Goal: Task Accomplishment & Management: Use online tool/utility

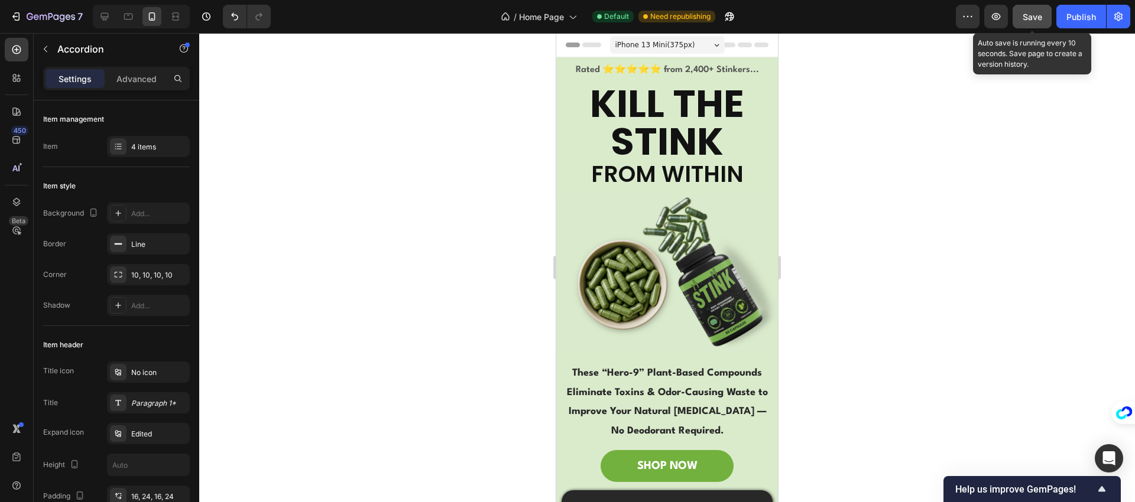
drag, startPoint x: 0, startPoint y: 0, endPoint x: 1035, endPoint y: 15, distance: 1035.2
click at [1035, 15] on span "Save" at bounding box center [1033, 17] width 20 height 10
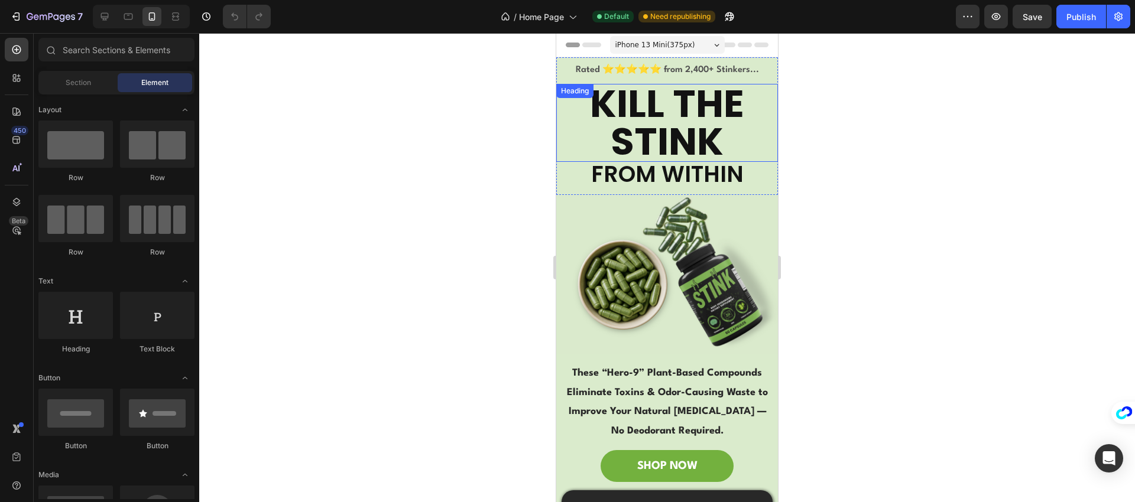
click at [628, 115] on h2 "KILL THE STINK" at bounding box center [667, 123] width 222 height 78
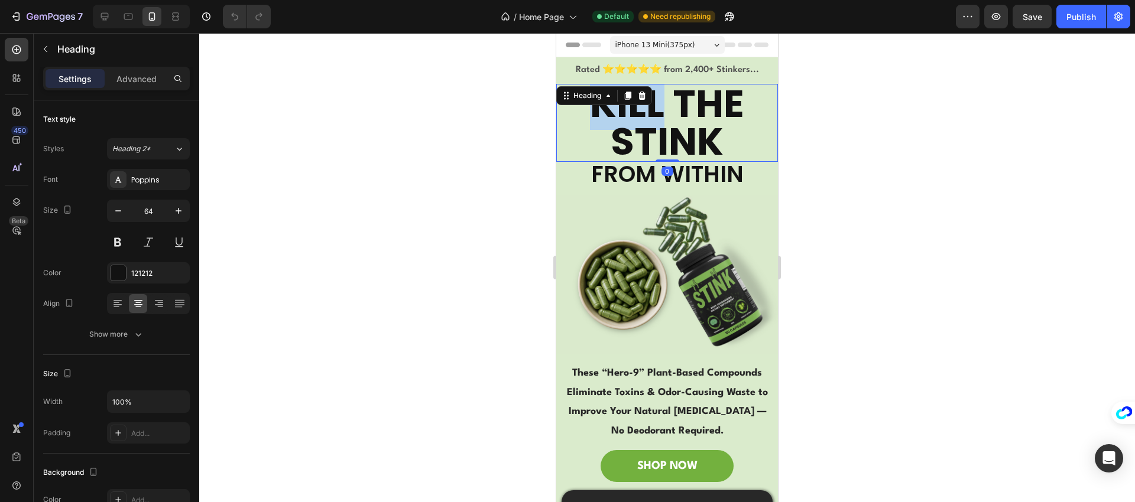
click at [628, 115] on h2 "KILL THE STINK" at bounding box center [667, 123] width 222 height 78
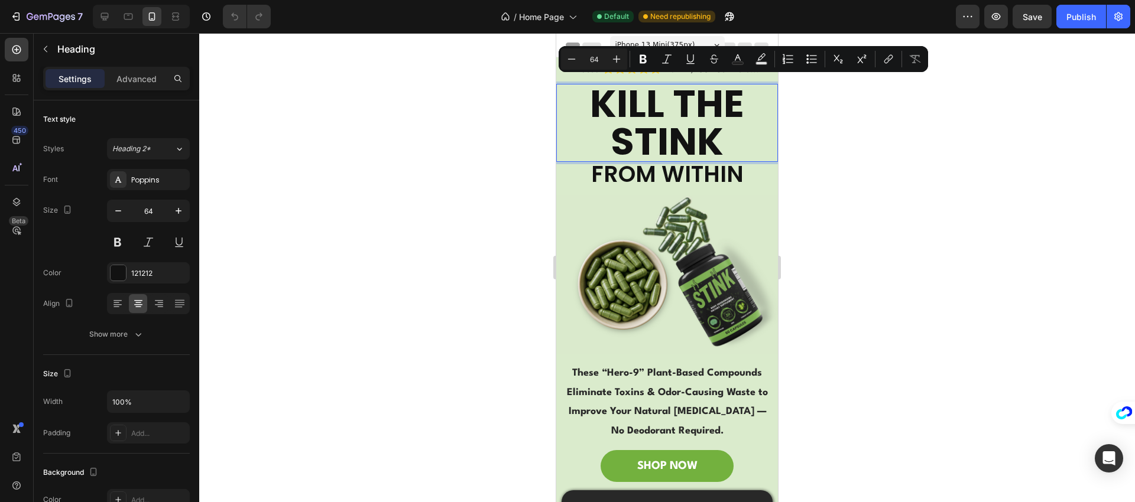
click at [684, 132] on p "KILL THE STINK" at bounding box center [666, 123] width 219 height 76
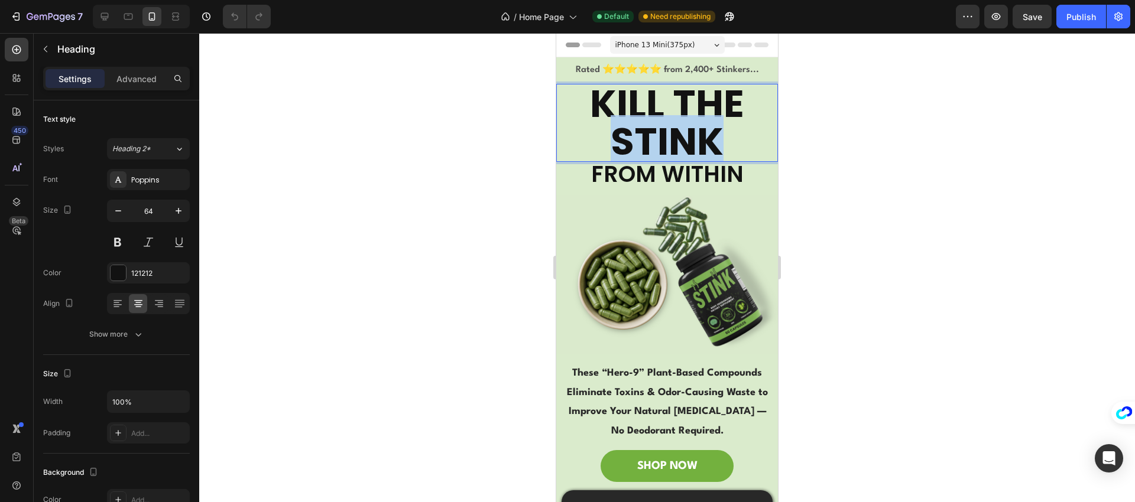
click at [684, 132] on p "KILL THE STINK" at bounding box center [666, 123] width 219 height 76
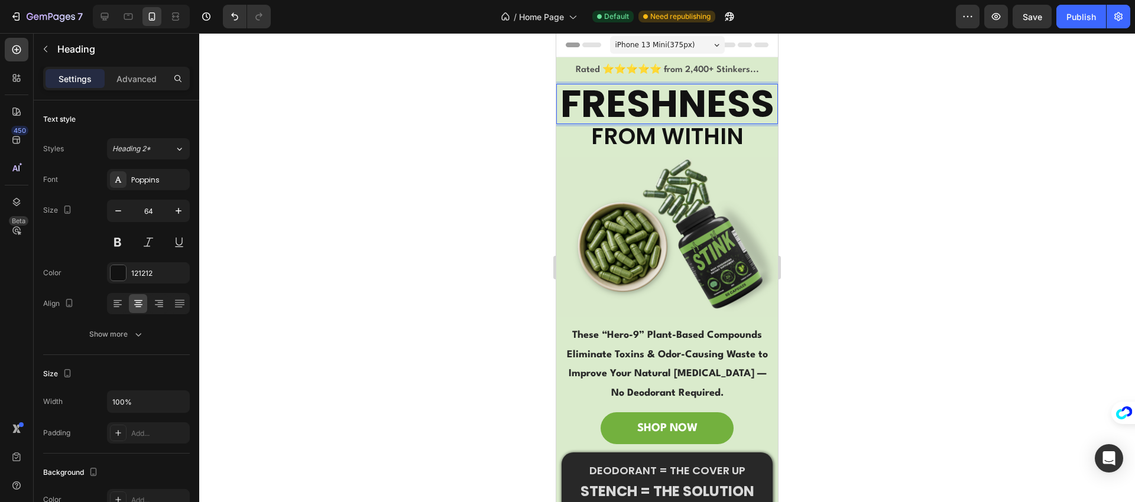
click at [512, 135] on div at bounding box center [667, 267] width 936 height 469
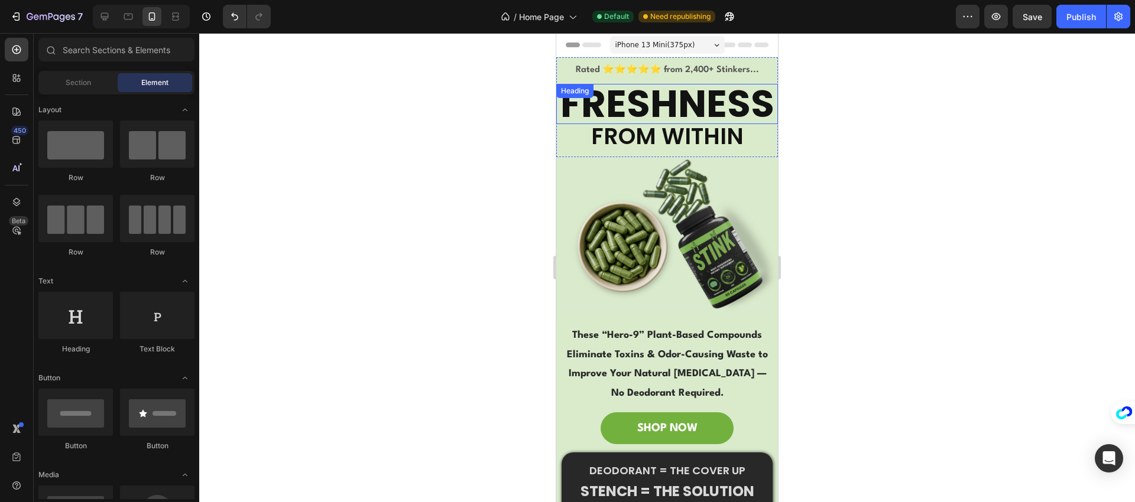
click at [680, 123] on p "FRESHNESS" at bounding box center [666, 104] width 219 height 38
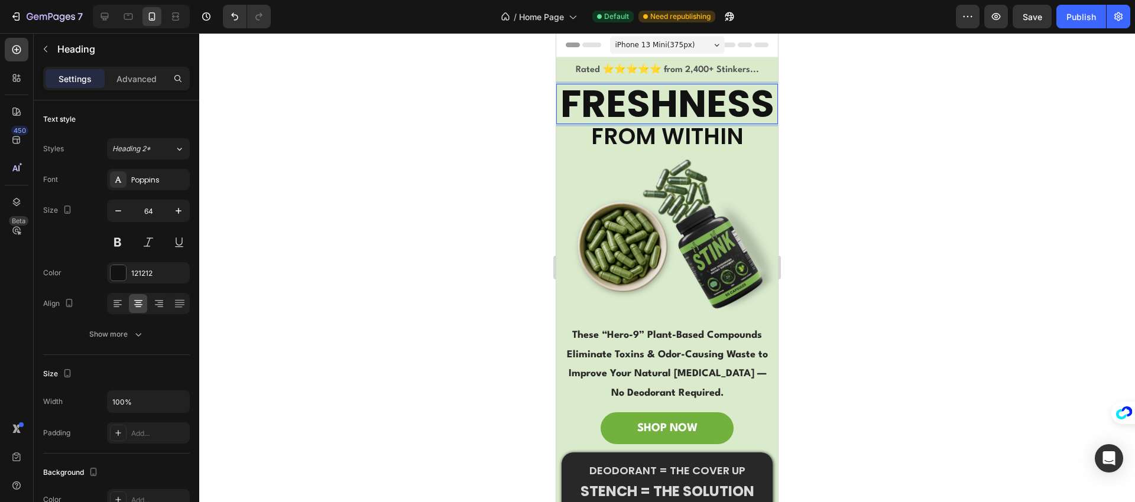
click at [663, 123] on p "FRESHNESS" at bounding box center [666, 104] width 219 height 38
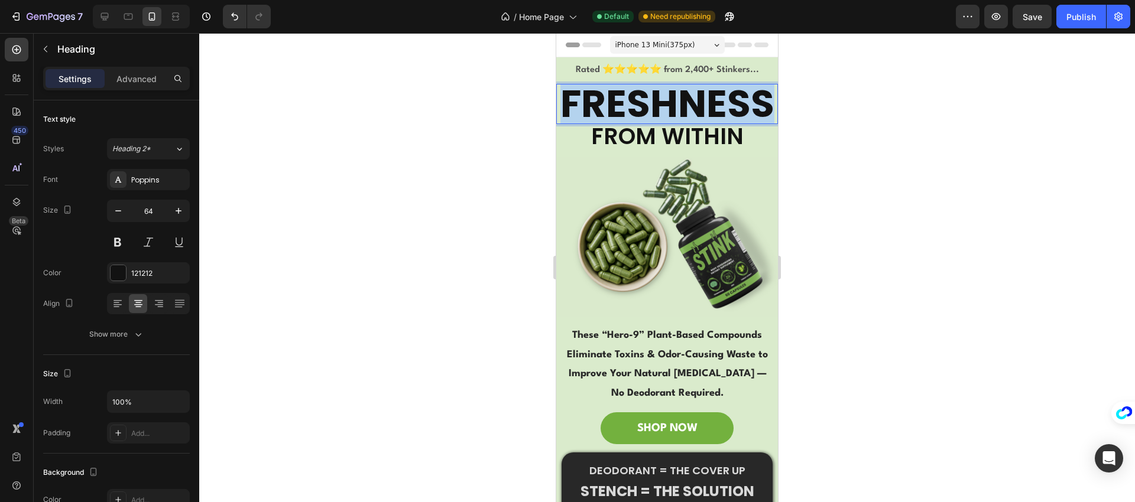
click at [663, 123] on p "FRESHNESS" at bounding box center [666, 104] width 219 height 38
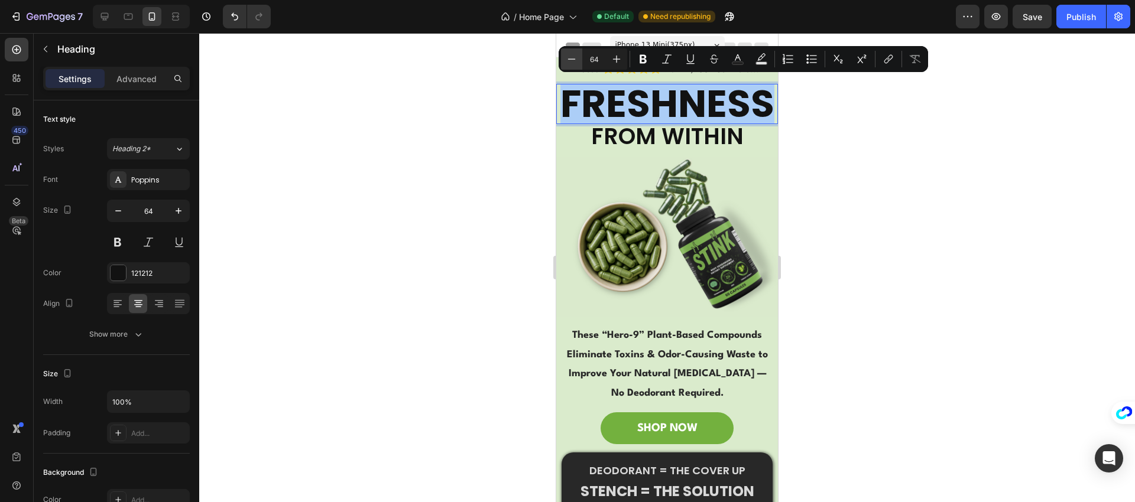
click at [574, 57] on icon "Editor contextual toolbar" at bounding box center [572, 59] width 12 height 12
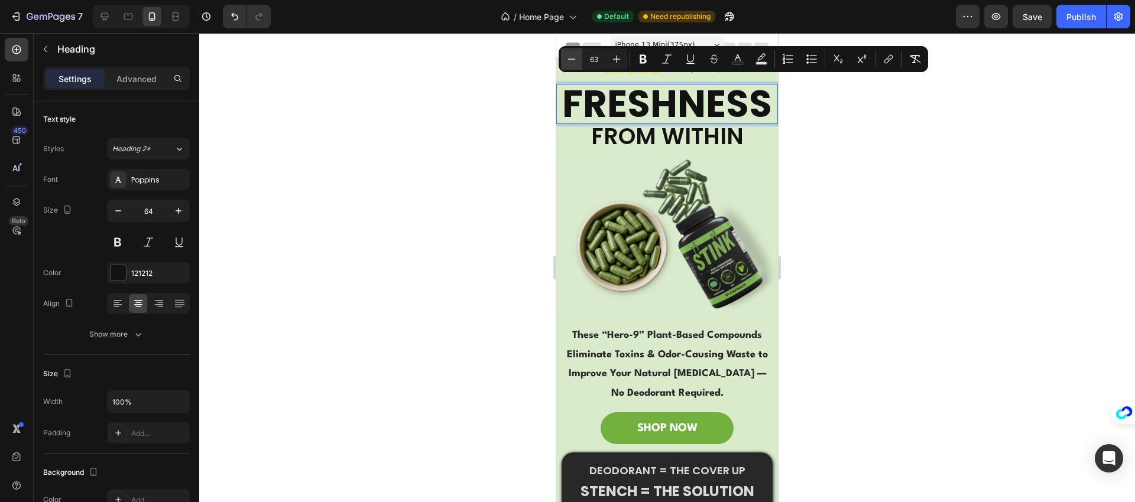
click at [574, 57] on icon "Editor contextual toolbar" at bounding box center [572, 59] width 12 height 12
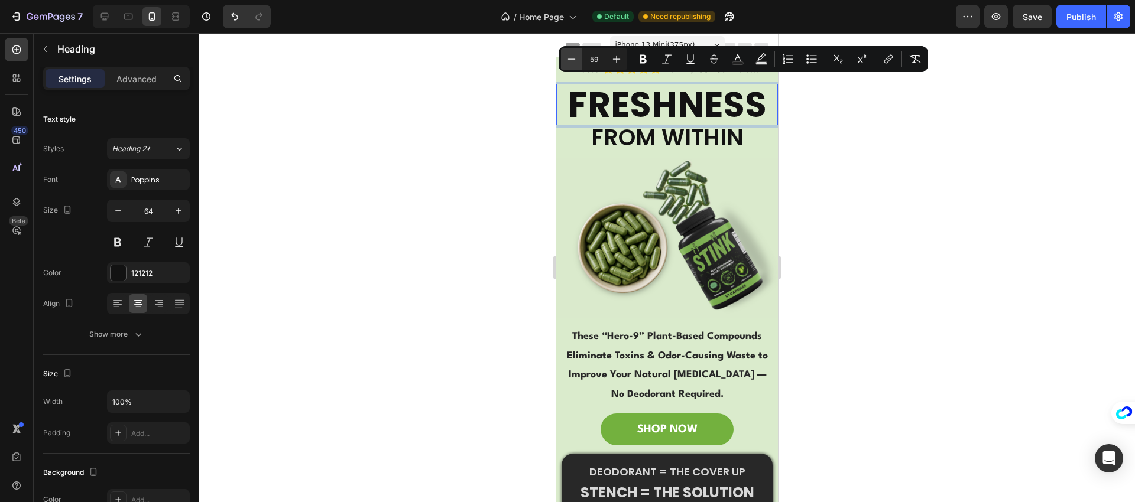
click at [574, 57] on icon "Editor contextual toolbar" at bounding box center [572, 59] width 12 height 12
type input "56"
click at [619, 132] on p "FROM WITHIN" at bounding box center [666, 138] width 219 height 22
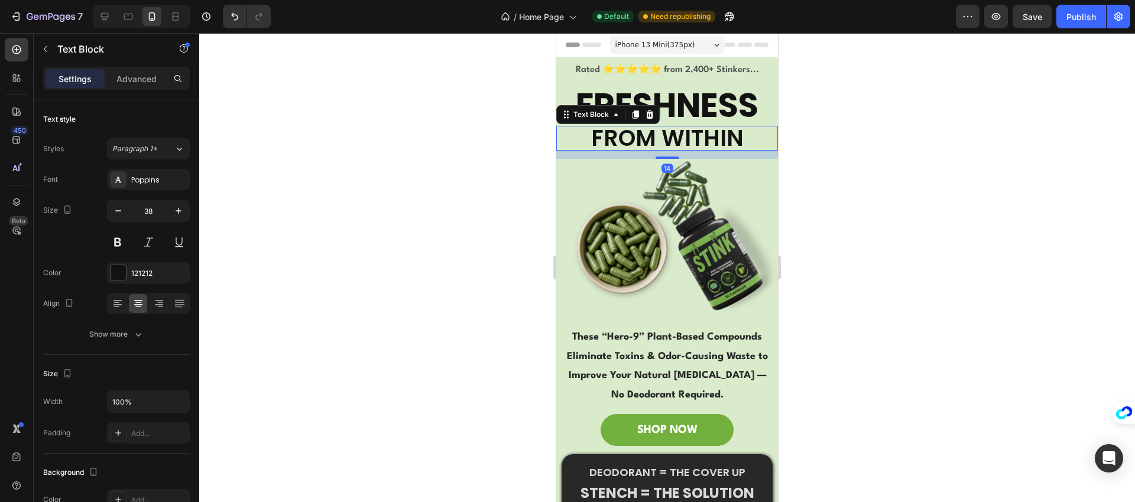
click at [617, 141] on p "FROM WITHIN" at bounding box center [666, 138] width 219 height 22
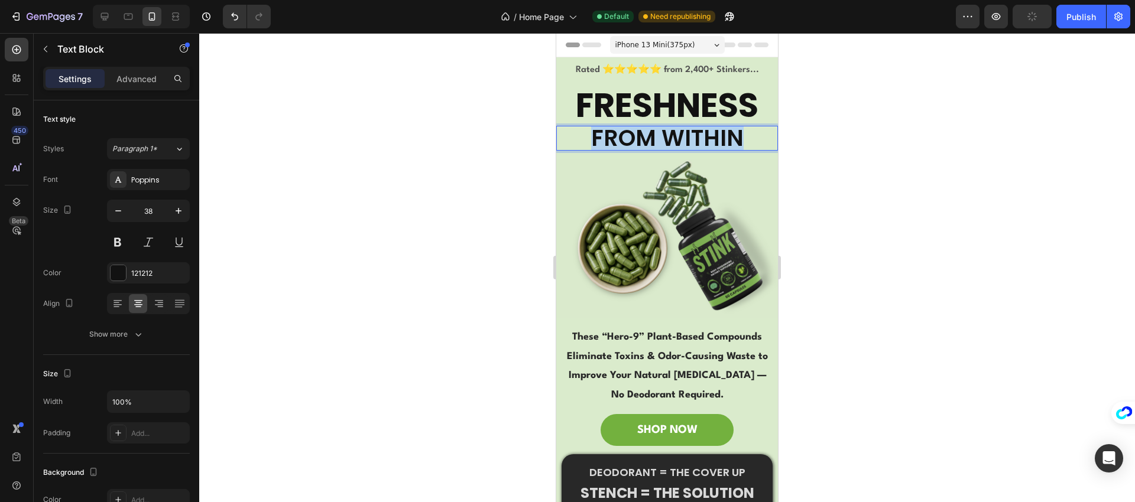
click at [617, 141] on p "FROM WITHIN" at bounding box center [666, 138] width 219 height 22
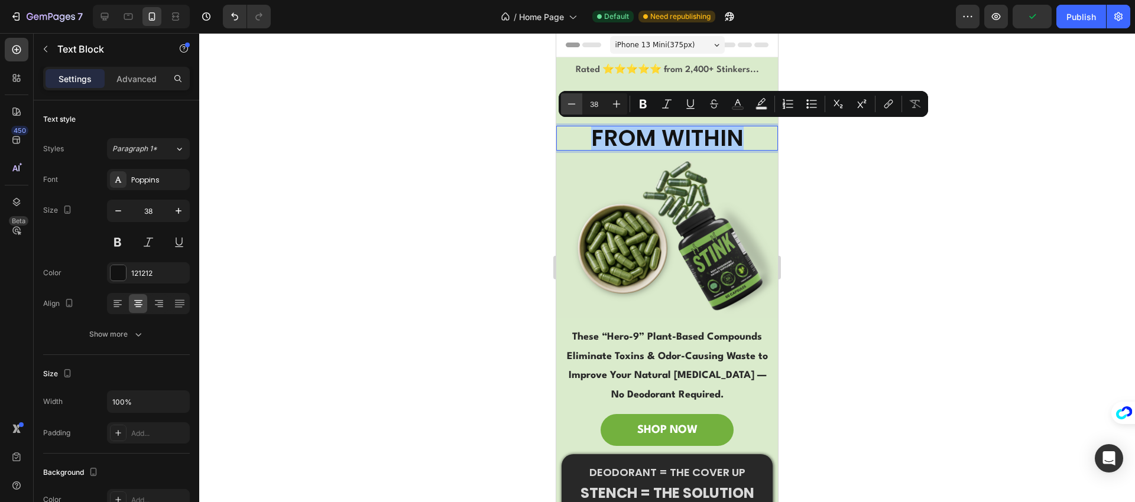
click at [577, 106] on icon "Editor contextual toolbar" at bounding box center [572, 104] width 12 height 12
type input "34"
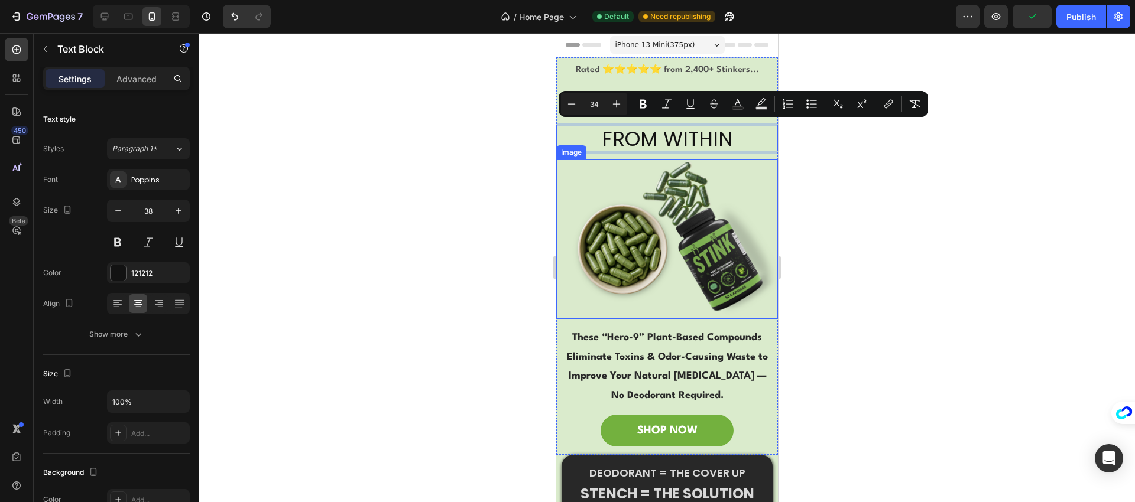
click at [576, 164] on img at bounding box center [667, 240] width 222 height 160
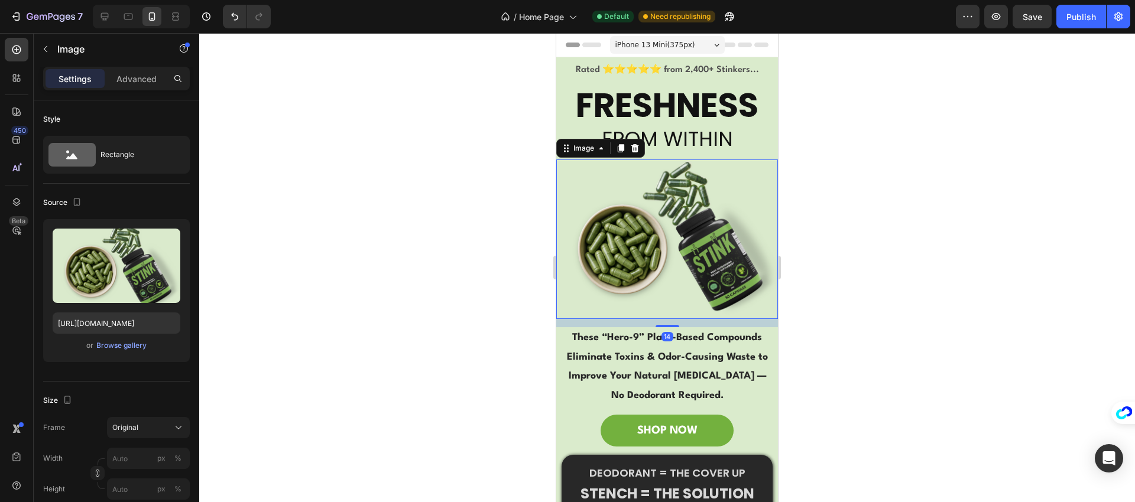
click at [795, 171] on div at bounding box center [667, 267] width 936 height 469
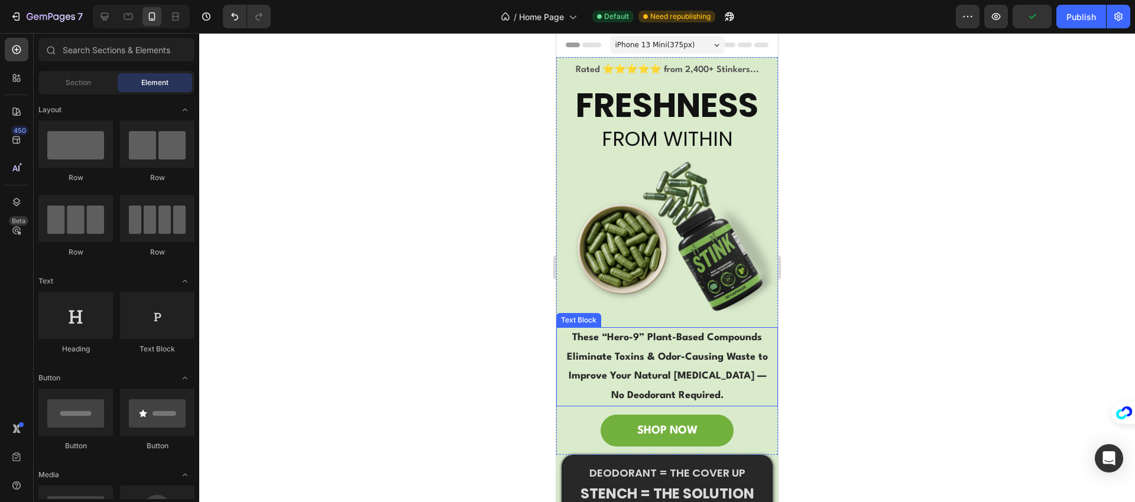
click at [654, 346] on strong "These “Hero-9” Plant-Based Compounds Eliminate Toxins & Odor-Causing Waste to I…" at bounding box center [667, 366] width 201 height 67
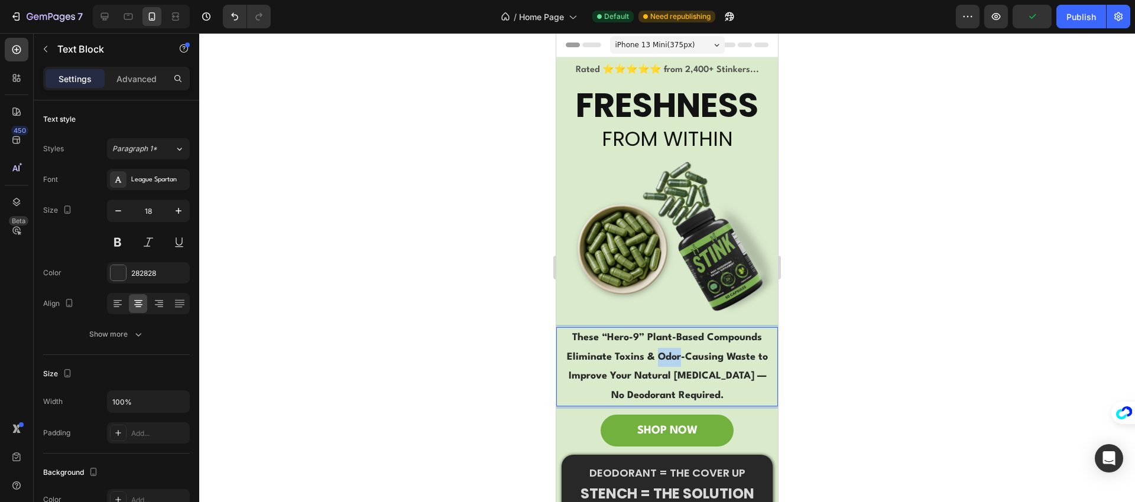
click at [654, 346] on strong "These “Hero-9” Plant-Based Compounds Eliminate Toxins & Odor-Causing Waste to I…" at bounding box center [667, 366] width 201 height 67
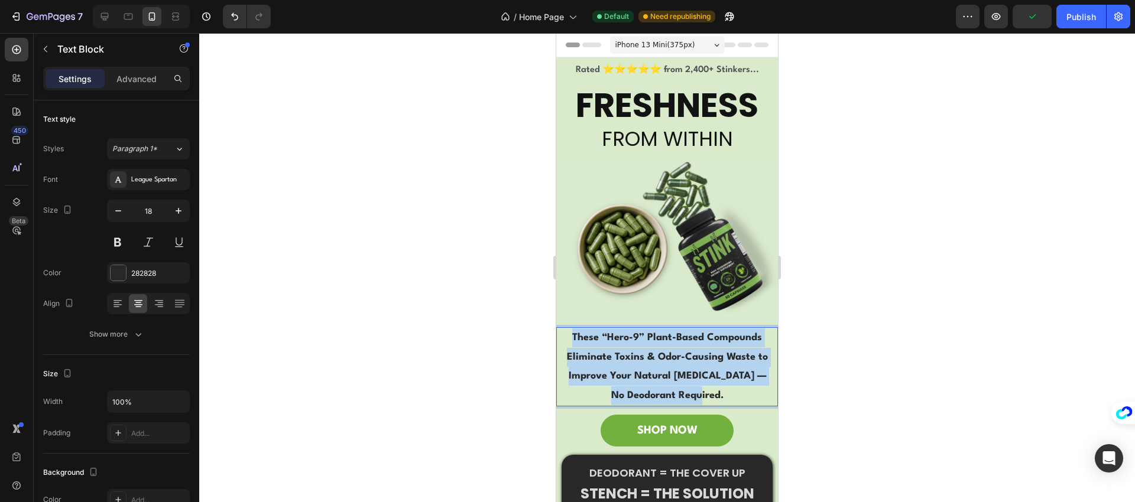
click at [654, 346] on strong "These “Hero-9” Plant-Based Compounds Eliminate Toxins & Odor-Causing Waste to I…" at bounding box center [667, 366] width 201 height 67
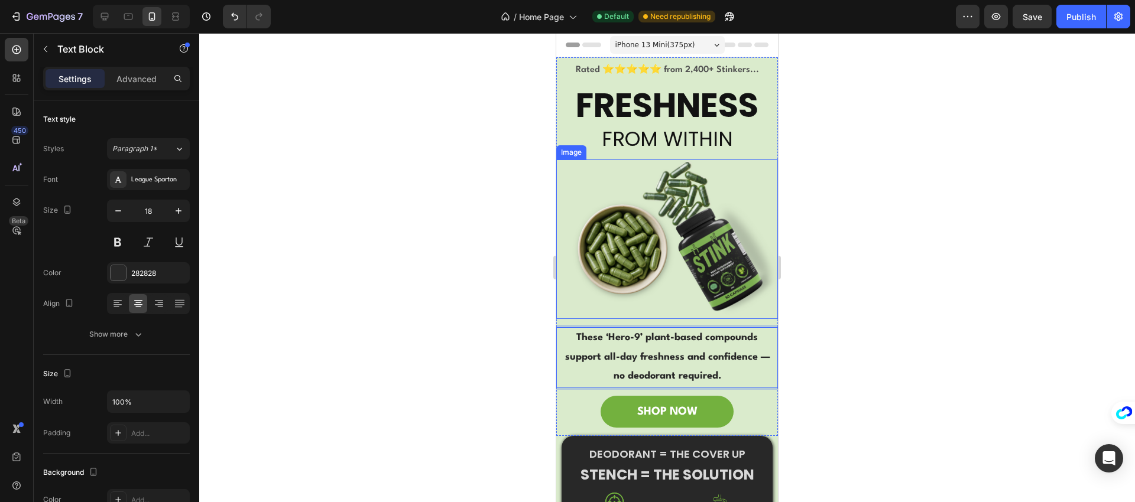
click at [742, 293] on img at bounding box center [667, 240] width 222 height 160
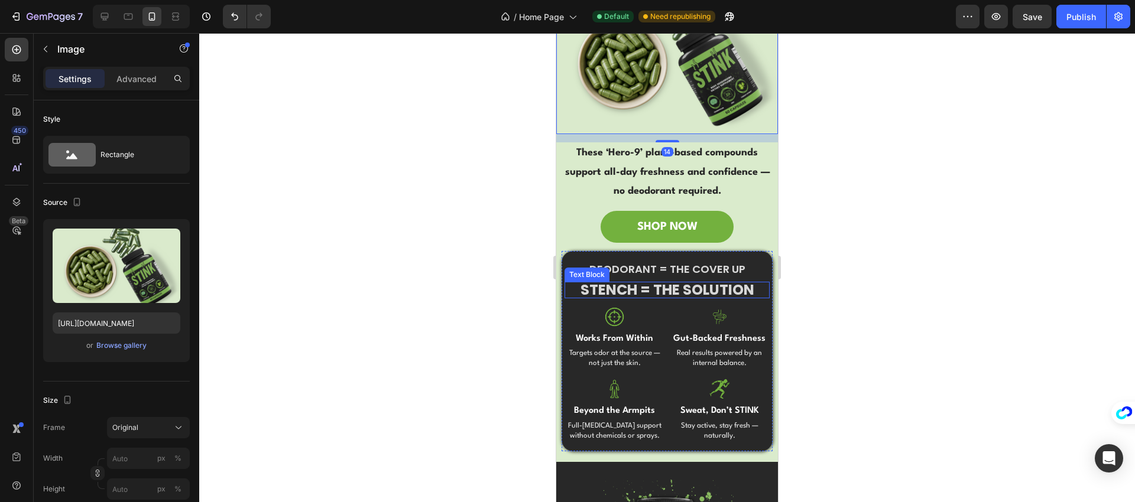
scroll to position [199, 0]
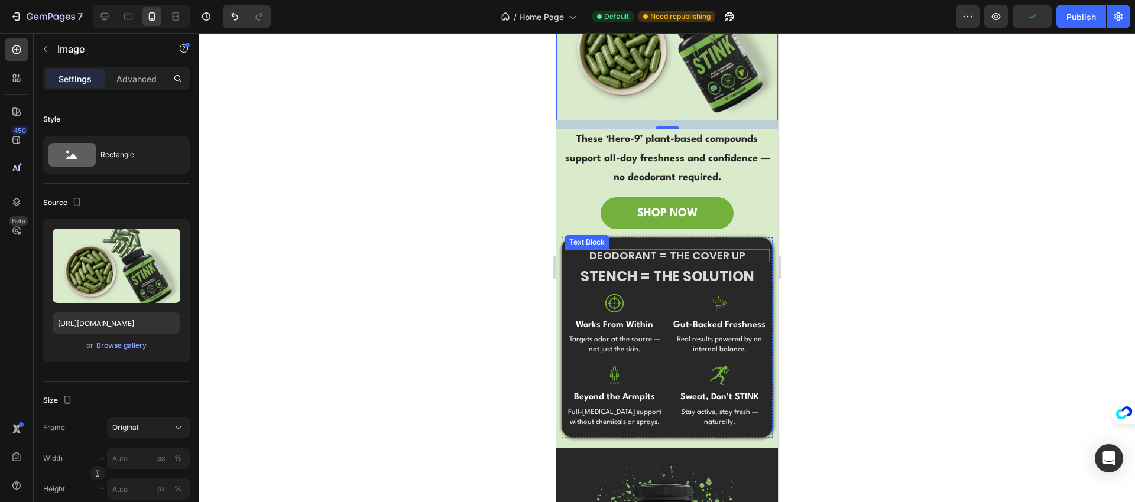
click at [659, 251] on p "DEODORANT = THE COVER UP" at bounding box center [667, 256] width 202 height 11
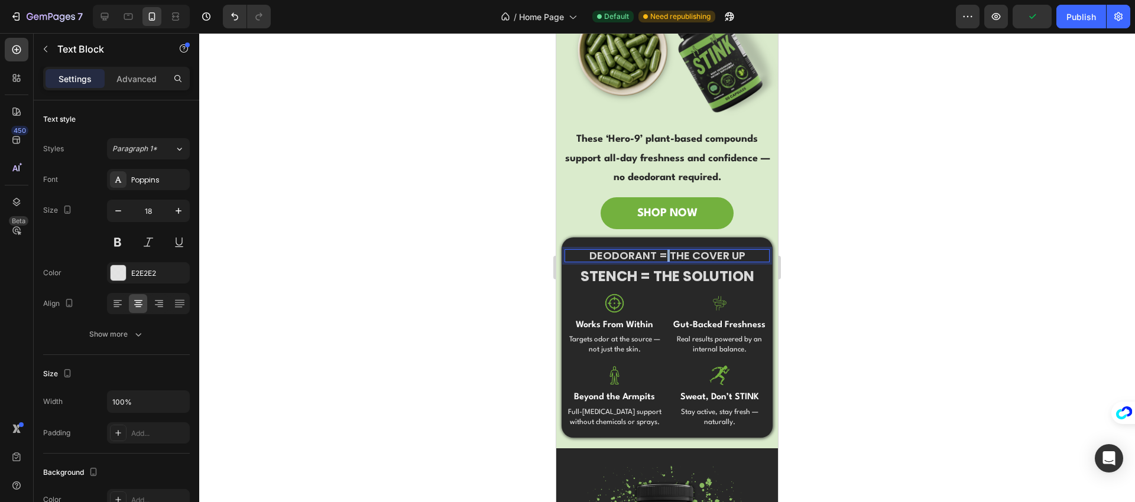
click at [659, 251] on p "DEODORANT = THE COVER UP" at bounding box center [667, 256] width 202 height 11
click at [659, 251] on p "DEODORANT = A QUICK FIX" at bounding box center [667, 256] width 202 height 11
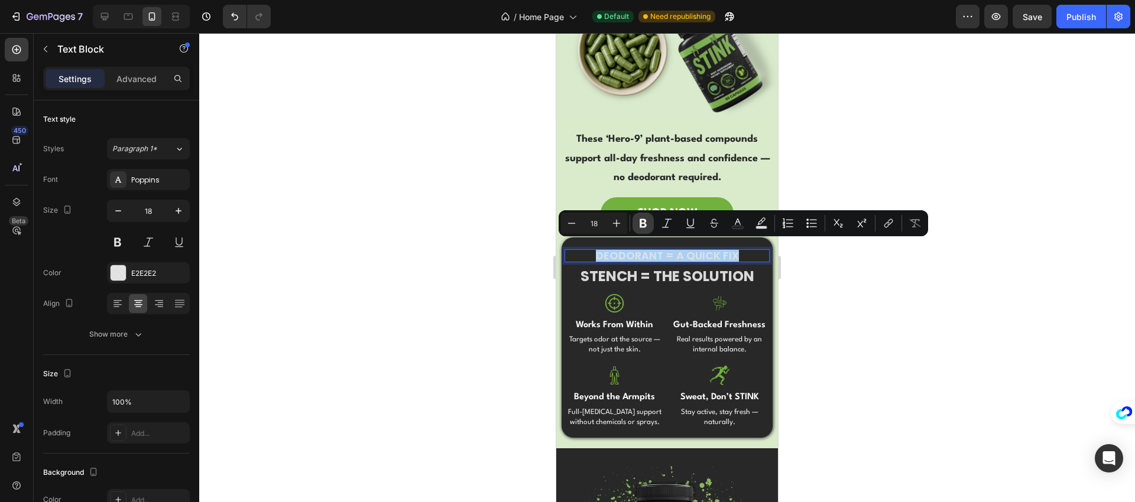
click at [646, 228] on icon "Editor contextual toolbar" at bounding box center [643, 224] width 12 height 12
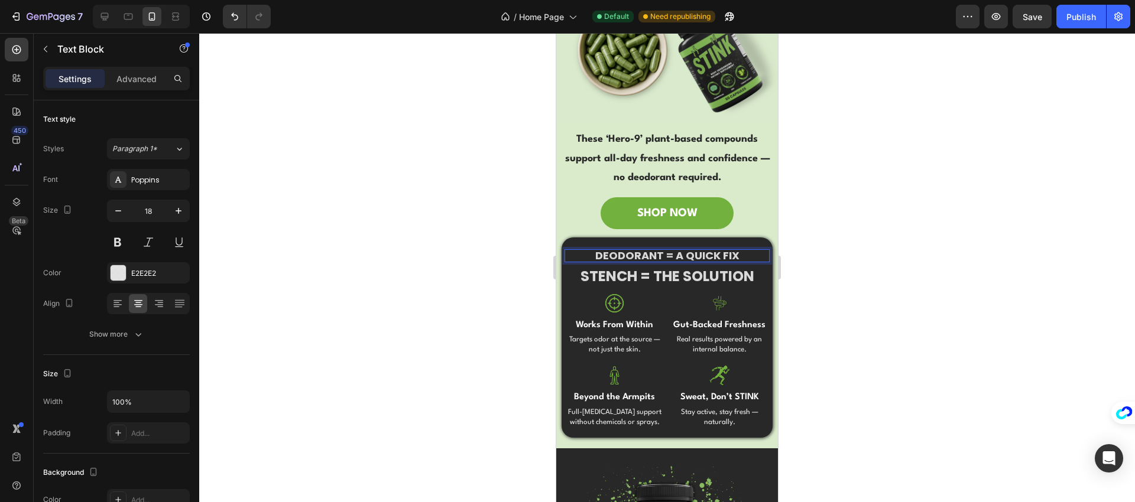
click at [661, 251] on strong "DEODORANT = A QUICK FIX" at bounding box center [667, 255] width 144 height 15
click at [536, 250] on div at bounding box center [667, 267] width 936 height 469
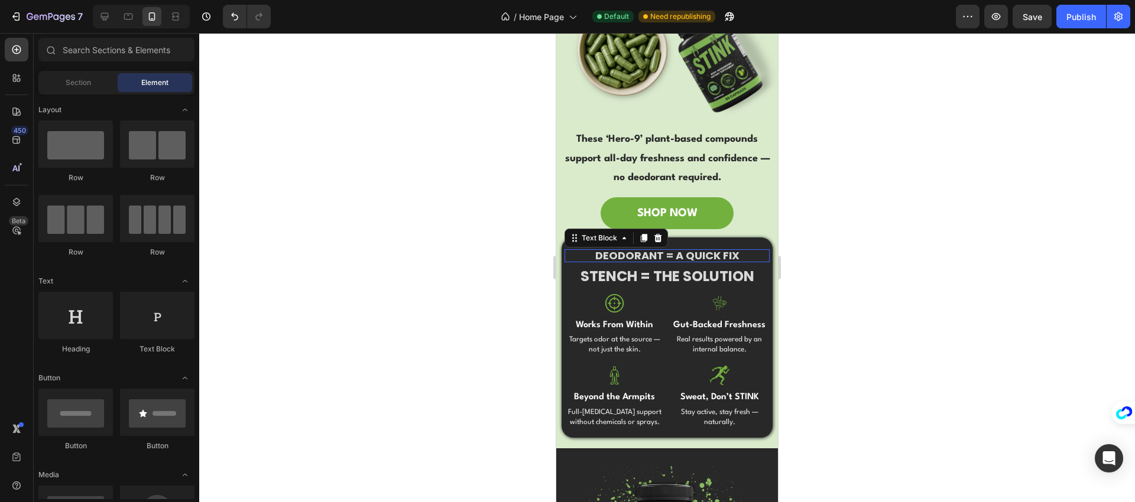
click at [607, 248] on strong "DEODORANT = A QUICK FIX" at bounding box center [667, 255] width 144 height 15
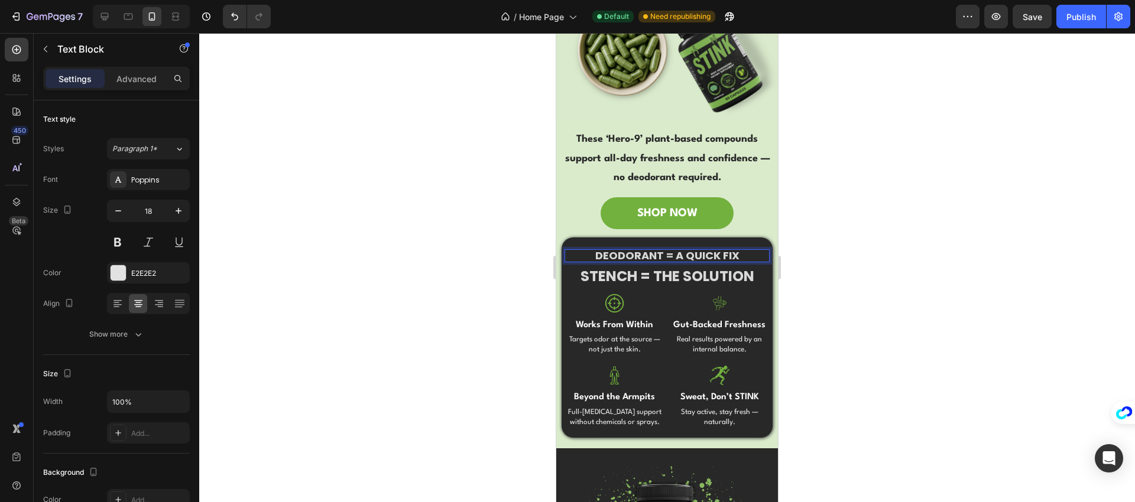
click at [607, 248] on strong "DEODORANT = A QUICK FIX" at bounding box center [667, 255] width 144 height 15
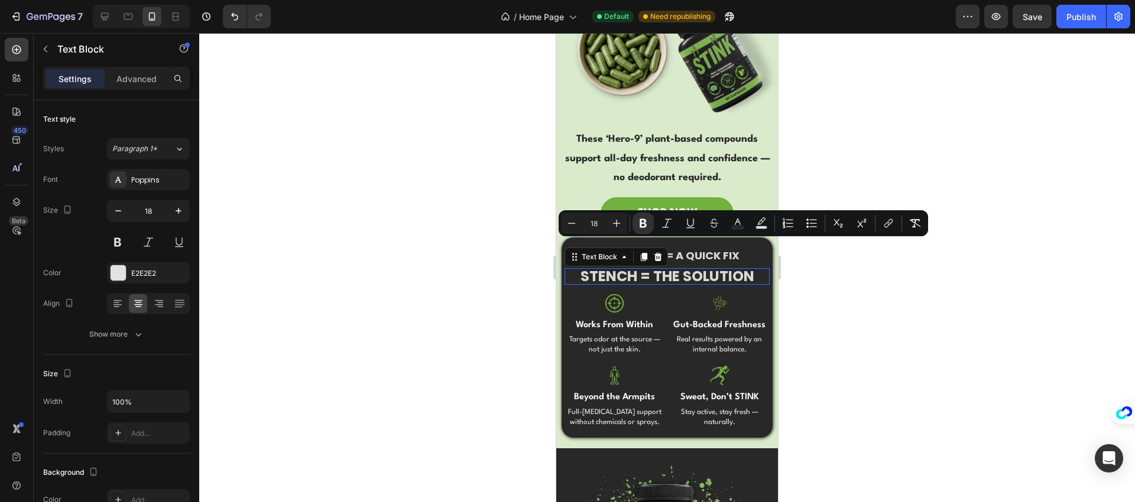
click at [672, 271] on strong "STENCH = THE SOLUTION" at bounding box center [667, 277] width 174 height 20
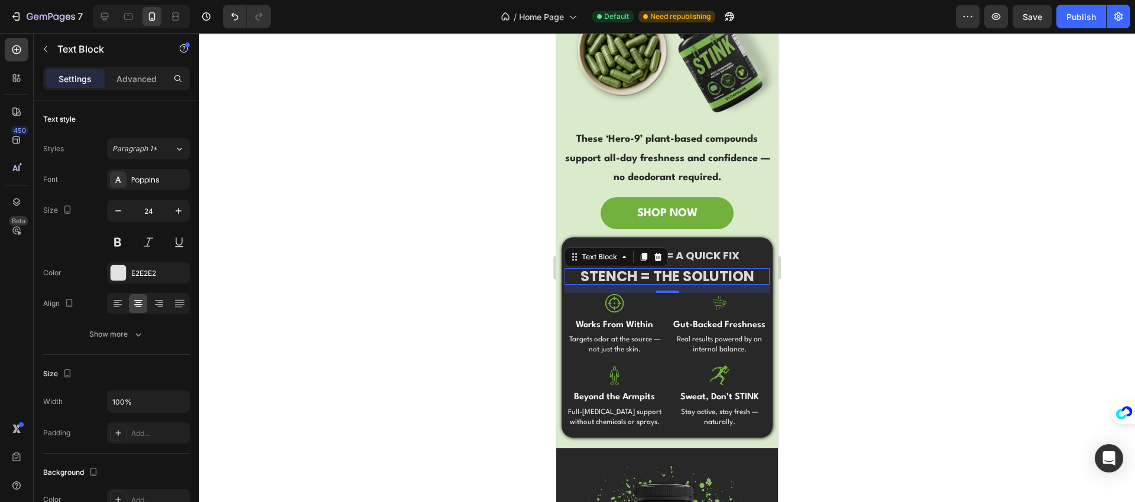
click at [645, 271] on strong "STENCH = THE SOLUTION" at bounding box center [667, 277] width 174 height 20
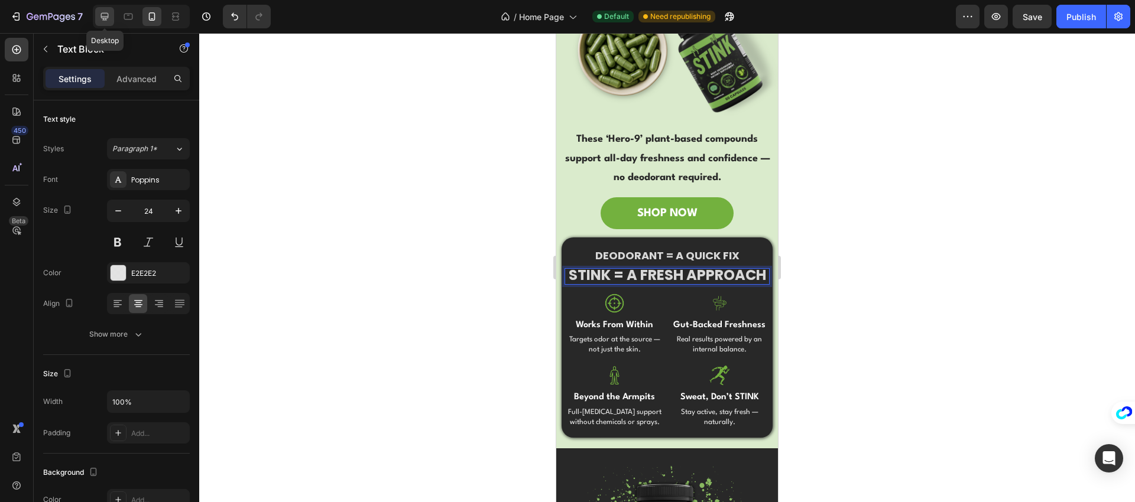
click at [109, 19] on icon at bounding box center [105, 17] width 12 height 12
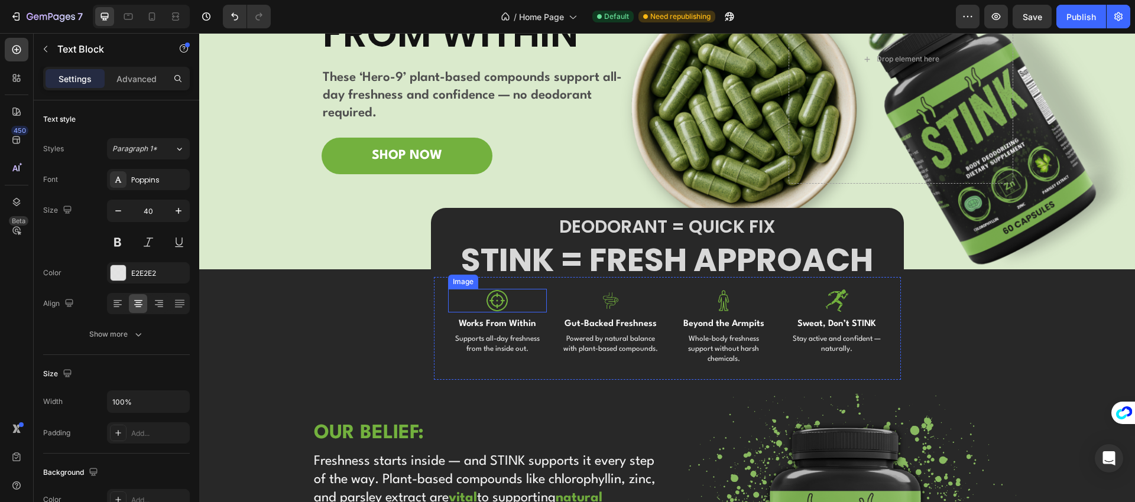
scroll to position [157, 0]
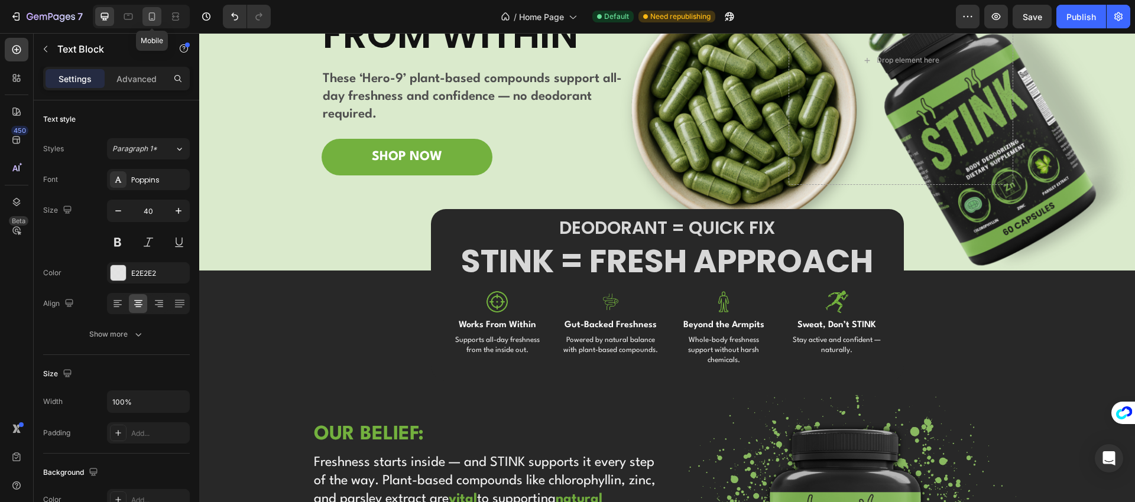
click at [153, 18] on icon at bounding box center [152, 18] width 3 height 1
type input "24"
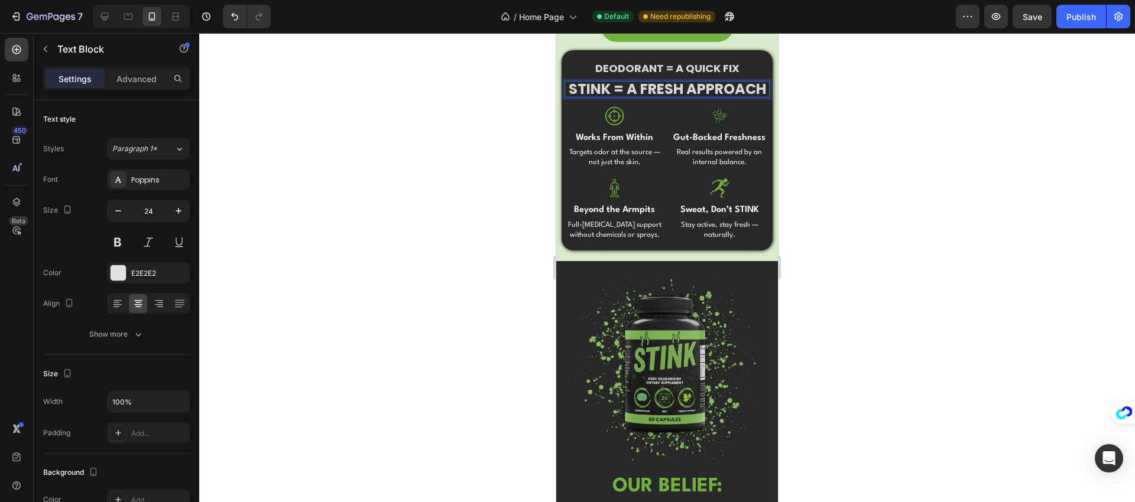
click at [667, 86] on strong "STINK = A FRESH APPROACH" at bounding box center [667, 89] width 197 height 20
click at [678, 63] on strong "DEODORANT = A QUICK FIX" at bounding box center [667, 68] width 144 height 15
click at [682, 64] on strong "DEODORANT = A QUICK FIX" at bounding box center [667, 68] width 144 height 15
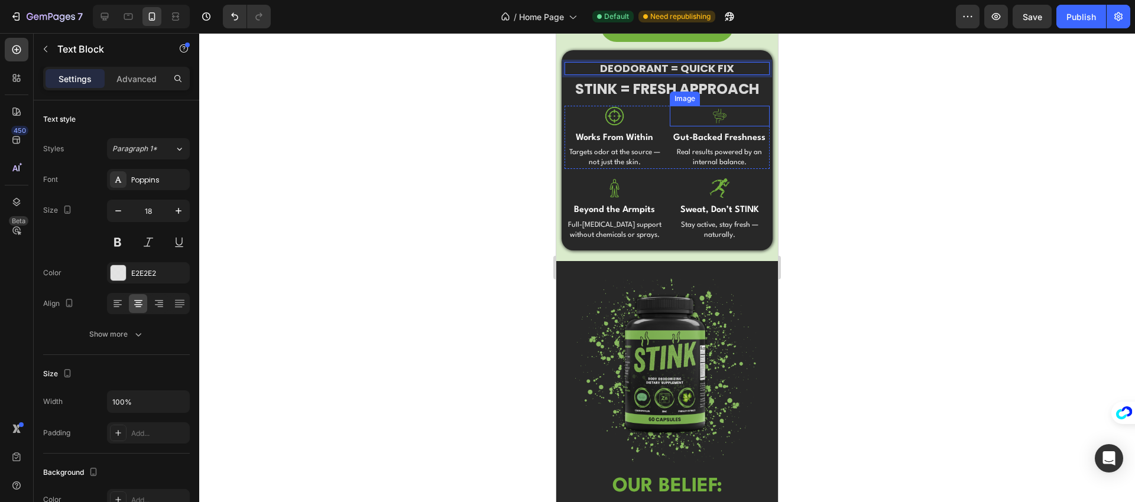
click at [679, 106] on div at bounding box center [720, 116] width 100 height 21
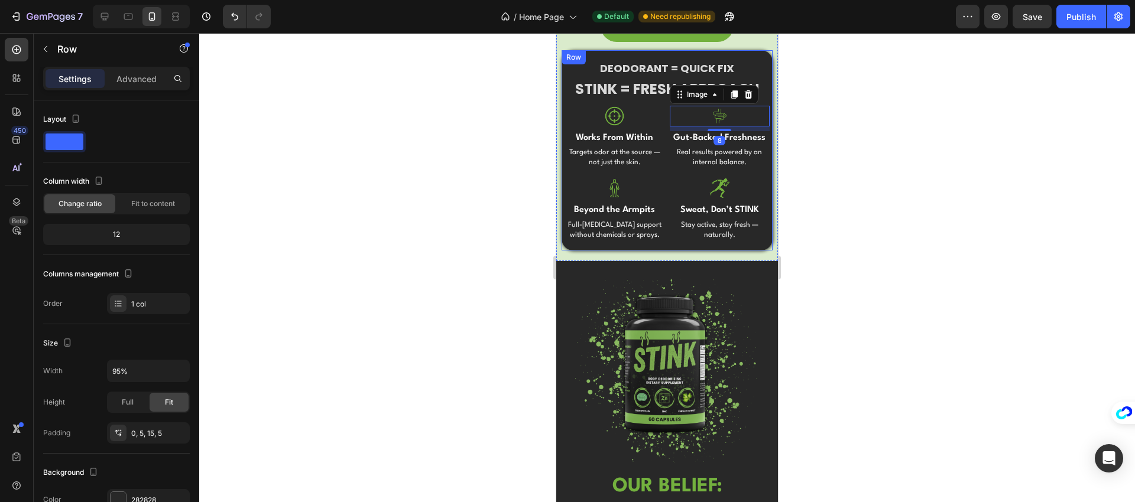
click at [664, 167] on div "DEODORANT = QUICK FIX Text Block STINK = FRESH APPROACH Text Block Image Works …" at bounding box center [667, 146] width 205 height 192
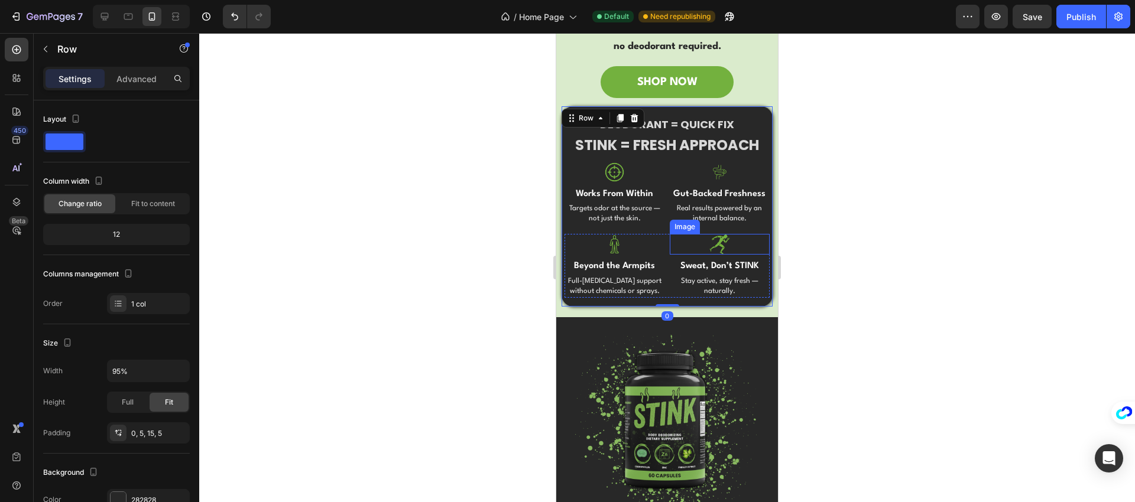
scroll to position [245, 0]
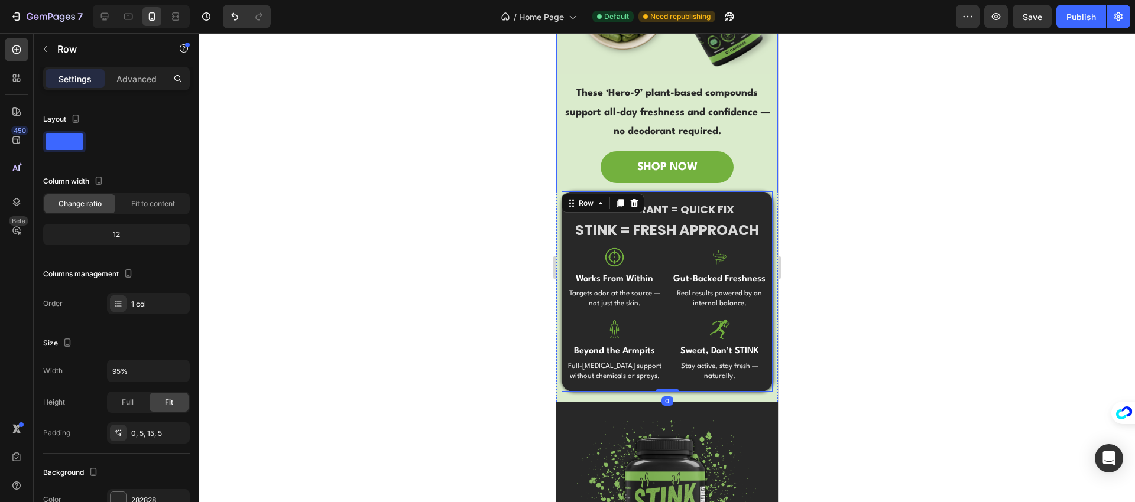
click at [738, 159] on div "SHOP NOW Button" at bounding box center [667, 167] width 222 height 32
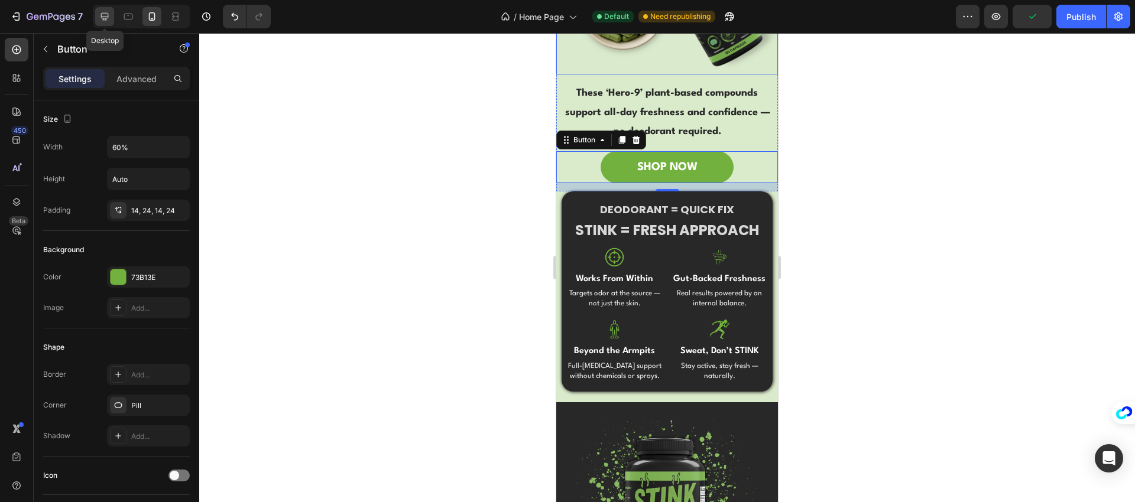
click at [108, 19] on icon at bounding box center [105, 17] width 12 height 12
type input "23"
type input "289"
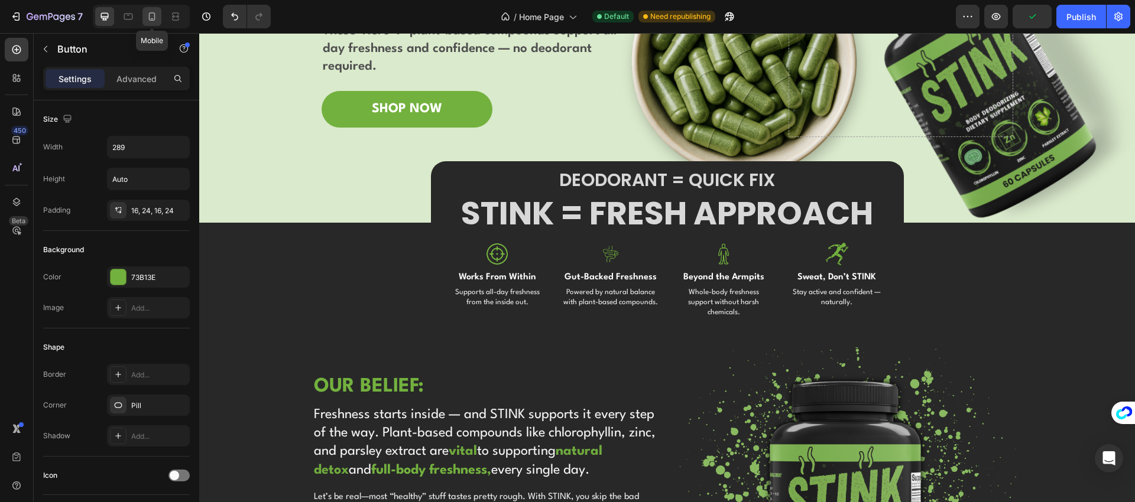
scroll to position [203, 0]
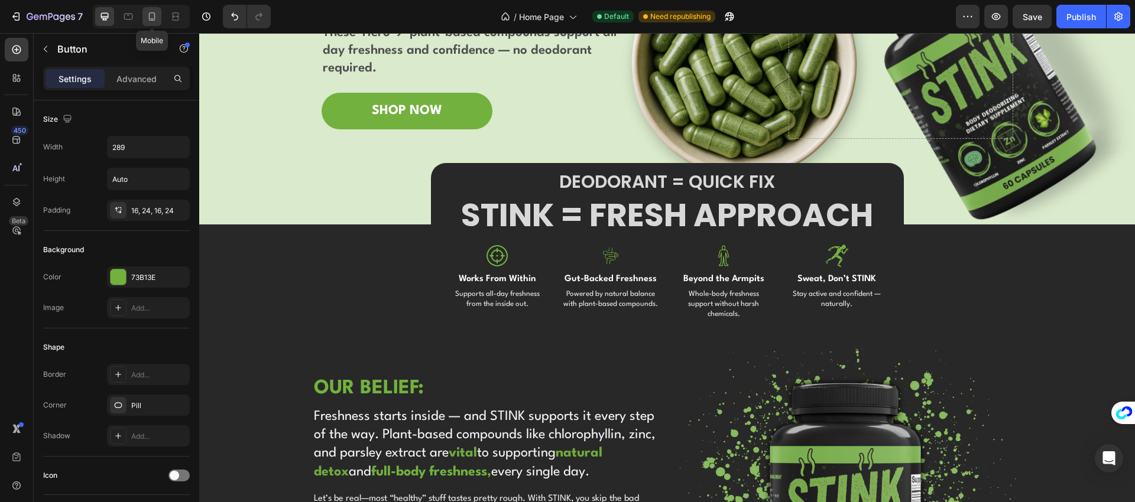
click at [151, 18] on icon at bounding box center [152, 18] width 3 height 1
type input "20"
type input "60%"
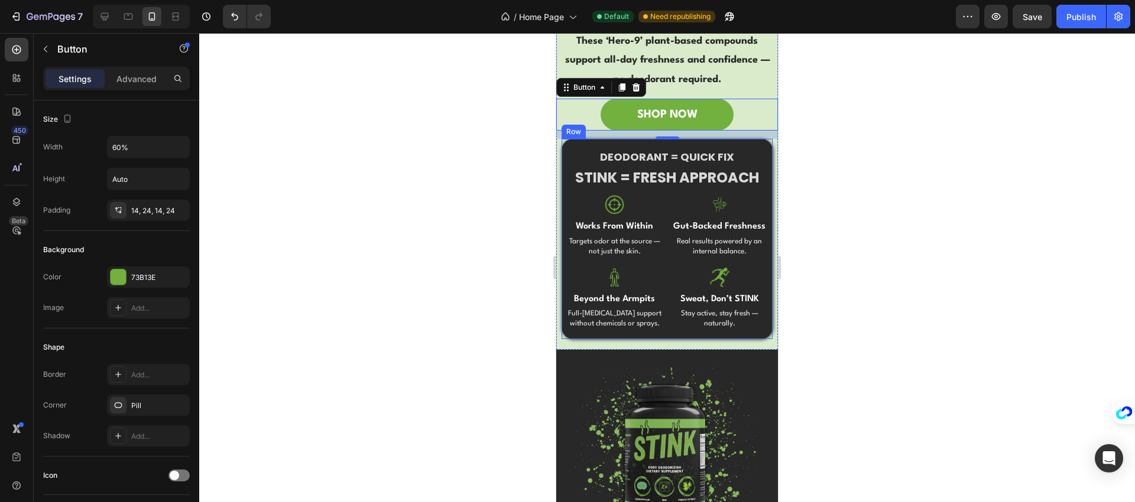
scroll to position [316, 0]
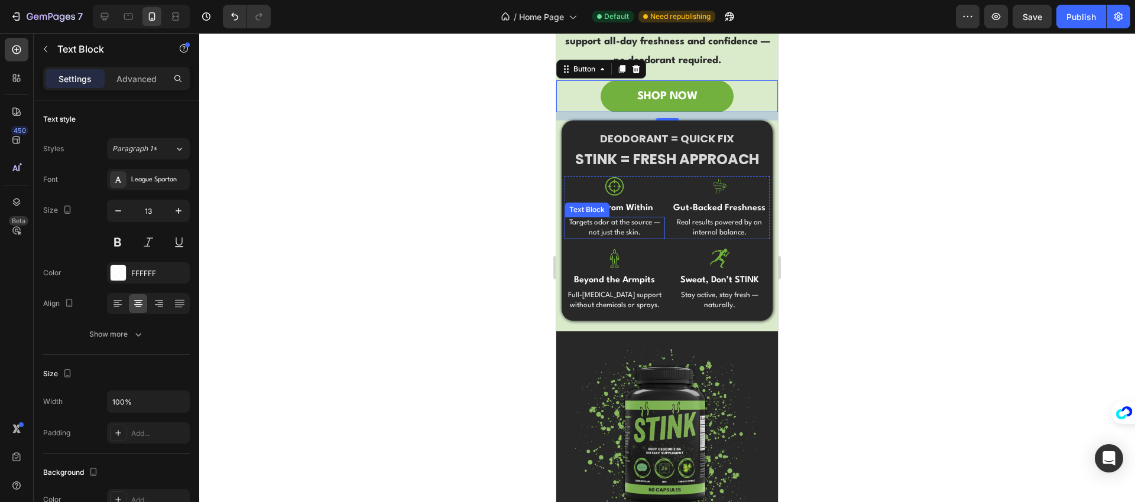
click at [628, 224] on p "Targets odor at the source — not just the skin." at bounding box center [615, 228] width 98 height 20
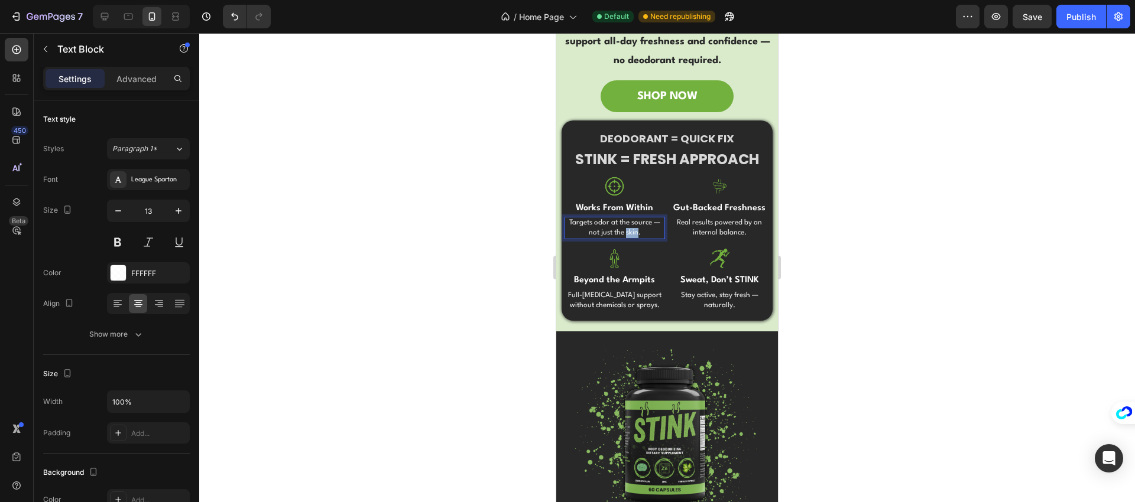
click at [628, 224] on p "Targets odor at the source — not just the skin." at bounding box center [615, 228] width 98 height 20
click at [703, 222] on p "Real results powered by an internal balance." at bounding box center [720, 228] width 98 height 20
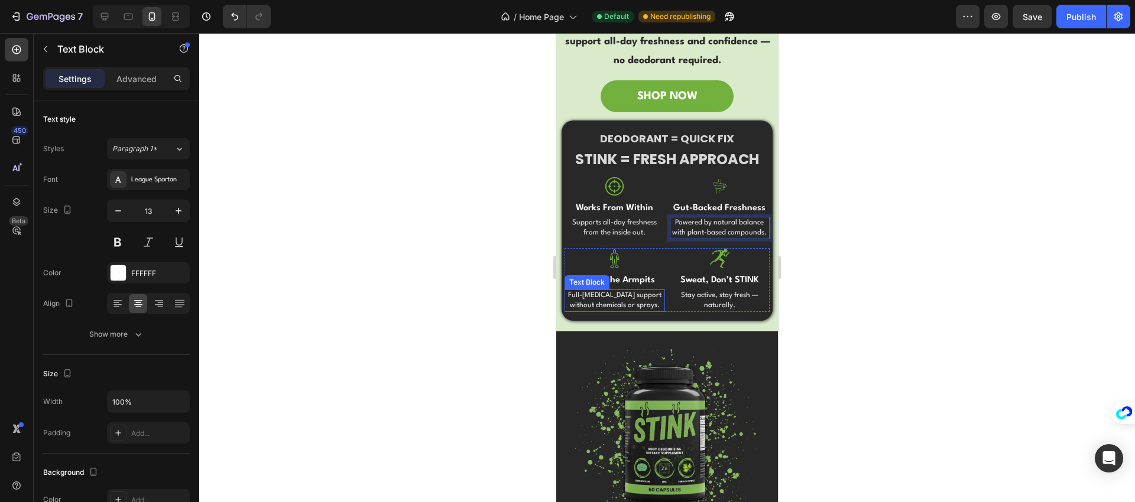
click at [631, 303] on p "Full-[MEDICAL_DATA] support without chemicals or sprays." at bounding box center [615, 301] width 98 height 20
click at [631, 302] on p "Full-[MEDICAL_DATA] support without chemicals or sprays." at bounding box center [615, 301] width 98 height 20
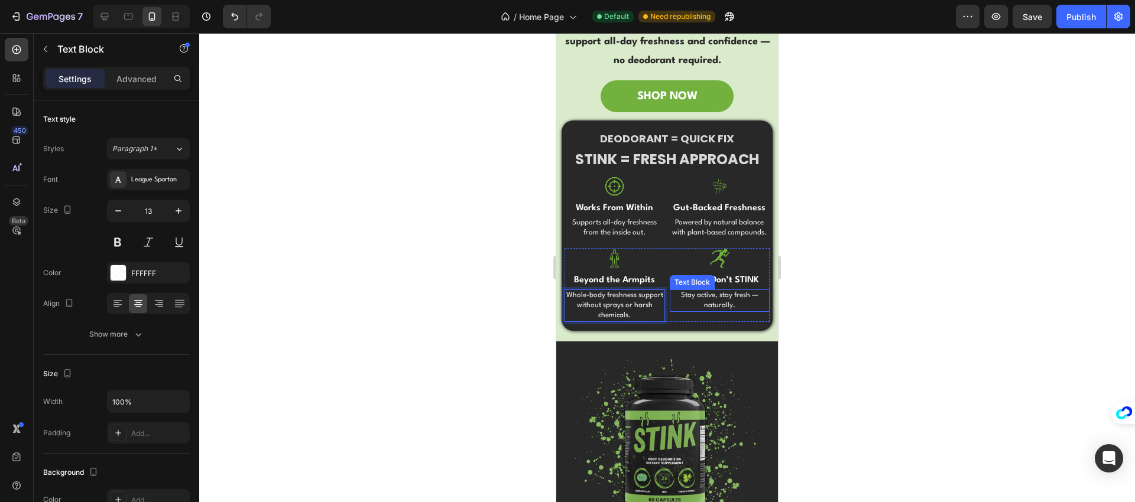
click at [718, 307] on p "Stay active, stay fresh — naturally." at bounding box center [720, 301] width 98 height 20
click at [712, 322] on div "Image Sweat, Don’t STINK Text Block Stay active and confident — naturally. Text…" at bounding box center [720, 285] width 100 height 74
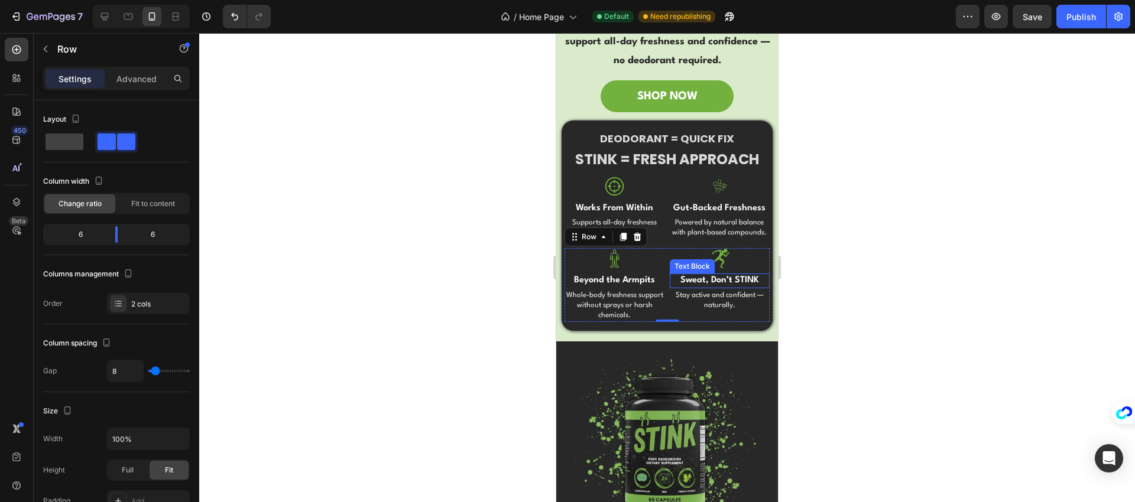
click at [725, 283] on p "Sweat, Don’t STINK" at bounding box center [720, 281] width 98 height 12
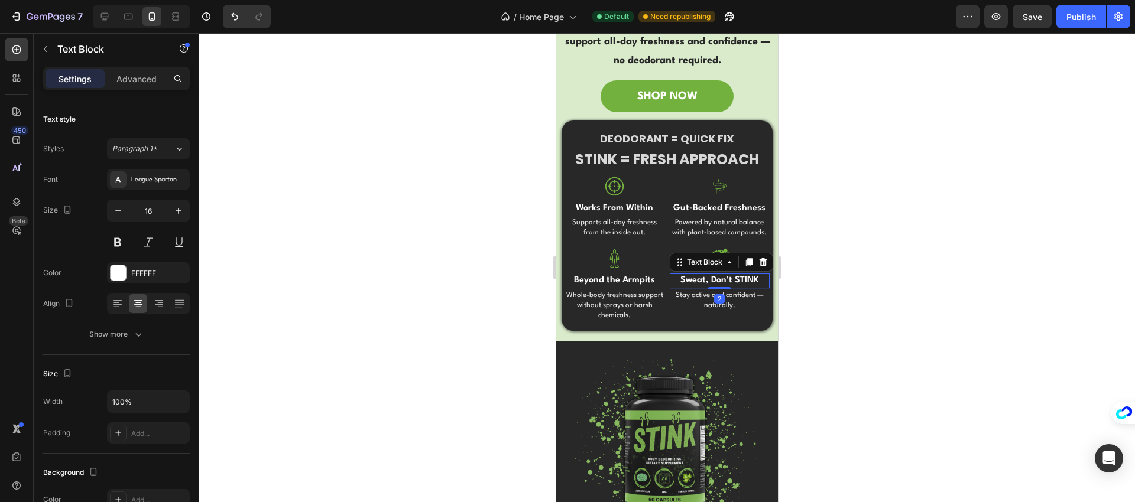
click at [725, 283] on p "Sweat, Don’t STINK" at bounding box center [720, 281] width 98 height 12
click at [108, 14] on icon at bounding box center [105, 17] width 12 height 12
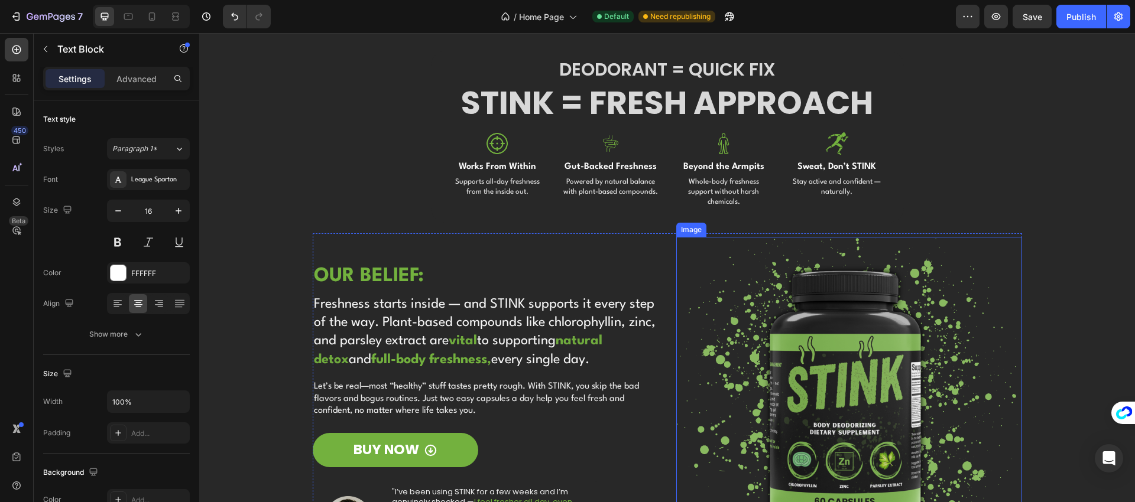
scroll to position [274, 0]
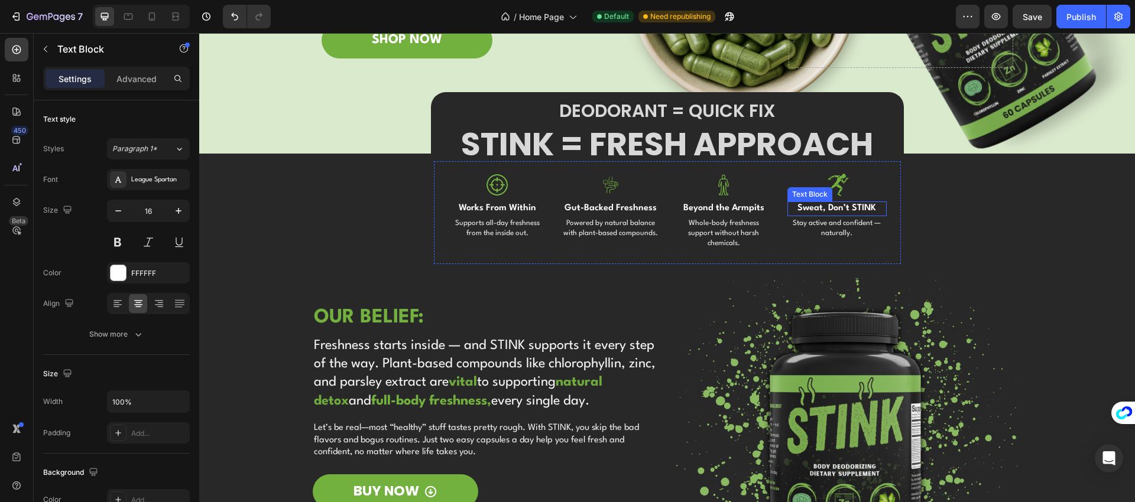
click at [833, 206] on p "Sweat, Don’t STINK" at bounding box center [837, 209] width 97 height 12
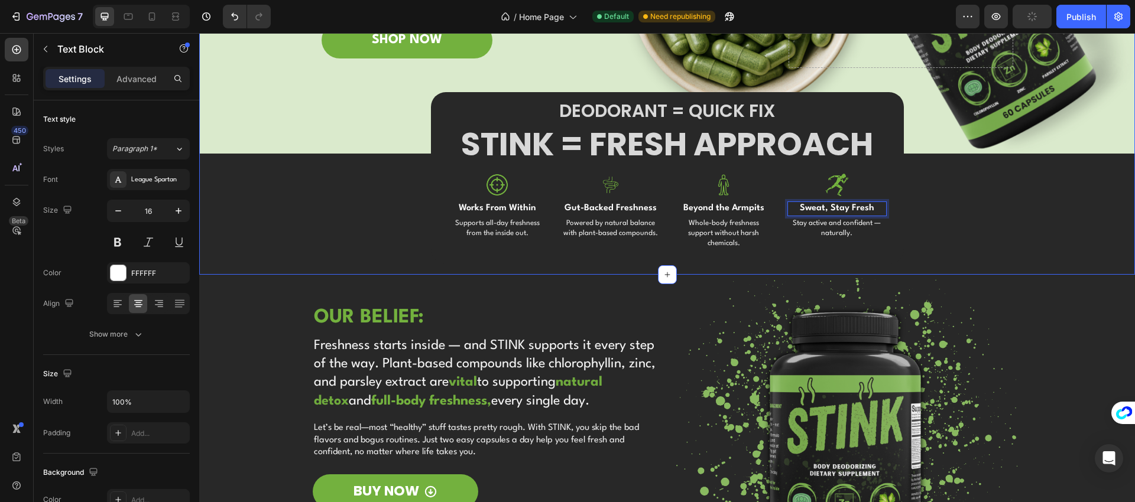
click at [406, 189] on div "Image Image Free shipping Text Block from The States Text Block Advanced List I…" at bounding box center [667, 23] width 936 height 481
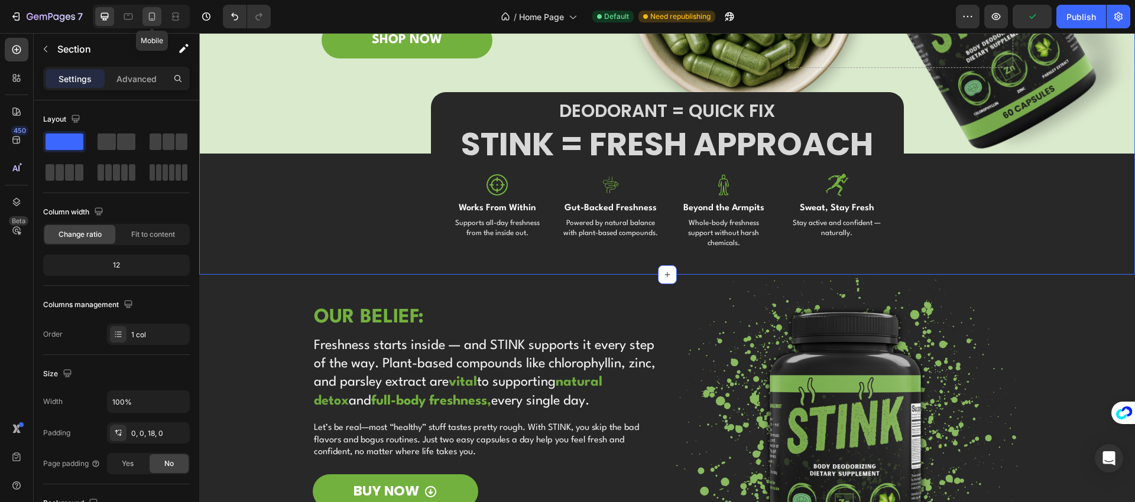
click at [150, 17] on icon at bounding box center [152, 17] width 12 height 12
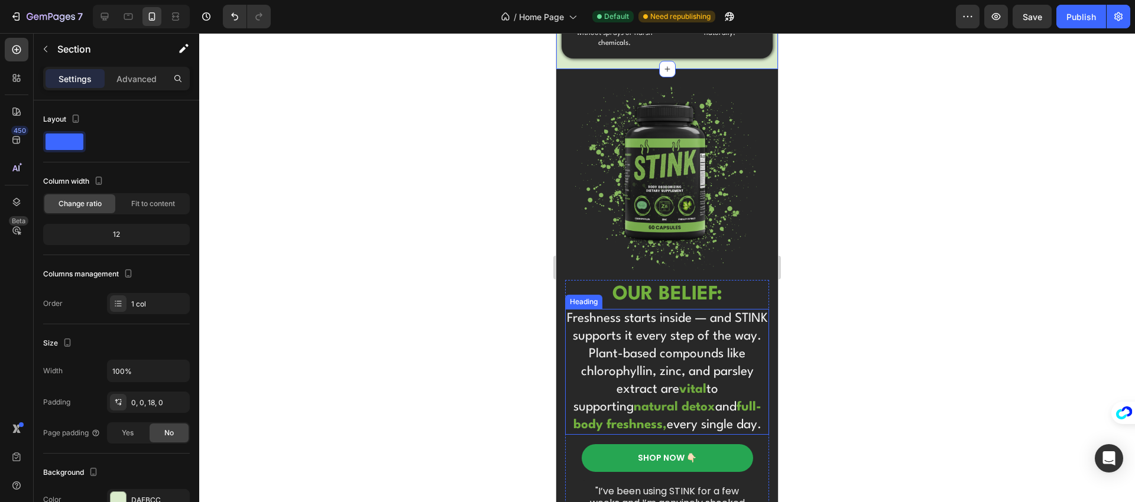
scroll to position [589, 0]
click at [647, 286] on strong "OUR BELIEF:" at bounding box center [667, 294] width 110 height 20
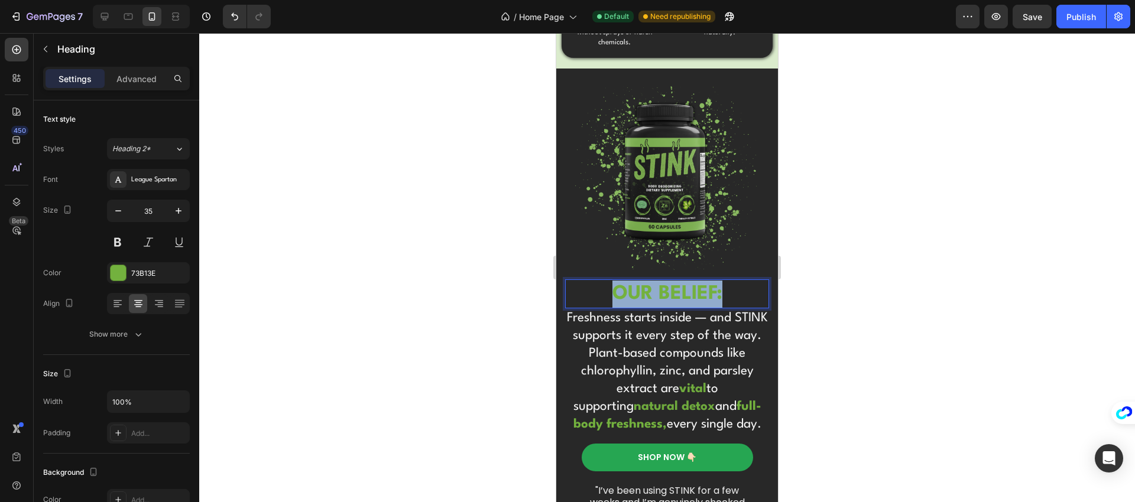
click at [647, 286] on strong "OUR BELIEF:" at bounding box center [667, 294] width 110 height 20
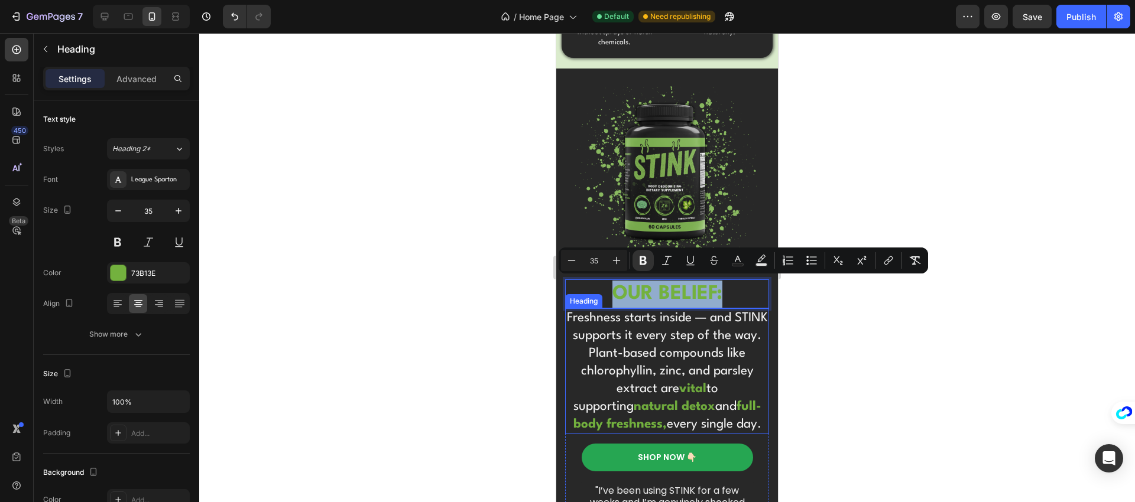
click at [640, 330] on h2 "Freshness starts inside — and STINK supports it every step of the way. Plant-ba…" at bounding box center [667, 372] width 204 height 126
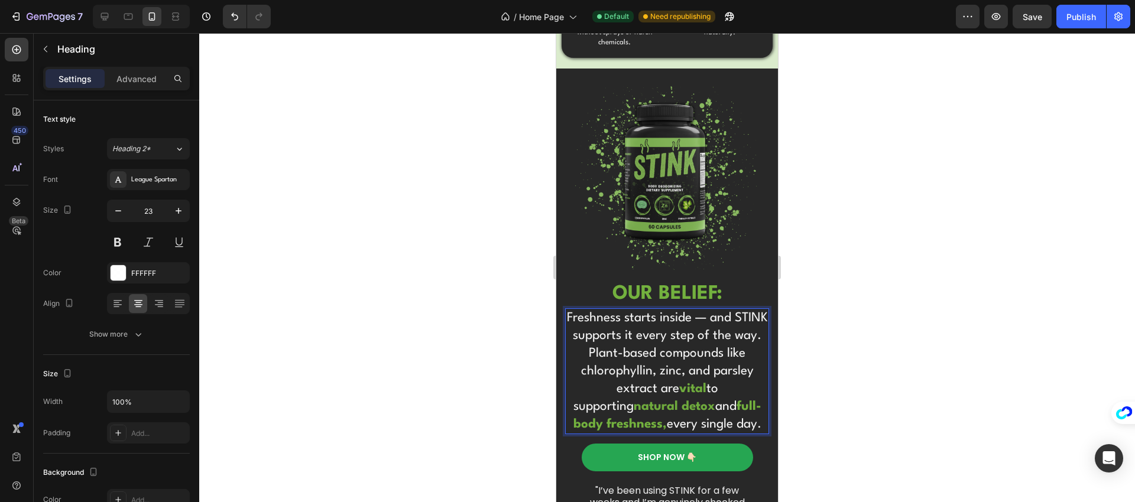
click at [640, 330] on h2 "Freshness starts inside — and STINK supports it every step of the way. Plant-ba…" at bounding box center [667, 372] width 204 height 126
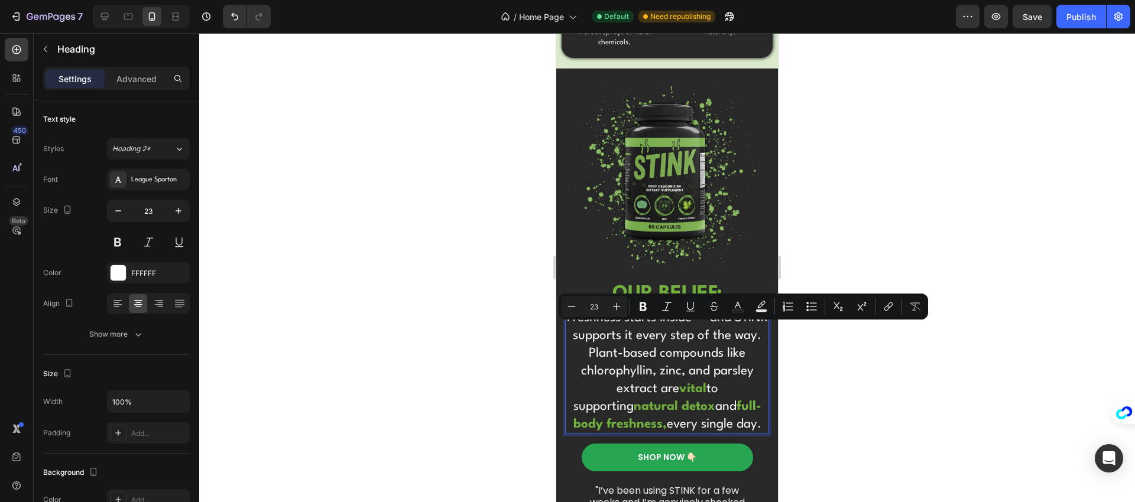
click at [683, 367] on p "Freshness starts inside — and STINK supports it every step of the way. Plant-ba…" at bounding box center [667, 372] width 202 height 124
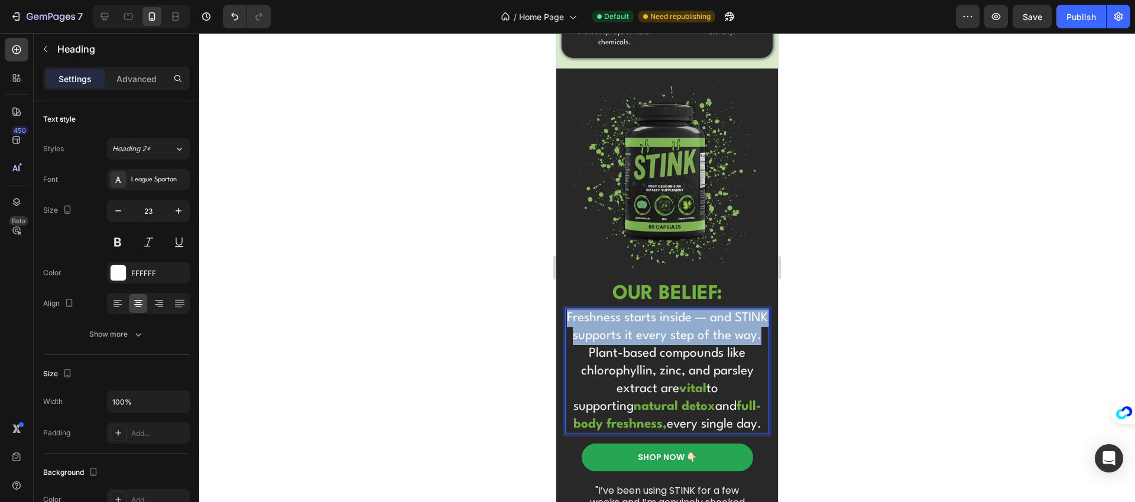
drag, startPoint x: 619, startPoint y: 349, endPoint x: 582, endPoint y: 310, distance: 54.4
click at [582, 310] on p "Freshness starts inside — and STINK supports it every step of the way. Plant-ba…" at bounding box center [667, 372] width 202 height 124
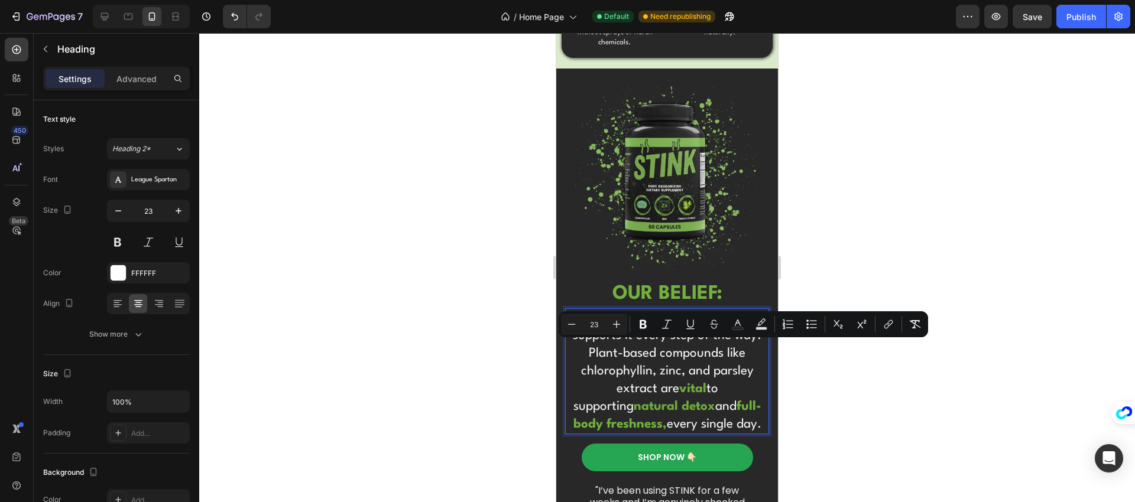
drag, startPoint x: 622, startPoint y: 344, endPoint x: 748, endPoint y: 419, distance: 146.3
click at [748, 419] on p "Freshness starts inside — and STINK supports it every step of the way. Plant-ba…" at bounding box center [667, 372] width 202 height 124
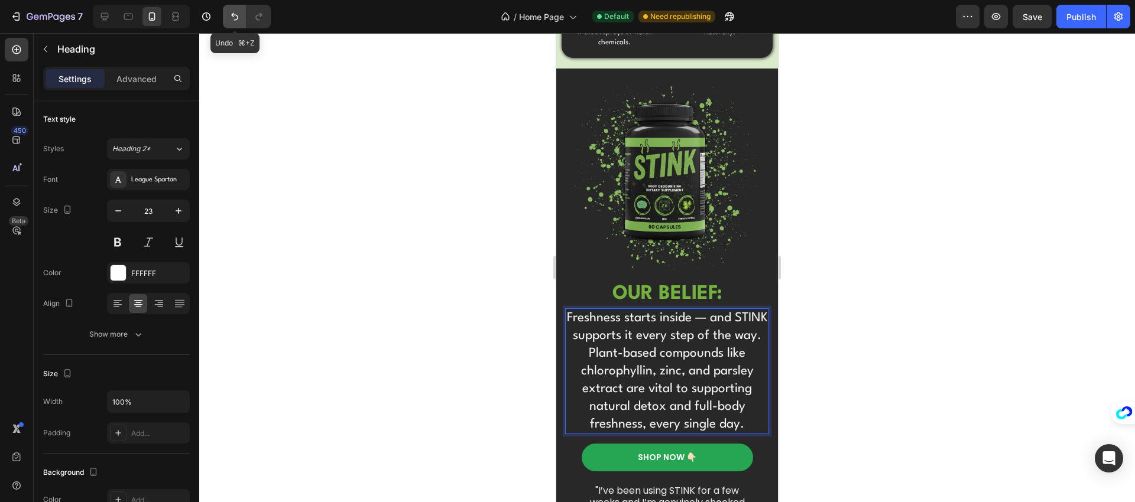
click at [238, 17] on icon "Undo/Redo" at bounding box center [234, 17] width 7 height 8
click at [534, 236] on div at bounding box center [667, 267] width 936 height 469
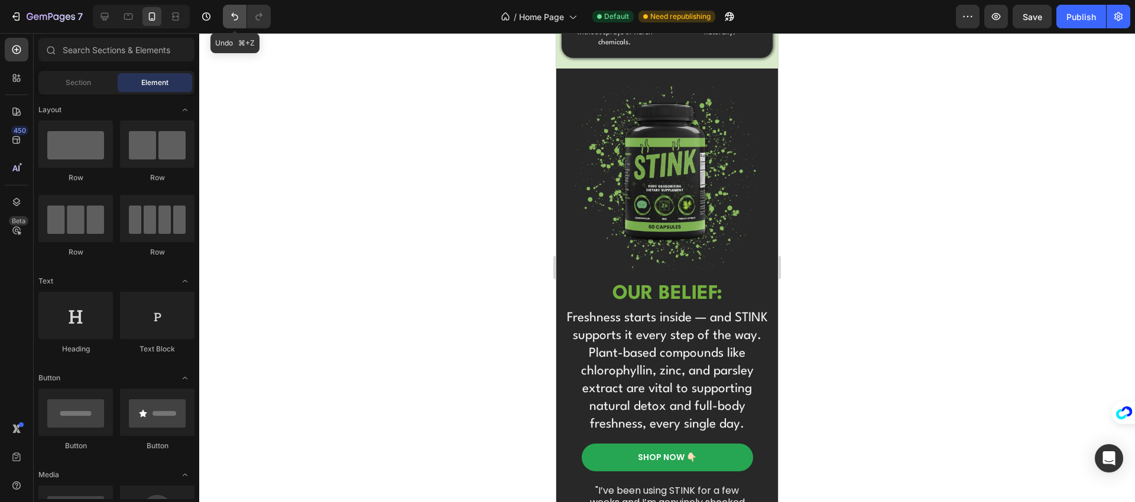
click at [232, 21] on icon "Undo/Redo" at bounding box center [235, 17] width 12 height 12
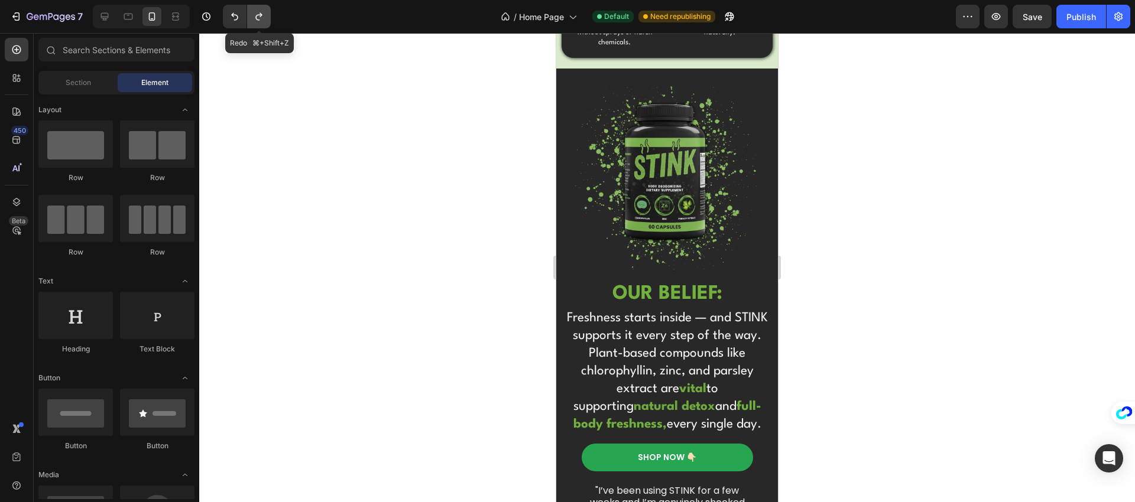
click at [255, 18] on icon "Undo/Redo" at bounding box center [259, 17] width 12 height 12
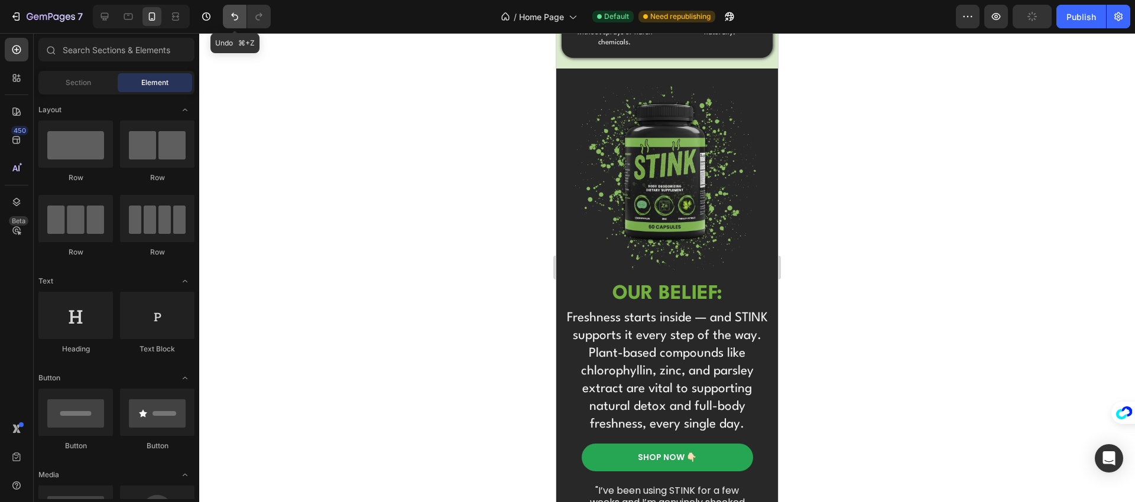
click at [236, 18] on icon "Undo/Redo" at bounding box center [235, 17] width 12 height 12
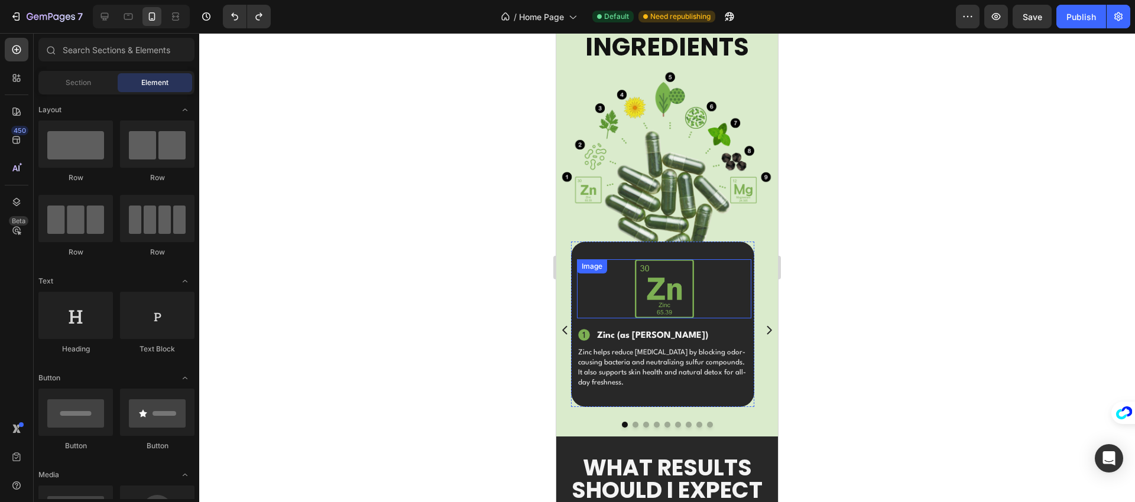
scroll to position [1213, 0]
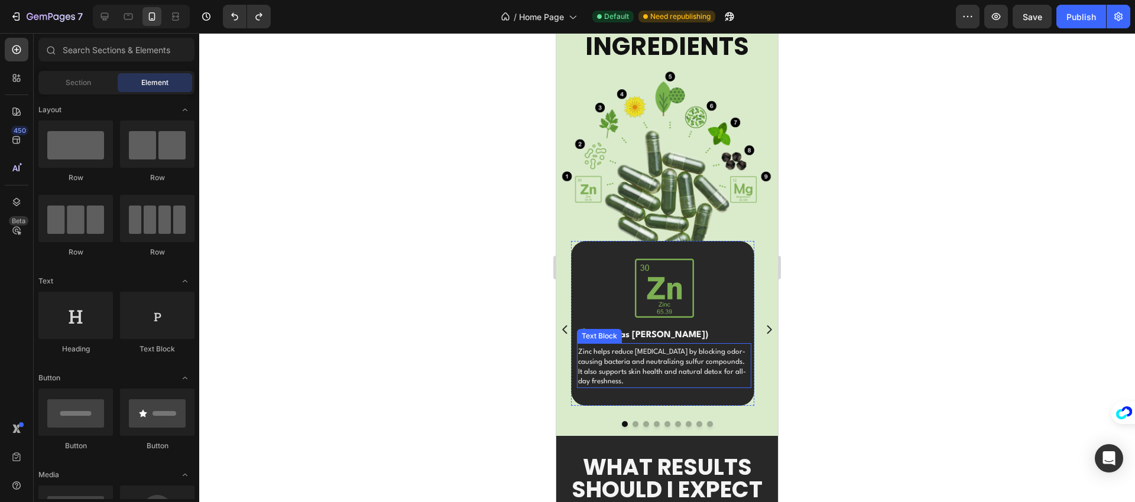
click at [624, 359] on p "Zinc helps reduce body odor by blocking odor-causing bacteria and neutralizing …" at bounding box center [664, 368] width 172 height 40
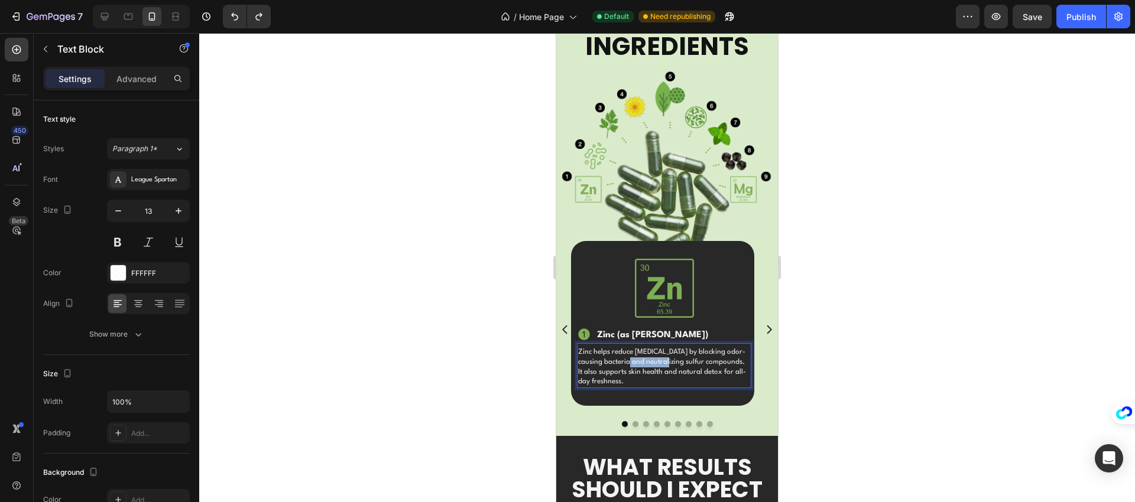
click at [624, 359] on p "Zinc helps reduce body odor by blocking odor-causing bacteria and neutralizing …" at bounding box center [664, 368] width 172 height 40
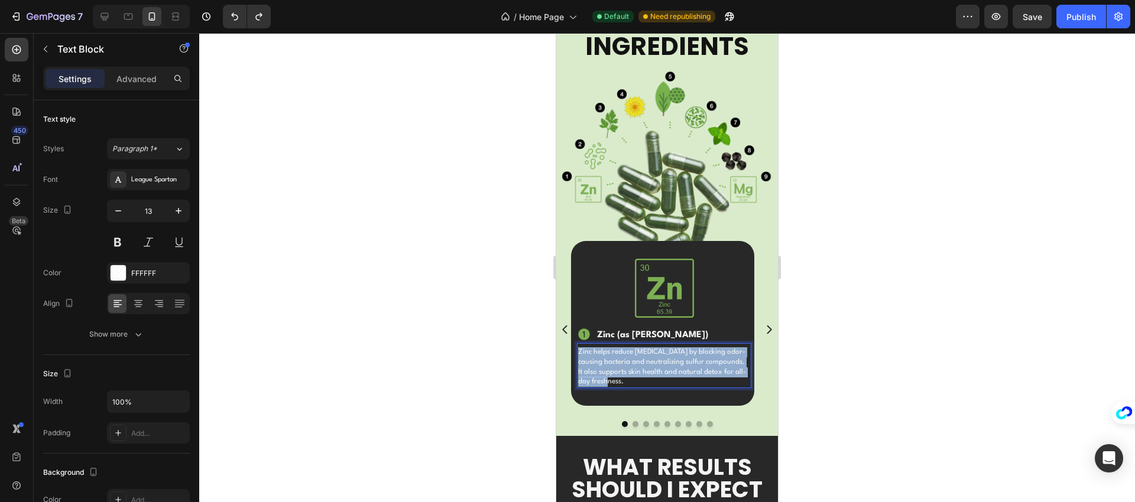
click at [624, 359] on p "Zinc helps reduce body odor by blocking odor-causing bacteria and neutralizing …" at bounding box center [664, 368] width 172 height 40
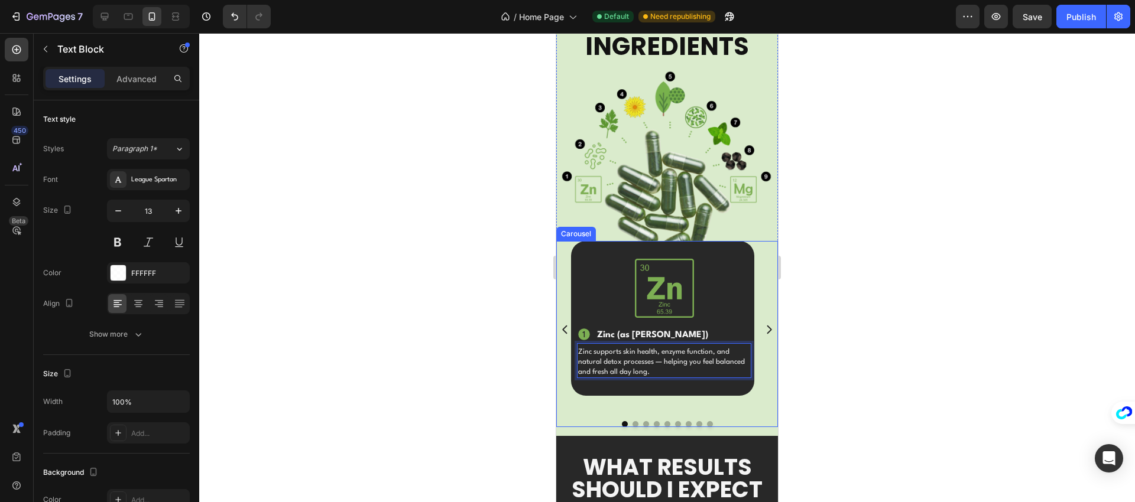
click at [764, 324] on icon "Carousel Next Arrow" at bounding box center [769, 330] width 12 height 12
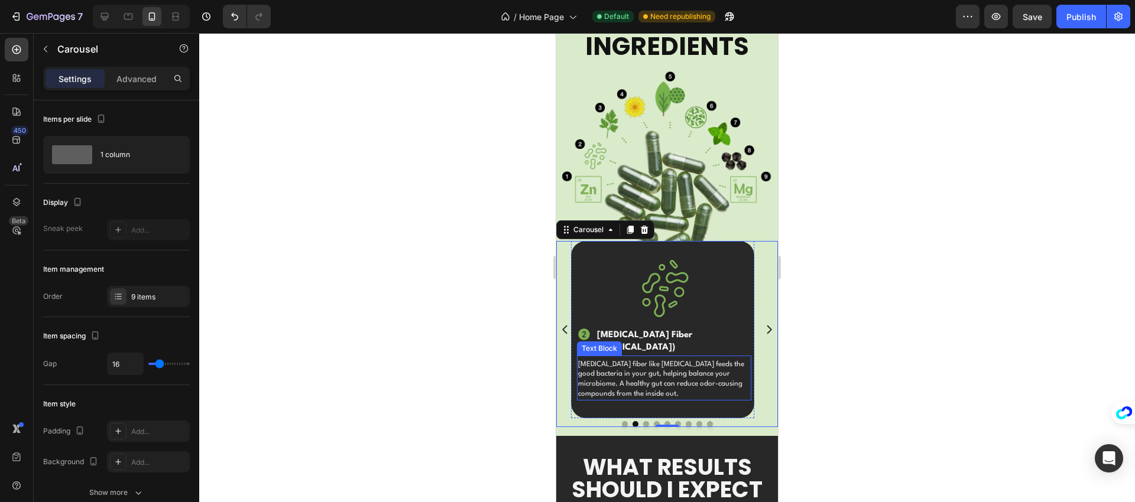
click at [672, 361] on p "Prebiotic fiber like inulin feeds the good bacteria in your gut, helping balanc…" at bounding box center [664, 380] width 172 height 40
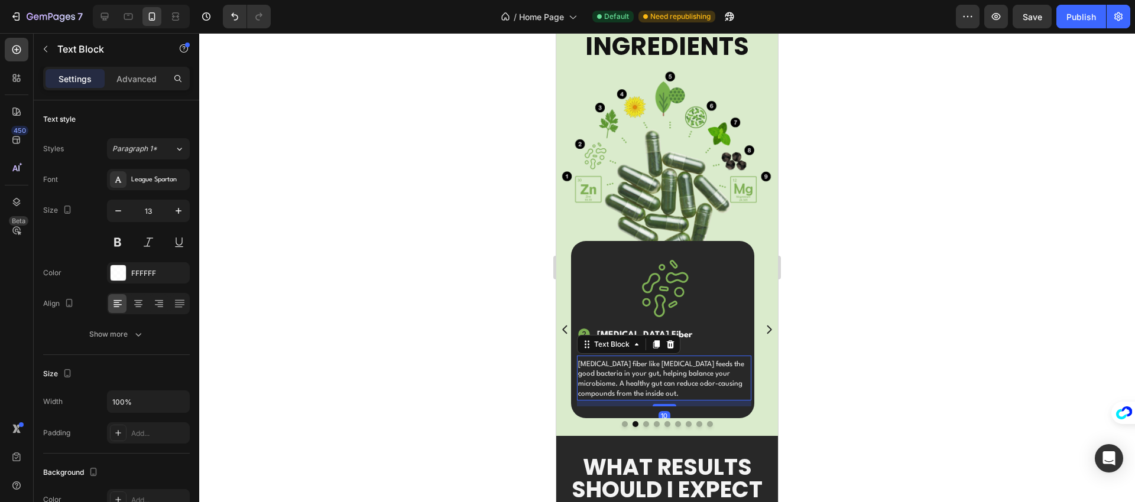
click at [672, 361] on p "Prebiotic fiber like inulin feeds the good bacteria in your gut, helping balanc…" at bounding box center [664, 380] width 172 height 40
click at [760, 348] on div "Image Icon Zinc (as Zinc Gluconate) Heading Row Zinc supports skin health, enzy…" at bounding box center [667, 329] width 222 height 177
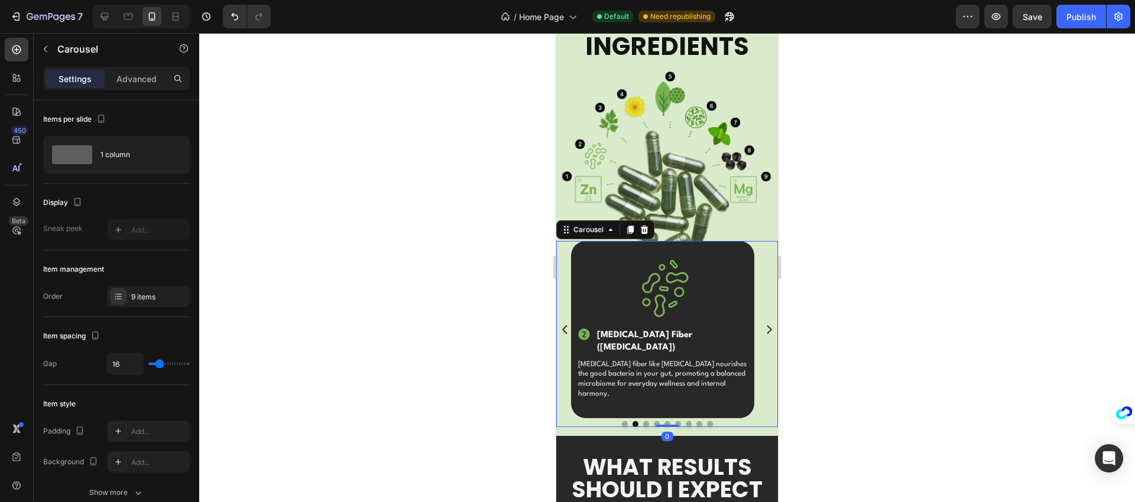
click at [764, 324] on icon "Carousel Next Arrow" at bounding box center [769, 330] width 12 height 12
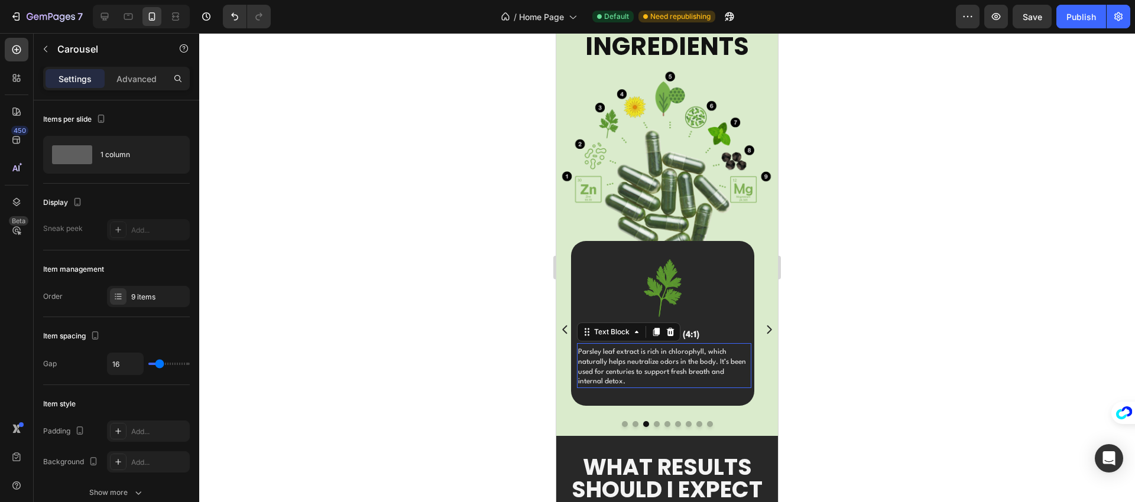
click at [643, 358] on p "Parsley leaf extract is rich in chlorophyll, which naturally helps neutralize o…" at bounding box center [664, 368] width 172 height 40
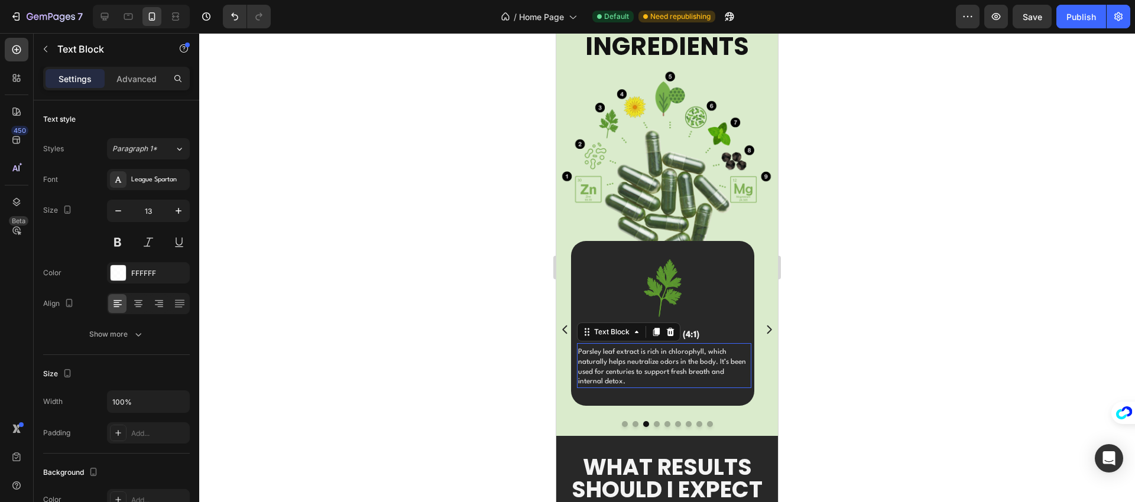
click at [643, 358] on p "Parsley leaf extract is rich in chlorophyll, which naturally helps neutralize o…" at bounding box center [664, 368] width 172 height 40
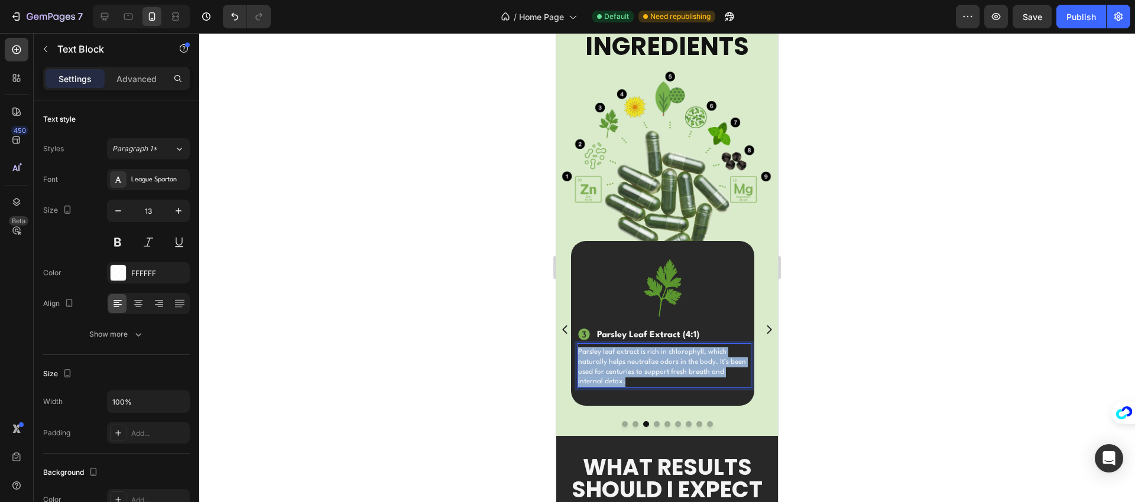
click at [643, 358] on p "Parsley leaf extract is rich in chlorophyll, which naturally helps neutralize o…" at bounding box center [664, 368] width 172 height 40
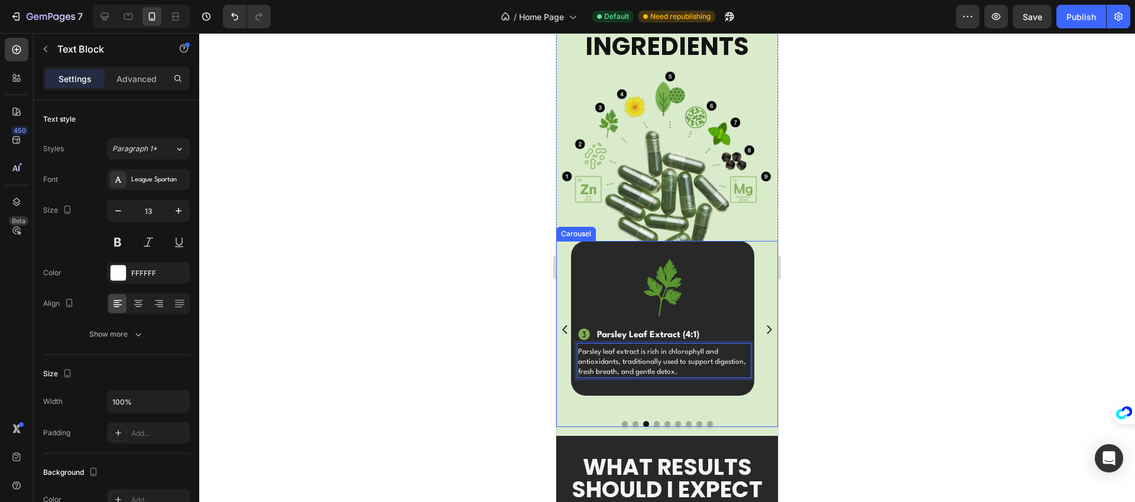
click at [764, 324] on icon "Carousel Next Arrow" at bounding box center [769, 330] width 12 height 12
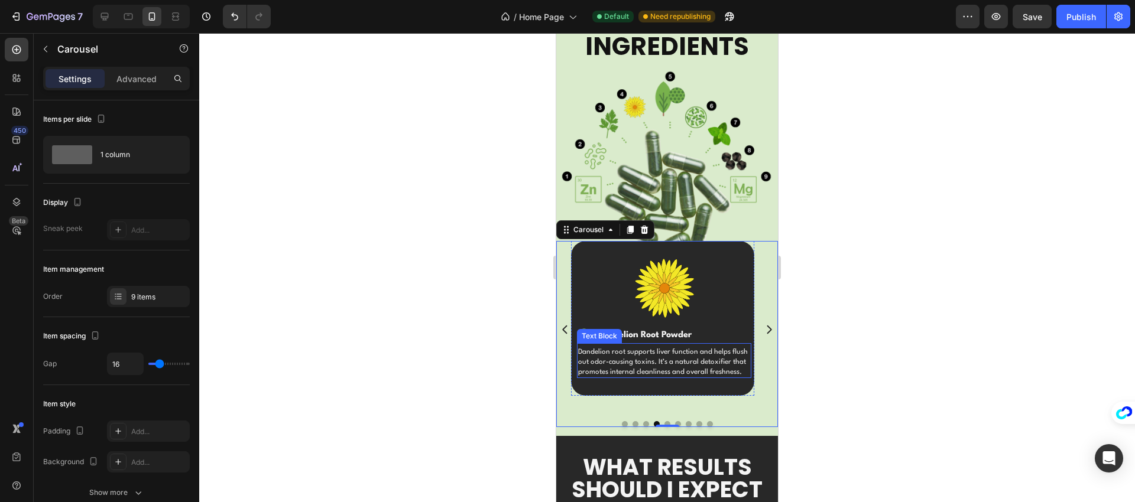
click at [644, 359] on p "Dandelion root supports liver function and helps flush out odor-causing toxins.…" at bounding box center [664, 363] width 172 height 30
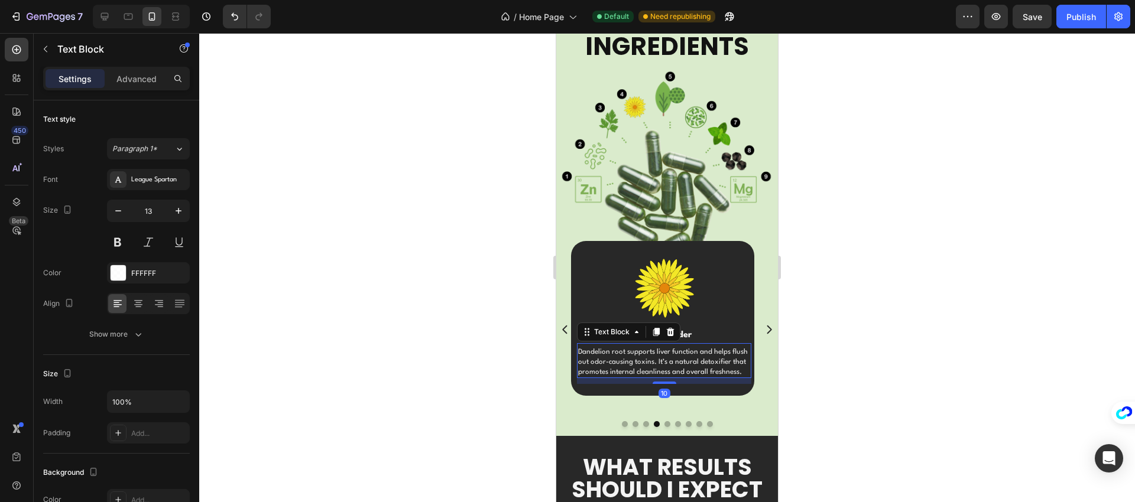
click at [644, 359] on p "Dandelion root supports liver function and helps flush out odor-causing toxins.…" at bounding box center [664, 363] width 172 height 30
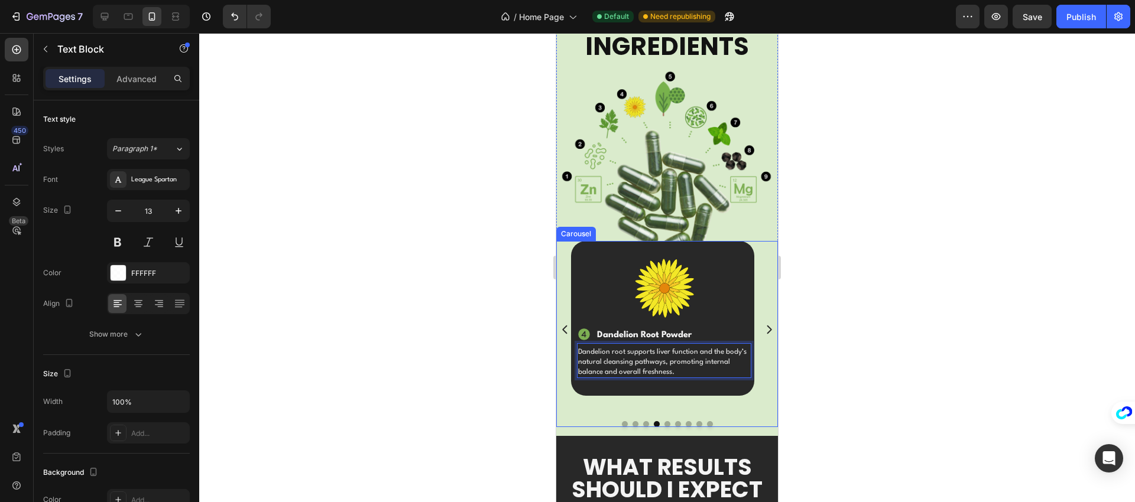
click at [763, 324] on icon "Carousel Next Arrow" at bounding box center [769, 330] width 12 height 12
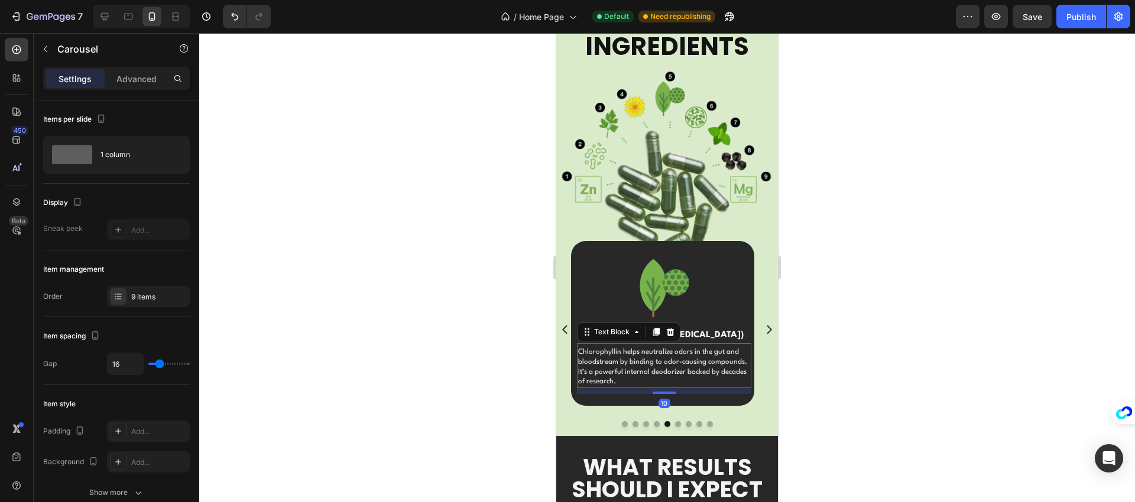
click at [647, 364] on p "Chlorophyllin helps neutralize odors in the gut and bloodstream by binding to o…" at bounding box center [664, 368] width 172 height 40
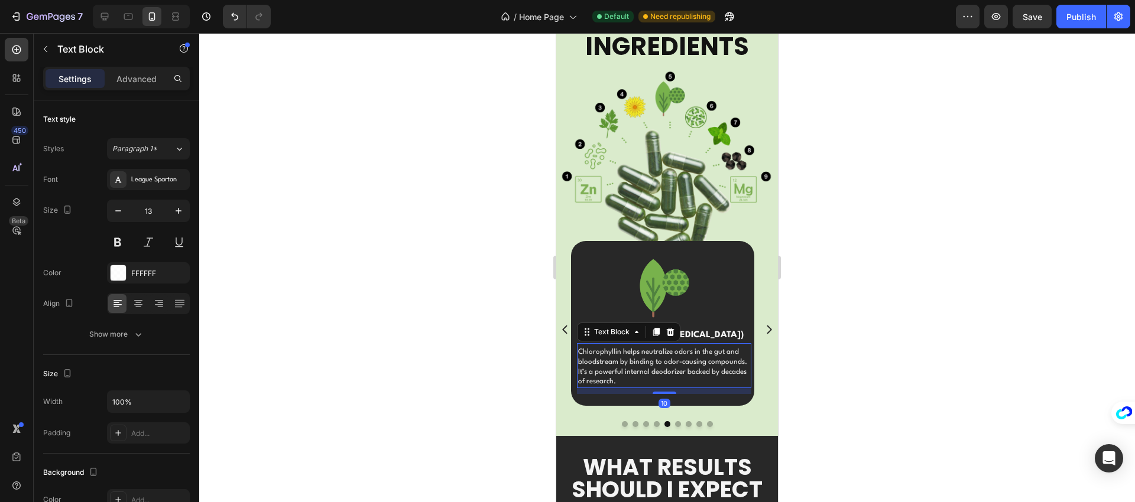
click at [647, 364] on p "Chlorophyllin helps neutralize odors in the gut and bloodstream by binding to o…" at bounding box center [664, 368] width 172 height 40
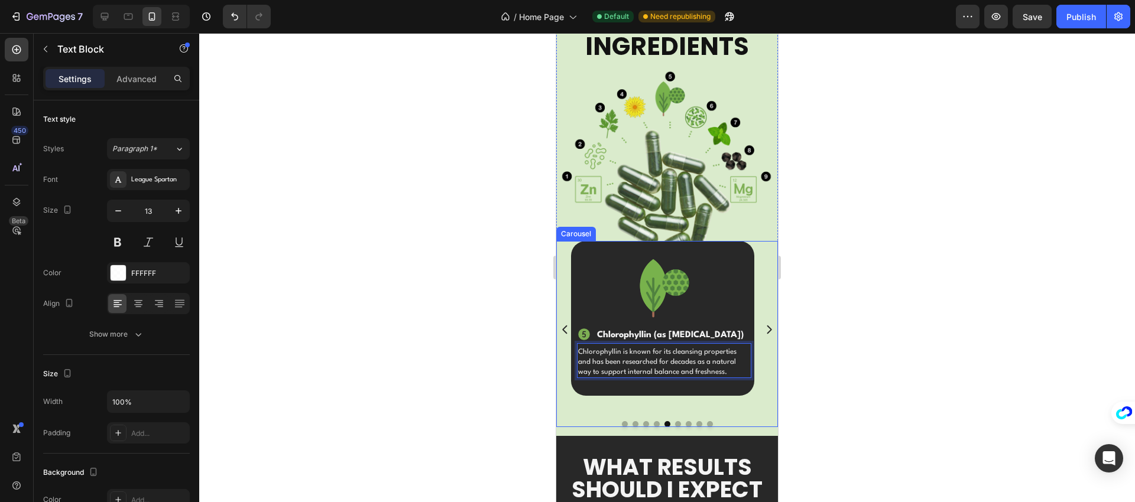
click at [767, 326] on icon "Carousel Next Arrow" at bounding box center [769, 330] width 5 height 8
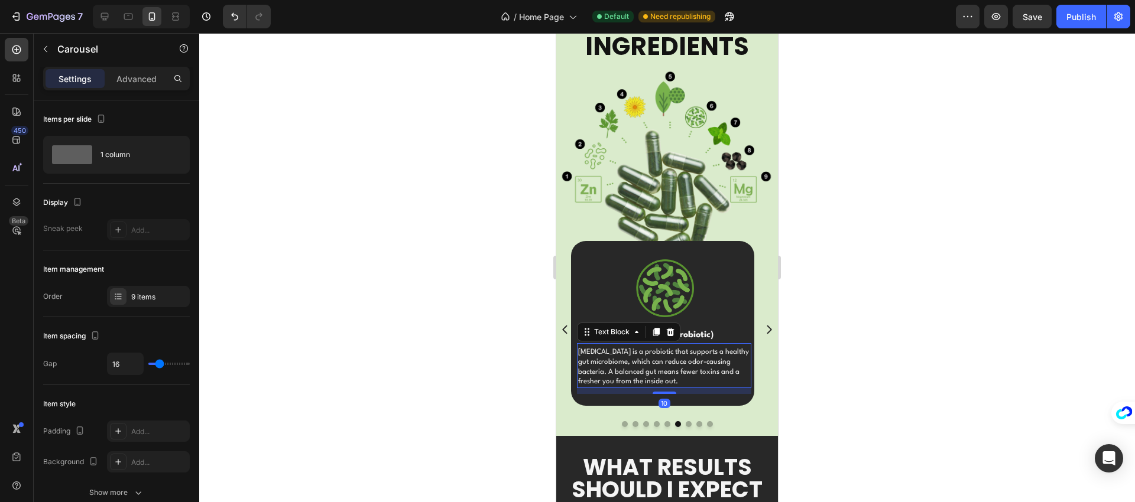
click at [661, 355] on p "Lactobacillus acidophilus is a probiotic that supports a healthy gut microbiome…" at bounding box center [664, 368] width 172 height 40
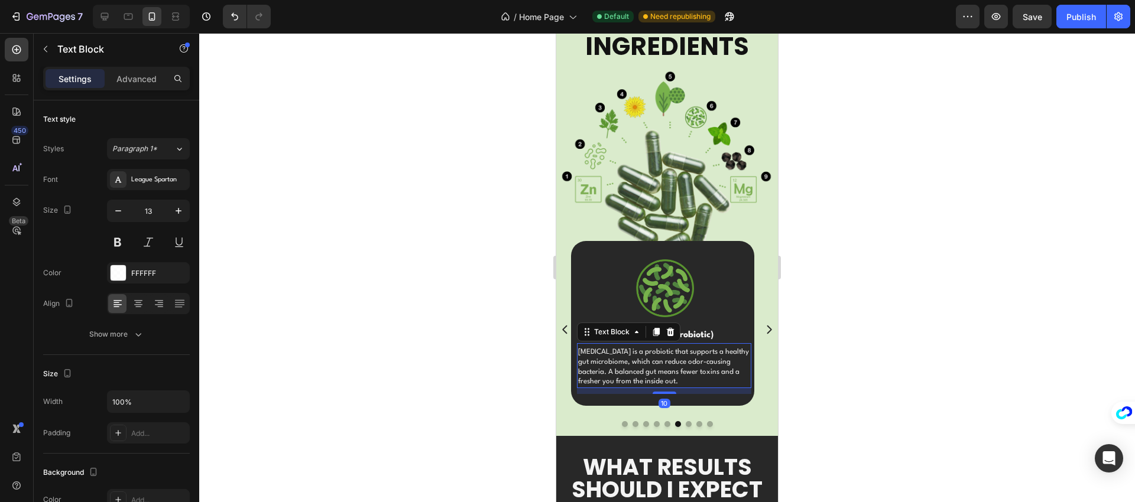
click at [660, 355] on p "Lactobacillus acidophilus is a probiotic that supports a healthy gut microbiome…" at bounding box center [664, 368] width 172 height 40
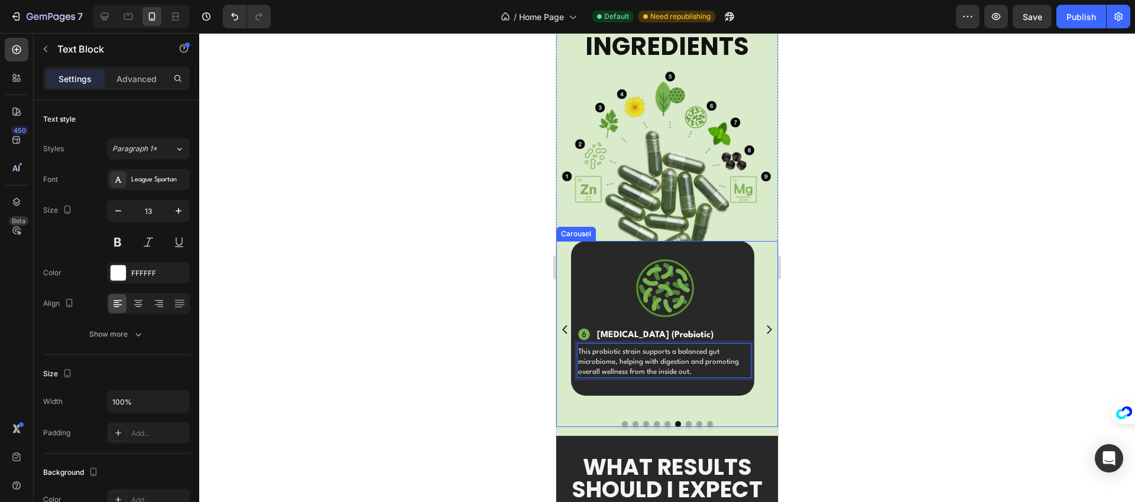
click at [763, 324] on icon "Carousel Next Arrow" at bounding box center [769, 330] width 12 height 12
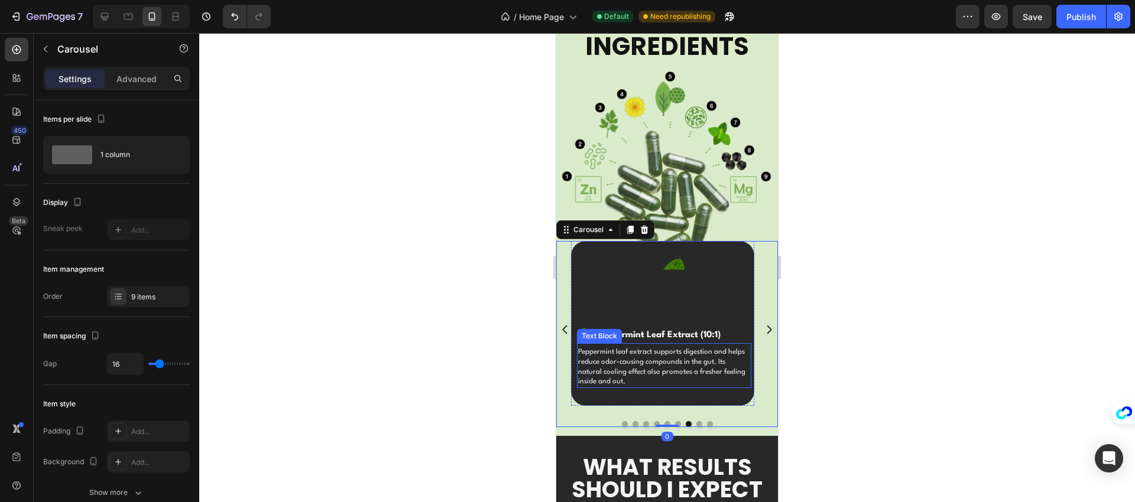
click at [654, 359] on p "Peppermint leaf extract supports digestion and helps reduce odor-causing compou…" at bounding box center [664, 368] width 172 height 40
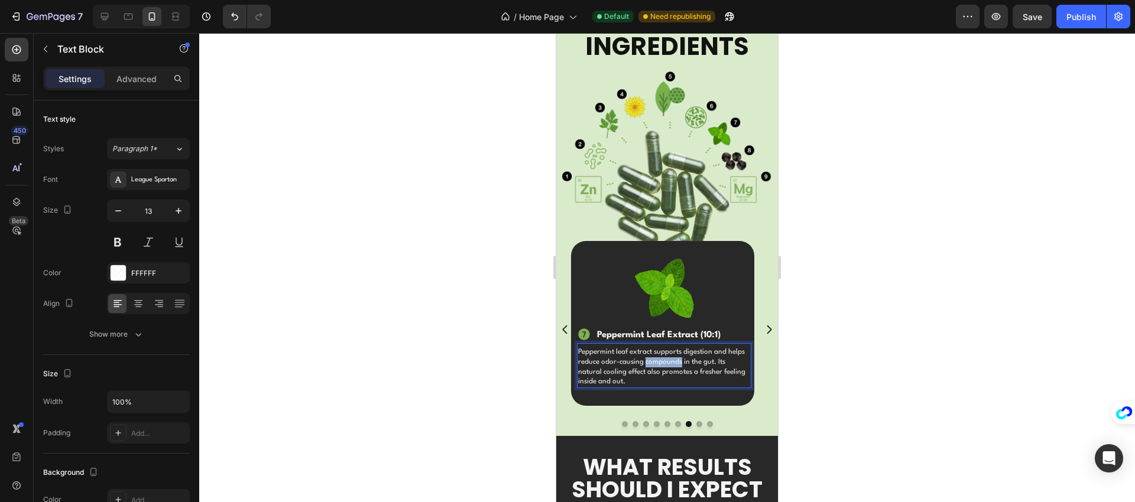
click at [654, 359] on p "Peppermint leaf extract supports digestion and helps reduce odor-causing compou…" at bounding box center [664, 368] width 172 height 40
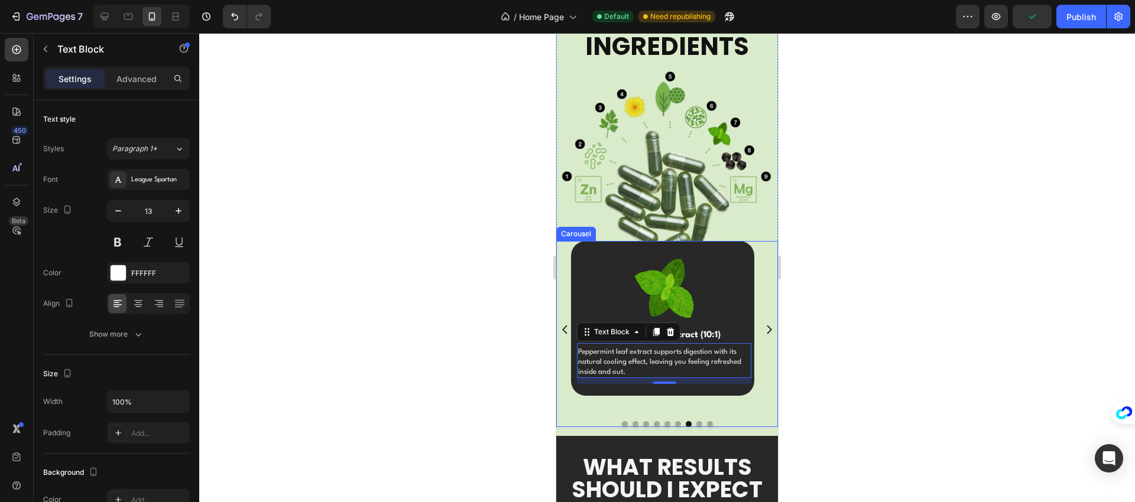
click at [767, 326] on icon "Carousel Next Arrow" at bounding box center [769, 330] width 5 height 8
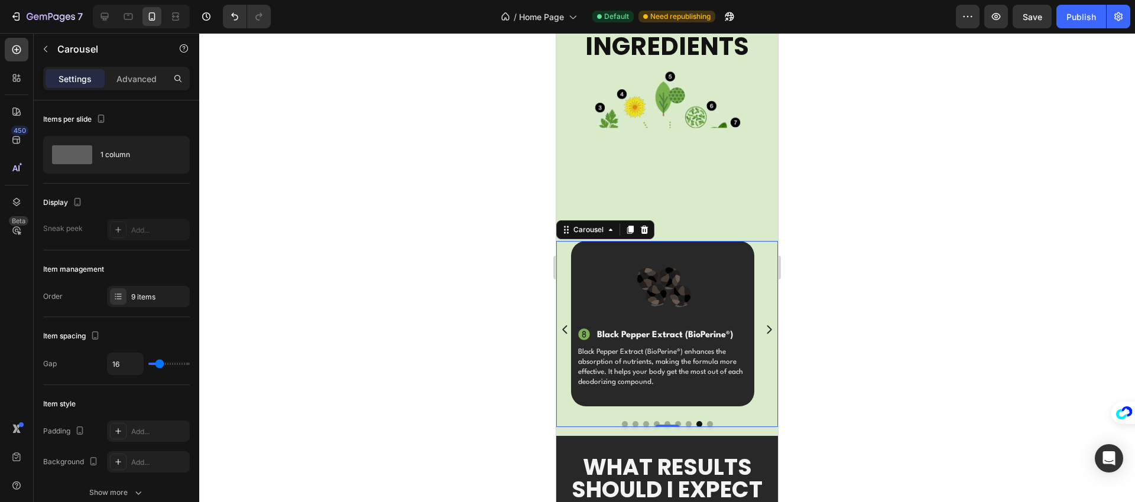
scroll to position [1213, 0]
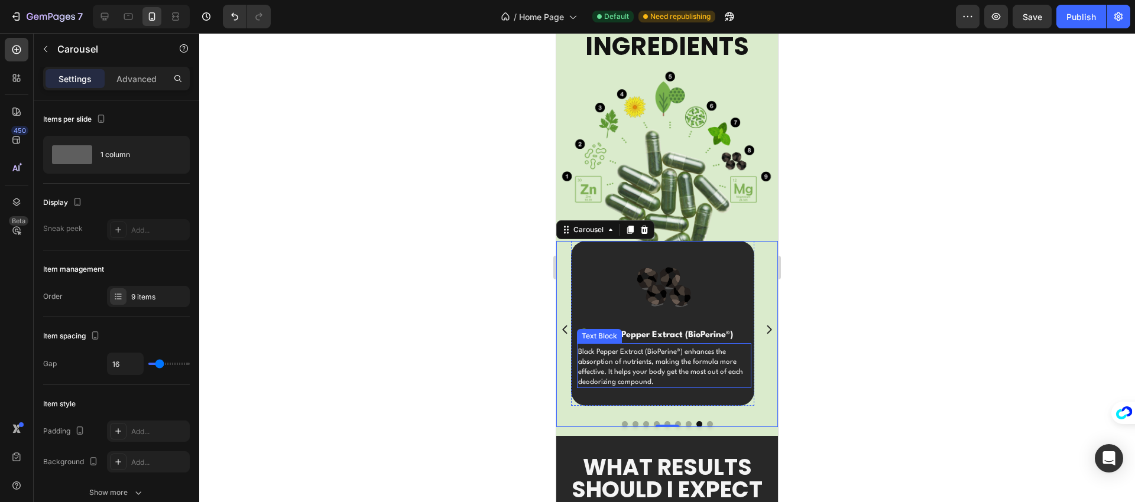
click at [643, 358] on p "Black Pepper Extract (BioPerine®) enhances the absorption of nutrients, making …" at bounding box center [664, 368] width 172 height 40
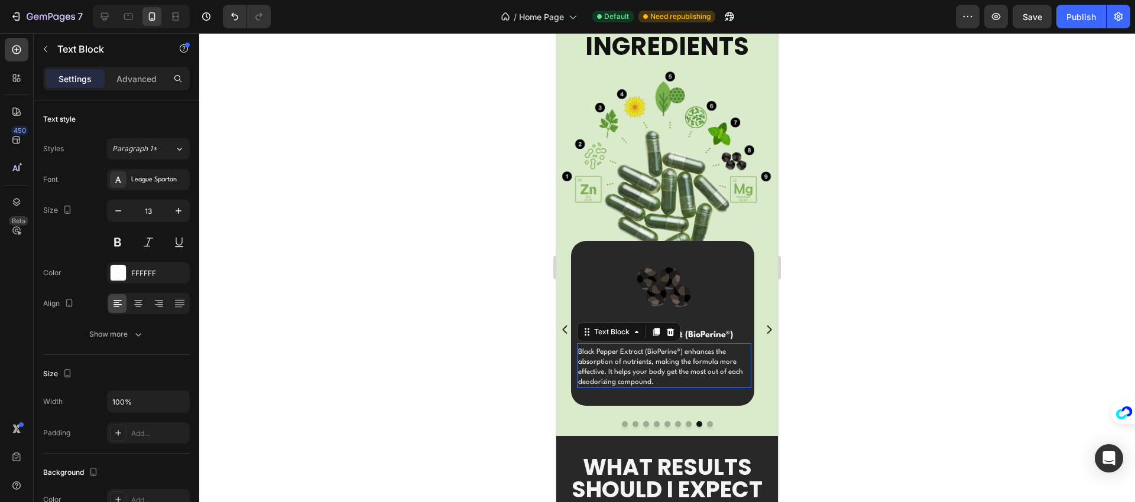
click at [642, 358] on p "Black Pepper Extract (BioPerine®) enhances the absorption of nutrients, making …" at bounding box center [664, 368] width 172 height 40
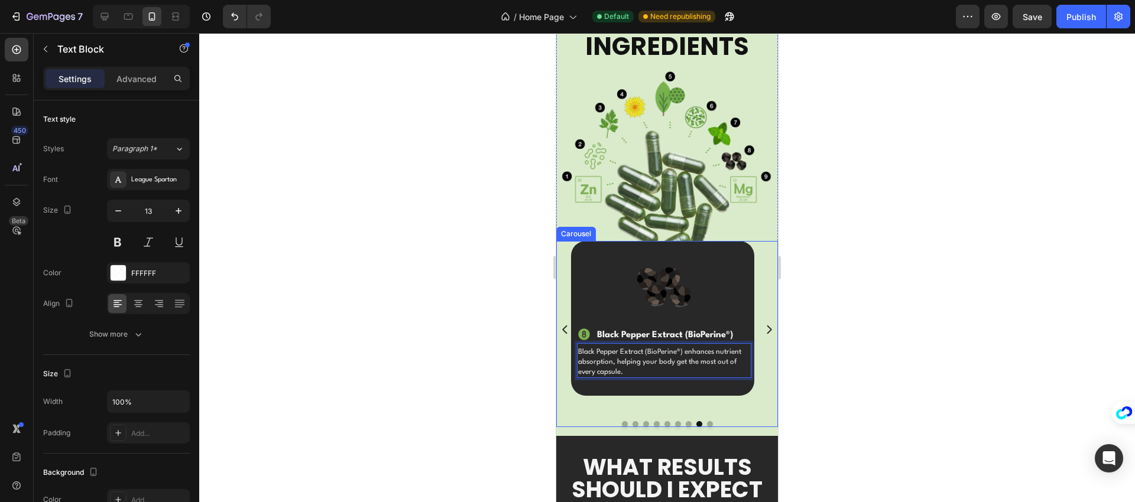
click at [763, 324] on icon "Carousel Next Arrow" at bounding box center [769, 330] width 12 height 12
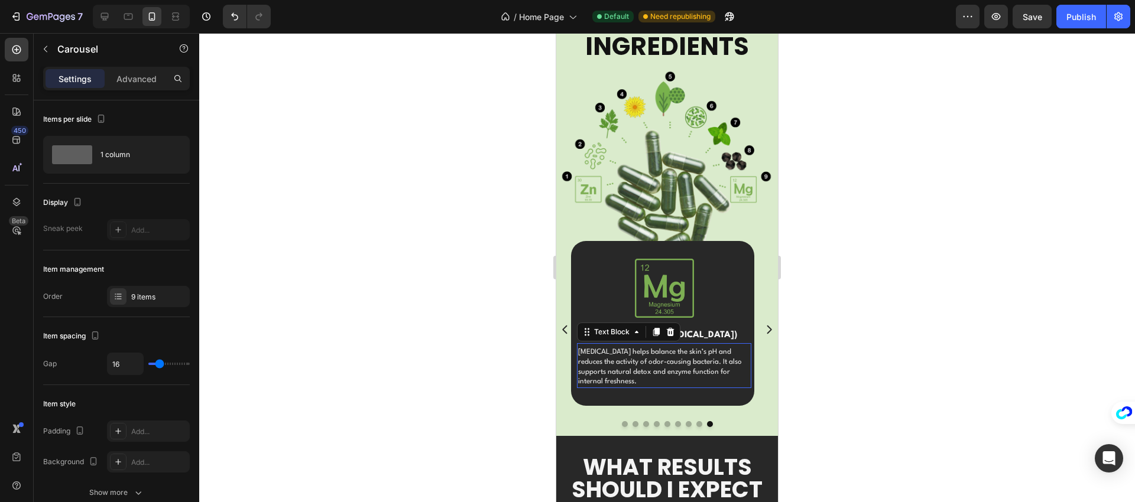
click at [655, 366] on p "Magnesium citrate helps balance the skin’s pH and reduces the activity of odor-…" at bounding box center [664, 368] width 172 height 40
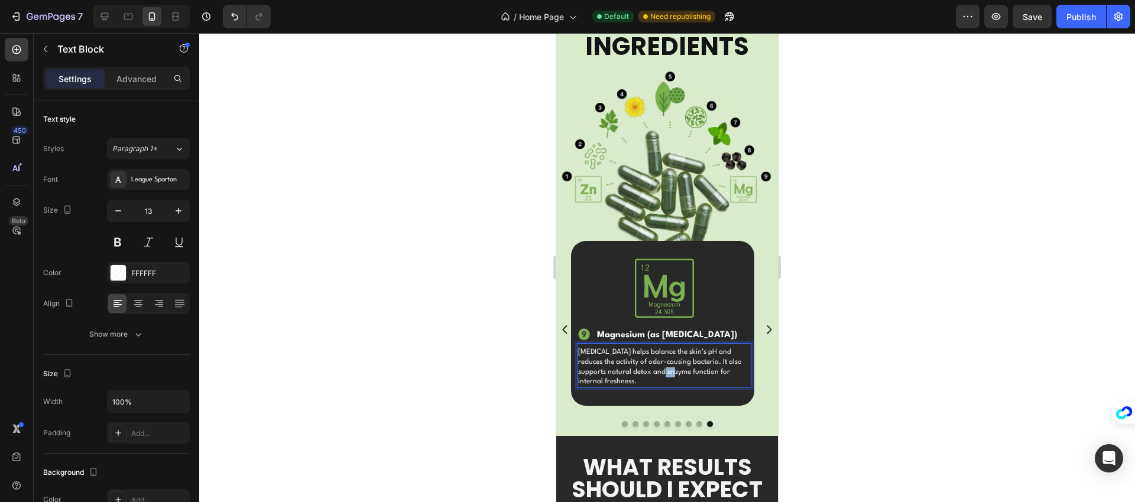
click at [655, 366] on p "Magnesium citrate helps balance the skin’s pH and reduces the activity of odor-…" at bounding box center [664, 368] width 172 height 40
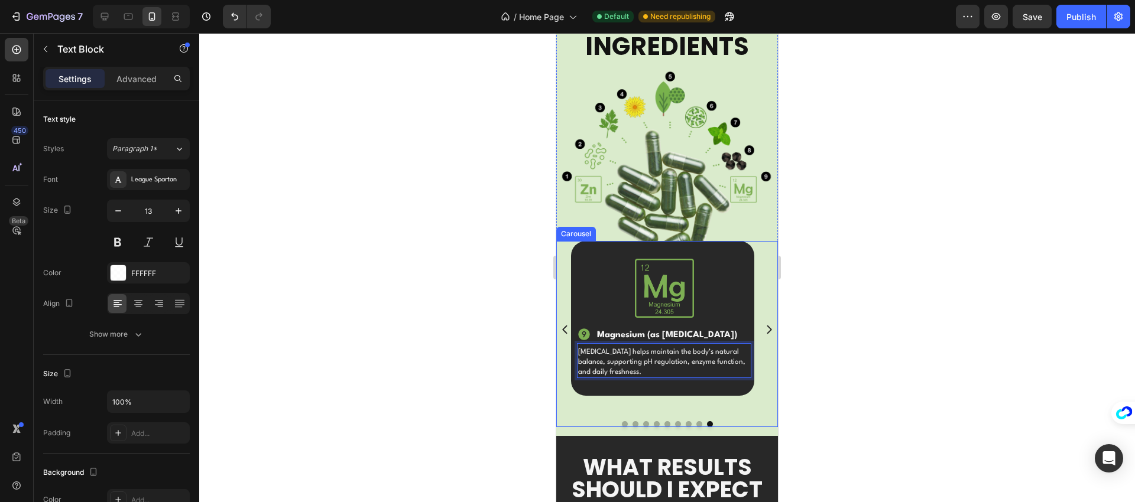
click at [763, 324] on icon "Carousel Next Arrow" at bounding box center [769, 330] width 12 height 12
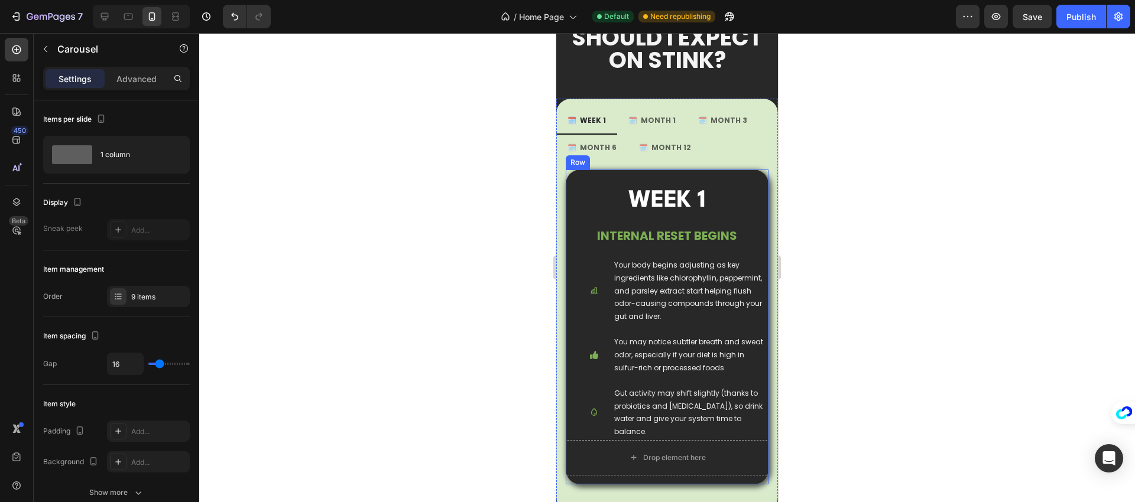
scroll to position [1651, 0]
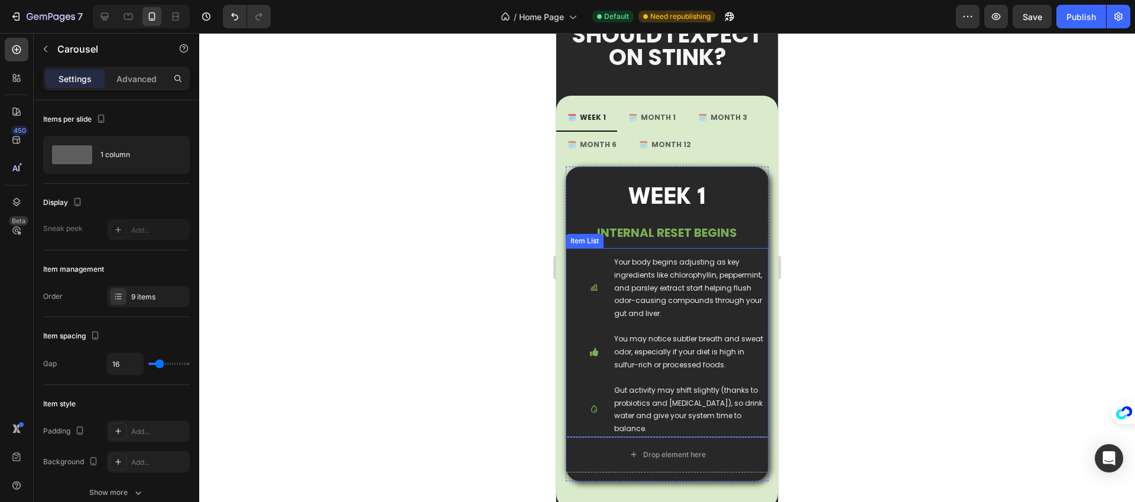
click at [651, 291] on p "Your body begins adjusting as key ingredients like chlorophyllin, peppermint, a…" at bounding box center [690, 288] width 153 height 64
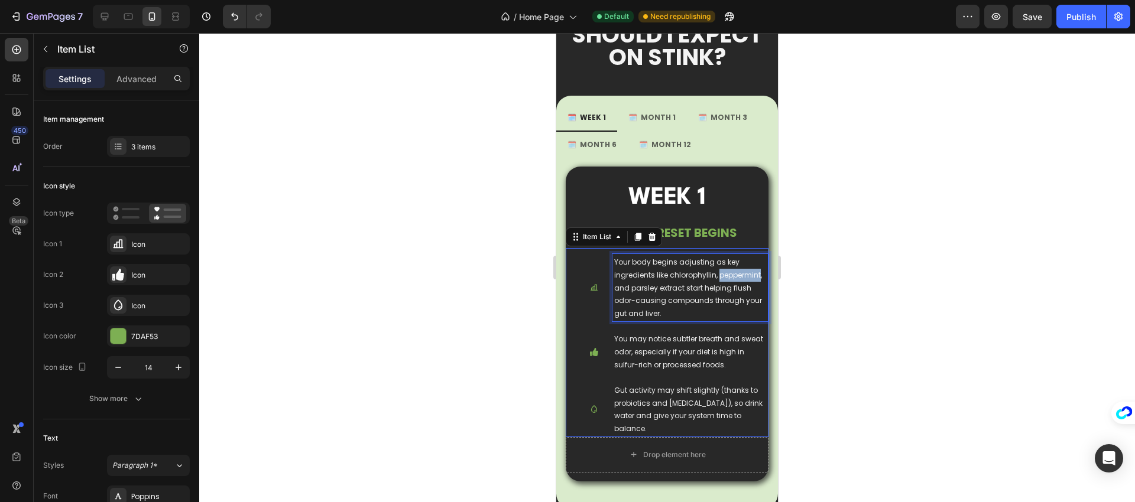
click at [651, 291] on p "Your body begins adjusting as key ingredients like chlorophyllin, peppermint, a…" at bounding box center [690, 288] width 153 height 64
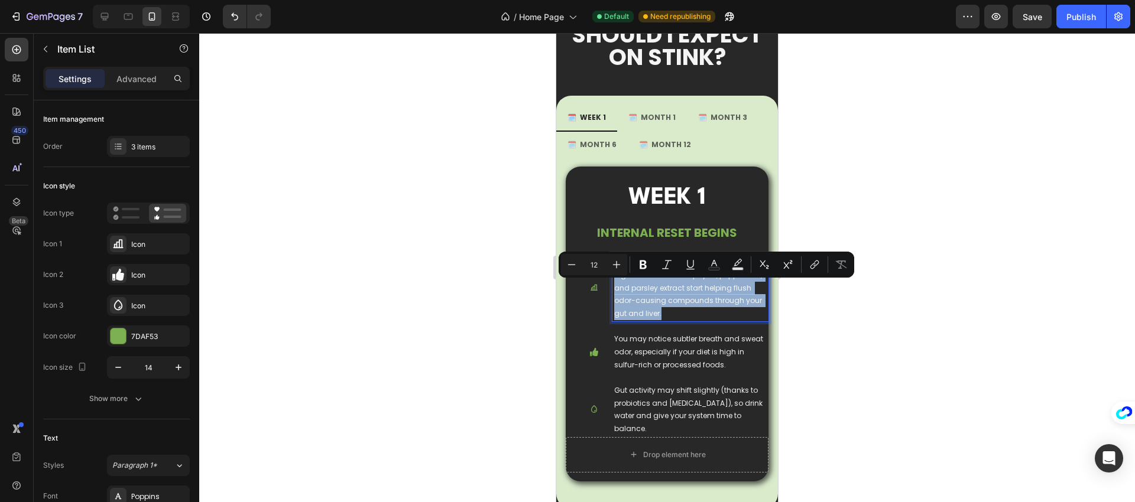
click at [651, 291] on p "Your body begins adjusting as key ingredients like chlorophyllin, peppermint, a…" at bounding box center [690, 288] width 153 height 64
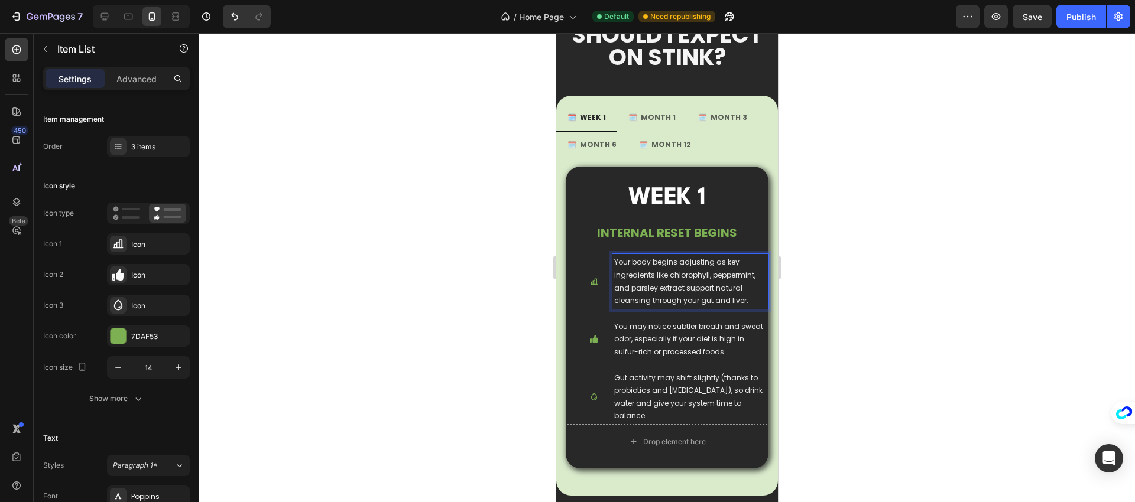
click at [679, 342] on p "You may notice subtler breath and sweat odor, especially if your diet is high i…" at bounding box center [690, 339] width 153 height 38
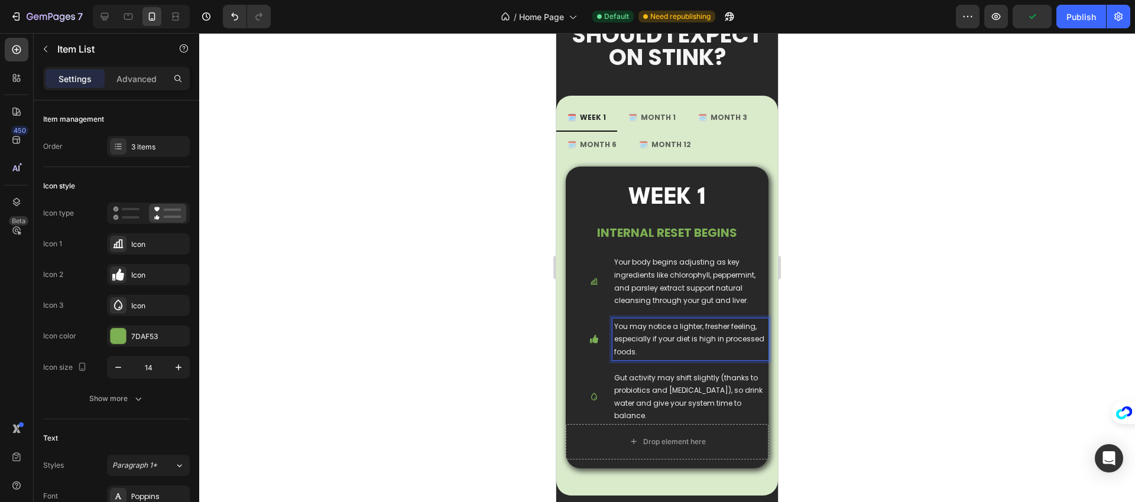
click at [654, 394] on p "Gut activity may shift slightly (thanks to probiotics and inulin), so drink wat…" at bounding box center [690, 397] width 153 height 51
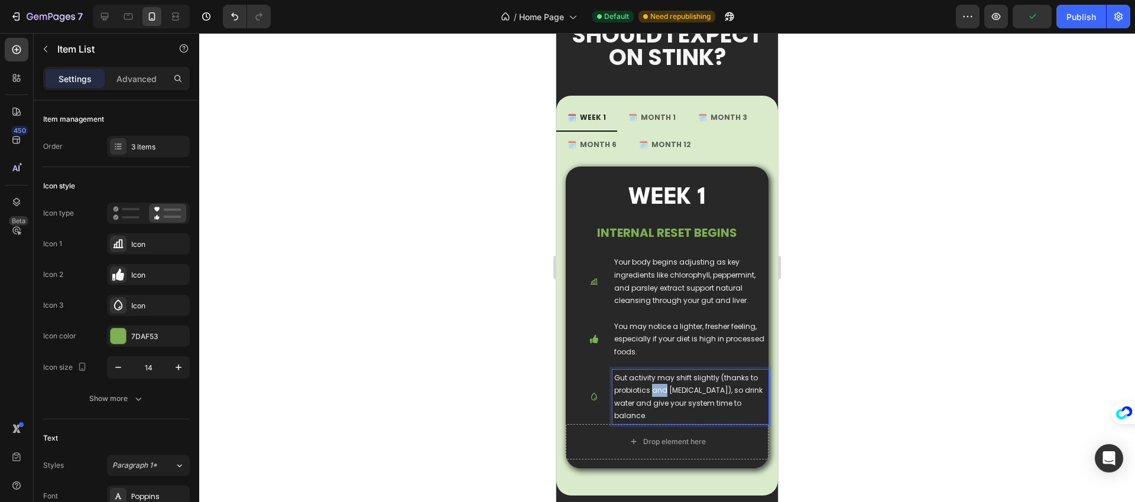
click at [654, 394] on p "Gut activity may shift slightly (thanks to probiotics and inulin), so drink wat…" at bounding box center [690, 397] width 153 height 51
click at [653, 115] on p "🗓️ MONTH 1" at bounding box center [651, 117] width 47 height 13
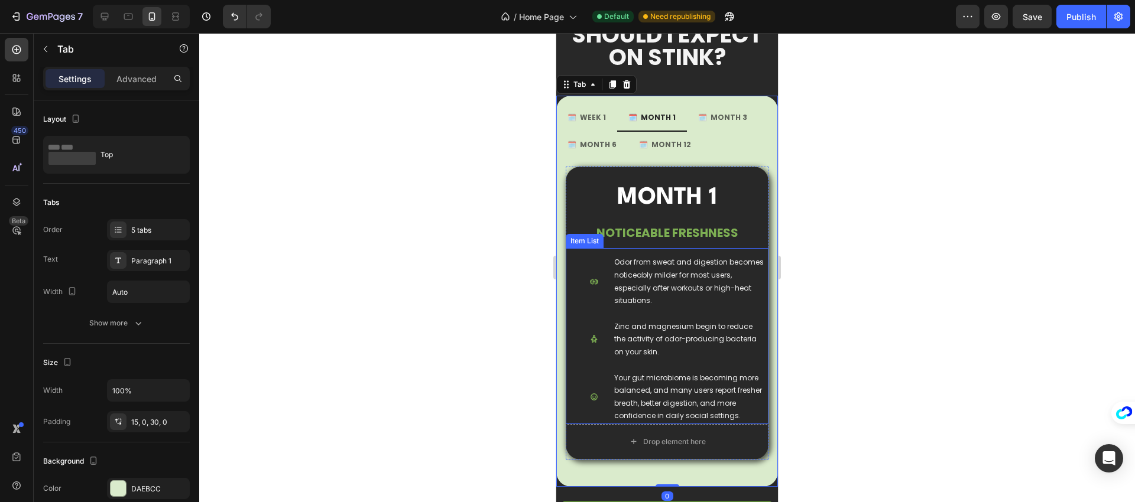
click at [663, 274] on p "Odor from sweat and digestion becomes noticeably milder for most users, especia…" at bounding box center [690, 281] width 153 height 51
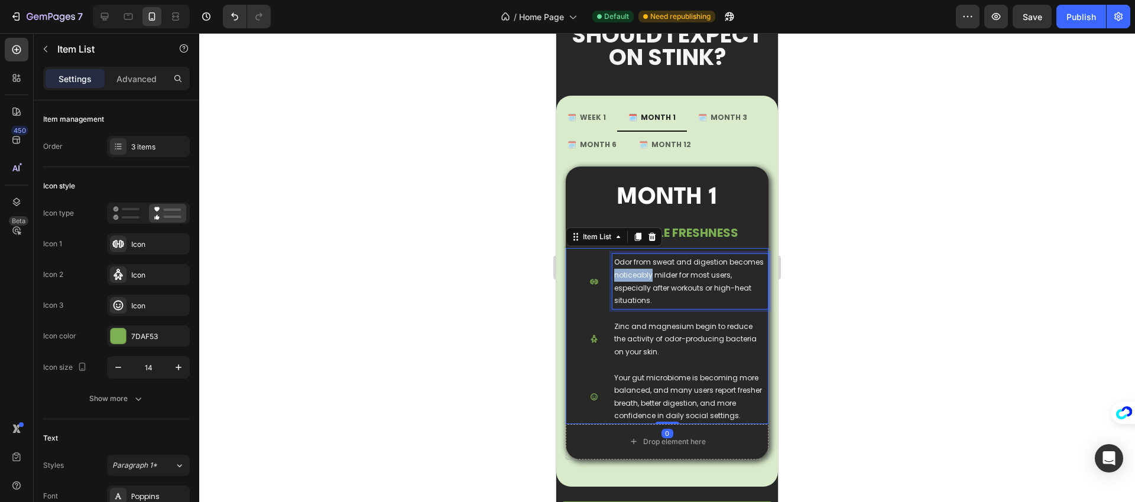
click at [663, 274] on p "Odor from sweat and digestion becomes noticeably milder for most users, especia…" at bounding box center [690, 281] width 153 height 51
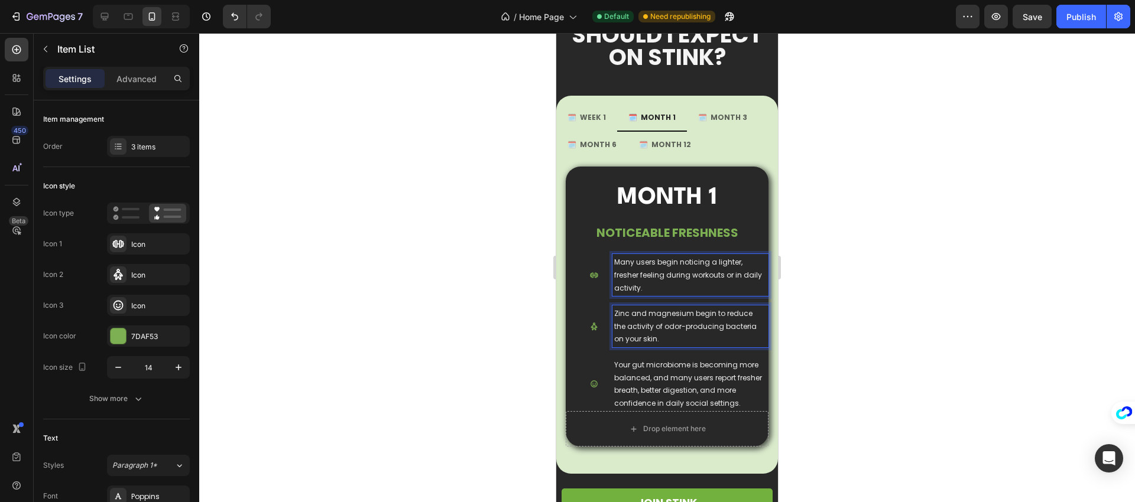
click at [661, 320] on p "Zinc and magnesium begin to reduce the activity of odor-producing bacteria on y…" at bounding box center [690, 326] width 153 height 38
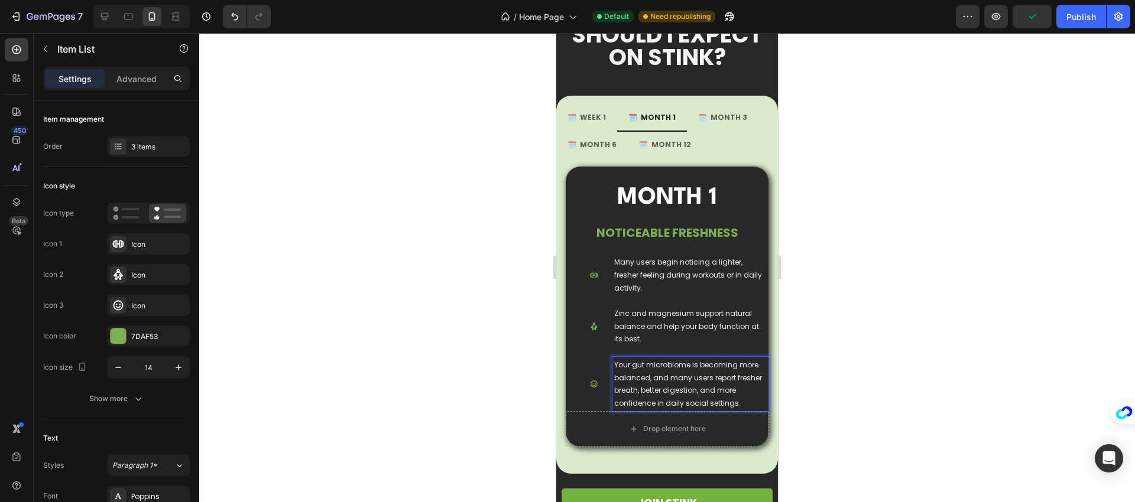
click at [664, 391] on p "Your gut microbiome is becoming more balanced, and many users report fresher br…" at bounding box center [690, 384] width 153 height 51
click at [718, 119] on p "🗓️ MONTH 3" at bounding box center [722, 117] width 49 height 13
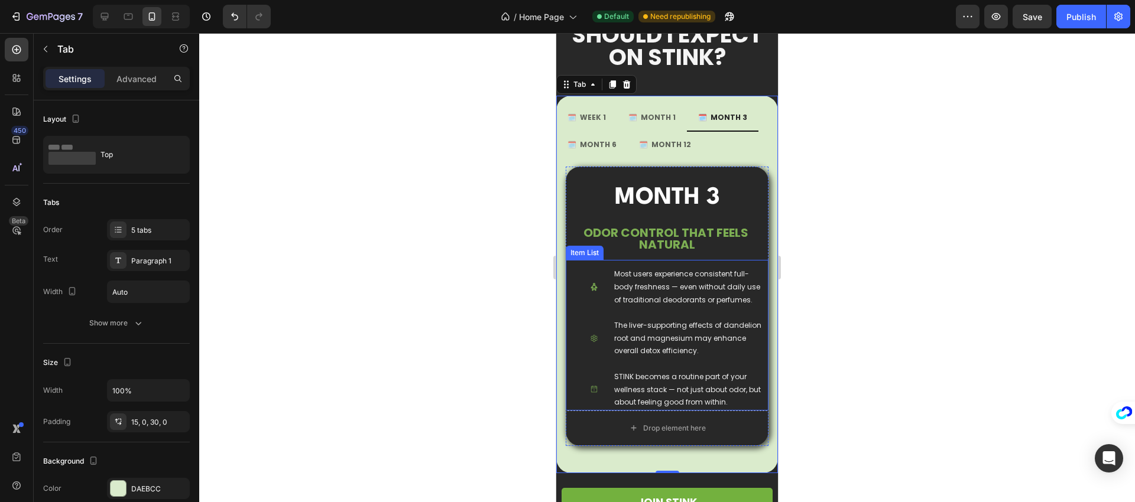
click at [643, 290] on p "Most users experience consistent full-body freshness — even without daily use o…" at bounding box center [690, 287] width 153 height 38
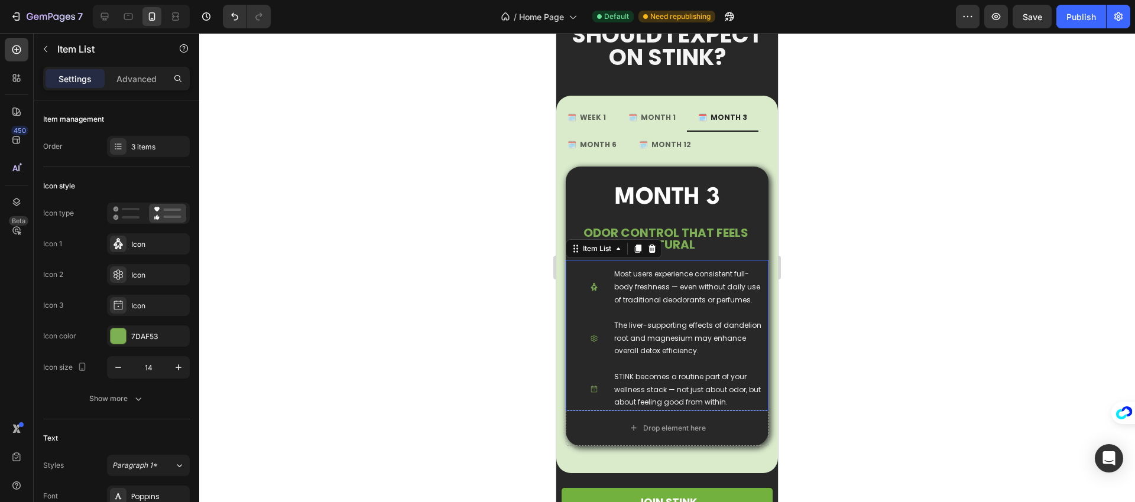
click at [643, 290] on p "Most users experience consistent full-body freshness — even without daily use o…" at bounding box center [690, 287] width 153 height 38
click at [678, 330] on p "The liver-supporting effects of dandelion root and magnesium may enhance overal…" at bounding box center [690, 338] width 153 height 38
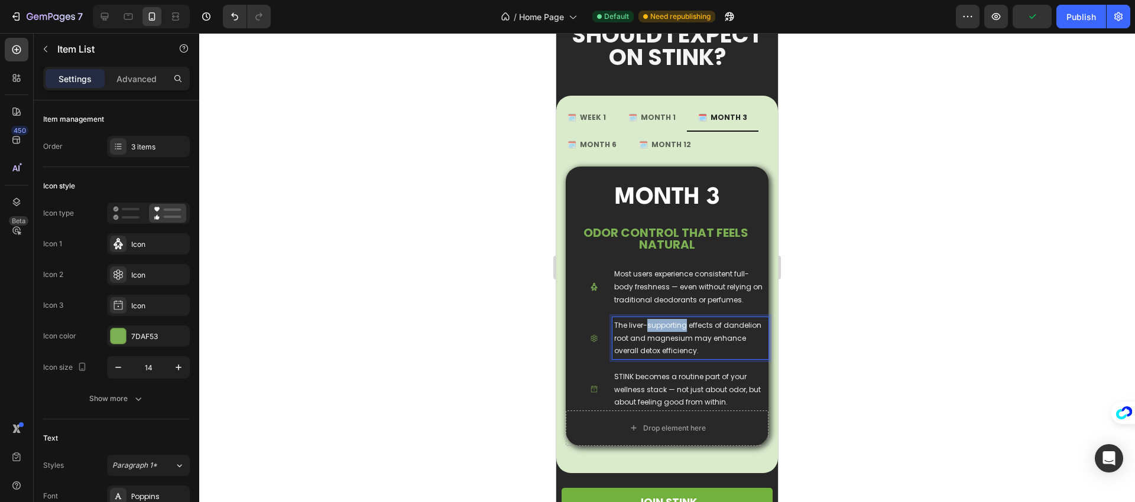
click at [678, 330] on p "The liver-supporting effects of dandelion root and magnesium may enhance overal…" at bounding box center [690, 338] width 153 height 38
click at [648, 372] on p "STINK becomes a routine part of your wellness stack — not just about odor, but …" at bounding box center [690, 390] width 153 height 38
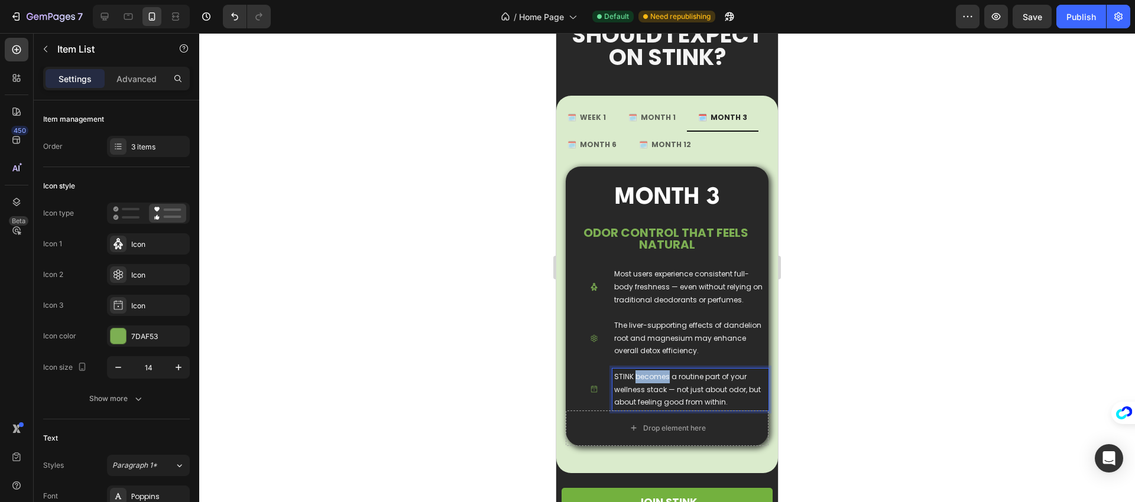
click at [648, 372] on p "STINK becomes a routine part of your wellness stack — not just about odor, but …" at bounding box center [690, 390] width 153 height 38
click at [658, 238] on p "Odor Control That Feels Natural" at bounding box center [667, 239] width 171 height 24
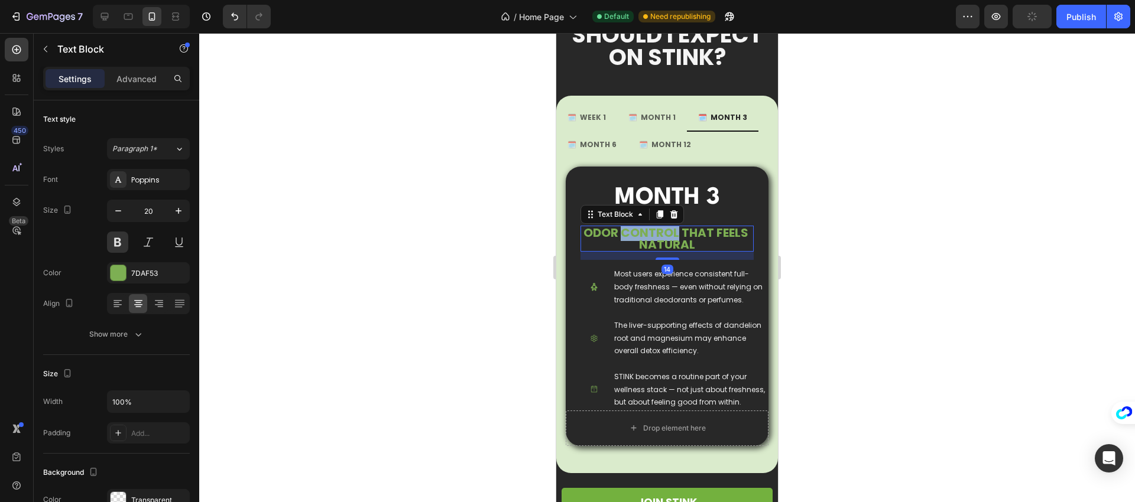
click at [658, 238] on p "Odor Control That Feels Natural" at bounding box center [667, 239] width 171 height 24
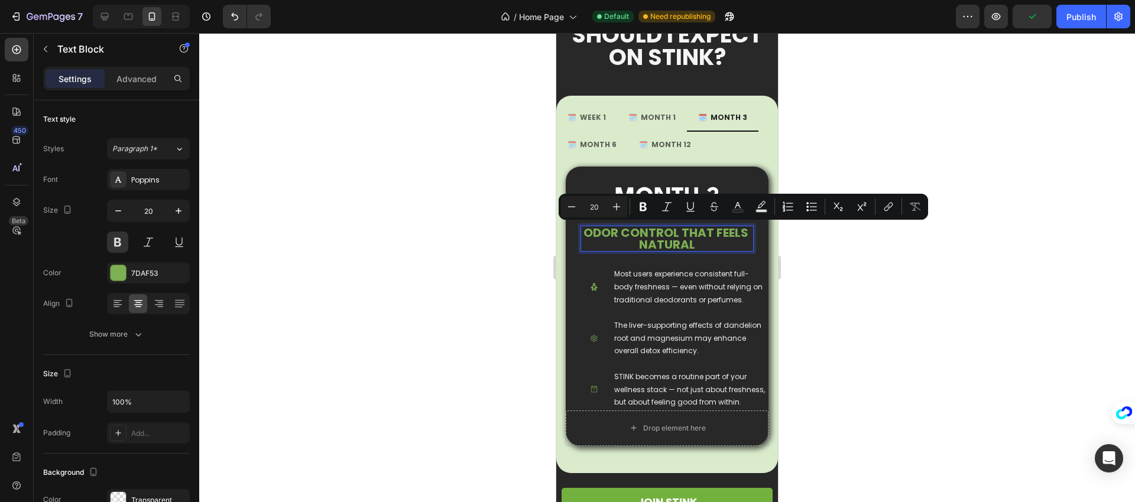
scroll to position [1, 0]
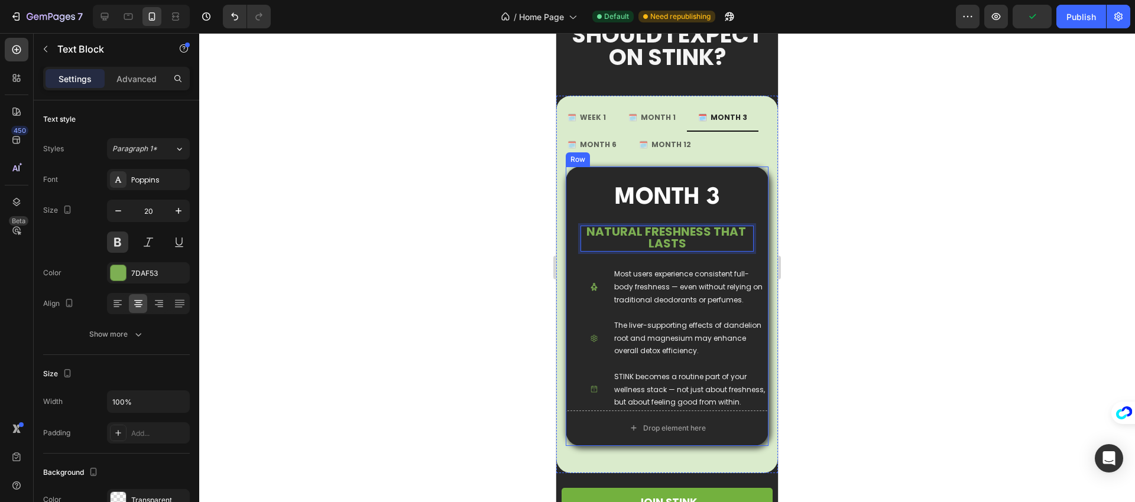
drag, startPoint x: 638, startPoint y: 257, endPoint x: 635, endPoint y: 251, distance: 6.9
click at [639, 257] on div "MONTH 3 Text Block NATURAL FRESHNESS THAT LASTS Text Block 14 Most users experi…" at bounding box center [667, 289] width 203 height 244
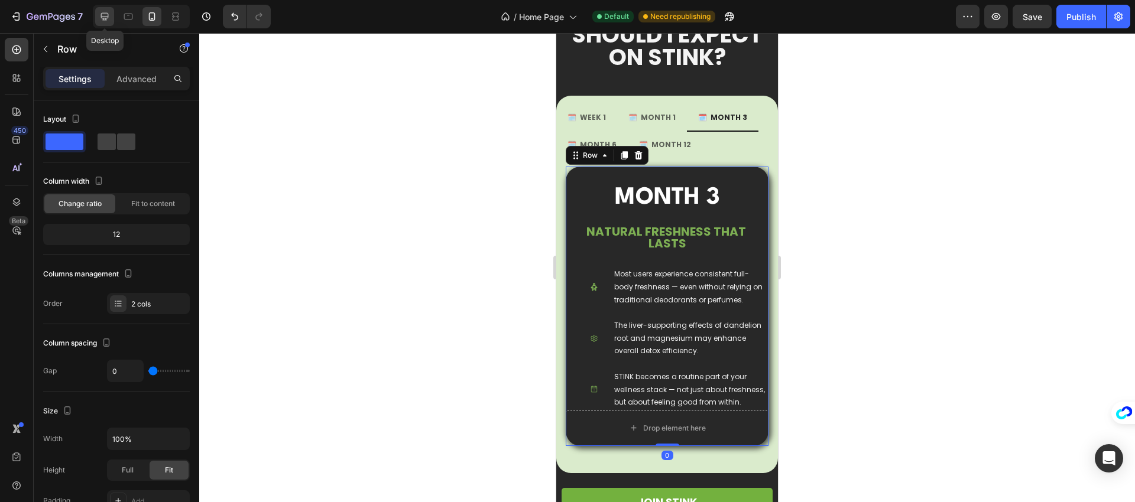
click at [100, 14] on icon at bounding box center [105, 17] width 12 height 12
type input "1200"
type input "8"
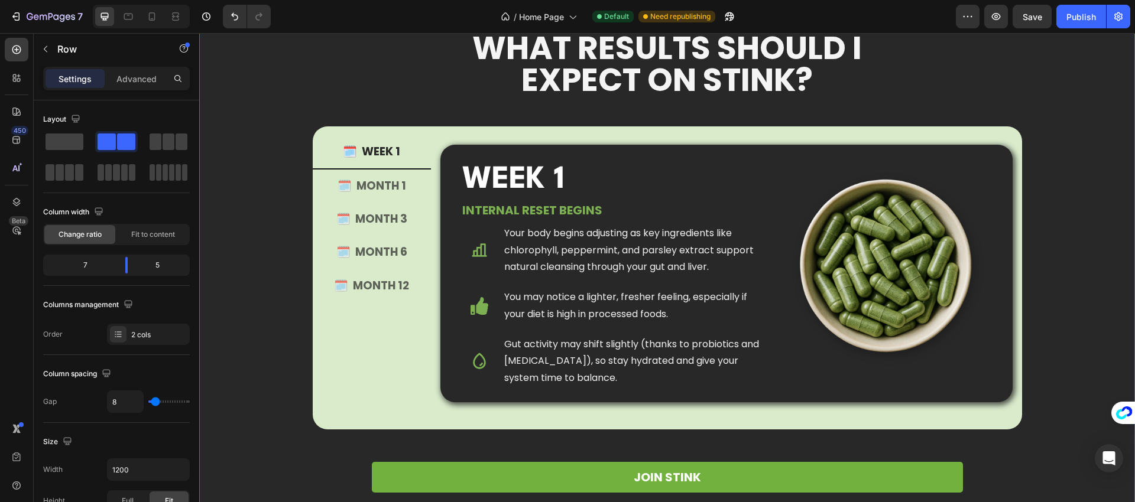
scroll to position [1421, 0]
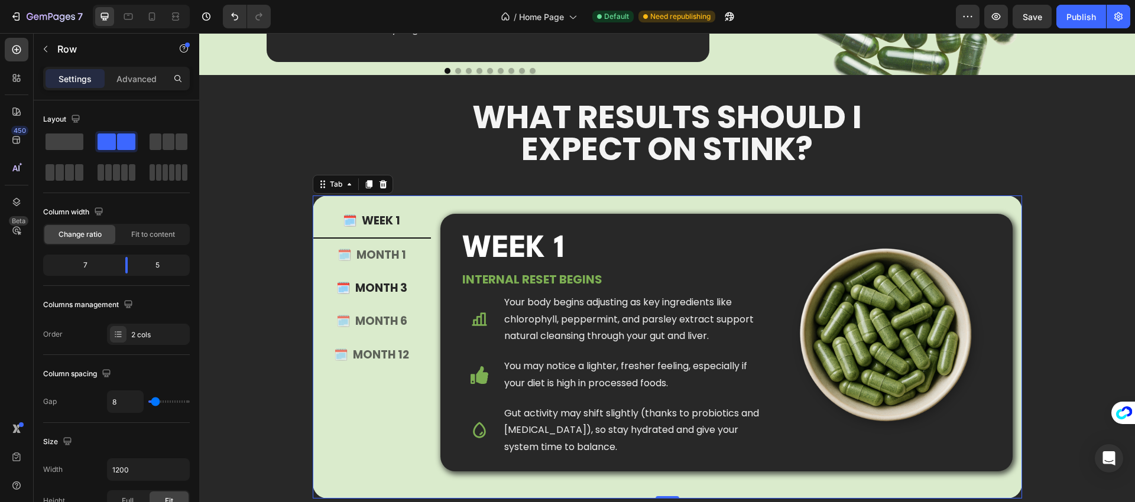
click at [392, 285] on p "🗓️ MONTH 3" at bounding box center [371, 288] width 71 height 20
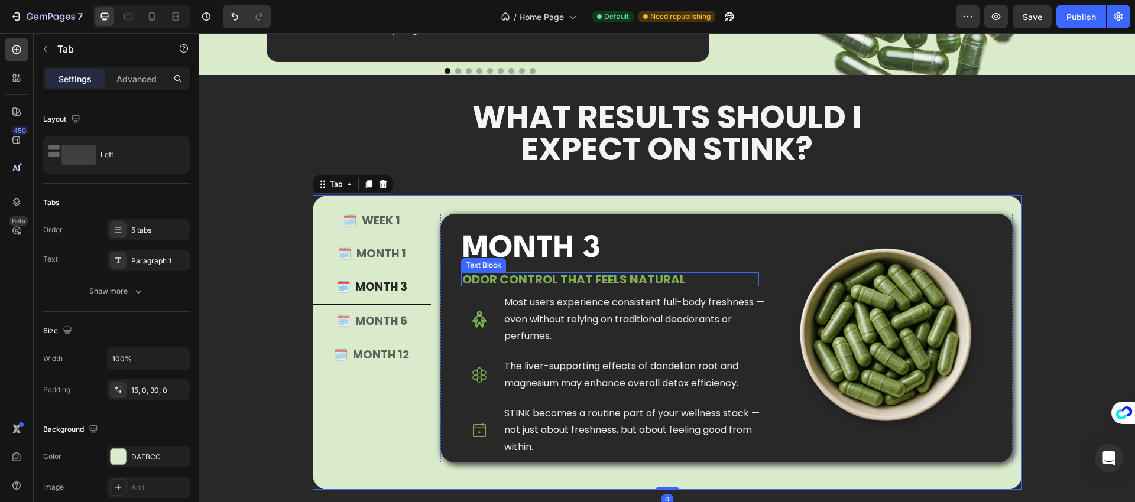
click at [531, 265] on p "MONTH 3" at bounding box center [610, 249] width 296 height 33
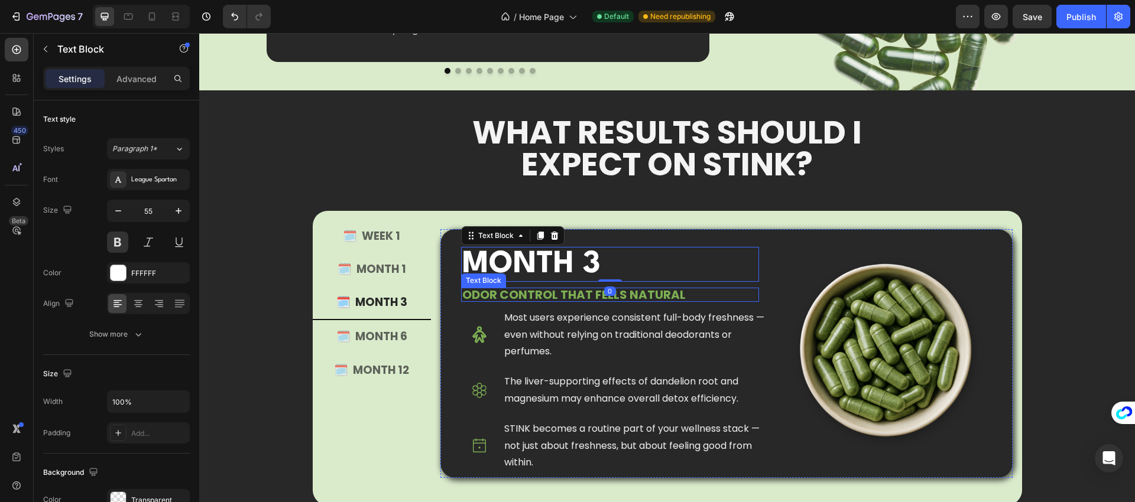
click at [538, 293] on p "Odor Control That Feels Natural" at bounding box center [610, 295] width 296 height 12
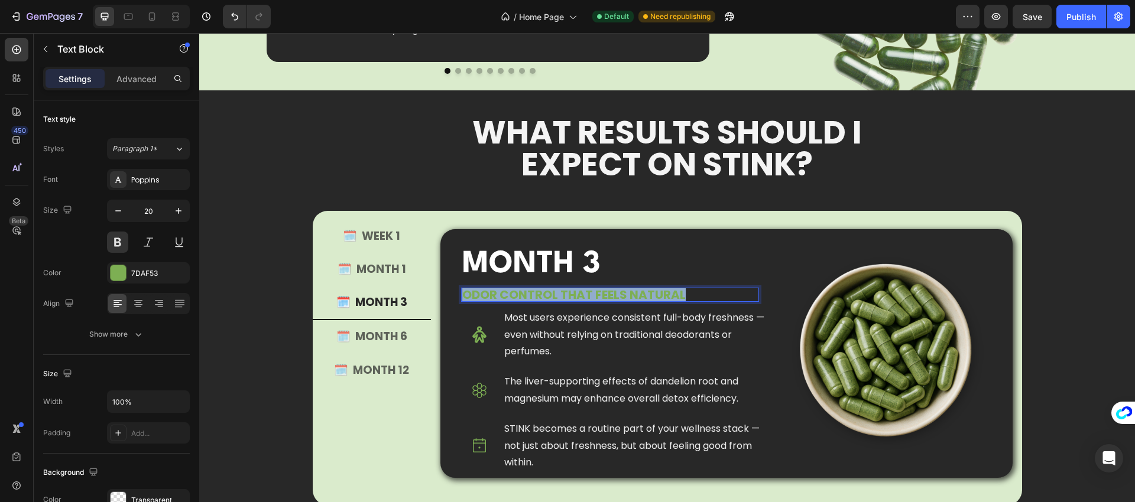
click at [538, 293] on p "Odor Control That Feels Natural" at bounding box center [610, 295] width 296 height 12
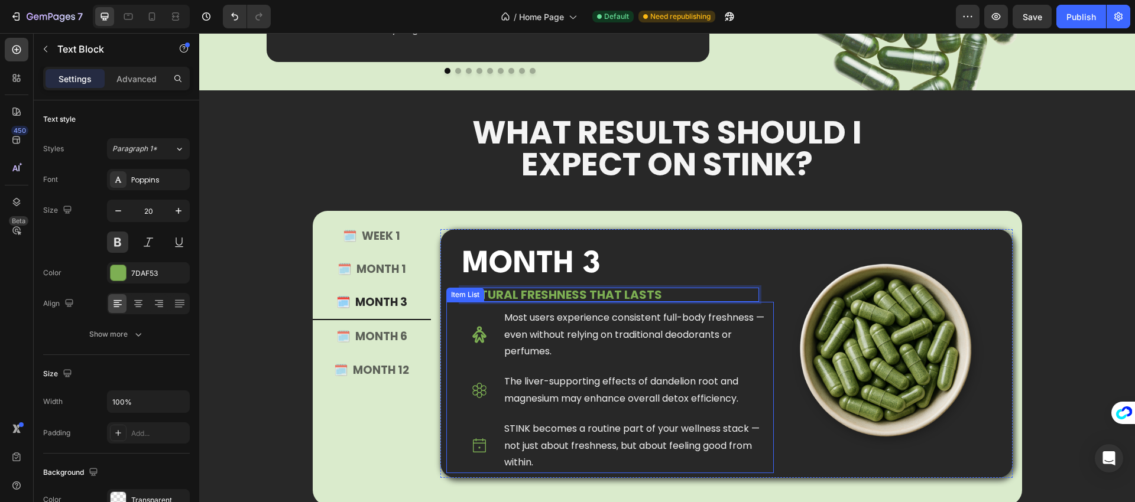
click at [462, 302] on div "Most users experience consistent full-body freshness — even without relying on …" at bounding box center [609, 387] width 327 height 171
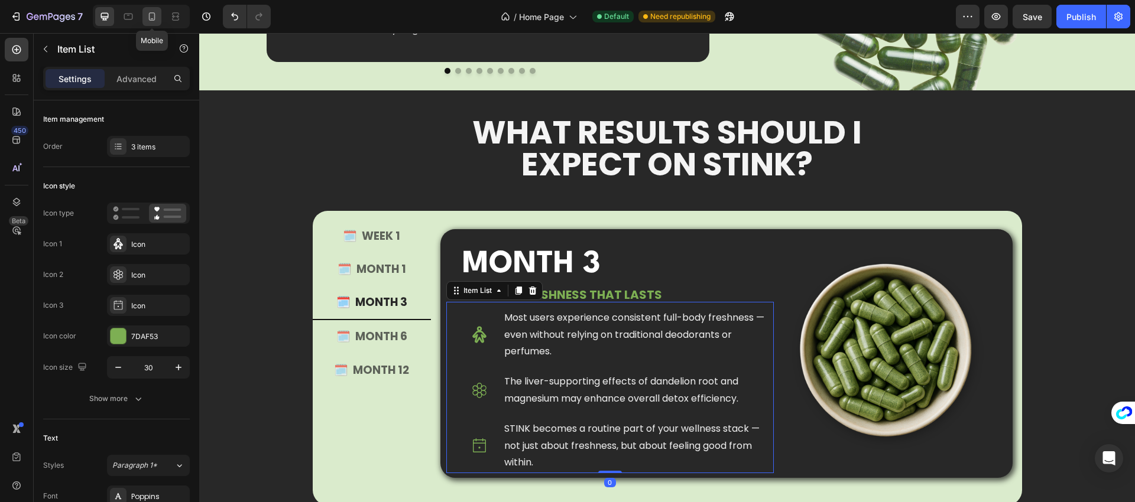
click at [155, 17] on icon at bounding box center [152, 17] width 12 height 12
type input "16"
type input "14"
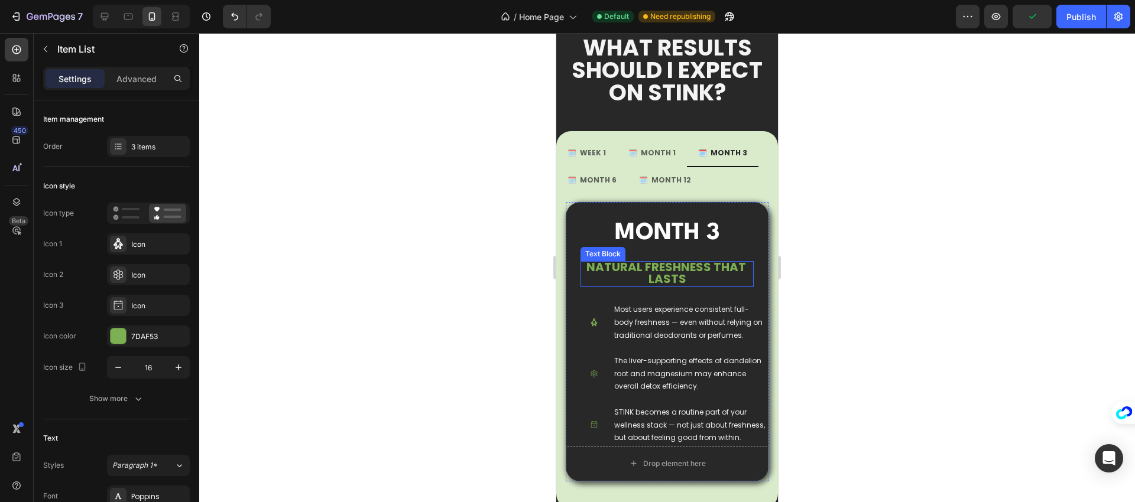
scroll to position [1624, 0]
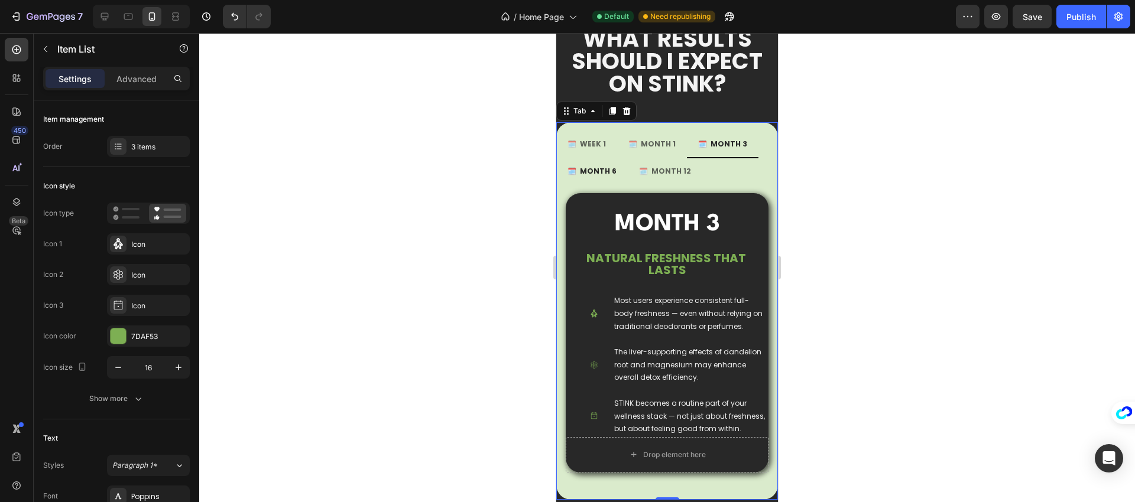
click at [603, 172] on p "🗓️ MONTH 6" at bounding box center [591, 171] width 49 height 13
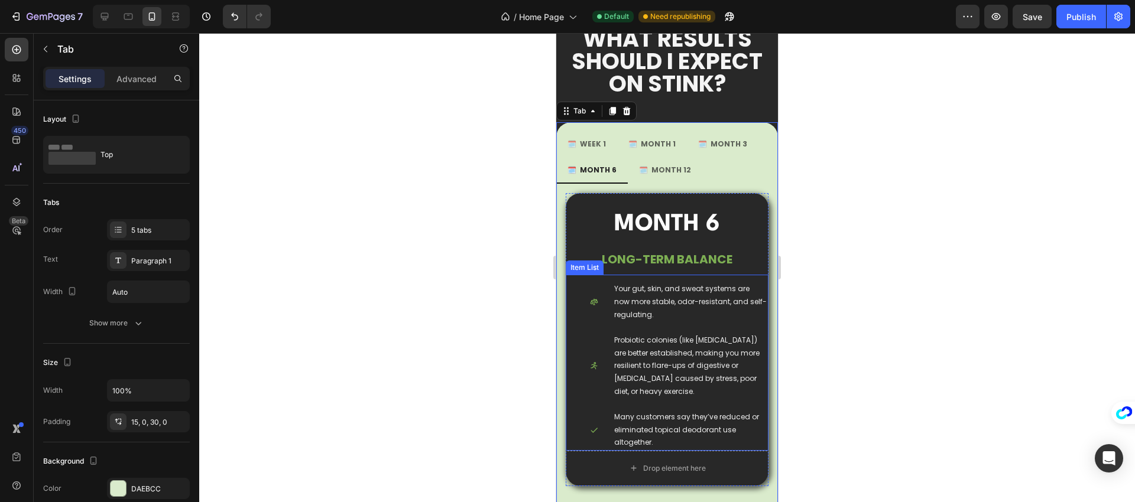
click at [655, 297] on p "Your gut, skin, and sweat systems are now more stable, odor-resistant, and self…" at bounding box center [690, 302] width 153 height 38
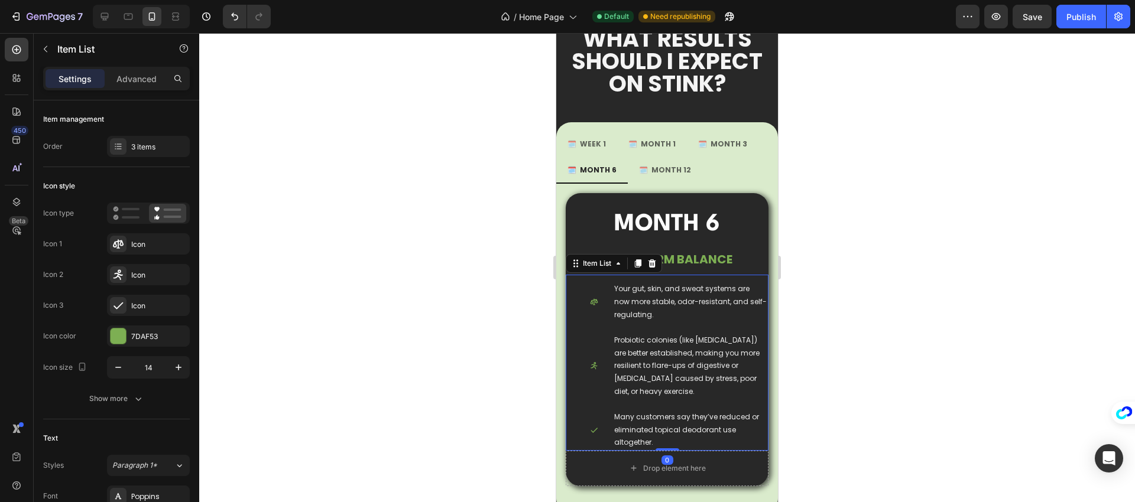
click at [655, 297] on p "Your gut, skin, and sweat systems are now more stable, odor-resistant, and self…" at bounding box center [690, 302] width 153 height 38
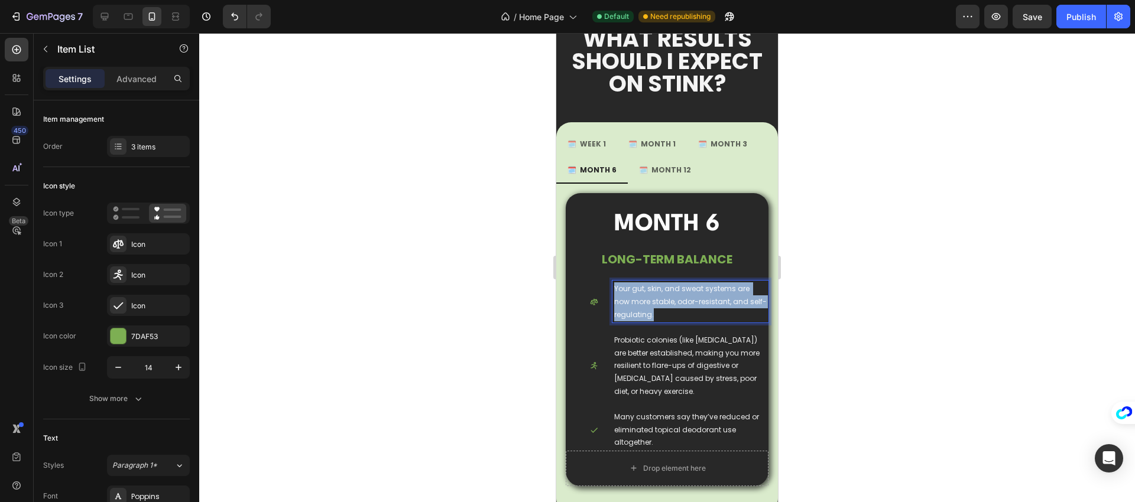
click at [655, 297] on p "Your gut, skin, and sweat systems are now more stable, odor-resistant, and self…" at bounding box center [690, 302] width 153 height 38
click at [644, 353] on p "Probiotic colonies (like Lactobacillus acidophilus) are better established, mak…" at bounding box center [690, 366] width 153 height 64
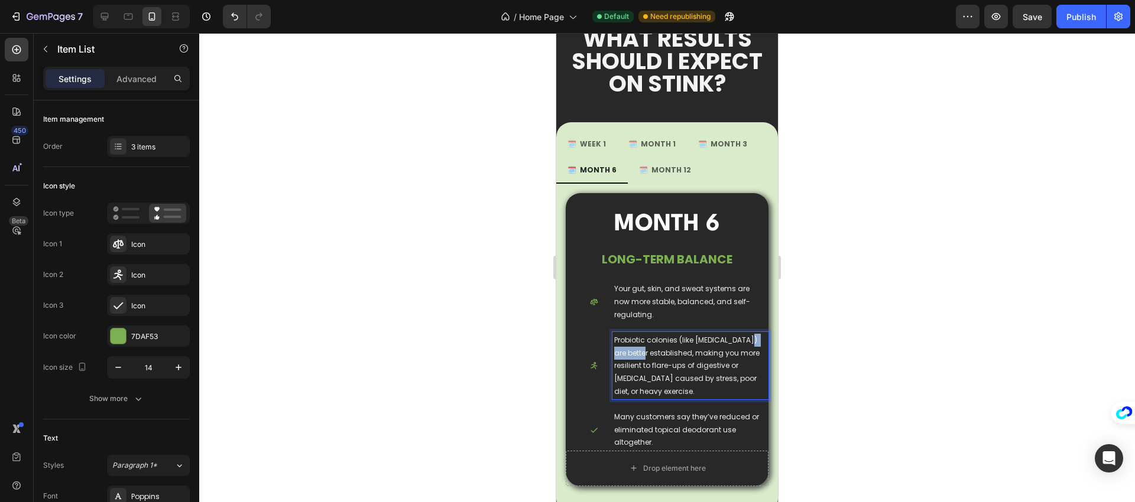
click at [644, 353] on p "Probiotic colonies (like Lactobacillus acidophilus) are better established, mak…" at bounding box center [690, 366] width 153 height 64
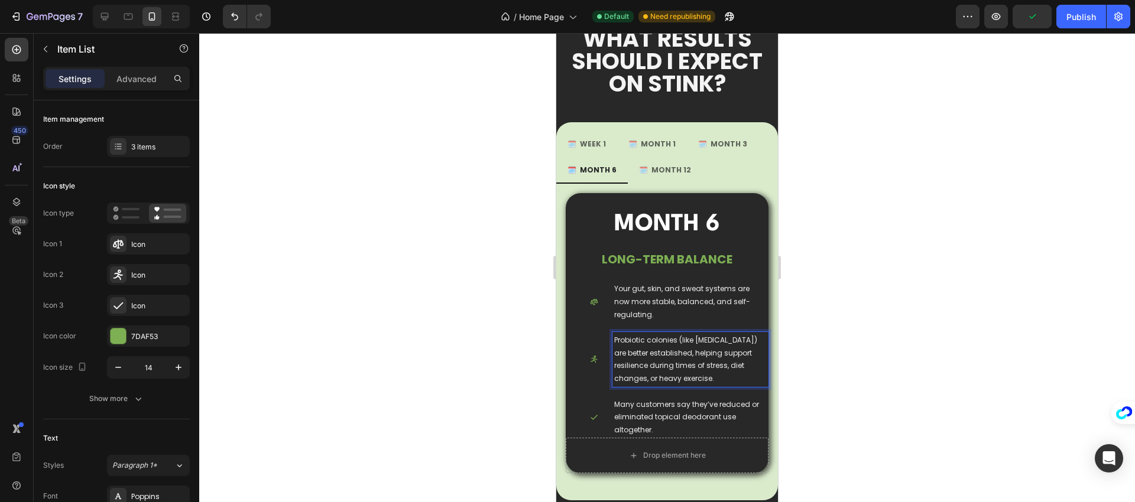
click at [641, 420] on p "Many customers say they’ve reduced or eliminated topical deodorant use altogeth…" at bounding box center [690, 417] width 153 height 38
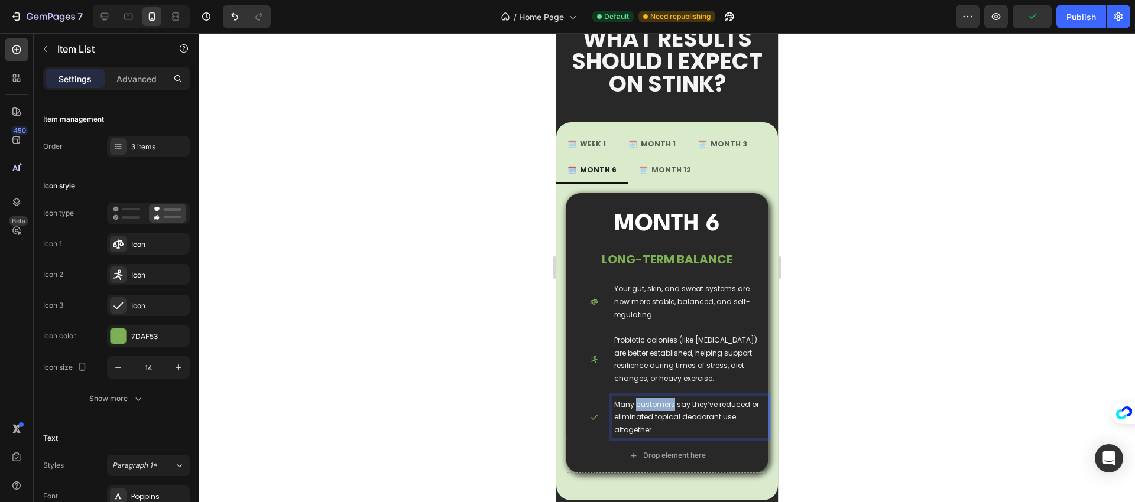
click at [641, 420] on p "Many customers say they’ve reduced or eliminated topical deodorant use altogeth…" at bounding box center [690, 417] width 153 height 38
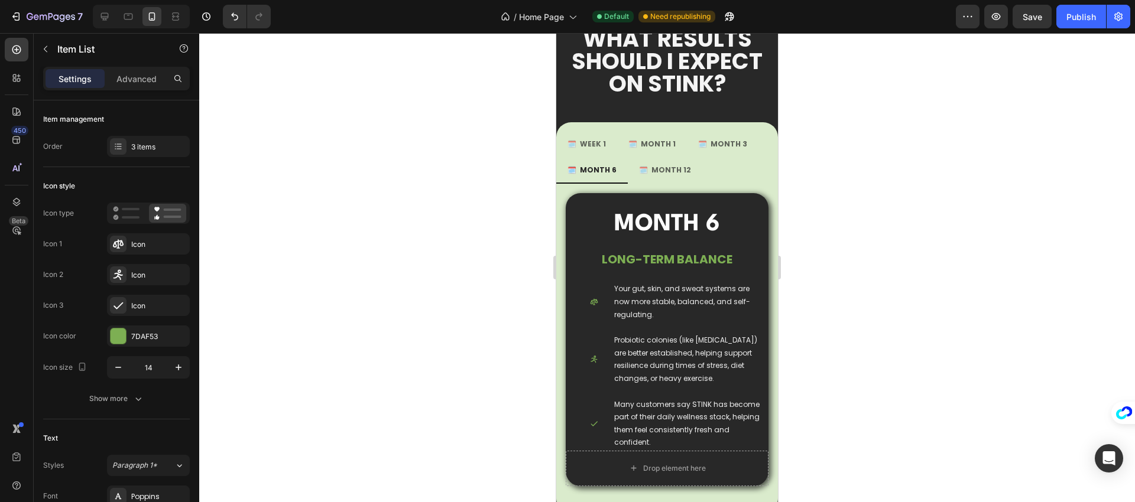
click at [668, 401] on div "Your gut, skin, and sweat systems are now more stable, balanced, and self-regul…" at bounding box center [674, 366] width 188 height 170
click at [676, 166] on p "🗓️ MONTH 12" at bounding box center [665, 170] width 52 height 13
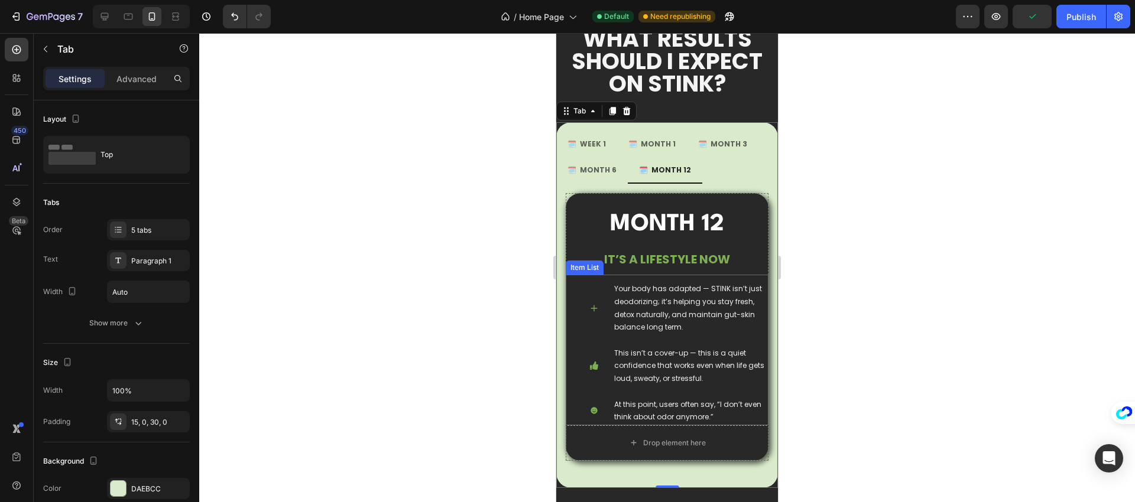
click at [638, 304] on p "Your body has adapted — STINK isn’t just deodorizing; it’s helping you stay fre…" at bounding box center [690, 308] width 153 height 51
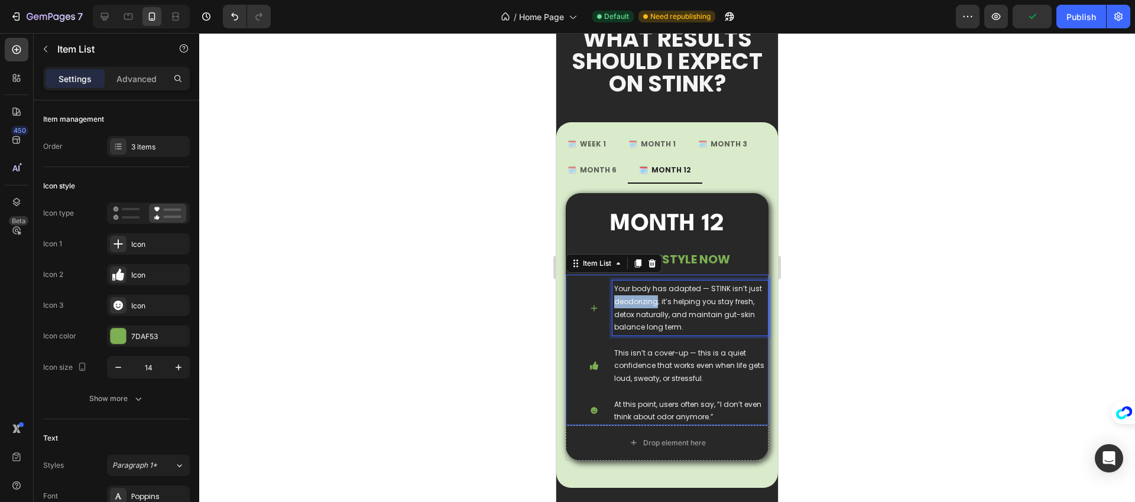
click at [638, 304] on p "Your body has adapted — STINK isn’t just deodorizing; it’s helping you stay fre…" at bounding box center [690, 308] width 153 height 51
click at [656, 353] on p "This isn’t a cover-up — this is a quiet confidence that works even when life ge…" at bounding box center [690, 366] width 153 height 38
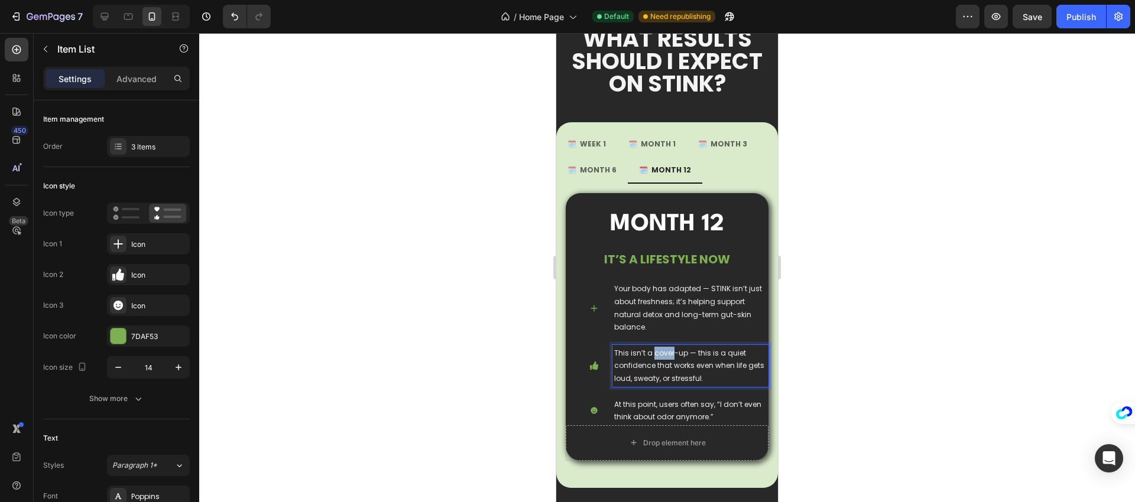
click at [655, 353] on p "This isn’t a cover-up — this is a quiet confidence that works even when life ge…" at bounding box center [690, 366] width 153 height 38
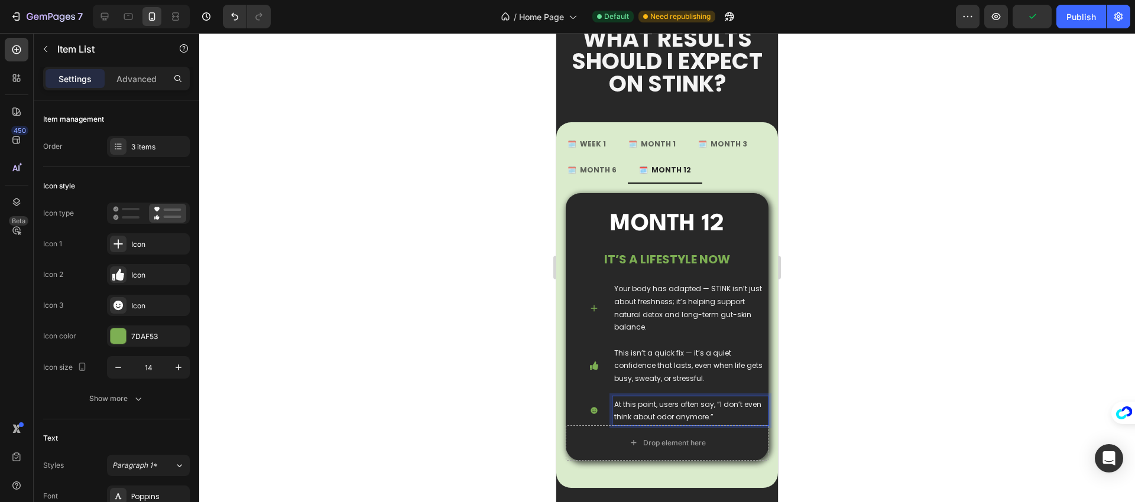
click at [663, 408] on p "At this point, users often say, “I don’t even think about odor anymore.”" at bounding box center [690, 410] width 153 height 25
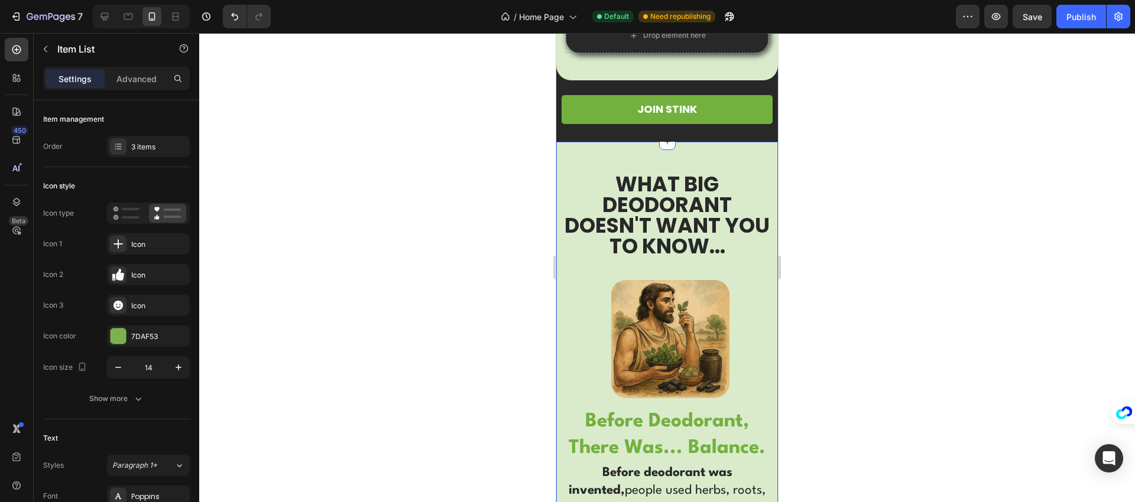
scroll to position [2058, 0]
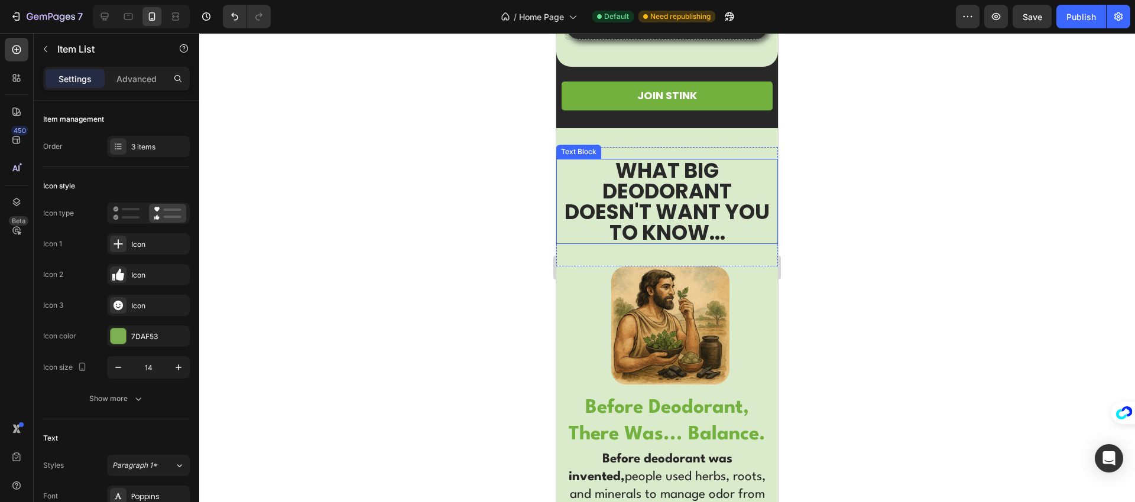
click at [654, 215] on p "WHAT BIG DEODORANT DOESN'T WANT YOU TO KNOW..." at bounding box center [666, 201] width 207 height 83
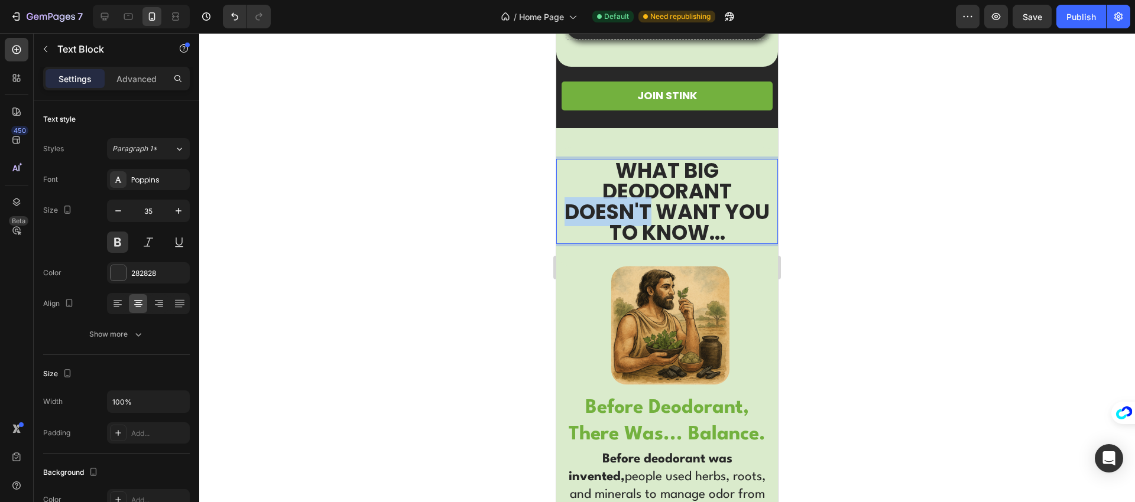
click at [654, 215] on p "WHAT BIG DEODORANT DOESN'T WANT YOU TO KNOW..." at bounding box center [666, 201] width 207 height 83
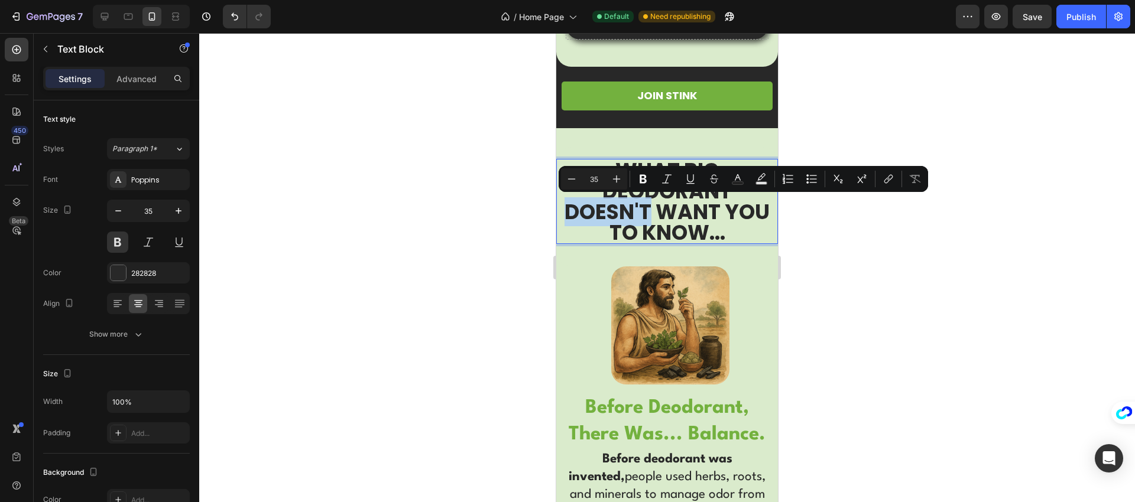
click at [635, 213] on p "WHAT BIG DEODORANT DOESN'T WANT YOU TO KNOW..." at bounding box center [666, 201] width 207 height 83
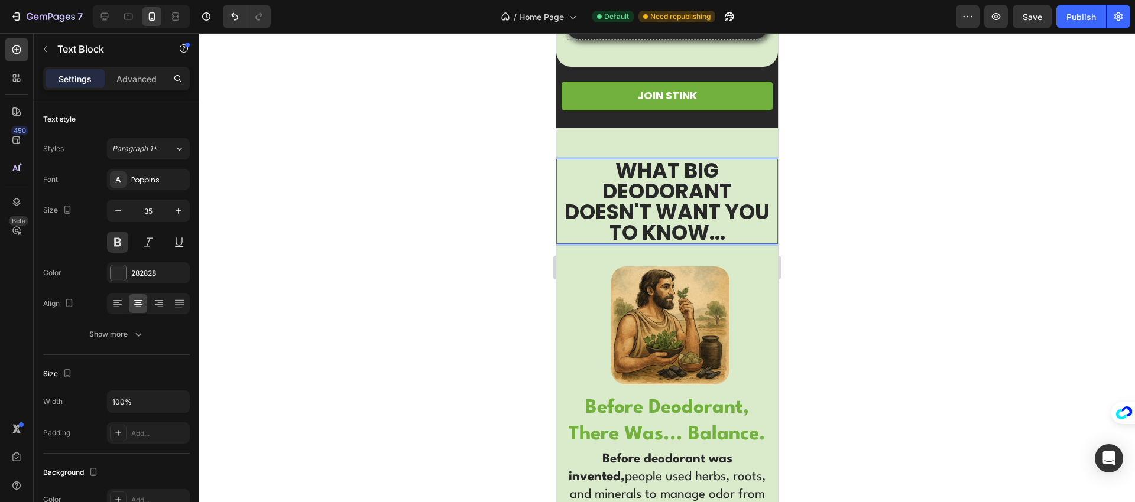
click at [630, 215] on p "WHAT BIG DEODORANT DOESN'T WANT YOU TO KNOW..." at bounding box center [666, 201] width 207 height 83
click at [628, 206] on p "WHAT BIG DEODORANT DOESN'T WANT YOU TO KNOW..." at bounding box center [666, 201] width 207 height 83
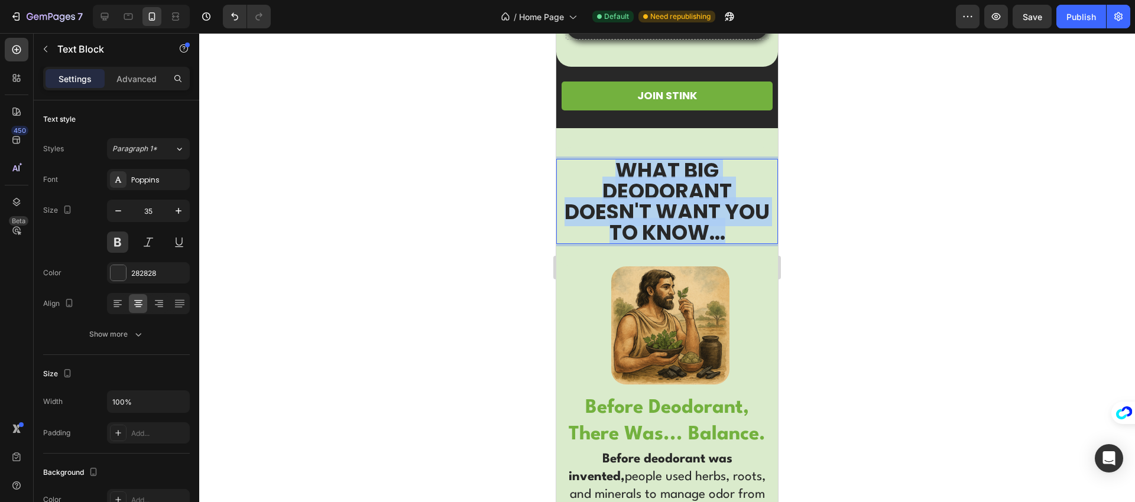
click at [628, 206] on p "WHAT BIG DEODORANT DOESN'T WANT YOU TO KNOW..." at bounding box center [666, 201] width 207 height 83
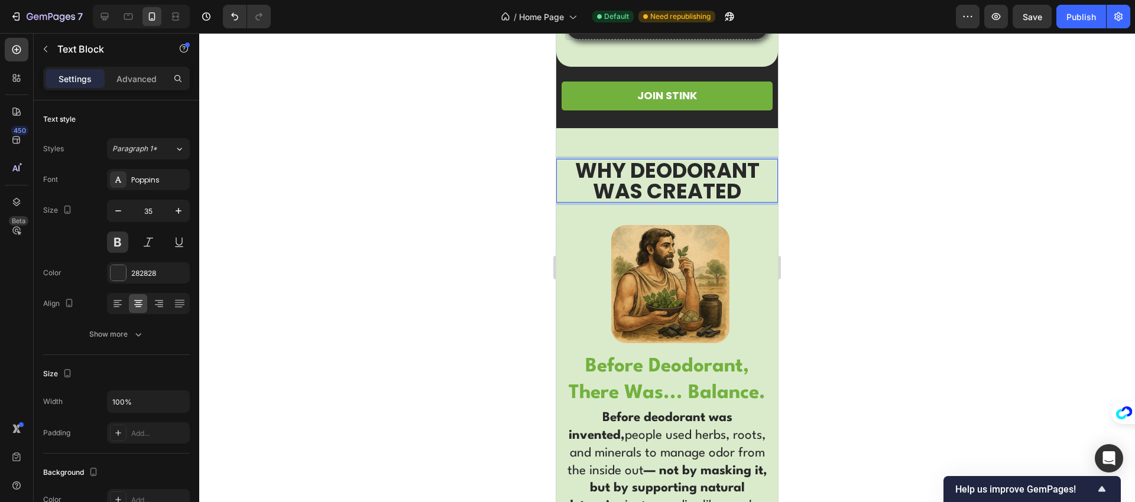
click at [611, 189] on p "WHY DEODORANT WAS CREATED" at bounding box center [666, 180] width 207 height 41
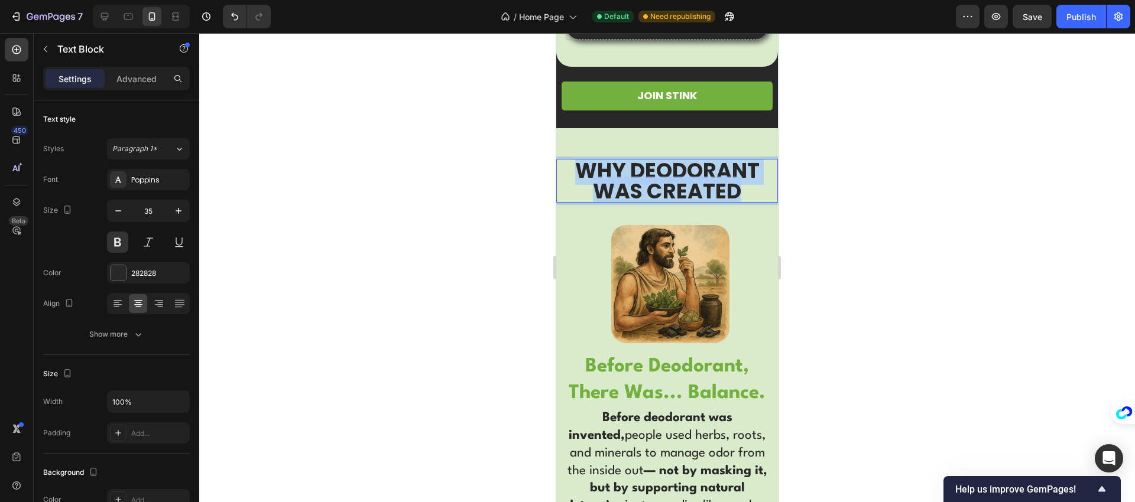
click at [611, 189] on p "WHY DEODORANT WAS CREATED" at bounding box center [666, 180] width 207 height 41
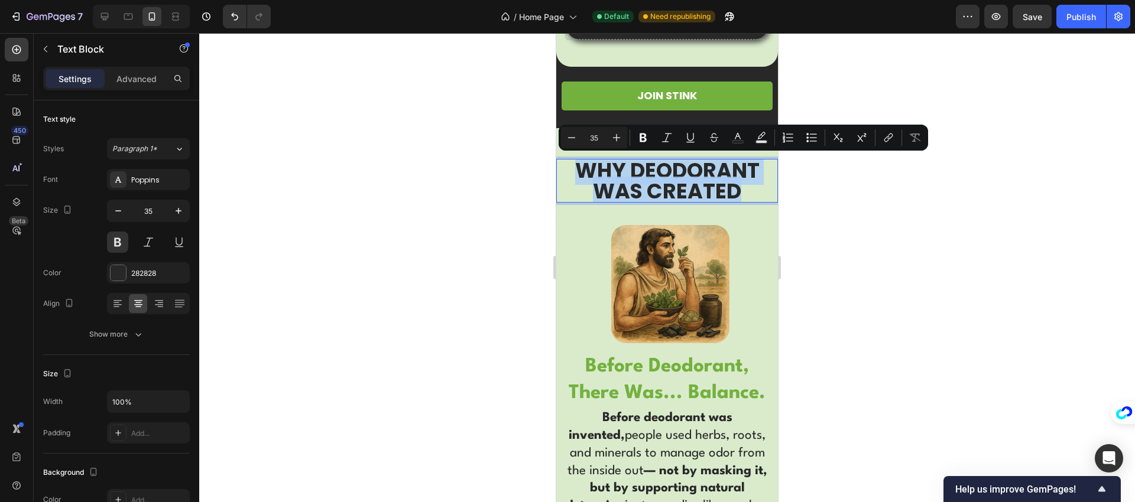
copy p "WHY DEODORANT WAS CREATED"
click at [96, 18] on div at bounding box center [104, 16] width 19 height 19
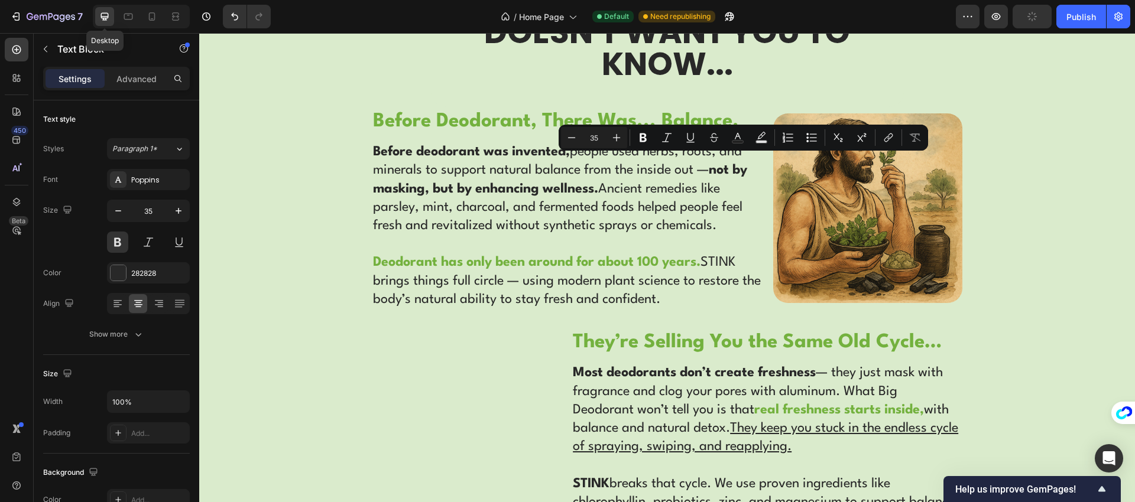
type input "54"
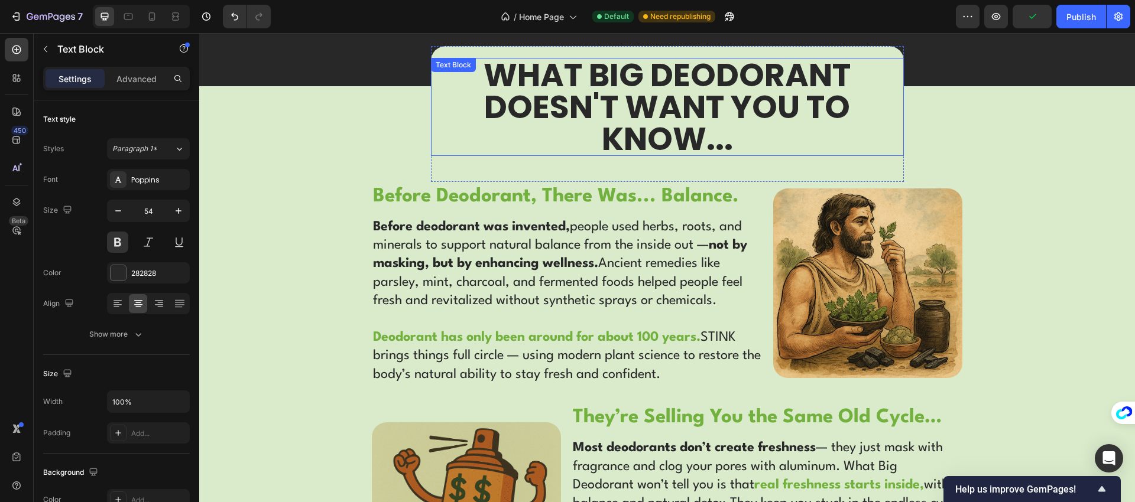
click at [624, 120] on p "WHAT BIG DEODORANT DOESN'T WANT YOU TO KNOW..." at bounding box center [667, 107] width 471 height 96
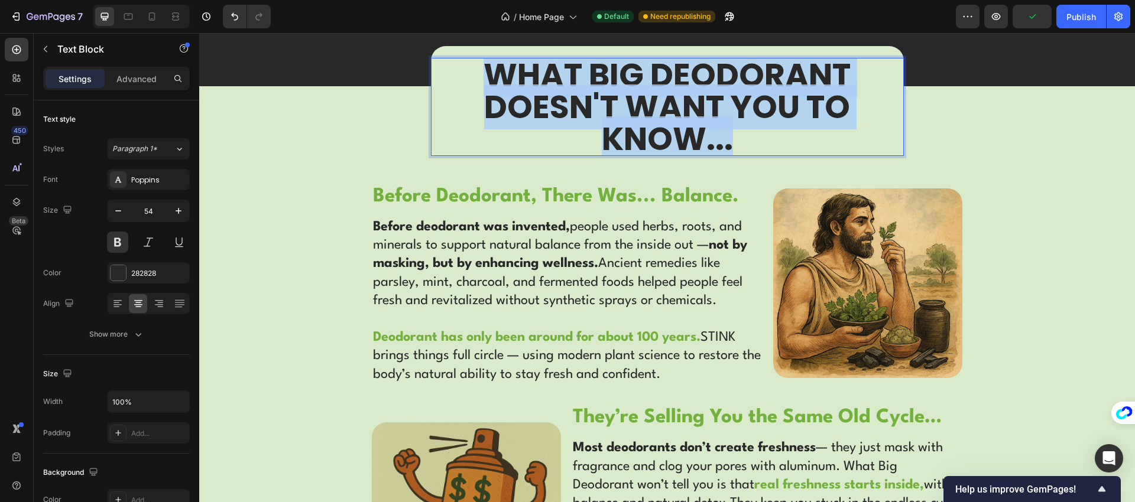
click at [624, 120] on p "WHAT BIG DEODORANT DOESN'T WANT YOU TO KNOW..." at bounding box center [667, 107] width 471 height 96
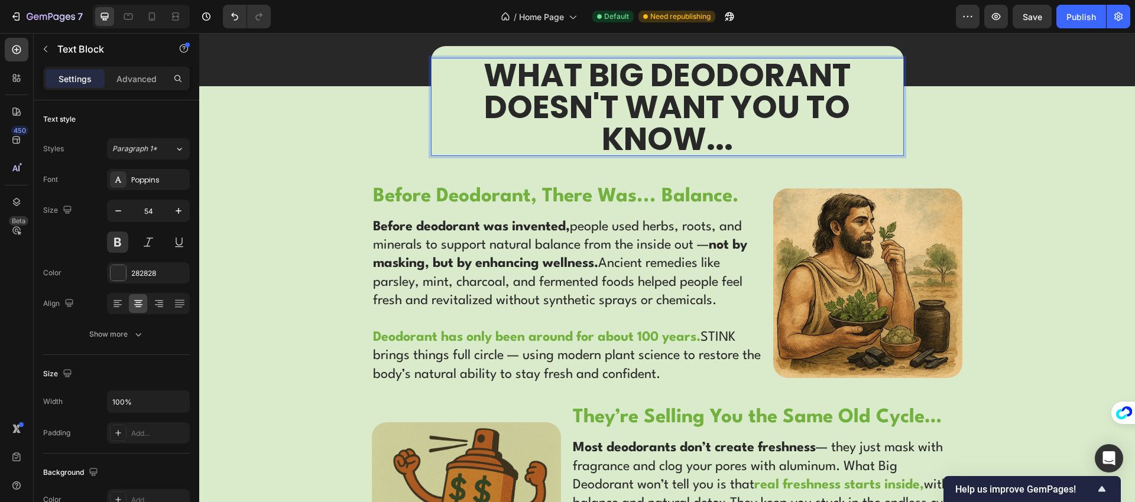
scroll to position [5, 0]
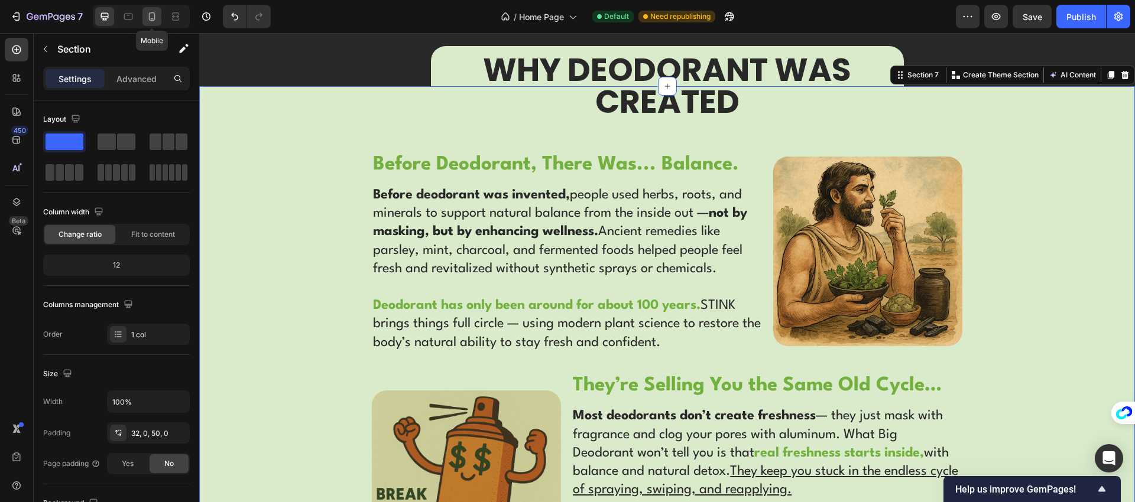
click at [146, 18] on icon at bounding box center [152, 17] width 12 height 12
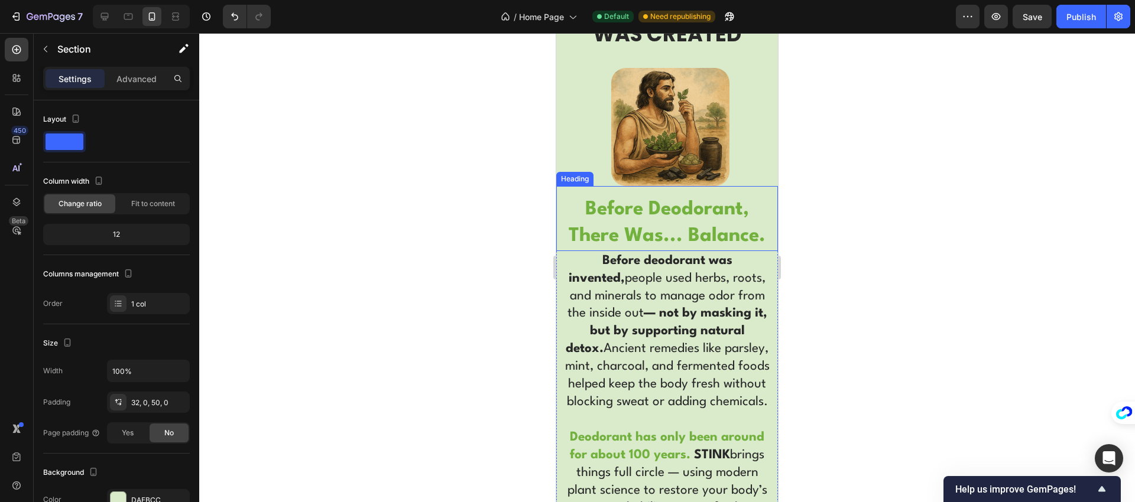
scroll to position [2234, 0]
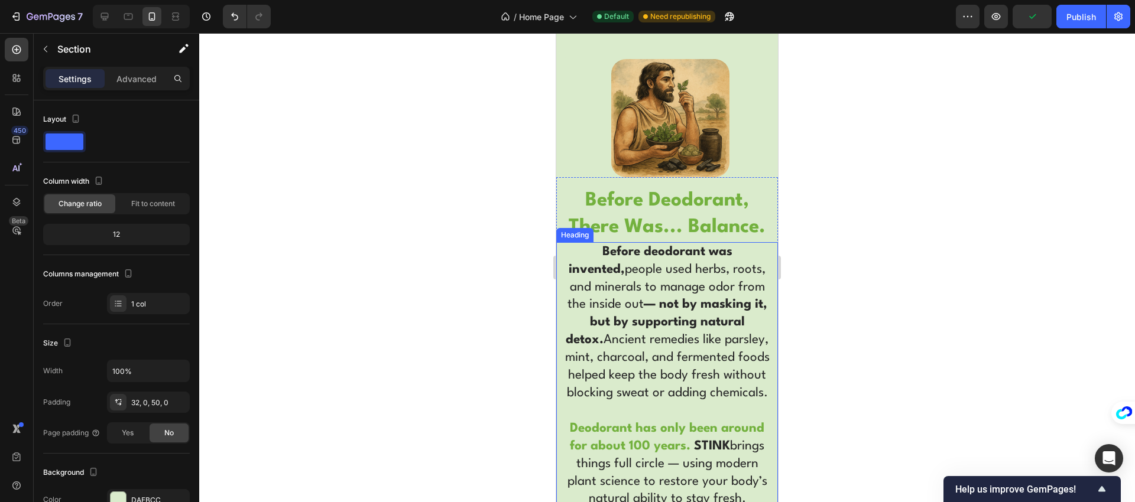
click at [660, 301] on strong "— not by masking it, but by supporting natural detox." at bounding box center [667, 323] width 202 height 48
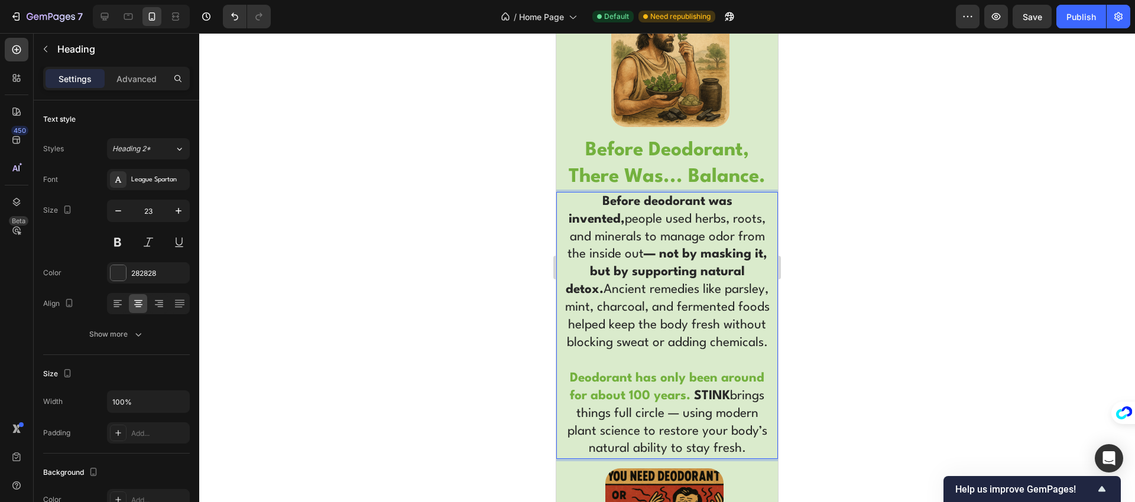
scroll to position [2312, 0]
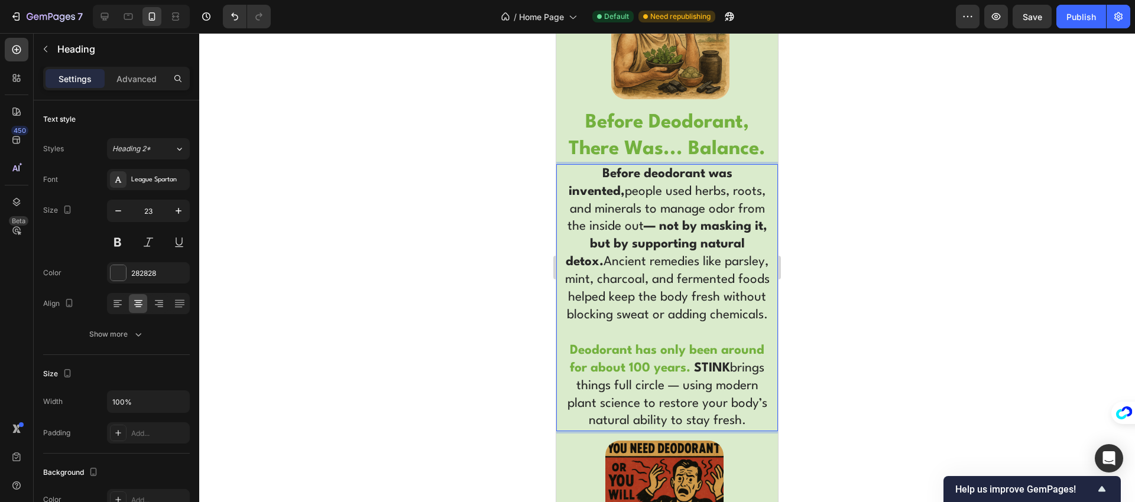
click at [690, 298] on p "Before deodorant was invented, people used herbs, roots, and minerals to manage…" at bounding box center [666, 298] width 207 height 265
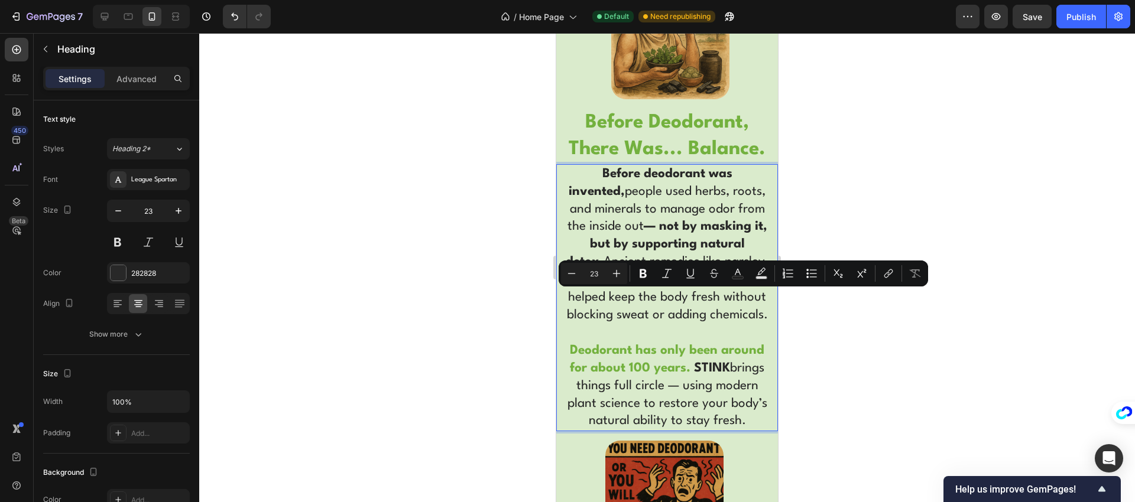
click at [696, 325] on p "Before deodorant was invented, people used herbs, roots, and minerals to manage…" at bounding box center [666, 298] width 207 height 265
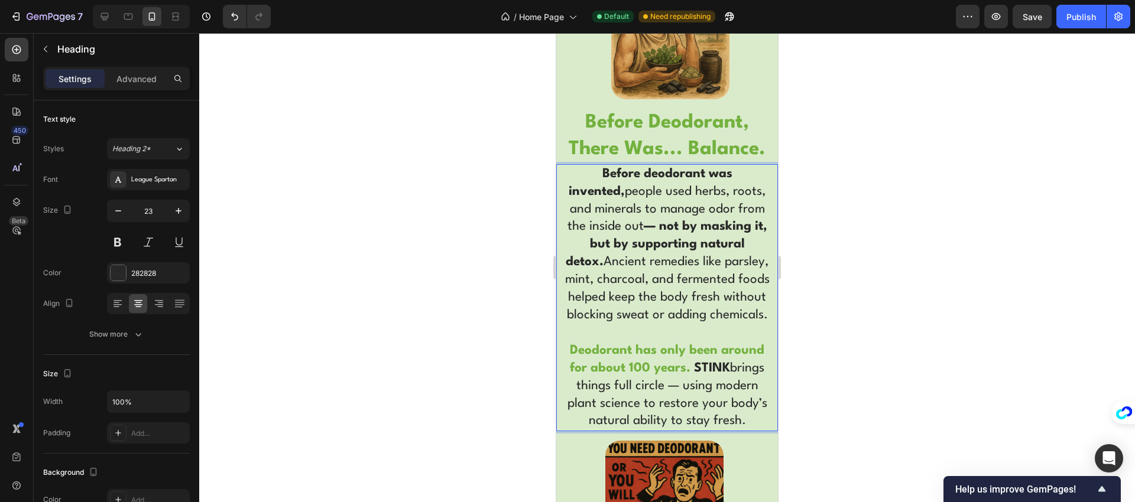
drag, startPoint x: 703, startPoint y: 332, endPoint x: 568, endPoint y: 175, distance: 207.5
click at [568, 175] on p "Before deodorant was invented, people used herbs, roots, and minerals to manage…" at bounding box center [666, 298] width 207 height 265
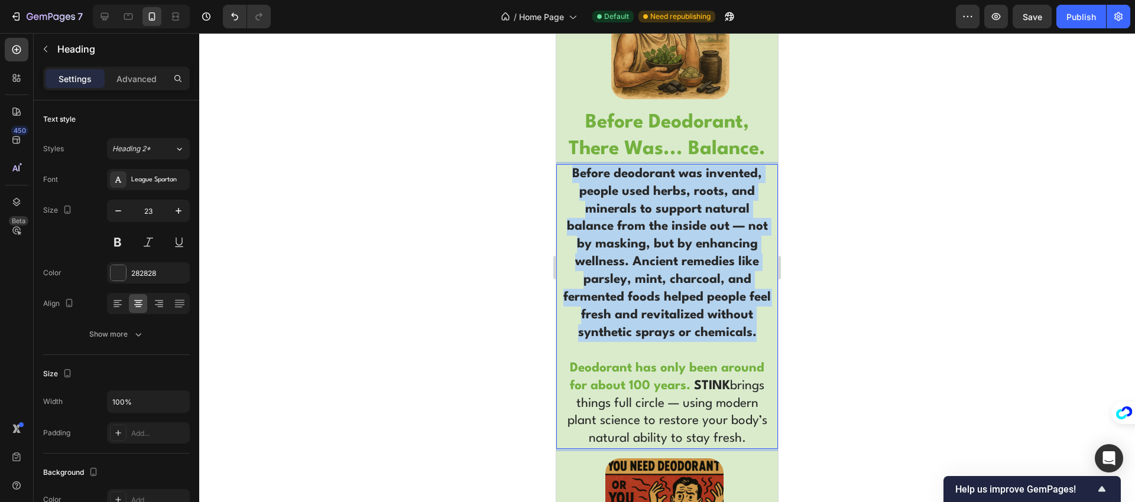
drag, startPoint x: 669, startPoint y: 307, endPoint x: 569, endPoint y: 173, distance: 167.6
click at [568, 173] on p "Before deodorant was invented, people used herbs, roots, and minerals to suppor…" at bounding box center [666, 307] width 207 height 283
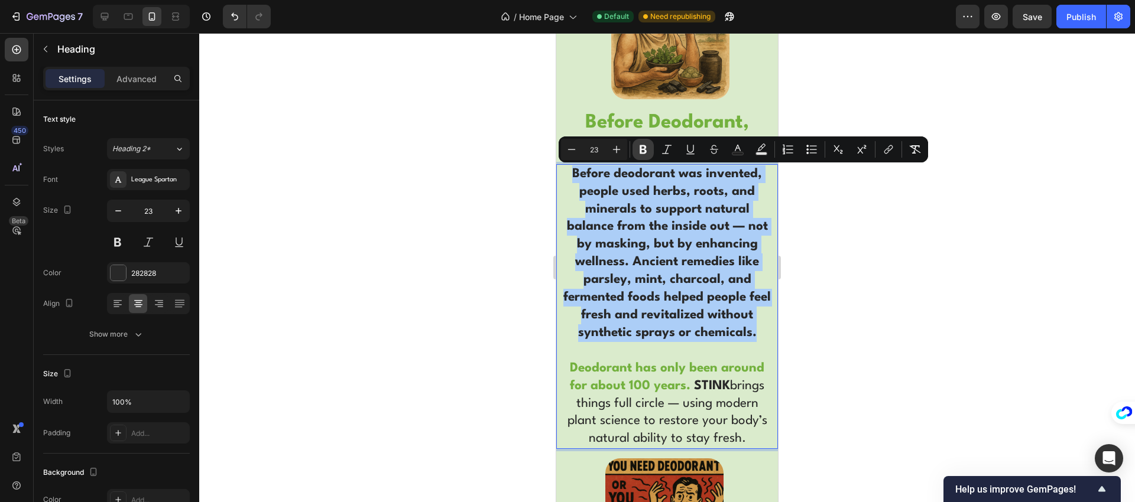
click at [642, 151] on icon "Editor contextual toolbar" at bounding box center [643, 150] width 12 height 12
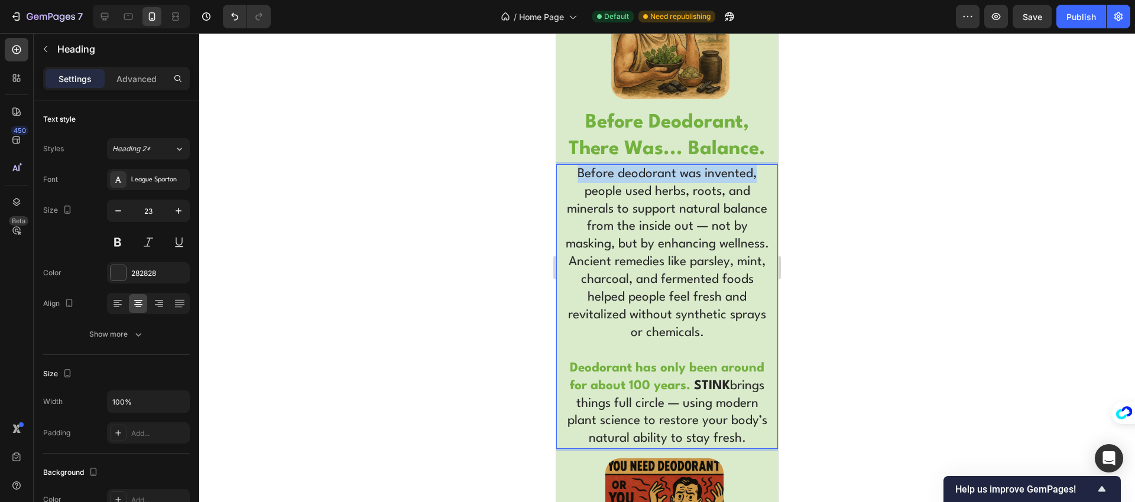
drag, startPoint x: 570, startPoint y: 171, endPoint x: 751, endPoint y: 172, distance: 180.9
click at [751, 172] on p "Before deodorant was invented, people used herbs, roots, and minerals to suppor…" at bounding box center [666, 307] width 207 height 283
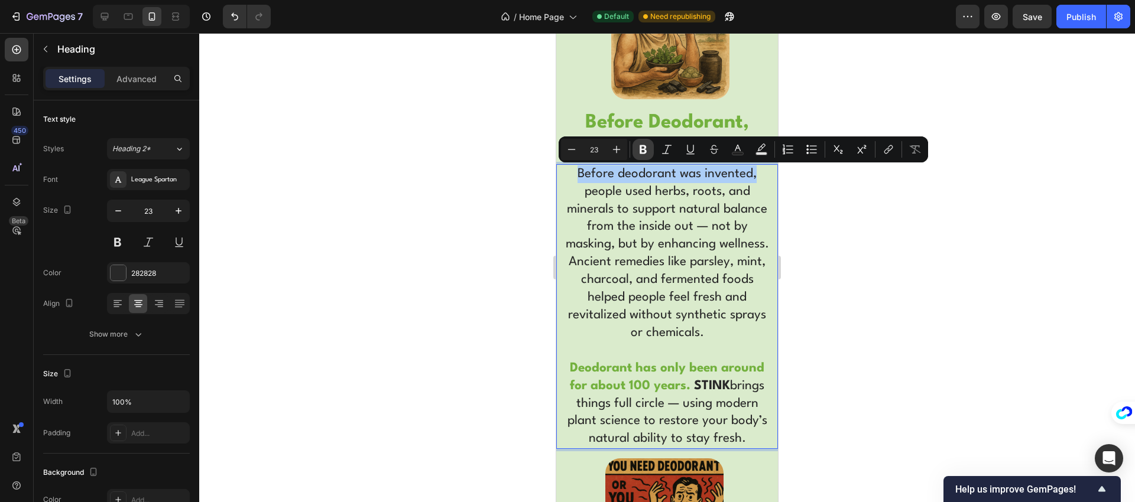
click at [644, 148] on icon "Editor contextual toolbar" at bounding box center [643, 149] width 7 height 9
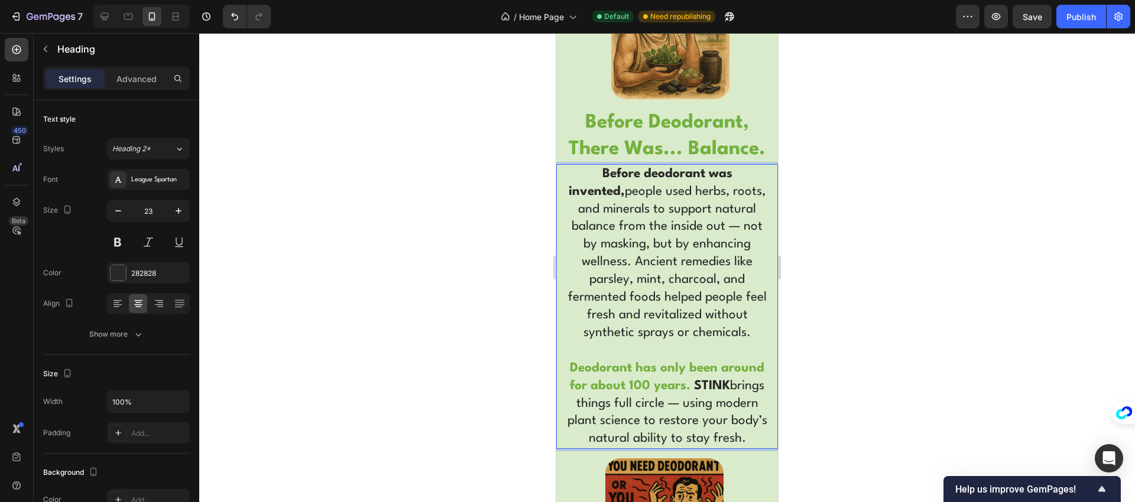
click at [659, 246] on p "Before deodorant was invented, people used herbs, roots, and minerals to suppor…" at bounding box center [666, 307] width 207 height 283
drag, startPoint x: 723, startPoint y: 225, endPoint x: 627, endPoint y: 260, distance: 102.1
click at [627, 261] on p "Before deodorant was invented, people used herbs, roots, and minerals to suppor…" at bounding box center [666, 307] width 207 height 283
click at [585, 230] on p "Before deodorant was invented, people used herbs, roots, and minerals to suppor…" at bounding box center [666, 307] width 207 height 283
click at [616, 147] on strong "Before Deodorant, There Was... Balance." at bounding box center [667, 136] width 197 height 47
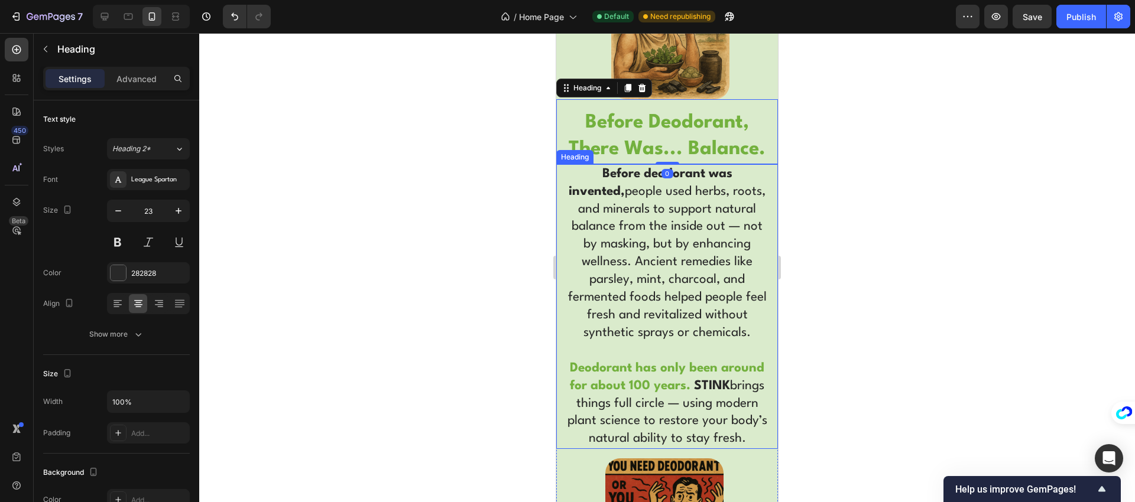
click at [609, 241] on p "⁠⁠⁠⁠⁠⁠⁠ Before deodorant was invented, people used herbs, roots, and minerals t…" at bounding box center [666, 307] width 207 height 283
click at [623, 262] on p "Before deodorant was invented, people used herbs, roots, and minerals to suppor…" at bounding box center [666, 307] width 207 height 283
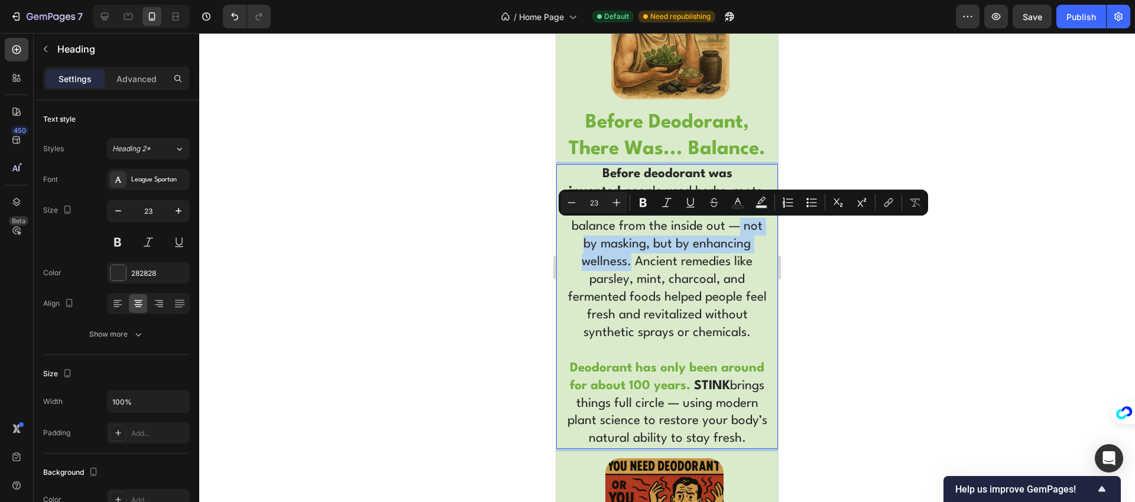
drag, startPoint x: 625, startPoint y: 264, endPoint x: 724, endPoint y: 229, distance: 103.9
click at [724, 229] on p "Before deodorant was invented, people used herbs, roots, and minerals to suppor…" at bounding box center [666, 307] width 207 height 283
click at [645, 205] on icon "Editor contextual toolbar" at bounding box center [643, 203] width 7 height 9
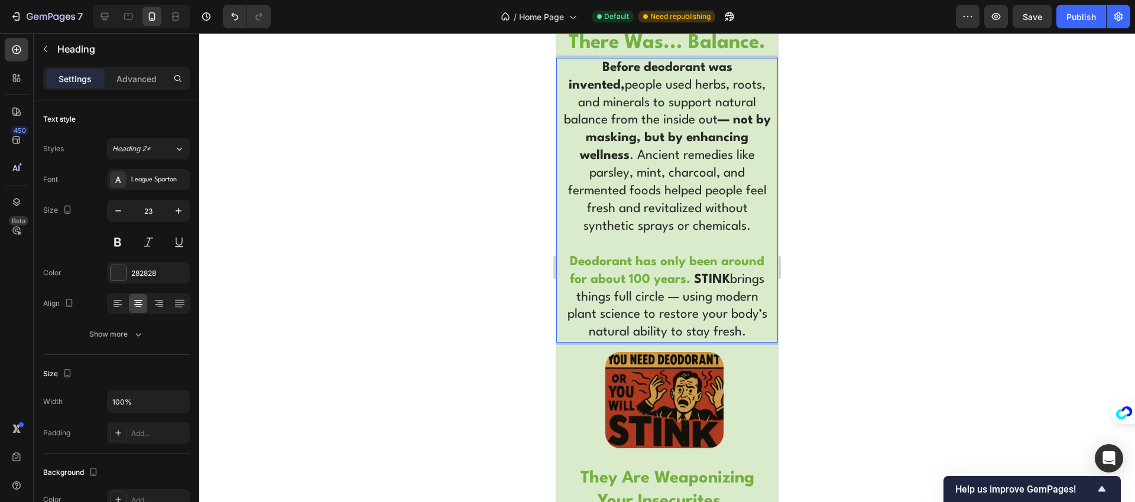
scroll to position [2420, 0]
click at [649, 308] on p "Before deodorant was invented, people used herbs, roots, and minerals to suppor…" at bounding box center [666, 198] width 207 height 283
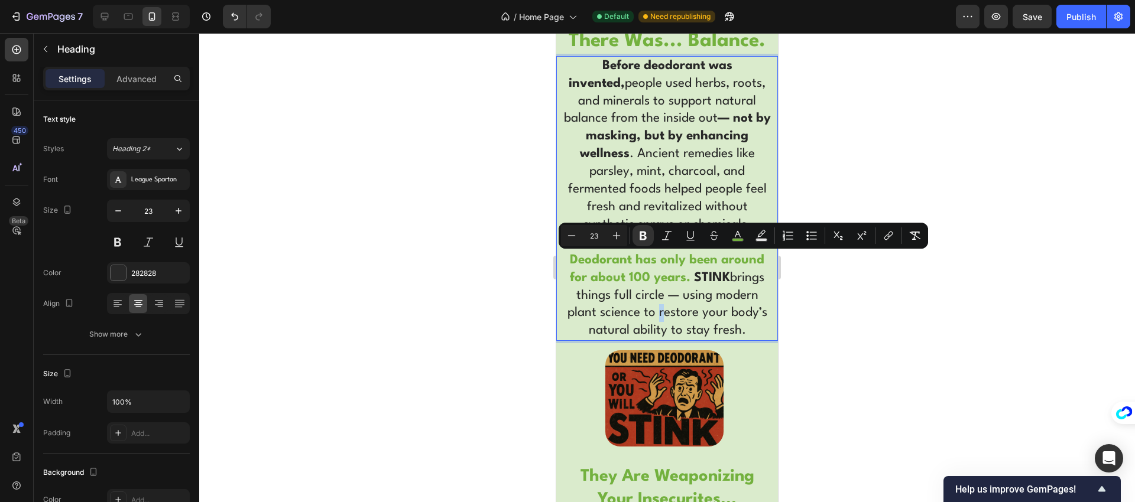
drag, startPoint x: 567, startPoint y: 257, endPoint x: 744, endPoint y: 329, distance: 190.7
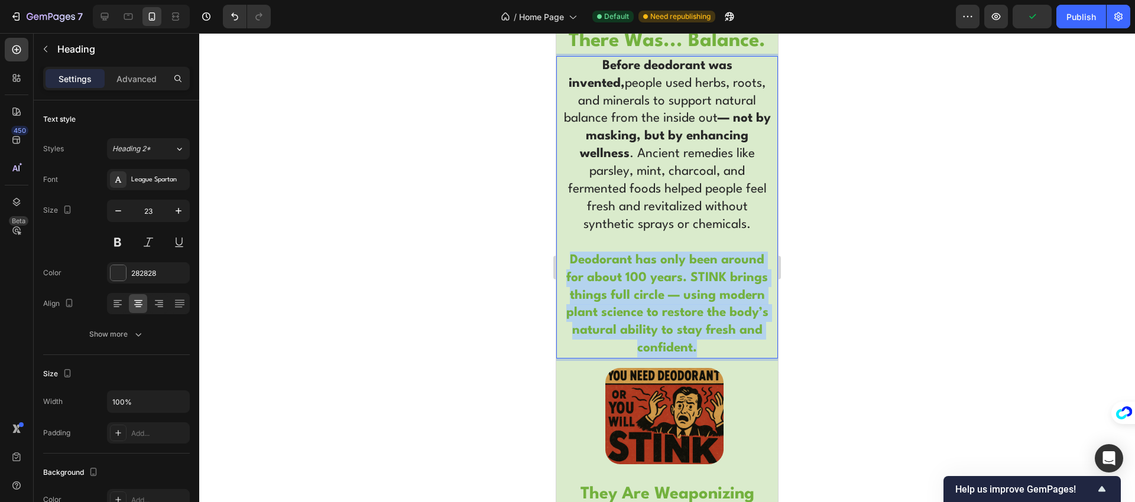
drag, startPoint x: 727, startPoint y: 348, endPoint x: 566, endPoint y: 257, distance: 185.1
click at [566, 257] on p "Before deodorant was invented, people used herbs, roots, and minerals to suppor…" at bounding box center [666, 207] width 207 height 300
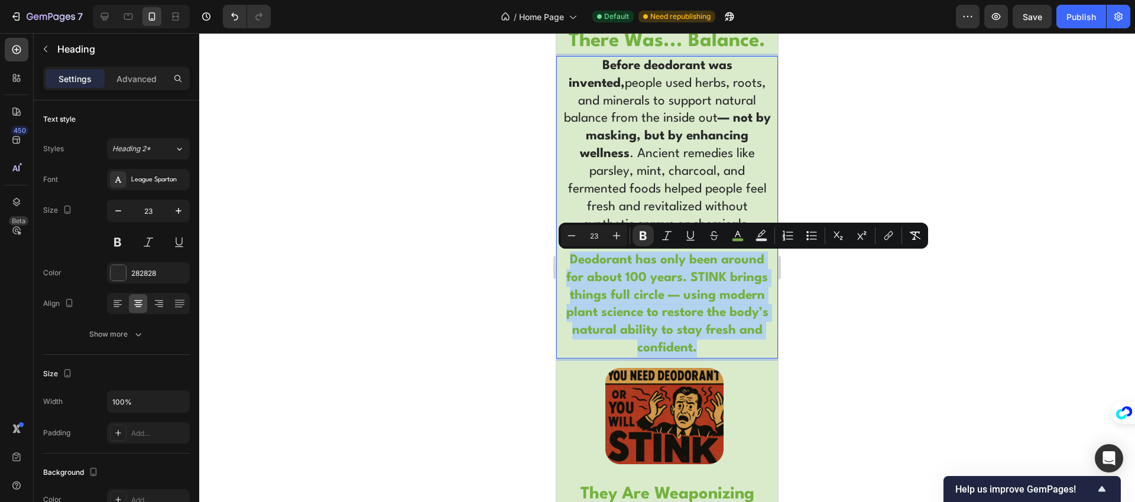
click at [653, 280] on strong "Deodorant has only been around for about 100 years. STINK brings things full ci…" at bounding box center [667, 304] width 202 height 101
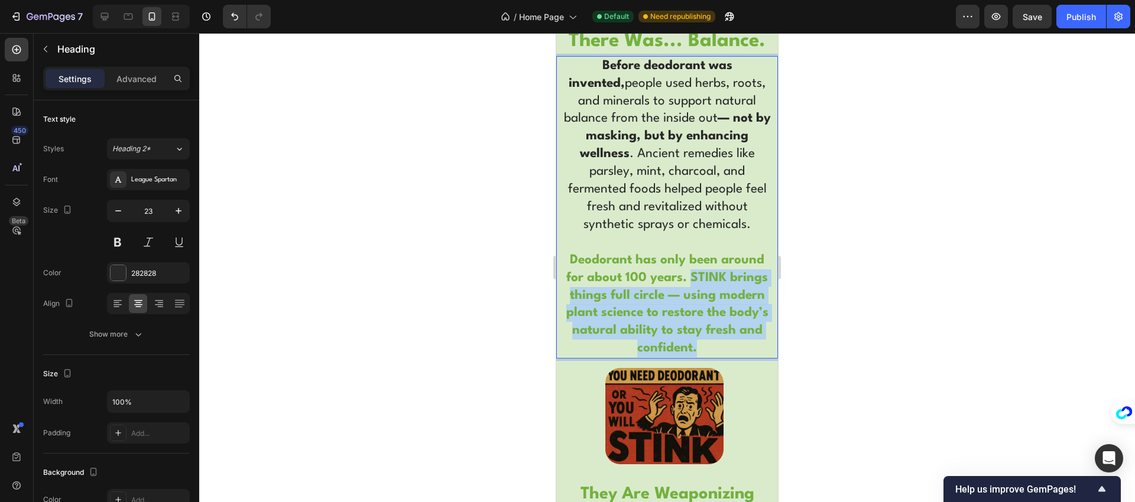
drag, startPoint x: 729, startPoint y: 346, endPoint x: 708, endPoint y: 277, distance: 71.8
click at [708, 277] on p "Before deodorant was invented, people used herbs, roots, and minerals to suppor…" at bounding box center [666, 207] width 207 height 300
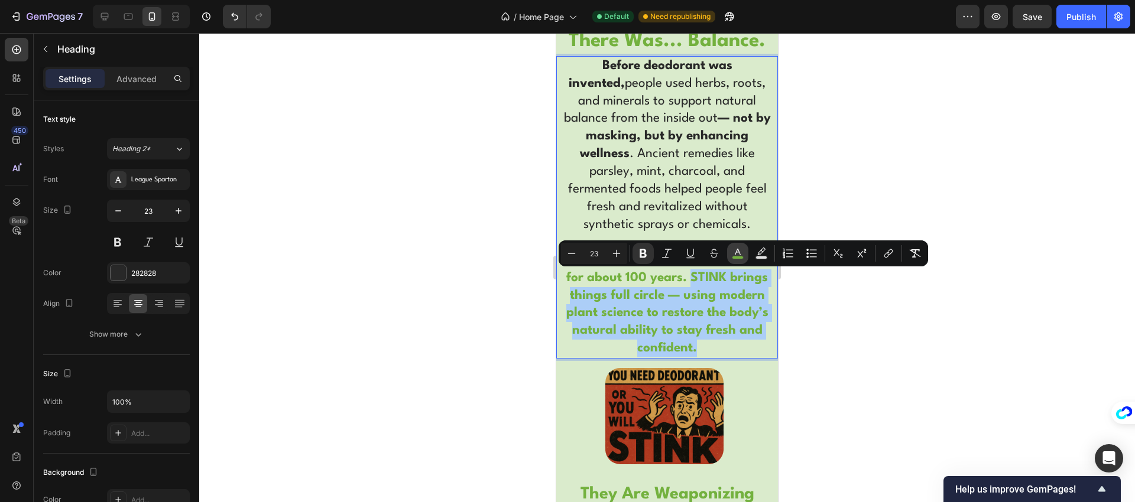
click at [735, 257] on rect "Editor contextual toolbar" at bounding box center [737, 258] width 11 height 3
type input "73B13E"
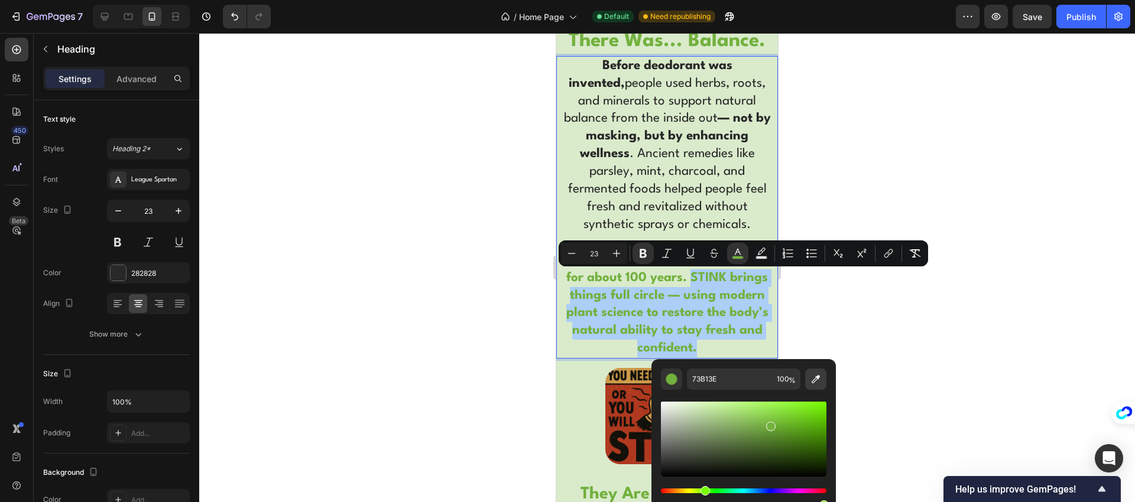
click at [816, 382] on icon "Editor contextual toolbar" at bounding box center [816, 380] width 12 height 12
type input "282828"
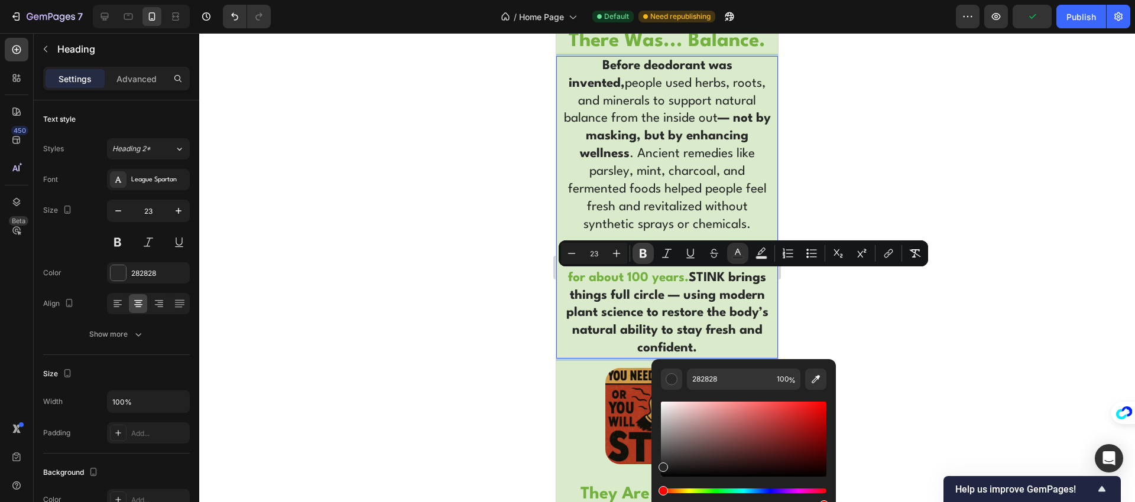
click at [645, 254] on icon "Editor contextual toolbar" at bounding box center [643, 253] width 7 height 9
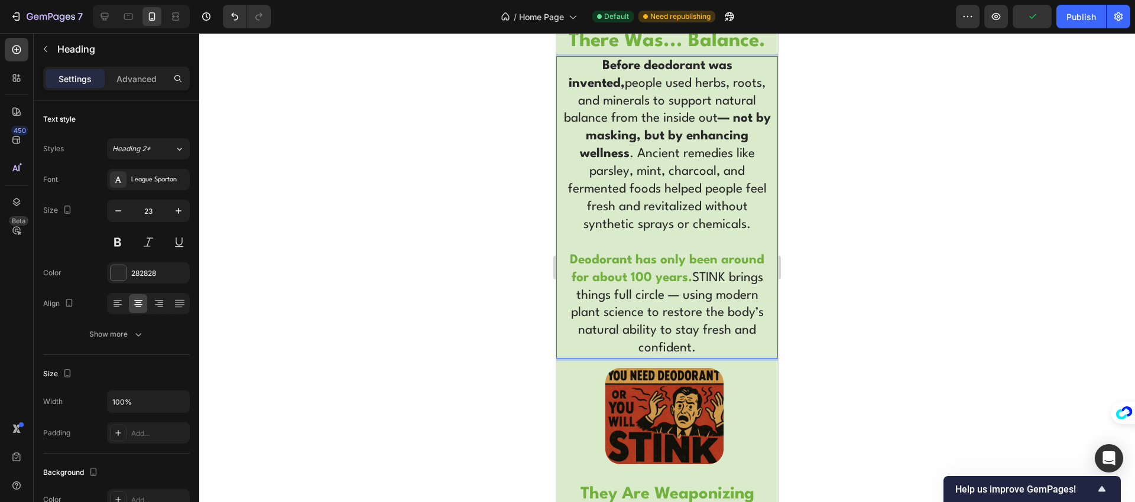
click at [707, 313] on span "STINK brings things full circle — using modern plant science to restore the bod…" at bounding box center [667, 313] width 193 height 83
drag, startPoint x: 687, startPoint y: 277, endPoint x: 722, endPoint y: 280, distance: 35.0
click at [722, 280] on p "Before deodorant was invented, people used herbs, roots, and minerals to suppor…" at bounding box center [666, 207] width 207 height 300
click at [725, 377] on div at bounding box center [664, 416] width 216 height 96
click at [712, 288] on p "⁠⁠⁠⁠⁠⁠⁠ Before deodorant was invented, people used herbs, roots, and minerals t…" at bounding box center [666, 207] width 207 height 300
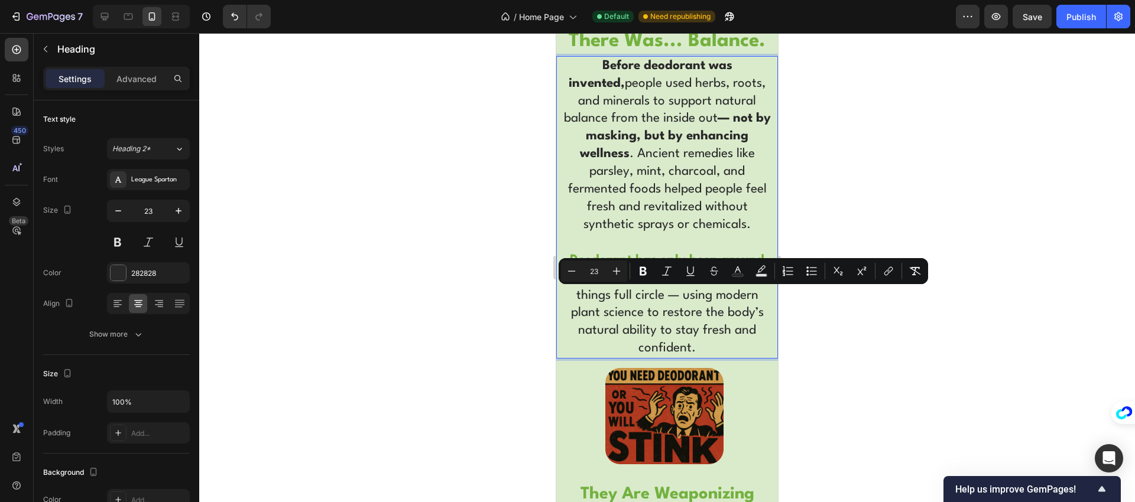
click at [711, 277] on button "Strikethrough" at bounding box center [713, 271] width 21 height 21
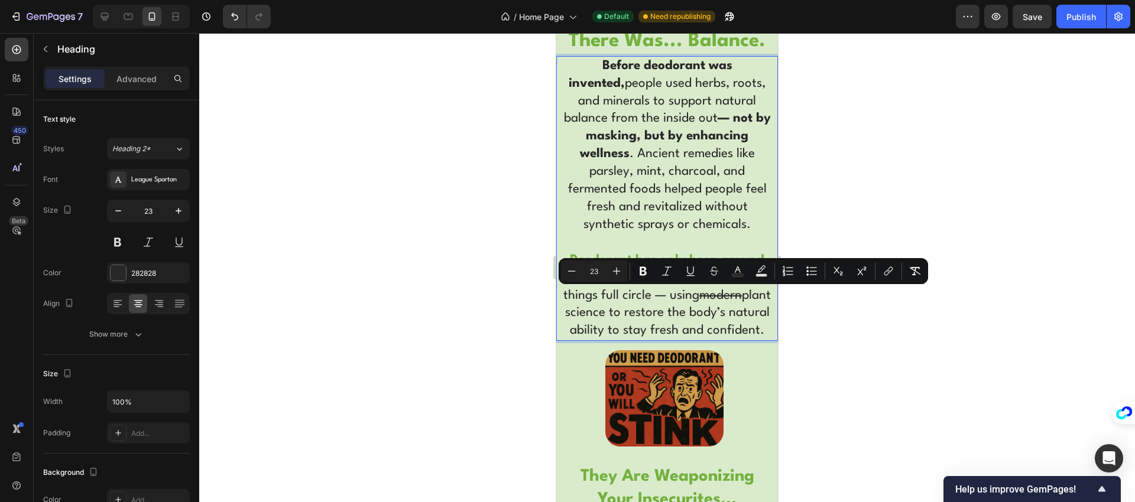
click at [711, 277] on button "Strikethrough" at bounding box center [713, 271] width 21 height 21
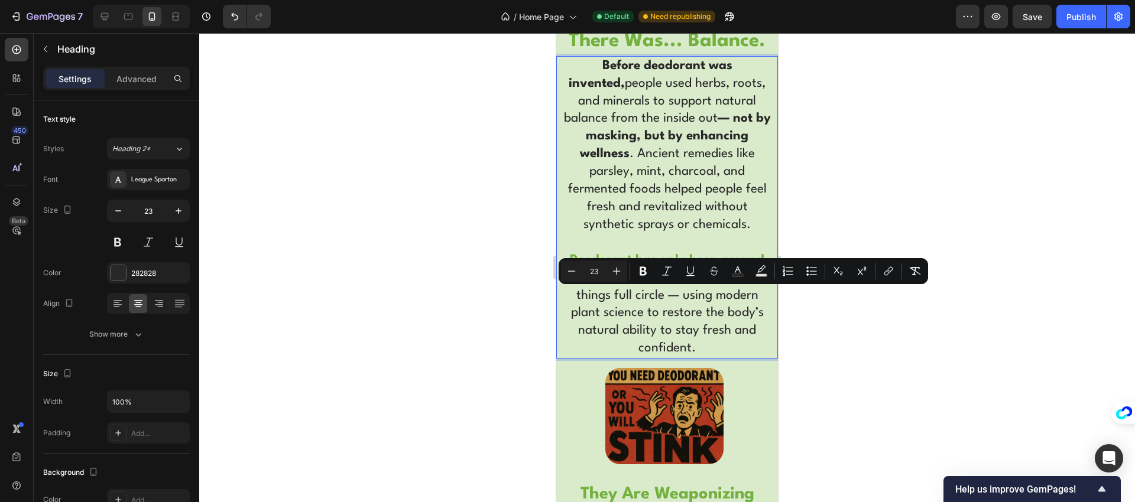
click at [710, 301] on span "STINK brings things full circle — using modern plant science to restore the bod…" at bounding box center [667, 313] width 193 height 83
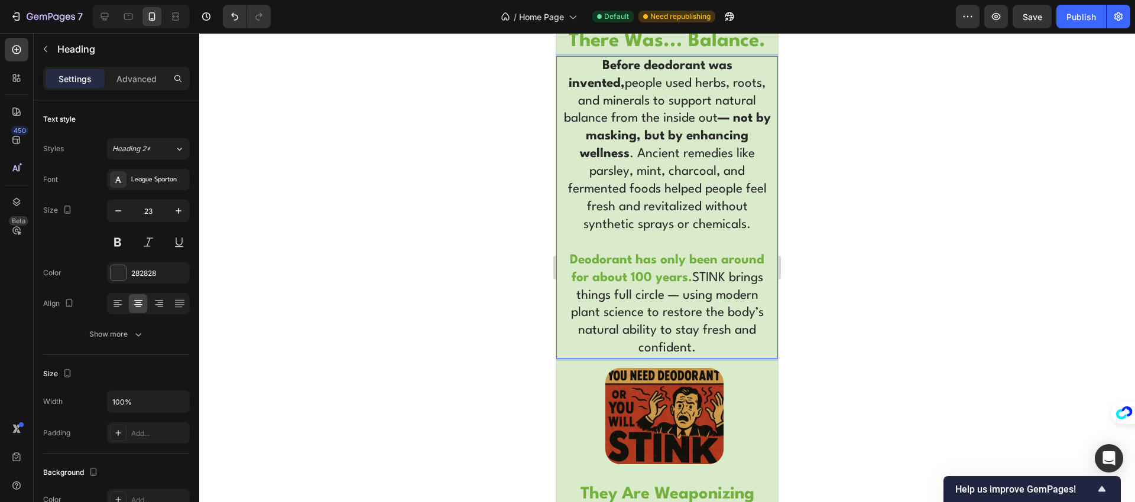
click at [708, 276] on span "STINK brings things full circle — using modern plant science to restore the bod…" at bounding box center [667, 313] width 193 height 83
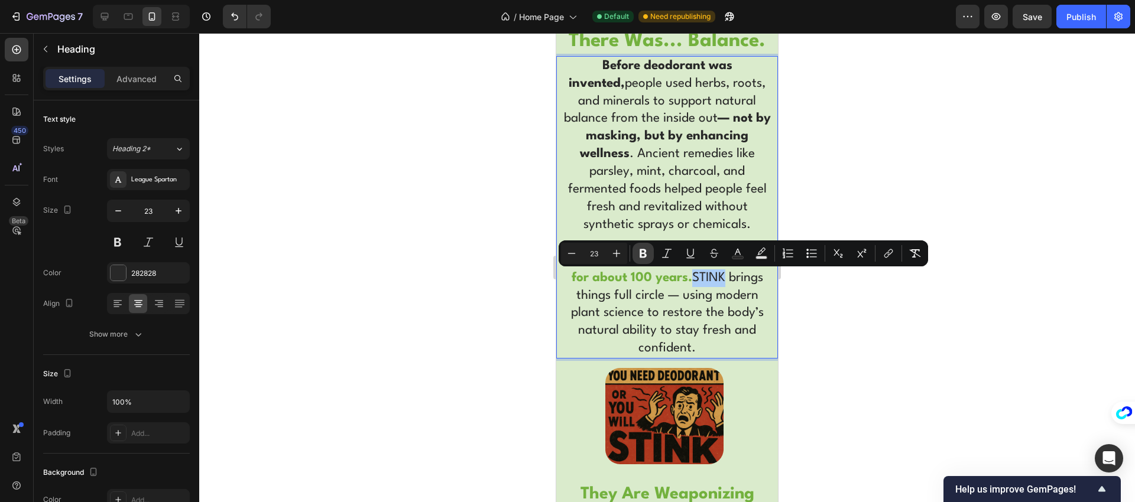
click at [646, 252] on icon "Editor contextual toolbar" at bounding box center [643, 254] width 12 height 12
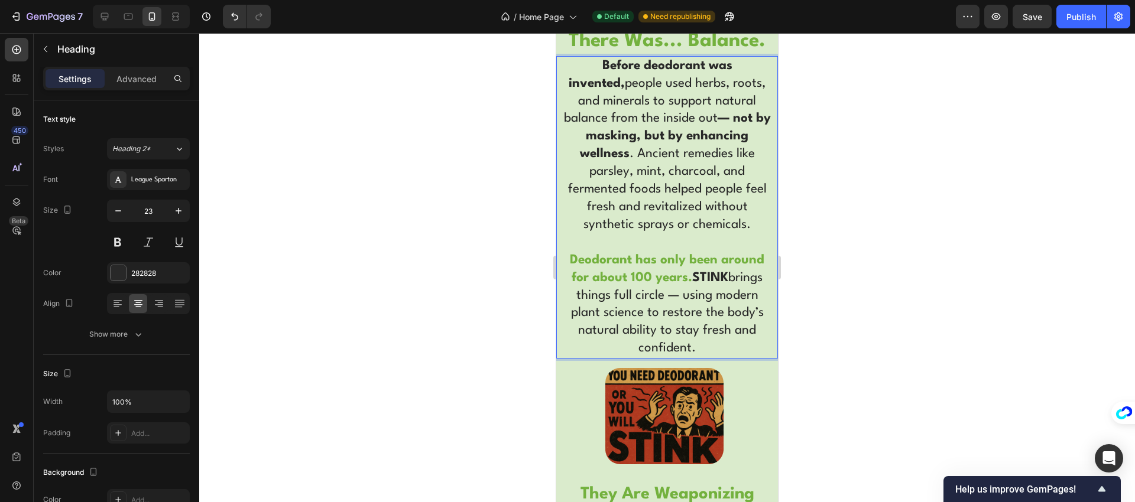
click at [611, 294] on span "STINK brings things full circle — using modern plant science to restore the bod…" at bounding box center [667, 313] width 193 height 83
click at [680, 299] on span "STINK brings things full circle — using modern plant science to restore the bod…" at bounding box center [667, 313] width 193 height 83
click at [705, 295] on span "STINK brings things full circle — using modern plant science to restore the bod…" at bounding box center [667, 313] width 193 height 83
click at [737, 368] on div at bounding box center [664, 416] width 216 height 96
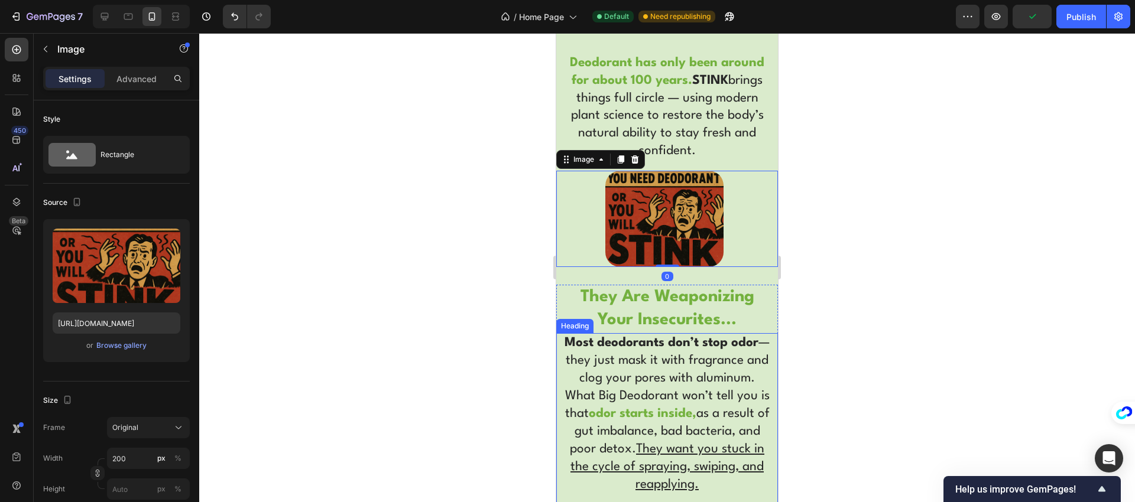
scroll to position [2655, 0]
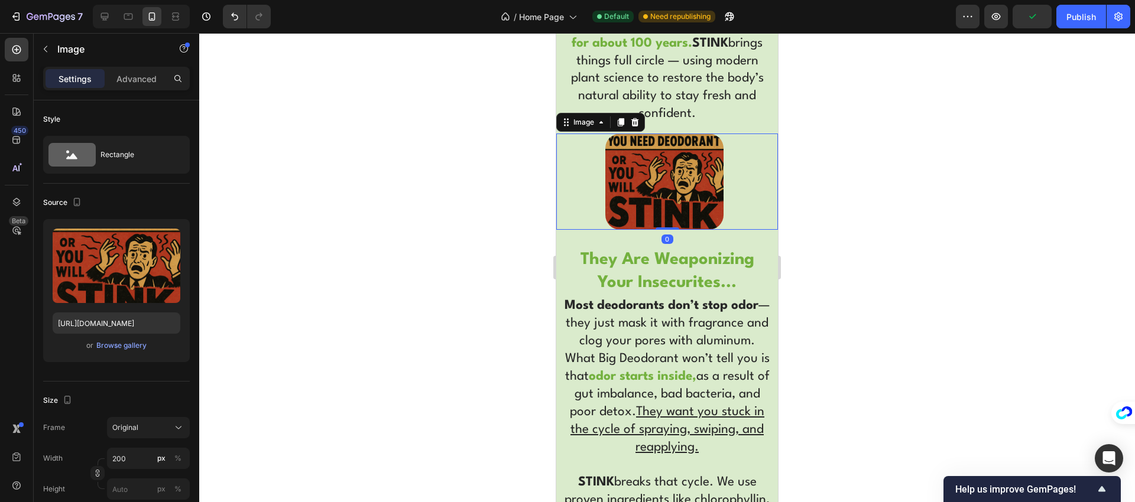
click at [682, 178] on img at bounding box center [664, 182] width 118 height 96
click at [130, 344] on div "Browse gallery" at bounding box center [121, 345] width 50 height 11
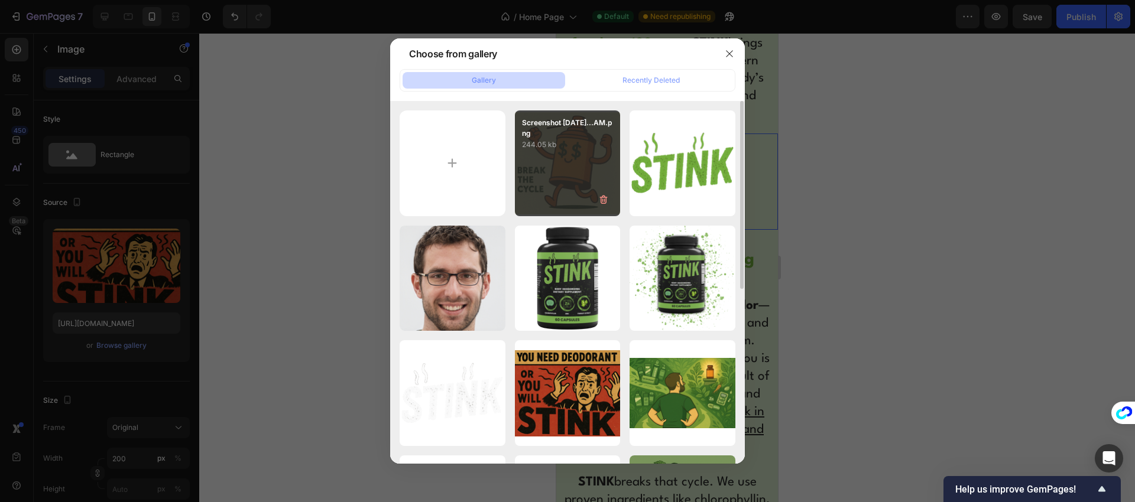
click at [547, 197] on div "Screenshot 2025-09-28...AM.png 244.05 kb" at bounding box center [568, 164] width 106 height 106
type input "https://cdn.shopify.com/s/files/1/0751/0556/6944/files/gempages_561432782027359…"
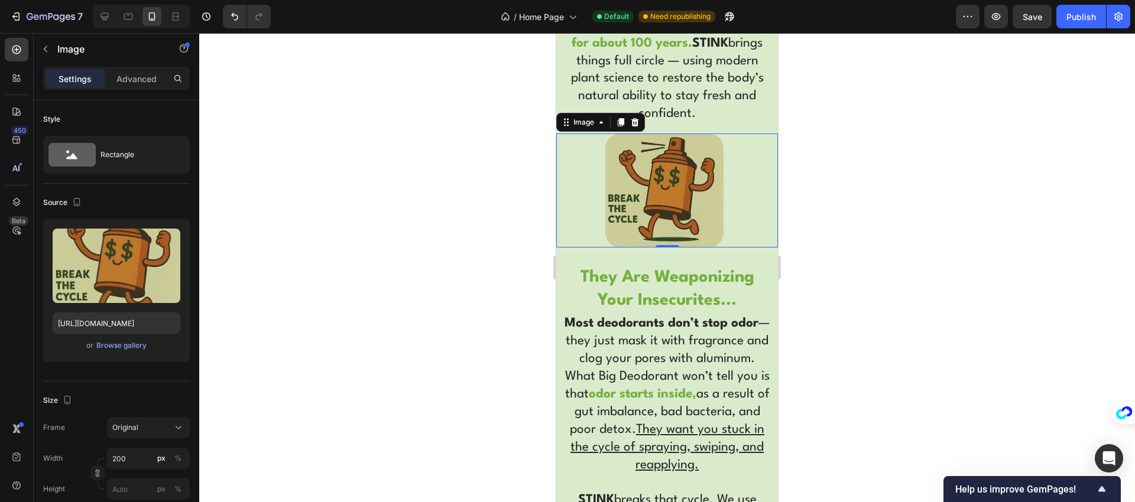
click at [741, 236] on div at bounding box center [664, 191] width 216 height 114
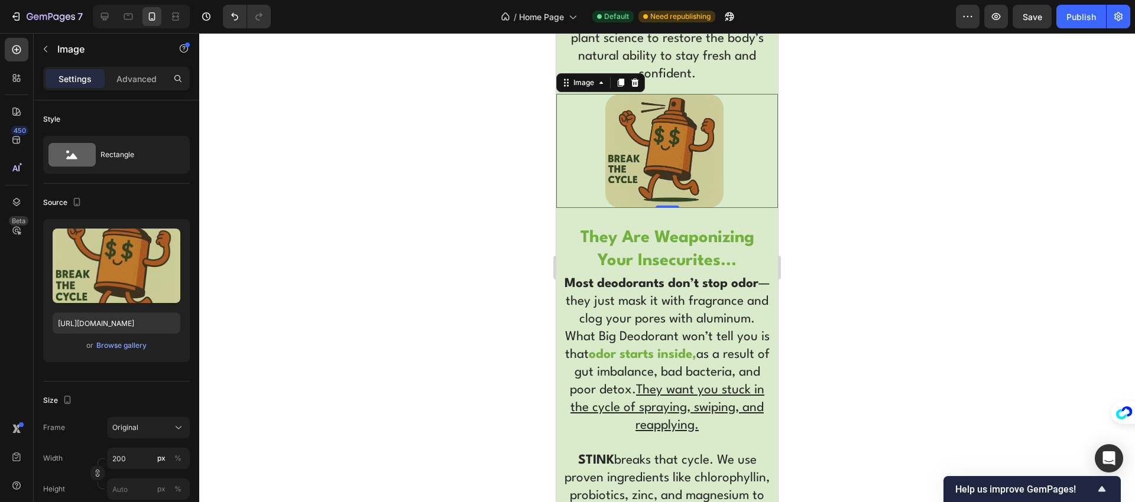
scroll to position [2704, 0]
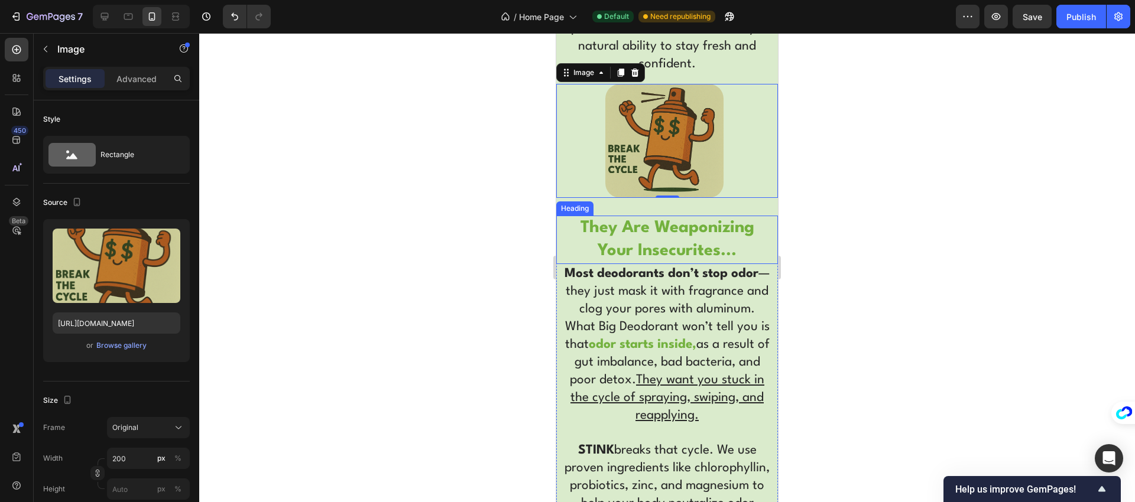
click at [664, 238] on h2 "They Are Weaponizing Your Insecurites..." at bounding box center [667, 240] width 210 height 48
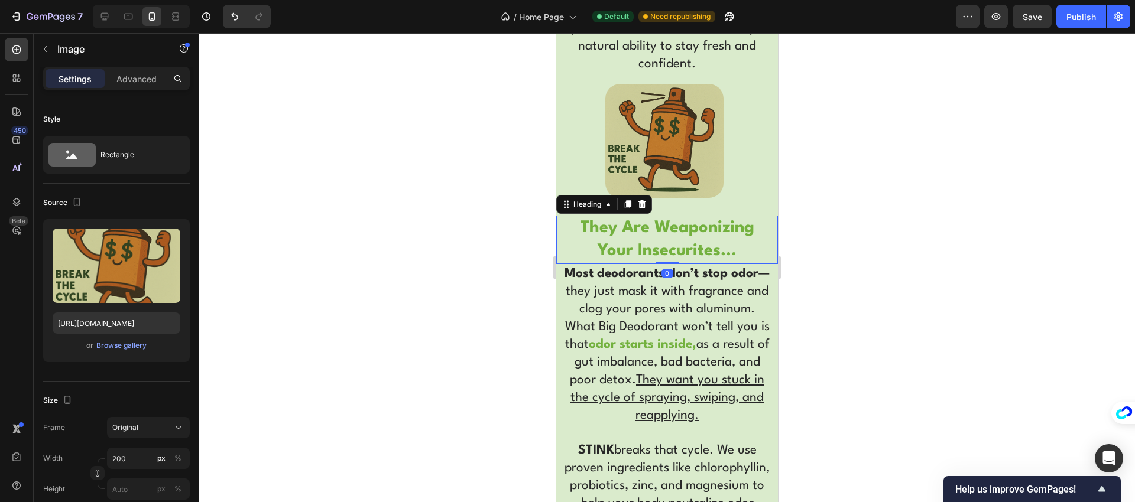
click at [664, 238] on h2 "They Are Weaponizing Your Insecurites..." at bounding box center [667, 240] width 210 height 48
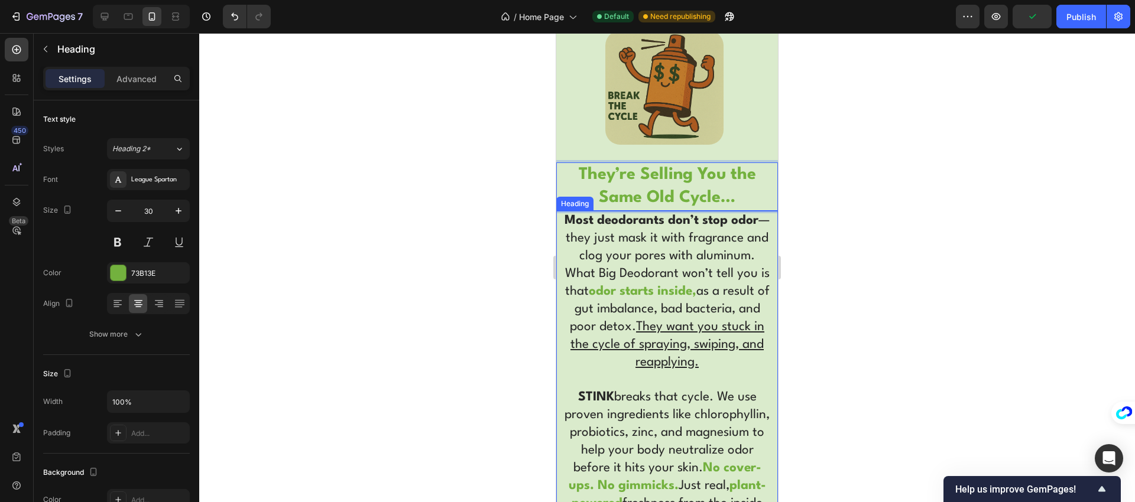
scroll to position [2766, 0]
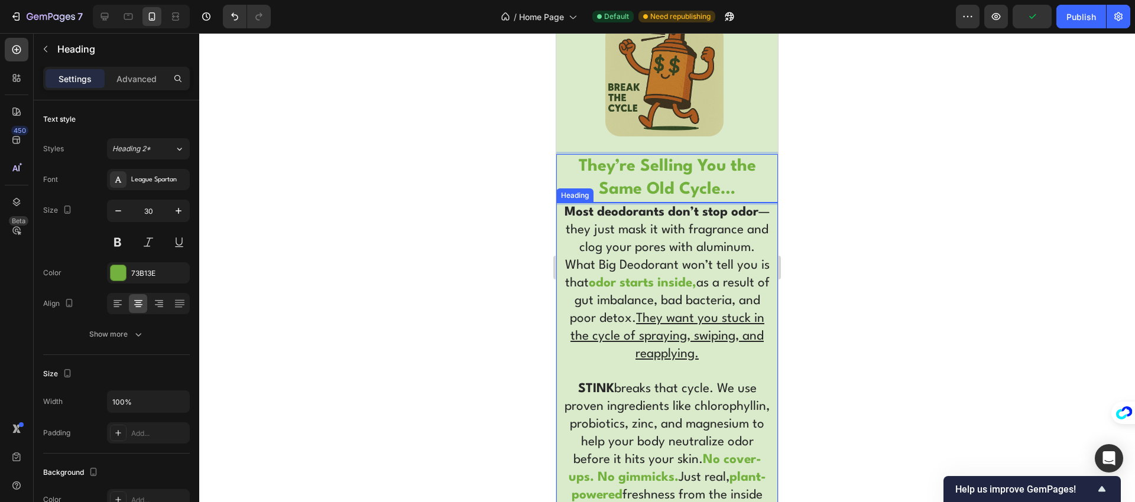
click at [680, 354] on u "They want you stuck in the cycle of spraying, swiping, and reapplying." at bounding box center [667, 337] width 194 height 48
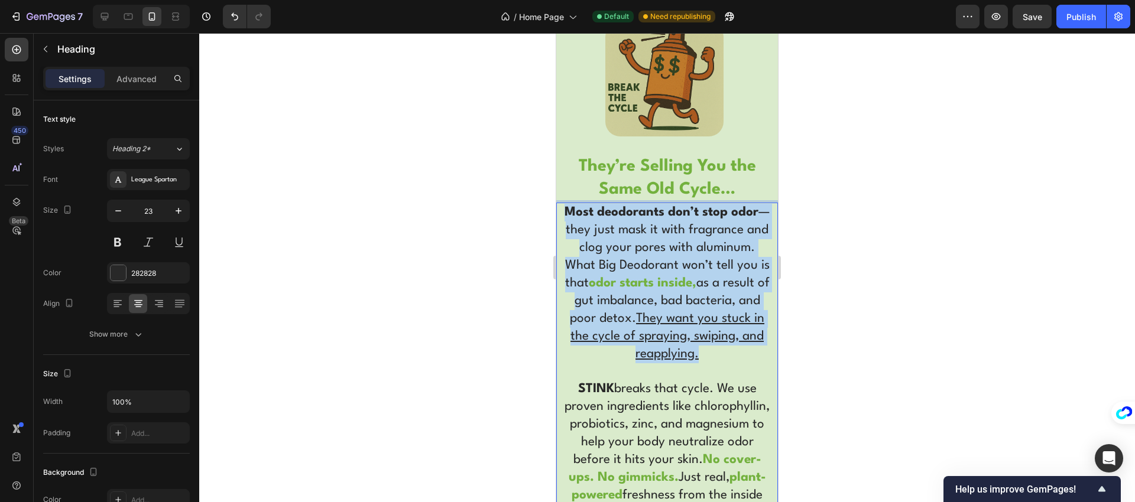
drag, startPoint x: 700, startPoint y: 371, endPoint x: 570, endPoint y: 209, distance: 207.6
click at [570, 209] on p "Most deodorants don’t stop odor — they just mask it with fragrance and clog you…" at bounding box center [666, 363] width 207 height 318
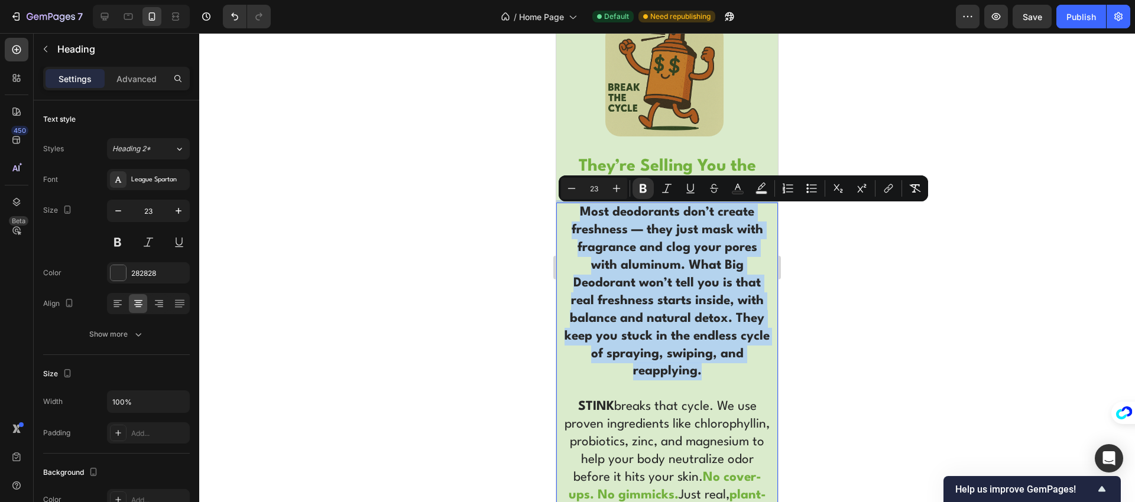
drag, startPoint x: 706, startPoint y: 372, endPoint x: 582, endPoint y: 209, distance: 204.5
click at [575, 209] on p "Most deodorants don’t create freshness — they just mask with fragrance and clog…" at bounding box center [666, 372] width 207 height 336
click at [647, 192] on icon "Editor contextual toolbar" at bounding box center [643, 189] width 12 height 12
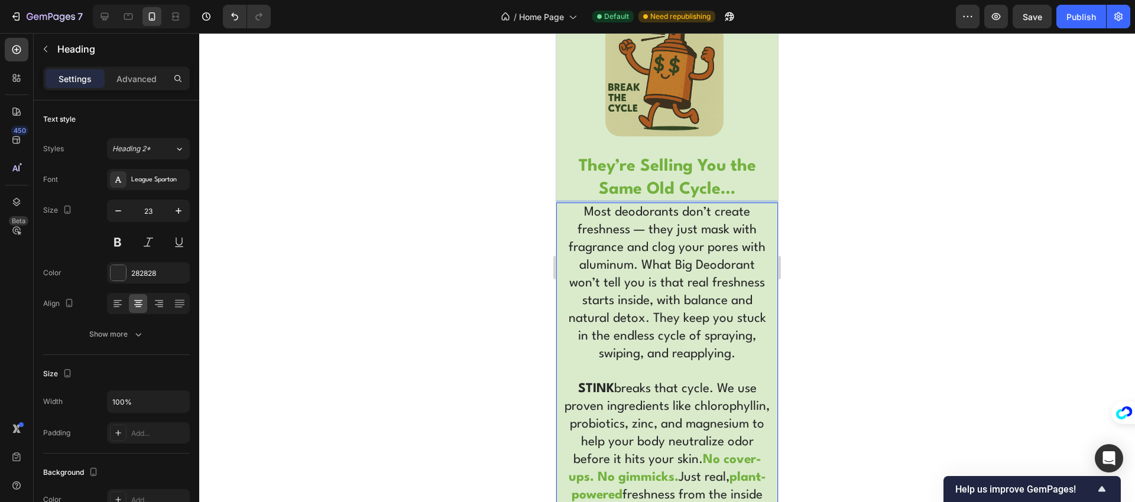
click at [657, 275] on p "Most deodorants don’t create freshness — they just mask with fragrance and clog…" at bounding box center [666, 363] width 207 height 318
click at [631, 231] on p "Most deodorants don’t create freshness — they just mask with fragrance and clog…" at bounding box center [666, 363] width 207 height 318
drag, startPoint x: 578, startPoint y: 210, endPoint x: 621, endPoint y: 228, distance: 46.9
click at [621, 228] on p "Most deodorants don’t create freshness — they just mask with fragrance and clog…" at bounding box center [666, 363] width 207 height 318
click at [624, 228] on p "Most deodorants don’t create freshness — they just mask with fragrance and clog…" at bounding box center [666, 363] width 207 height 318
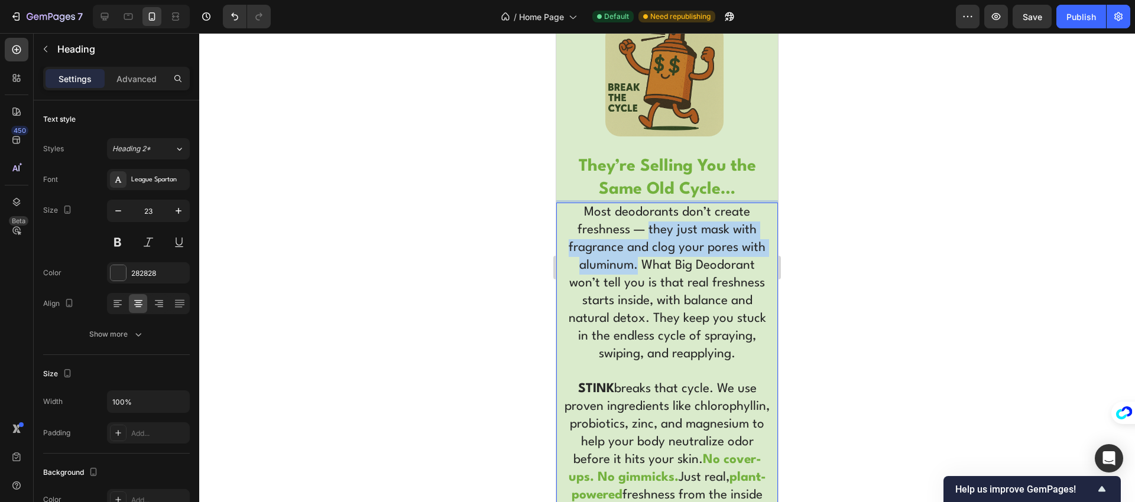
drag, startPoint x: 644, startPoint y: 230, endPoint x: 634, endPoint y: 262, distance: 33.5
click at [634, 262] on p "Most deodorants don’t create freshness — they just mask with fragrance and clog…" at bounding box center [666, 363] width 207 height 318
click at [643, 191] on strong "They’re Selling You the Same Old Cycle…" at bounding box center [667, 178] width 177 height 40
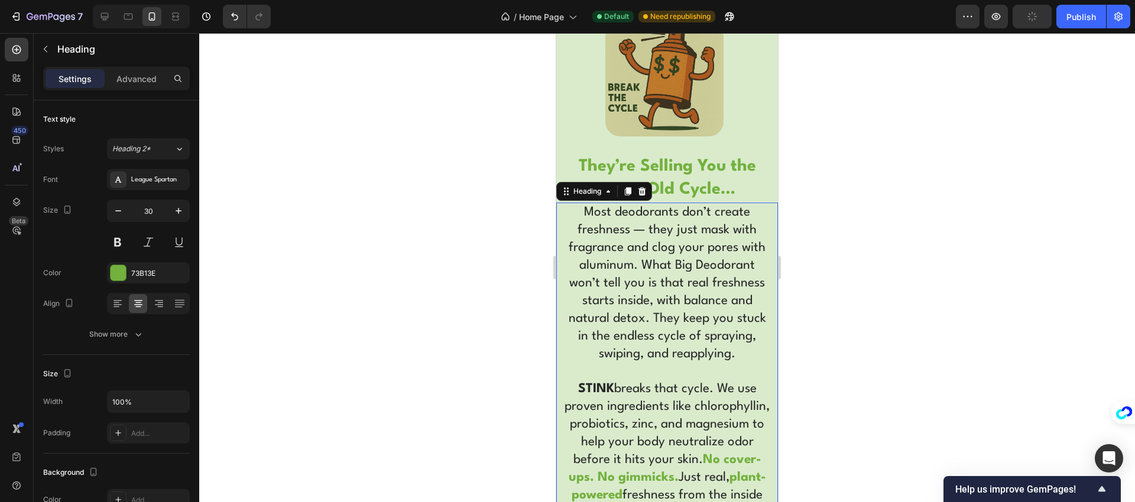
click at [638, 232] on p "Most deodorants don’t create freshness — they just mask with fragrance and clog…" at bounding box center [666, 363] width 207 height 318
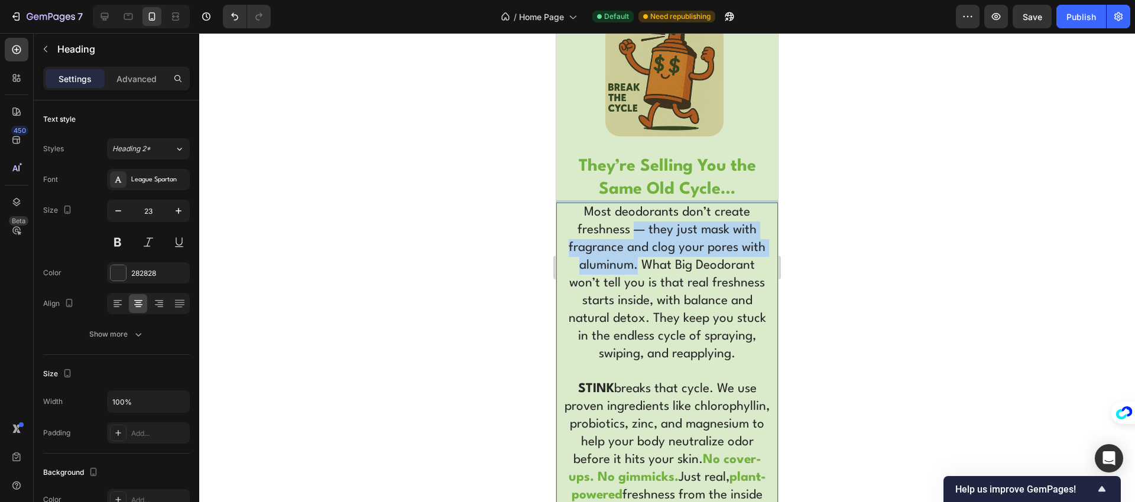
drag, startPoint x: 630, startPoint y: 227, endPoint x: 634, endPoint y: 262, distance: 35.1
click at [634, 263] on p "Most deodorants don’t create freshness — they just mask with fragrance and clog…" at bounding box center [666, 363] width 207 height 318
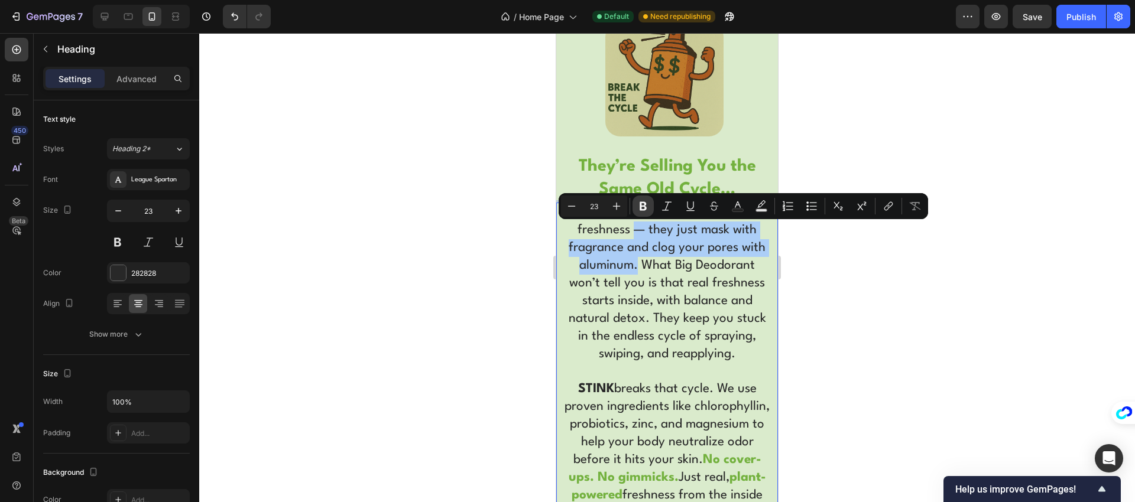
click at [641, 208] on icon "Editor contextual toolbar" at bounding box center [643, 206] width 7 height 9
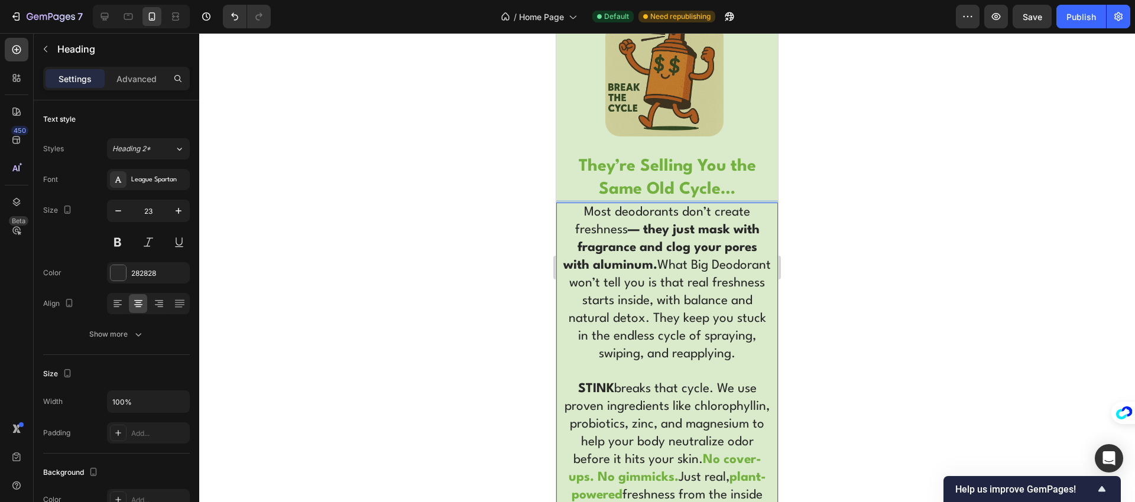
click at [693, 264] on p "Most deodorants don’t create freshness — they just mask with fragrance and clog…" at bounding box center [666, 363] width 207 height 318
click at [680, 282] on p "Most deodorants don’t create freshness — they just mask with fragrance and clog…" at bounding box center [666, 363] width 207 height 318
click at [673, 167] on strong "They’re Selling You the Same Old Cycle…" at bounding box center [667, 178] width 177 height 40
click at [657, 274] on p "Most deodorants don’t create freshness — they just mask with fragrance and clog…" at bounding box center [666, 363] width 207 height 318
click at [660, 337] on p "Most deodorants don’t create freshness — they just mask with fragrance and clog…" at bounding box center [666, 363] width 207 height 318
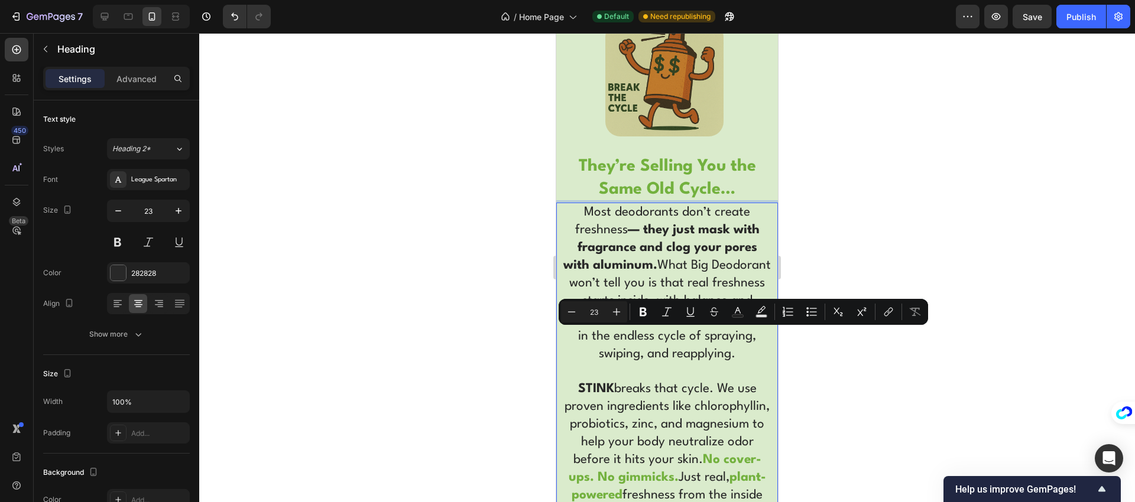
click at [712, 341] on p "Most deodorants don’t create freshness — they just mask with fragrance and clog…" at bounding box center [666, 363] width 207 height 318
drag, startPoint x: 686, startPoint y: 337, endPoint x: 755, endPoint y: 338, distance: 69.2
click at [755, 338] on p "Most deodorants don’t create freshness — they just mask with fragrance and clog…" at bounding box center [666, 363] width 207 height 318
drag, startPoint x: 619, startPoint y: 336, endPoint x: 760, endPoint y: 335, distance: 140.7
click at [760, 335] on p "Most deodorants don’t create freshness — they just mask with fragrance and clog…" at bounding box center [666, 363] width 207 height 318
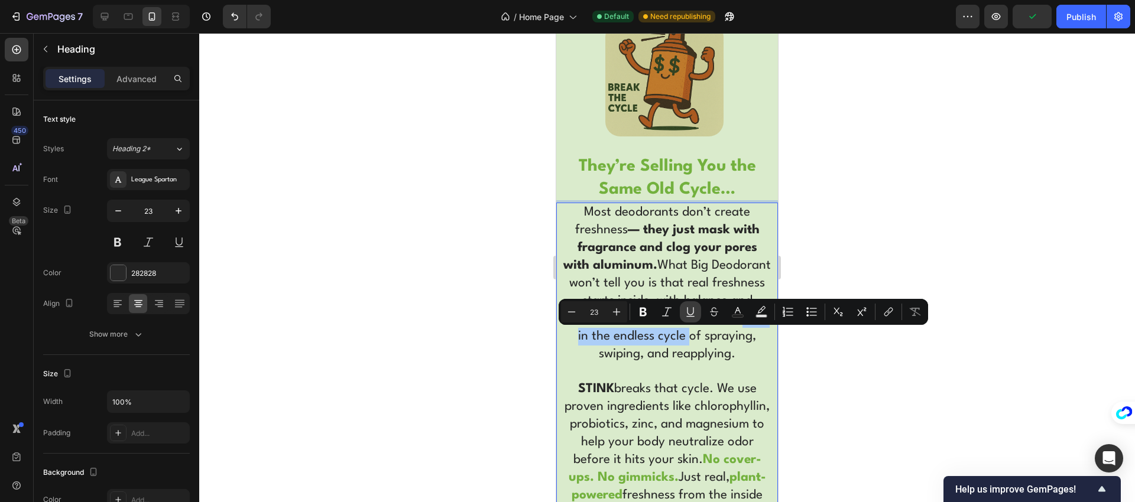
click at [689, 320] on button "Underline" at bounding box center [690, 311] width 21 height 21
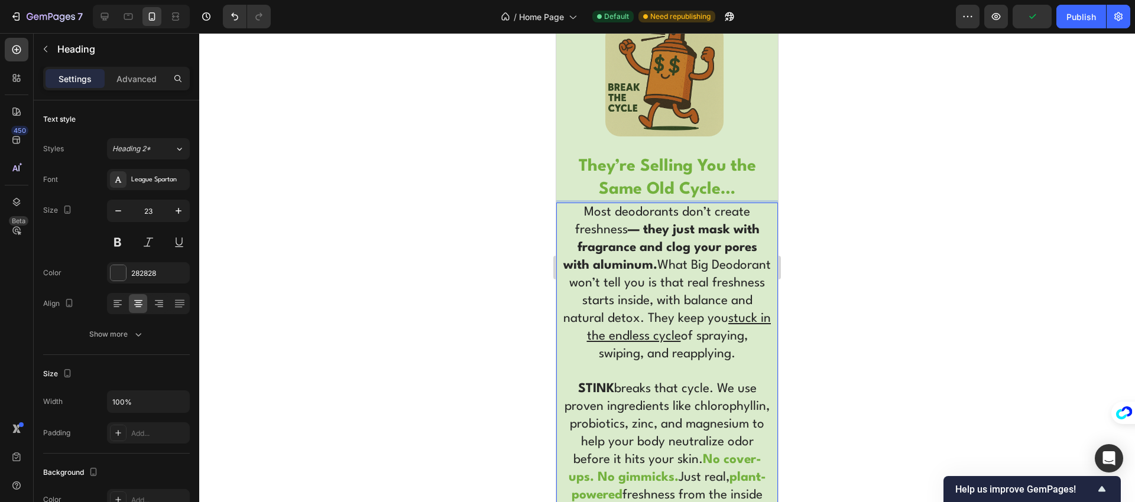
click at [689, 353] on p "Most deodorants don’t create freshness — they just mask with fragrance and clog…" at bounding box center [666, 363] width 207 height 318
click at [637, 303] on p "Most deodorants don’t create freshness — they just mask with fragrance and clog…" at bounding box center [666, 363] width 207 height 318
click at [617, 328] on p "Most deodorants don’t create freshness — they just mask with fragrance and clog…" at bounding box center [666, 363] width 207 height 318
click at [653, 337] on u "stuck in the endless cycle" at bounding box center [679, 328] width 184 height 30
click at [658, 353] on p "Most deodorants don’t create freshness — they just mask with fragrance and clog…" at bounding box center [666, 363] width 207 height 318
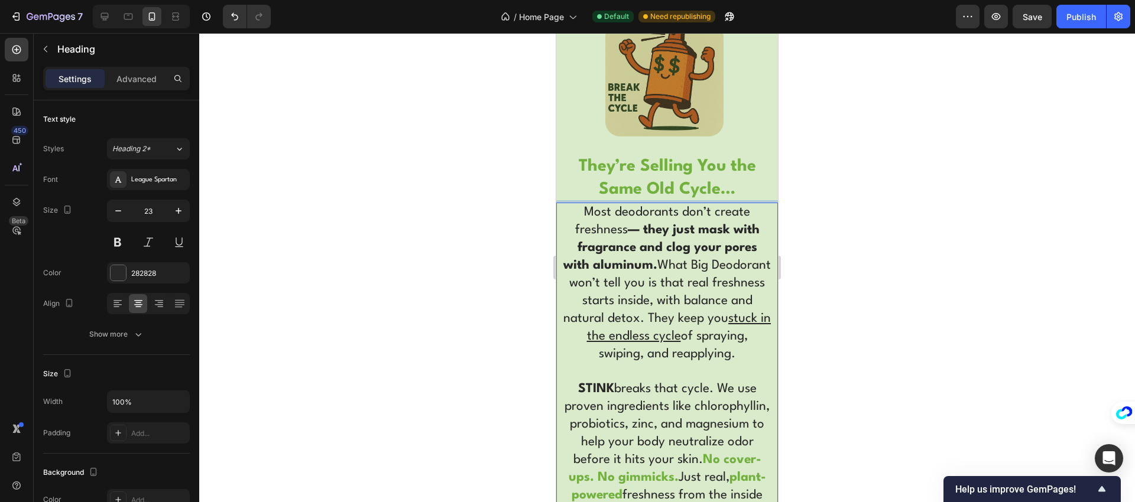
click at [654, 368] on p "Most deodorants don’t create freshness — they just mask with fragrance and clog…" at bounding box center [666, 363] width 207 height 318
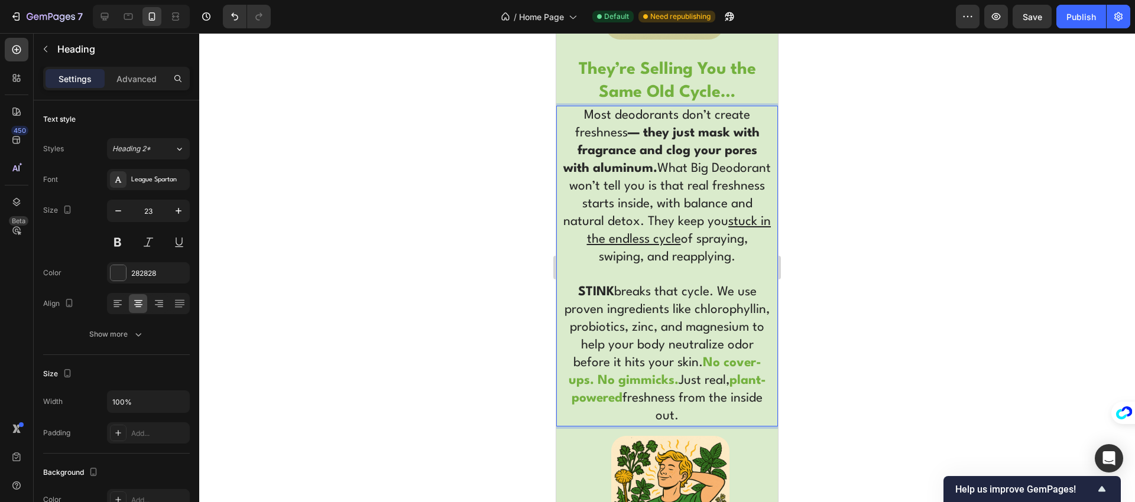
scroll to position [2894, 0]
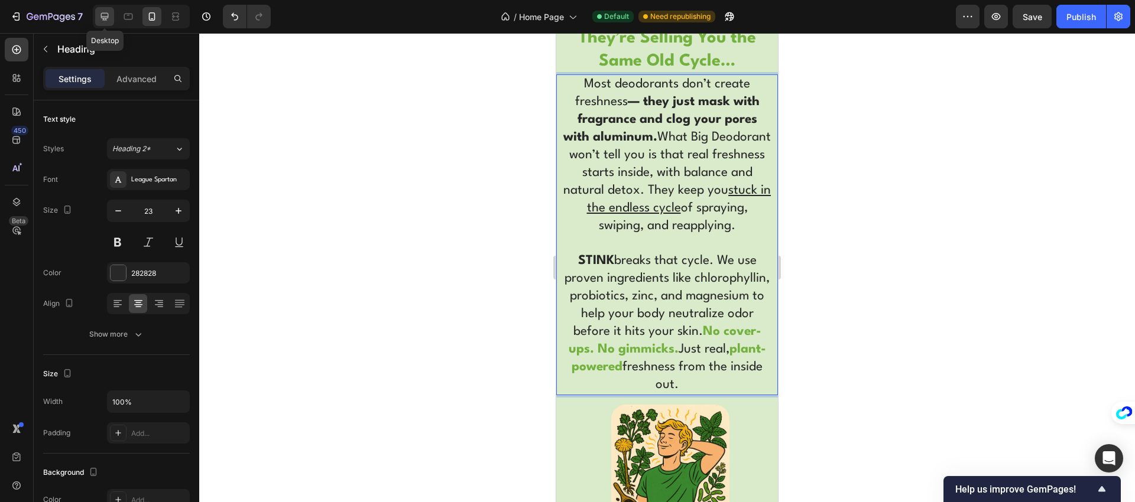
click at [104, 19] on icon at bounding box center [105, 17] width 8 height 8
type input "24"
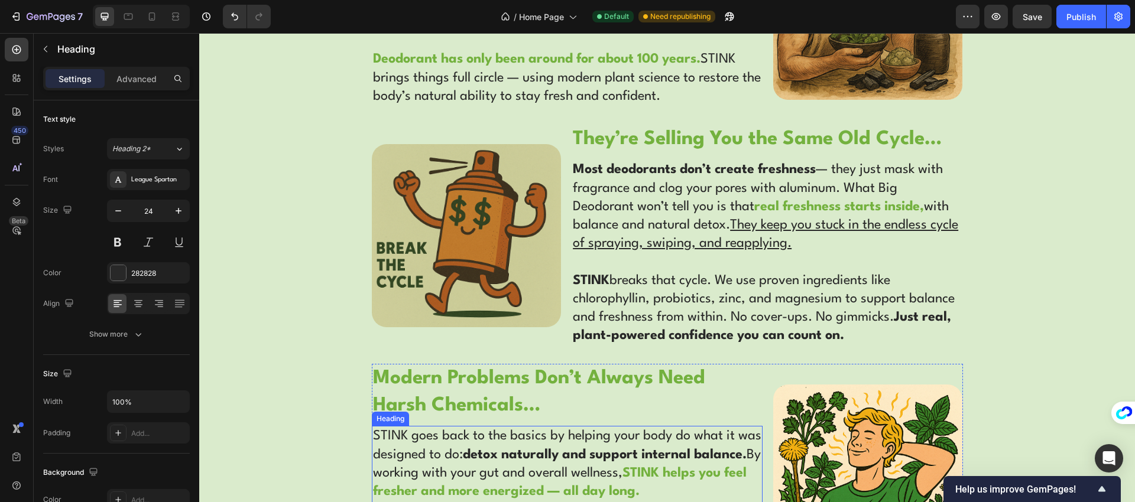
scroll to position [2226, 0]
click at [793, 231] on u "They keep you stuck in the endless cycle of spraying, swiping, and reapplying." at bounding box center [765, 234] width 385 height 31
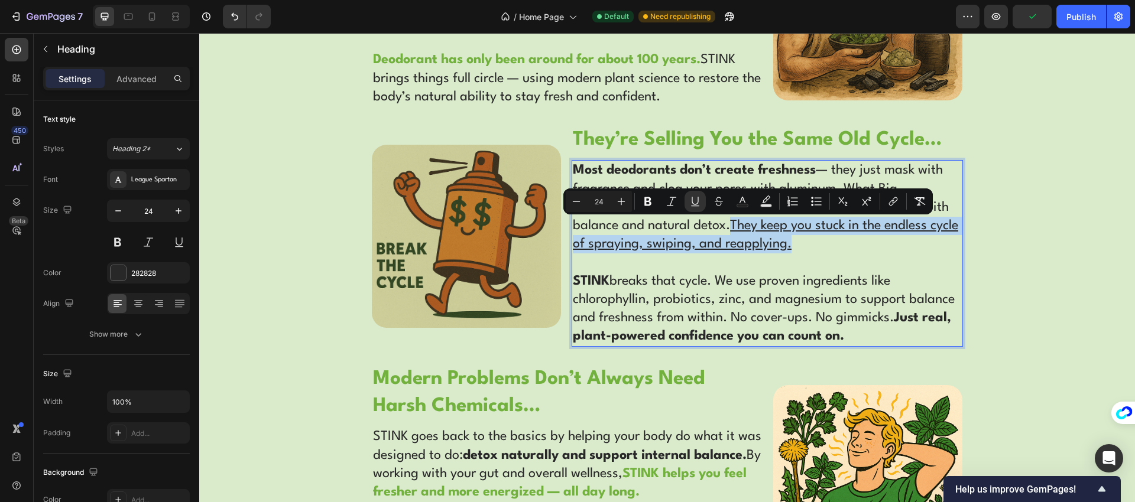
drag, startPoint x: 820, startPoint y: 243, endPoint x: 729, endPoint y: 228, distance: 92.3
click at [729, 228] on p "Most deodorants don’t create freshness — they just mask with fragrance and clog…" at bounding box center [767, 253] width 388 height 184
click at [693, 200] on icon "Editor contextual toolbar" at bounding box center [695, 202] width 12 height 12
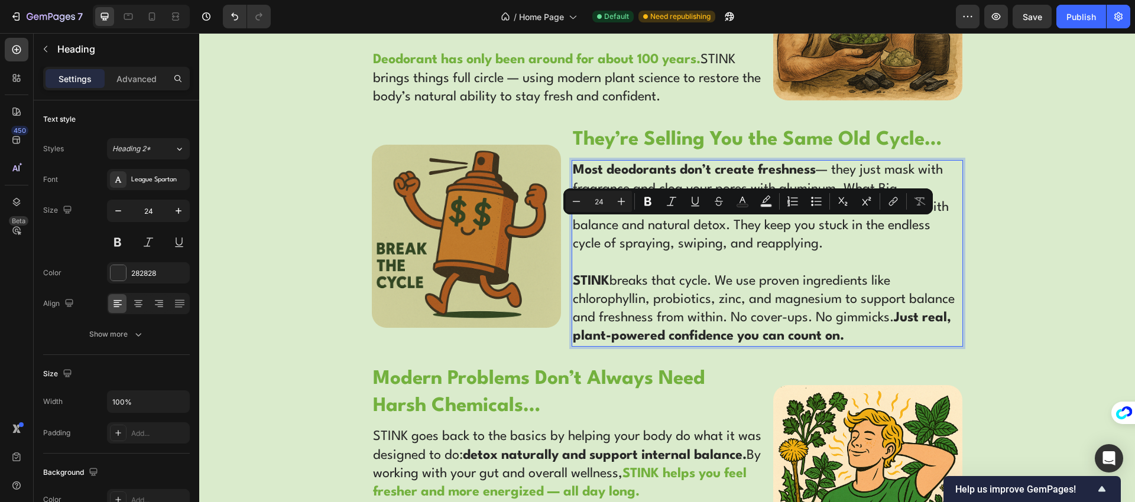
click at [825, 240] on p "Most deodorants don’t create freshness — they just mask with fragrance and clog…" at bounding box center [767, 253] width 388 height 184
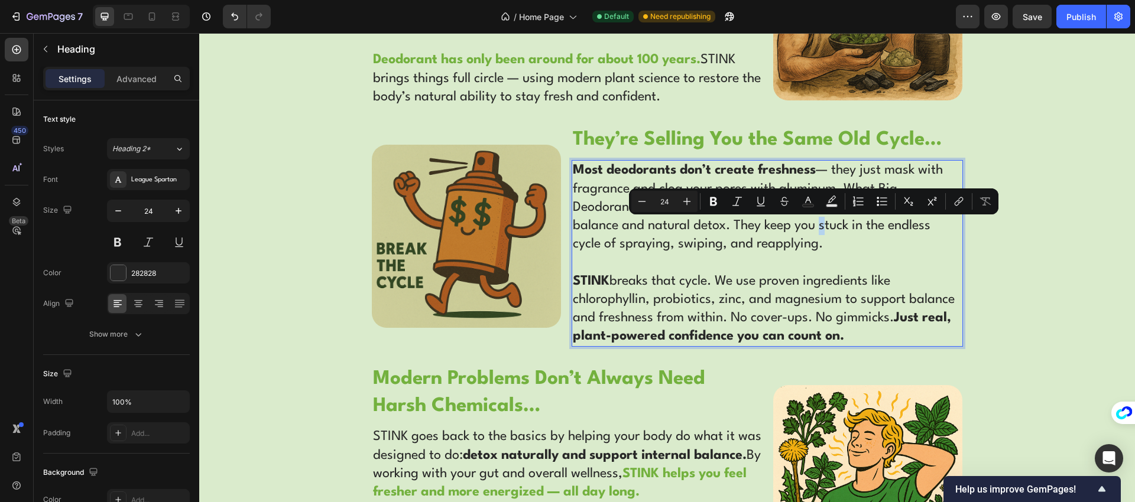
click at [816, 228] on p "Most deodorants don’t create freshness — they just mask with fragrance and clog…" at bounding box center [767, 253] width 388 height 184
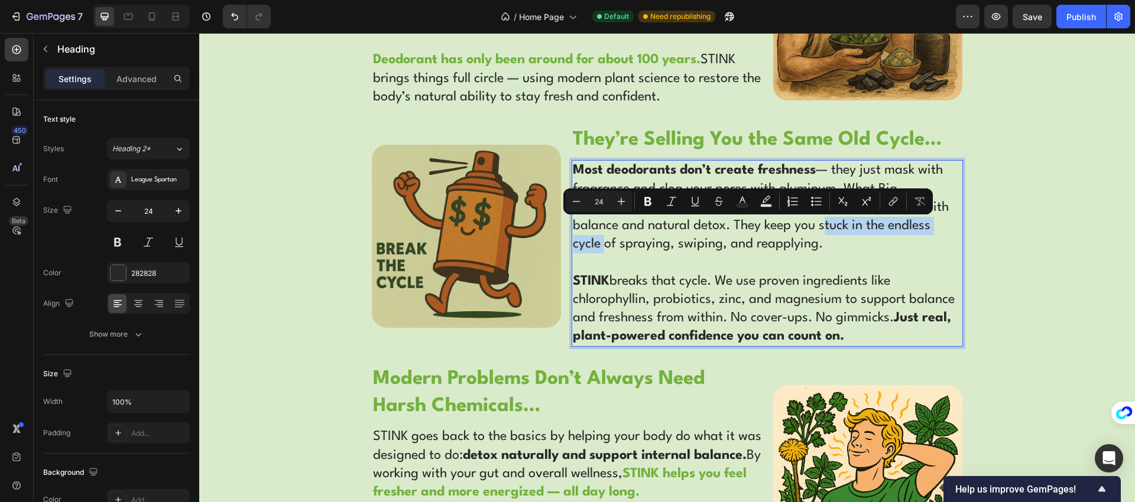
drag, startPoint x: 816, startPoint y: 228, endPoint x: 596, endPoint y: 245, distance: 220.0
click at [596, 245] on p "Most deodorants don’t create freshness — they just mask with fragrance and clog…" at bounding box center [767, 253] width 388 height 184
click at [696, 203] on icon "Editor contextual toolbar" at bounding box center [695, 202] width 12 height 12
click at [693, 249] on p "Most deodorants don’t create freshness — they just mask with fragrance and clog…" at bounding box center [767, 253] width 388 height 184
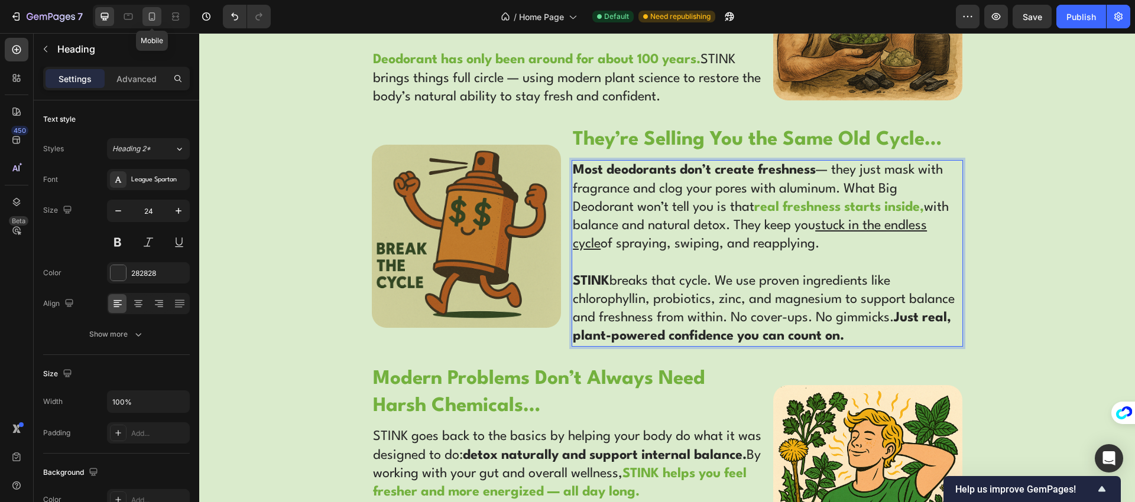
click at [153, 20] on icon at bounding box center [152, 17] width 12 height 12
type input "23"
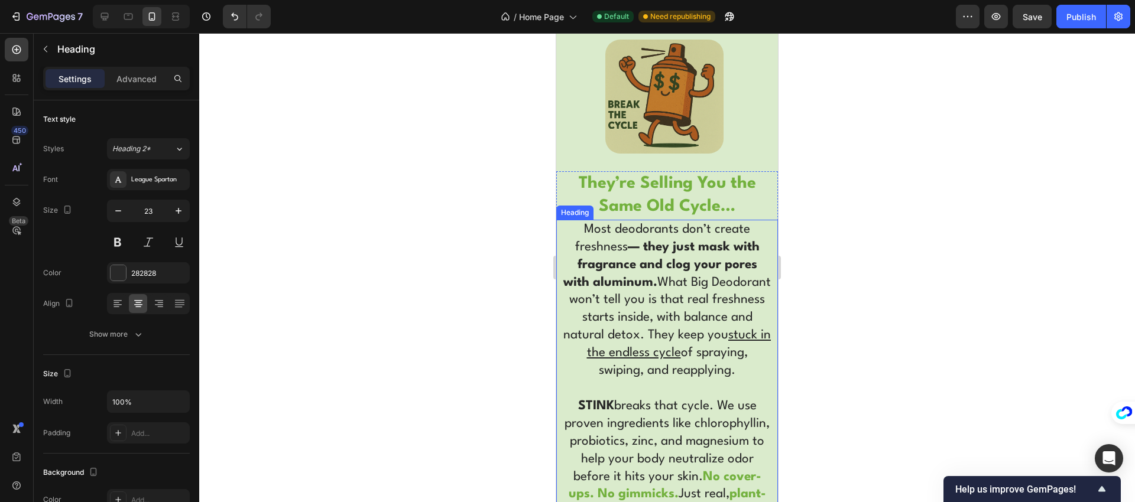
scroll to position [2799, 0]
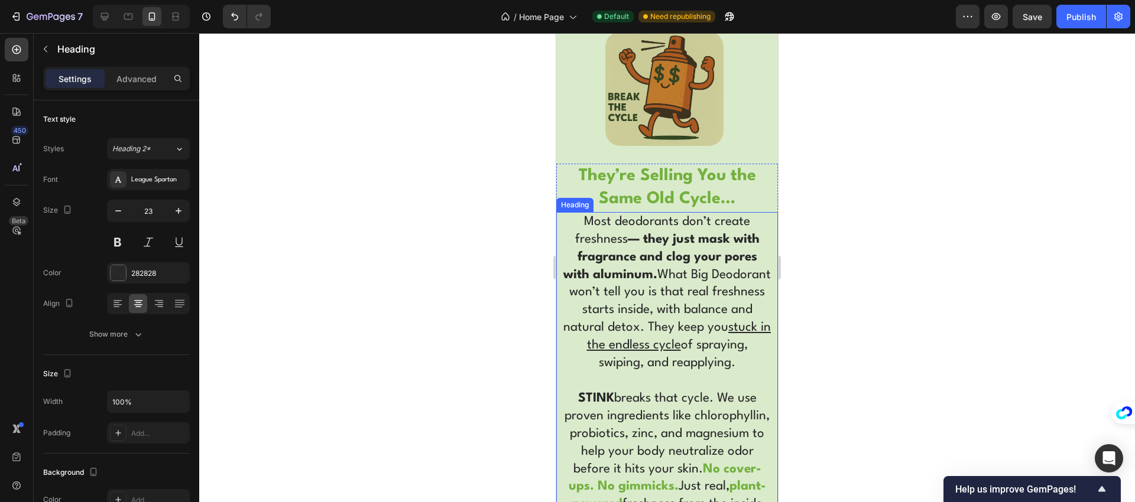
click at [682, 311] on p "Most deodorants don’t create freshness — they just mask with fragrance and clog…" at bounding box center [666, 372] width 207 height 318
drag, startPoint x: 573, startPoint y: 308, endPoint x: 724, endPoint y: 312, distance: 150.8
click at [724, 312] on p "Most deodorants don’t create freshness — they just mask with fragrance and clog…" at bounding box center [666, 372] width 207 height 318
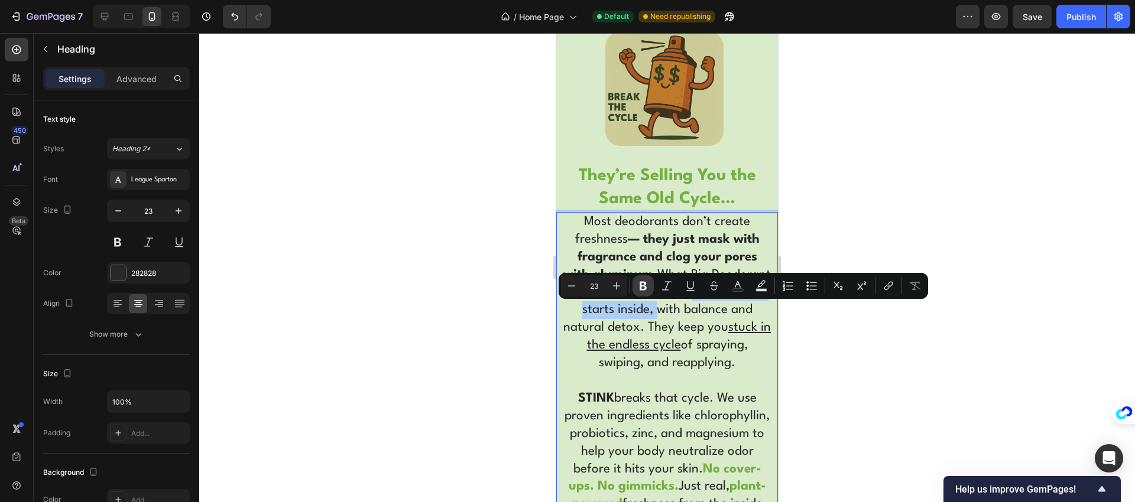
click at [643, 287] on icon "Editor contextual toolbar" at bounding box center [643, 286] width 12 height 12
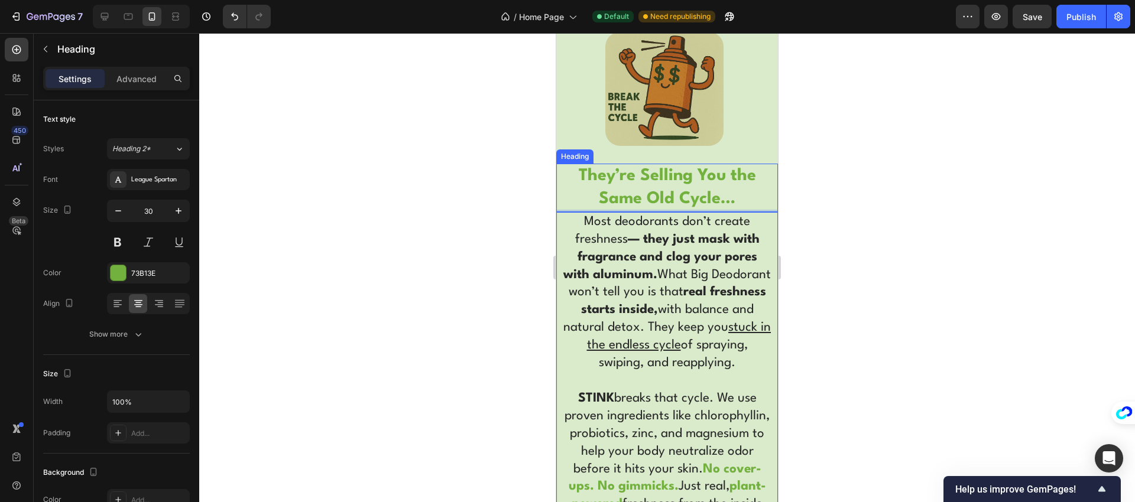
click at [715, 198] on strong "They’re Selling You the Same Old Cycle…" at bounding box center [667, 188] width 177 height 40
click at [710, 303] on p "Most deodorants don’t create freshness — they just mask with fragrance and clog…" at bounding box center [666, 372] width 207 height 318
drag, startPoint x: 731, startPoint y: 309, endPoint x: 573, endPoint y: 309, distance: 157.2
click at [567, 312] on p "Most deodorants don’t create freshness — they just mask with fragrance and clog…" at bounding box center [666, 372] width 207 height 318
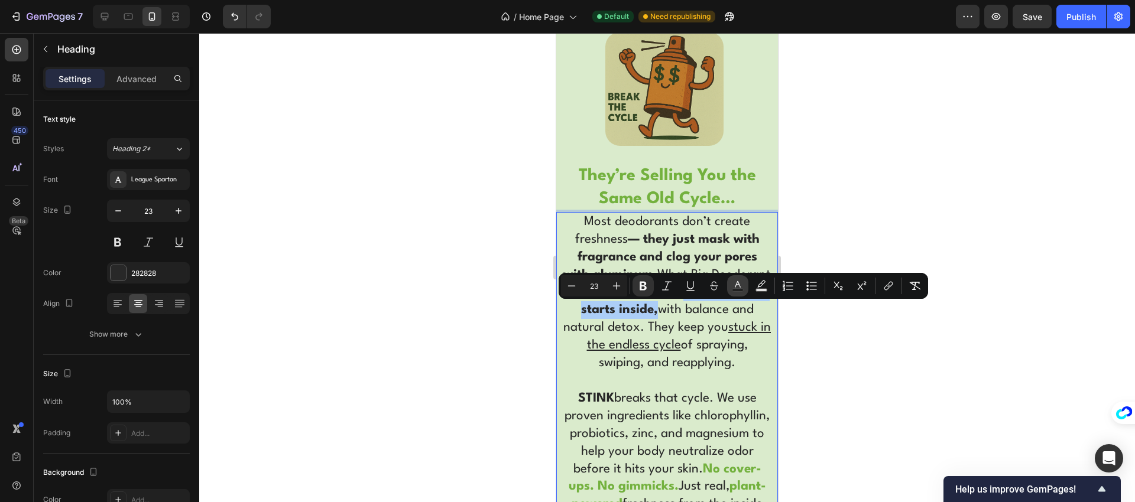
click at [736, 289] on rect "Editor contextual toolbar" at bounding box center [737, 290] width 11 height 3
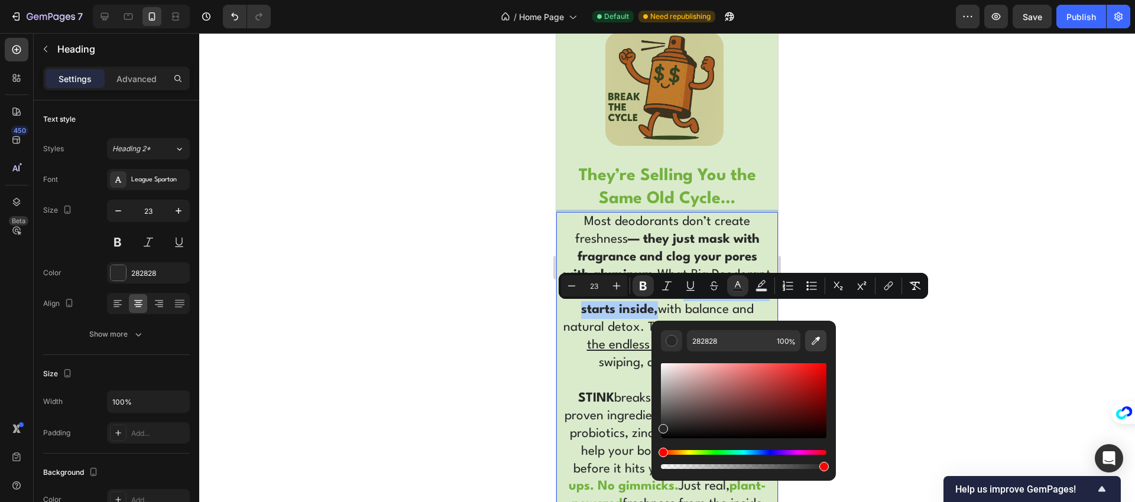
click at [807, 344] on button "Editor contextual toolbar" at bounding box center [815, 340] width 21 height 21
type input "73B13E"
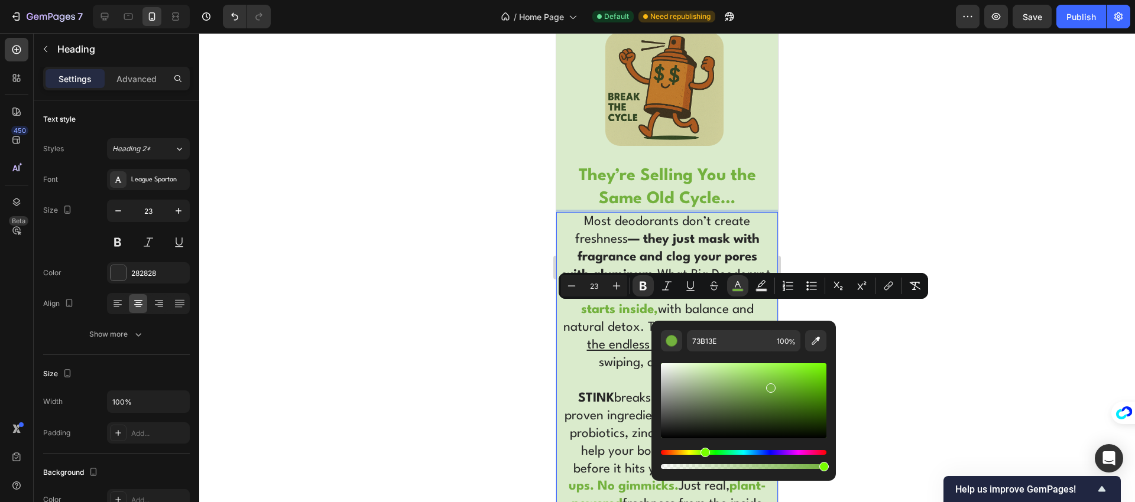
click at [625, 325] on p "Most deodorants don’t create freshness — they just mask with fragrance and clog…" at bounding box center [666, 372] width 207 height 318
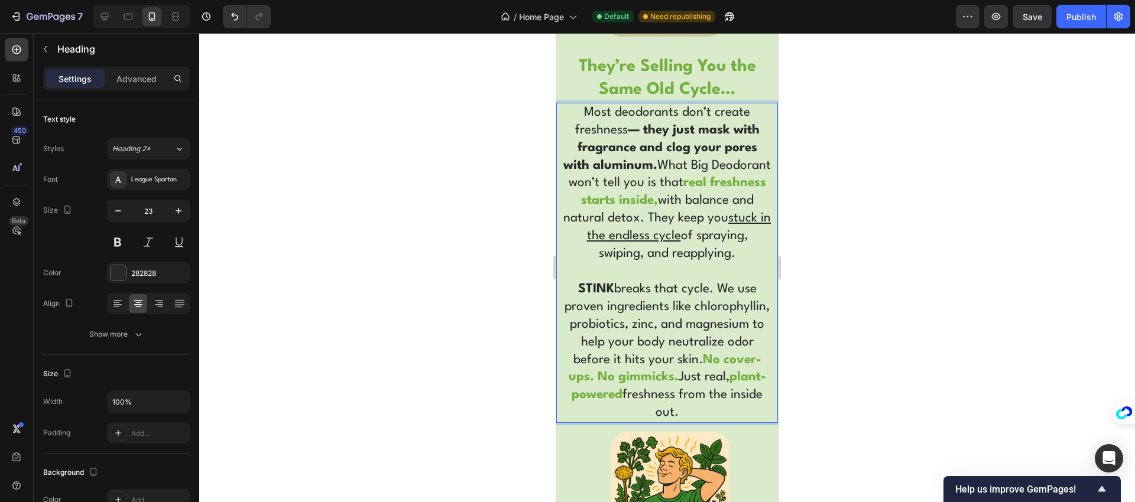
scroll to position [2918, 0]
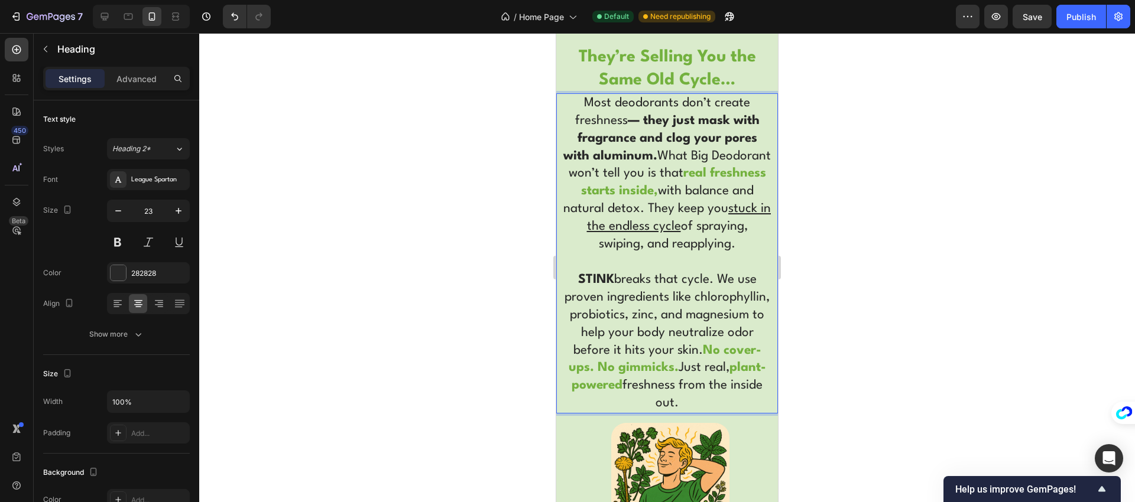
drag, startPoint x: 573, startPoint y: 293, endPoint x: 723, endPoint y: 414, distance: 192.5
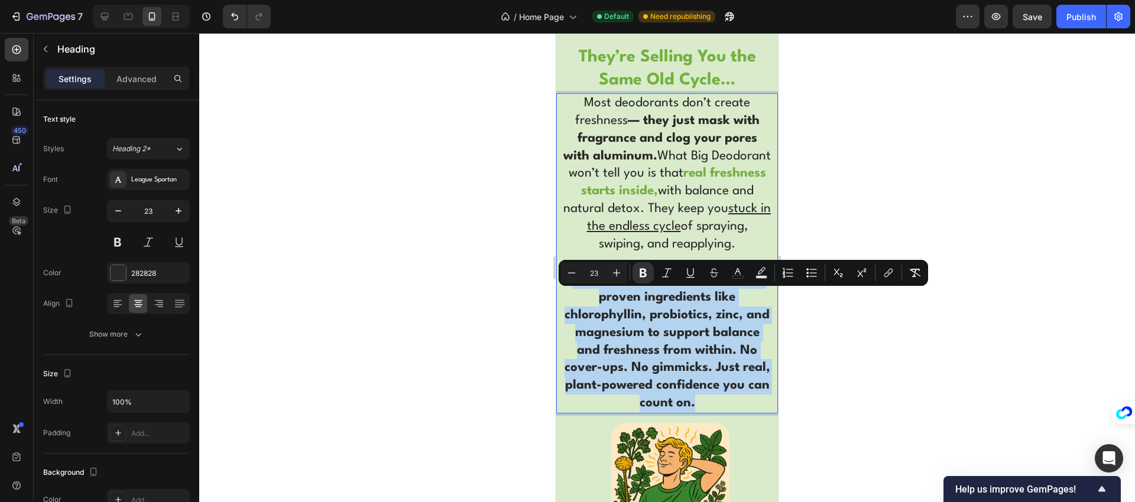
drag, startPoint x: 688, startPoint y: 429, endPoint x: 570, endPoint y: 294, distance: 179.3
click at [570, 294] on p "Most deodorants don’t create freshness — they just mask with fragrance and clog…" at bounding box center [666, 254] width 207 height 318
click at [643, 274] on icon "Editor contextual toolbar" at bounding box center [643, 273] width 12 height 12
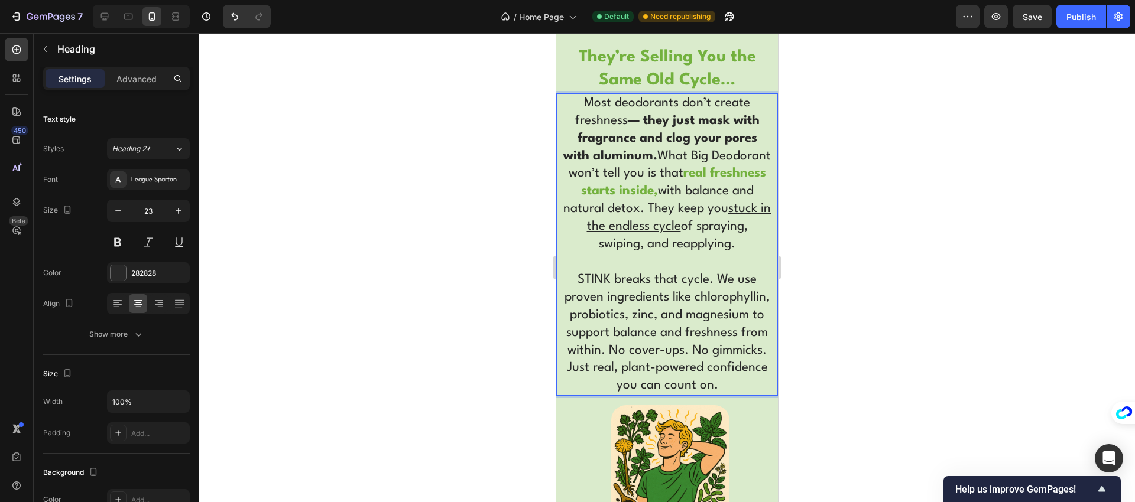
click at [650, 323] on p "Most deodorants don’t create freshness — they just mask with fragrance and clog…" at bounding box center [666, 245] width 207 height 300
drag, startPoint x: 574, startPoint y: 294, endPoint x: 708, endPoint y: 299, distance: 133.7
click at [708, 299] on p "Most deodorants don’t create freshness — they just mask with fragrance and clog…" at bounding box center [666, 245] width 207 height 300
click at [515, 291] on div at bounding box center [667, 267] width 936 height 469
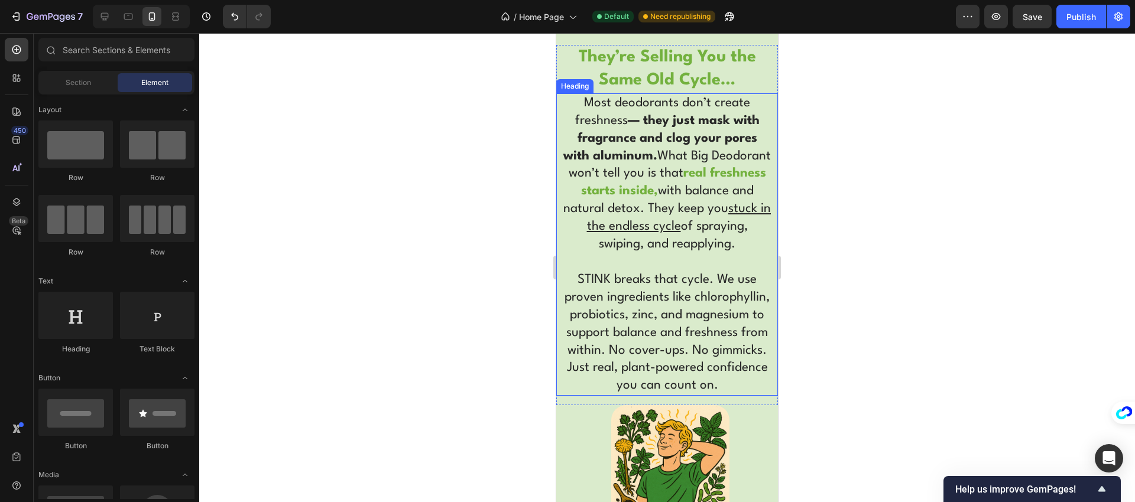
click at [651, 295] on p "Most deodorants don’t create freshness — they just mask with fragrance and clog…" at bounding box center [666, 245] width 207 height 300
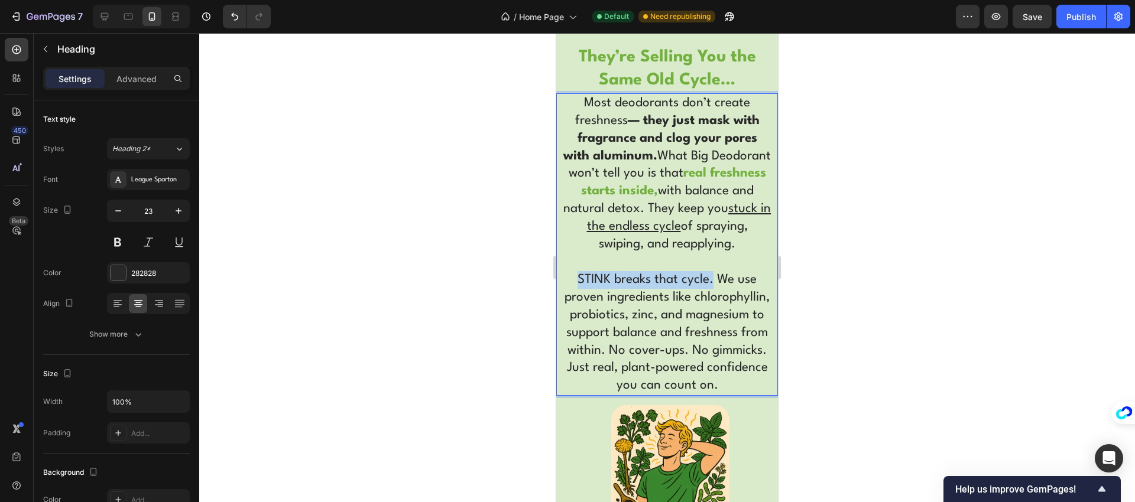
drag, startPoint x: 709, startPoint y: 297, endPoint x: 572, endPoint y: 293, distance: 137.2
click at [572, 293] on p "Most deodorants don’t create freshness — they just mask with fragrance and clog…" at bounding box center [666, 245] width 207 height 300
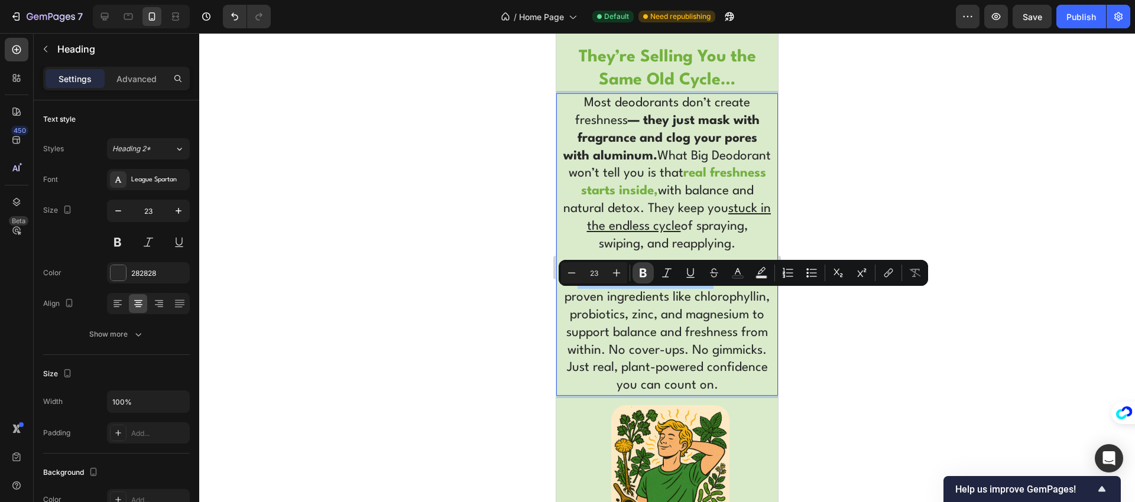
click at [641, 276] on icon "Editor contextual toolbar" at bounding box center [643, 273] width 7 height 9
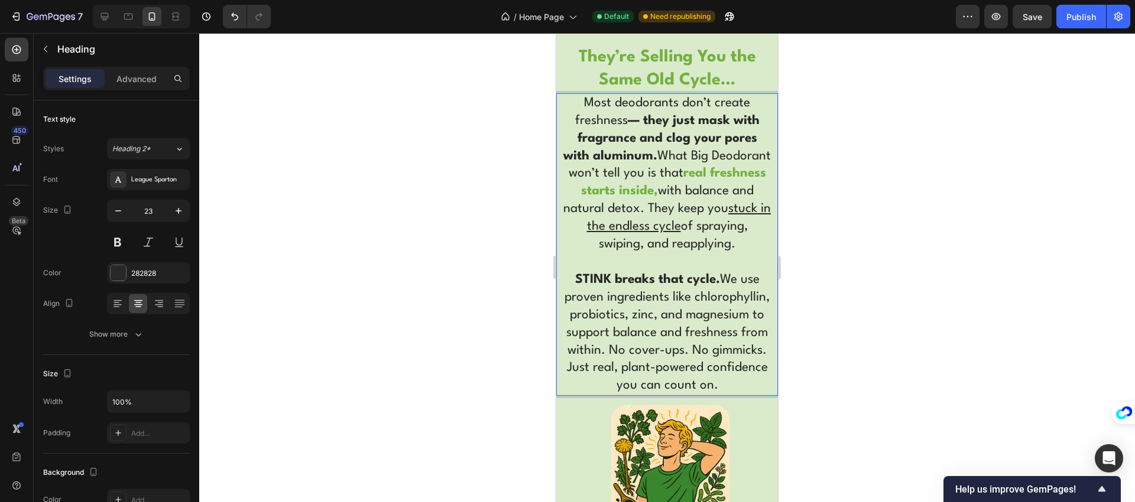
click at [658, 326] on p "Most deodorants don’t create freshness — they just mask with fragrance and clog…" at bounding box center [666, 245] width 207 height 300
drag, startPoint x: 699, startPoint y: 366, endPoint x: 669, endPoint y: 381, distance: 34.4
click at [669, 381] on p "Most deodorants don’t create freshness — they just mask with fragrance and clog…" at bounding box center [666, 245] width 207 height 300
click at [667, 454] on img at bounding box center [670, 465] width 118 height 118
click at [680, 361] on p "Most deodorants don’t create freshness — they just mask with fragrance and clog…" at bounding box center [666, 245] width 207 height 300
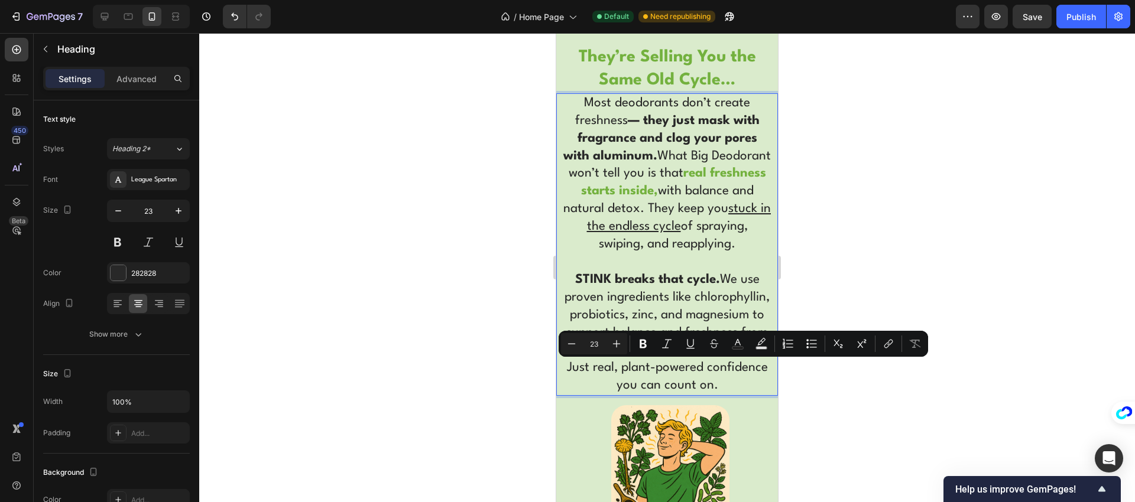
click at [694, 364] on p "Most deodorants don’t create freshness — they just mask with fragrance and clog…" at bounding box center [666, 245] width 207 height 300
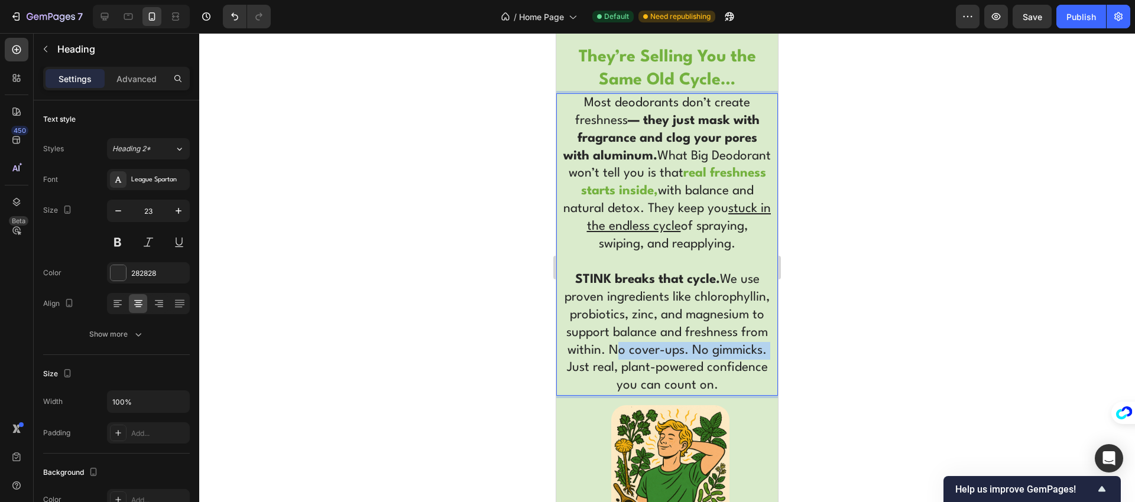
drag, startPoint x: 699, startPoint y: 367, endPoint x: 666, endPoint y: 385, distance: 37.6
click at [666, 385] on p "Most deodorants don’t create freshness — they just mask with fragrance and clog…" at bounding box center [666, 245] width 207 height 300
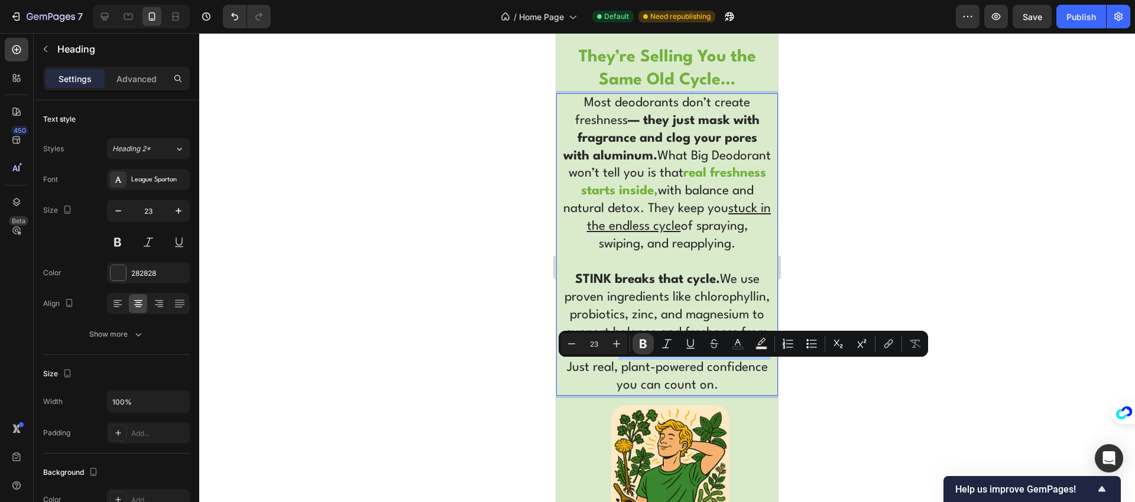
click at [645, 345] on icon "Editor contextual toolbar" at bounding box center [643, 344] width 7 height 9
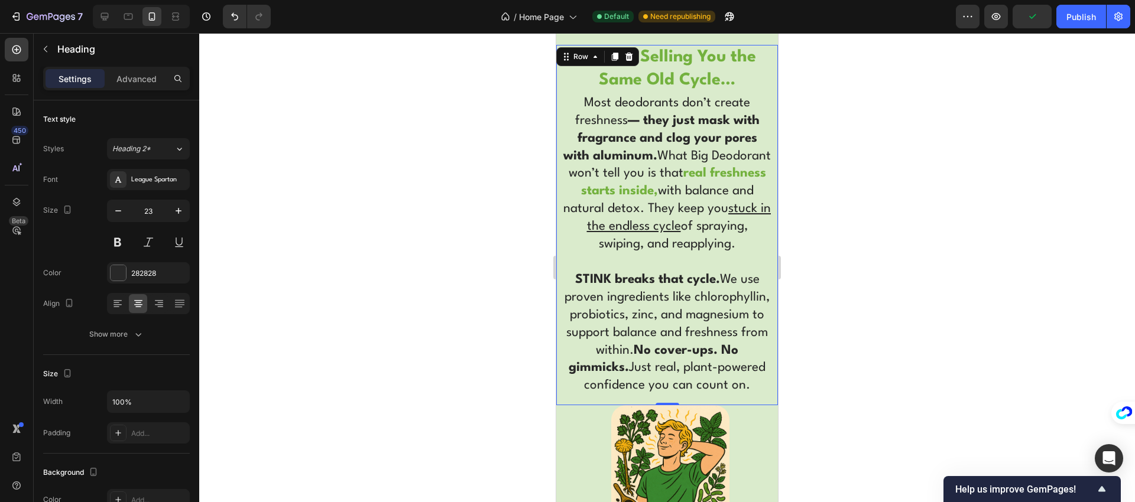
click at [702, 406] on div "Most deodorants don’t create freshness — they just mask with fragrance and clog…" at bounding box center [667, 249] width 222 height 312
click at [698, 372] on strong "No cover-ups. No gimmicks." at bounding box center [654, 360] width 170 height 30
click at [697, 367] on strong "No cover-ups. No gimmicks." at bounding box center [654, 360] width 170 height 30
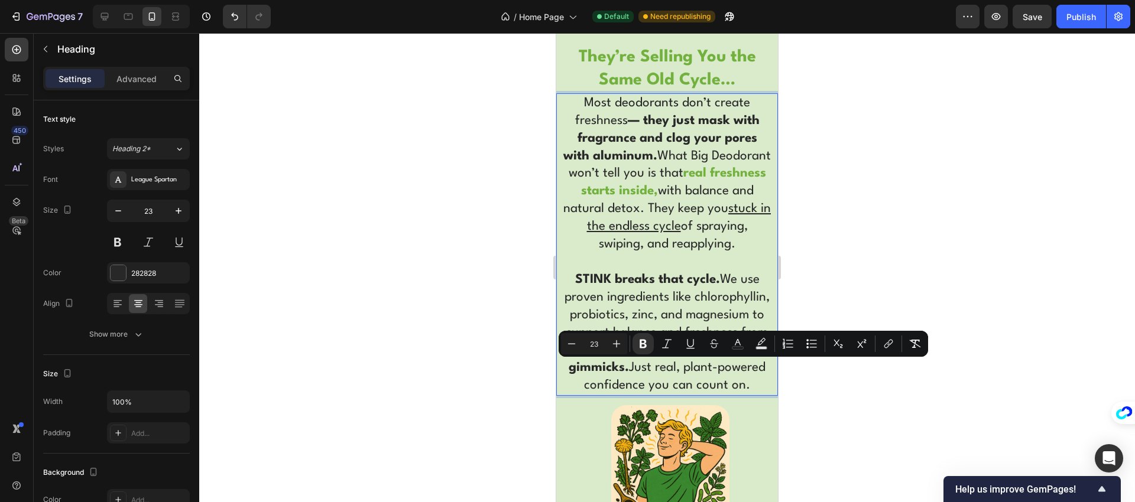
click at [700, 369] on strong "No cover-ups. No gimmicks." at bounding box center [654, 360] width 170 height 30
drag, startPoint x: 699, startPoint y: 367, endPoint x: 689, endPoint y: 387, distance: 21.9
click at [689, 375] on strong "No cover-ups. No gimmicks." at bounding box center [654, 360] width 170 height 30
click at [734, 349] on rect "Editor contextual toolbar" at bounding box center [737, 348] width 11 height 3
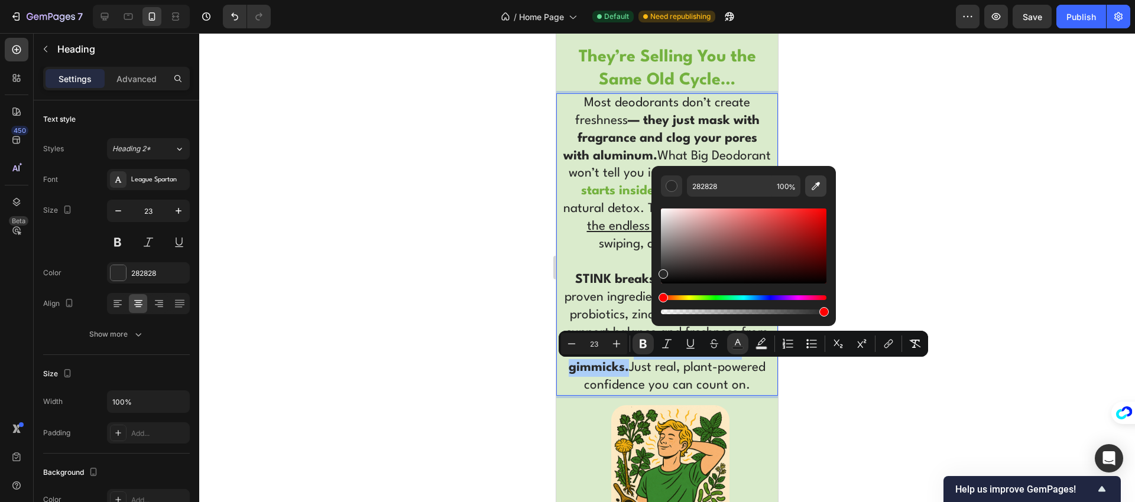
click at [812, 187] on icon "Editor contextual toolbar" at bounding box center [816, 186] width 12 height 12
type input "73B13E"
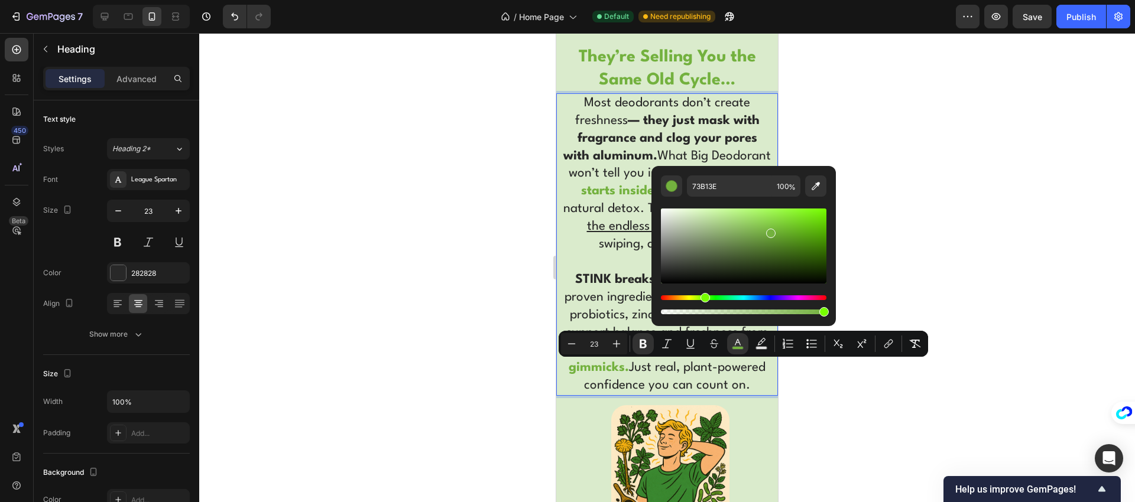
click at [615, 255] on p "Most deodorants don’t create freshness — they just mask with fragrance and clog…" at bounding box center [666, 245] width 207 height 300
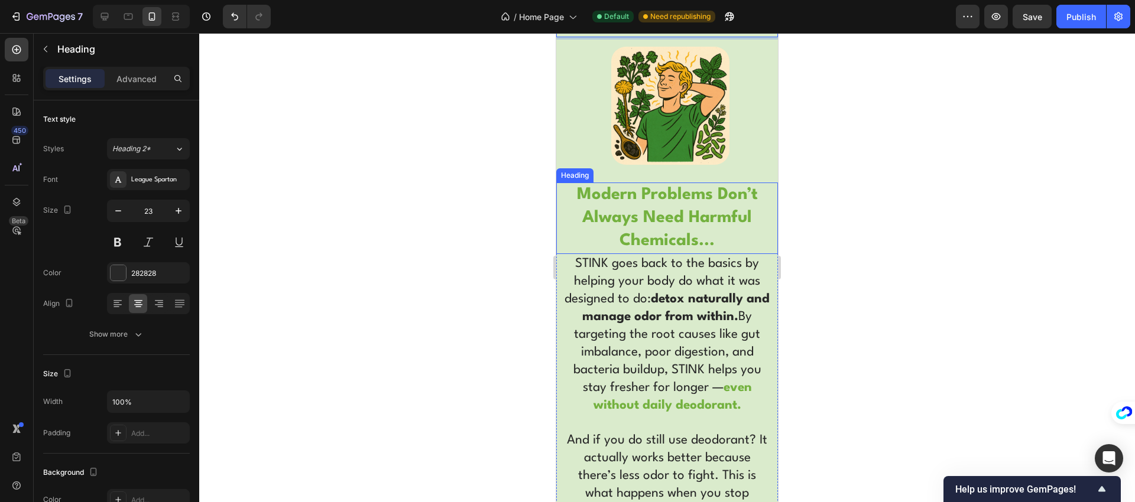
scroll to position [3279, 0]
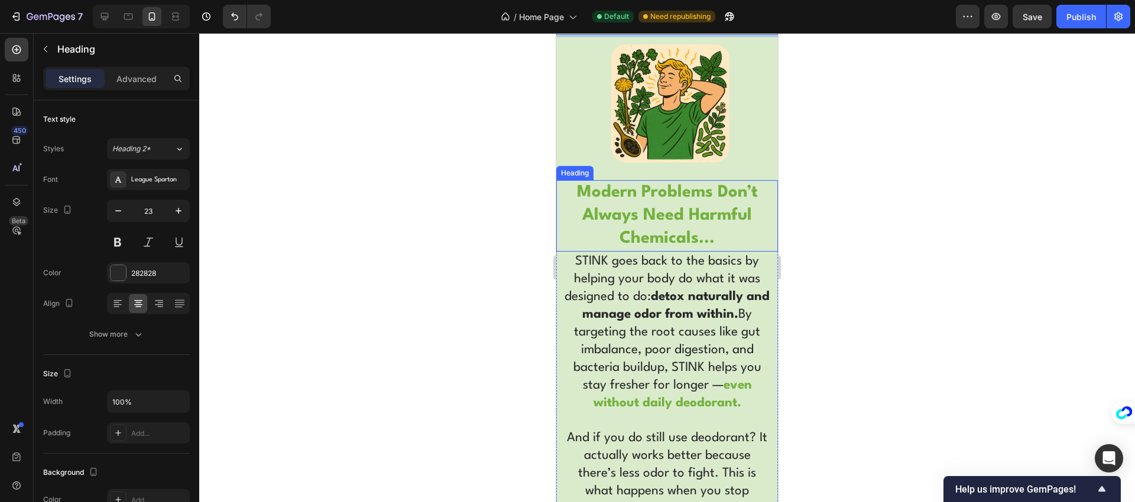
click at [635, 247] on strong "modern problems don’t always need harmful chemicals..." at bounding box center [667, 215] width 181 height 63
click at [639, 300] on h2 "STINK goes back to the basics by helping your body do what it was designed to d…" at bounding box center [667, 395] width 210 height 286
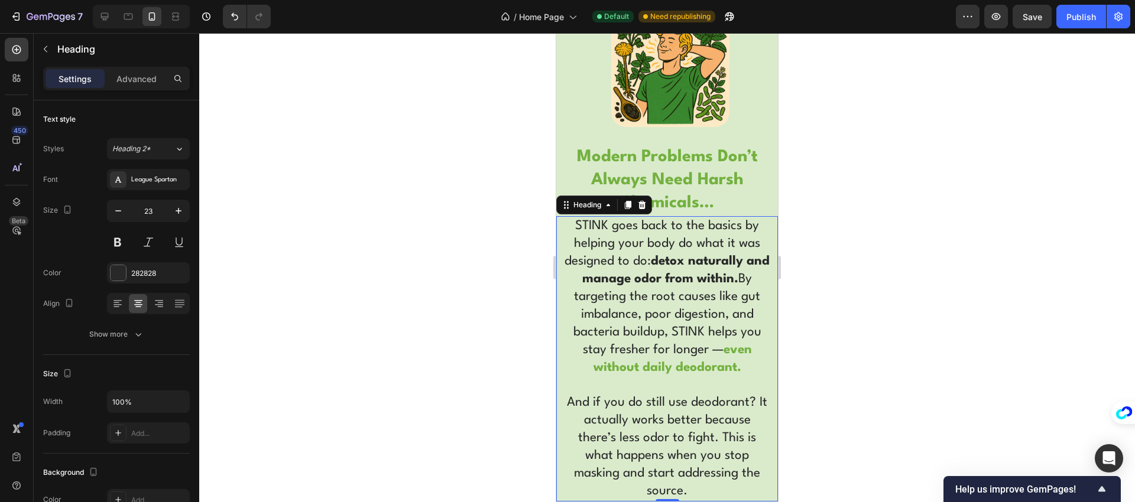
scroll to position [3365, 0]
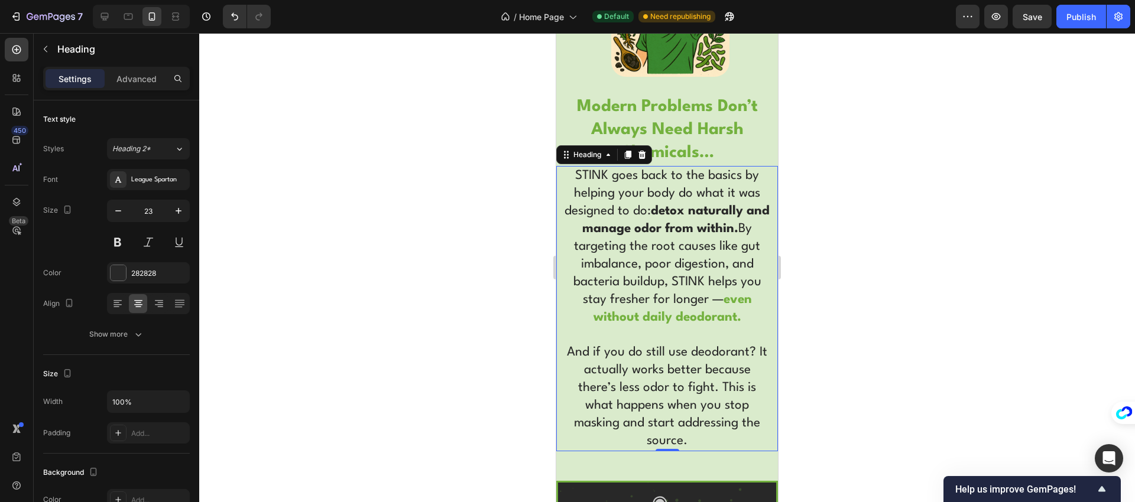
click at [708, 327] on h2 "STINK goes back to the basics by helping your body do what it was designed to d…" at bounding box center [667, 309] width 210 height 286
click at [708, 327] on p "STINK goes back to the basics by helping your body do what it was designed to d…" at bounding box center [666, 308] width 207 height 283
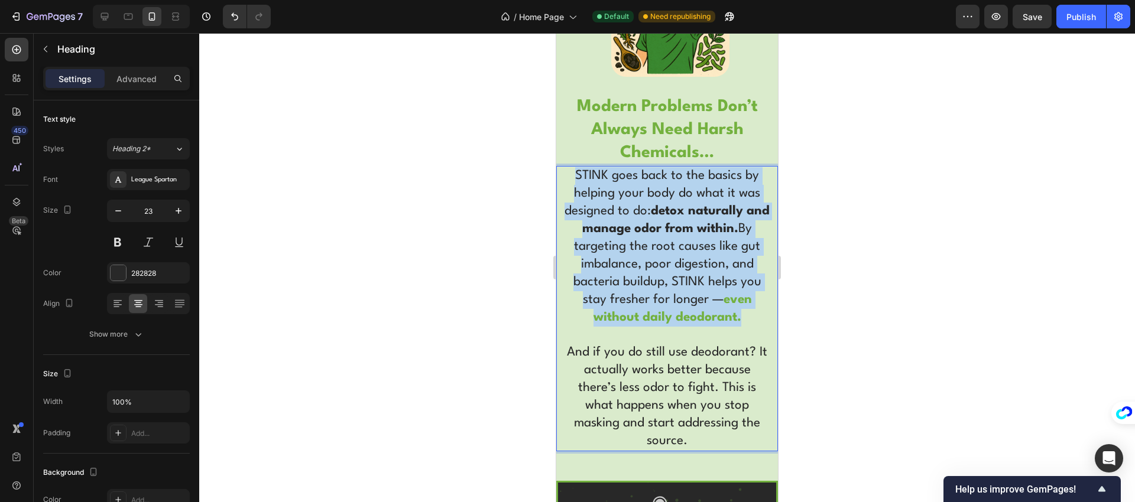
drag, startPoint x: 736, startPoint y: 351, endPoint x: 571, endPoint y: 214, distance: 214.1
click at [571, 213] on p "STINK goes back to the basics by helping your body do what it was designed to d…" at bounding box center [666, 308] width 207 height 283
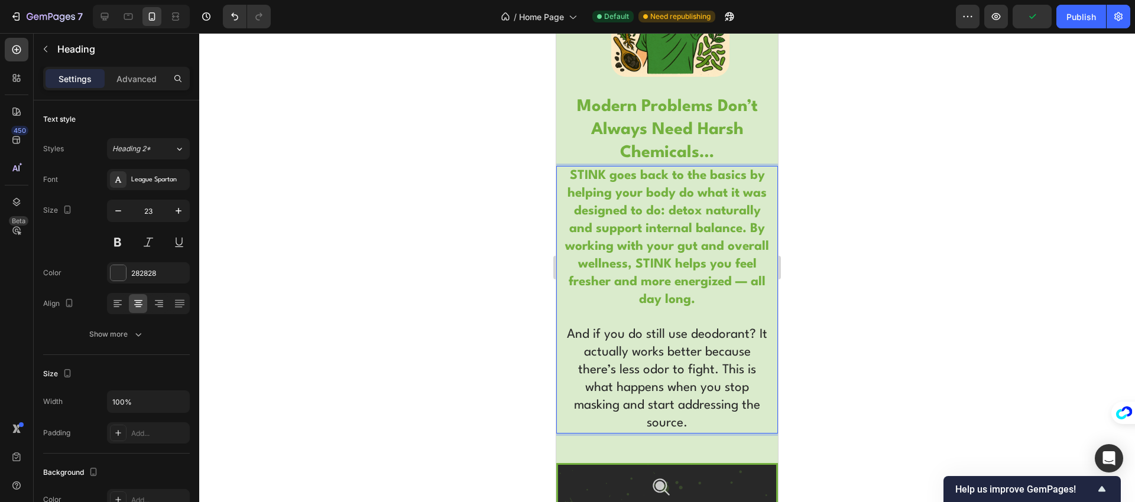
drag, startPoint x: 710, startPoint y: 330, endPoint x: 578, endPoint y: 222, distance: 171.4
click at [578, 222] on p "STINK goes back to the basics by helping your body do what it was designed to d…" at bounding box center [666, 299] width 207 height 265
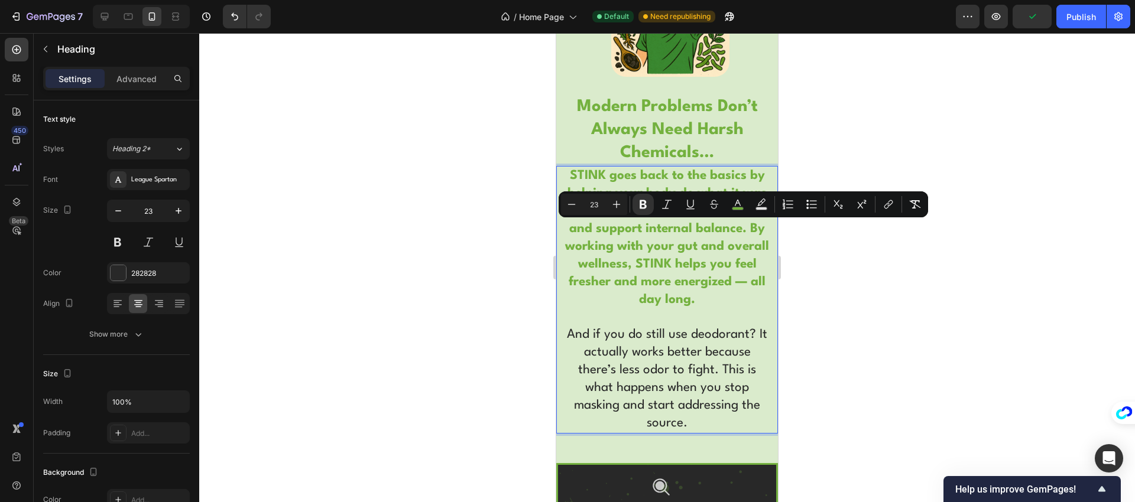
click at [578, 222] on p "STINK goes back to the basics by helping your body do what it was designed to d…" at bounding box center [666, 299] width 207 height 265
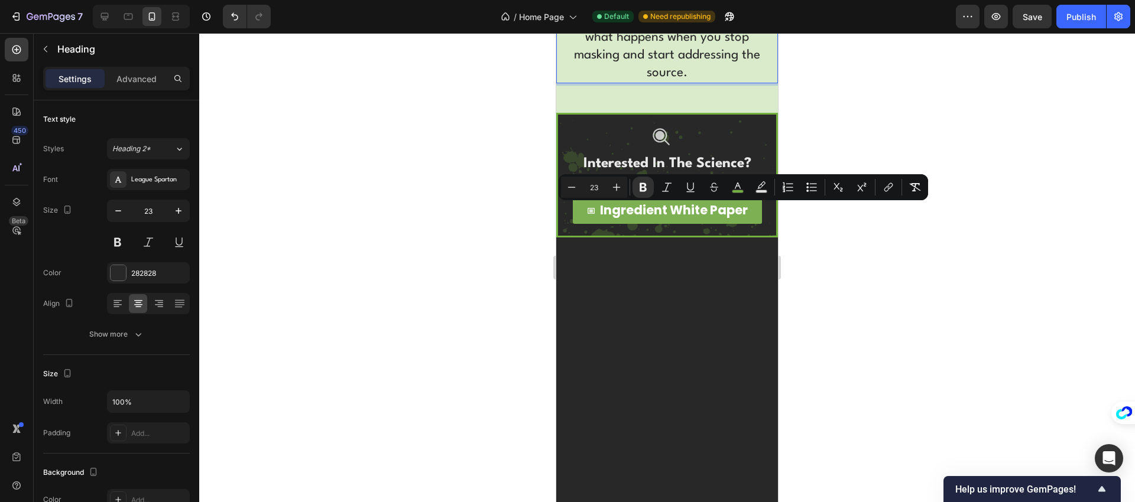
click at [644, 184] on icon "Editor contextual toolbar" at bounding box center [643, 187] width 7 height 9
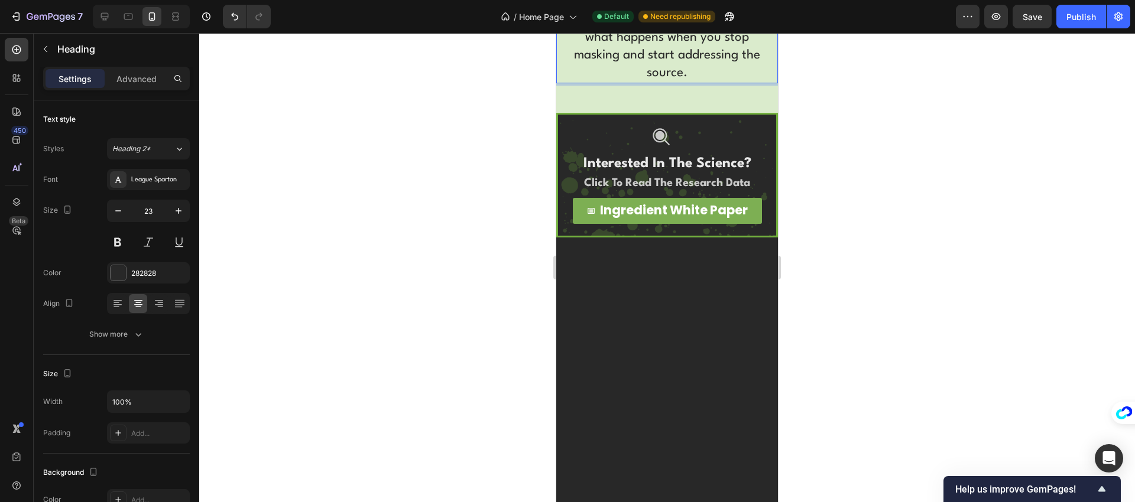
drag, startPoint x: 570, startPoint y: 206, endPoint x: 626, endPoint y: 298, distance: 108.0
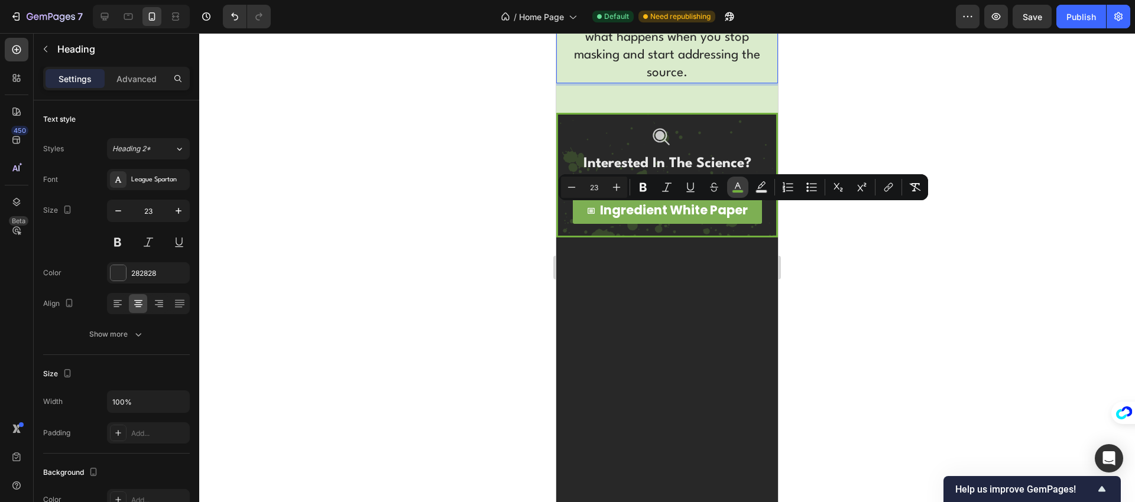
click at [739, 192] on rect "Editor contextual toolbar" at bounding box center [737, 191] width 11 height 3
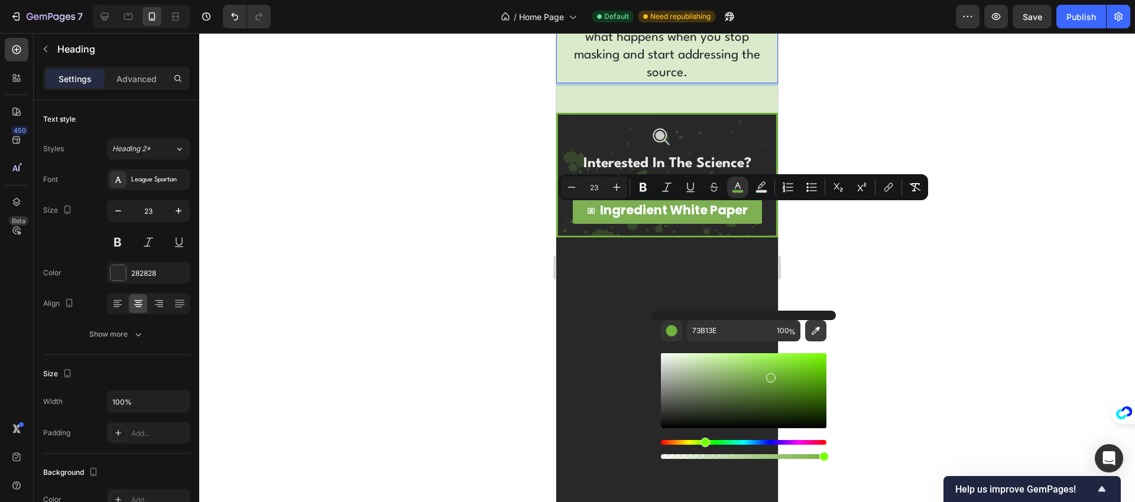
click at [810, 329] on icon "Editor contextual toolbar" at bounding box center [816, 331] width 12 height 12
type input "282828"
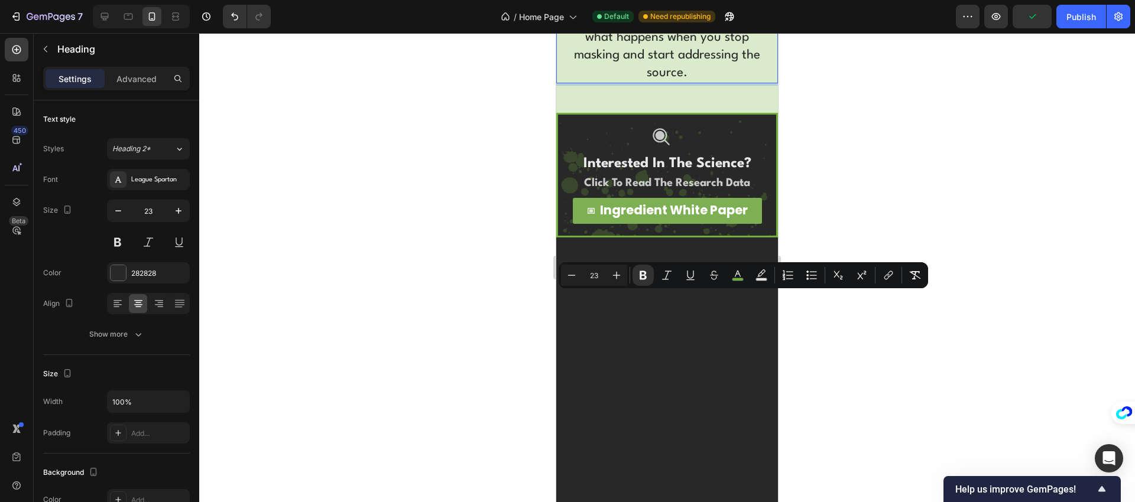
drag, startPoint x: 692, startPoint y: 332, endPoint x: 631, endPoint y: 299, distance: 69.5
click at [739, 280] on rect "Editor contextual toolbar" at bounding box center [737, 279] width 11 height 3
type input "73B13E"
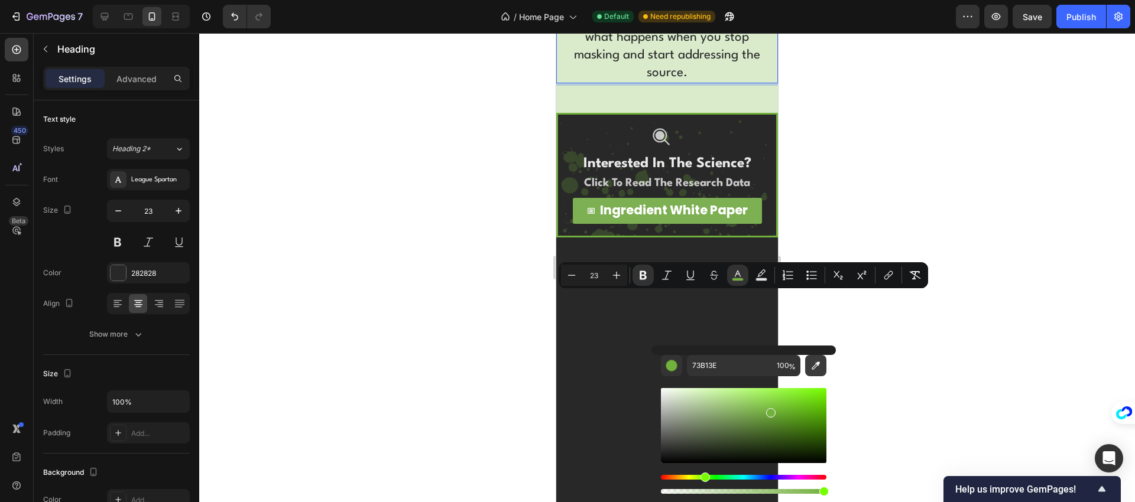
click at [814, 366] on icon "Editor contextual toolbar" at bounding box center [816, 366] width 12 height 12
type input "282828"
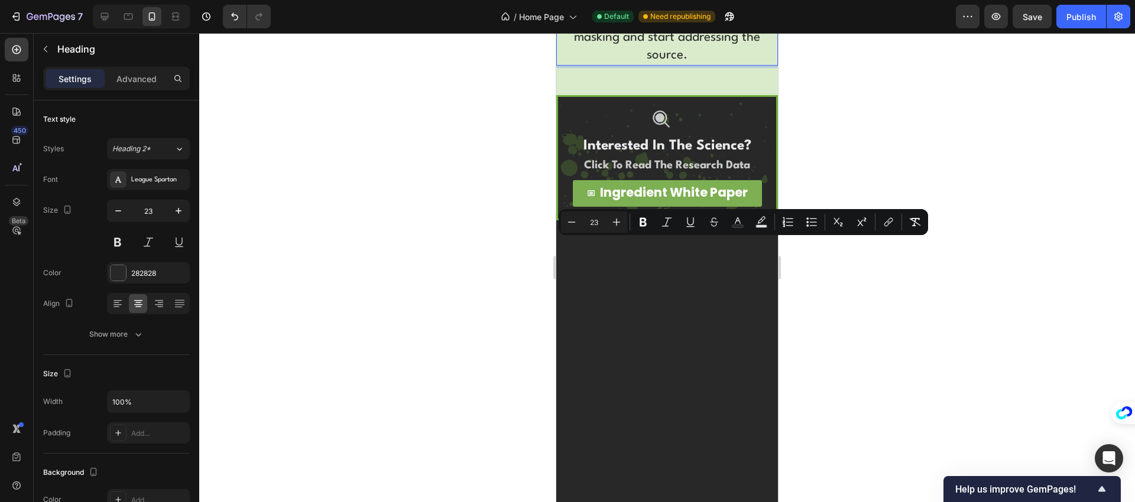
drag, startPoint x: 654, startPoint y: 248, endPoint x: 717, endPoint y: 253, distance: 62.8
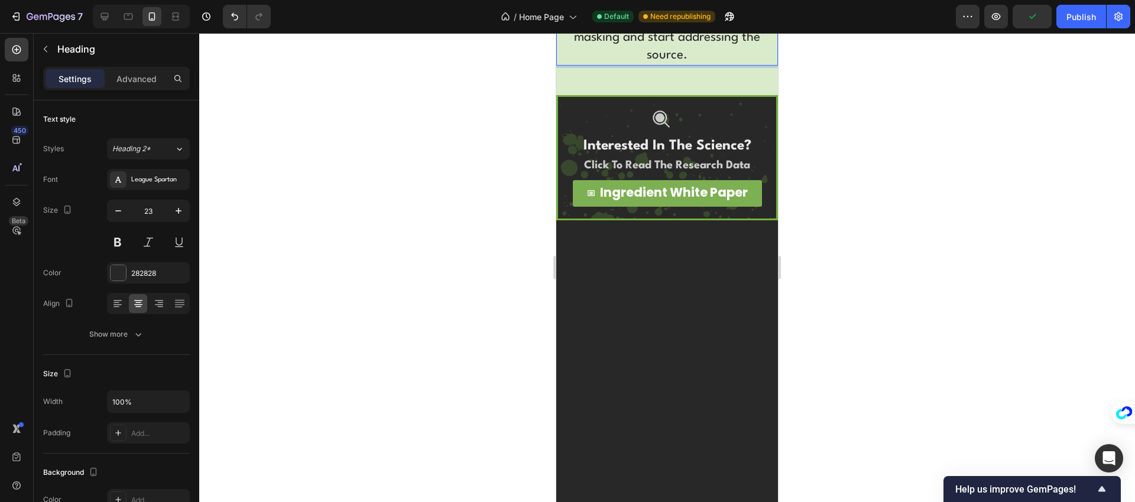
drag, startPoint x: 565, startPoint y: 369, endPoint x: 686, endPoint y: 452, distance: 147.1
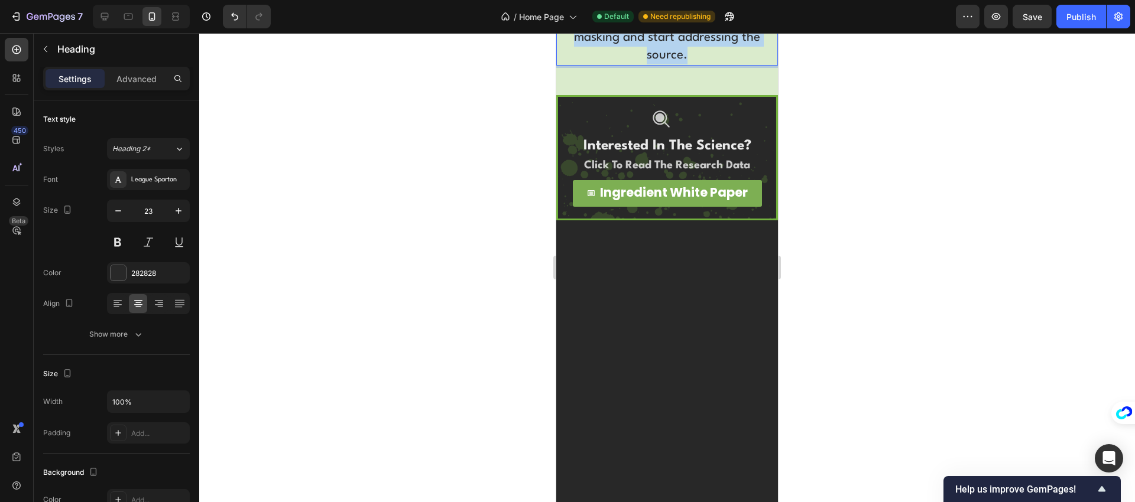
click at [535, 368] on div at bounding box center [667, 267] width 936 height 469
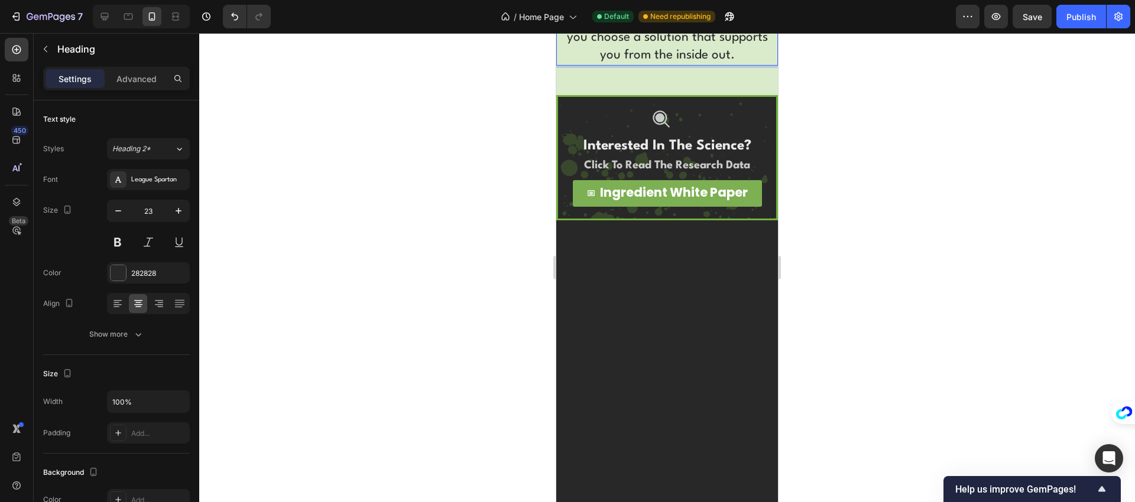
drag, startPoint x: 668, startPoint y: 407, endPoint x: 701, endPoint y: 407, distance: 33.1
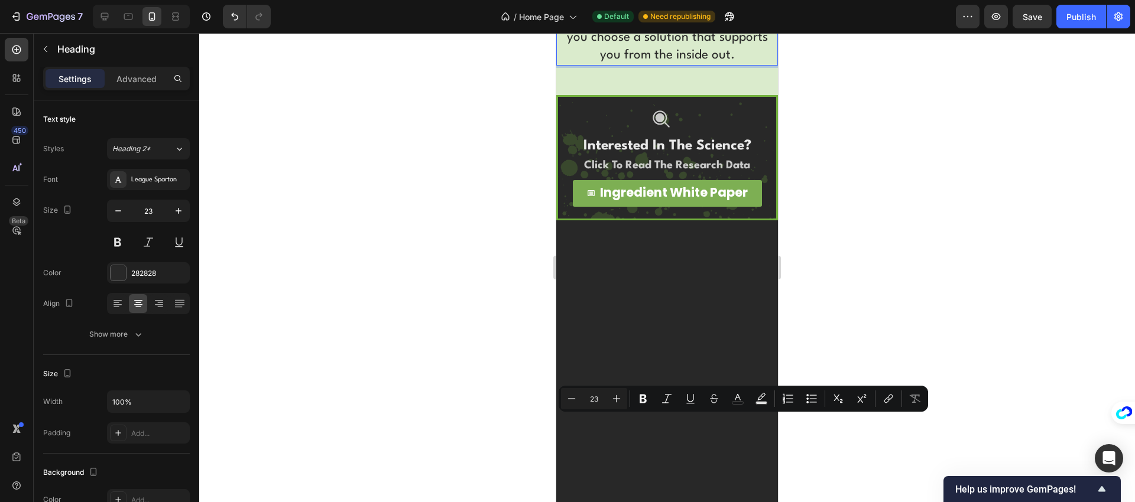
drag, startPoint x: 647, startPoint y: 422, endPoint x: 756, endPoint y: 424, distance: 109.4
click at [647, 401] on icon "Editor contextual toolbar" at bounding box center [643, 399] width 12 height 12
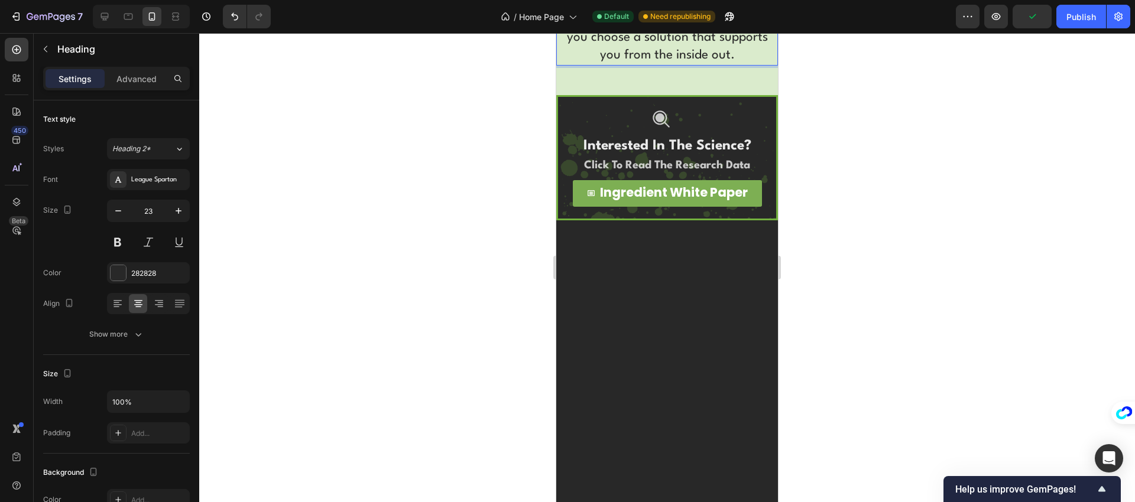
click at [805, 414] on div at bounding box center [667, 267] width 936 height 469
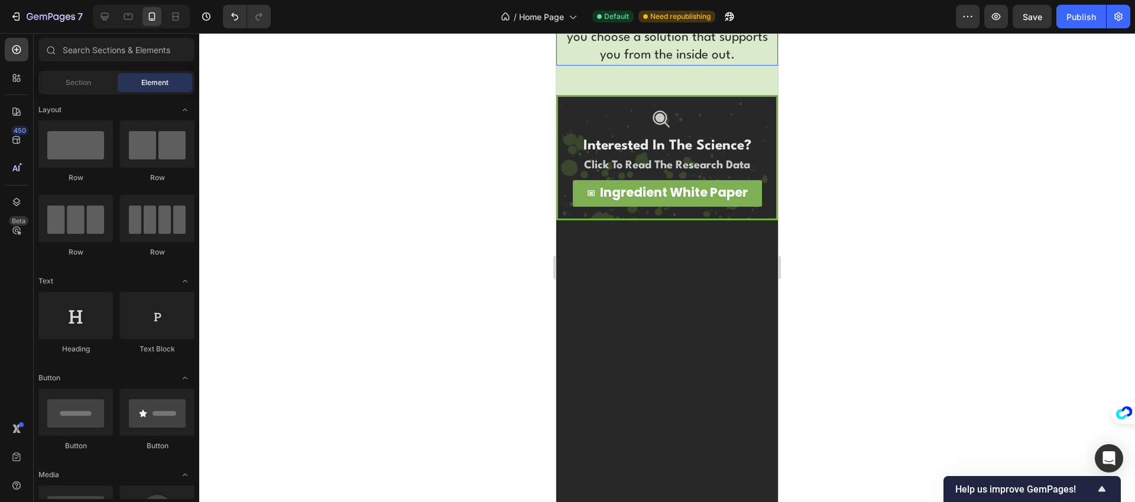
click at [724, 26] on strong "That’s the difference" at bounding box center [675, 20] width 122 height 12
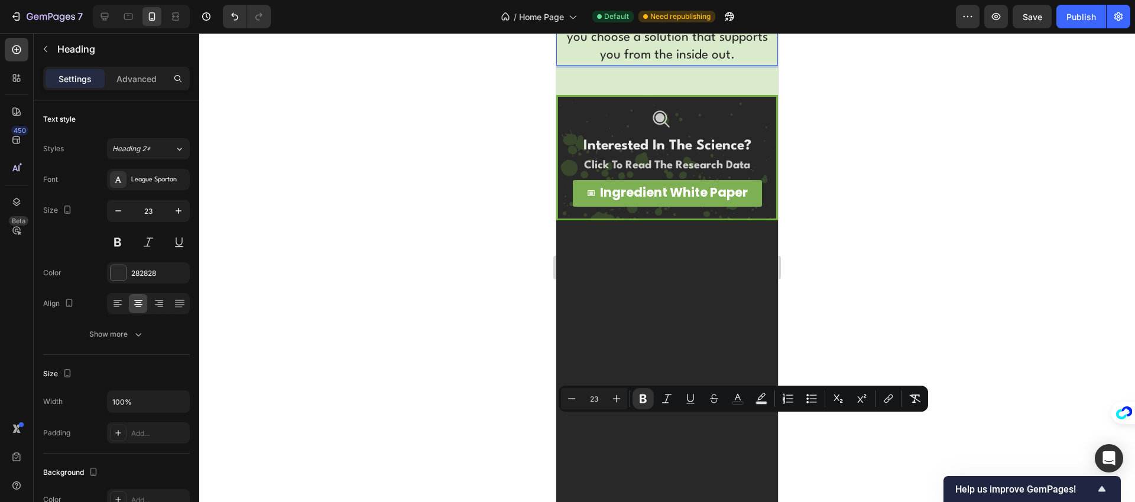
drag, startPoint x: 673, startPoint y: 423, endPoint x: 638, endPoint y: 439, distance: 38.4
click at [737, 401] on icon "Editor contextual toolbar" at bounding box center [738, 399] width 12 height 12
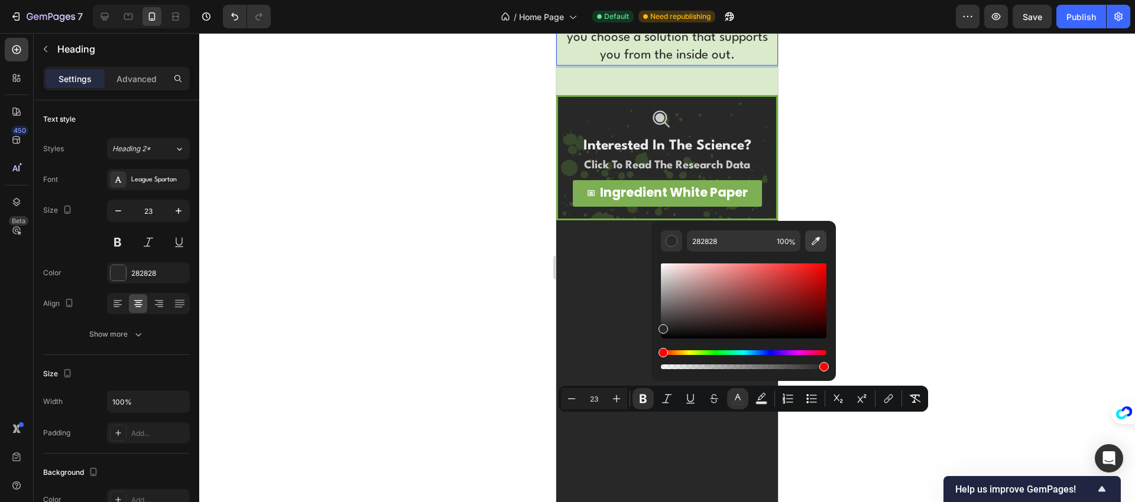
click at [814, 237] on icon "Editor contextual toolbar" at bounding box center [816, 241] width 12 height 12
type input "73B13E"
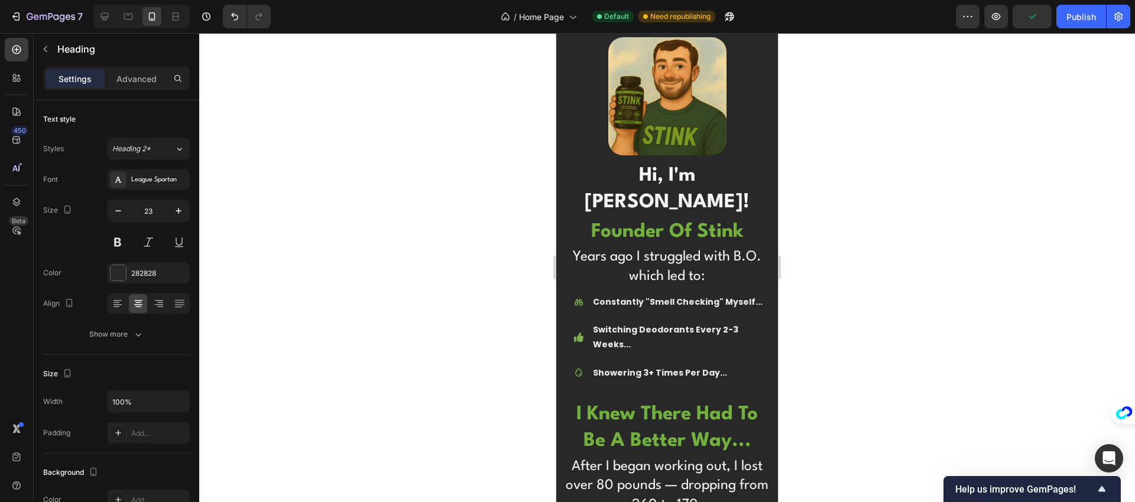
scroll to position [3569, 0]
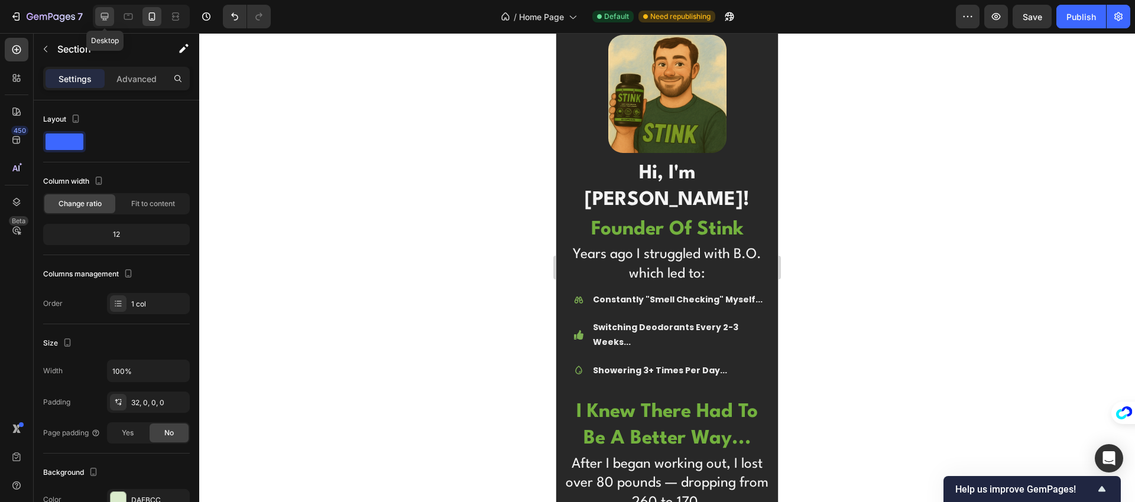
click at [111, 18] on div at bounding box center [104, 16] width 19 height 19
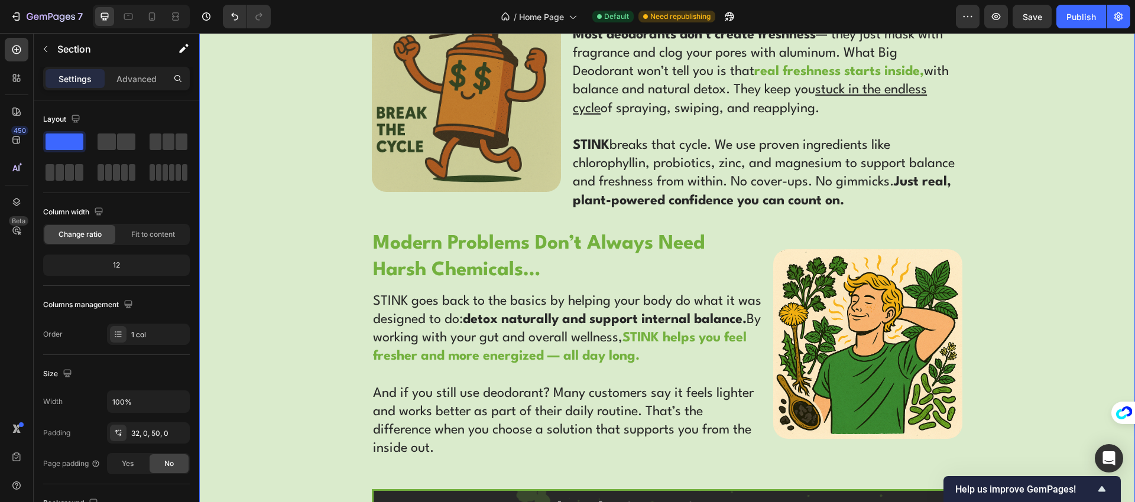
scroll to position [2622, 0]
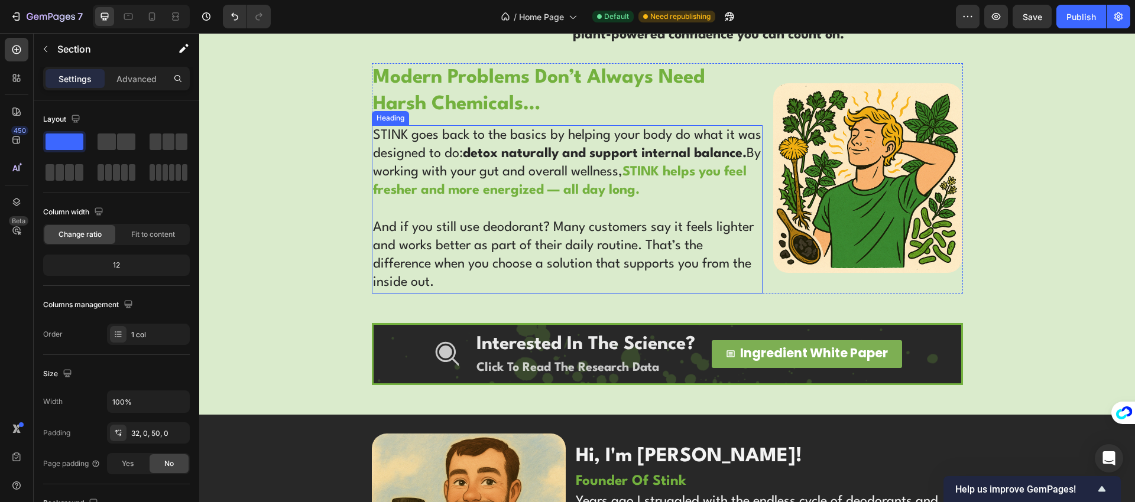
click at [627, 262] on h2 "STINK goes back to the basics by helping your body do what it was designed to d…" at bounding box center [567, 209] width 391 height 168
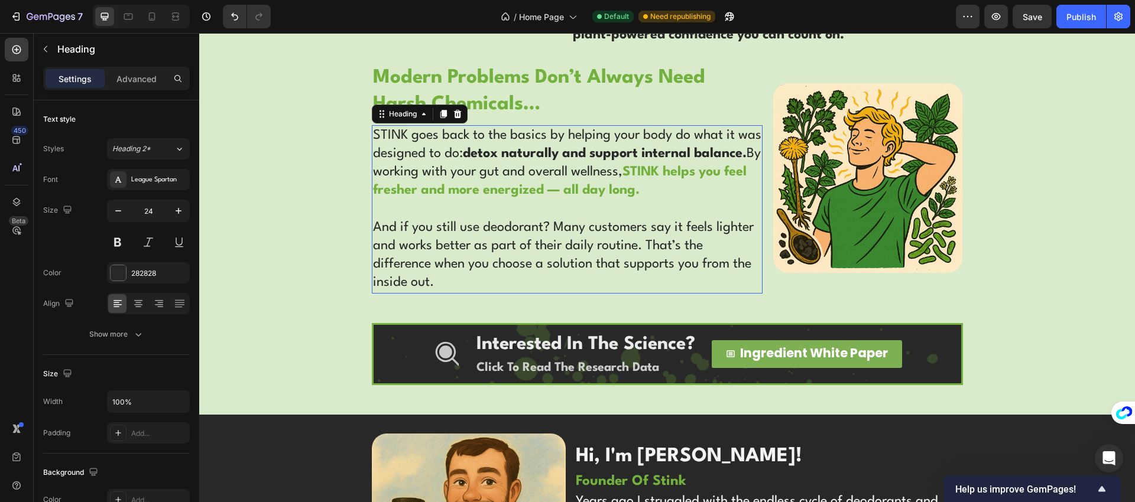
click at [627, 262] on h2 "STINK goes back to the basics by helping your body do what it was designed to d…" at bounding box center [567, 209] width 391 height 168
drag, startPoint x: 424, startPoint y: 263, endPoint x: 643, endPoint y: 244, distance: 219.6
click at [643, 244] on p "STINK goes back to the basics by helping your body do what it was designed to d…" at bounding box center [567, 209] width 388 height 166
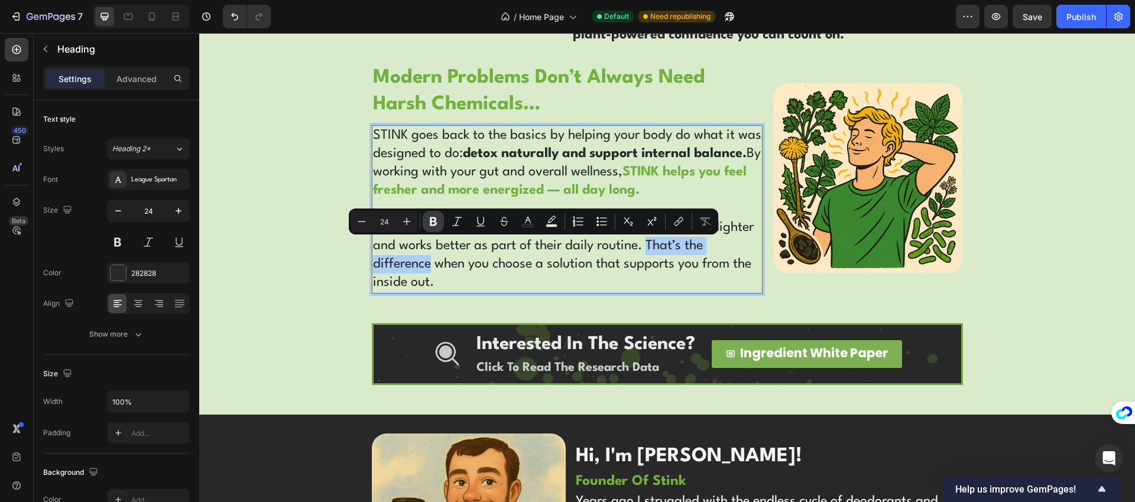
click at [437, 220] on icon "Editor contextual toolbar" at bounding box center [433, 222] width 12 height 12
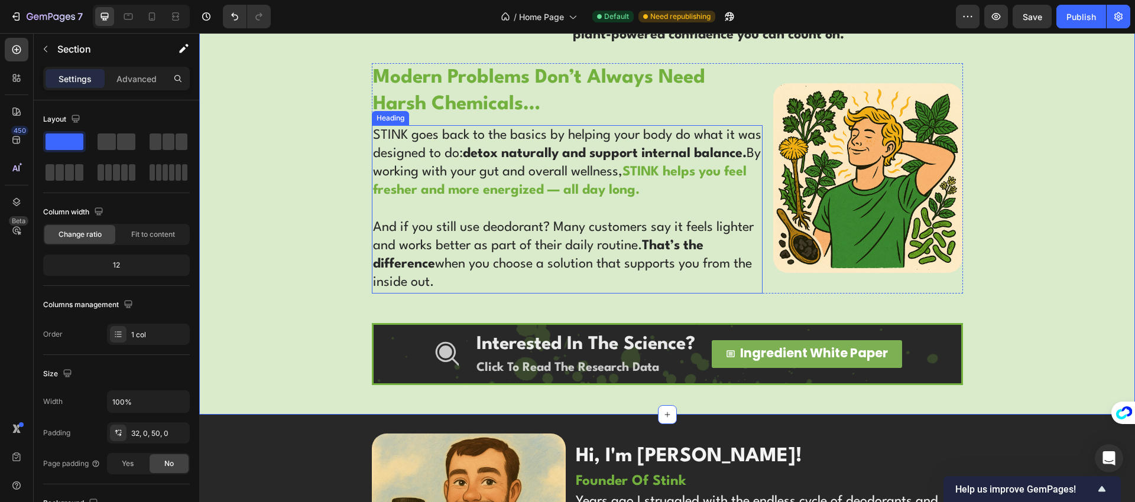
click at [632, 258] on p "STINK goes back to the basics by helping your body do what it was designed to d…" at bounding box center [567, 209] width 388 height 166
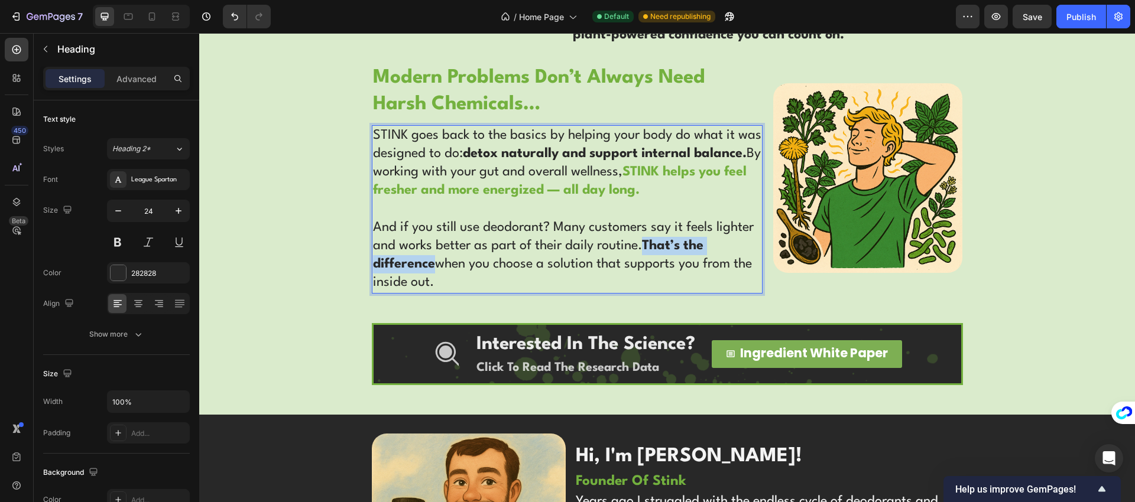
drag, startPoint x: 643, startPoint y: 245, endPoint x: 429, endPoint y: 262, distance: 214.7
click at [429, 262] on strong "That’s the difference" at bounding box center [538, 254] width 330 height 31
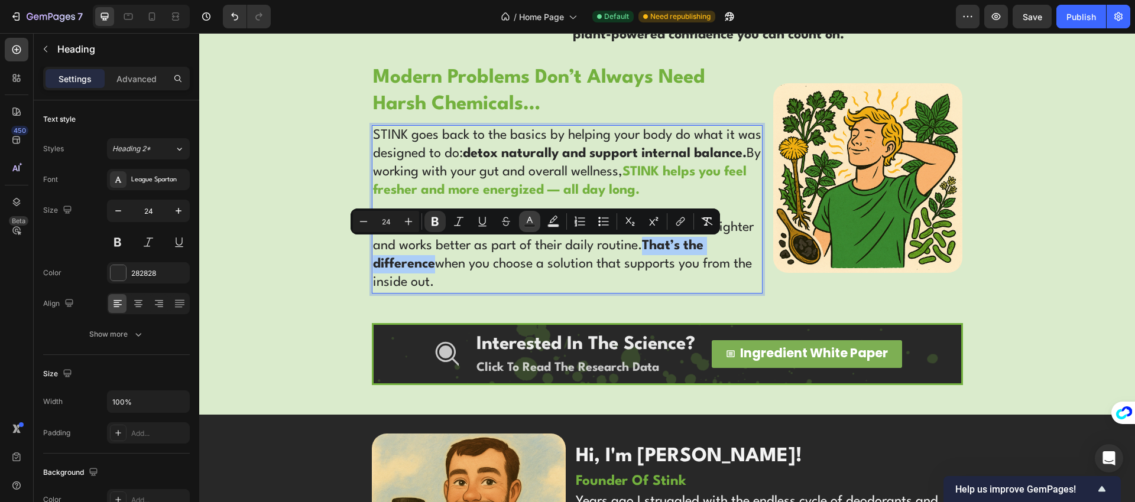
click at [532, 219] on icon "Editor contextual toolbar" at bounding box center [530, 222] width 12 height 12
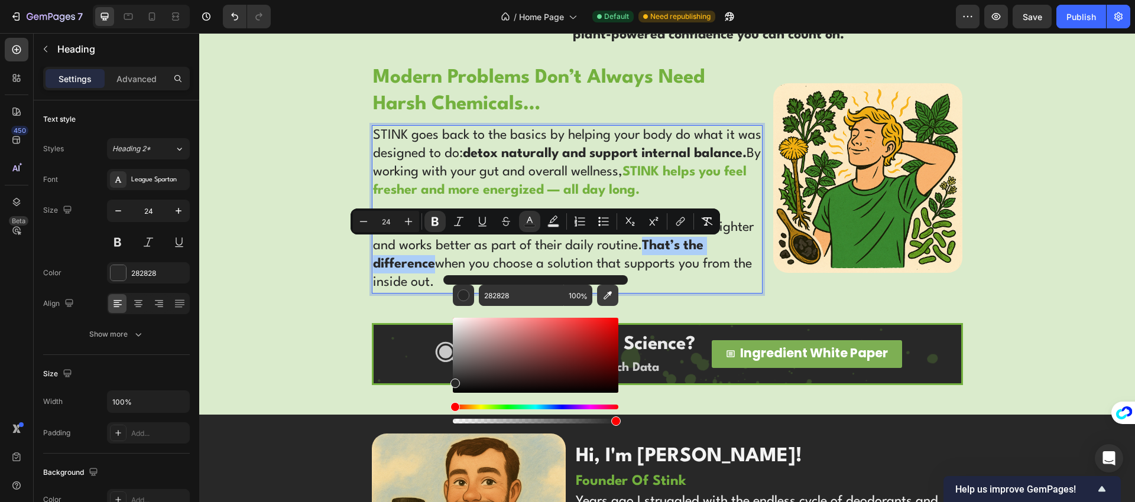
click at [602, 298] on icon "Editor contextual toolbar" at bounding box center [608, 296] width 12 height 12
type input "7DAF53"
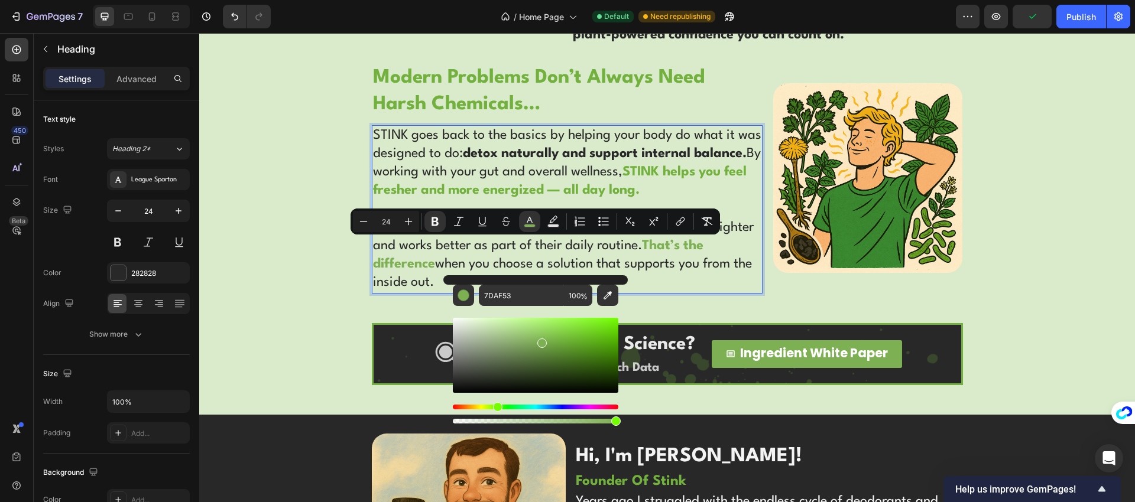
click at [639, 258] on p "STINK goes back to the basics by helping your body do what it was designed to d…" at bounding box center [567, 209] width 388 height 166
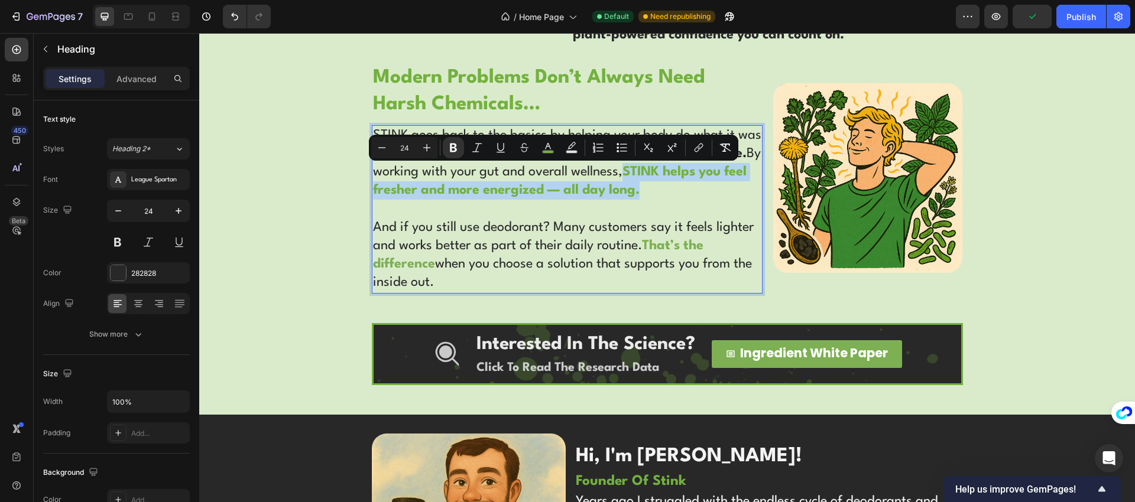
drag, startPoint x: 667, startPoint y: 190, endPoint x: 640, endPoint y: 170, distance: 33.3
click at [640, 170] on p "STINK goes back to the basics by helping your body do what it was designed to d…" at bounding box center [567, 209] width 388 height 166
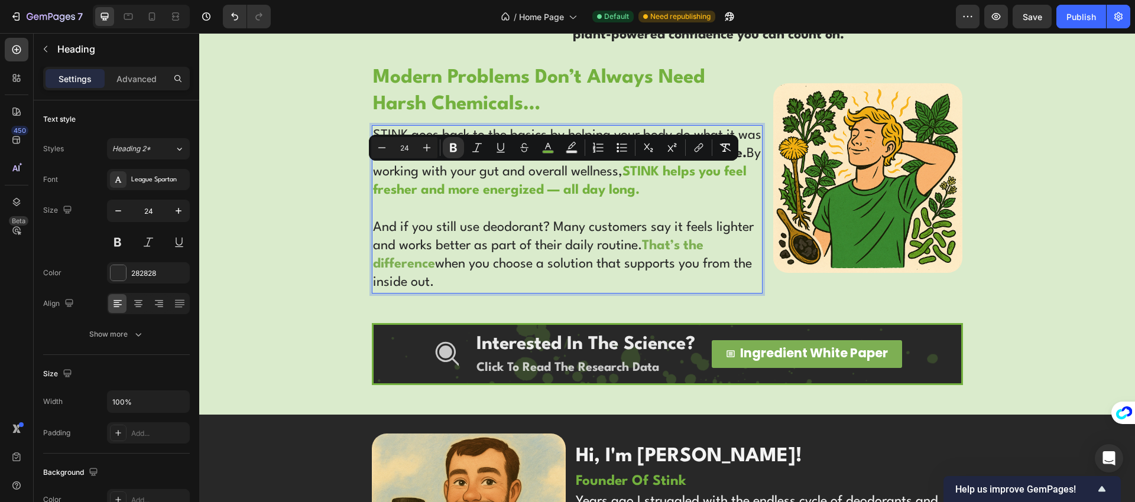
click at [614, 217] on p "STINK goes back to the basics by helping your body do what it was designed to d…" at bounding box center [567, 209] width 388 height 166
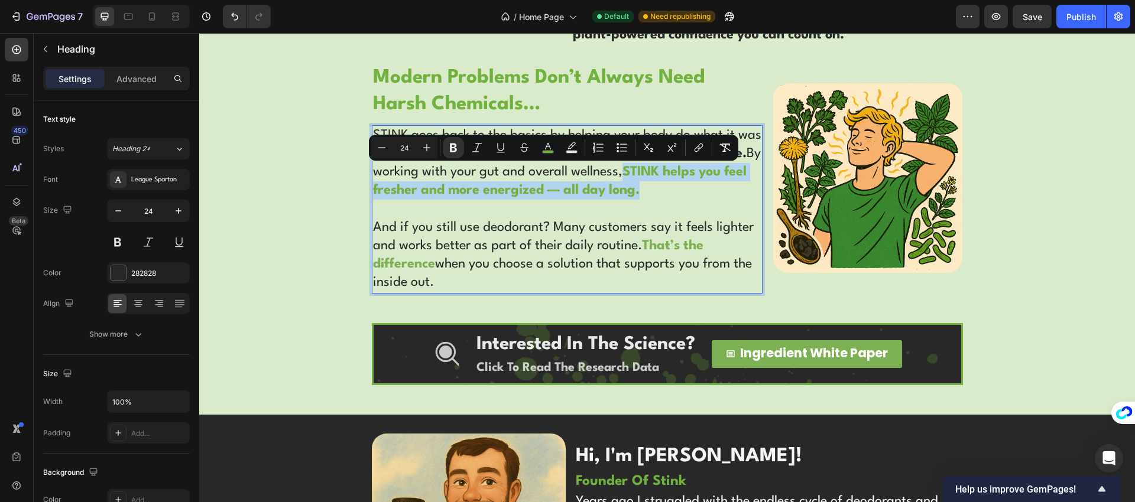
drag, startPoint x: 660, startPoint y: 188, endPoint x: 640, endPoint y: 173, distance: 25.8
click at [640, 173] on p "STINK goes back to the basics by helping your body do what it was designed to d…" at bounding box center [567, 209] width 388 height 166
click at [550, 153] on rect "Editor contextual toolbar" at bounding box center [548, 152] width 11 height 3
type input "73B13E"
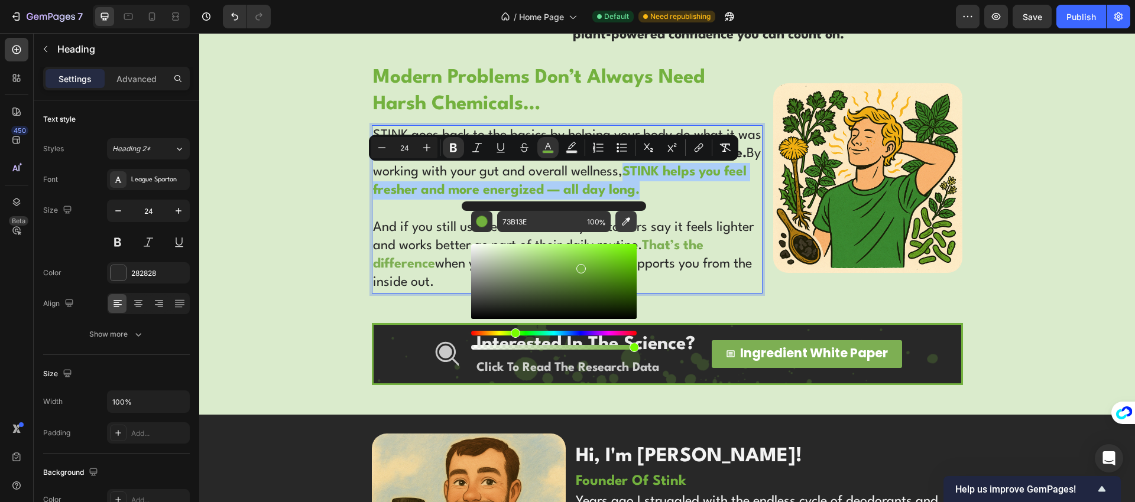
click at [627, 226] on icon "Editor contextual toolbar" at bounding box center [626, 222] width 12 height 12
type input "282828"
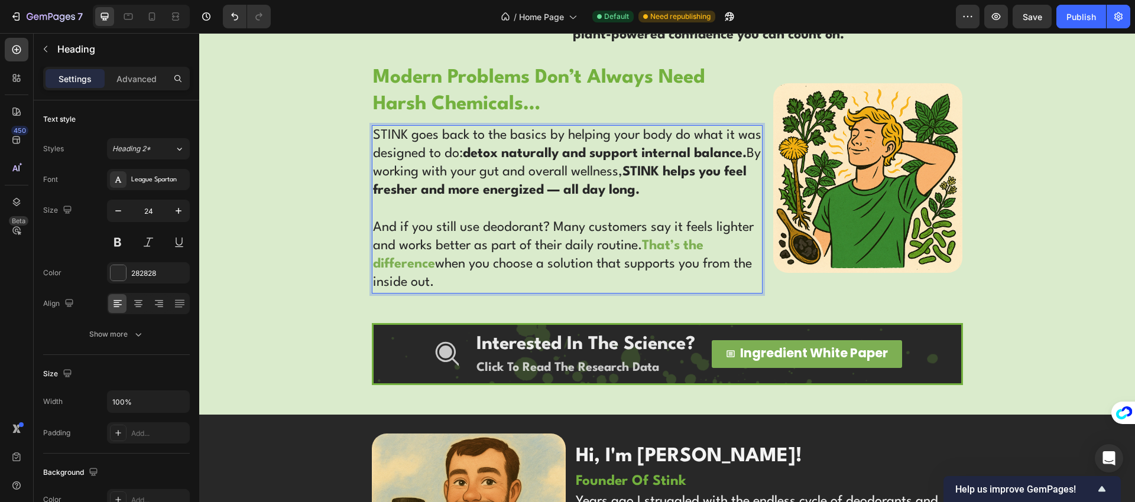
click at [679, 223] on p "STINK goes back to the basics by helping your body do what it was designed to d…" at bounding box center [567, 209] width 388 height 166
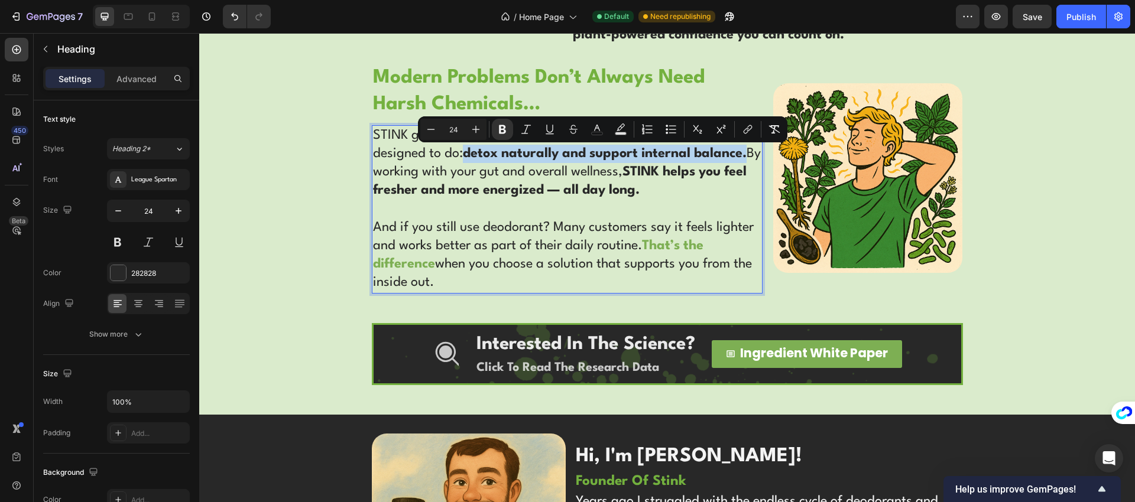
drag, startPoint x: 468, startPoint y: 152, endPoint x: 745, endPoint y: 153, distance: 276.6
click at [745, 153] on p "STINK goes back to the basics by helping your body do what it was designed to d…" at bounding box center [567, 209] width 388 height 166
click at [499, 131] on icon "Editor contextual toolbar" at bounding box center [503, 130] width 12 height 12
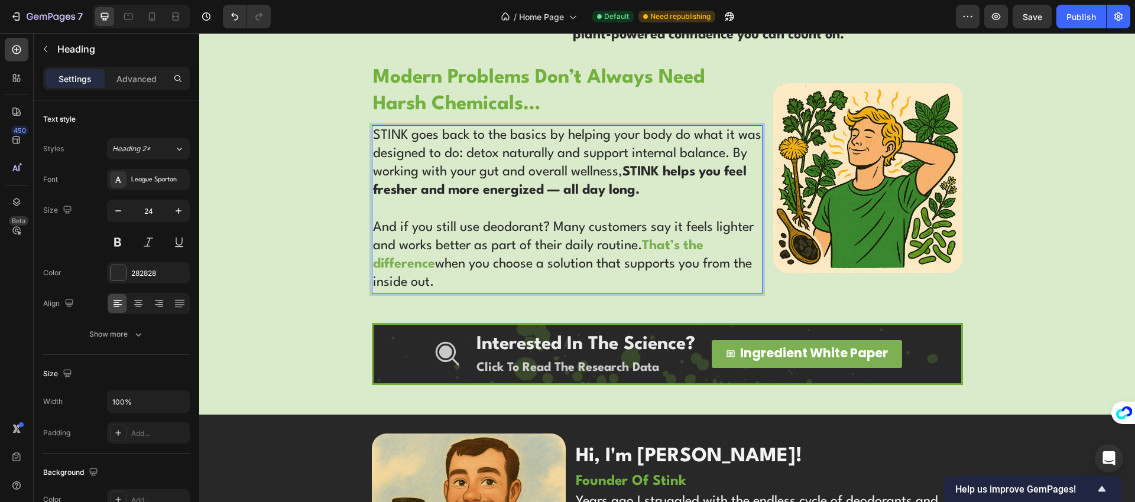
click at [515, 166] on p "STINK goes back to the basics by helping your body do what it was designed to d…" at bounding box center [567, 209] width 388 height 166
click at [533, 222] on p "STINK goes back to the basics by helping your body do what it was designed to d…" at bounding box center [567, 209] width 388 height 166
click at [495, 176] on p "STINK goes back to the basics by helping your body do what it was designed to d…" at bounding box center [567, 209] width 388 height 166
click at [515, 248] on p "STINK goes back to the basics by helping your body do what it was designed to d…" at bounding box center [567, 209] width 388 height 166
click at [476, 167] on p "STINK goes back to the basics by helping your body do what it was designed to d…" at bounding box center [567, 209] width 388 height 166
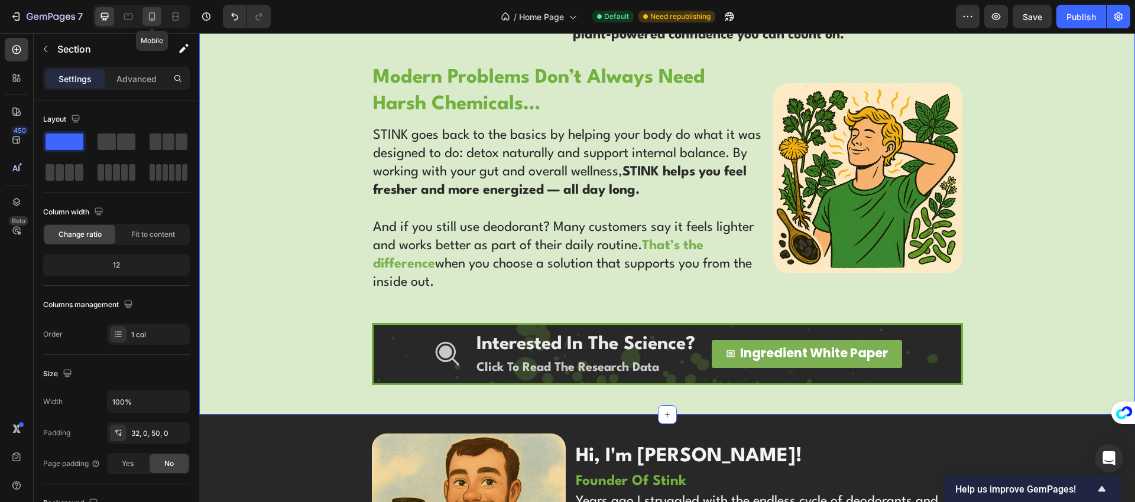
click at [147, 15] on icon at bounding box center [152, 17] width 12 height 12
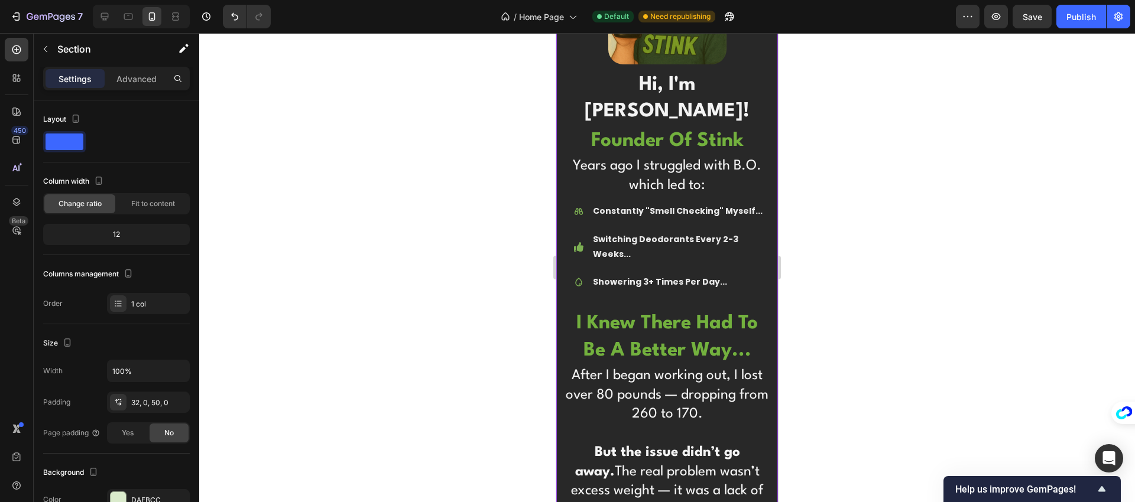
scroll to position [3852, 0]
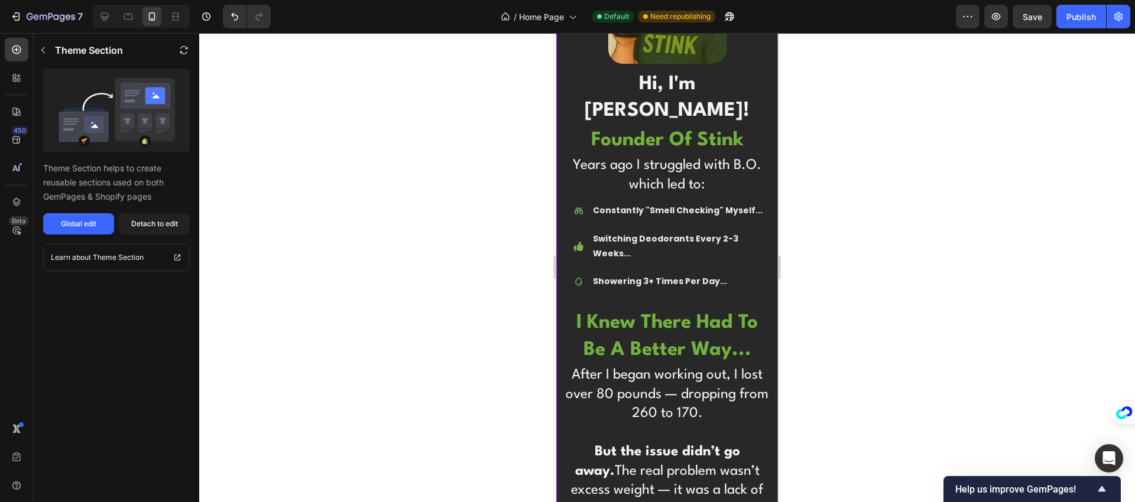
click at [644, 287] on strong "Showering 3+ Times Per Day..." at bounding box center [660, 281] width 134 height 12
click at [167, 222] on div "Detach to edit" at bounding box center [154, 224] width 47 height 11
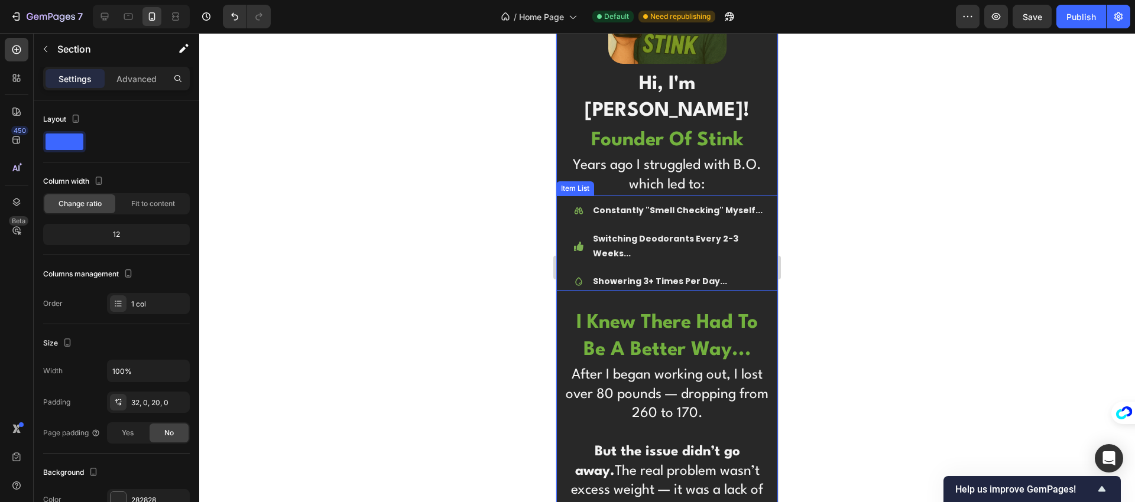
click at [660, 287] on strong "Showering 3+ Times Per Day..." at bounding box center [660, 281] width 134 height 12
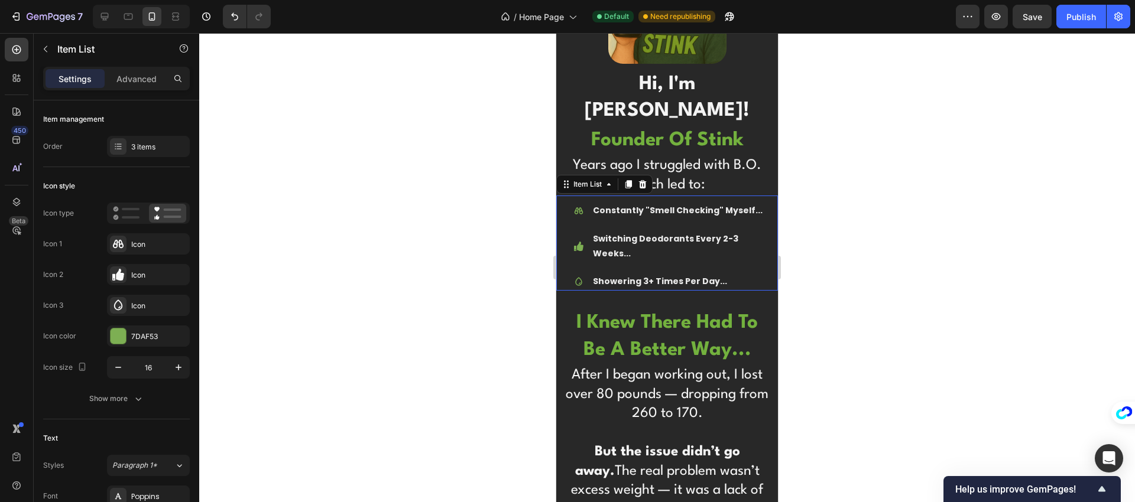
click at [660, 287] on strong "Showering 3+ Times Per Day..." at bounding box center [660, 281] width 134 height 12
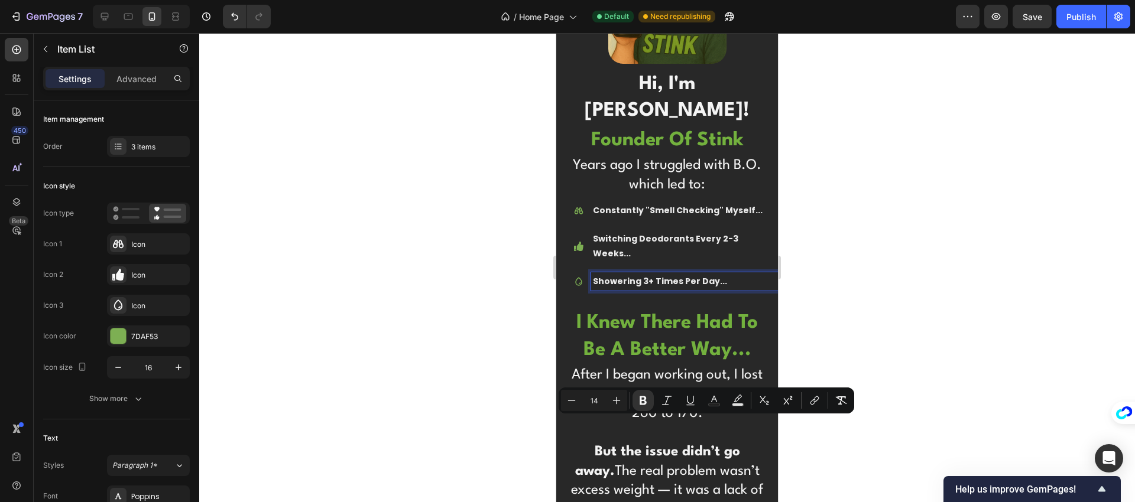
click at [644, 287] on strong "Showering 3+ Times Per Day..." at bounding box center [660, 281] width 134 height 12
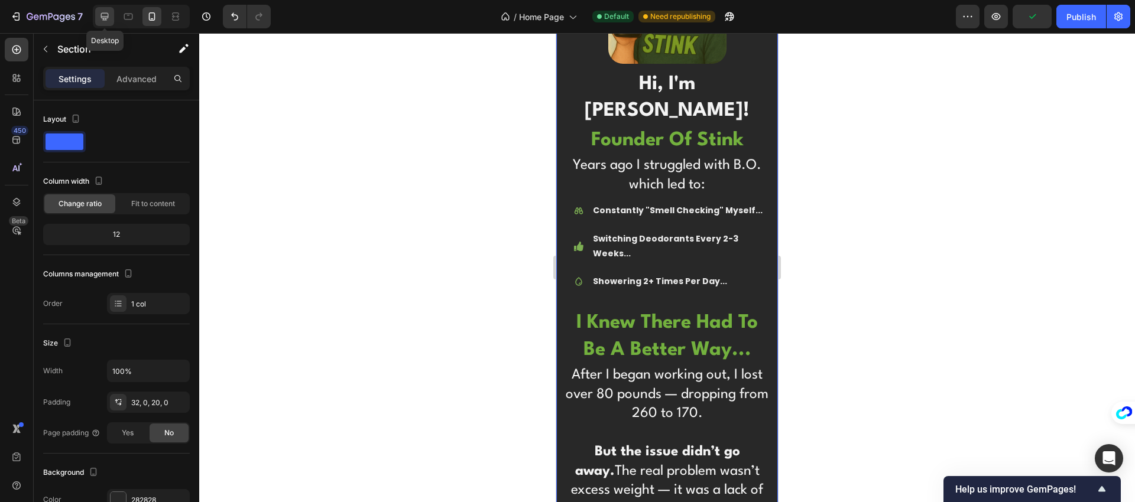
click at [102, 19] on icon at bounding box center [105, 17] width 12 height 12
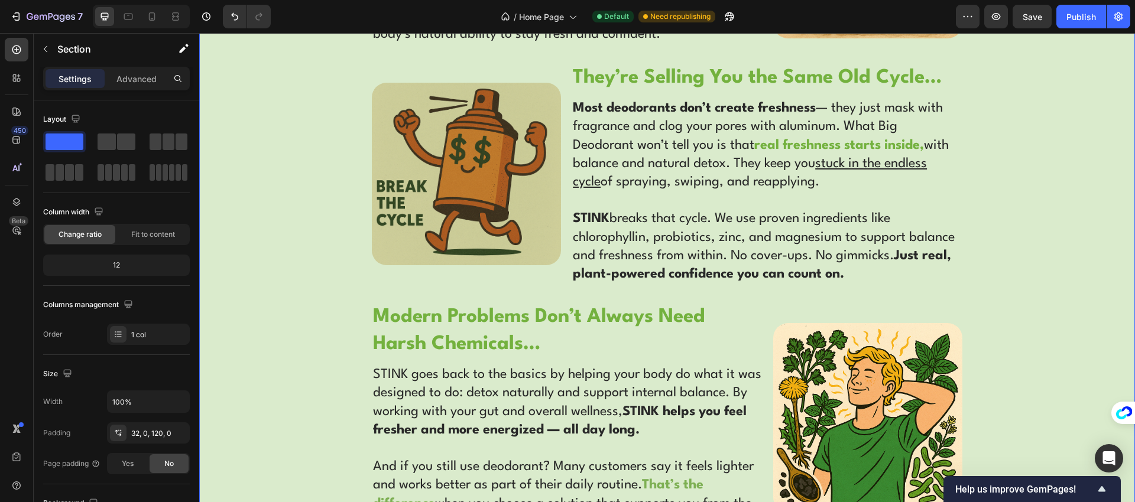
scroll to position [2777, 0]
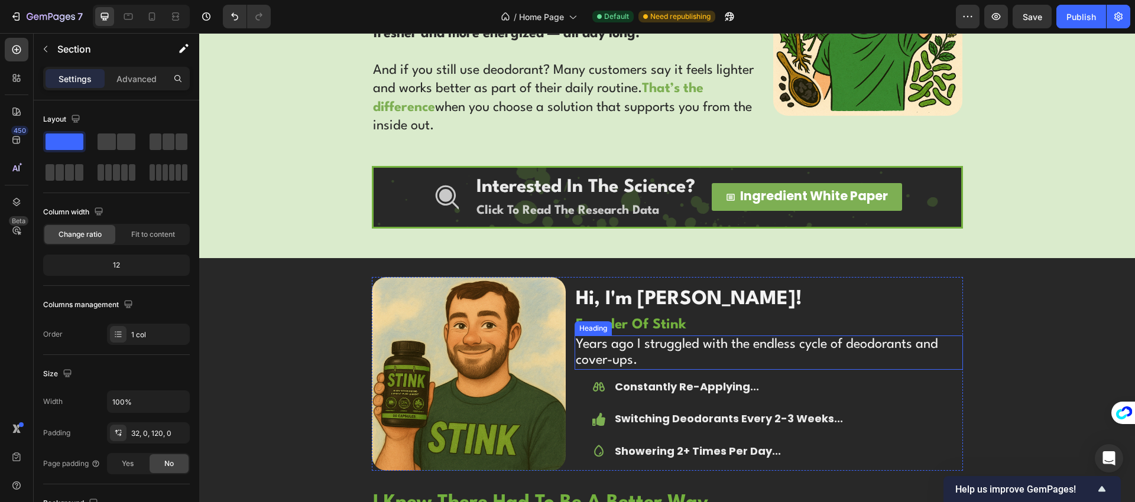
click at [664, 353] on h2 "Years ago I struggled with the endless cycle of deodorants and cover-ups." at bounding box center [769, 353] width 388 height 34
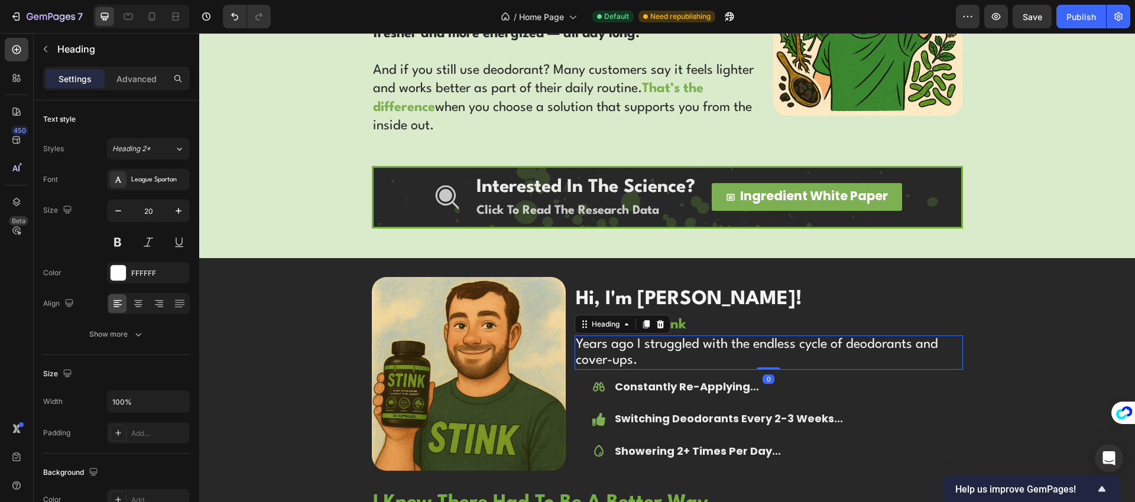
click at [664, 353] on h2 "Years ago I struggled with the endless cycle of deodorants and cover-ups." at bounding box center [769, 353] width 388 height 34
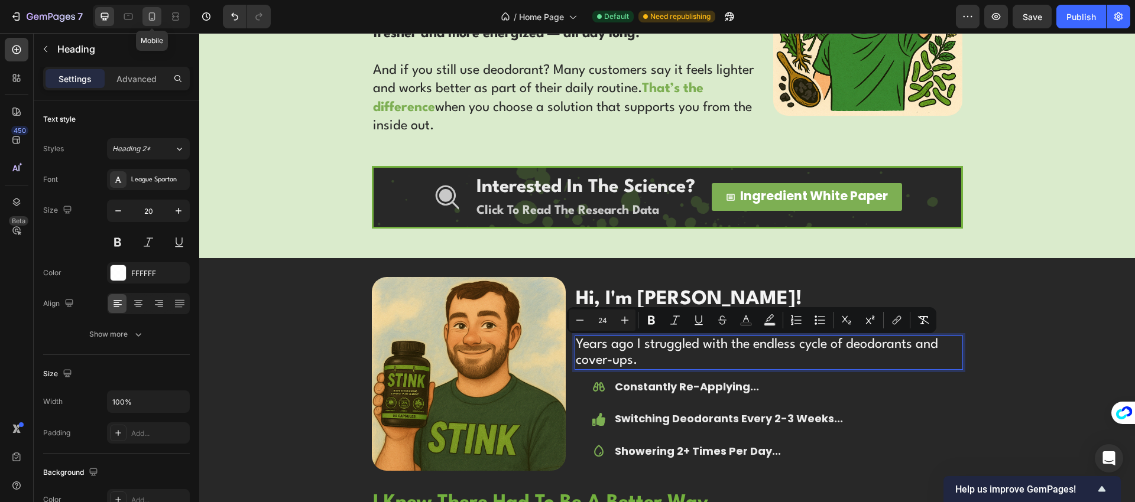
click at [151, 17] on icon at bounding box center [152, 17] width 12 height 12
type input "35"
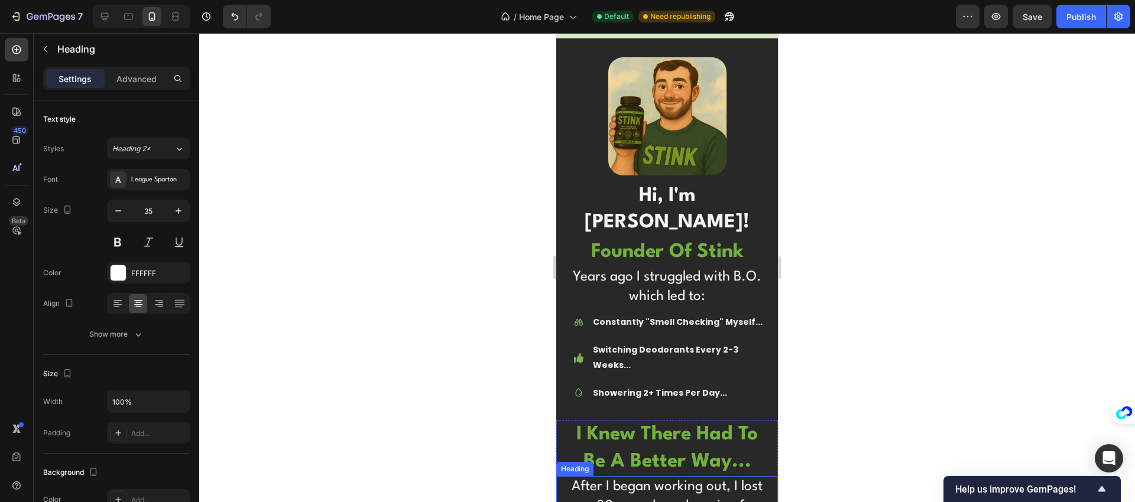
scroll to position [3920, 0]
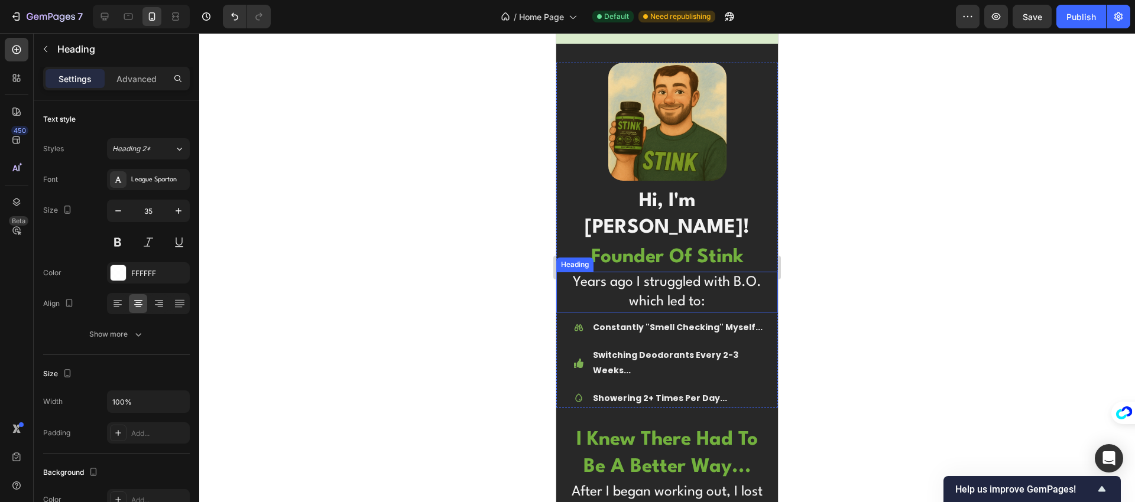
click at [638, 272] on h2 "Years ago I struggled with B.O. which led to:" at bounding box center [667, 292] width 222 height 41
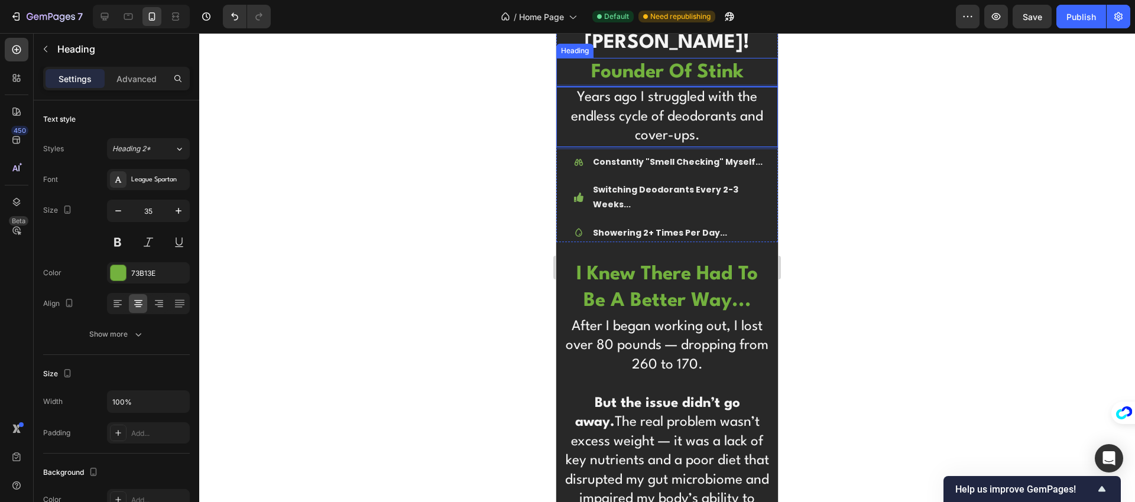
click at [576, 87] on h2 "founder of stink" at bounding box center [667, 73] width 222 height 30
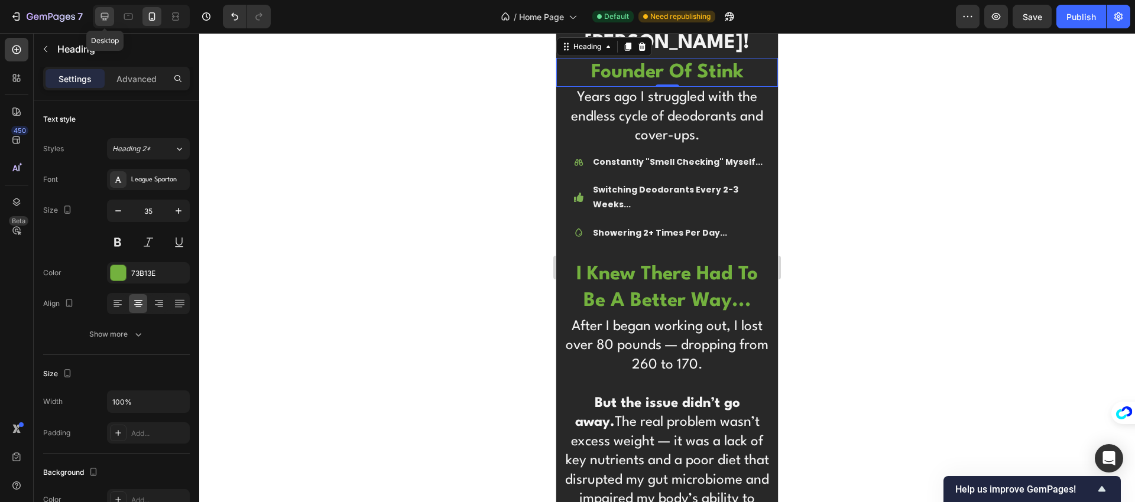
drag, startPoint x: 103, startPoint y: 17, endPoint x: 428, endPoint y: 327, distance: 448.6
click at [103, 17] on icon at bounding box center [105, 17] width 12 height 12
type input "25"
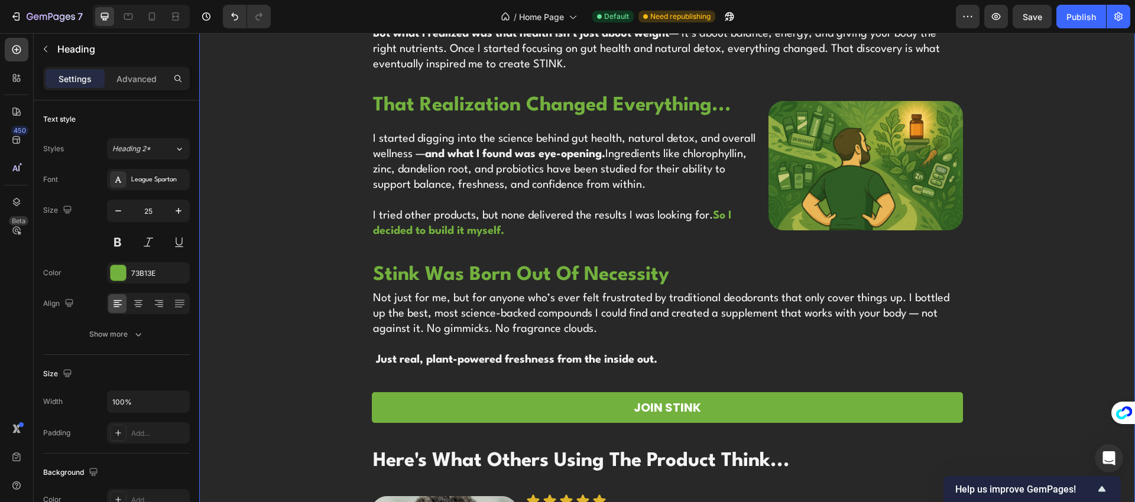
scroll to position [2846, 0]
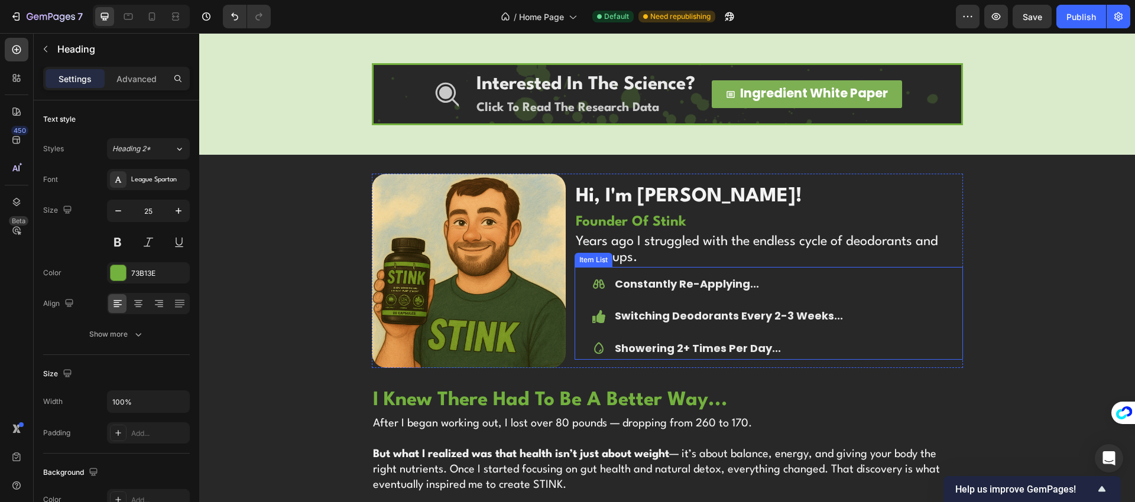
click at [655, 290] on strong "Constantly Re-Applying..." at bounding box center [687, 284] width 144 height 15
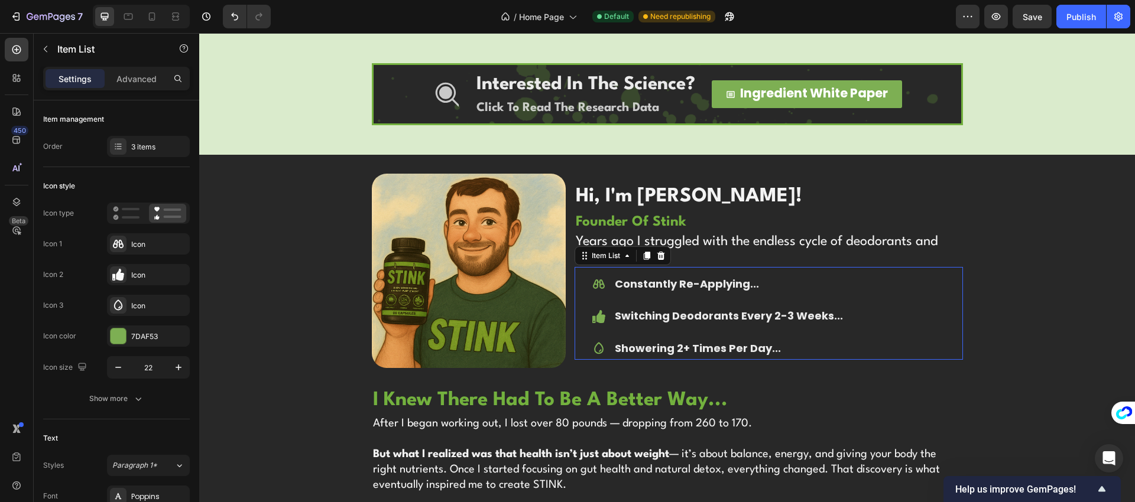
click at [655, 290] on strong "Constantly Re-Applying..." at bounding box center [687, 284] width 144 height 15
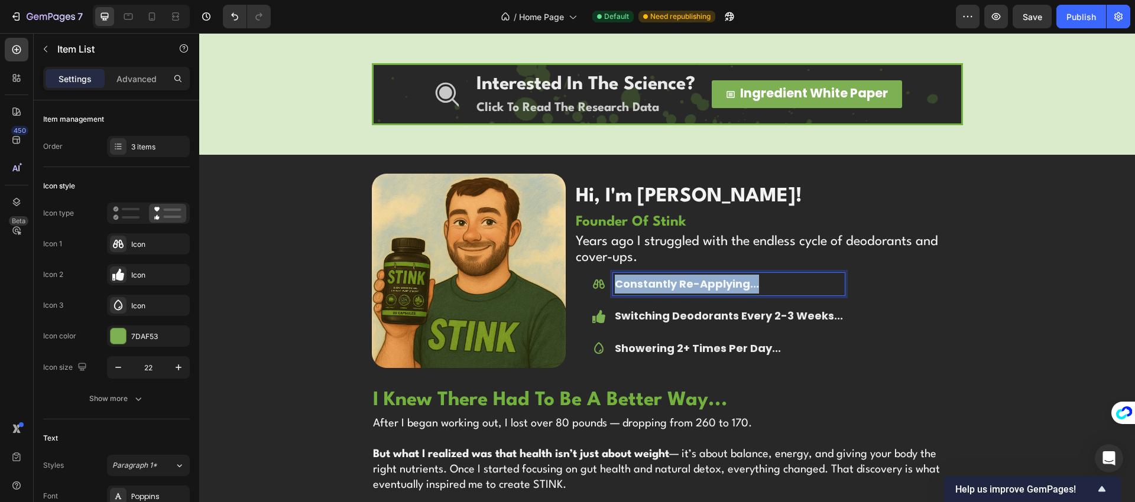
click at [655, 290] on strong "Constantly Re-Applying..." at bounding box center [687, 284] width 144 height 15
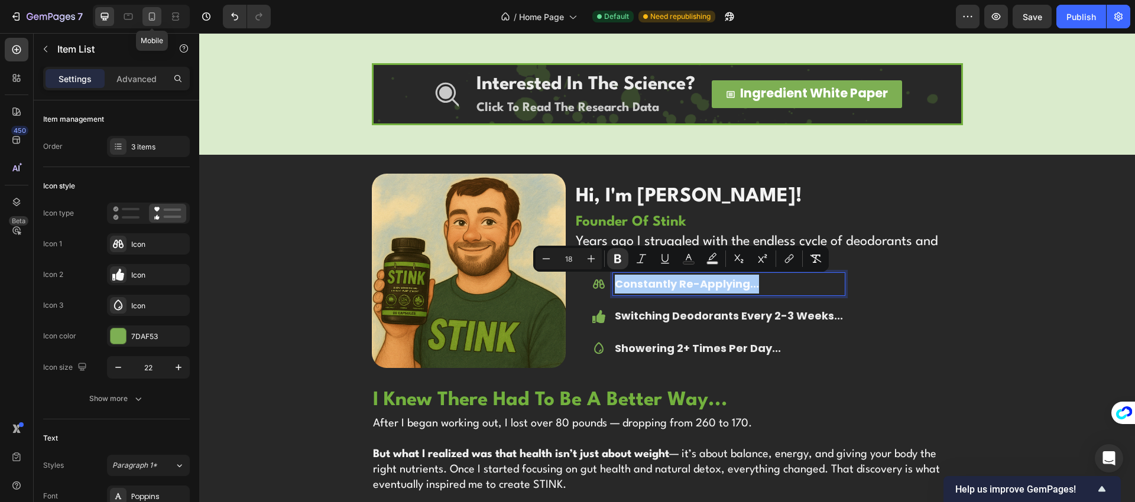
click at [144, 13] on div at bounding box center [151, 16] width 19 height 19
type input "16"
type input "14"
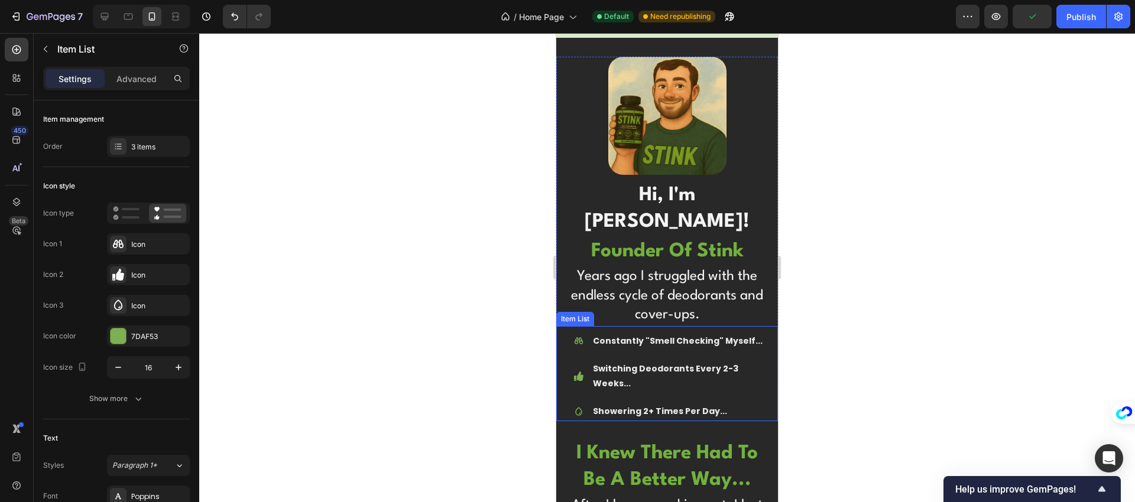
scroll to position [3923, 0]
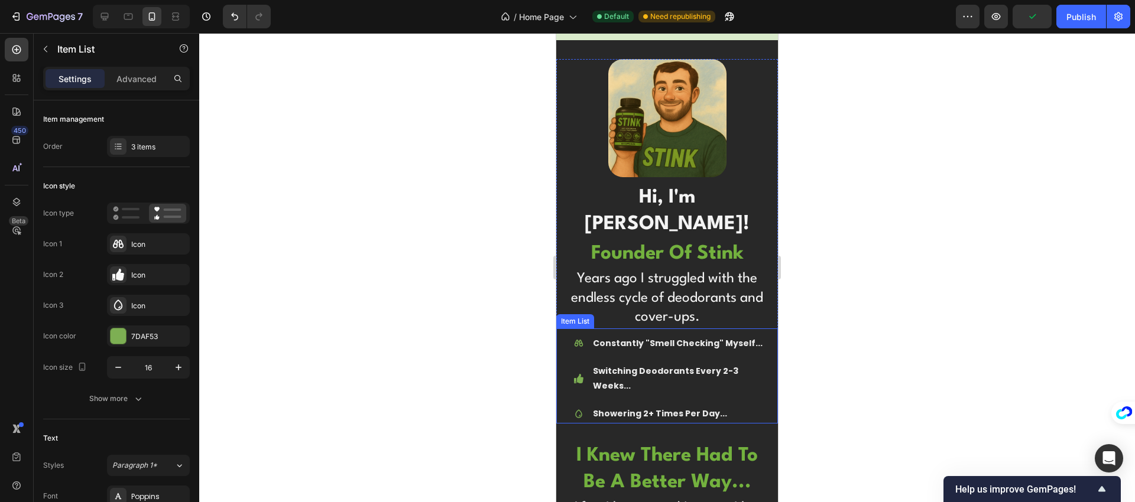
click at [683, 338] on strong "Constantly "Smell Checking" Myself..." at bounding box center [678, 344] width 170 height 12
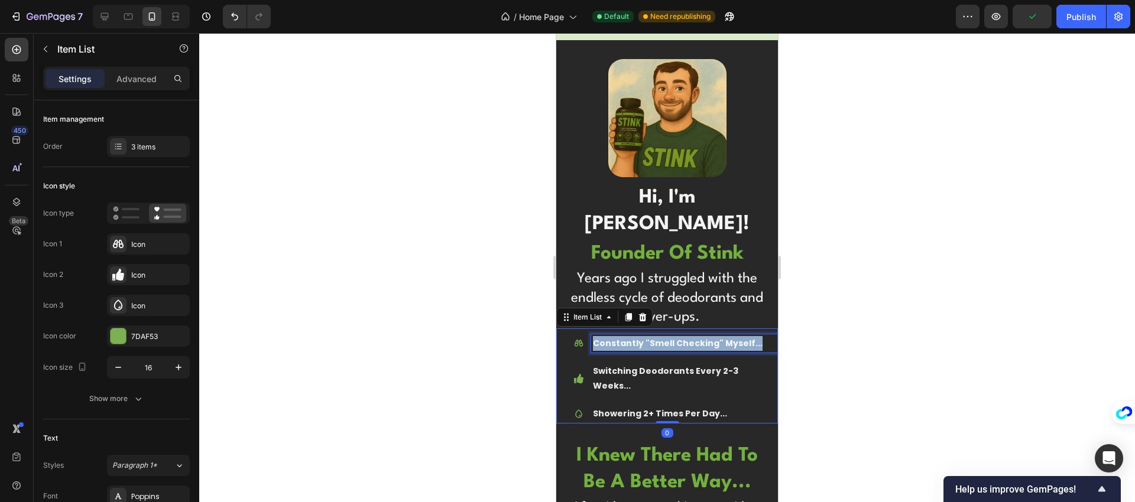
click at [683, 338] on strong "Constantly "Smell Checking" Myself..." at bounding box center [678, 344] width 170 height 12
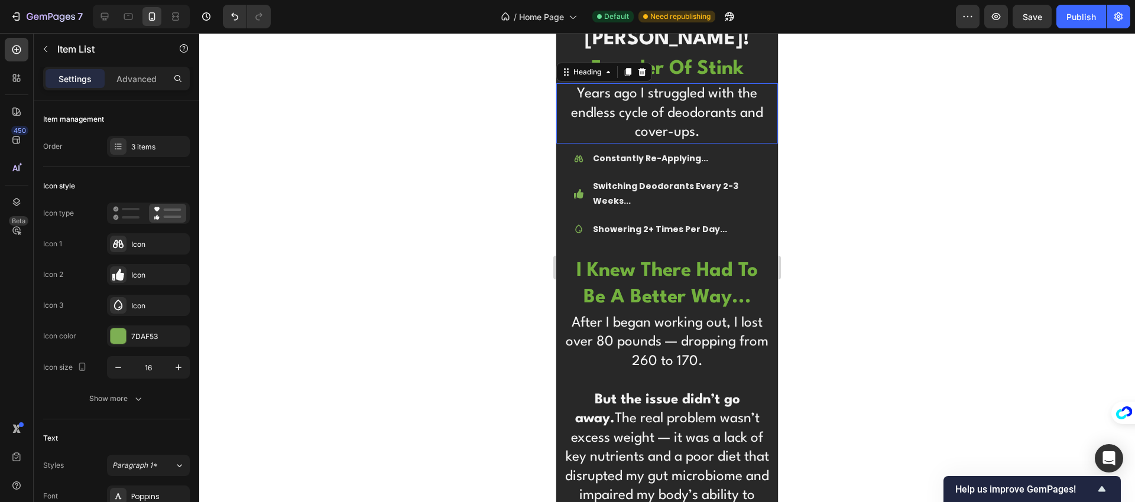
click at [735, 144] on h2 "Years ago I struggled with the endless cycle of deodorants and cover-ups." at bounding box center [667, 113] width 222 height 60
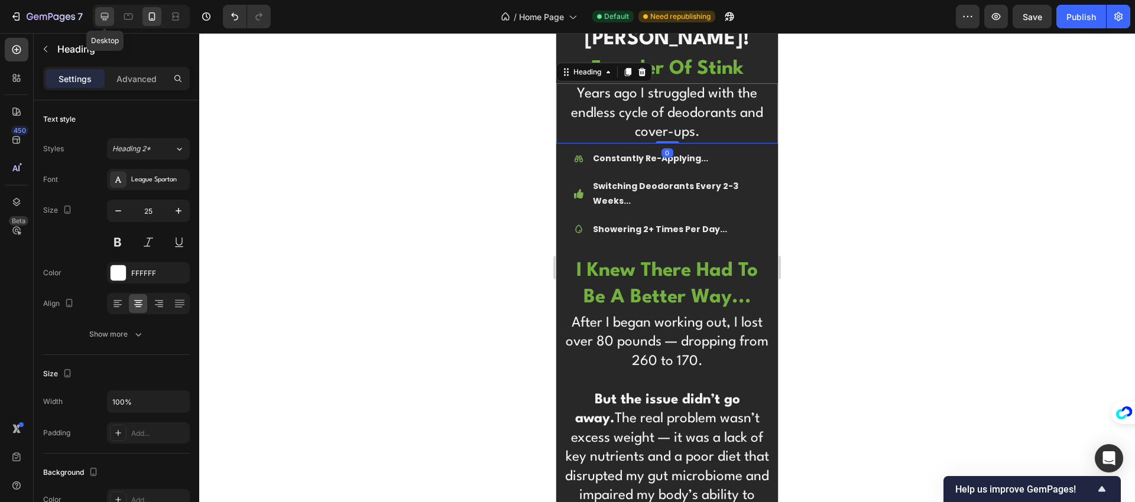
click at [101, 18] on icon at bounding box center [105, 17] width 12 height 12
type input "20"
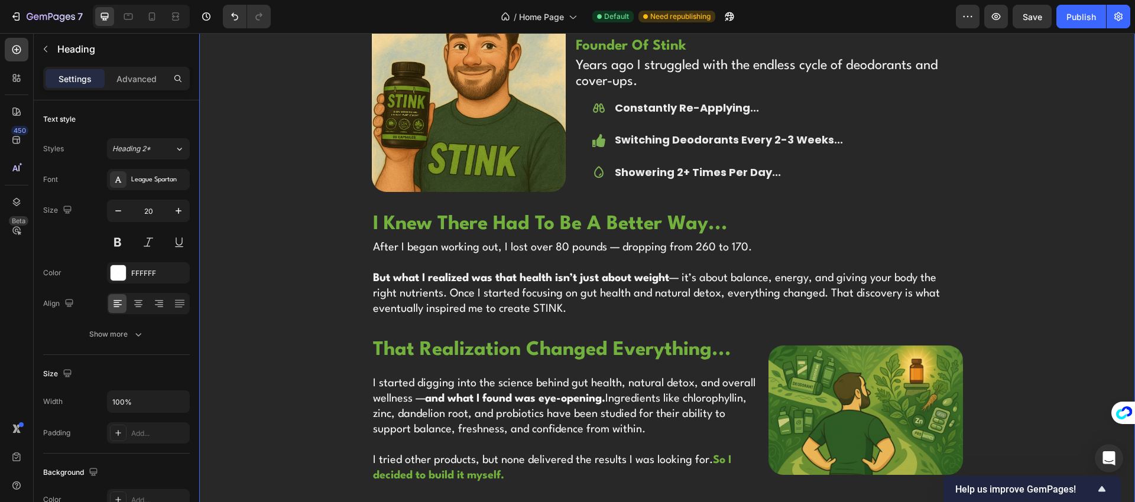
scroll to position [3027, 0]
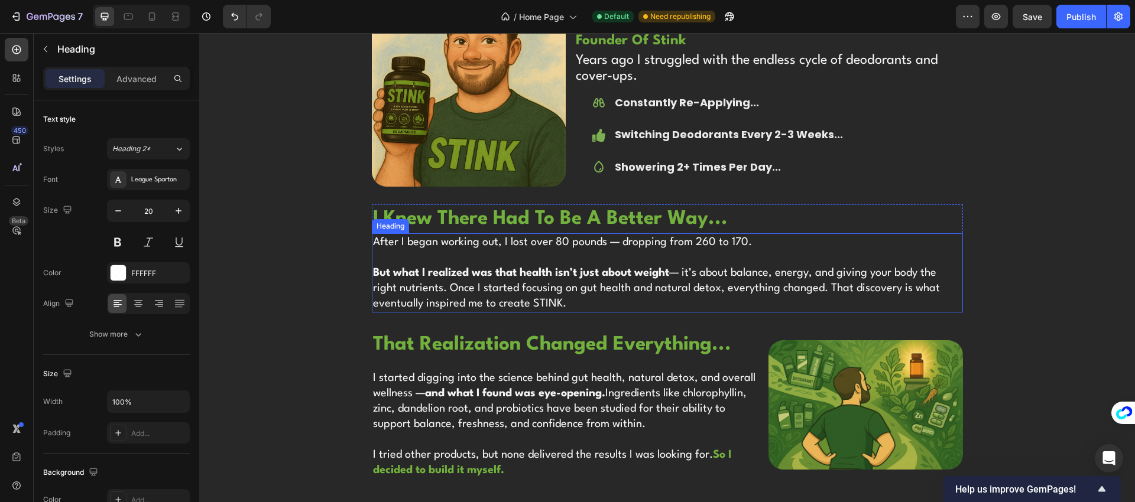
click at [495, 273] on strong "But what I realized was that health isn’t just about weight" at bounding box center [521, 273] width 296 height 11
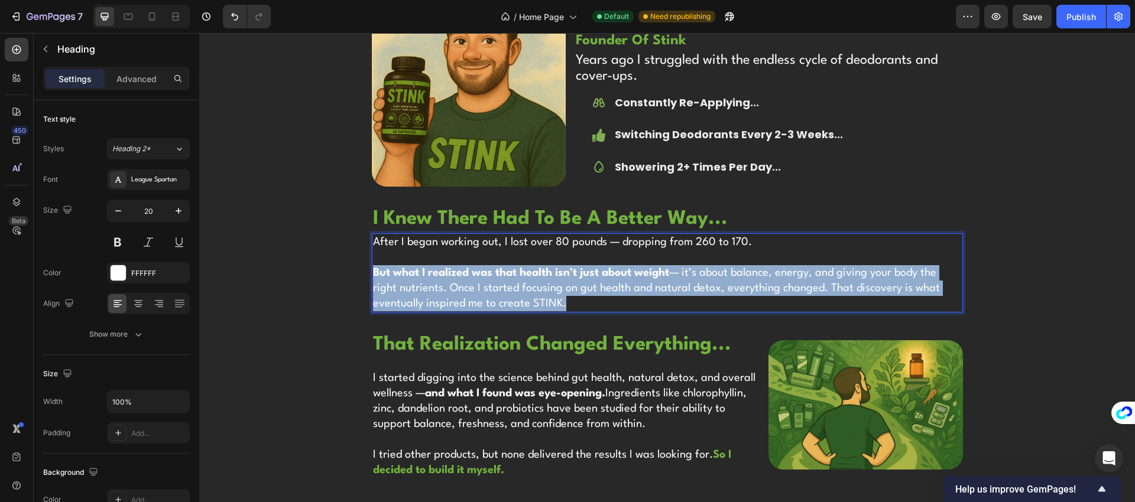
click at [495, 273] on strong "But what I realized was that health isn’t just about weight" at bounding box center [521, 273] width 296 height 11
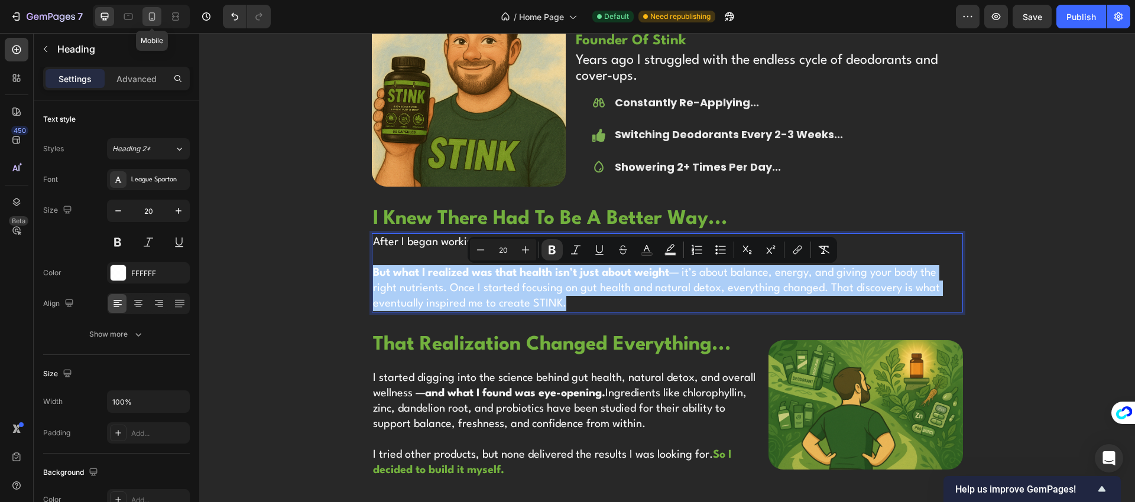
click at [153, 20] on icon at bounding box center [152, 16] width 7 height 8
type input "35"
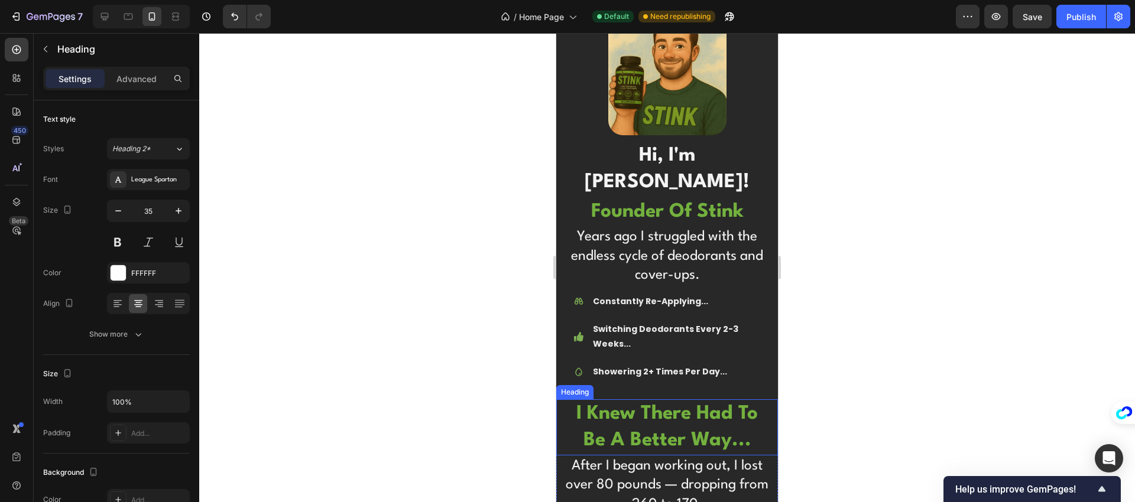
scroll to position [4024, 0]
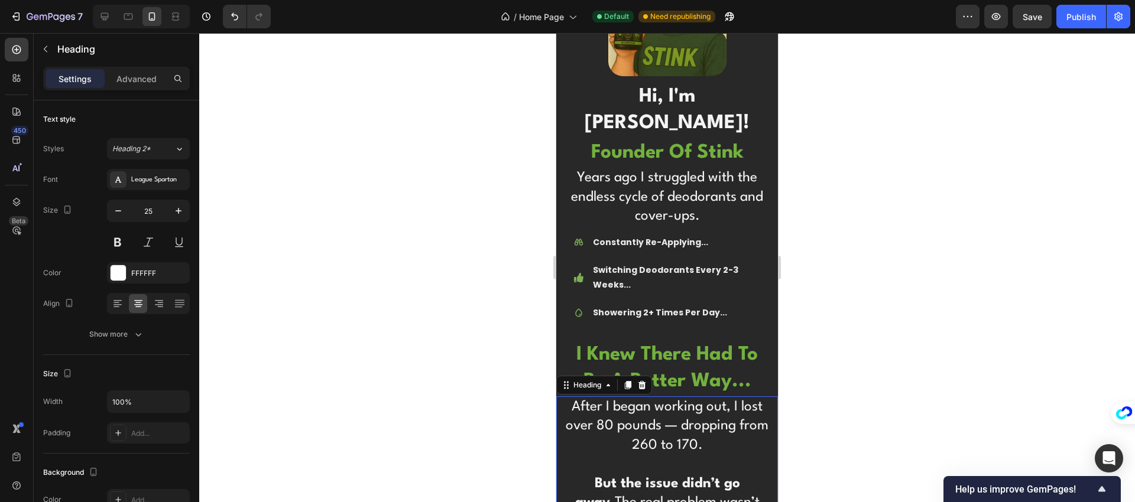
click at [639, 397] on h2 "After I began working out, I lost over 80 pounds — dropping from 260 to 170. Bu…" at bounding box center [667, 504] width 210 height 214
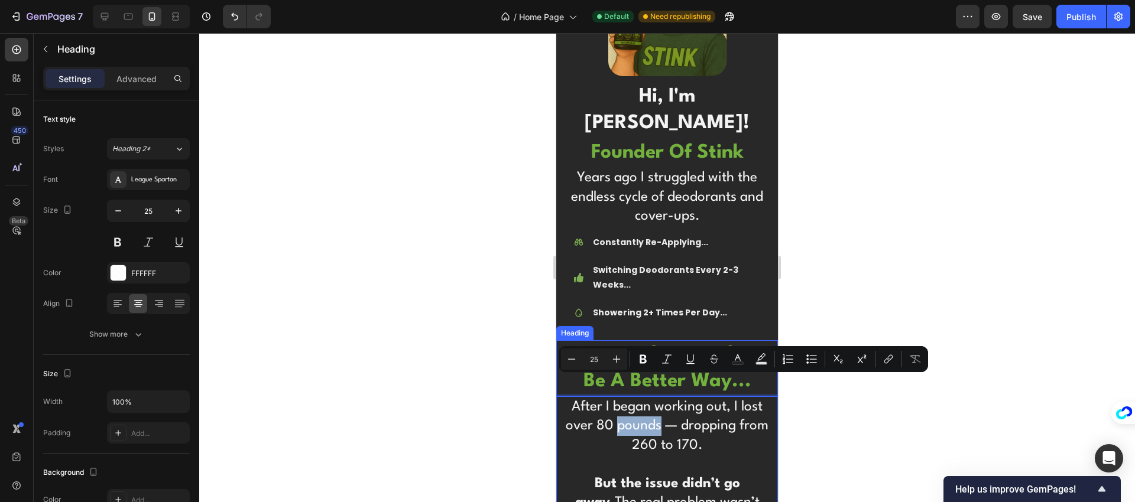
click at [627, 345] on strong "i knew there had to be a better way..." at bounding box center [666, 368] width 181 height 47
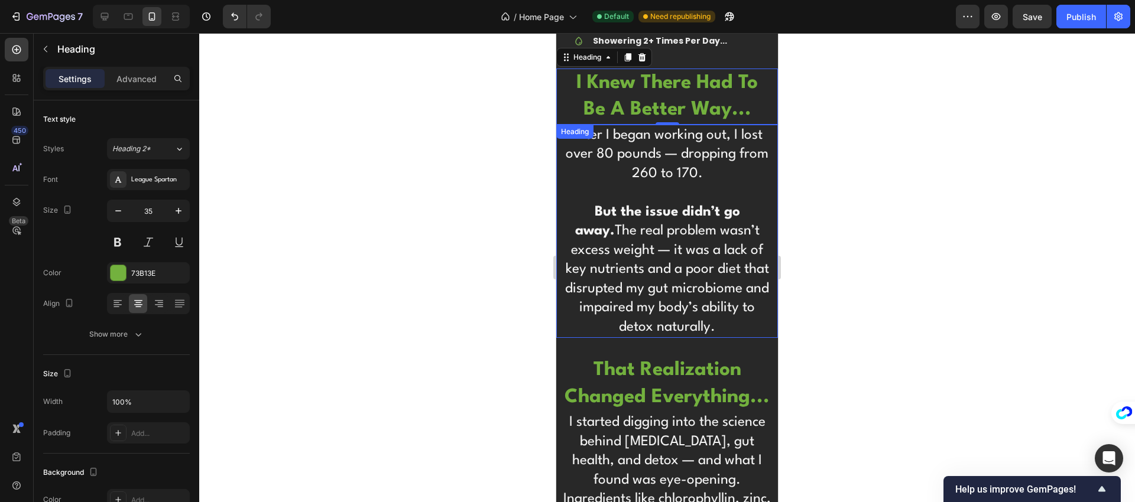
scroll to position [4295, 0]
click at [109, 16] on icon at bounding box center [105, 17] width 12 height 12
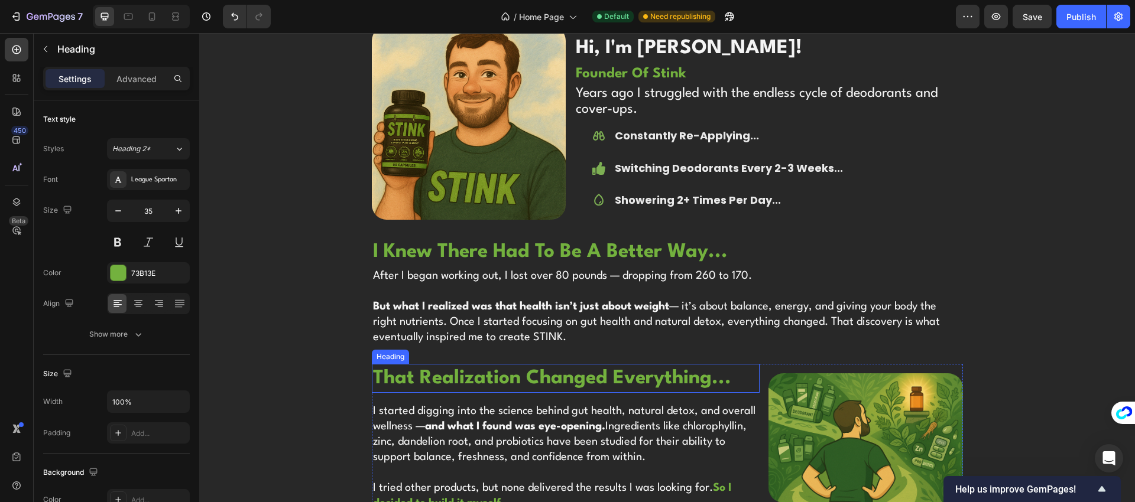
scroll to position [3134, 0]
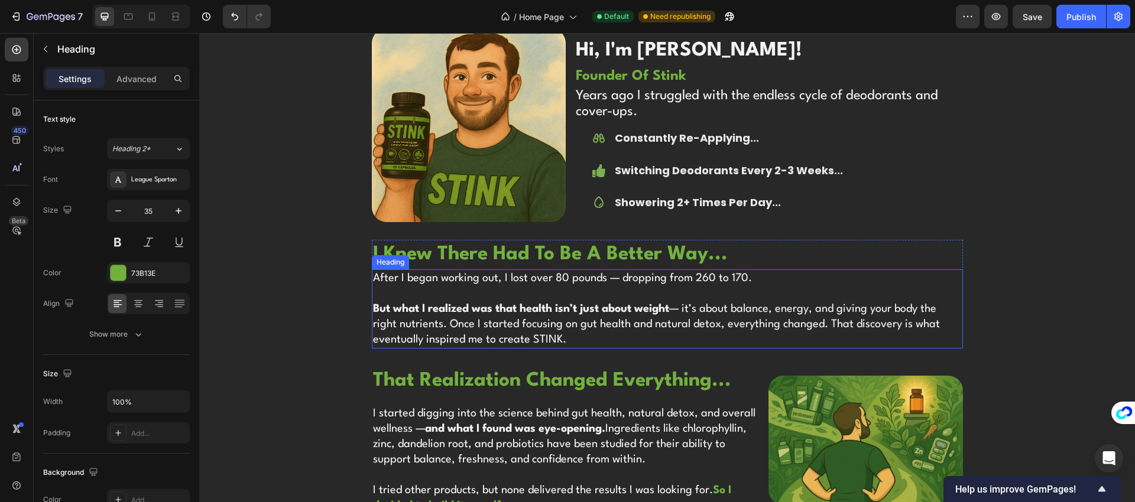
click at [484, 317] on h2 "After I began working out, I lost over 80 pounds — dropping from 260 to 170. Bu…" at bounding box center [667, 309] width 591 height 79
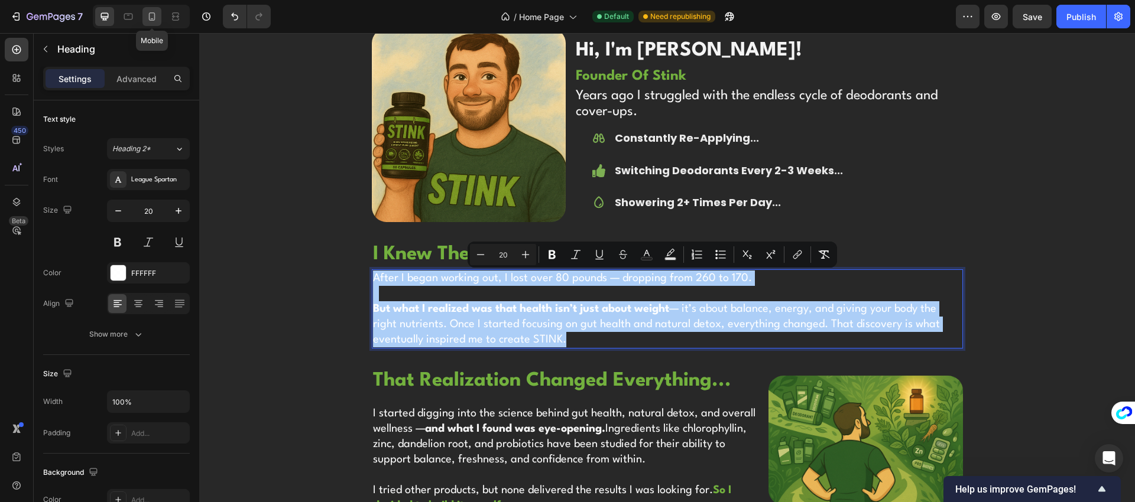
click at [151, 18] on icon at bounding box center [152, 18] width 3 height 1
type input "35"
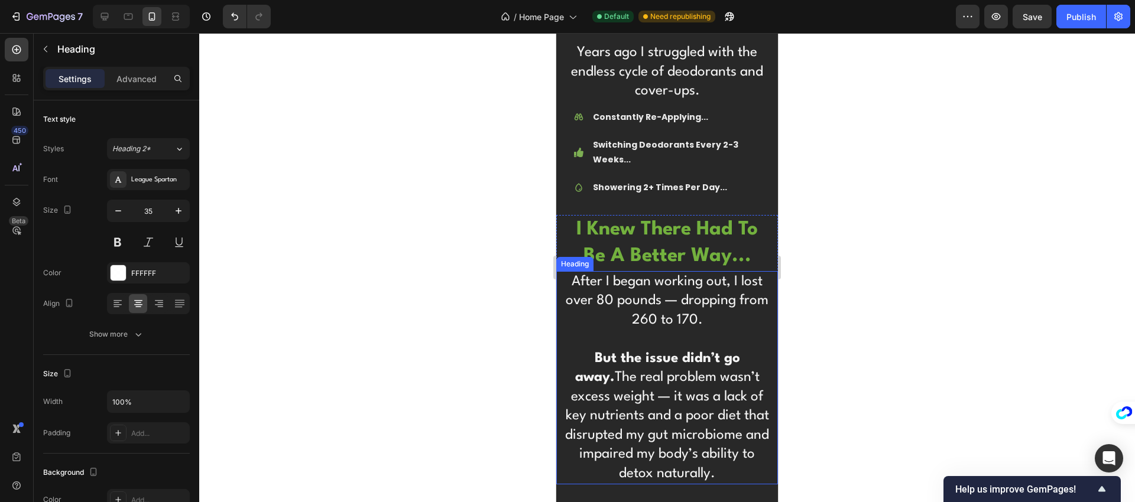
click at [664, 291] on p "After I began working out, I lost over 80 pounds — dropping from 260 to 170. Bu…" at bounding box center [666, 379] width 207 height 212
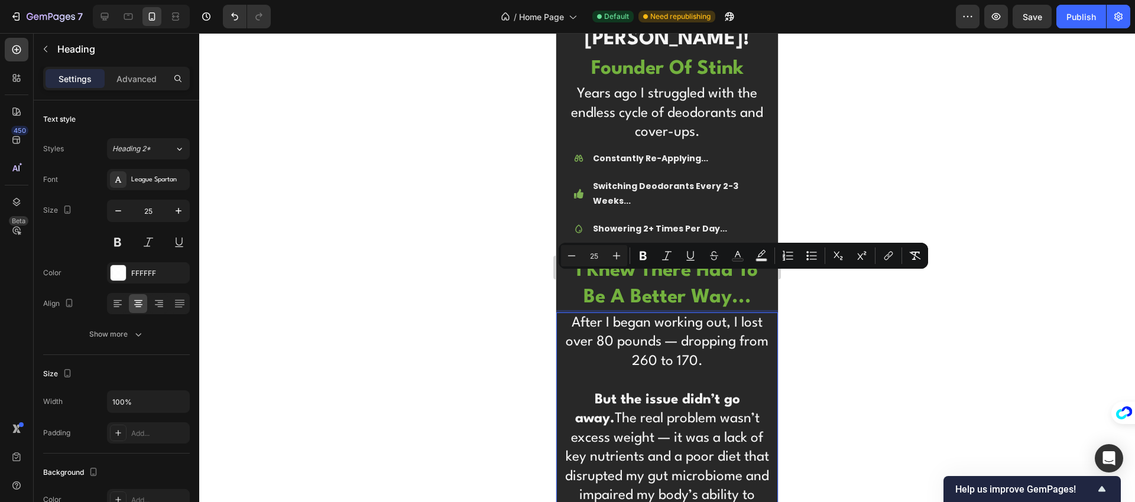
scroll to position [4155, 0]
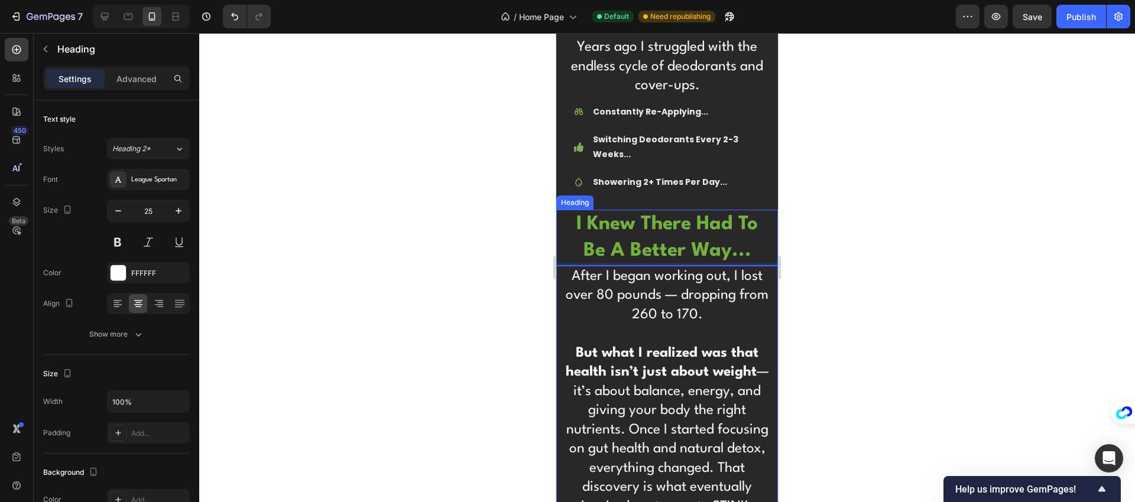
click at [650, 210] on h2 "i knew there had to be a better way..." at bounding box center [667, 238] width 210 height 56
click at [671, 267] on p "After I began working out, I lost over 80 pounds — dropping from 260 to 170. Bu…" at bounding box center [666, 392] width 207 height 250
click at [631, 267] on p "After I began working out, I lost over 80 pounds — dropping from 260 to 170. Bu…" at bounding box center [666, 392] width 207 height 250
click at [626, 272] on p "After I began working out, I lost over 80 pounds — dropping from 260 to 170. Bu…" at bounding box center [666, 392] width 207 height 250
click at [692, 210] on h2 "i knew there had to be a better way..." at bounding box center [667, 238] width 210 height 56
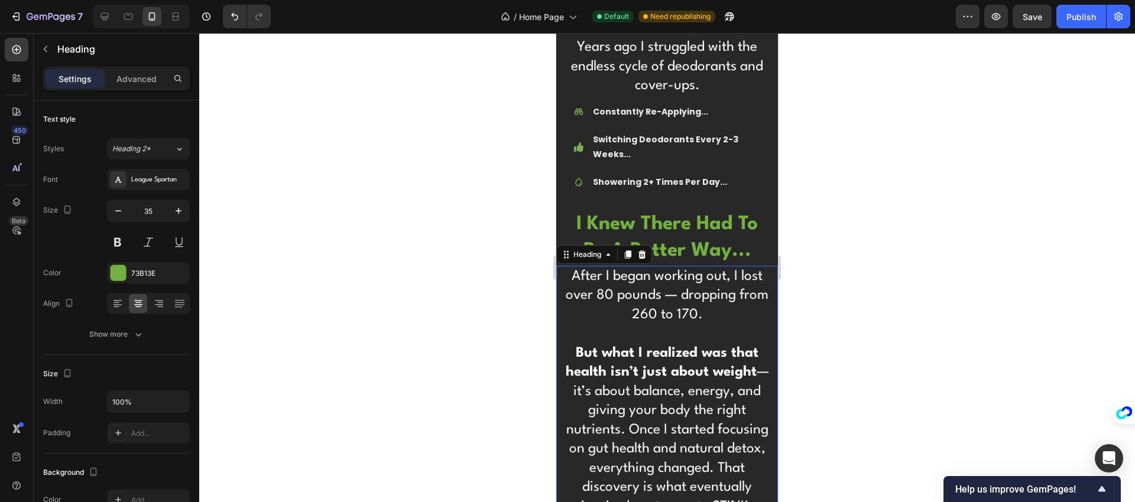
click at [673, 381] on p "After I began working out, I lost over 80 pounds — dropping from 260 to 170. Bu…" at bounding box center [666, 392] width 207 height 250
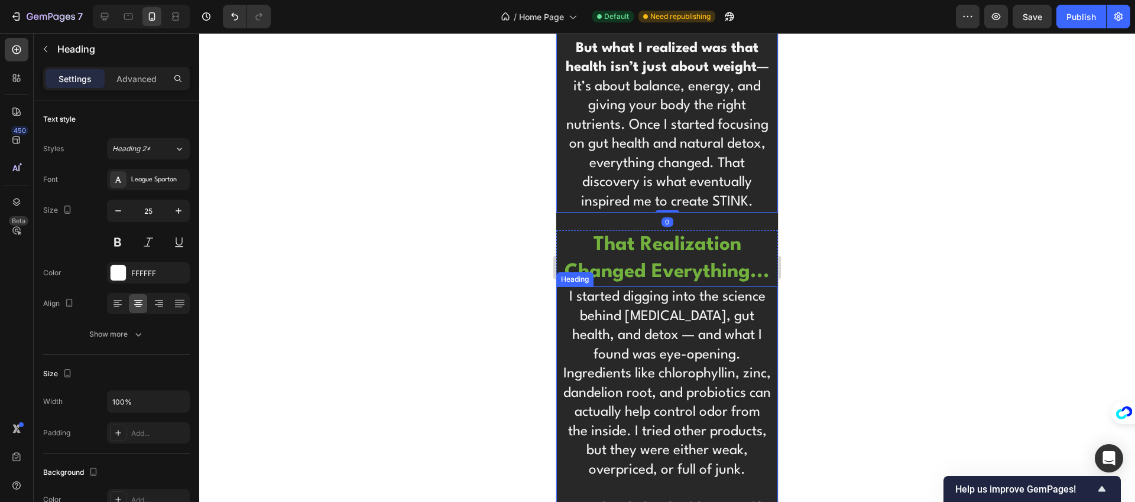
scroll to position [4464, 0]
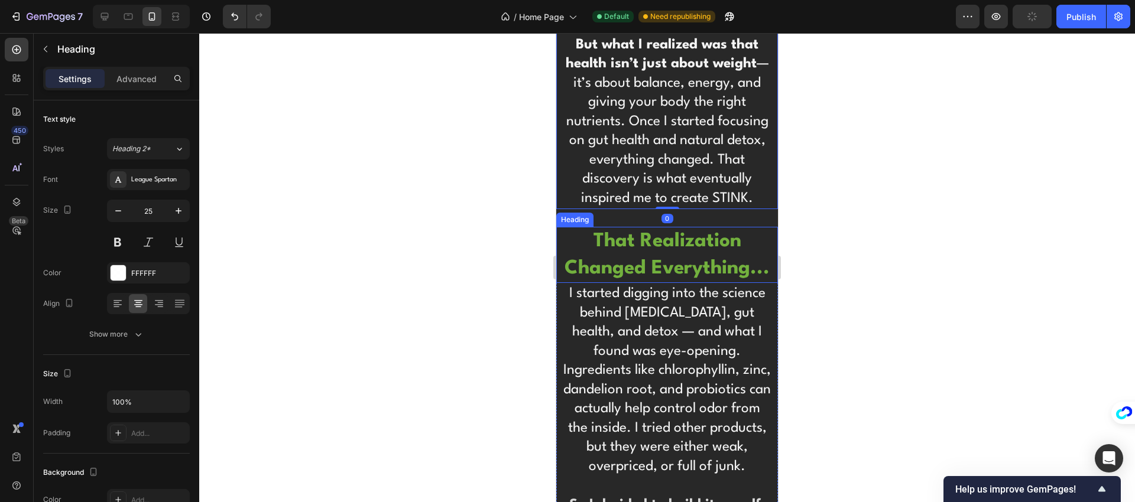
click at [669, 238] on strong "that realization changed everything..." at bounding box center [667, 255] width 205 height 47
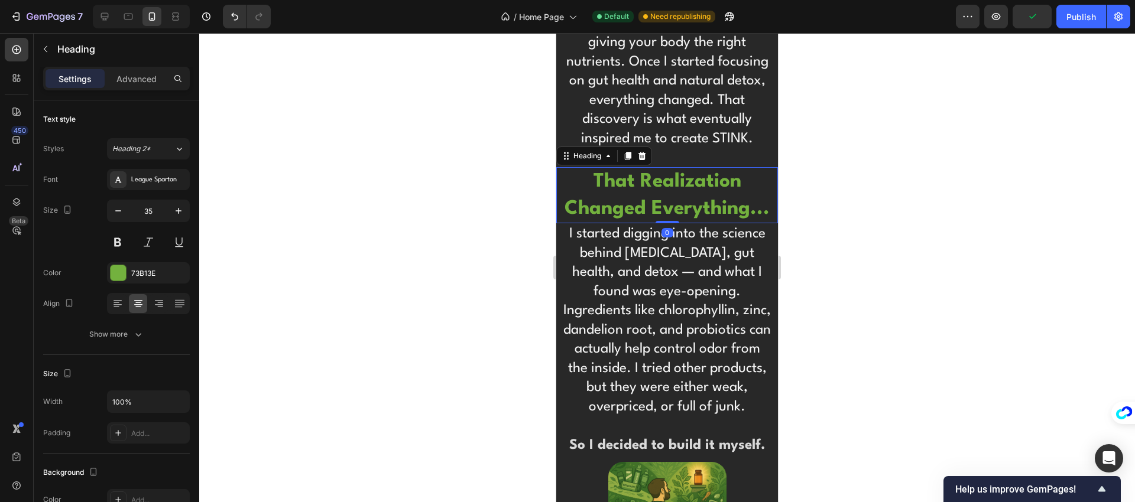
scroll to position [4528, 0]
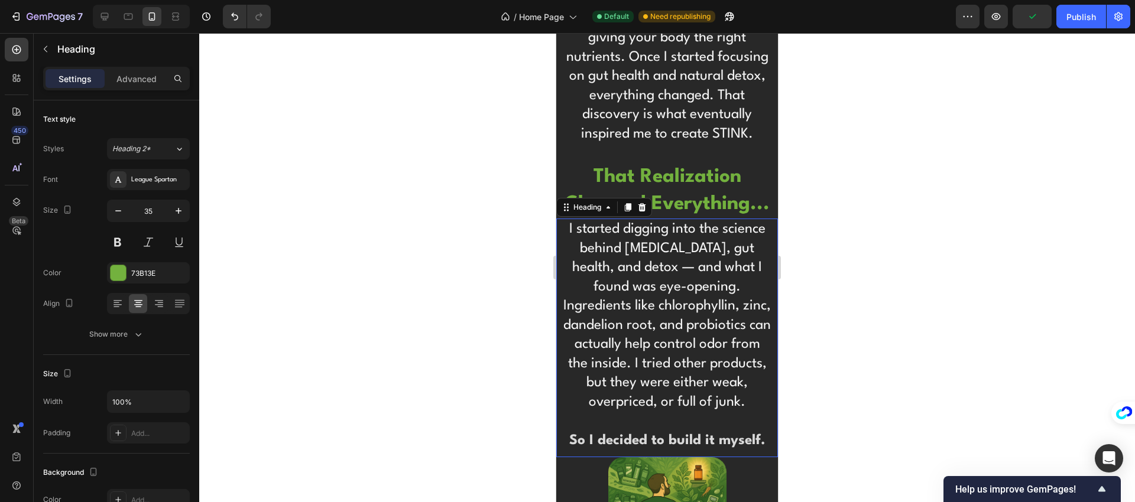
click at [699, 273] on h2 "I started digging into the science behind body odor, gut health, and detox — an…" at bounding box center [667, 335] width 210 height 233
click at [110, 18] on icon at bounding box center [105, 17] width 12 height 12
type input "20"
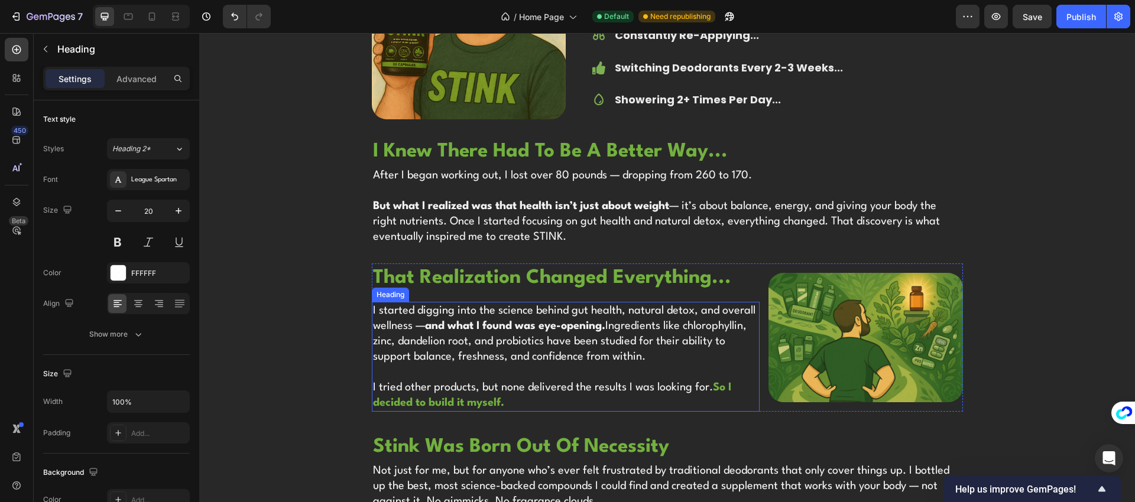
scroll to position [3249, 0]
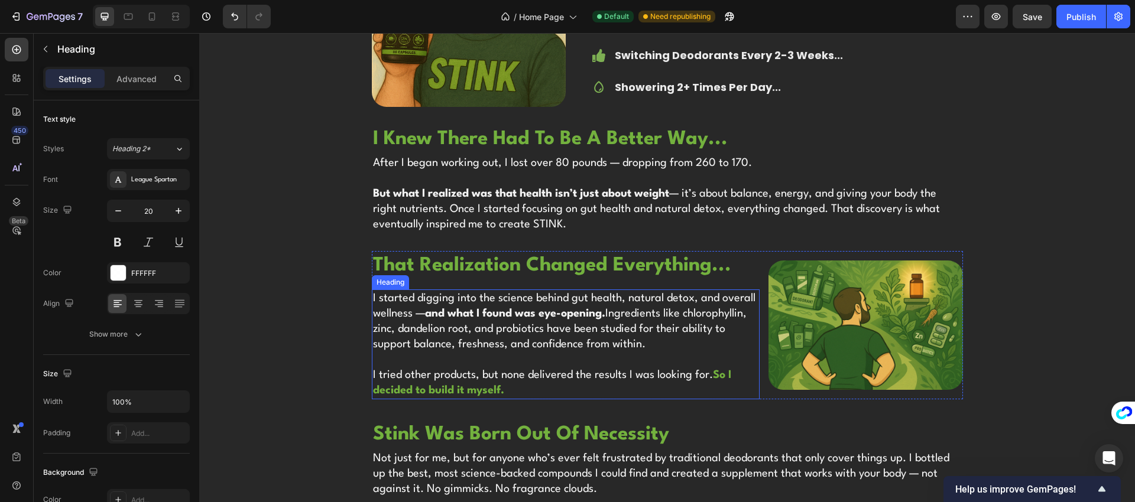
click at [469, 324] on h2 "I started digging into the science behind gut health, natural detox, and overal…" at bounding box center [566, 345] width 388 height 110
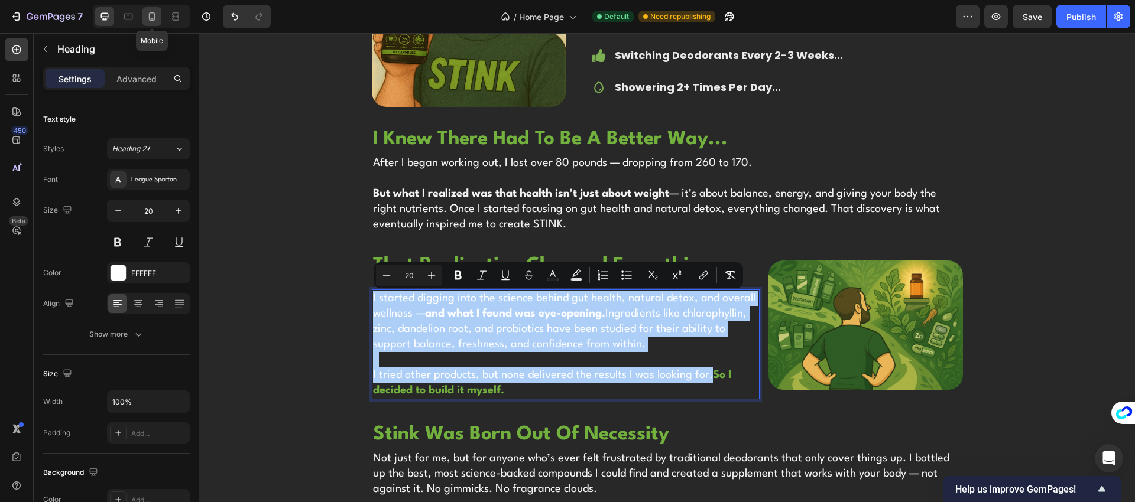
click at [150, 11] on icon at bounding box center [152, 17] width 12 height 12
type input "35"
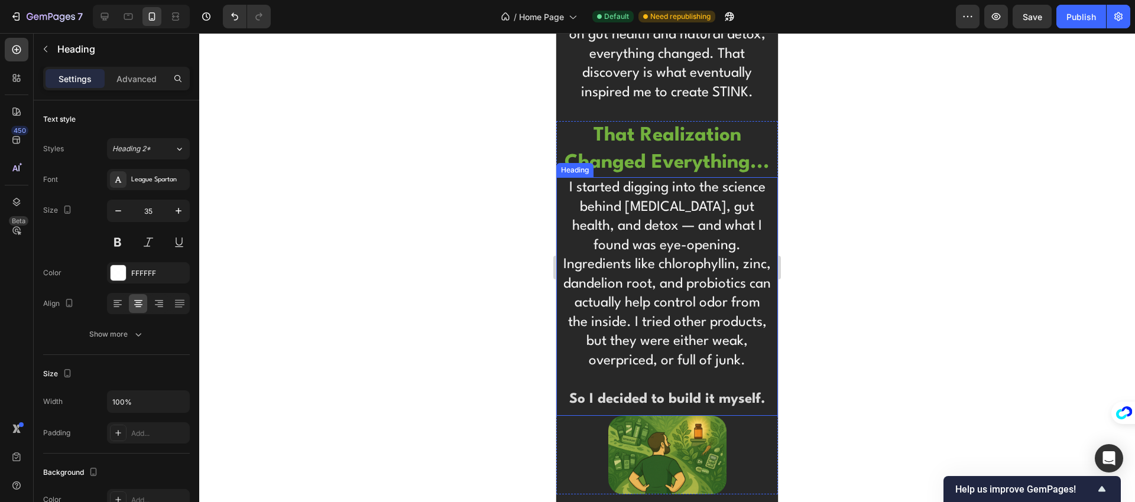
scroll to position [4572, 0]
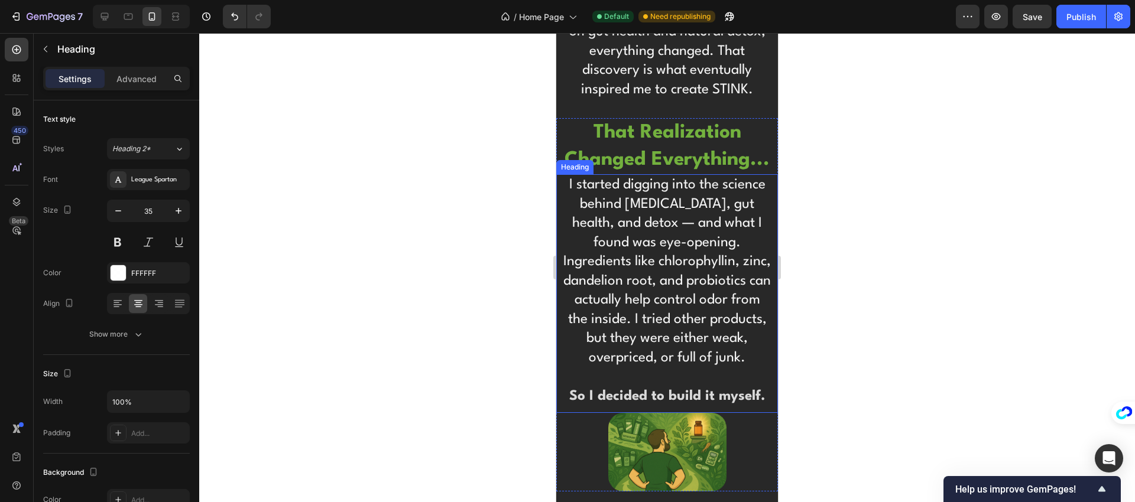
click at [673, 324] on h2 "I started digging into the science behind body odor, gut health, and detox — an…" at bounding box center [667, 290] width 210 height 233
click at [673, 323] on h2 "I started digging into the science behind body odor, gut health, and detox — an…" at bounding box center [667, 290] width 210 height 233
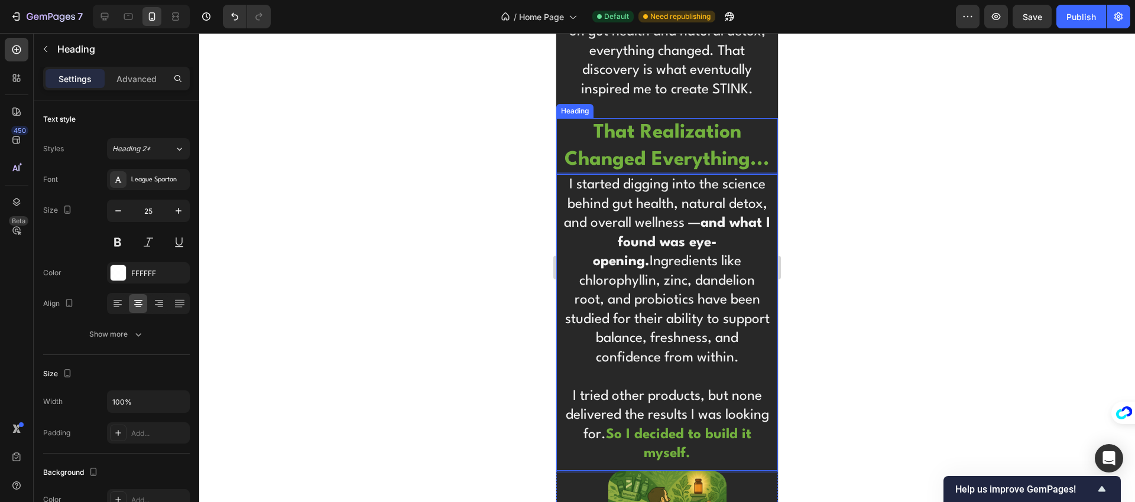
click at [737, 164] on h2 "that realization changed everything..." at bounding box center [667, 146] width 210 height 56
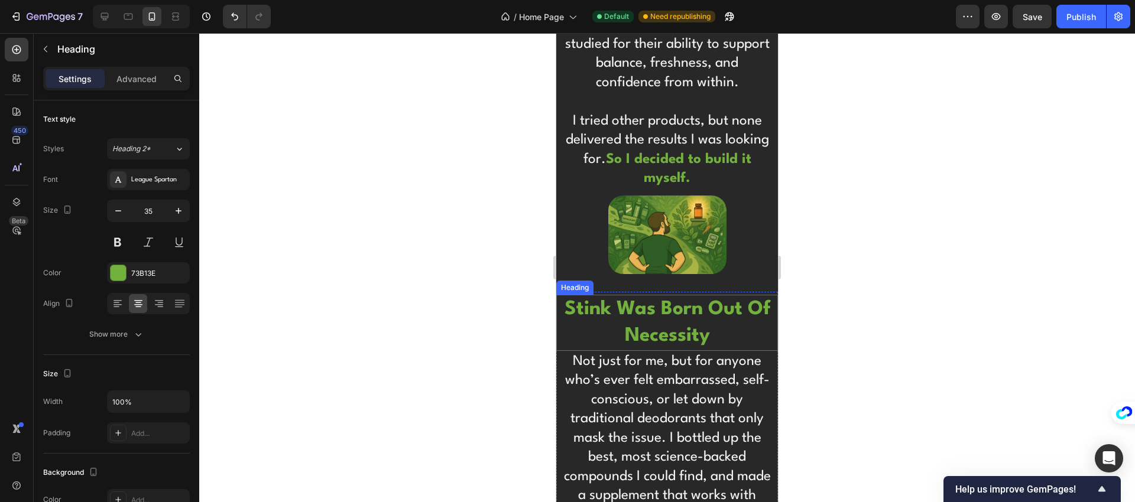
scroll to position [4852, 0]
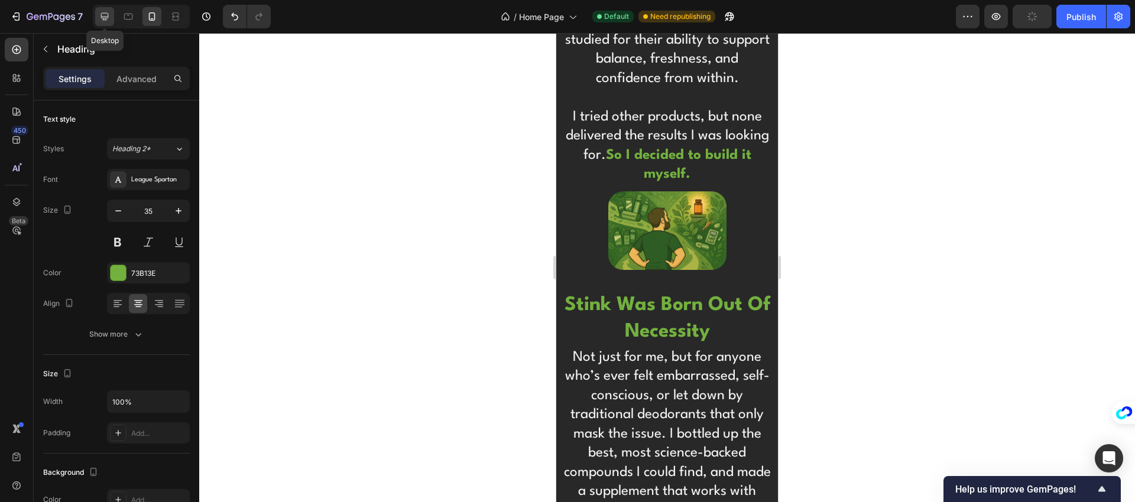
click at [106, 17] on icon at bounding box center [105, 17] width 12 height 12
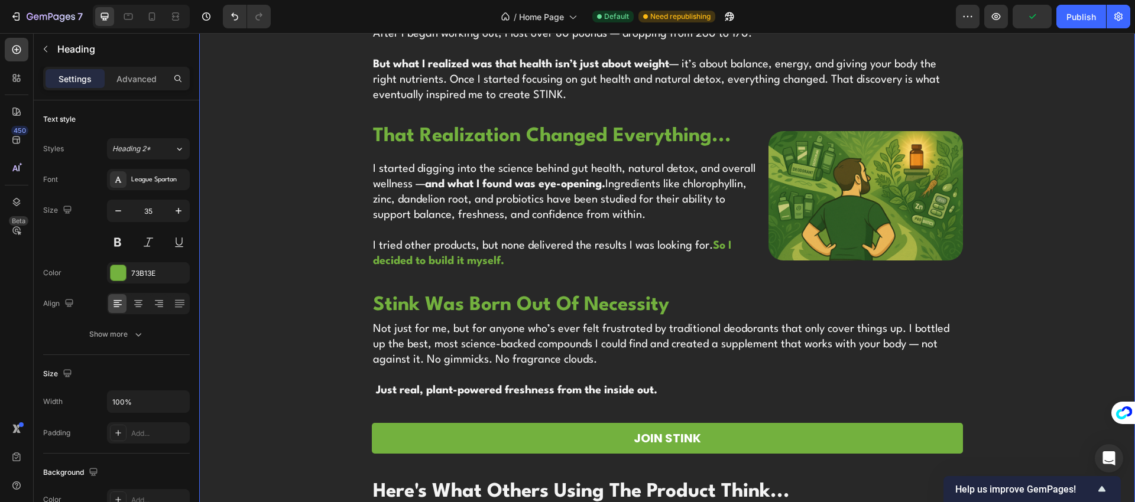
scroll to position [3363, 0]
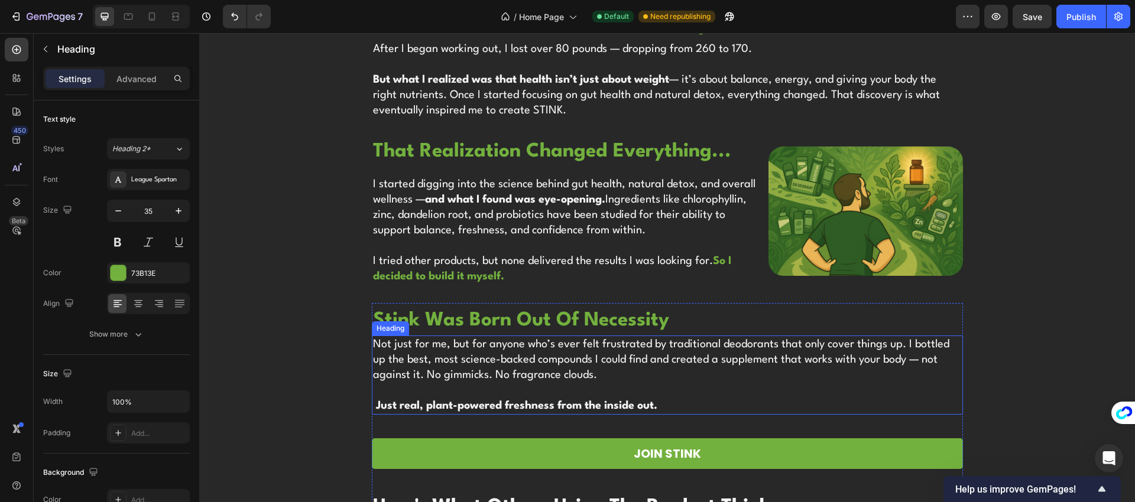
click at [464, 360] on h2 "Not just for me, but for anyone who’s ever felt frustrated by traditional deodo…" at bounding box center [667, 375] width 591 height 79
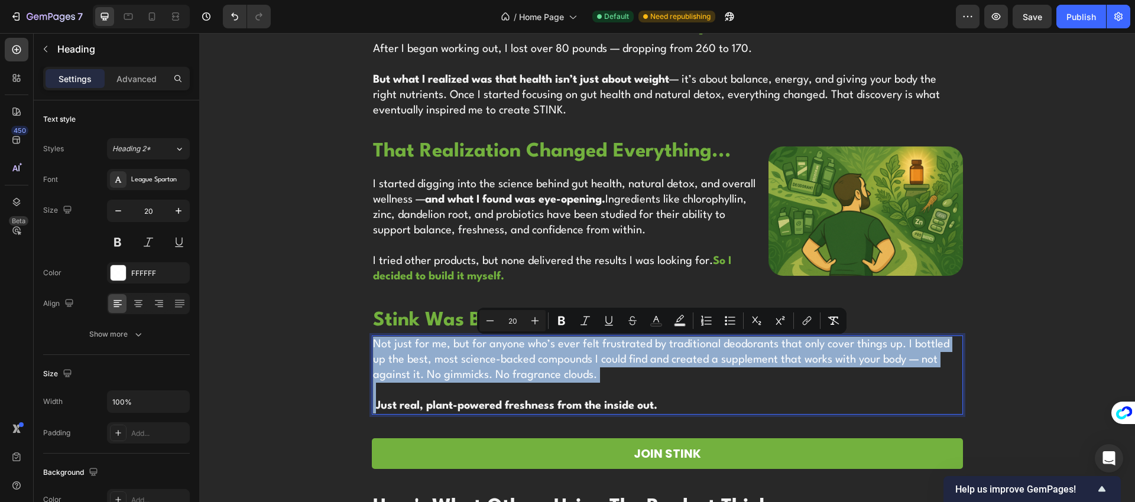
click at [268, 115] on div "Image hi, i'm noah! Heading founder of stink Heading Years ago I struggled with…" at bounding box center [667, 408] width 936 height 1218
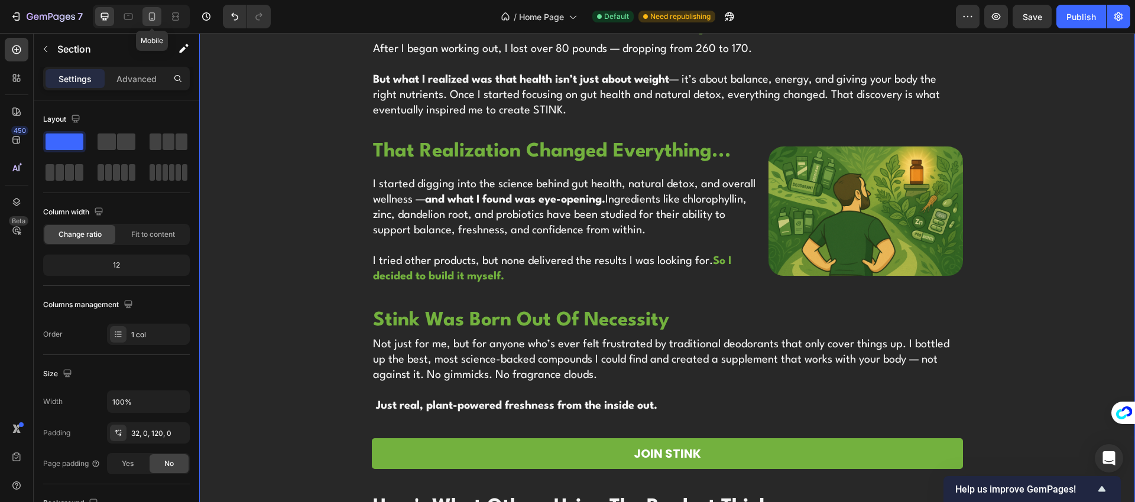
click at [150, 19] on icon at bounding box center [152, 17] width 12 height 12
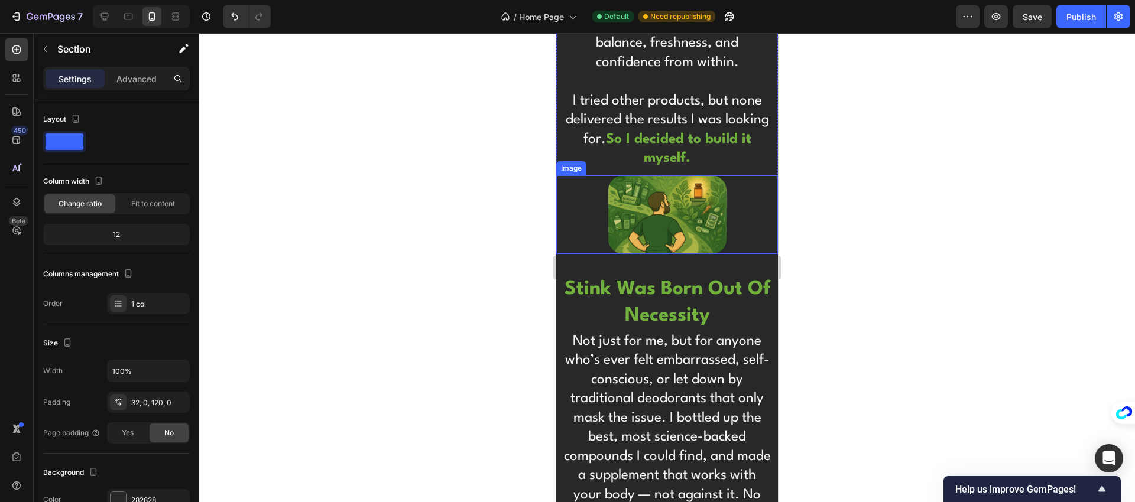
scroll to position [4946, 0]
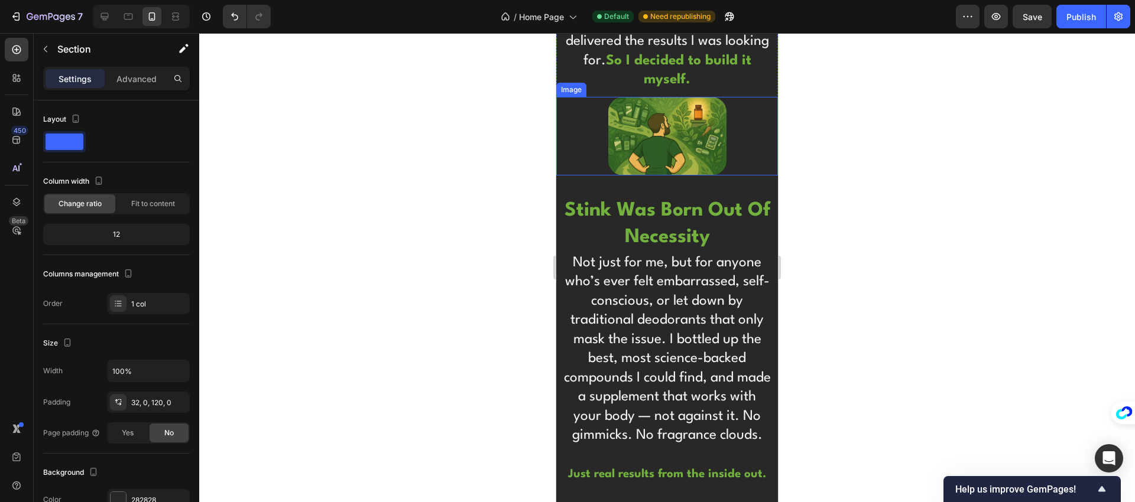
click at [669, 337] on h2 "Not just for me, but for anyone who’s ever felt embarrassed, self-conscious, or…" at bounding box center [667, 368] width 210 height 233
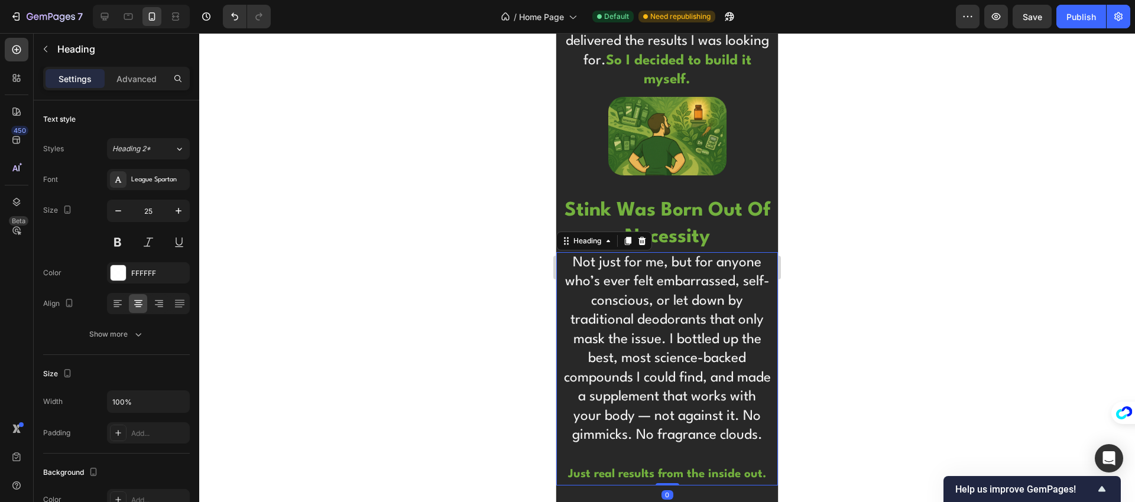
click at [669, 337] on h2 "Not just for me, but for anyone who’s ever felt embarrassed, self-conscious, or…" at bounding box center [667, 368] width 210 height 233
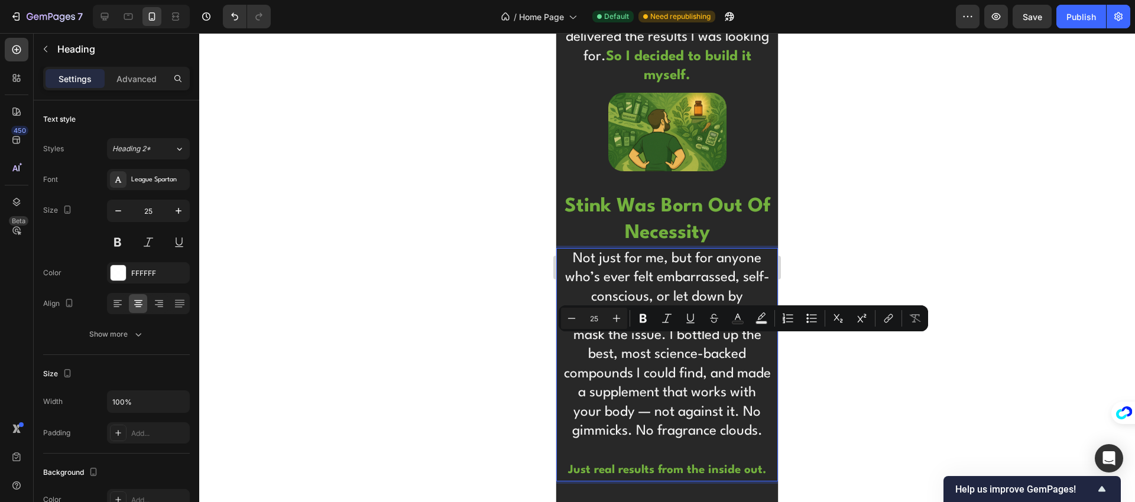
scroll to position [5023, 0]
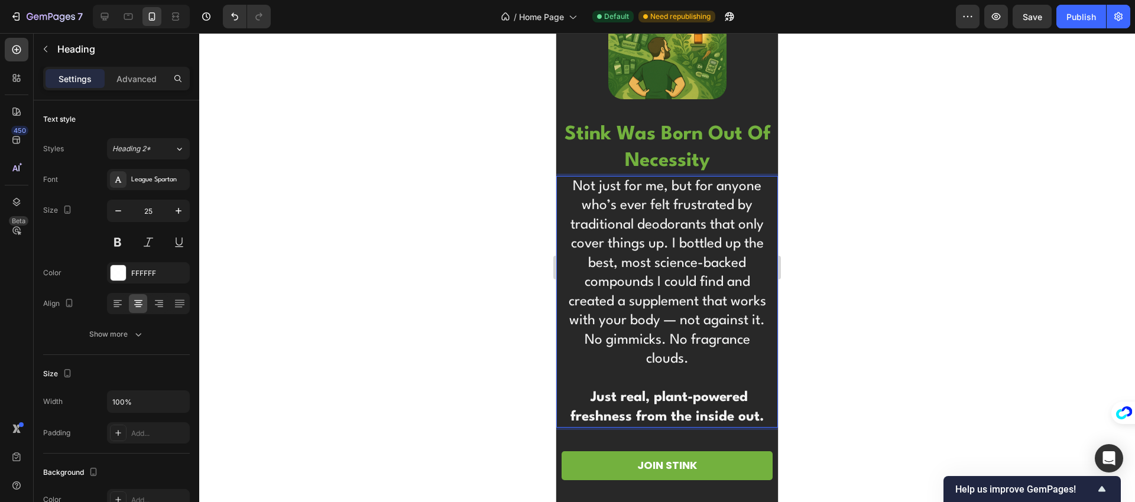
click at [599, 439] on div "stink was born out of necessity Heading Not just for me, but for anyone who’s e…" at bounding box center [667, 353] width 222 height 467
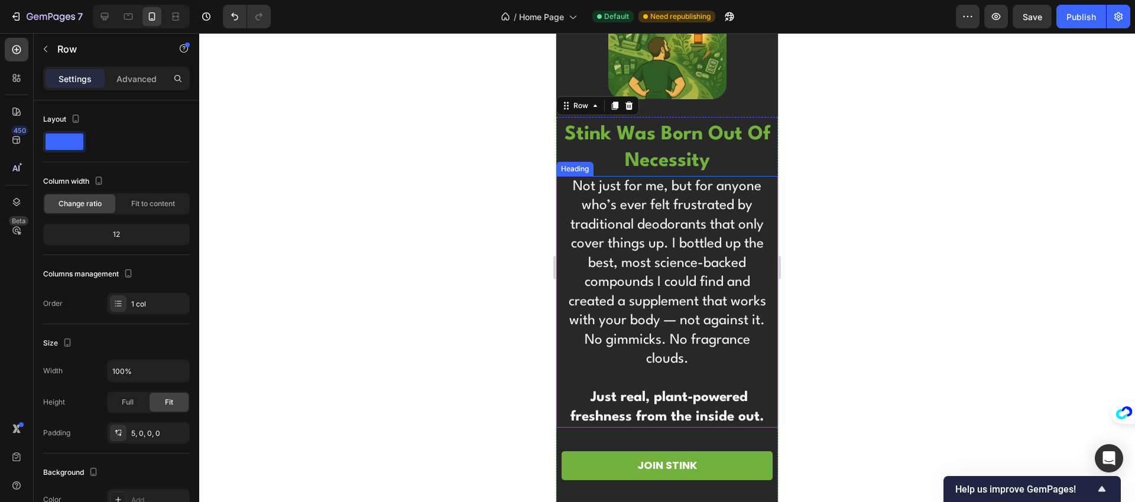
click at [619, 411] on p "Not just for me, but for anyone who’s ever felt frustrated by traditional deodo…" at bounding box center [666, 302] width 207 height 250
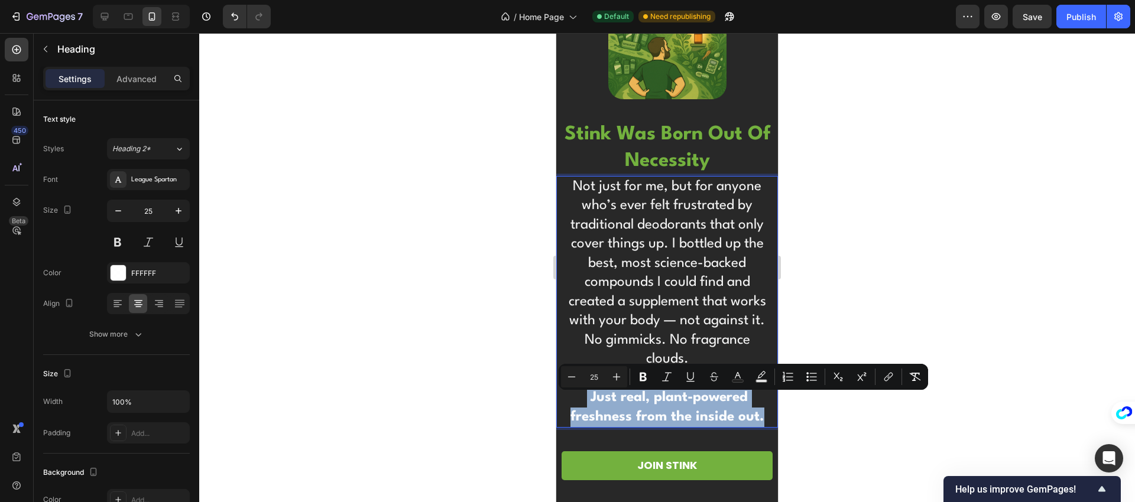
drag, startPoint x: 584, startPoint y: 406, endPoint x: 758, endPoint y: 423, distance: 175.2
click at [758, 423] on p "Not just for me, but for anyone who’s ever felt frustrated by traditional deodo…" at bounding box center [666, 302] width 207 height 250
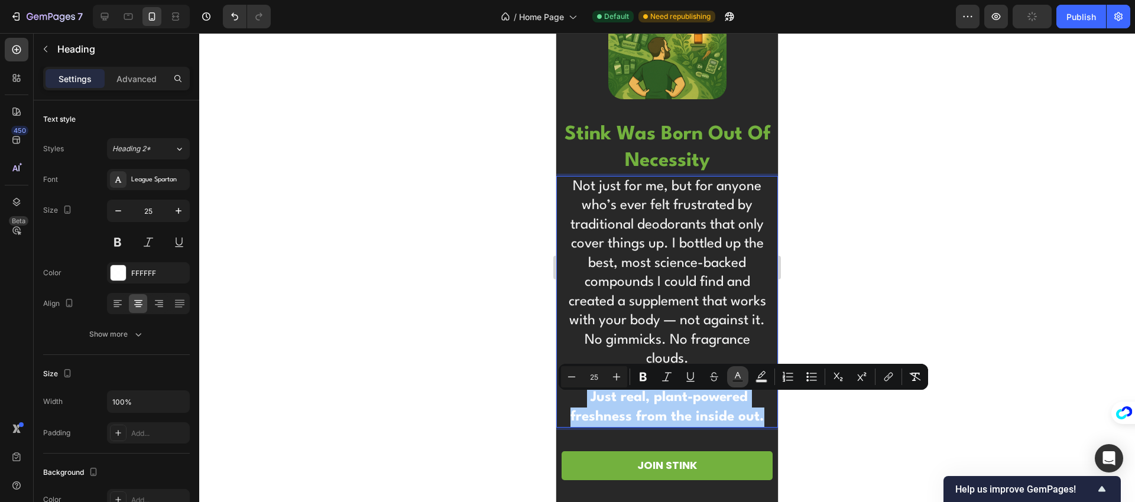
click at [740, 374] on icon "Editor contextual toolbar" at bounding box center [738, 377] width 12 height 12
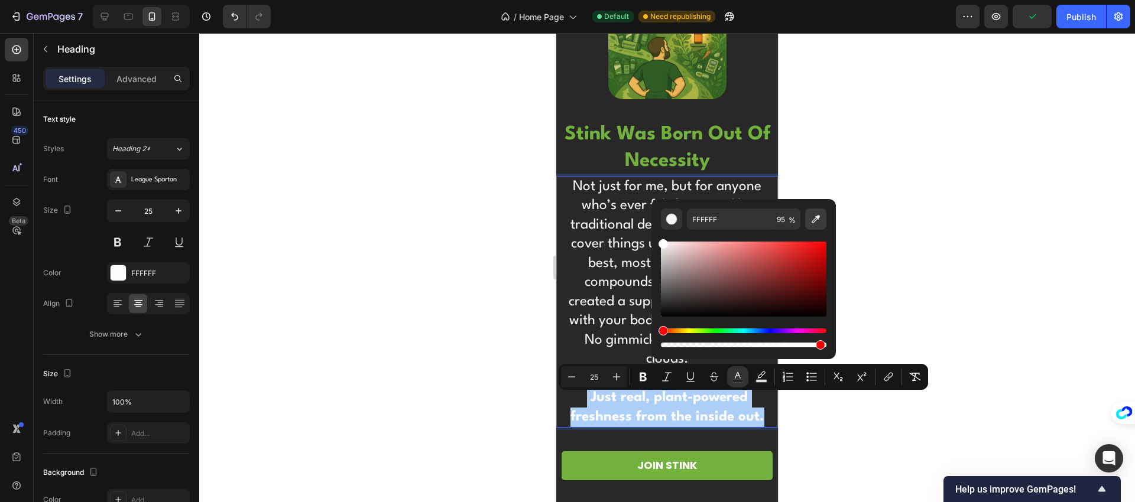
click at [810, 220] on icon "Editor contextual toolbar" at bounding box center [816, 219] width 12 height 12
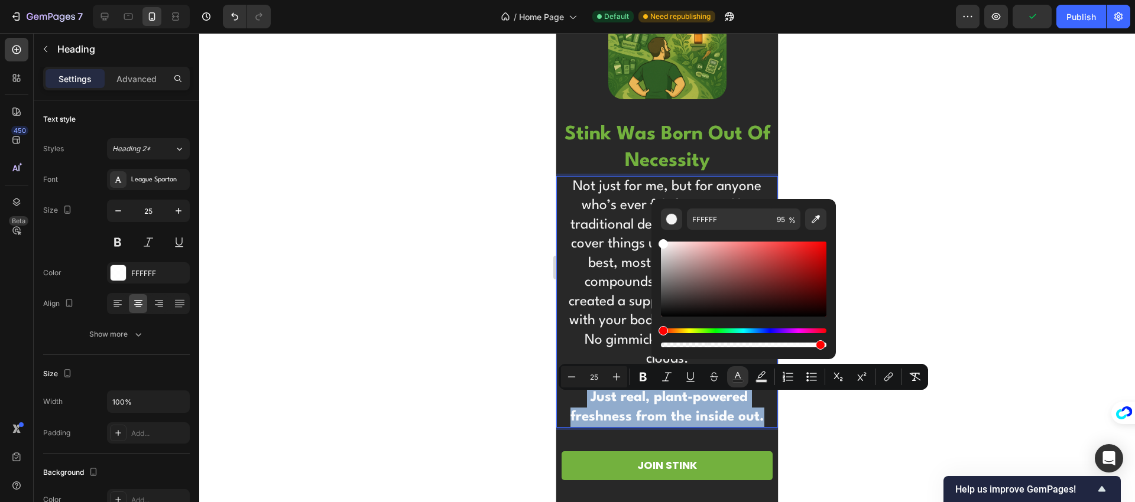
type input "73B13E"
type input "100"
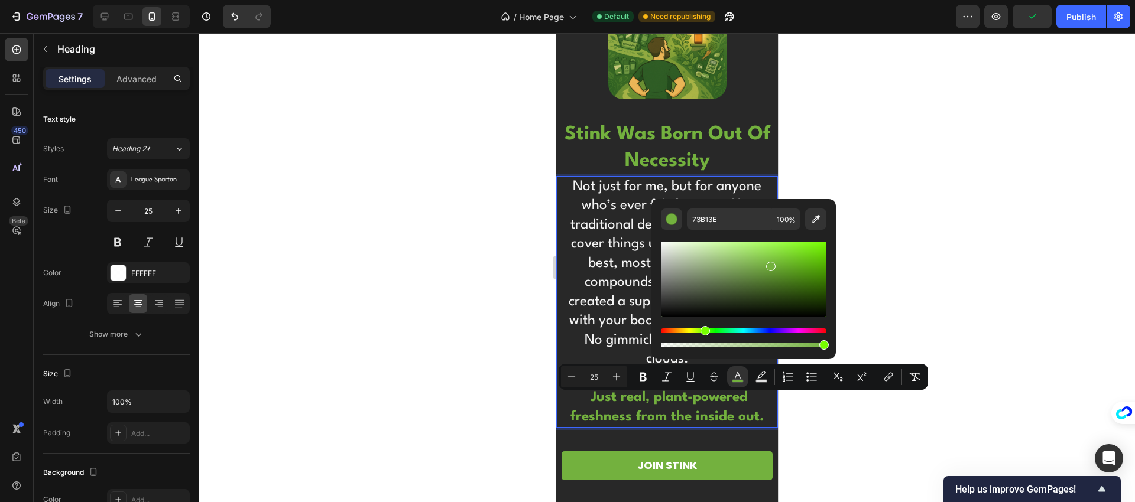
click at [602, 339] on p "Not just for me, but for anyone who’s ever felt frustrated by traditional deodo…" at bounding box center [666, 302] width 207 height 250
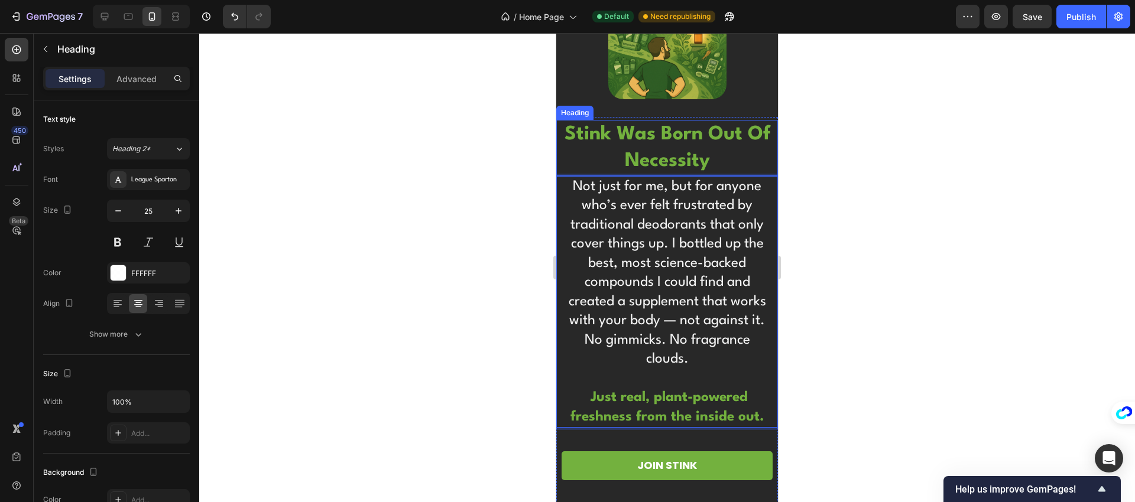
click at [577, 171] on h2 "stink was born out of necessity" at bounding box center [667, 148] width 210 height 56
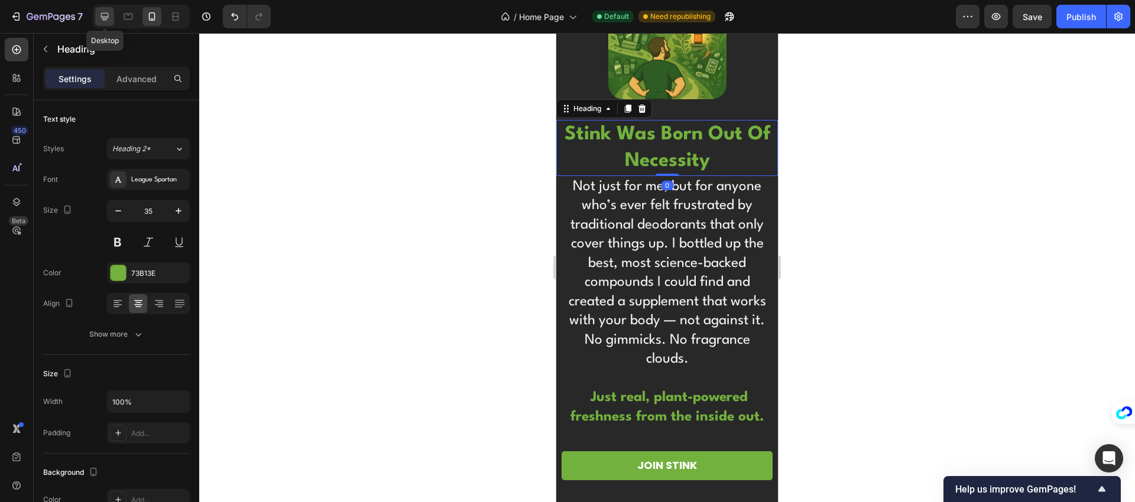
click at [105, 17] on icon at bounding box center [105, 17] width 12 height 12
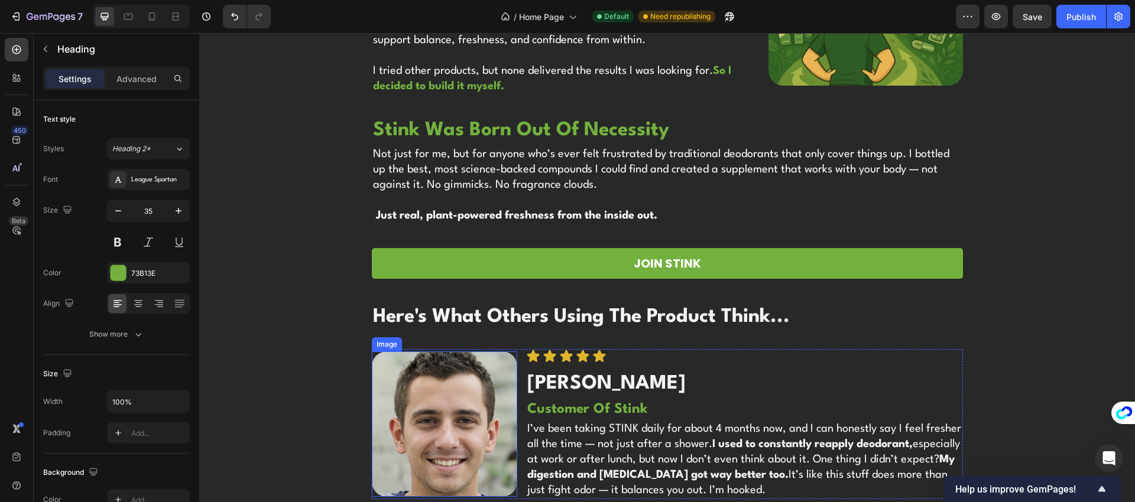
scroll to position [3553, 0]
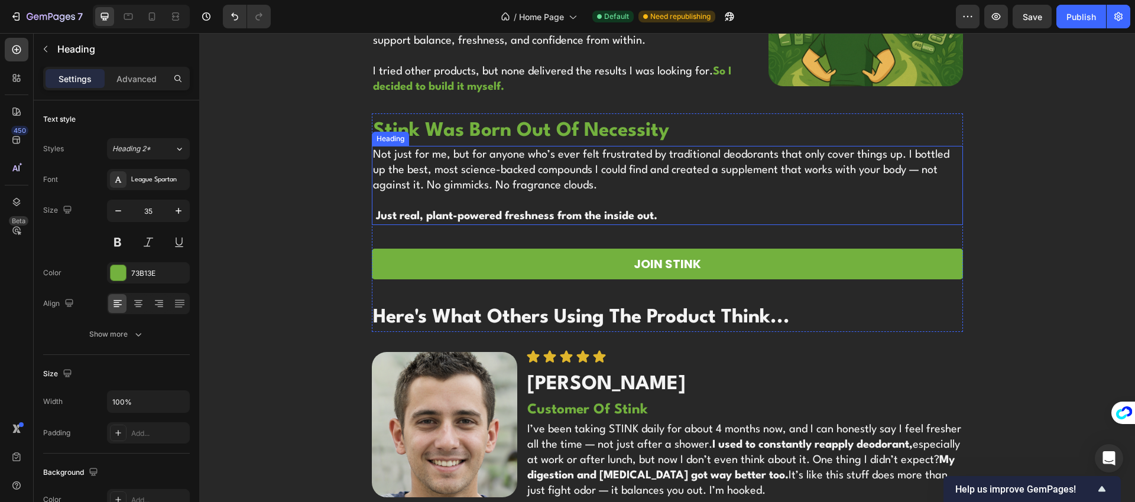
click at [634, 211] on strong "Just real, plant-powered freshness from the inside out." at bounding box center [516, 216] width 281 height 11
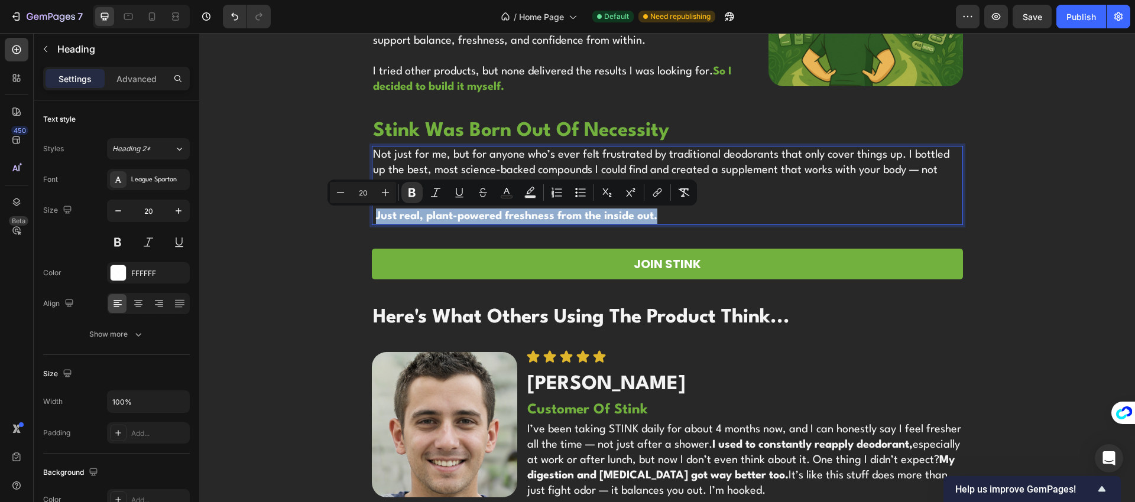
drag, startPoint x: 675, startPoint y: 215, endPoint x: 372, endPoint y: 218, distance: 302.7
click at [373, 218] on p "Not just for me, but for anyone who’s ever felt frustrated by traditional deodo…" at bounding box center [667, 185] width 589 height 77
click at [507, 196] on rect "Editor contextual toolbar" at bounding box center [506, 197] width 11 height 3
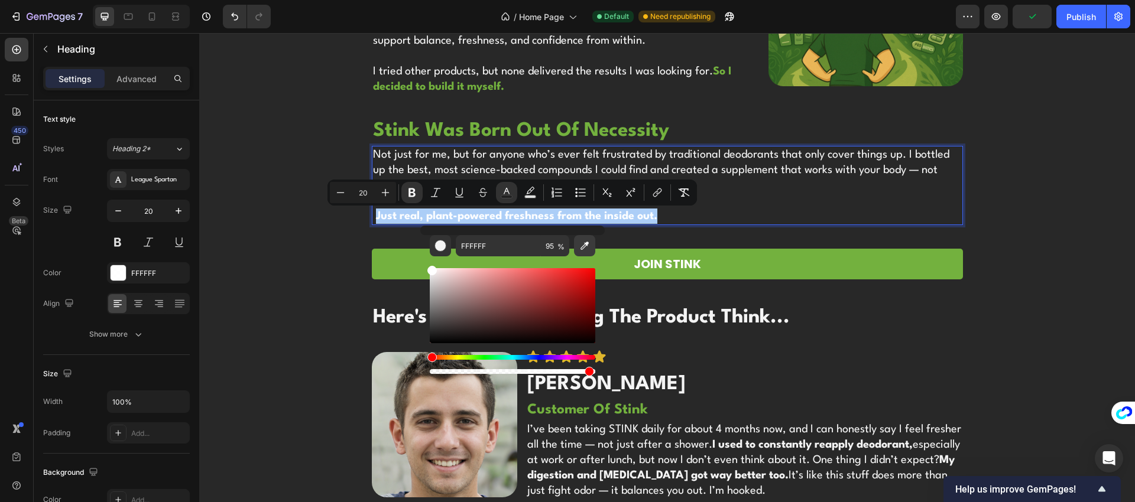
click at [587, 251] on icon "Editor contextual toolbar" at bounding box center [585, 246] width 12 height 12
type input "73B13E"
type input "100"
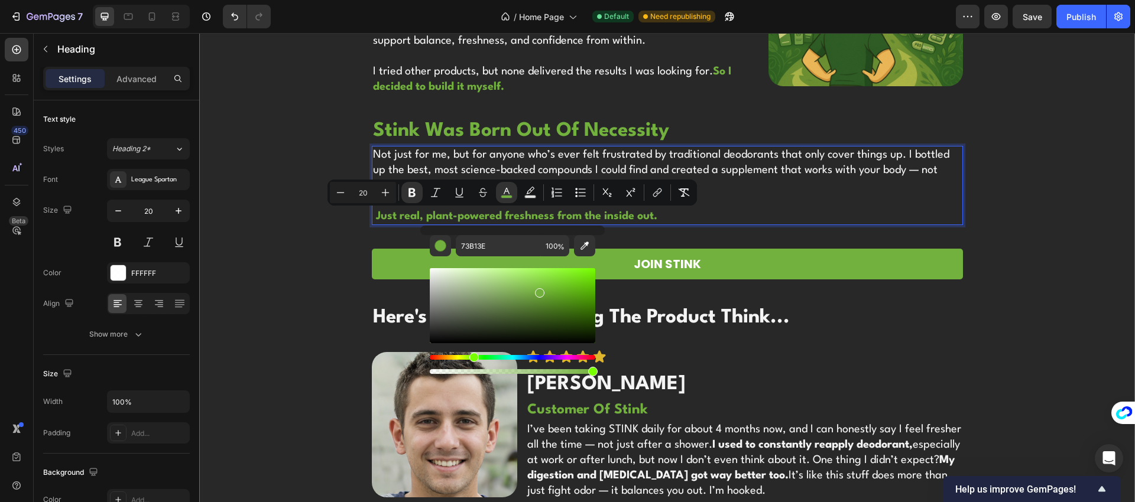
click at [1033, 242] on div "Image hi, i'm noah! Heading founder of stink Heading Years ago I struggled with…" at bounding box center [667, 218] width 936 height 1218
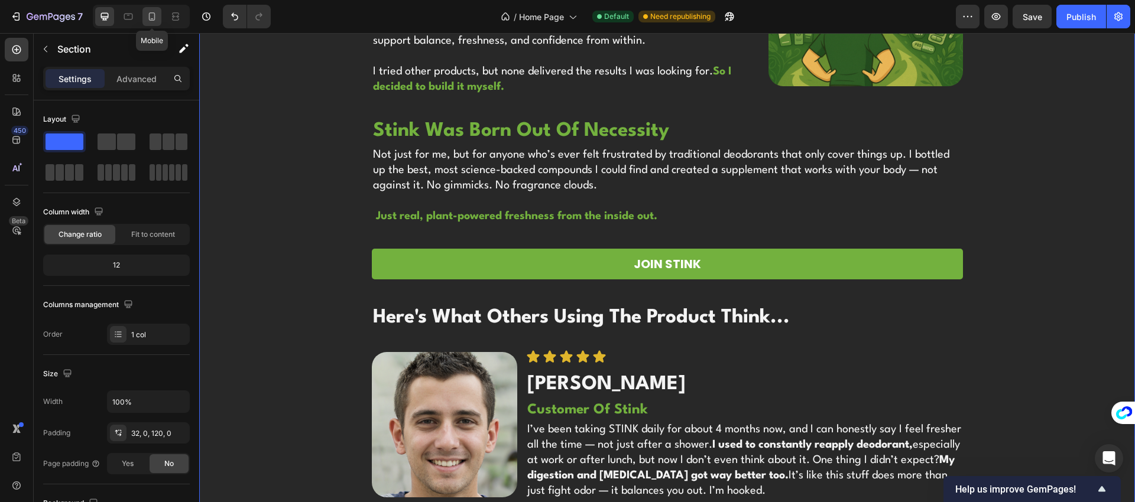
click at [153, 20] on icon at bounding box center [152, 17] width 12 height 12
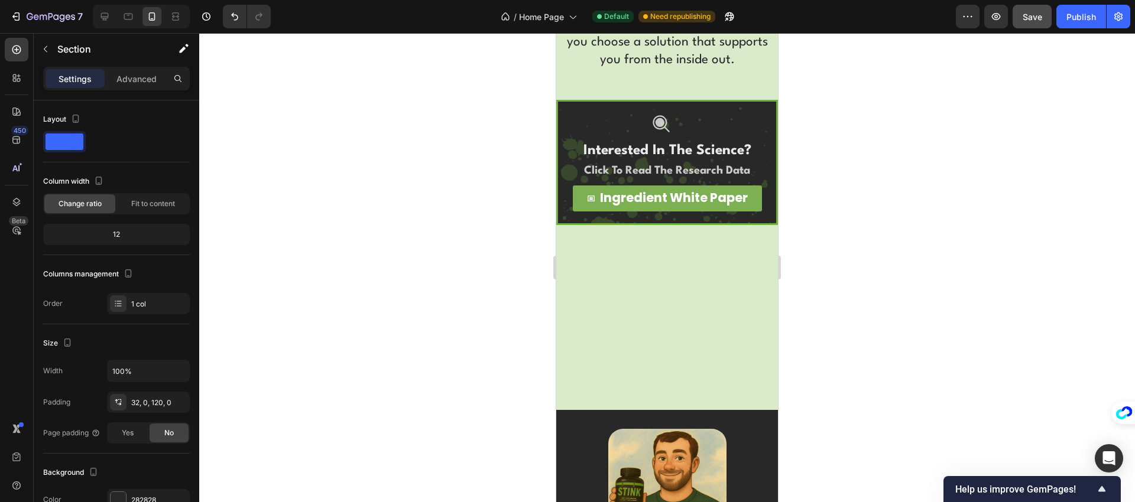
click at [1025, 20] on span "Save" at bounding box center [1033, 17] width 20 height 10
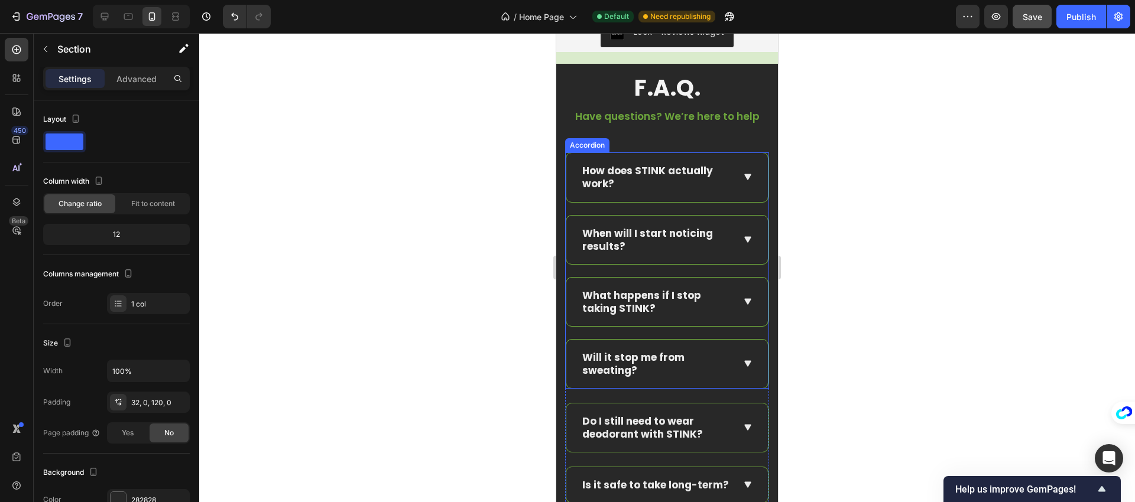
scroll to position [7016, 0]
click at [618, 176] on p "How does STINK actually work?" at bounding box center [656, 179] width 148 height 26
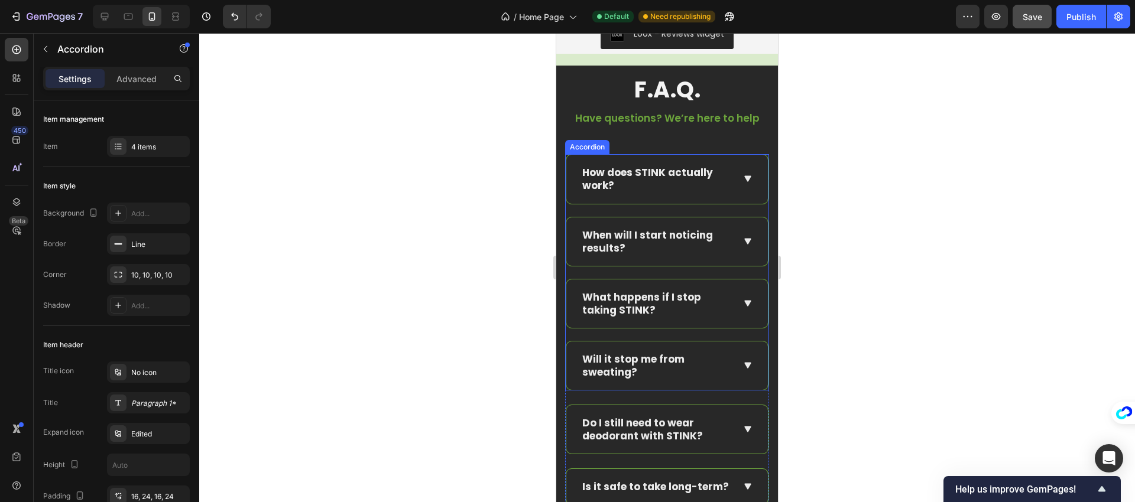
click at [618, 176] on p "How does STINK actually work?" at bounding box center [656, 179] width 148 height 26
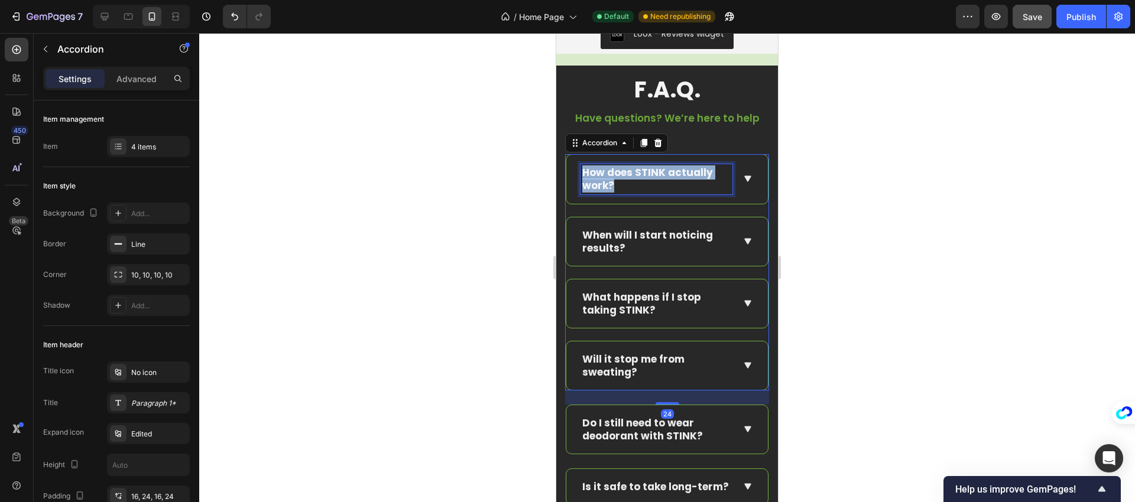
click at [618, 176] on p "How does STINK actually work?" at bounding box center [656, 179] width 148 height 26
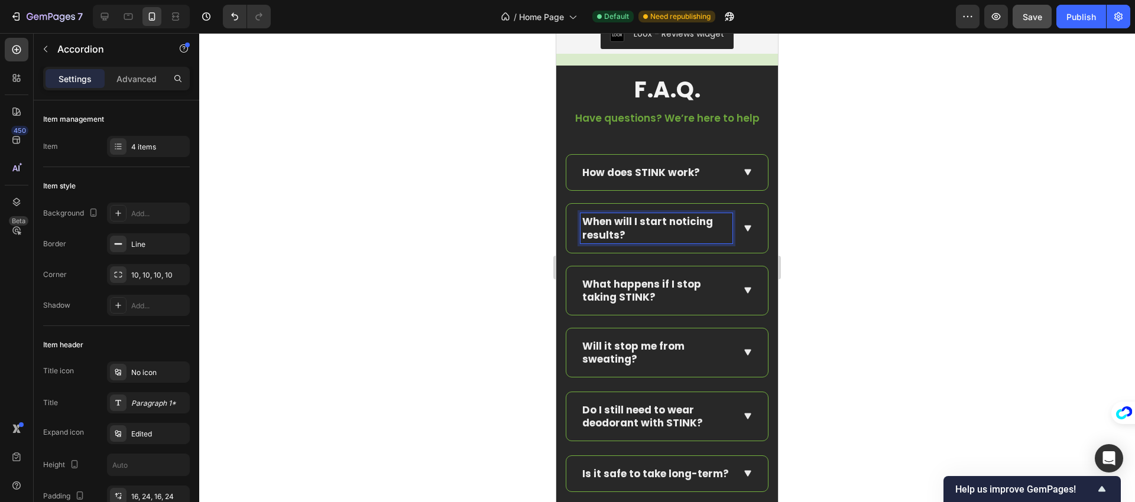
click at [616, 229] on p "When will I start noticing results?" at bounding box center [656, 228] width 148 height 26
click at [645, 294] on p "What happens if I stop taking STINK?" at bounding box center [656, 291] width 148 height 26
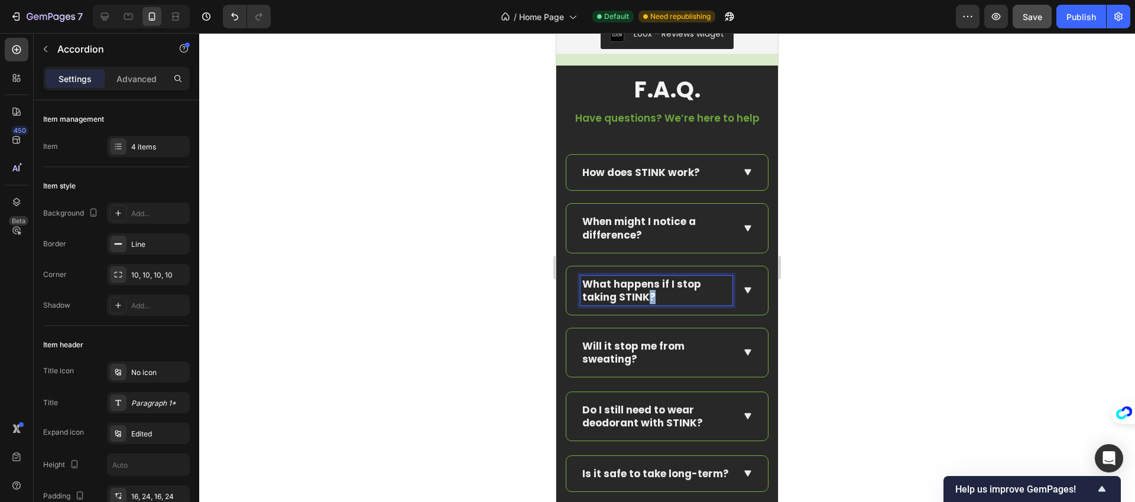
click at [645, 294] on p "What happens if I stop taking STINK?" at bounding box center [656, 291] width 148 height 26
click at [630, 360] on p "Will it stop me from sweating?" at bounding box center [656, 353] width 148 height 26
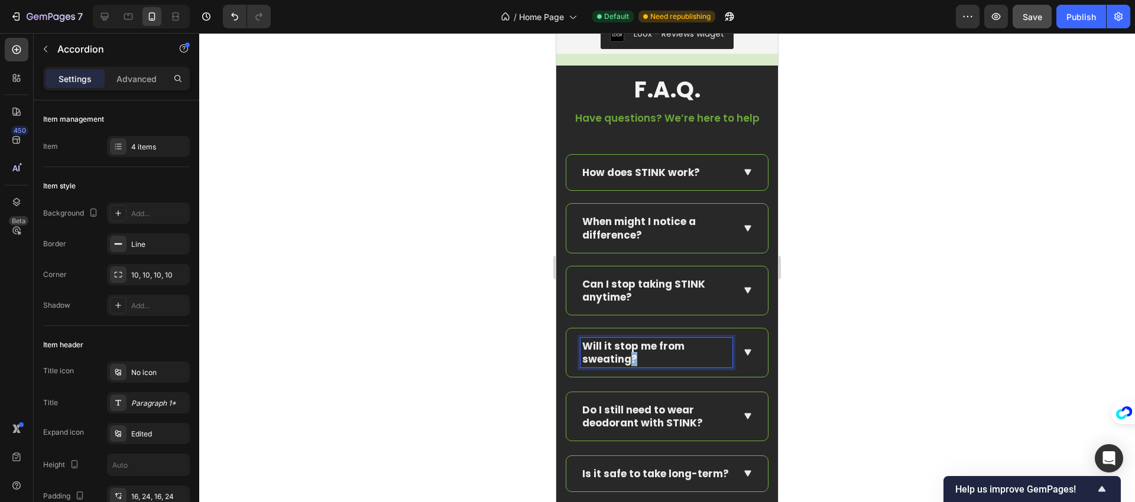
click at [630, 360] on p "Will it stop me from sweating?" at bounding box center [656, 353] width 148 height 26
click at [624, 411] on p "Do I still need to wear deodorant with STINK?" at bounding box center [656, 417] width 148 height 26
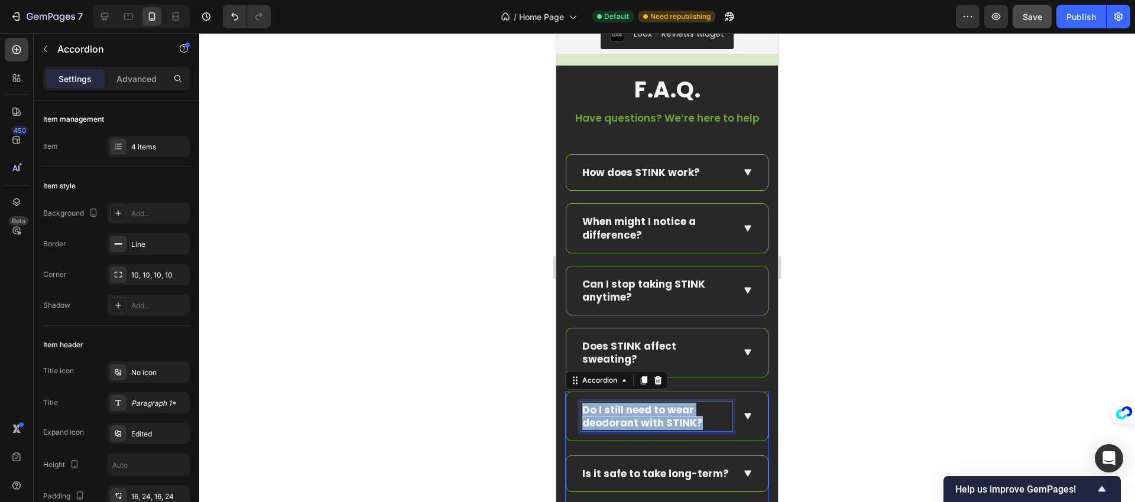
click at [624, 411] on p "Do I still need to wear deodorant with STINK?" at bounding box center [656, 417] width 148 height 26
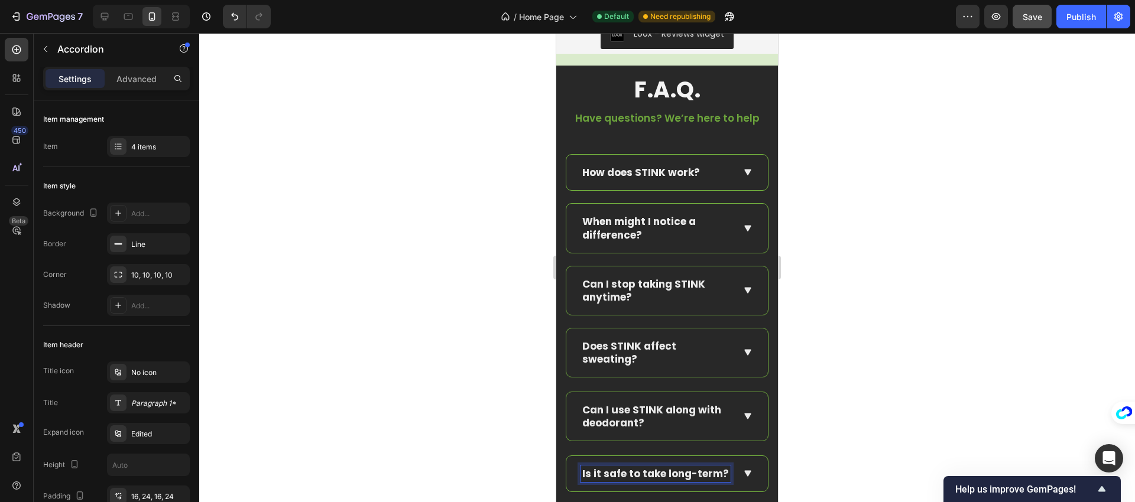
click at [625, 473] on p "Is it safe to take long-term?" at bounding box center [655, 474] width 147 height 13
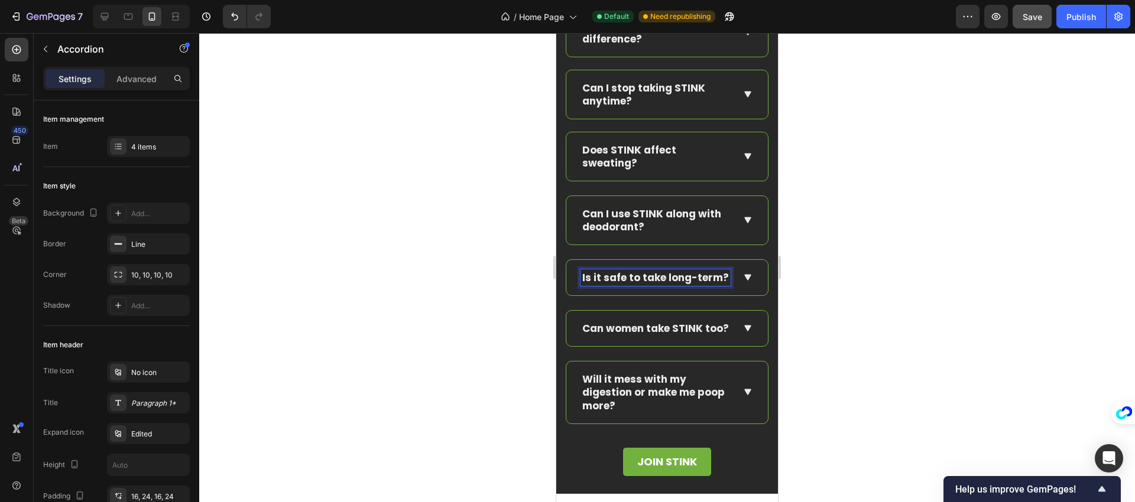
scroll to position [7231, 0]
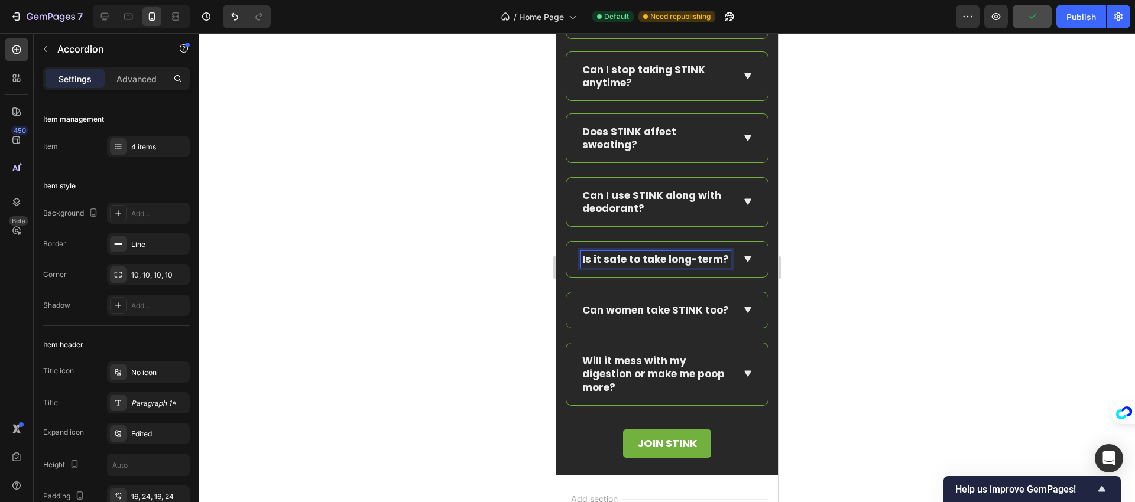
click at [605, 317] on p "Can women take STINK too?" at bounding box center [655, 310] width 147 height 13
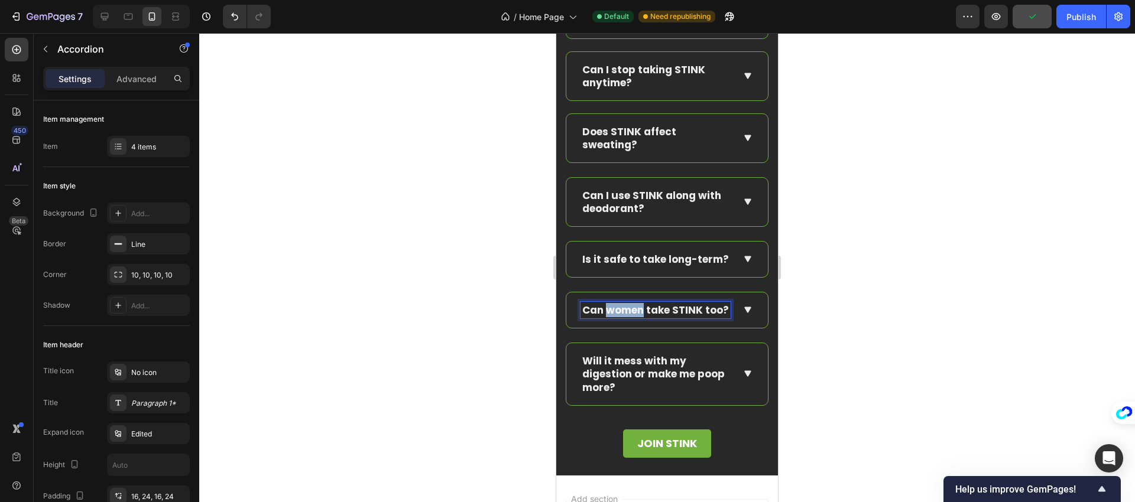
click at [605, 317] on p "Can women take STINK too?" at bounding box center [655, 310] width 147 height 13
click at [640, 394] on p "Will it mess with my digestion or make me poop more?" at bounding box center [656, 374] width 148 height 39
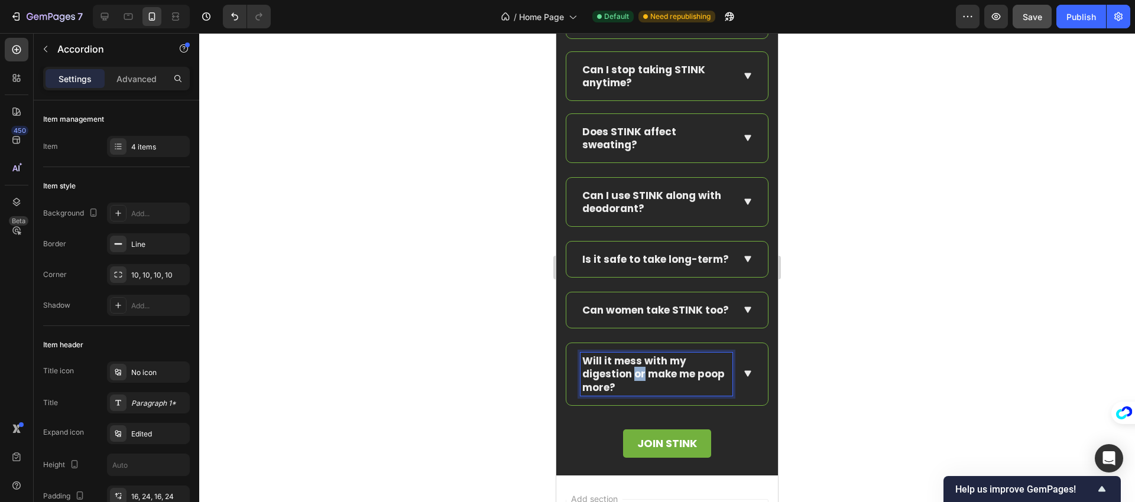
click at [640, 394] on p "Will it mess with my digestion or make me poop more?" at bounding box center [656, 374] width 148 height 39
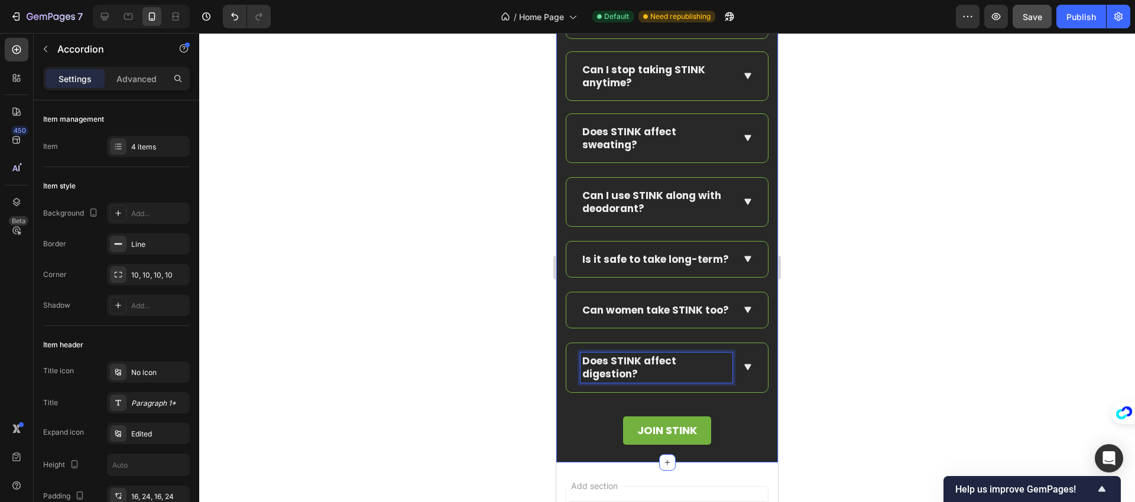
click at [599, 433] on div "F.A.Q. Text Block Have questions? We’re here to help Text block Row How does ST…" at bounding box center [667, 157] width 204 height 588
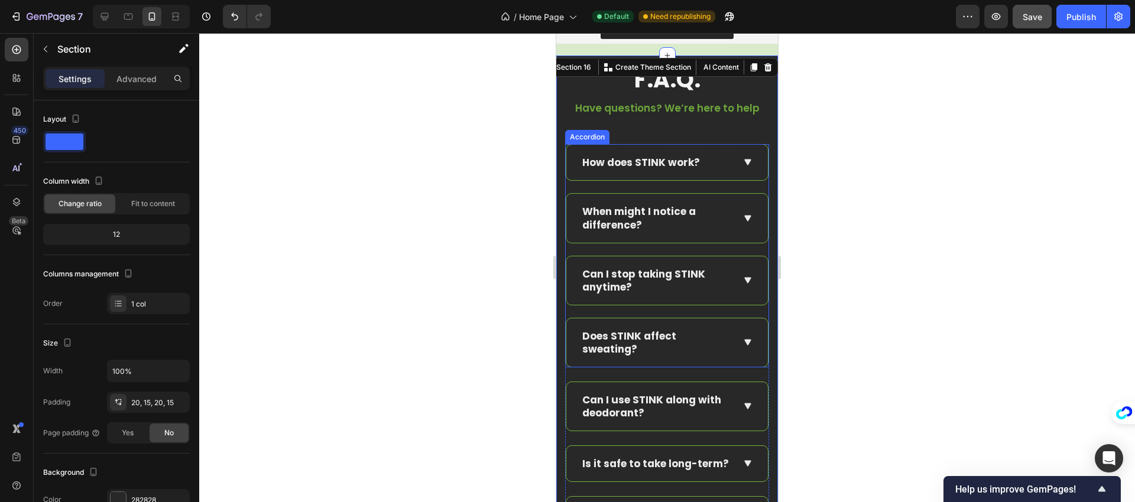
scroll to position [6979, 0]
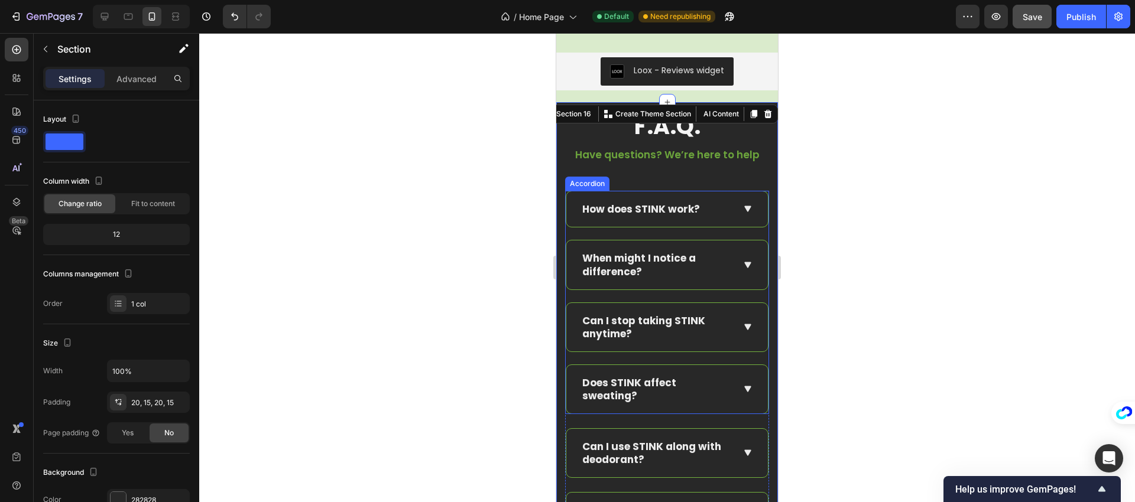
click at [744, 208] on icon at bounding box center [747, 209] width 7 height 7
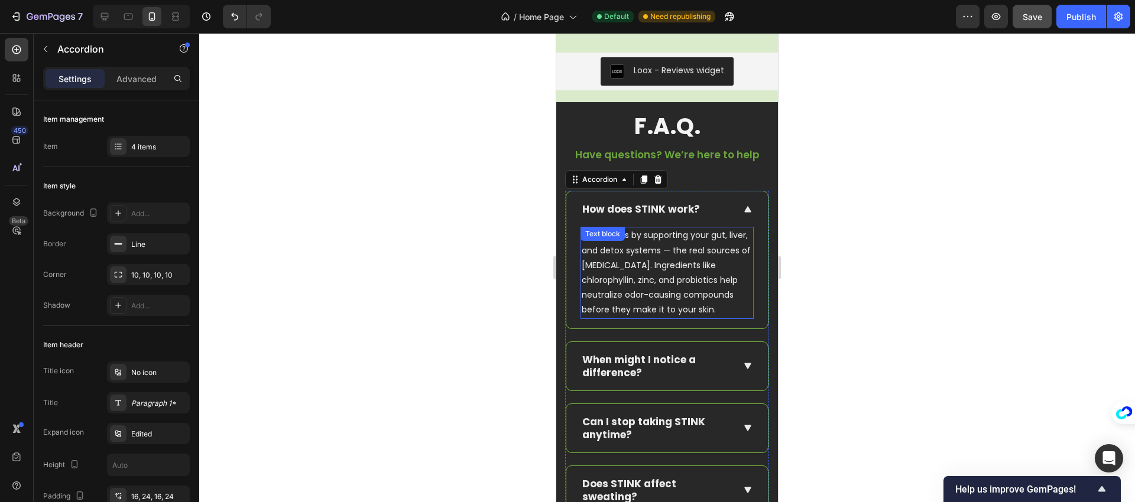
click at [650, 278] on p "STINK works by supporting your gut, liver, and detox systems — the real sources…" at bounding box center [667, 272] width 171 height 89
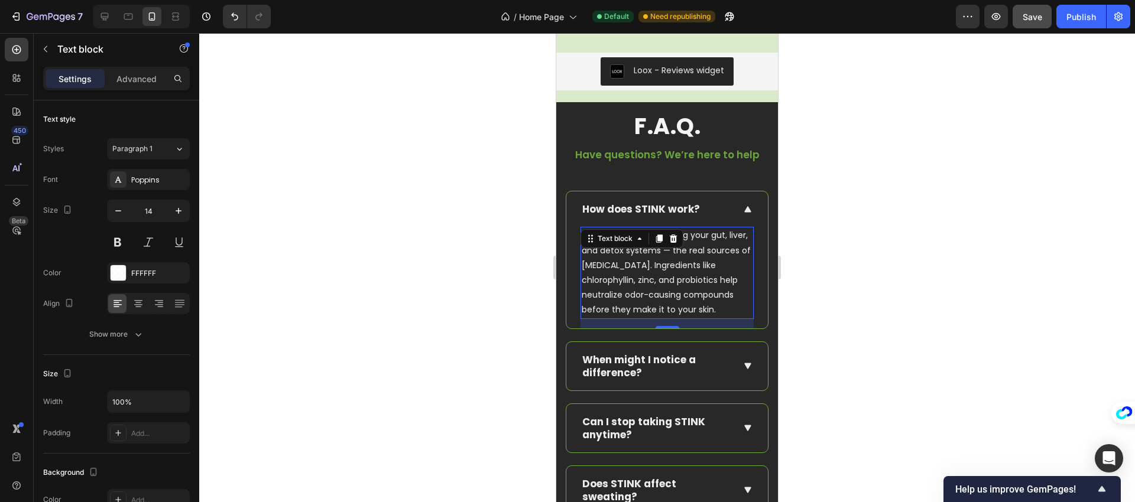
click at [650, 278] on p "STINK works by supporting your gut, liver, and detox systems — the real sources…" at bounding box center [667, 272] width 171 height 89
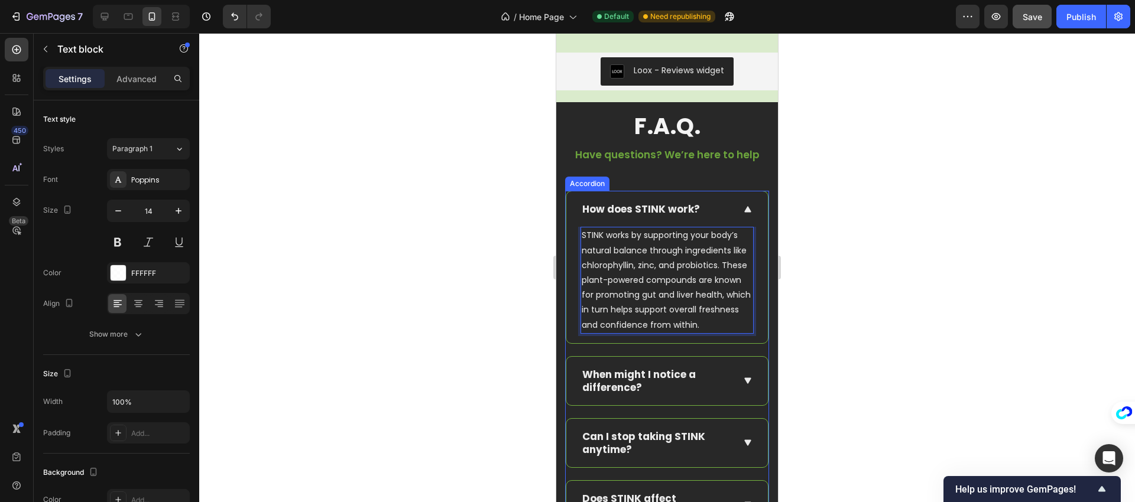
click at [742, 387] on icon at bounding box center [747, 381] width 11 height 12
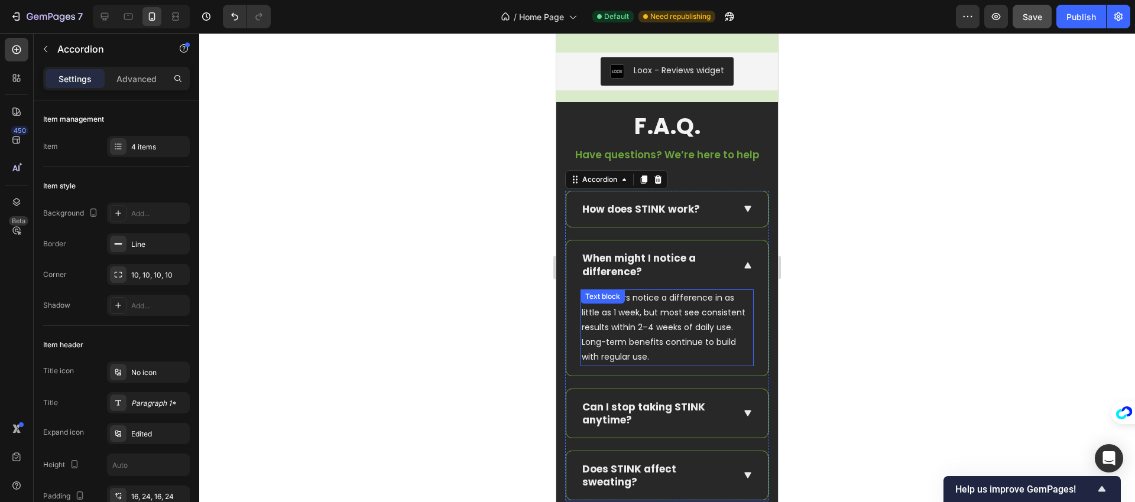
click at [658, 325] on p "Some users notice a difference in as little as 1 week, but most see consistent …" at bounding box center [667, 328] width 171 height 74
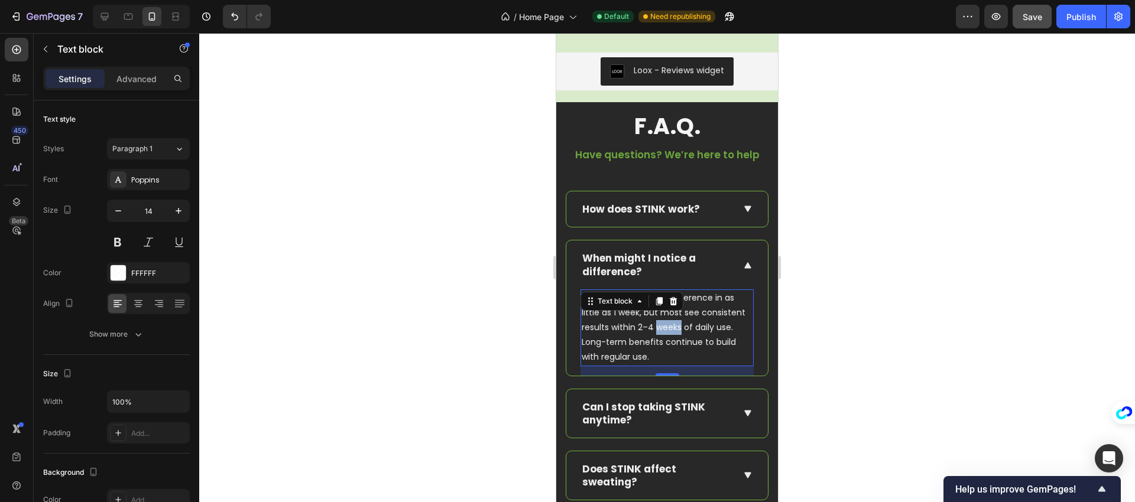
click at [658, 325] on p "Some users notice a difference in as little as 1 week, but most see consistent …" at bounding box center [667, 328] width 171 height 74
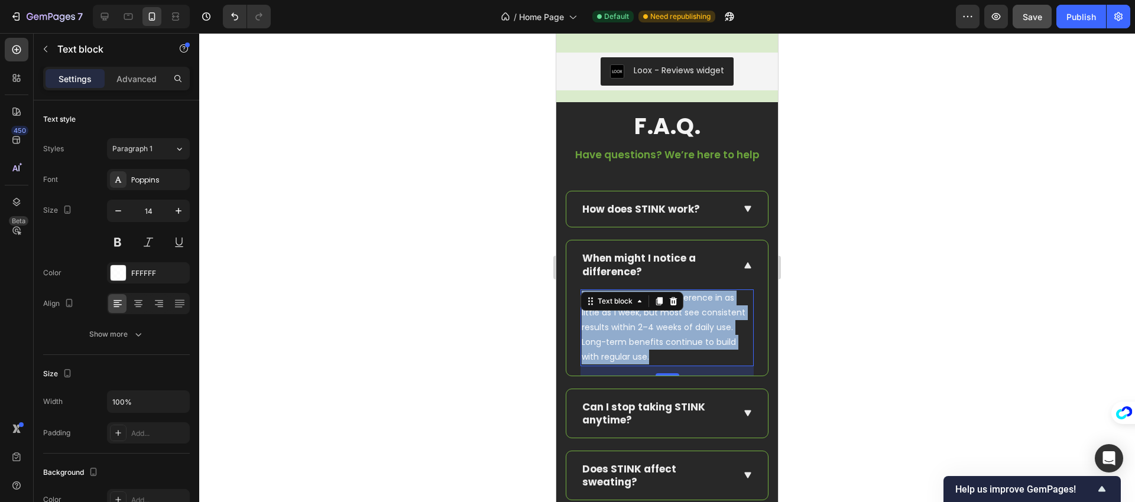
click at [658, 325] on p "Some users notice a difference in as little as 1 week, but most see consistent …" at bounding box center [667, 328] width 171 height 74
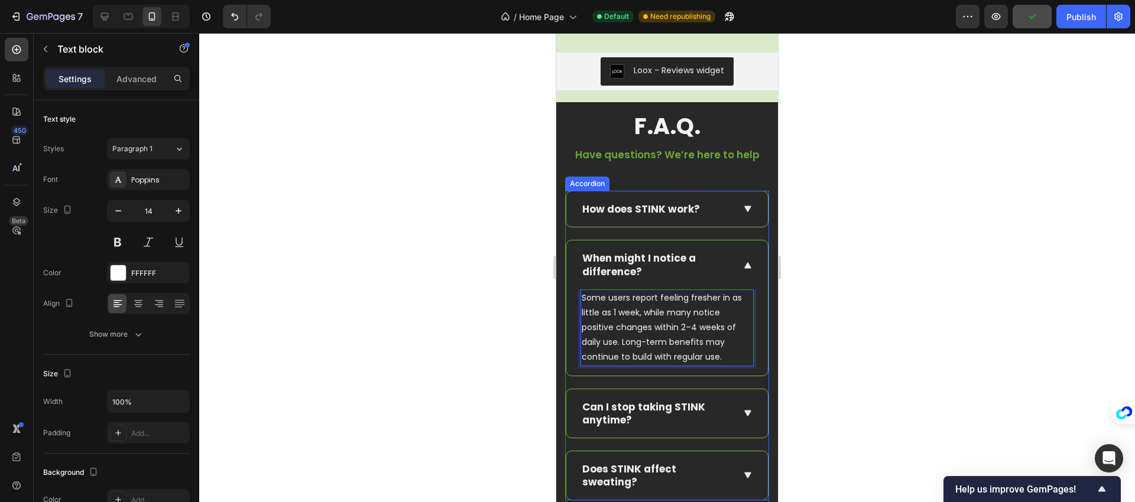
click at [731, 414] on div "Can I stop taking STINK anytime?" at bounding box center [667, 414] width 202 height 48
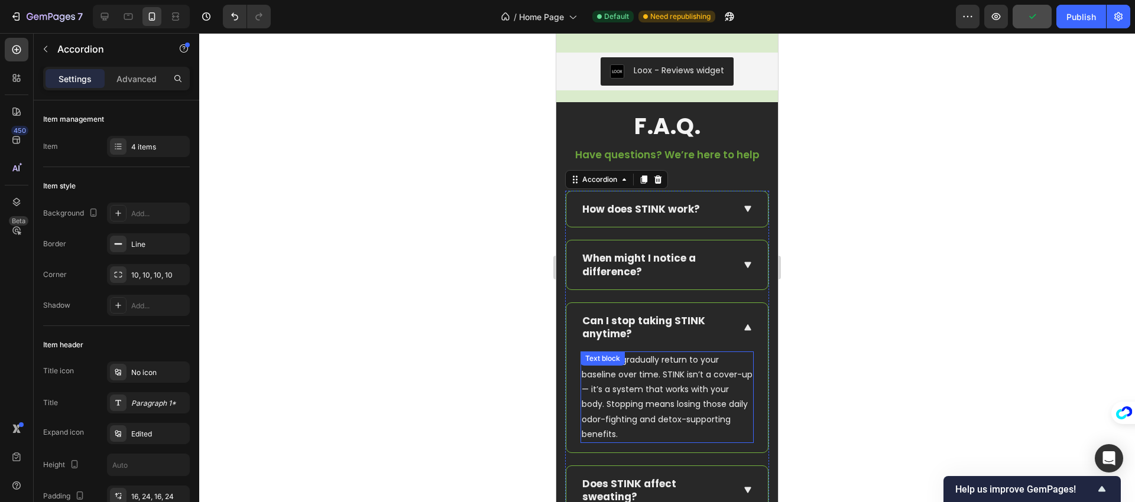
click at [653, 389] on p "You may gradually return to your baseline over time. STINK isn’t a cover-up — i…" at bounding box center [667, 397] width 171 height 89
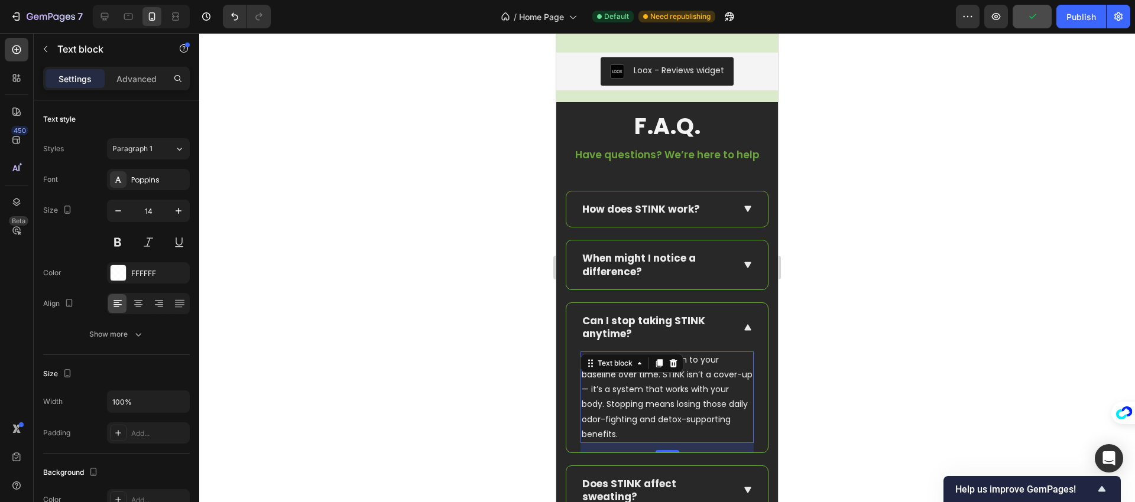
click at [653, 389] on p "You may gradually return to your baseline over time. STINK isn’t a cover-up — i…" at bounding box center [667, 397] width 171 height 89
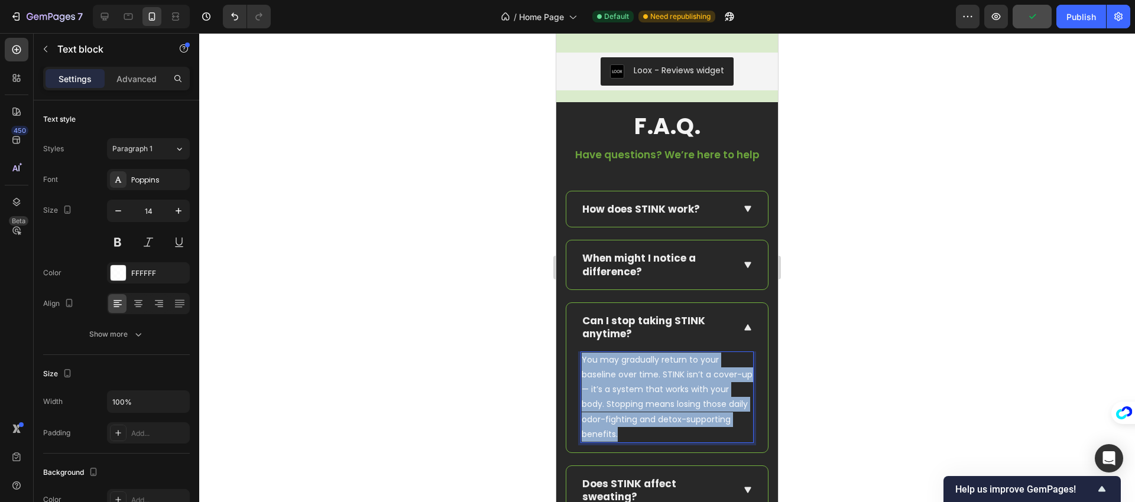
click at [653, 389] on p "You may gradually return to your baseline over time. STINK isn’t a cover-up — i…" at bounding box center [667, 397] width 171 height 89
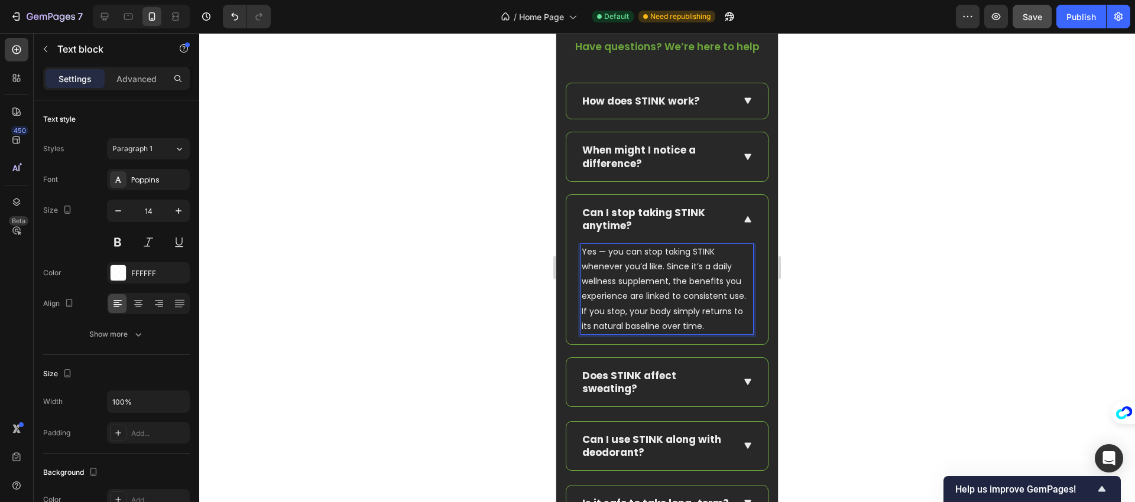
scroll to position [7116, 0]
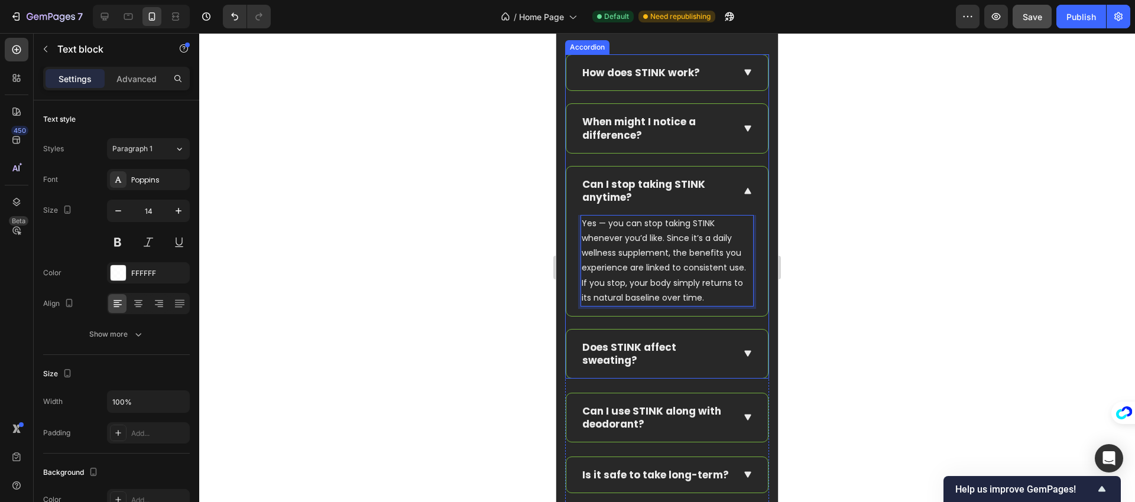
click at [742, 360] on icon at bounding box center [747, 354] width 11 height 12
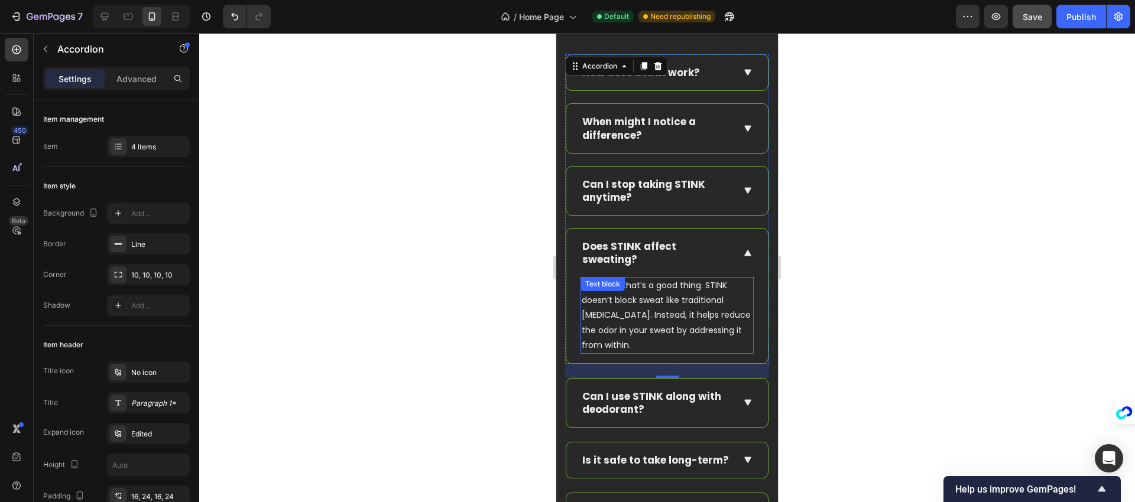
click at [667, 314] on p "No — and that’s a good thing. STINK doesn’t block sweat like traditional antipe…" at bounding box center [667, 315] width 171 height 74
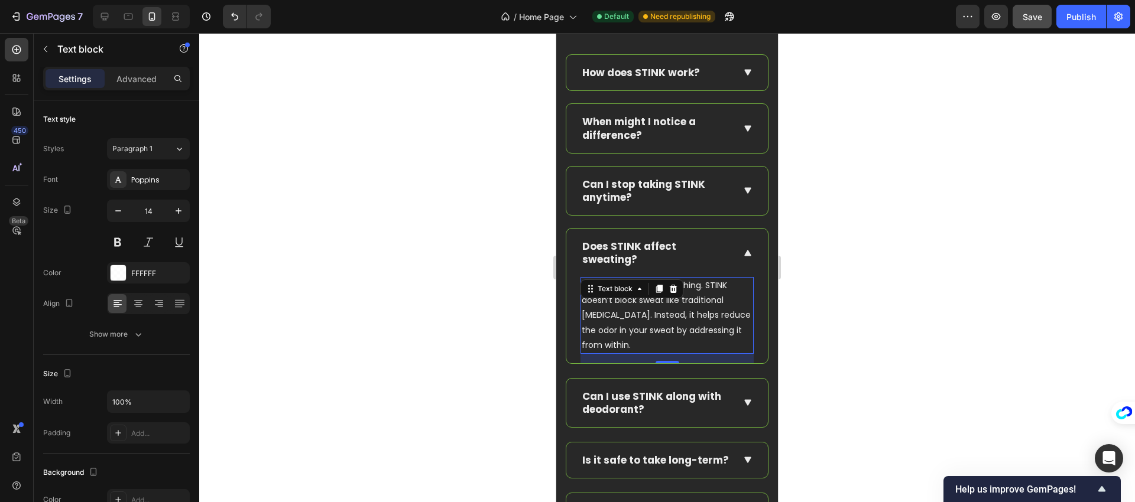
click at [667, 314] on p "No — and that’s a good thing. STINK doesn’t block sweat like traditional antipe…" at bounding box center [667, 315] width 171 height 74
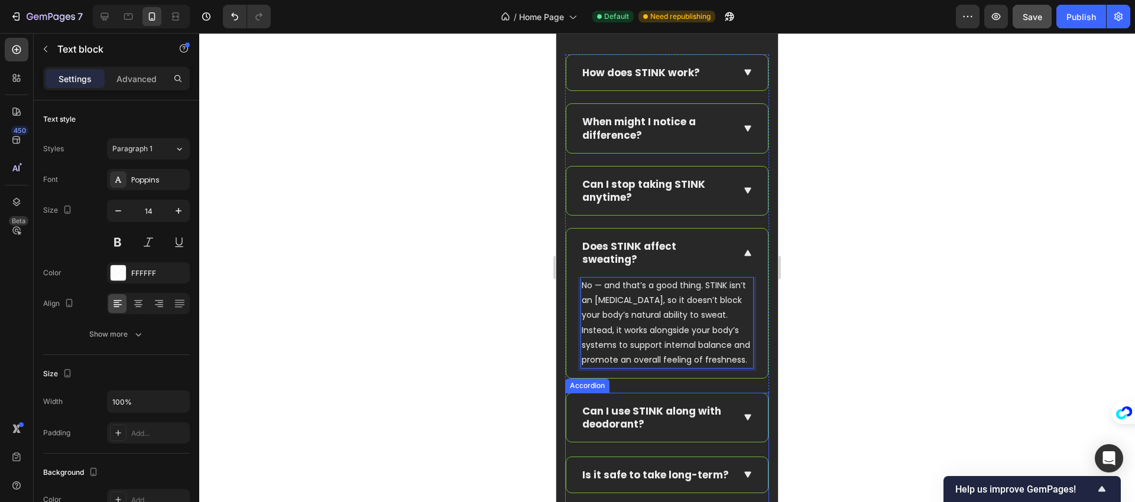
click at [742, 424] on icon at bounding box center [747, 418] width 11 height 12
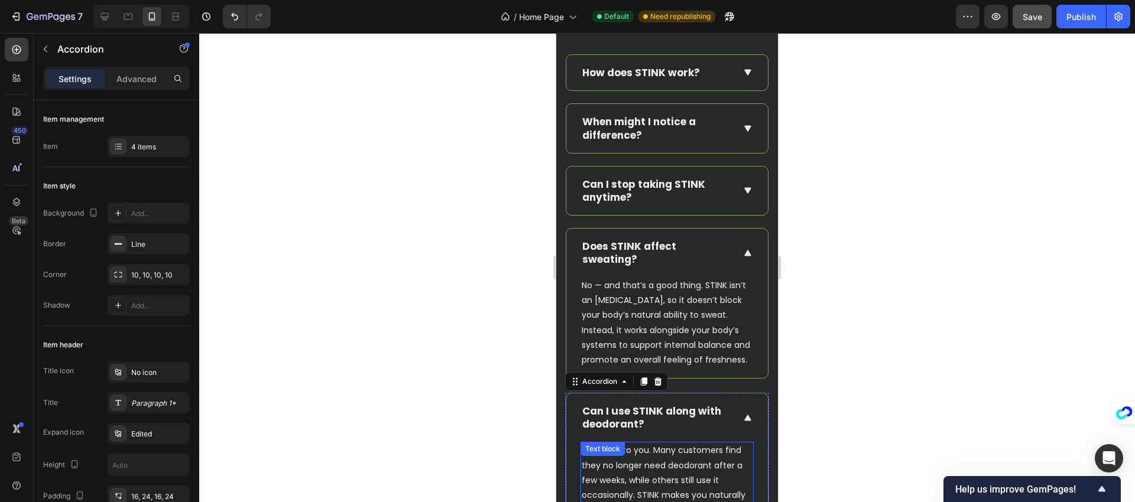
click at [650, 468] on p "That’s up to you. Many customers find they no longer need deodorant after a few…" at bounding box center [667, 487] width 171 height 89
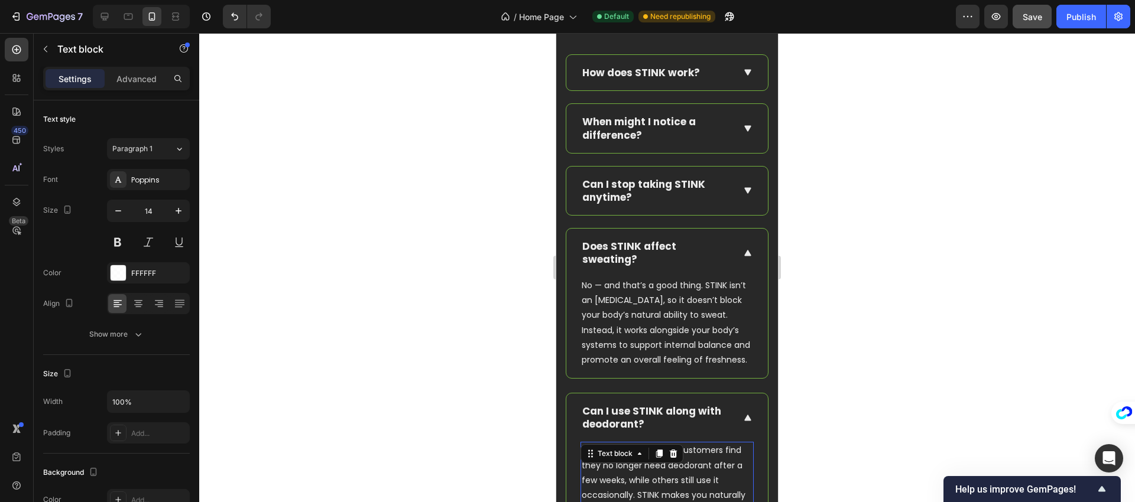
click at [650, 463] on div "Text block" at bounding box center [631, 454] width 103 height 19
click at [742, 252] on icon at bounding box center [747, 253] width 11 height 12
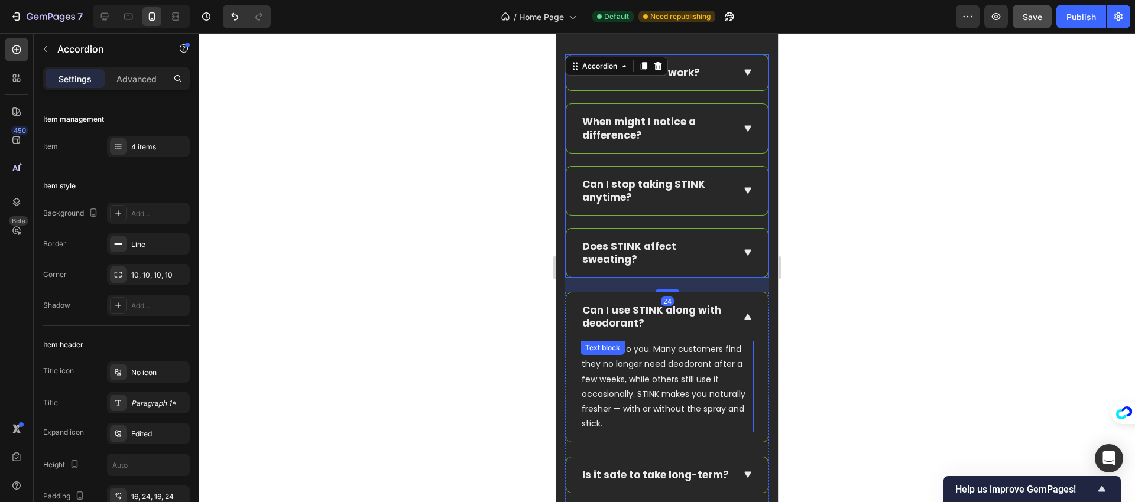
click at [678, 368] on p "That’s up to you. Many customers find they no longer need deodorant after a few…" at bounding box center [667, 386] width 171 height 89
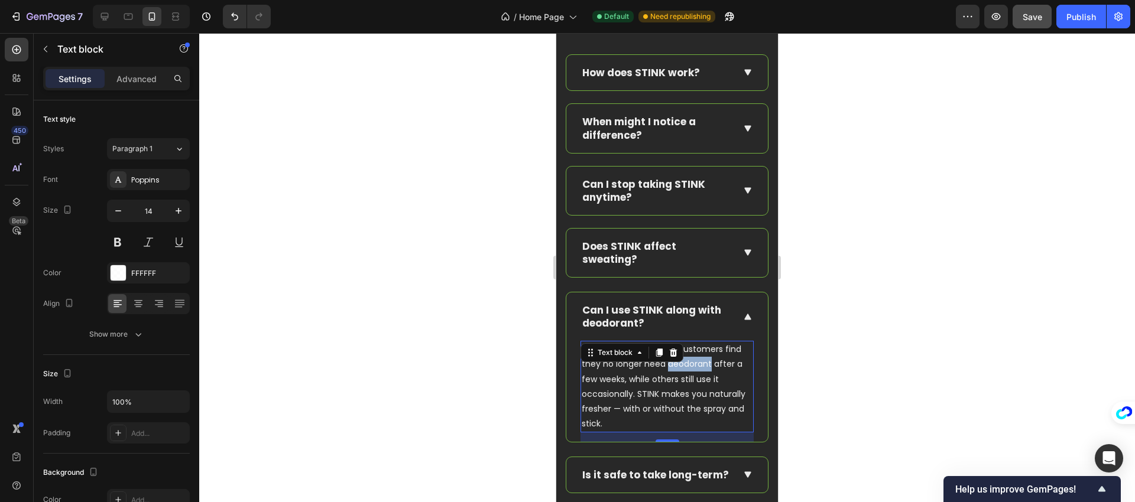
click at [678, 368] on p "That’s up to you. Many customers find they no longer need deodorant after a few…" at bounding box center [667, 386] width 171 height 89
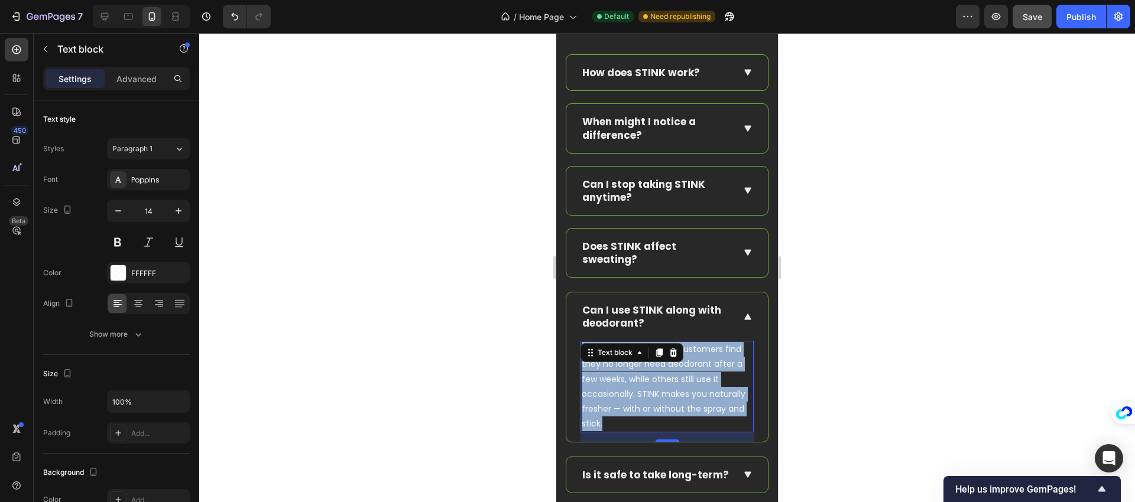
click at [678, 368] on p "That’s up to you. Many customers find they no longer need deodorant after a few…" at bounding box center [667, 386] width 171 height 89
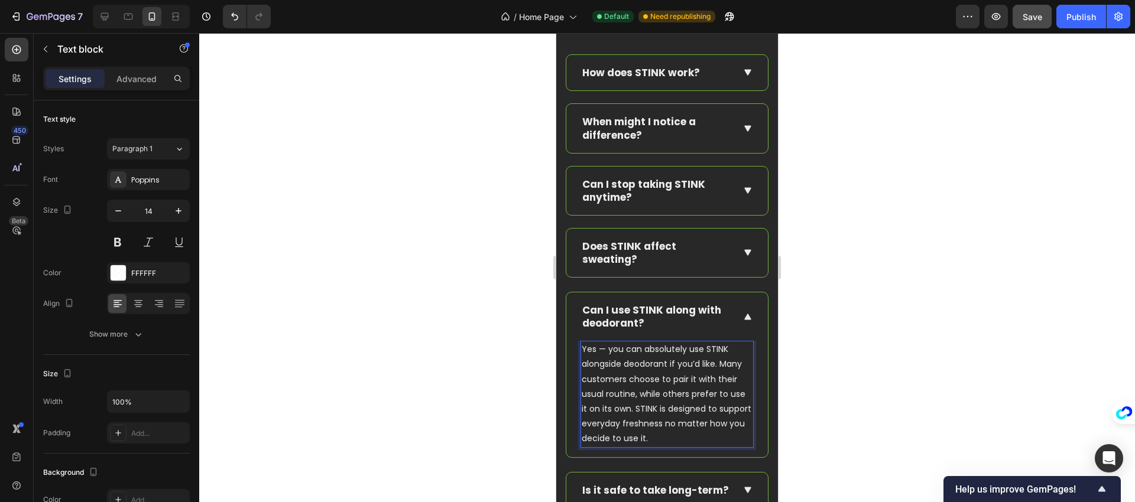
scroll to position [7303, 0]
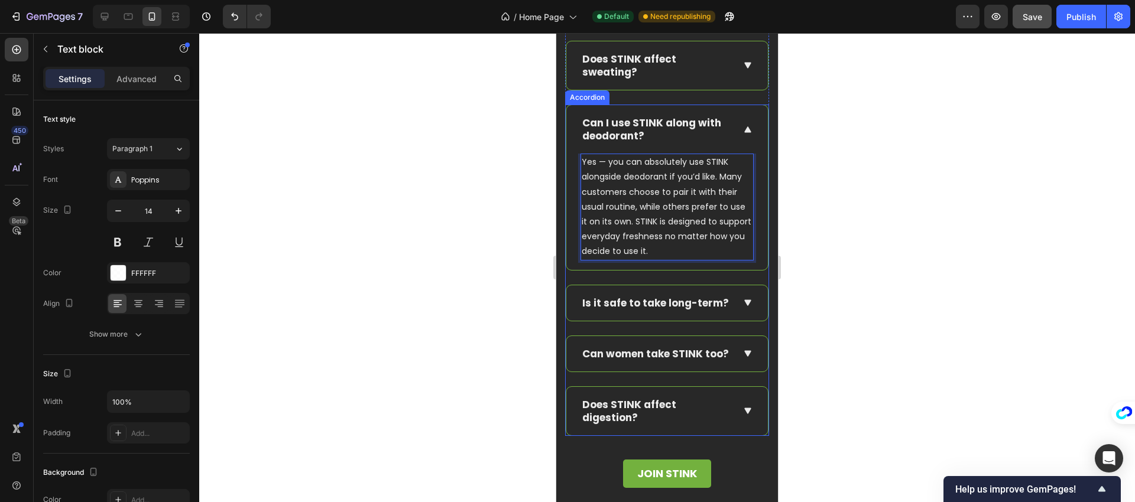
click at [742, 305] on icon at bounding box center [747, 303] width 11 height 12
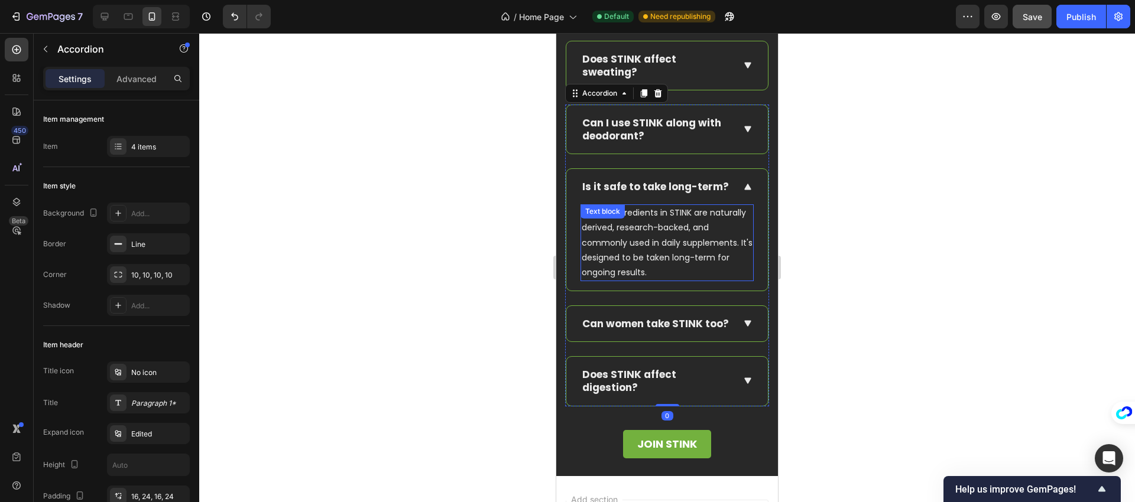
click at [630, 256] on p "Yes. All ingredients in STINK are naturally derived, research-backed, and commo…" at bounding box center [667, 243] width 171 height 74
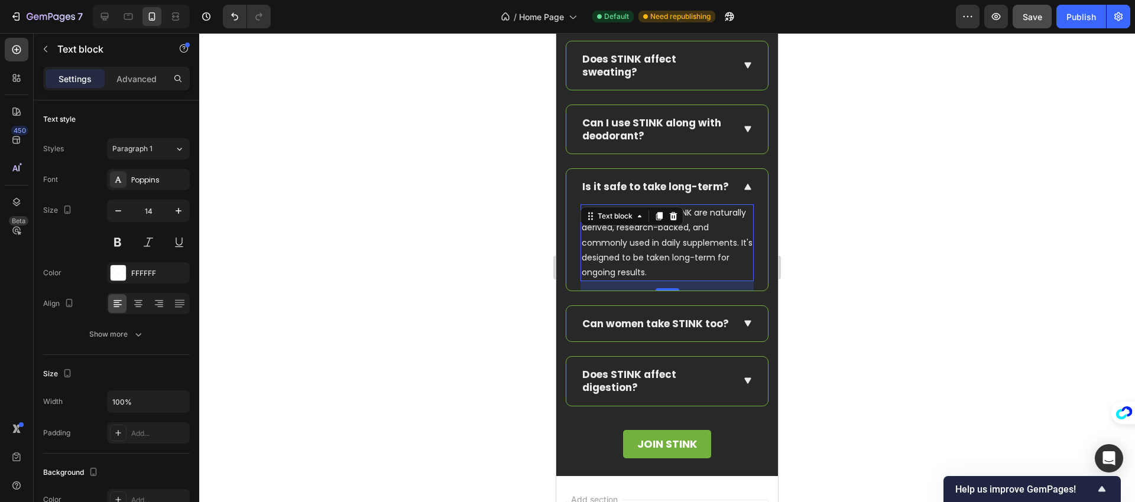
click at [630, 256] on p "Yes. All ingredients in STINK are naturally derived, research-backed, and commo…" at bounding box center [667, 243] width 171 height 74
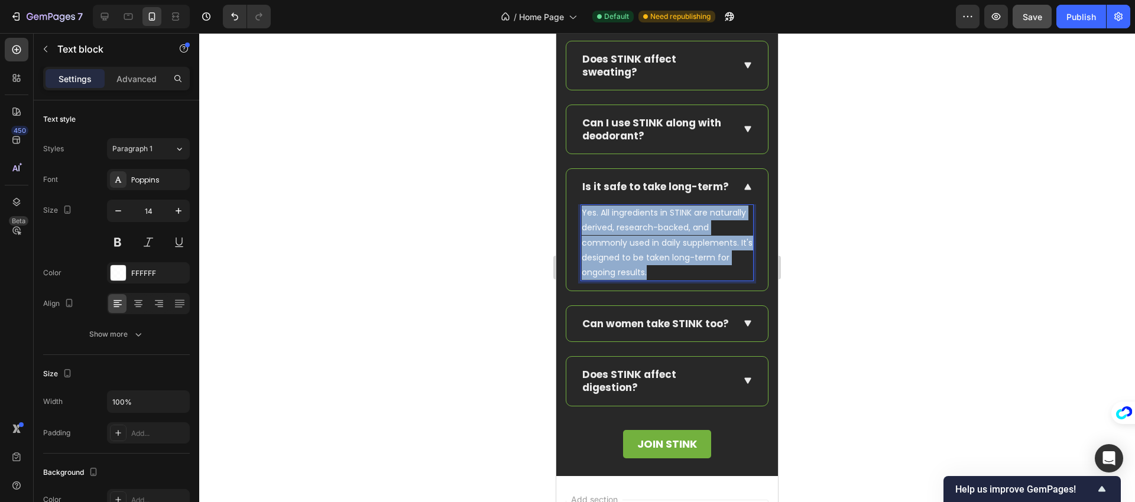
click at [630, 256] on p "Yes. All ingredients in STINK are naturally derived, research-backed, and commo…" at bounding box center [667, 243] width 171 height 74
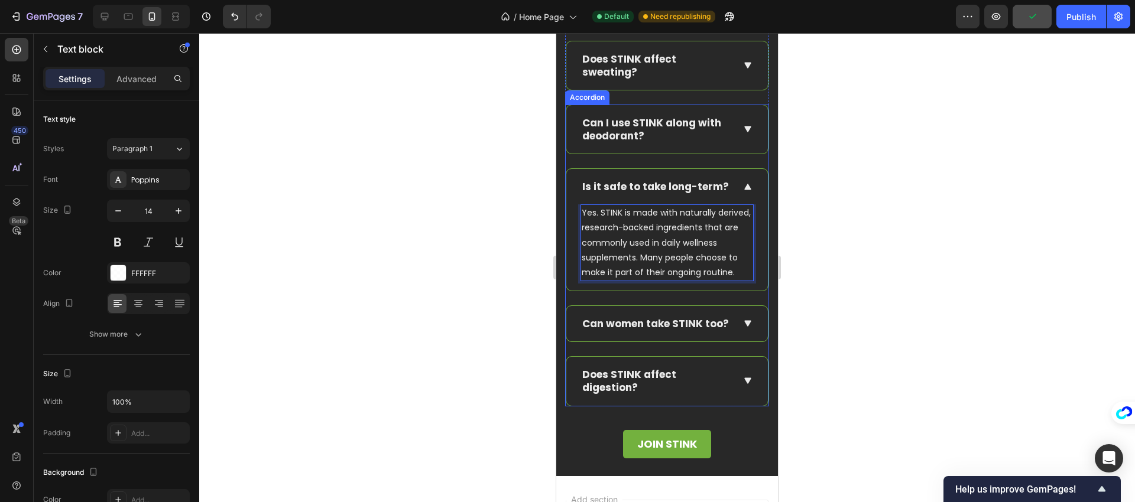
click at [742, 330] on icon at bounding box center [747, 324] width 11 height 12
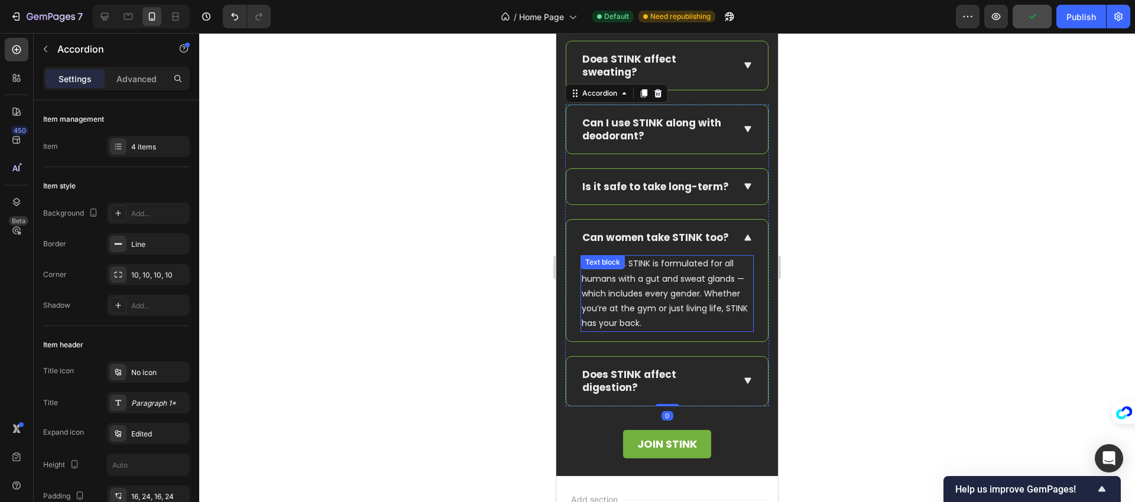
click at [647, 331] on p "Absolutely. STINK is formulated for all humans with a gut and sweat glands — wh…" at bounding box center [667, 294] width 171 height 74
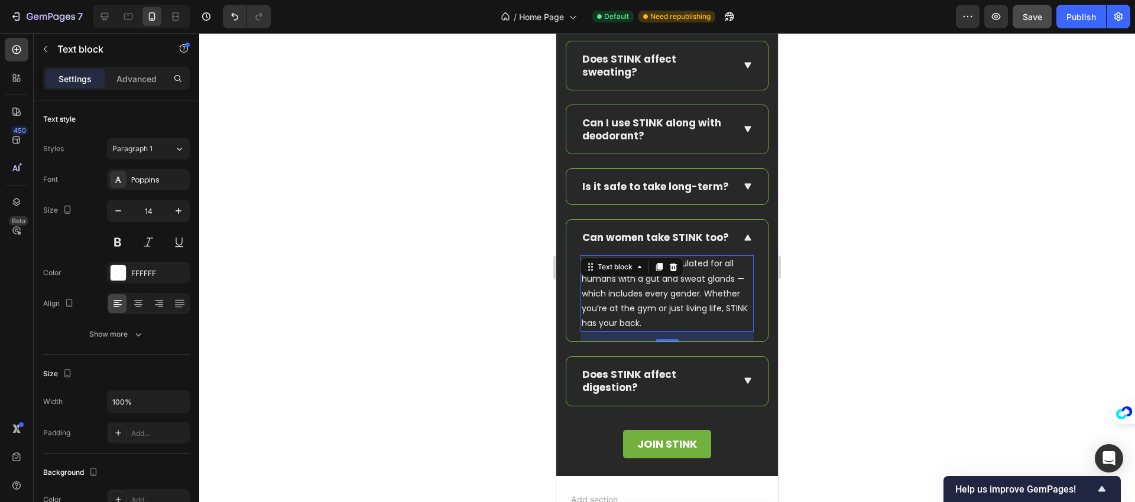
click at [647, 331] on p "Absolutely. STINK is formulated for all humans with a gut and sweat glands — wh…" at bounding box center [667, 294] width 171 height 74
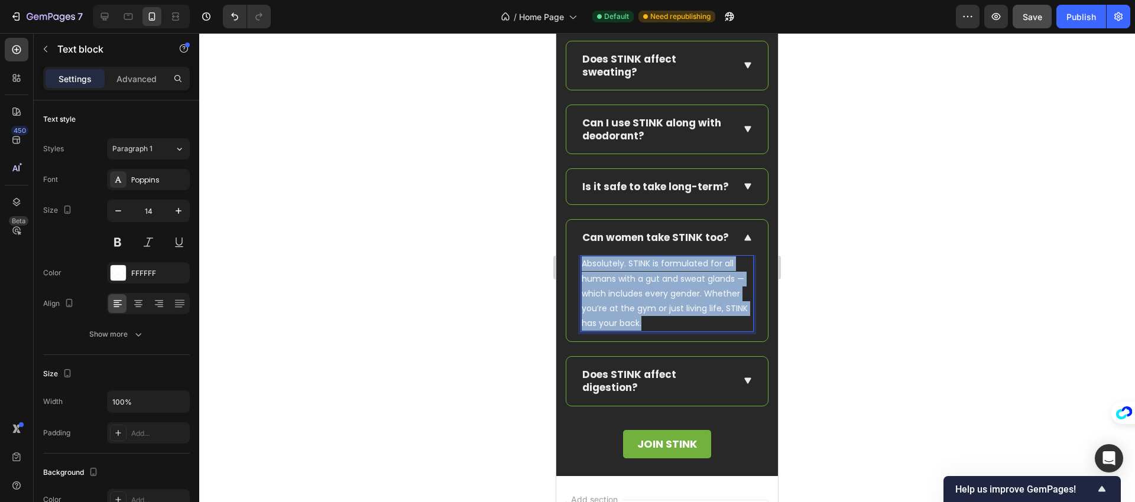
click at [647, 331] on p "Absolutely. STINK is formulated for all humans with a gut and sweat glands — wh…" at bounding box center [667, 294] width 171 height 74
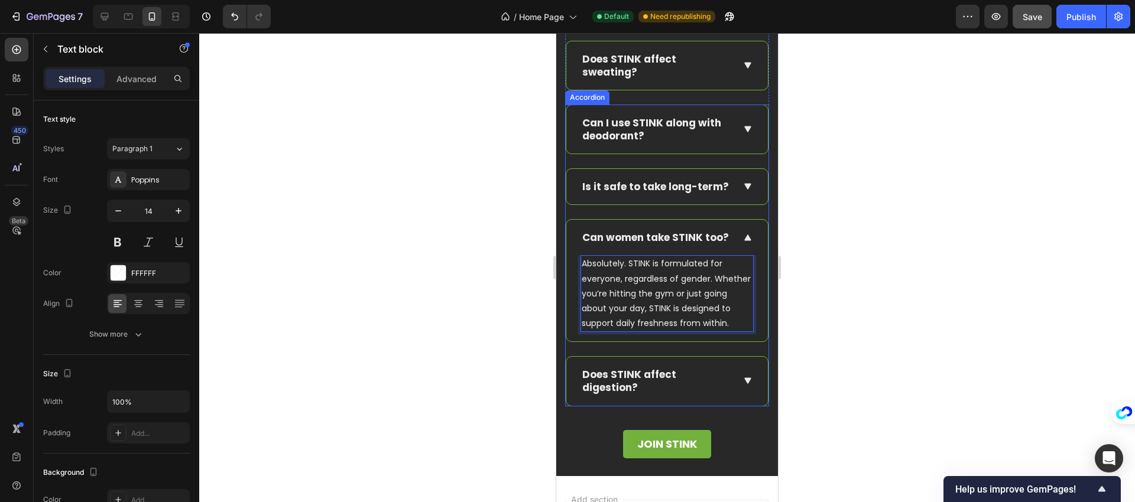
click at [742, 387] on icon at bounding box center [747, 381] width 11 height 12
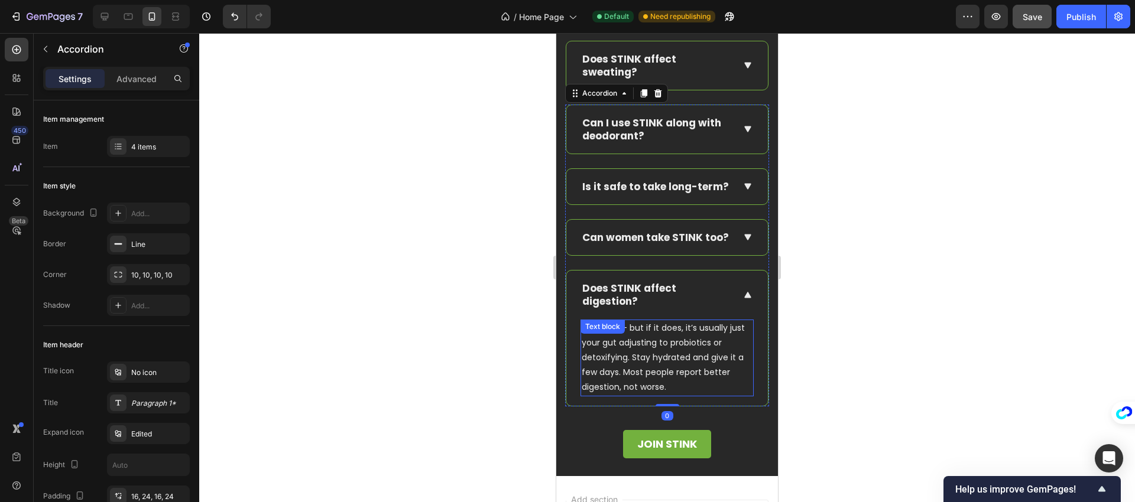
click at [661, 395] on p "Not likely — but if it does, it’s usually just your gut adjusting to probiotics…" at bounding box center [667, 358] width 171 height 74
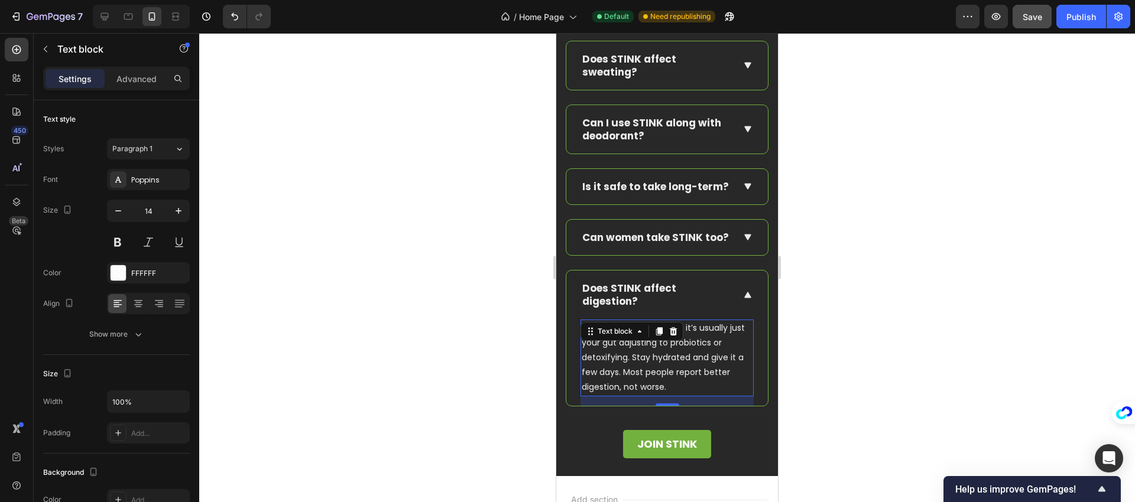
click at [661, 395] on p "Not likely — but if it does, it’s usually just your gut adjusting to probiotics…" at bounding box center [667, 358] width 171 height 74
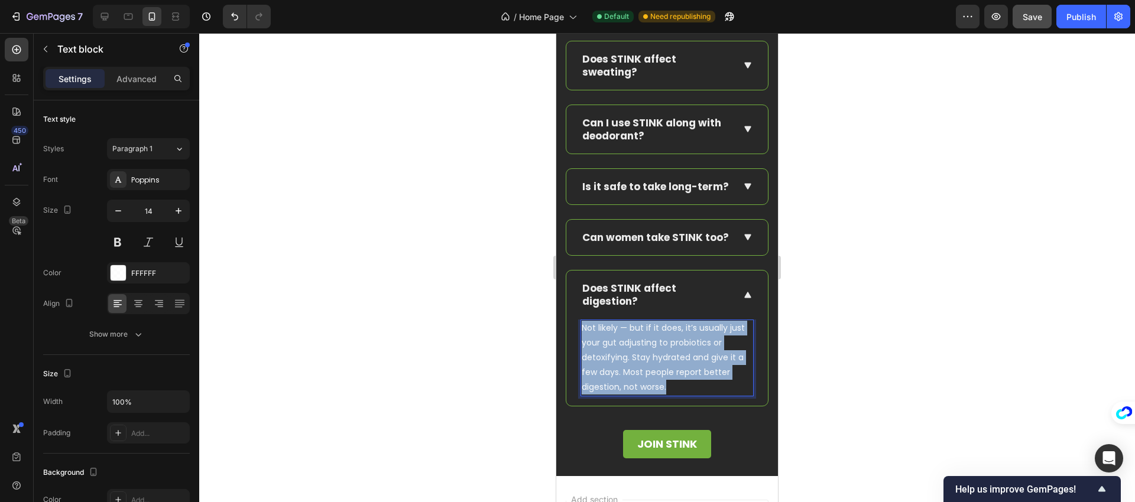
click at [661, 395] on p "Not likely — but if it does, it’s usually just your gut adjusting to probiotics…" at bounding box center [667, 358] width 171 height 74
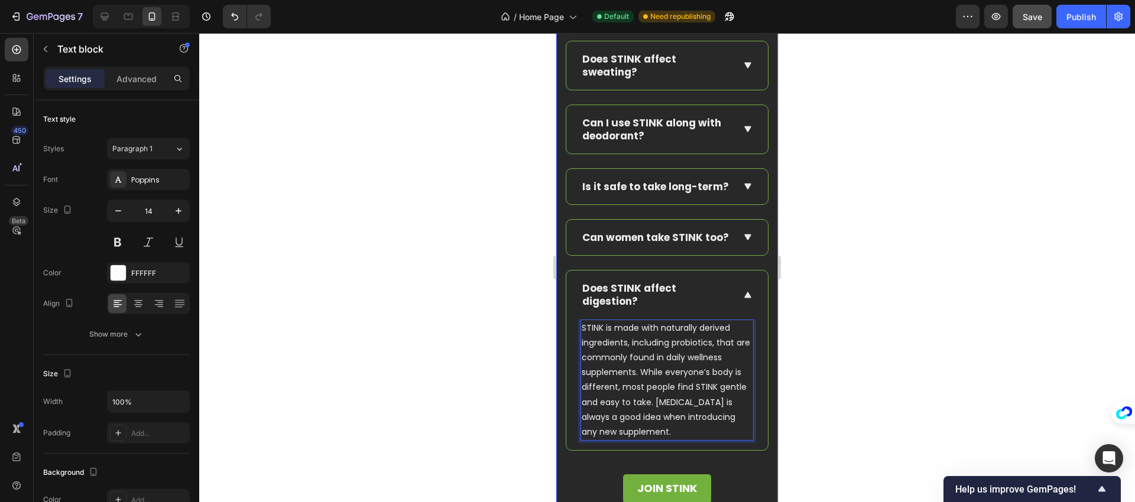
click at [717, 482] on div "F.A.Q. Text Block Have questions? We’re here to help Text block Row How does ST…" at bounding box center [667, 149] width 204 height 719
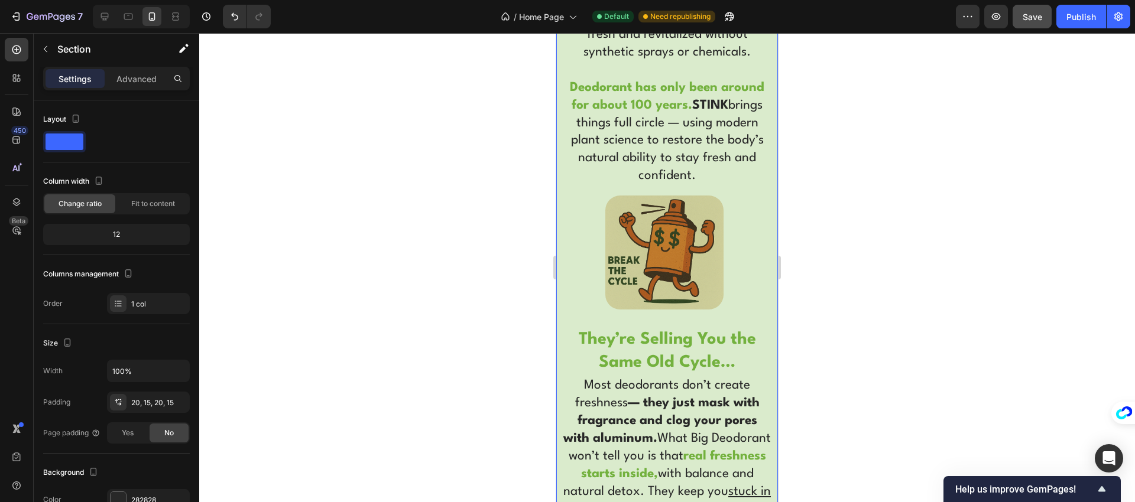
scroll to position [2220, 0]
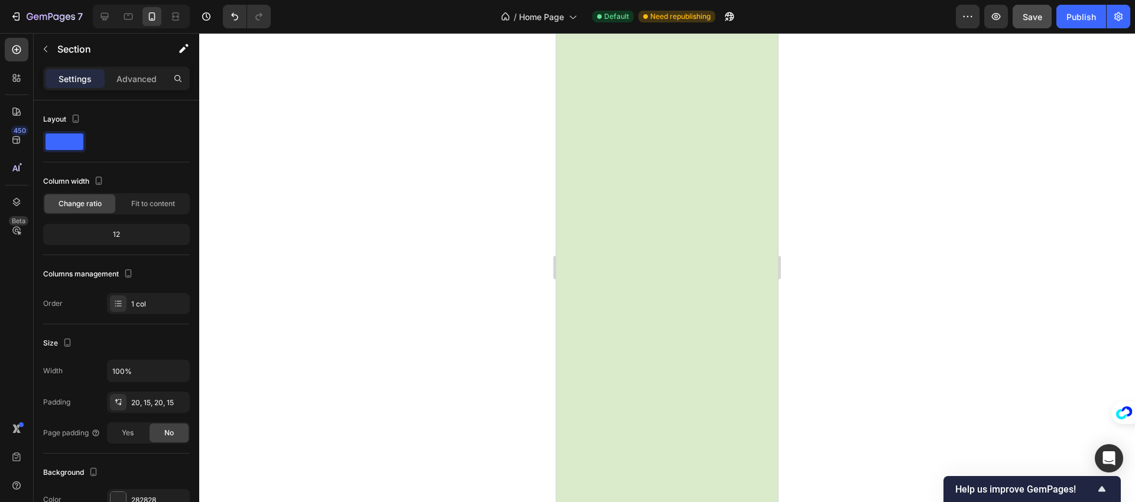
click at [1022, 9] on button "Save" at bounding box center [1032, 17] width 39 height 24
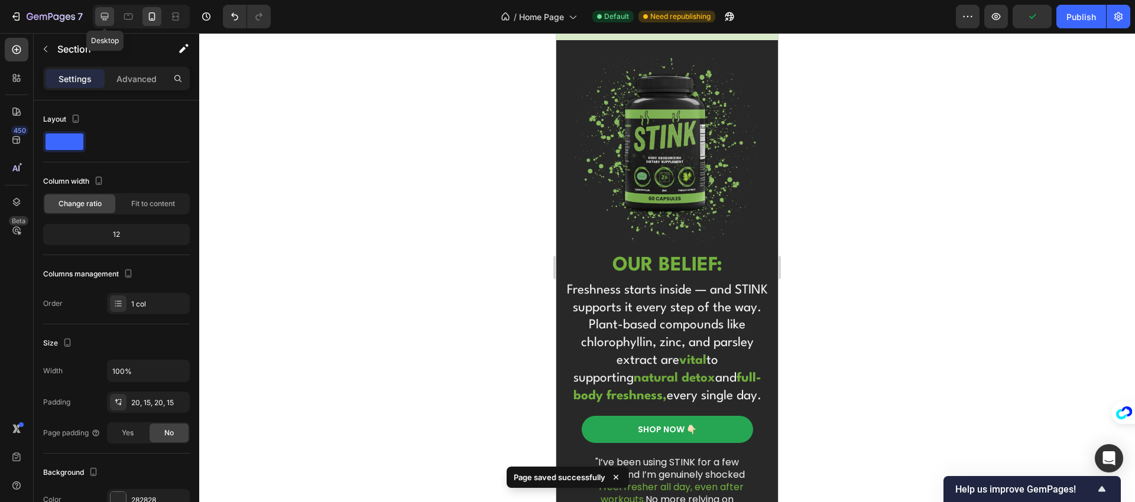
click at [105, 18] on icon at bounding box center [105, 17] width 8 height 8
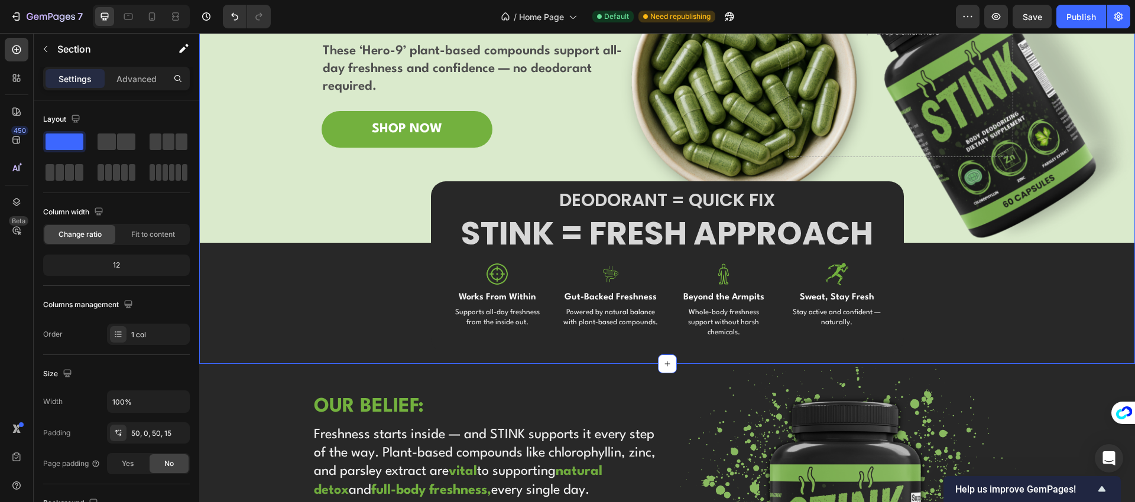
scroll to position [208, 0]
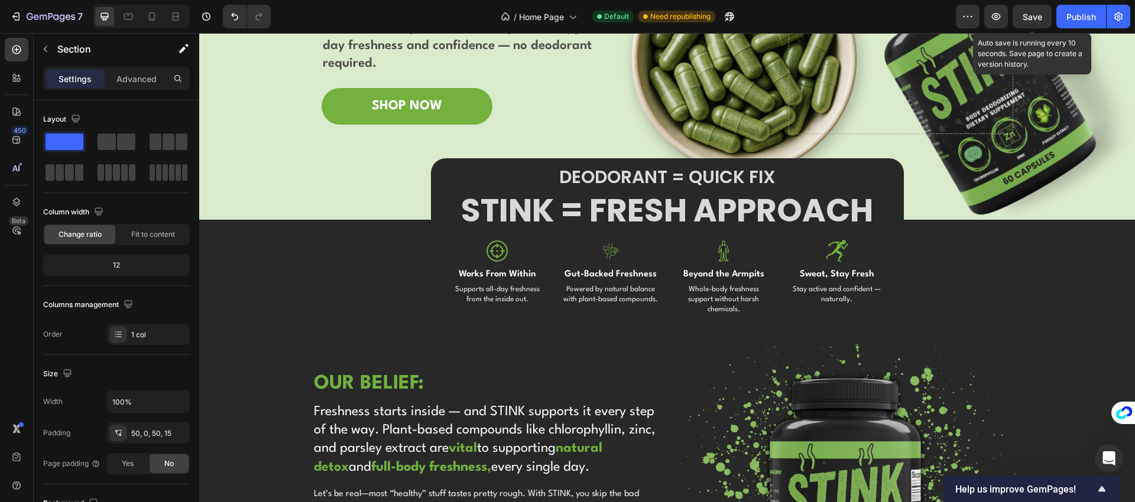
click at [1035, 22] on div "Save" at bounding box center [1033, 17] width 20 height 12
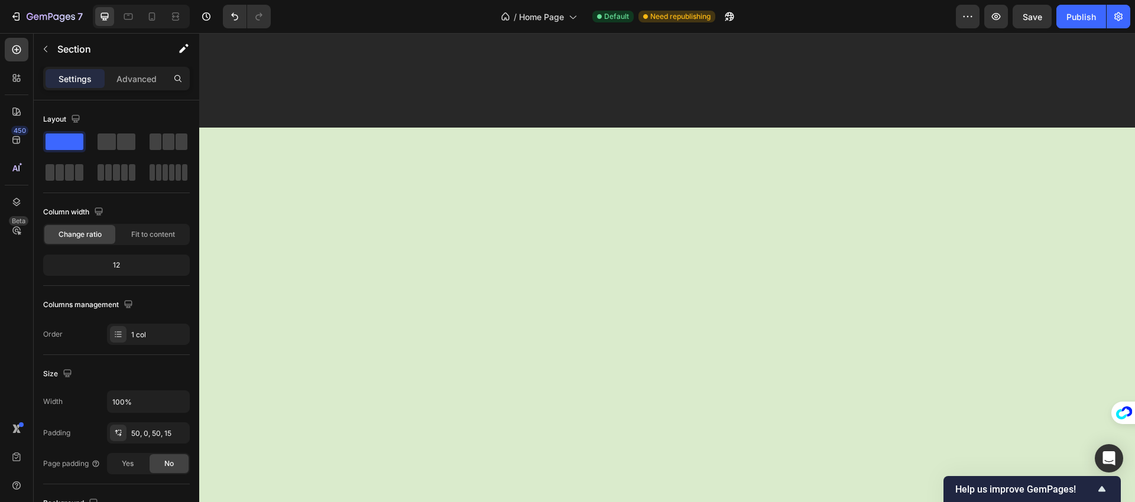
scroll to position [0, 0]
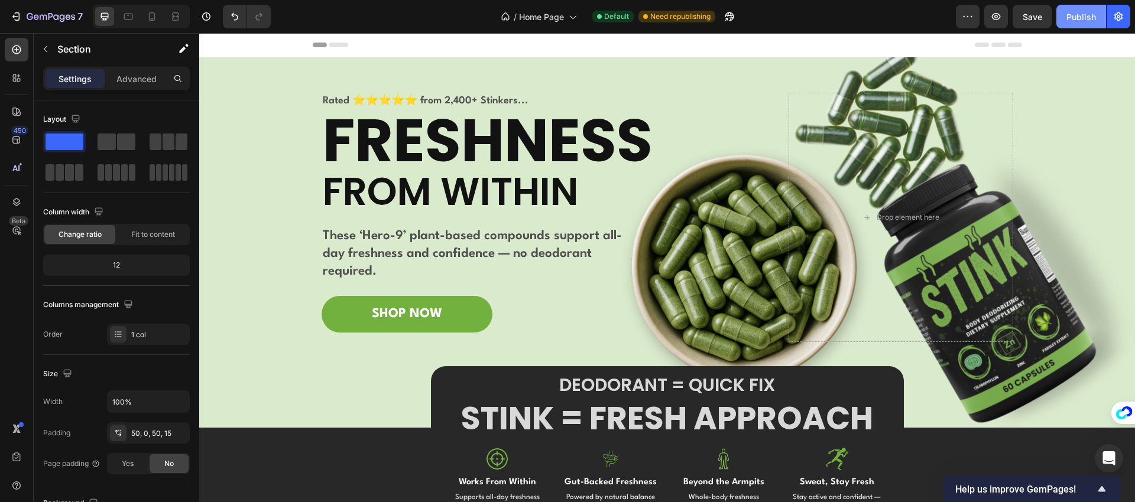
click at [1071, 22] on div "Publish" at bounding box center [1081, 17] width 30 height 12
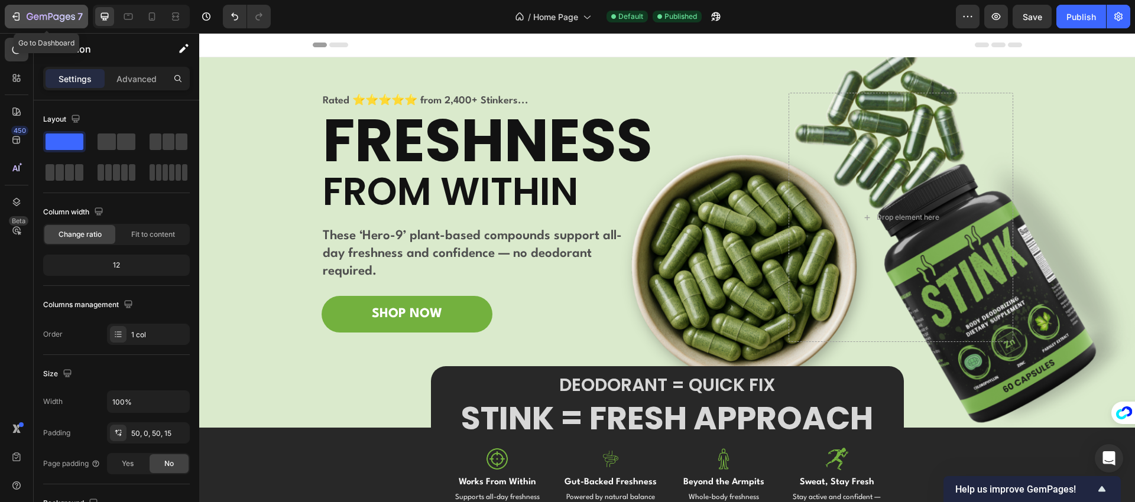
click at [64, 19] on icon "button" at bounding box center [51, 17] width 48 height 10
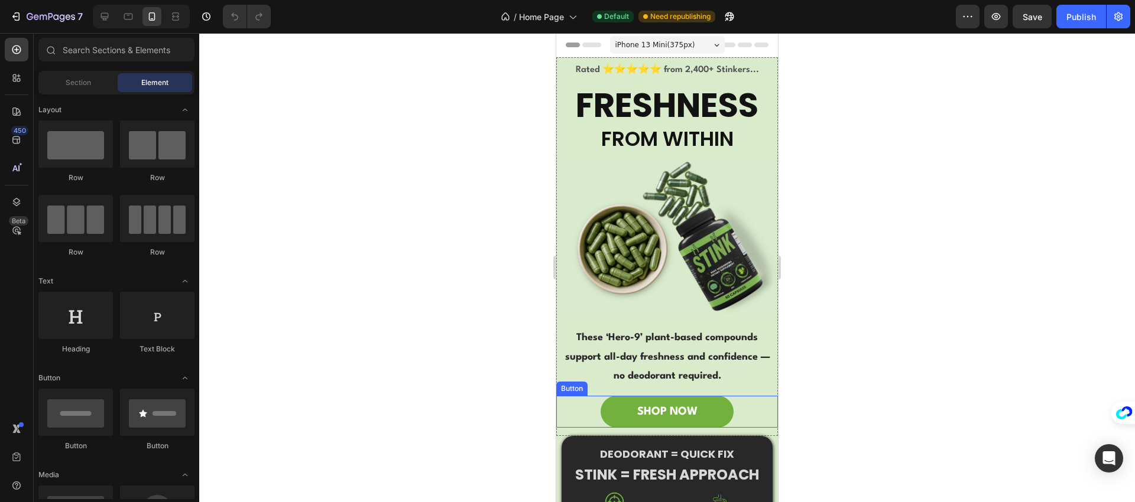
scroll to position [761, 0]
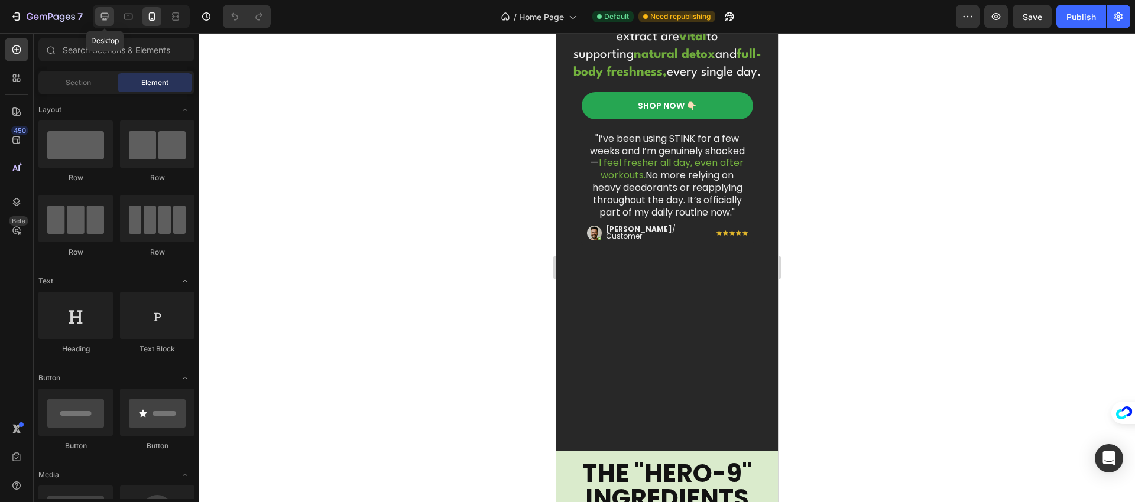
click at [106, 16] on icon at bounding box center [105, 17] width 12 height 12
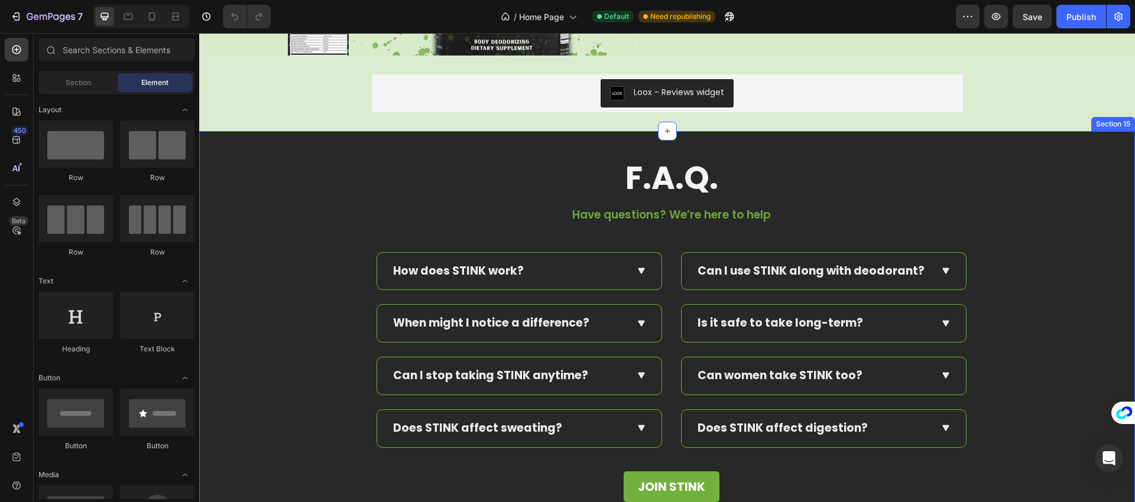
scroll to position [4360, 0]
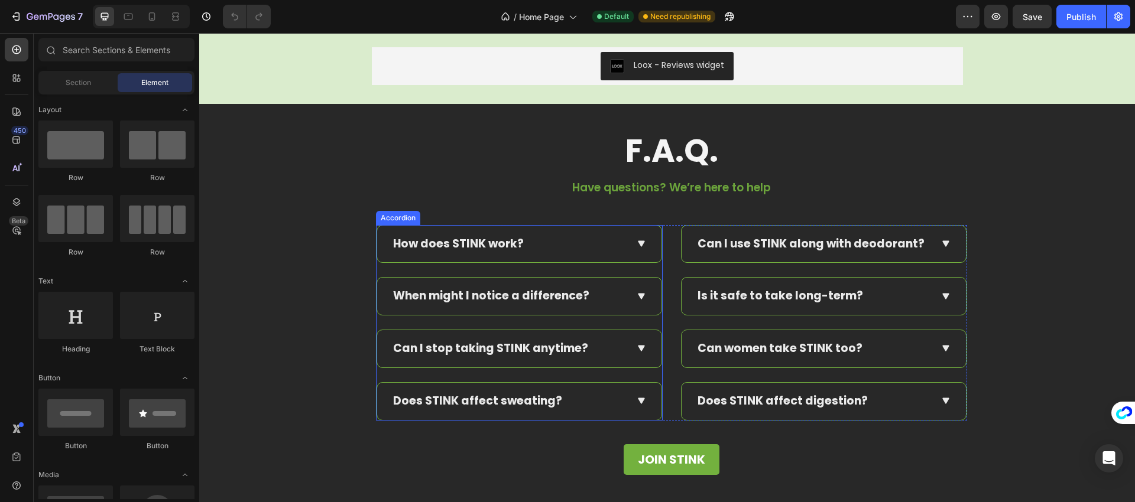
click at [459, 245] on p "How does STINK work?" at bounding box center [458, 244] width 131 height 15
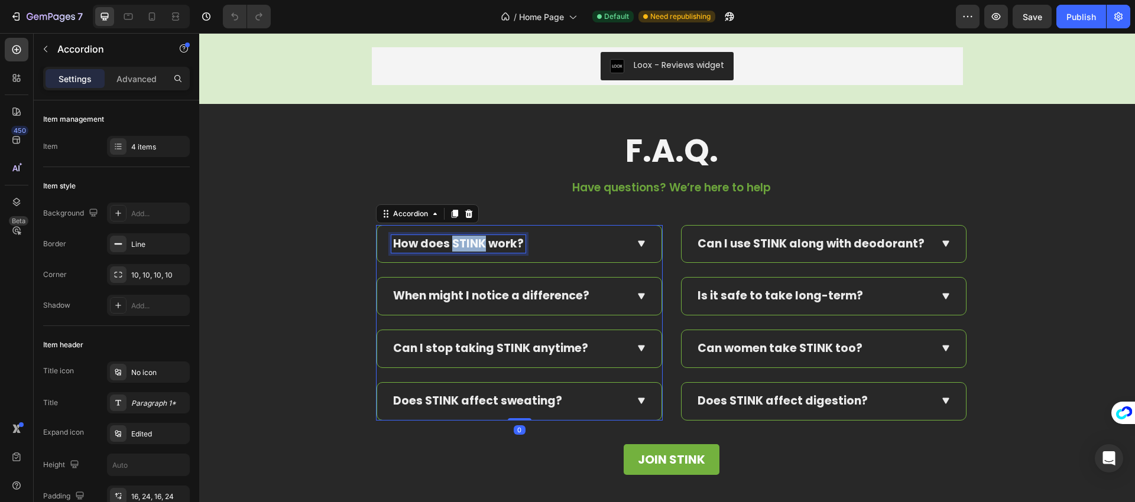
click at [459, 245] on p "How does STINK work?" at bounding box center [458, 244] width 131 height 15
click at [466, 297] on p "When might I notice a difference?" at bounding box center [491, 296] width 196 height 15
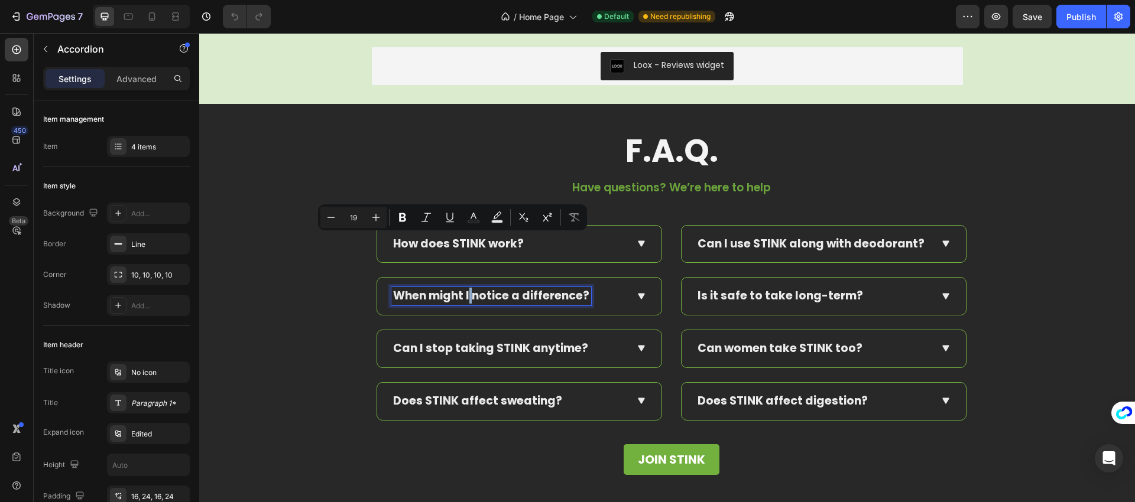
click at [466, 297] on p "When might I notice a difference?" at bounding box center [491, 296] width 196 height 15
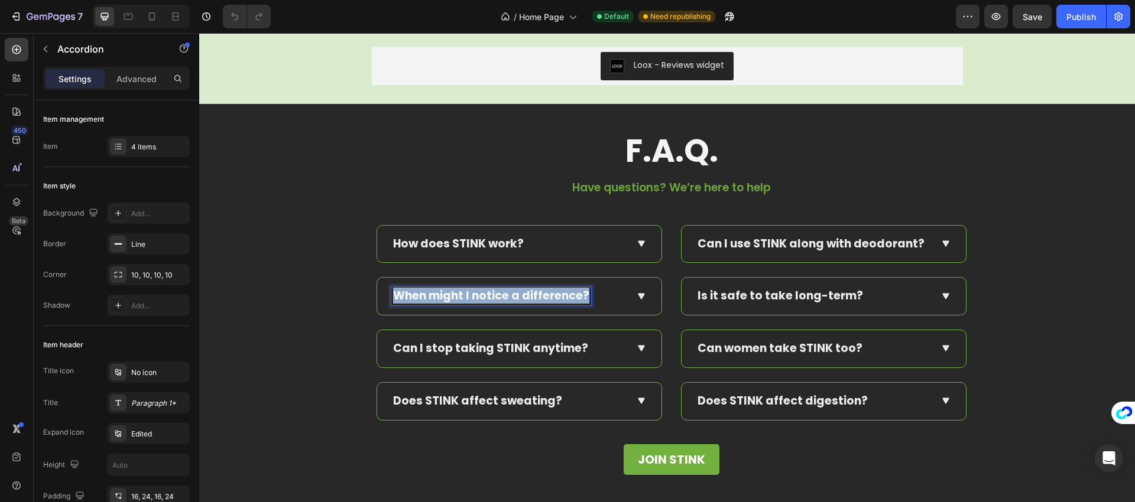
click at [466, 297] on p "When might I notice a difference?" at bounding box center [491, 296] width 196 height 15
copy p "When might I notice a difference?"
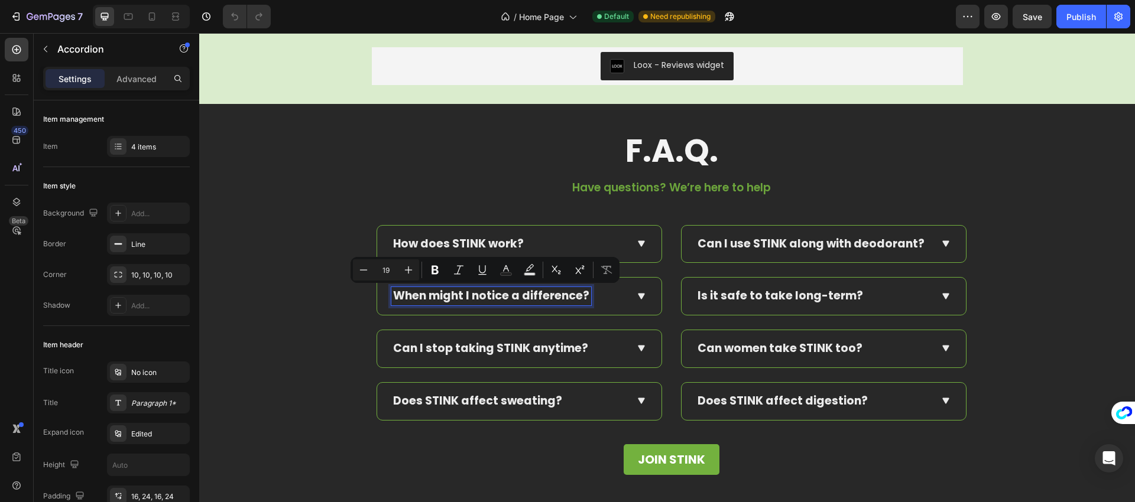
click at [537, 350] on p "Can I stop taking STINK anytime?" at bounding box center [490, 349] width 195 height 15
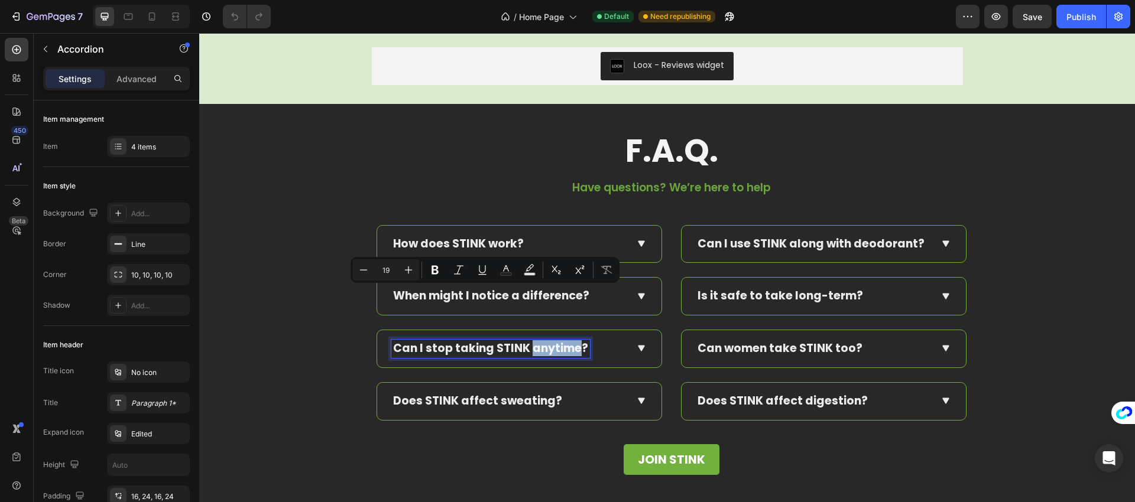
click at [537, 350] on p "Can I stop taking STINK anytime?" at bounding box center [490, 349] width 195 height 15
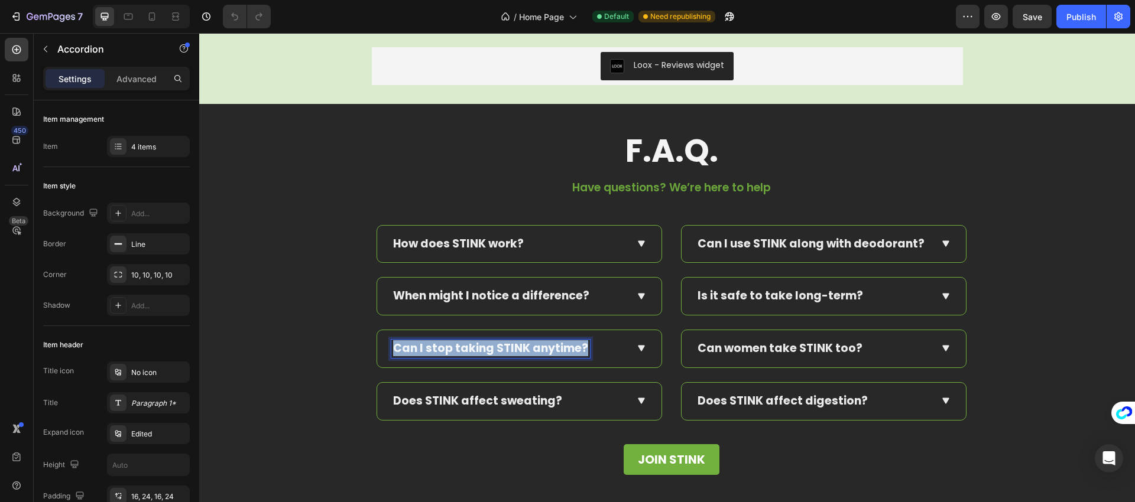
click at [537, 350] on p "Can I stop taking STINK anytime?" at bounding box center [490, 349] width 195 height 15
copy p "Can I stop taking STINK anytime?"
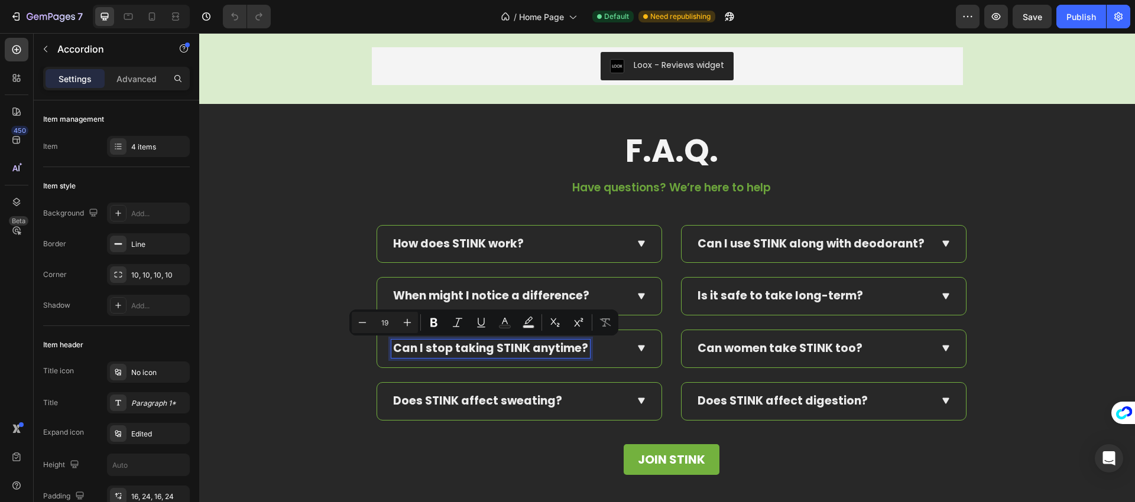
click at [495, 398] on p "Does STINK affect sweating?" at bounding box center [477, 401] width 169 height 15
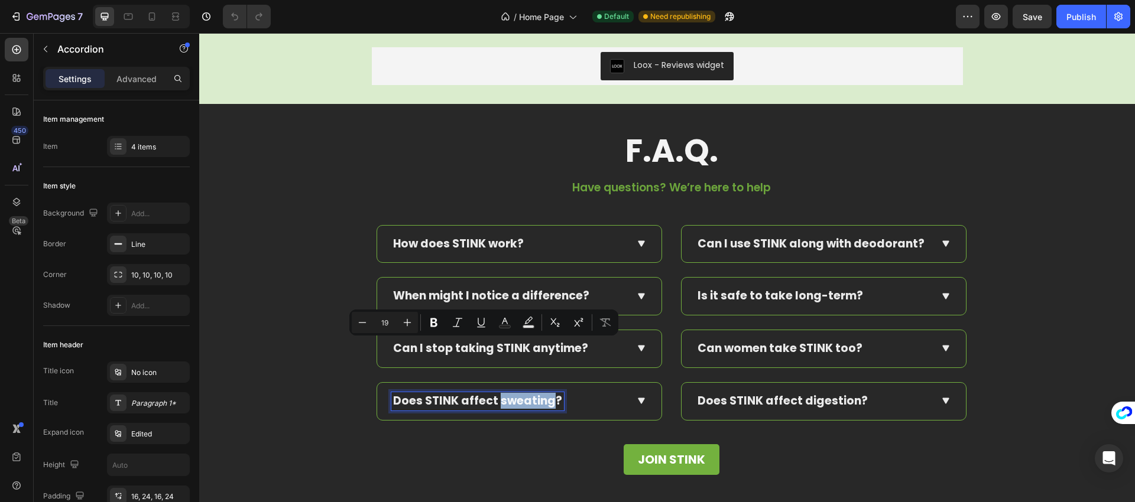
click at [495, 398] on p "Does STINK affect sweating?" at bounding box center [477, 401] width 169 height 15
click at [496, 398] on p "Does STINK affect sweating?" at bounding box center [477, 401] width 169 height 15
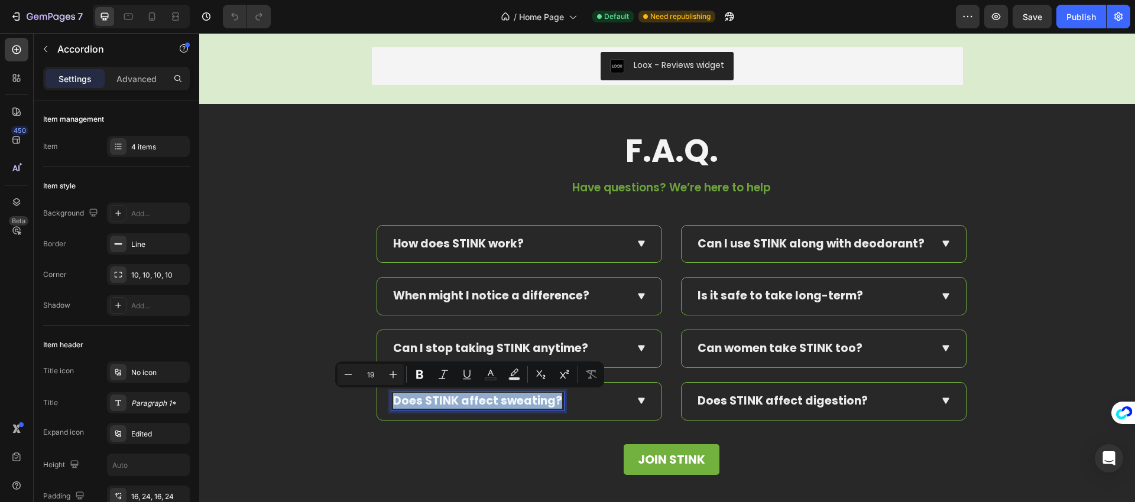
copy p "Does STINK affect sweating?"
click at [797, 240] on p "Can I use STINK along with deodorant?" at bounding box center [811, 244] width 227 height 15
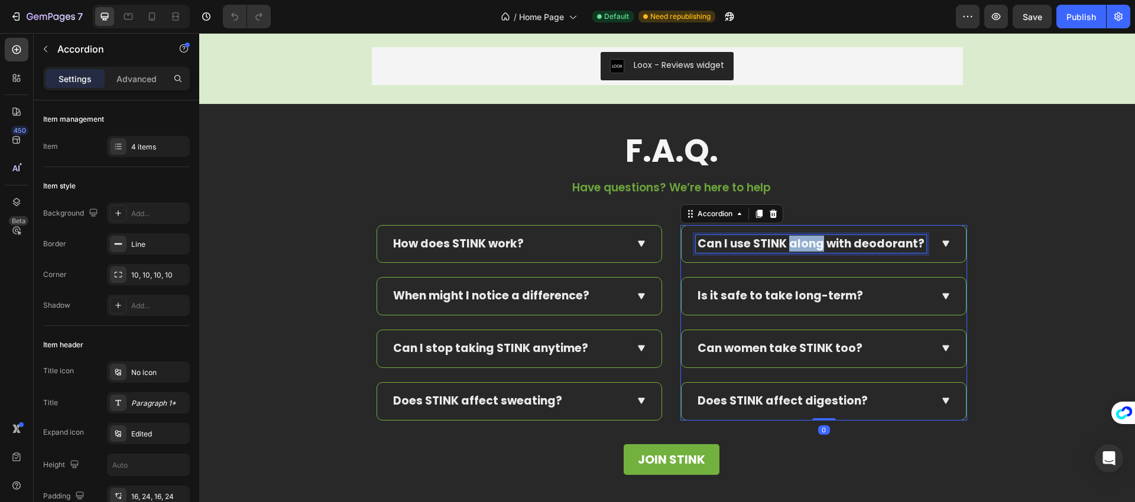
click at [797, 240] on p "Can I use STINK along with deodorant?" at bounding box center [811, 244] width 227 height 15
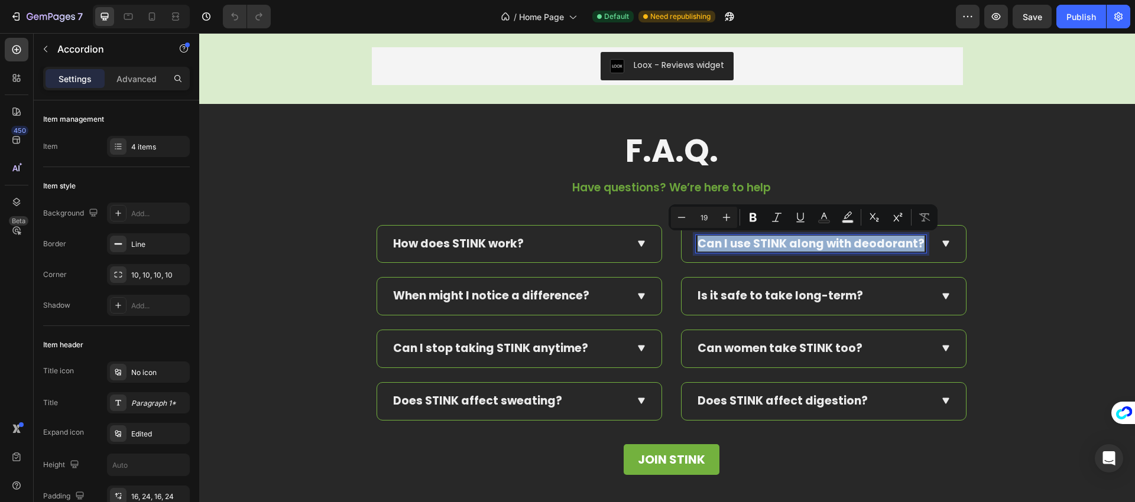
copy p "Can I use STINK along with deodorant?"
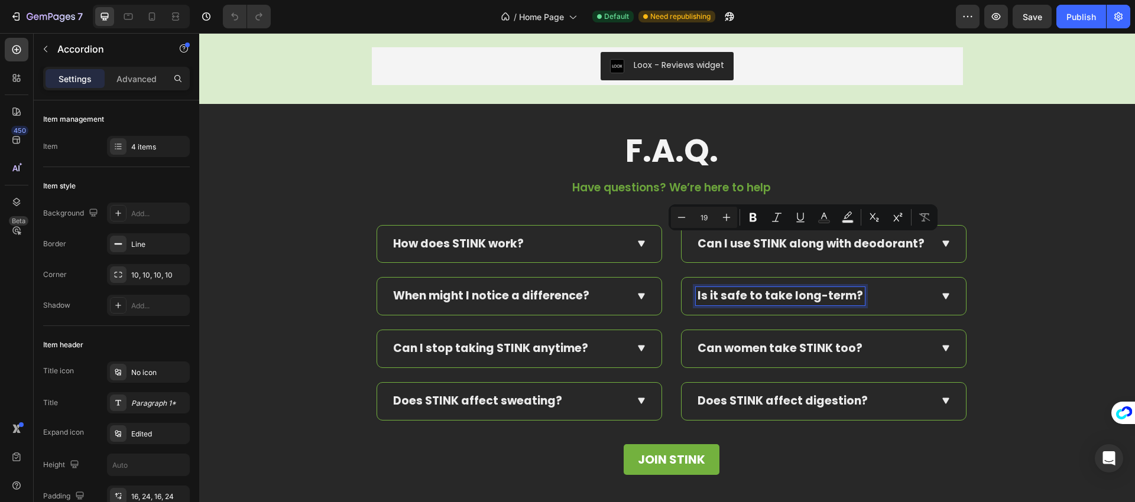
click at [742, 297] on p "Is it safe to take long-term?" at bounding box center [781, 296] width 166 height 15
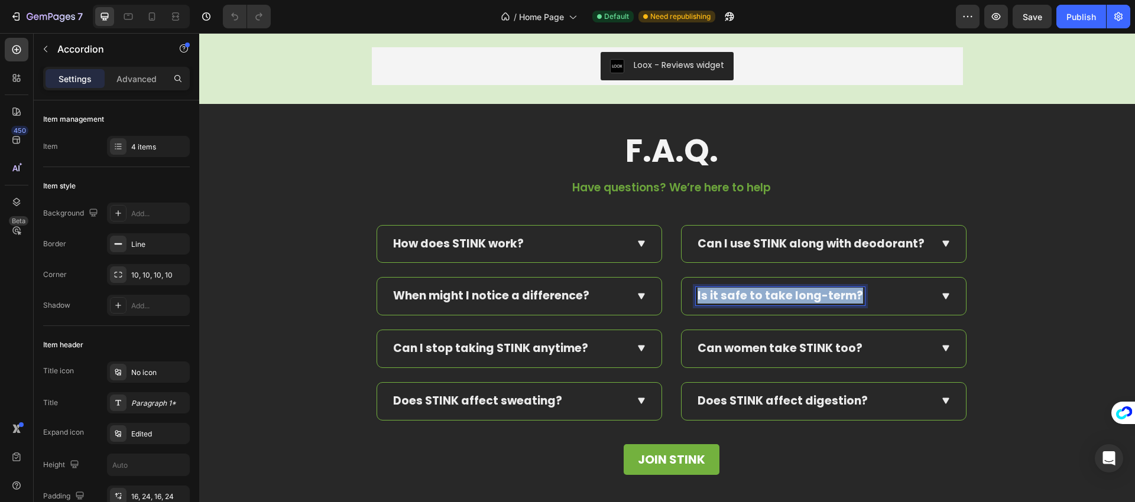
click at [742, 297] on p "Is it safe to take long-term?" at bounding box center [781, 296] width 166 height 15
copy p "Is it safe to take long-term?"
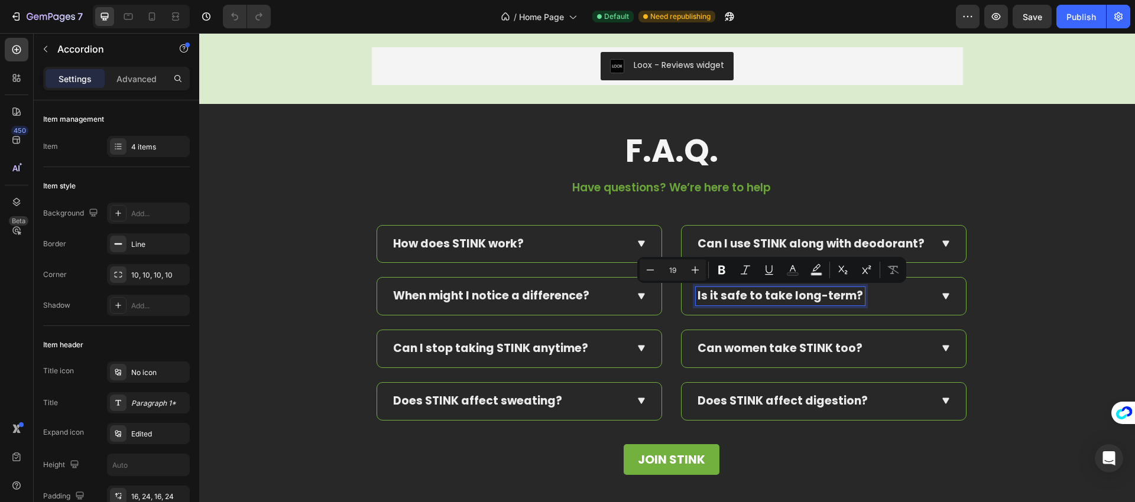
click at [775, 351] on p "Can women take STINK too?" at bounding box center [780, 349] width 165 height 15
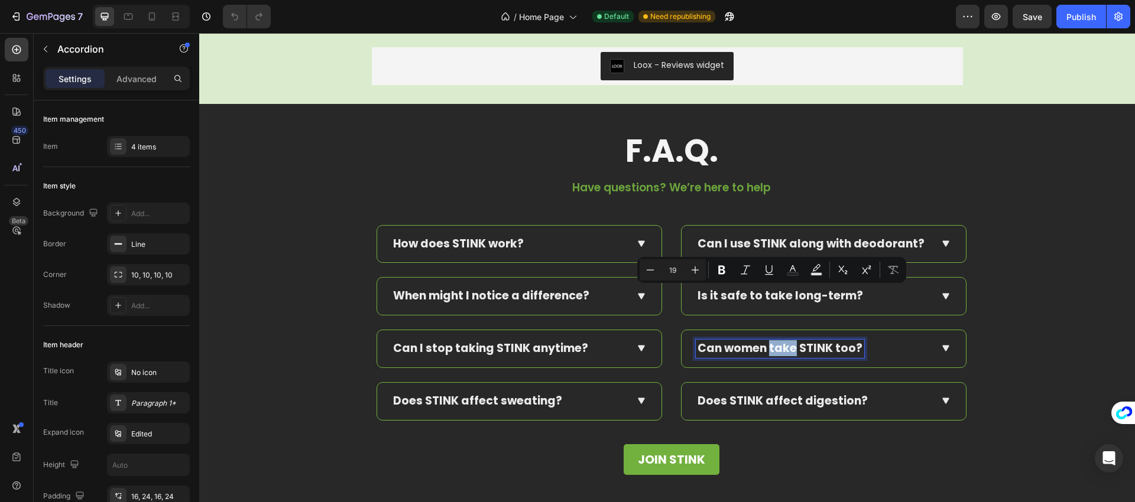
click at [775, 351] on p "Can women take STINK too?" at bounding box center [780, 349] width 165 height 15
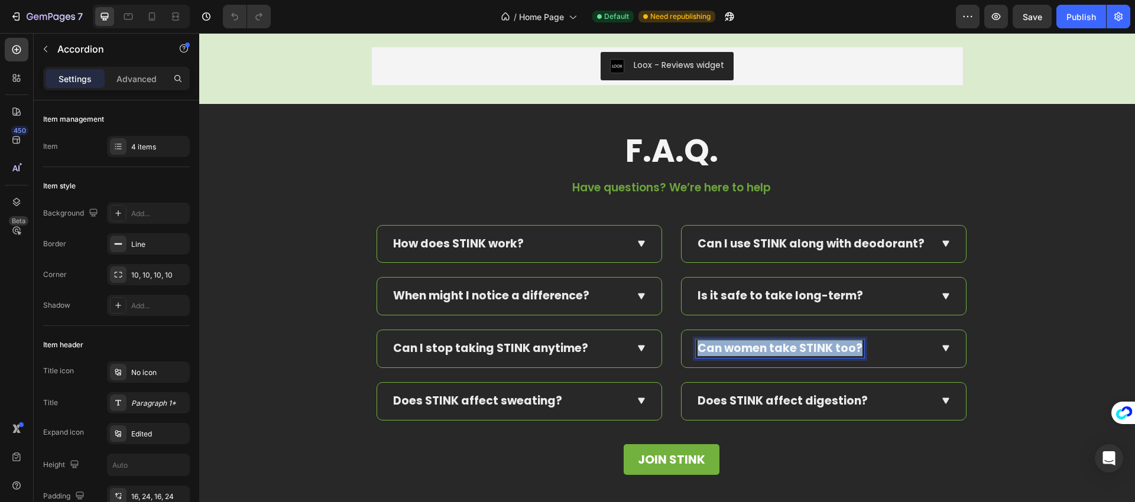
click at [775, 351] on p "Can women take STINK too?" at bounding box center [780, 349] width 165 height 15
copy p "Can women take STINK too?"
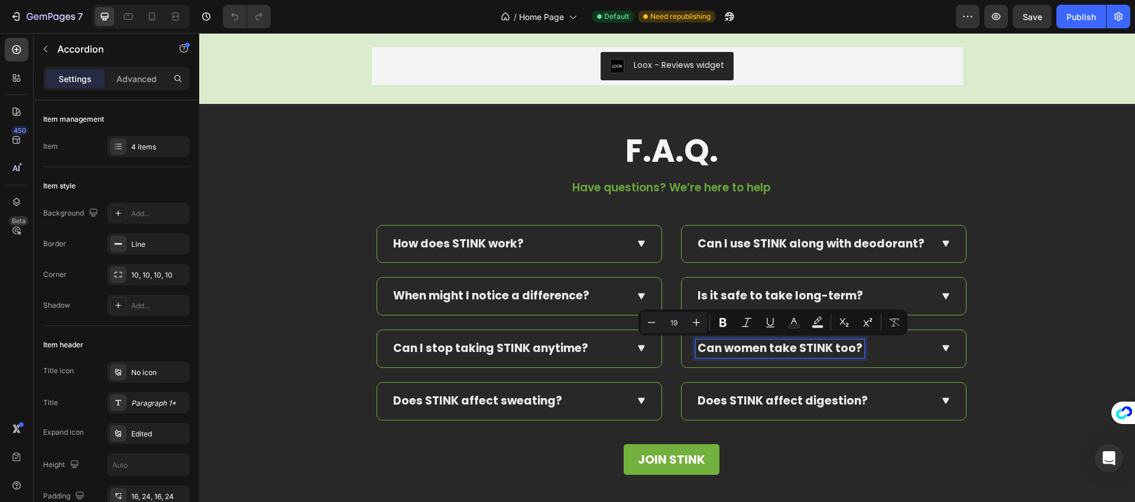
click at [749, 404] on p "Does STINK affect digestion?" at bounding box center [783, 401] width 170 height 15
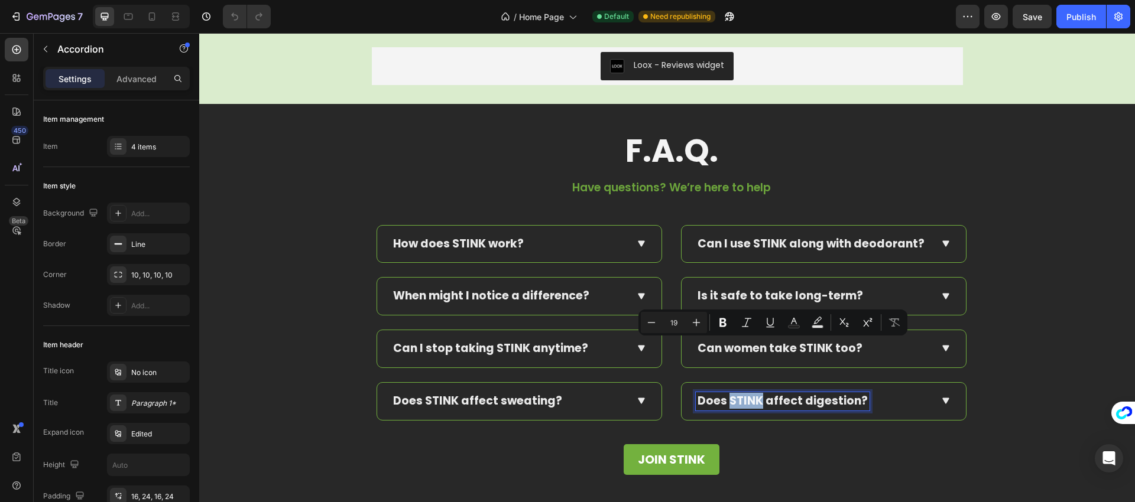
click at [749, 404] on p "Does STINK affect digestion?" at bounding box center [783, 401] width 170 height 15
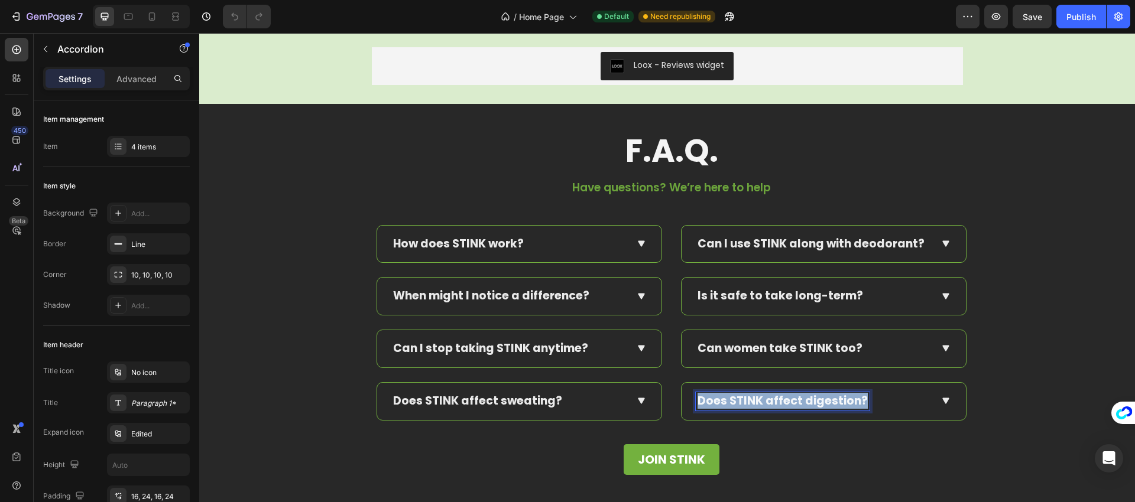
click at [749, 404] on p "Does STINK affect digestion?" at bounding box center [783, 401] width 170 height 15
copy p "Does STINK affect digestion?"
click at [627, 245] on div "How does STINK work?" at bounding box center [519, 244] width 284 height 37
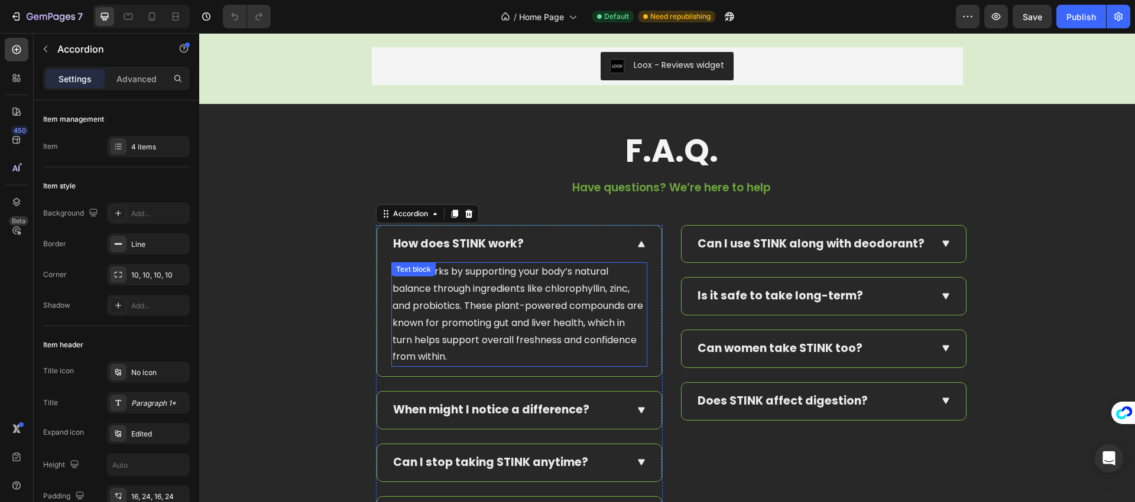
click at [517, 303] on p "STINK works by supporting your body’s natural balance through ingredients like …" at bounding box center [520, 315] width 254 height 102
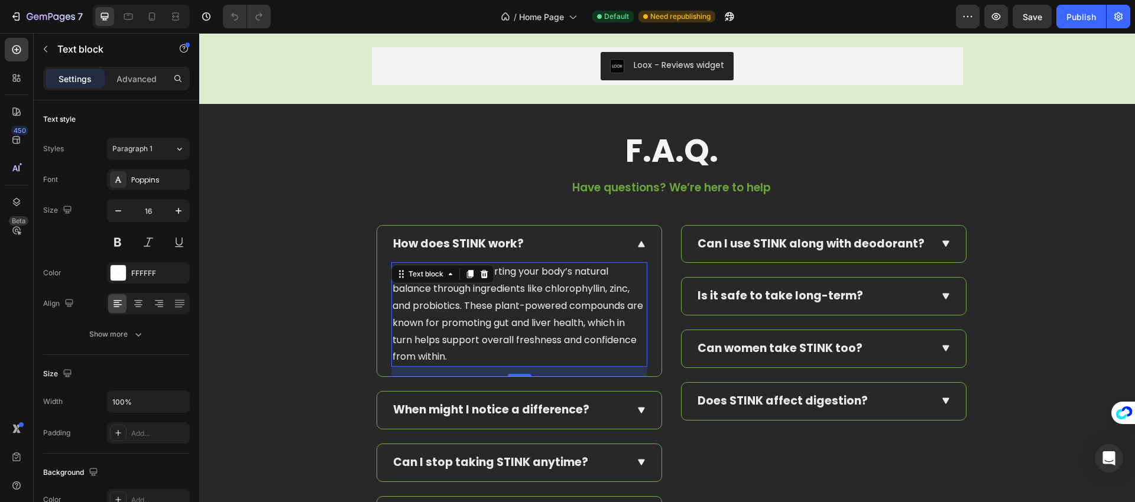
click at [517, 303] on p "STINK works by supporting your body’s natural balance through ingredients like …" at bounding box center [520, 315] width 254 height 102
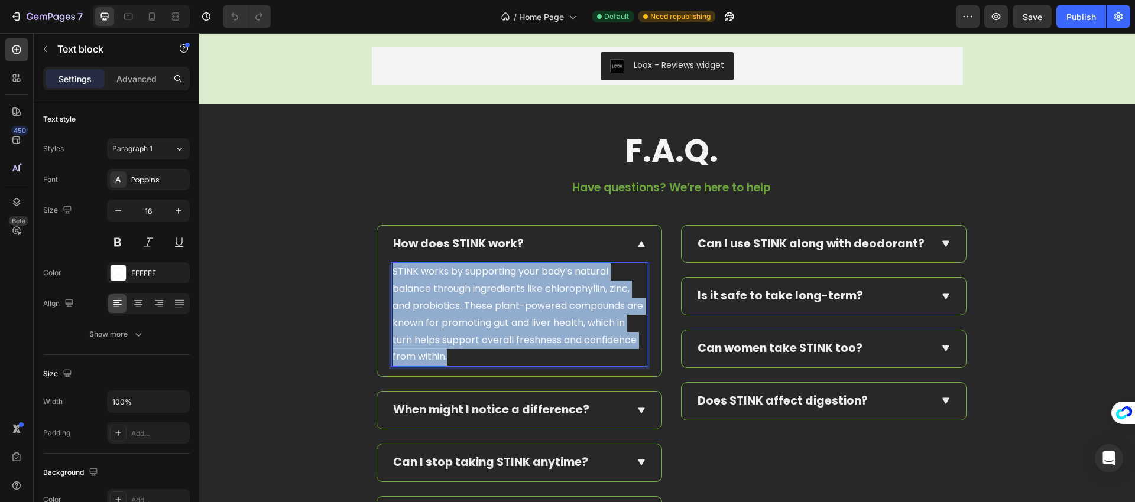
click at [517, 303] on p "STINK works by supporting your body’s natural balance through ingredients like …" at bounding box center [520, 315] width 254 height 102
copy p "STINK works by supporting your body’s natural balance through ingredients like …"
click at [636, 407] on icon at bounding box center [641, 411] width 11 height 12
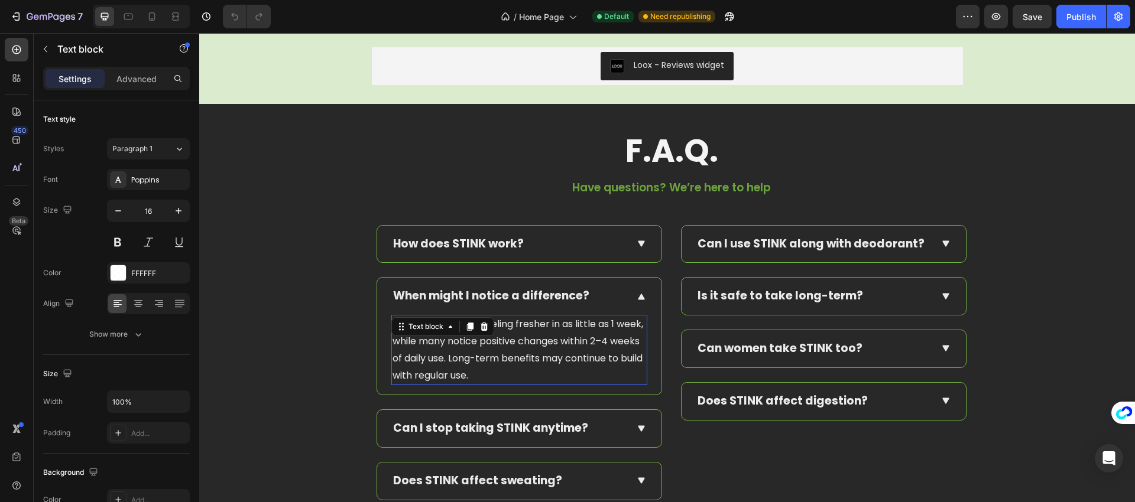
click at [520, 346] on p "Some users report feeling fresher in as little as 1 week, while many notice pos…" at bounding box center [520, 350] width 254 height 68
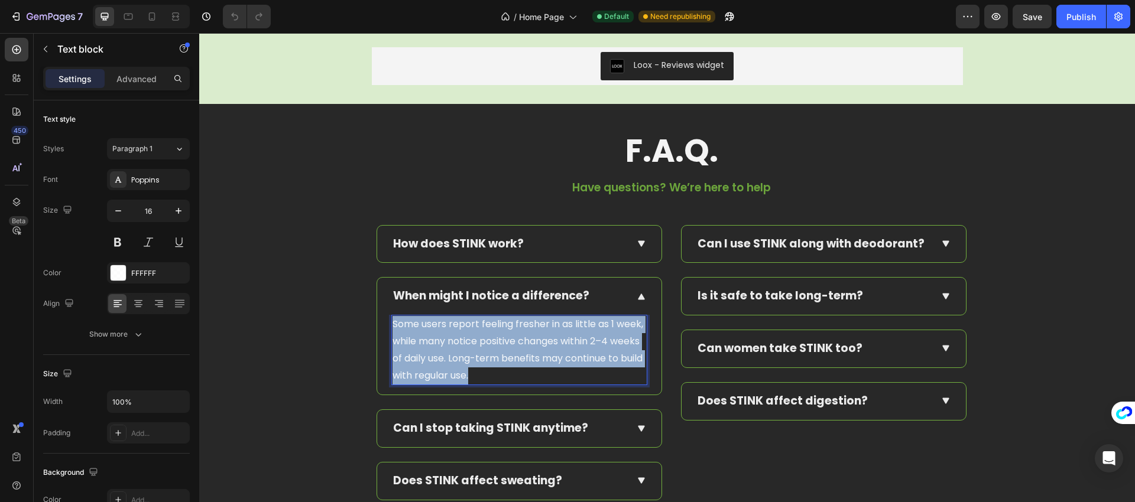
click at [520, 346] on p "Some users report feeling fresher in as little as 1 week, while many notice pos…" at bounding box center [520, 350] width 254 height 68
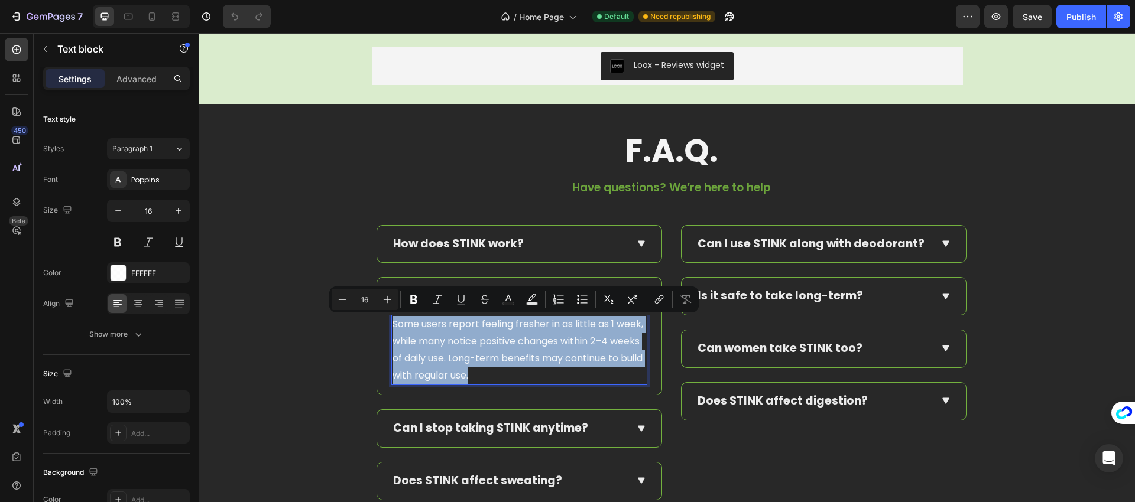
copy p "Some users report feeling fresher in as little as 1 week, while many notice pos…"
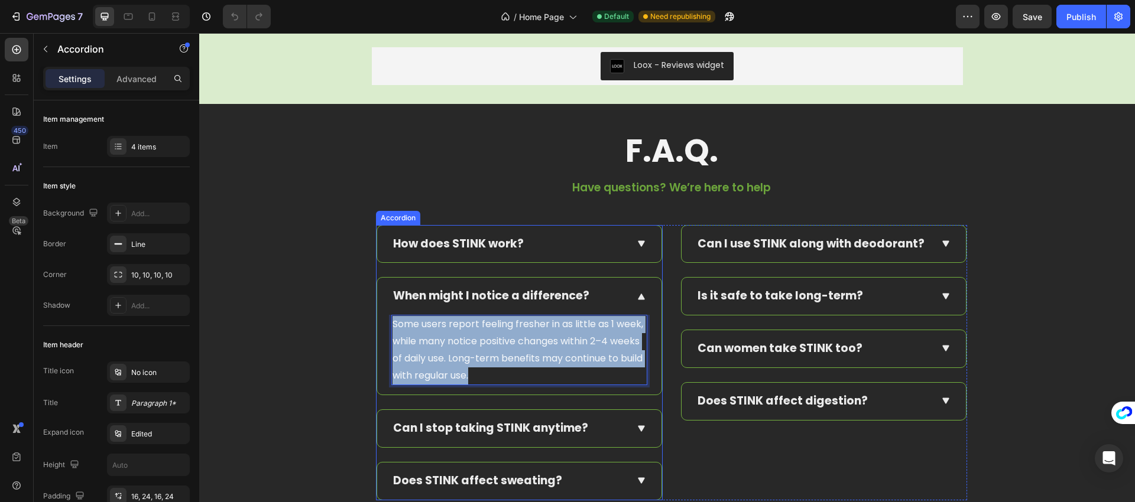
click at [639, 430] on icon at bounding box center [641, 429] width 11 height 12
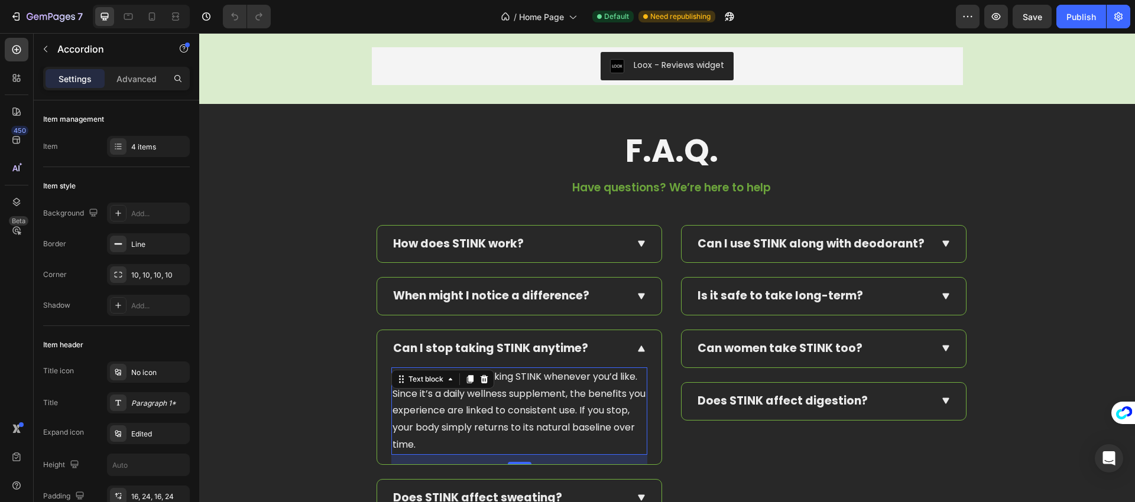
click at [528, 400] on p "Yes — you can stop taking STINK whenever you’d like. Since it’s a daily wellnes…" at bounding box center [520, 411] width 254 height 85
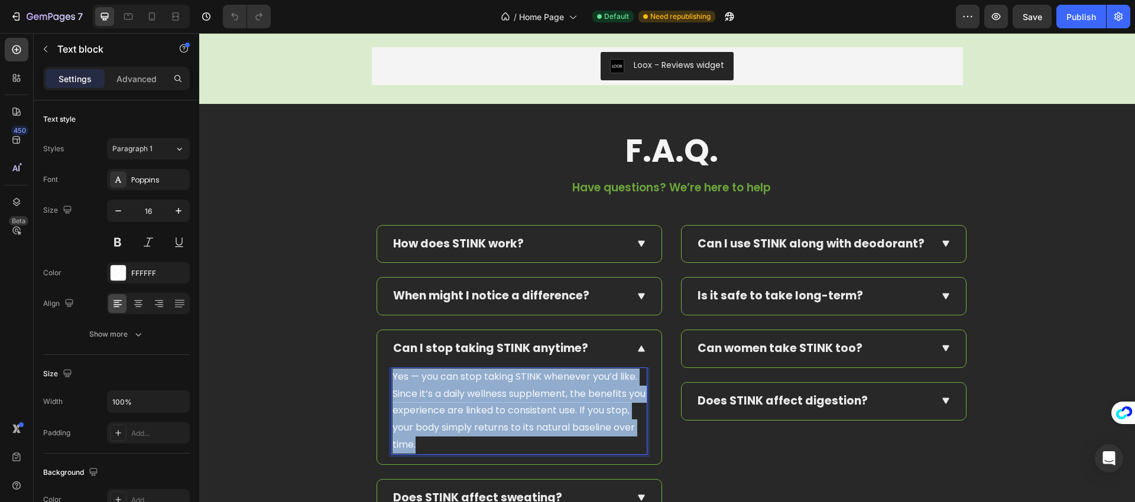
click at [528, 400] on p "Yes — you can stop taking STINK whenever you’d like. Since it’s a daily wellnes…" at bounding box center [520, 411] width 254 height 85
copy p "Yes — you can stop taking STINK whenever you’d like. Since it’s a daily wellnes…"
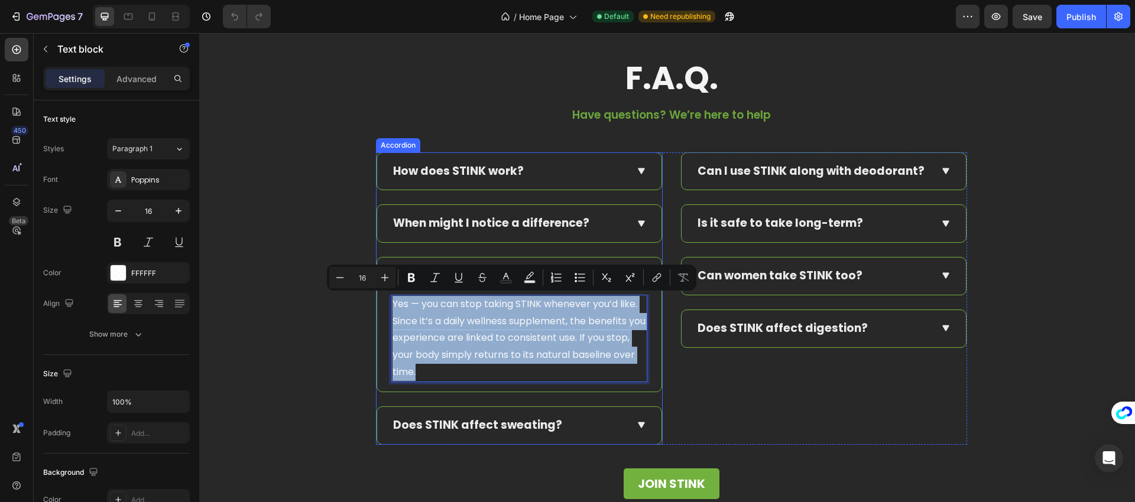
scroll to position [4434, 0]
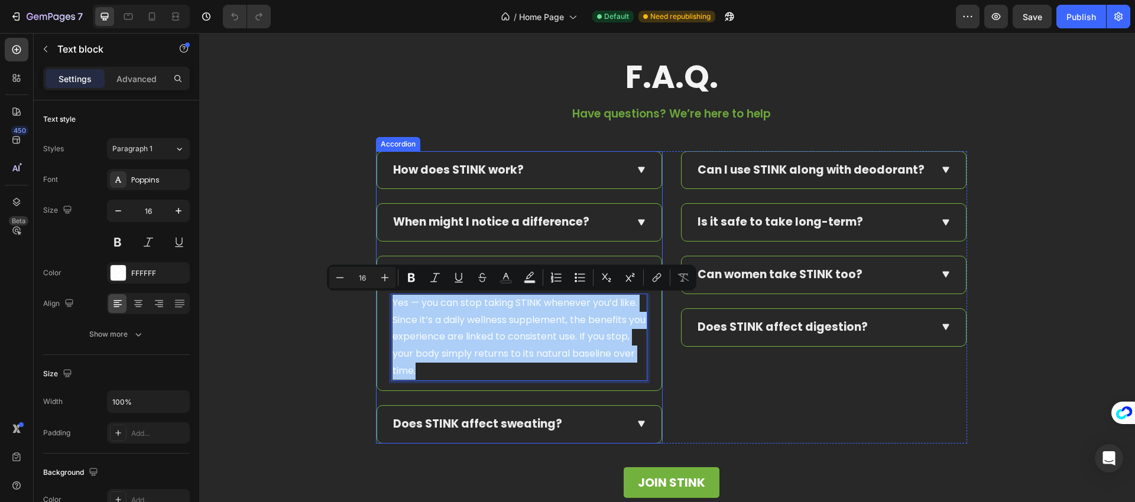
click at [636, 420] on icon at bounding box center [641, 425] width 11 height 12
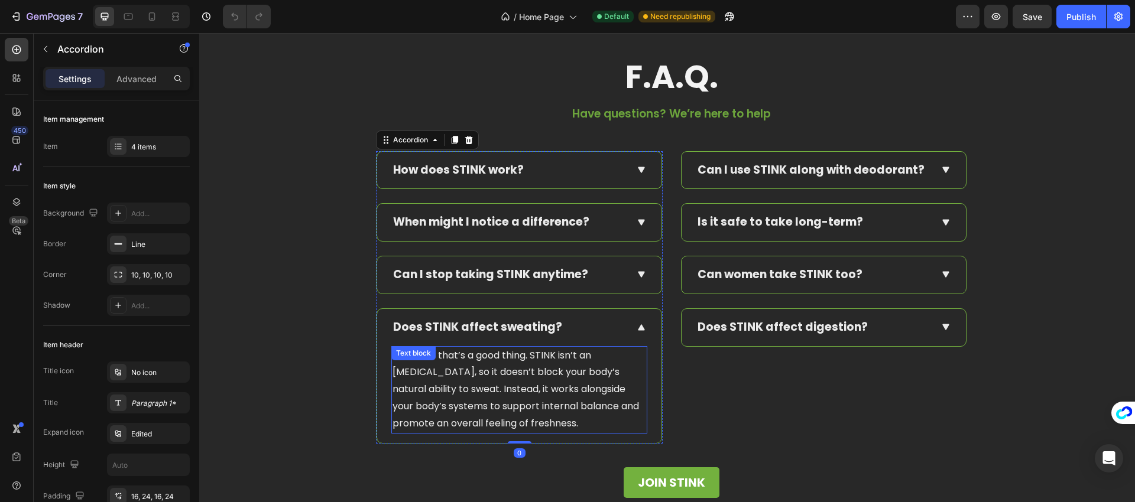
click at [512, 378] on p "No — and that’s a good thing. STINK isn’t an [MEDICAL_DATA], so it doesn’t bloc…" at bounding box center [520, 390] width 254 height 85
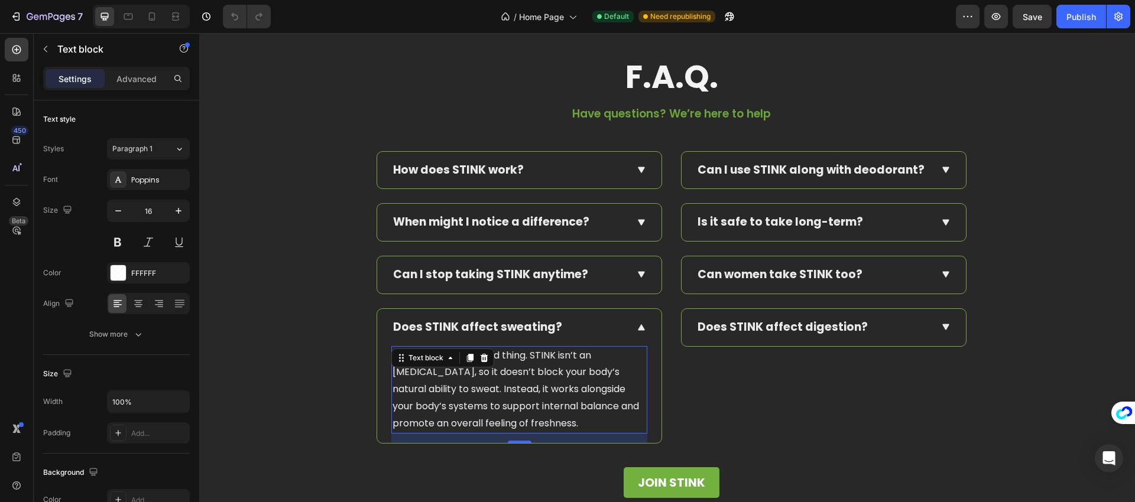
click at [512, 378] on p "No — and that’s a good thing. STINK isn’t an [MEDICAL_DATA], so it doesn’t bloc…" at bounding box center [520, 390] width 254 height 85
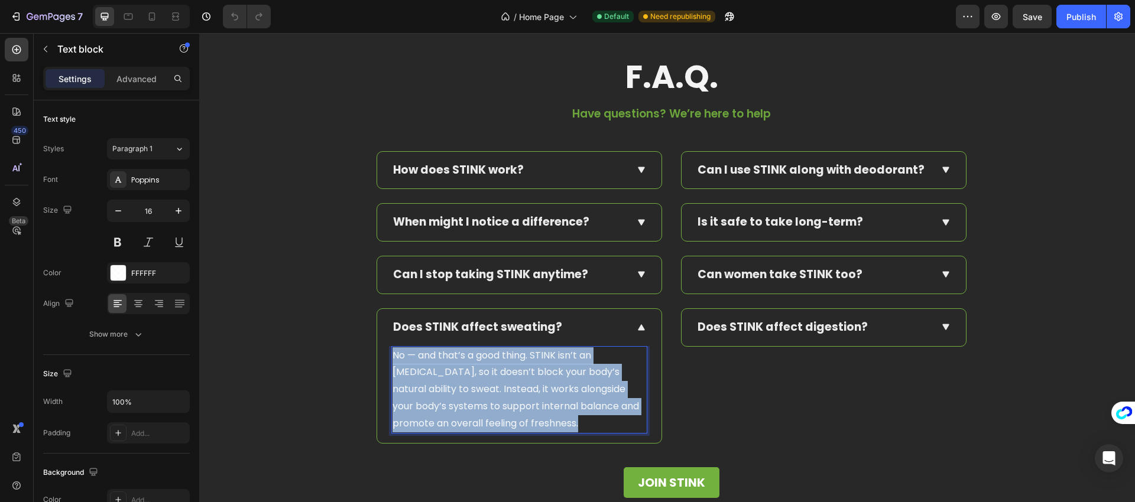
click at [512, 378] on p "No — and that’s a good thing. STINK isn’t an [MEDICAL_DATA], so it doesn’t bloc…" at bounding box center [520, 390] width 254 height 85
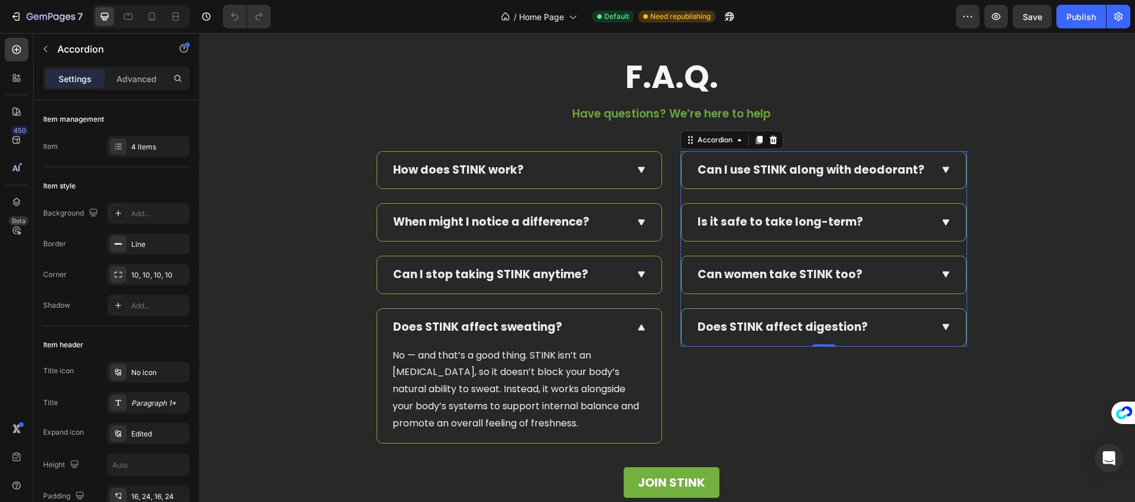
click at [940, 172] on icon at bounding box center [945, 170] width 11 height 12
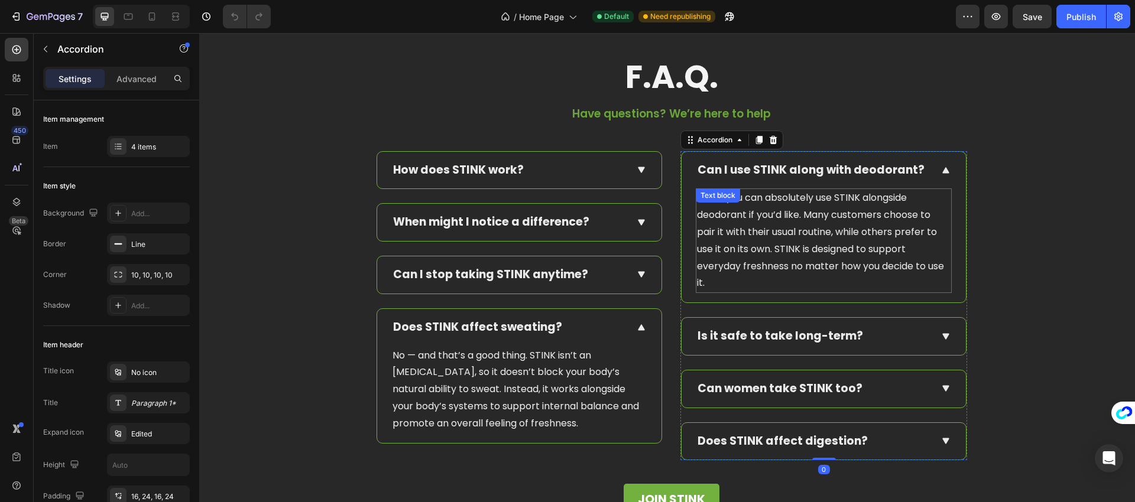
click at [813, 216] on p "Yes — you can absolutely use STINK alongside deodorant if you’d like. Many cust…" at bounding box center [824, 241] width 254 height 102
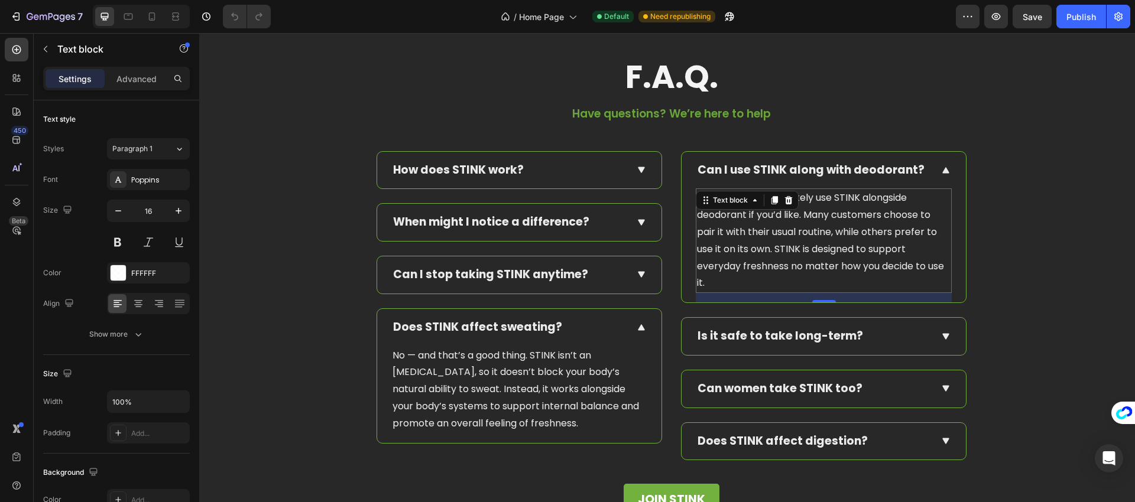
click at [813, 216] on p "Yes — you can absolutely use STINK alongside deodorant if you’d like. Many cust…" at bounding box center [824, 241] width 254 height 102
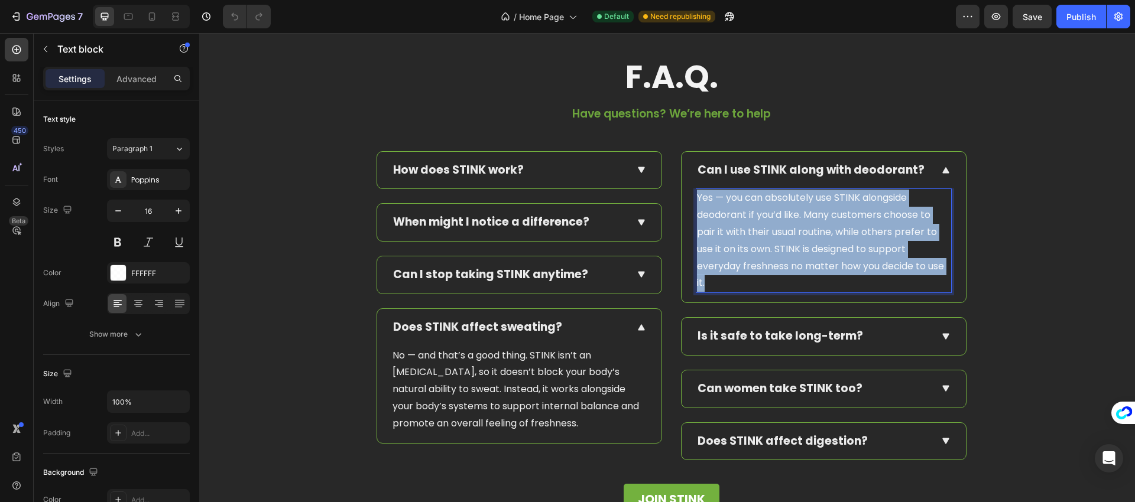
click at [813, 216] on p "Yes — you can absolutely use STINK alongside deodorant if you’d like. Many cust…" at bounding box center [824, 241] width 254 height 102
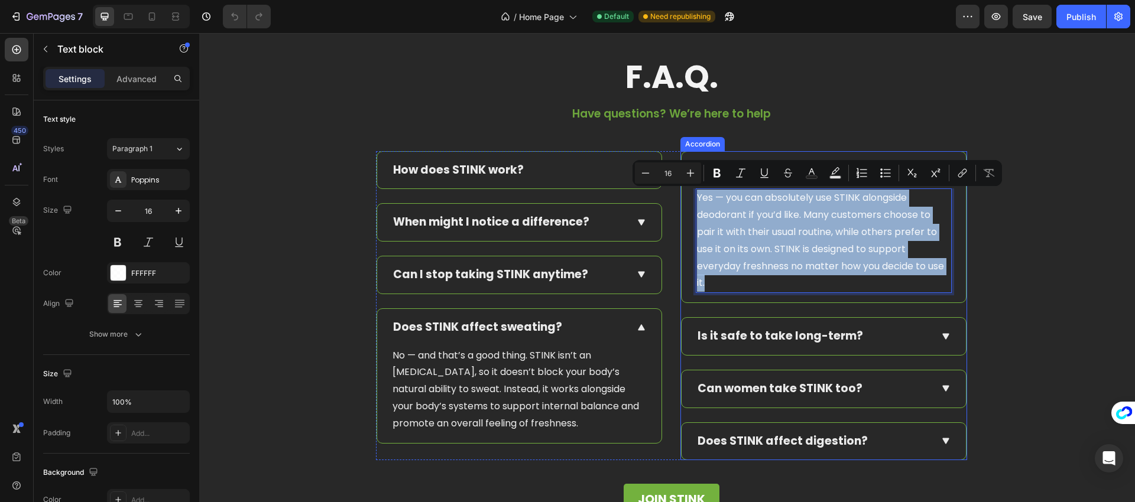
click at [940, 338] on div at bounding box center [946, 337] width 12 height 12
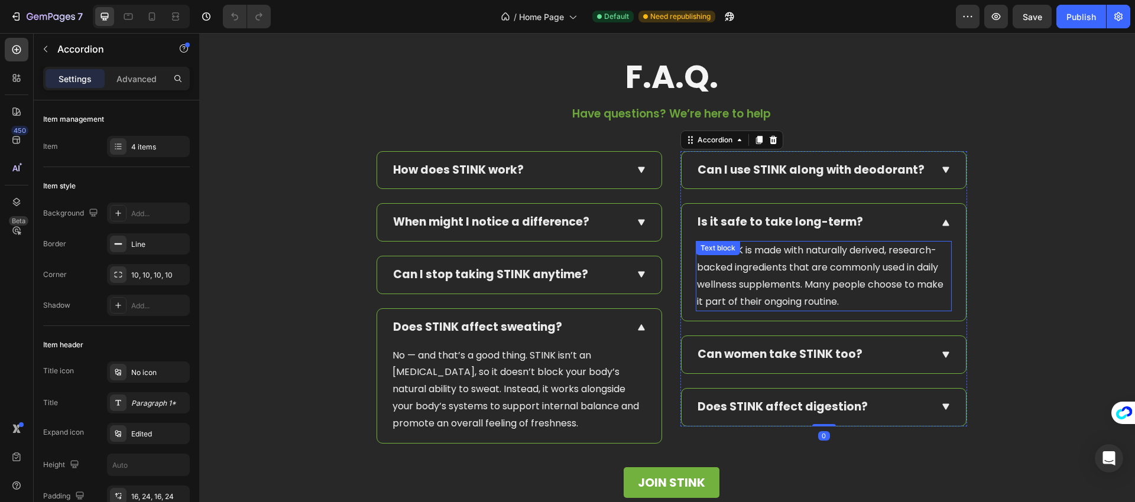
click at [811, 277] on p "Yes. STINK is made with naturally derived, research-backed ingredients that are…" at bounding box center [824, 276] width 254 height 68
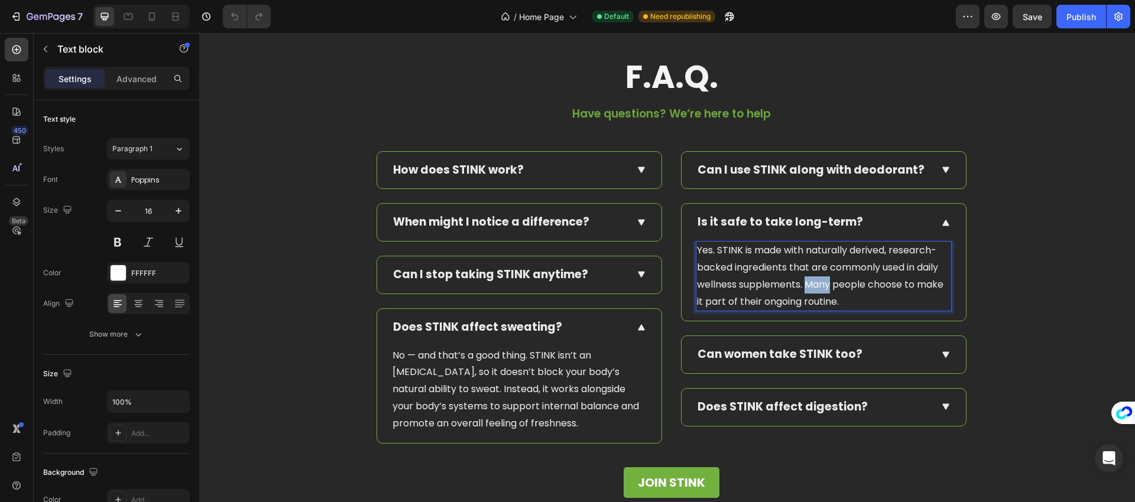
click at [811, 277] on p "Yes. STINK is made with naturally derived, research-backed ingredients that are…" at bounding box center [824, 276] width 254 height 68
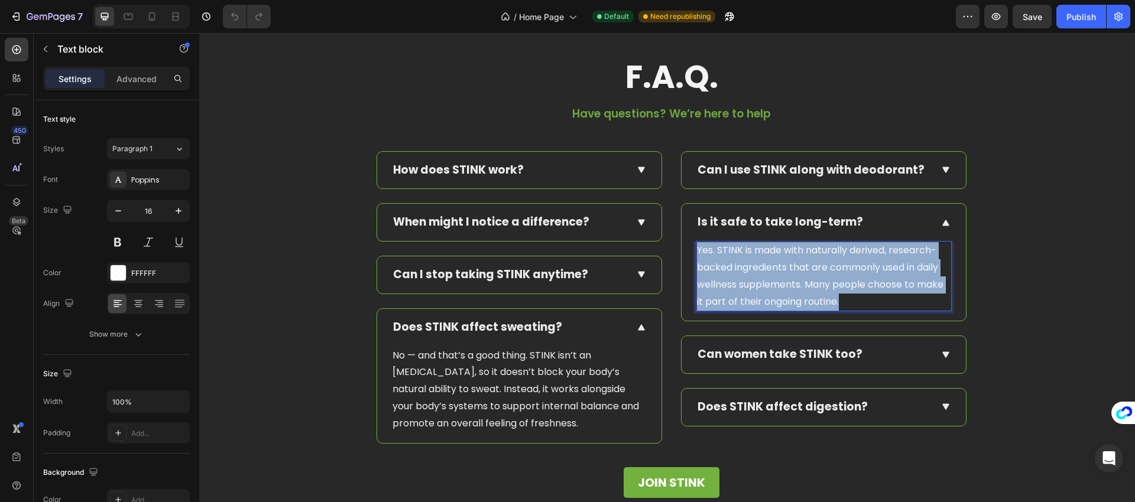
click at [811, 277] on p "Yes. STINK is made with naturally derived, research-backed ingredients that are…" at bounding box center [824, 276] width 254 height 68
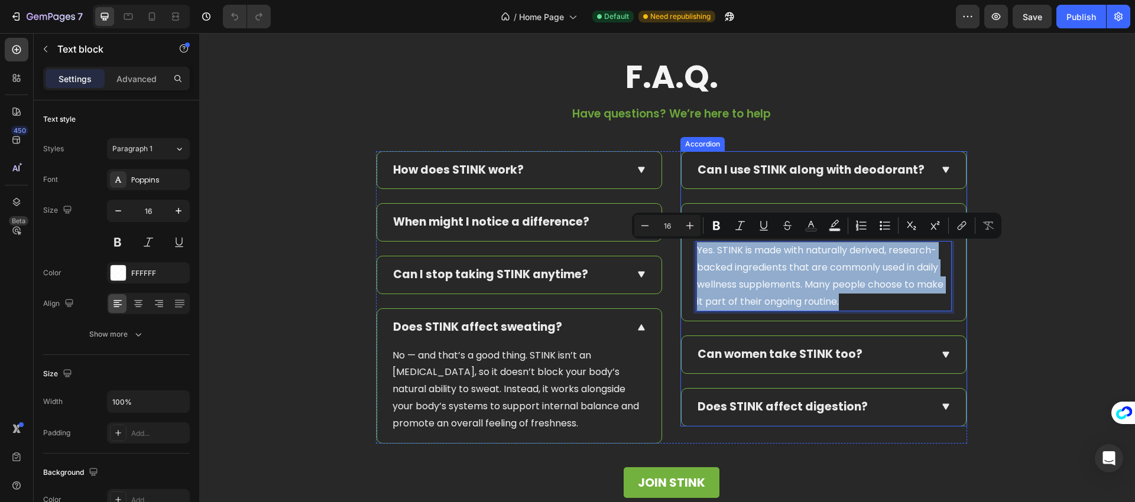
click at [920, 355] on div "Can women take STINK too?" at bounding box center [813, 355] width 235 height 18
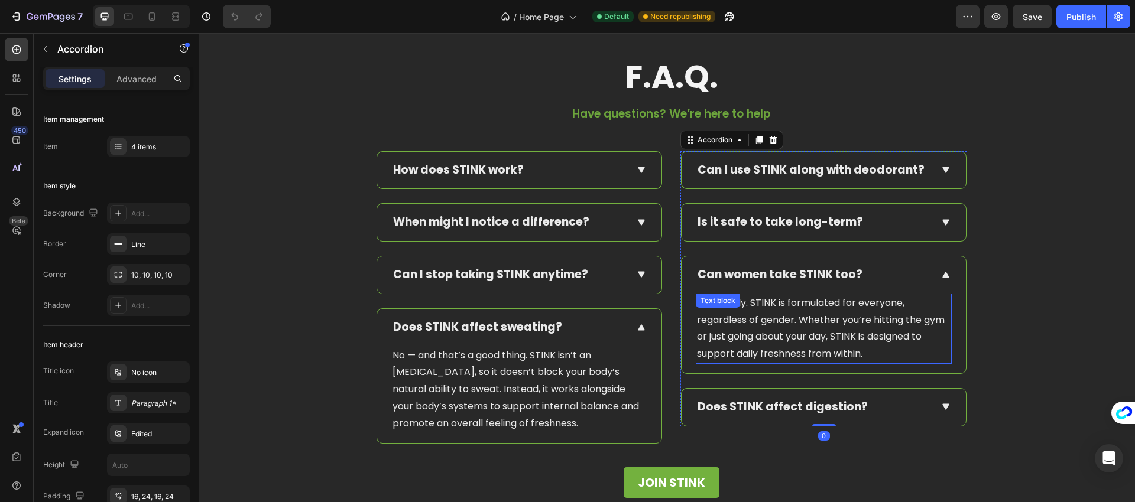
click at [809, 327] on p "Absolutely. STINK is formulated for everyone, regardless of gender. Whether you…" at bounding box center [824, 329] width 254 height 68
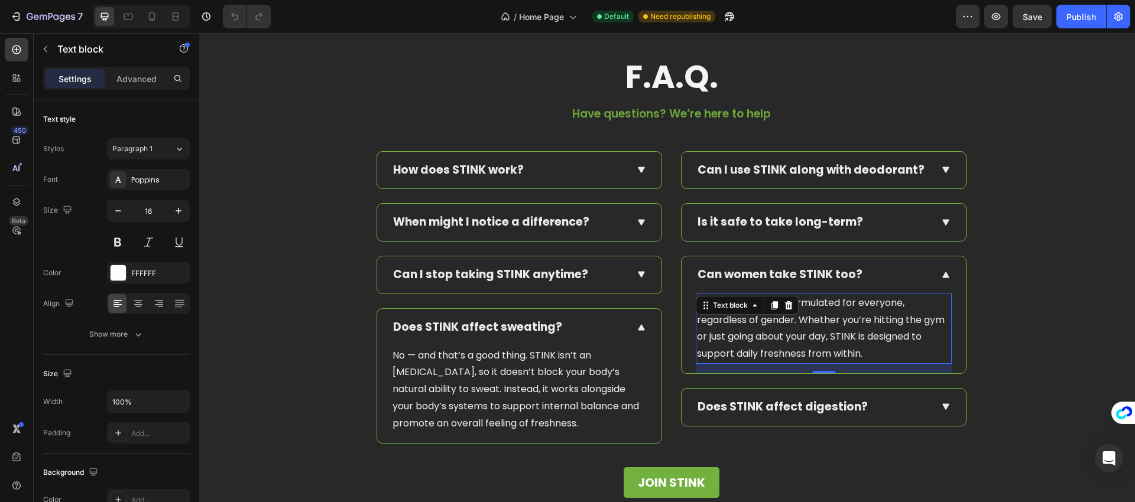
click at [809, 327] on p "Absolutely. STINK is formulated for everyone, regardless of gender. Whether you…" at bounding box center [824, 329] width 254 height 68
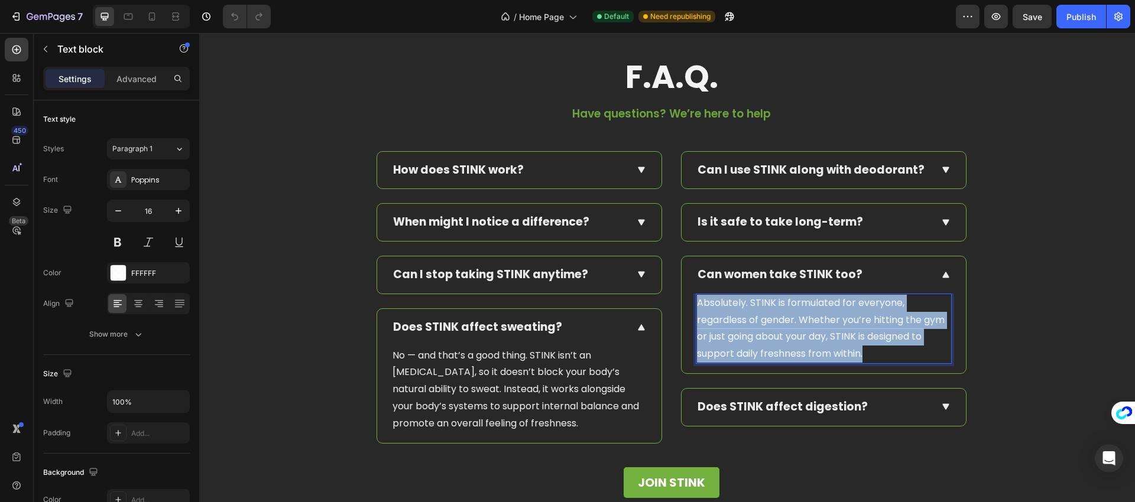
click at [809, 327] on p "Absolutely. STINK is formulated for everyone, regardless of gender. Whether you…" at bounding box center [824, 329] width 254 height 68
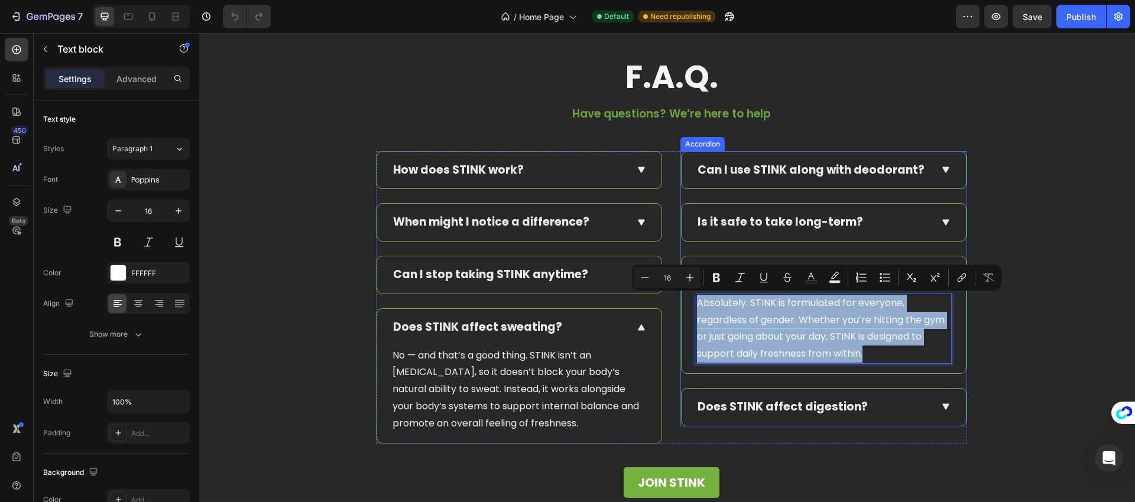
click at [933, 406] on div "Does STINK affect digestion?" at bounding box center [824, 407] width 284 height 37
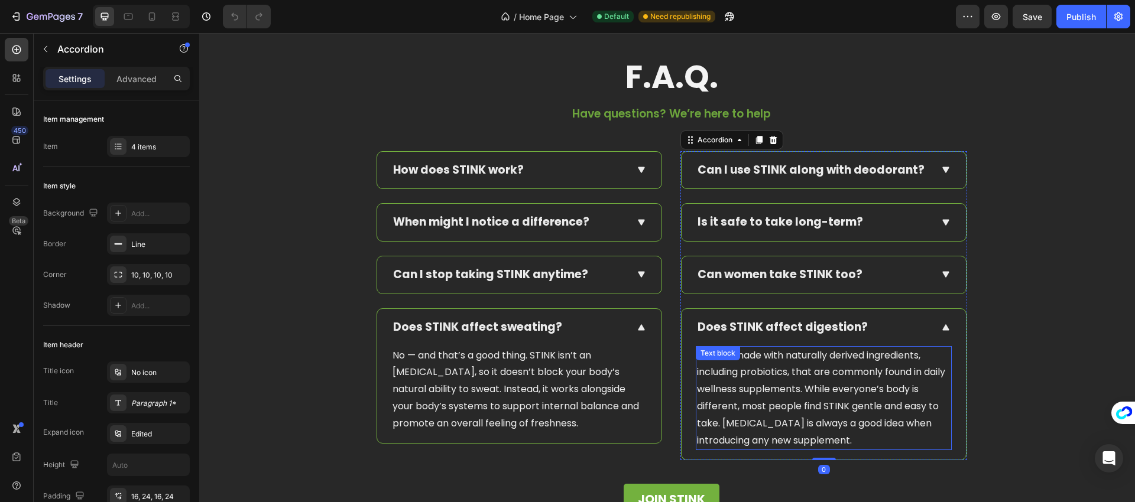
click at [807, 390] on p "STINK is made with naturally derived ingredients, including probiotics, that ar…" at bounding box center [824, 399] width 254 height 102
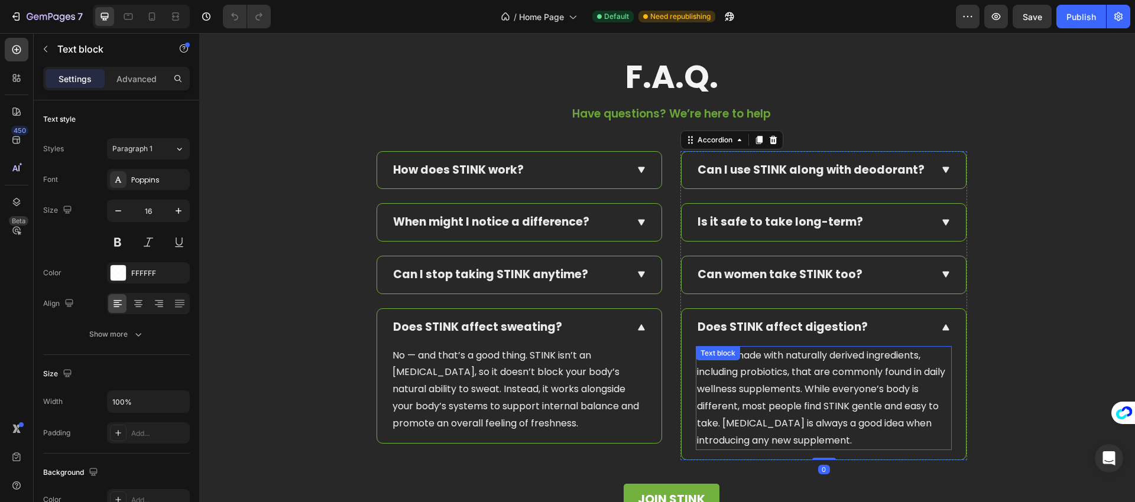
click at [807, 390] on p "STINK is made with naturally derived ingredients, including probiotics, that ar…" at bounding box center [824, 399] width 254 height 102
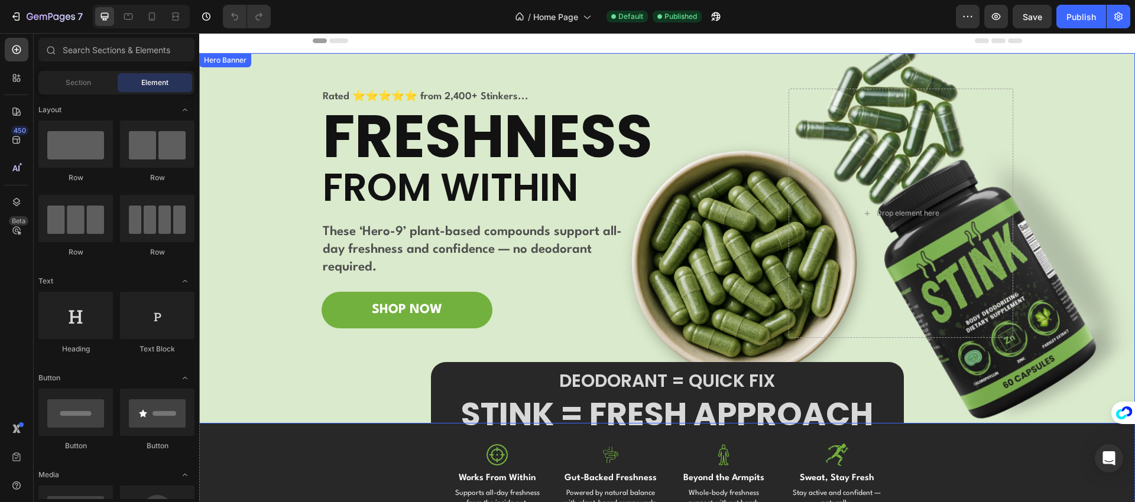
scroll to position [5, 0]
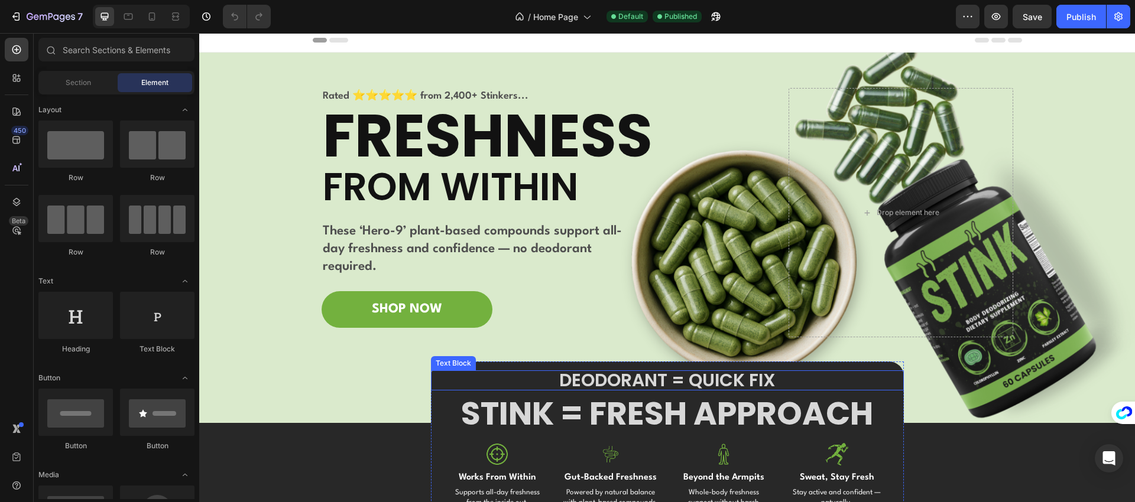
click at [653, 378] on p "DEODORANT = QUICK FIX" at bounding box center [667, 381] width 471 height 18
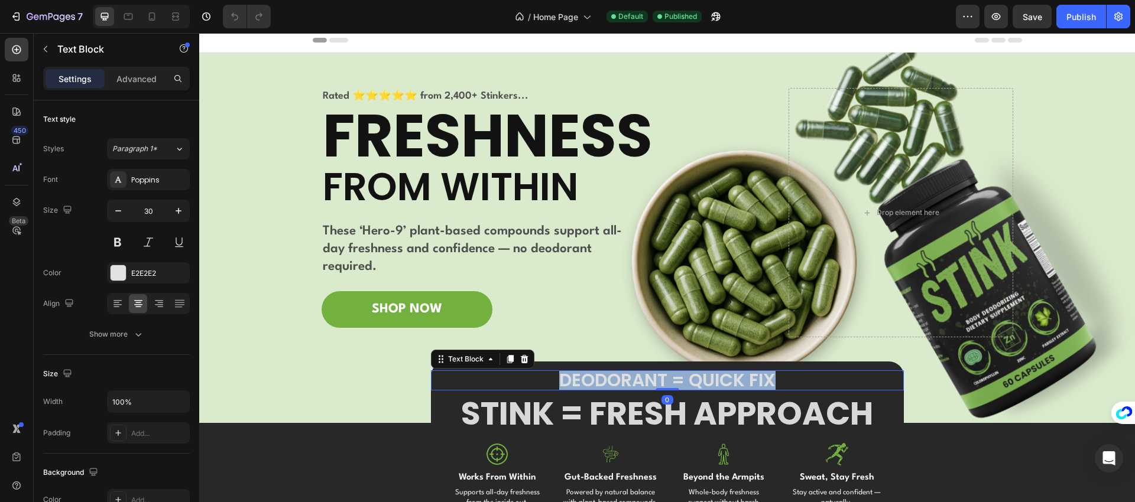
click at [653, 378] on p "DEODORANT = QUICK FIX" at bounding box center [667, 381] width 471 height 18
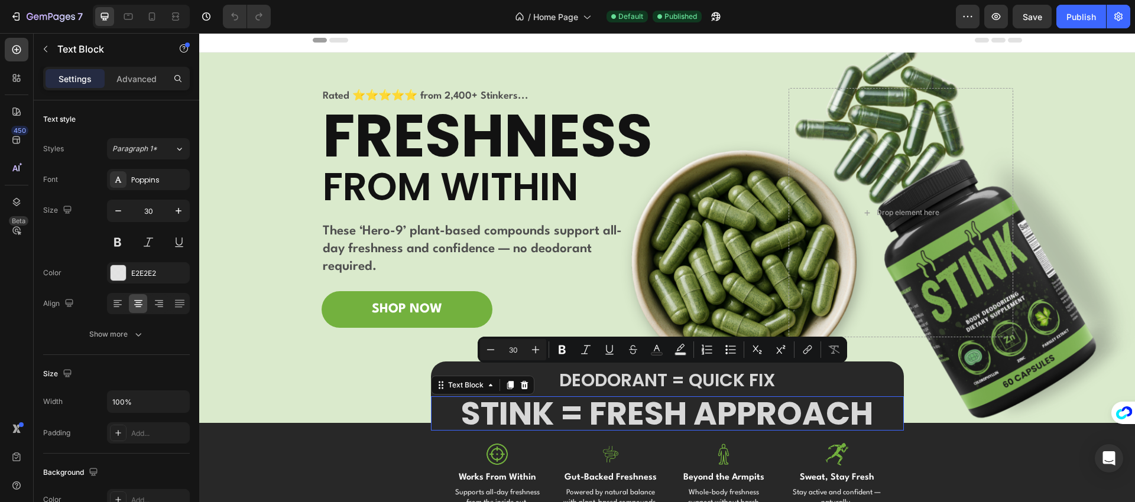
click at [652, 410] on strong "STINK = FRESH APPROACH" at bounding box center [667, 413] width 412 height 45
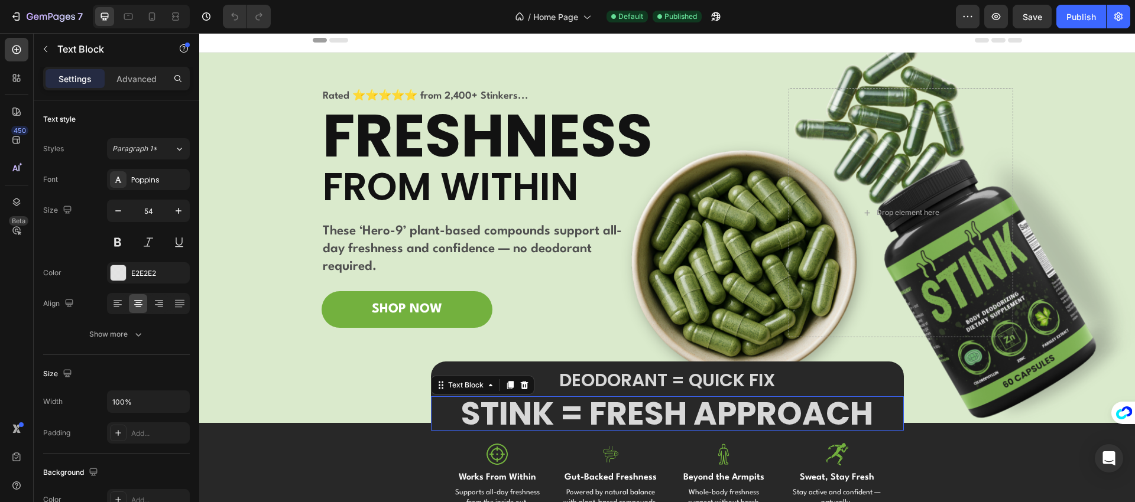
click at [652, 410] on strong "STINK = FRESH APPROACH" at bounding box center [667, 413] width 412 height 45
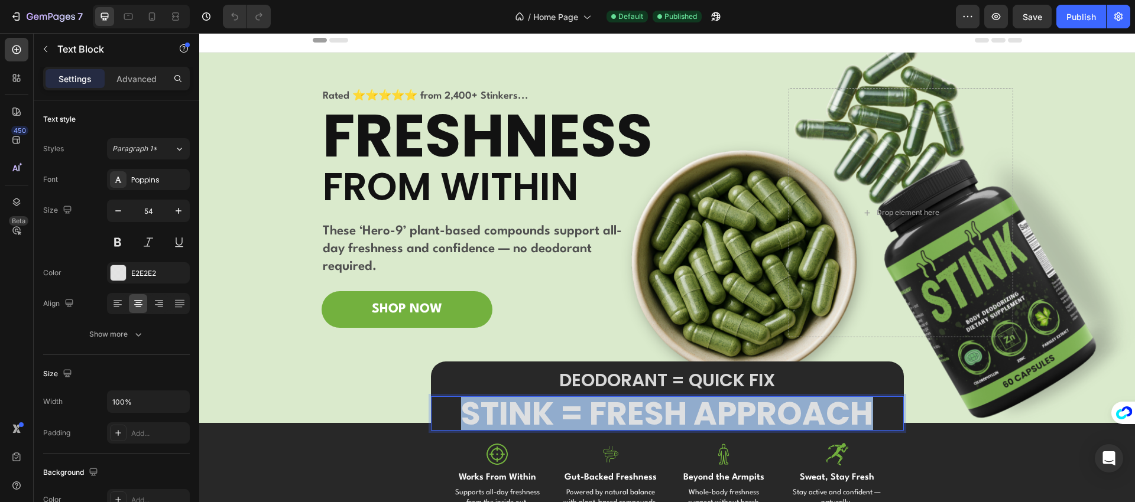
click at [652, 410] on strong "STINK = FRESH APPROACH" at bounding box center [667, 413] width 412 height 45
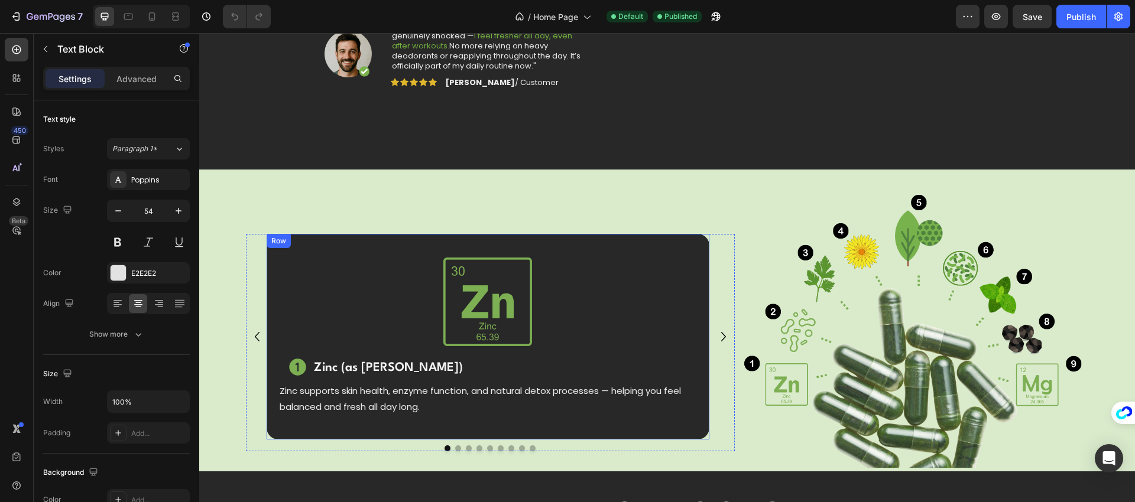
type input "16"
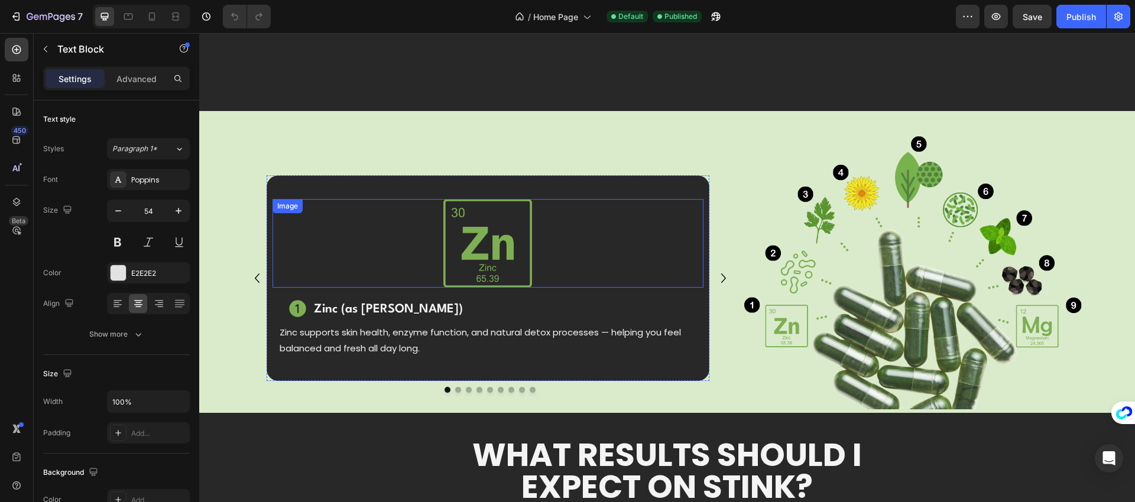
scroll to position [917, 0]
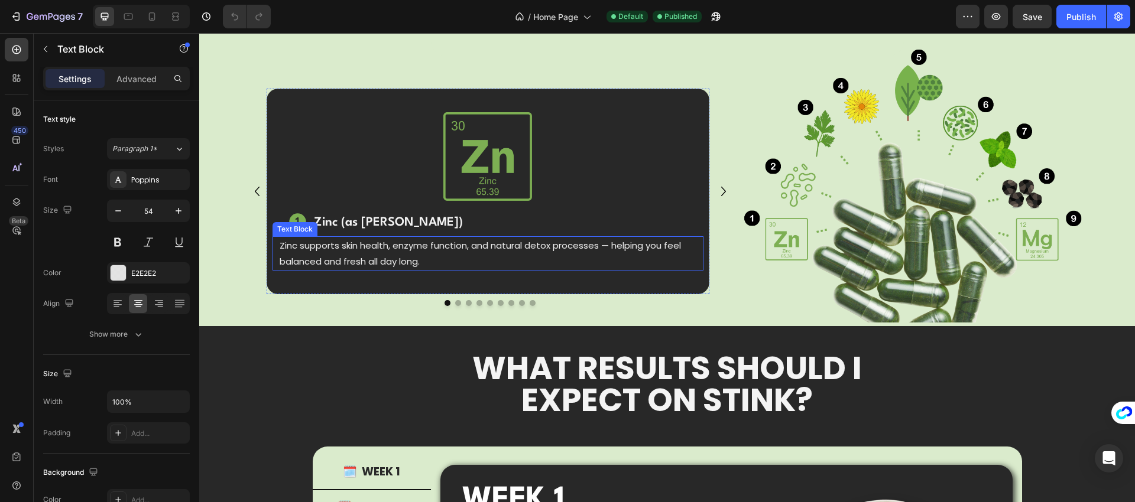
click at [416, 249] on p "Zinc supports skin health, enzyme function, and natural detox processes — helpi…" at bounding box center [488, 254] width 417 height 32
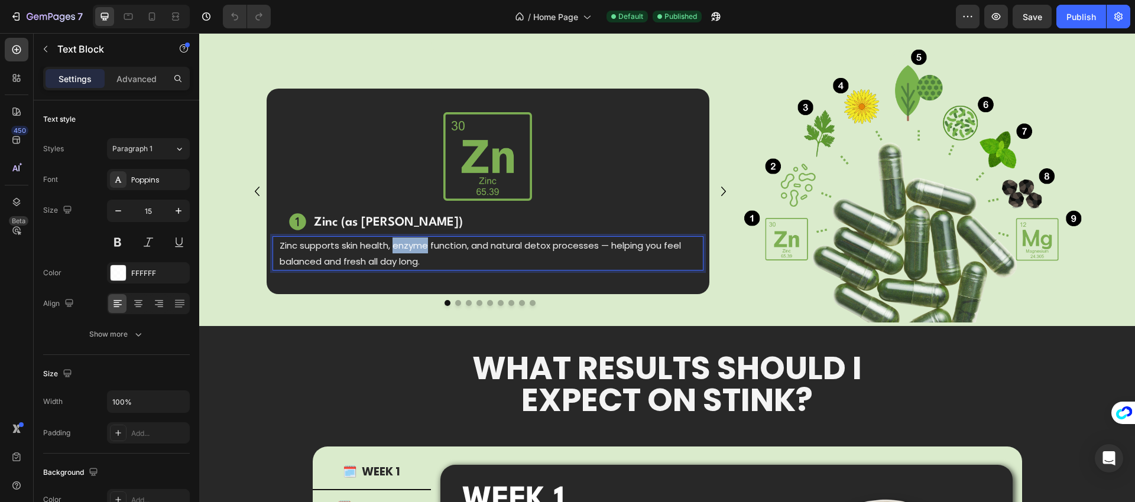
click at [416, 249] on p "Zinc supports skin health, enzyme function, and natural detox processes — helpi…" at bounding box center [488, 254] width 417 height 32
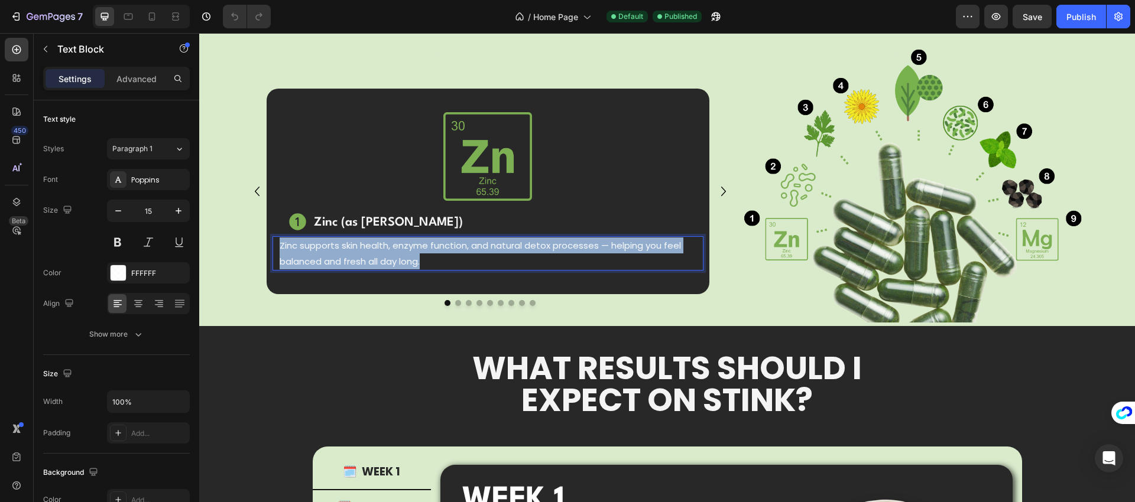
click at [416, 249] on p "Zinc supports skin health, enzyme function, and natural detox processes — helpi…" at bounding box center [488, 254] width 417 height 32
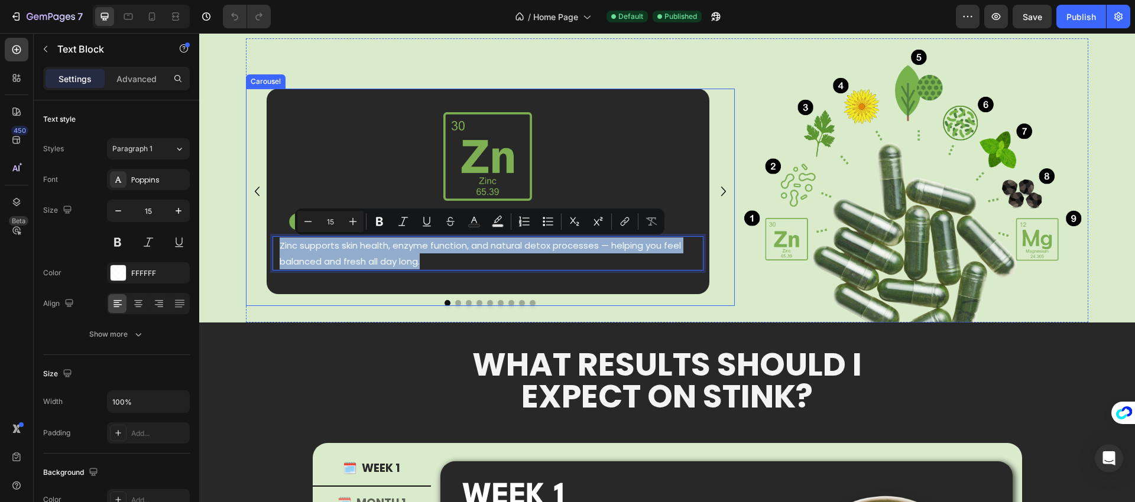
click at [716, 190] on icon "Carousel Next Arrow" at bounding box center [723, 192] width 19 height 24
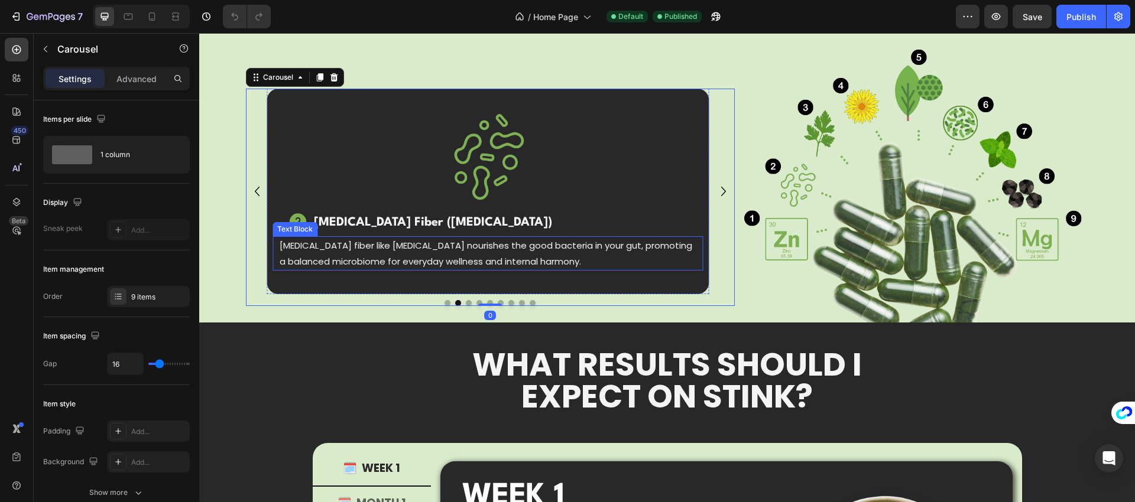
click at [492, 250] on p "[MEDICAL_DATA] fiber like [MEDICAL_DATA] nourishes the good bacteria in your gu…" at bounding box center [488, 254] width 417 height 32
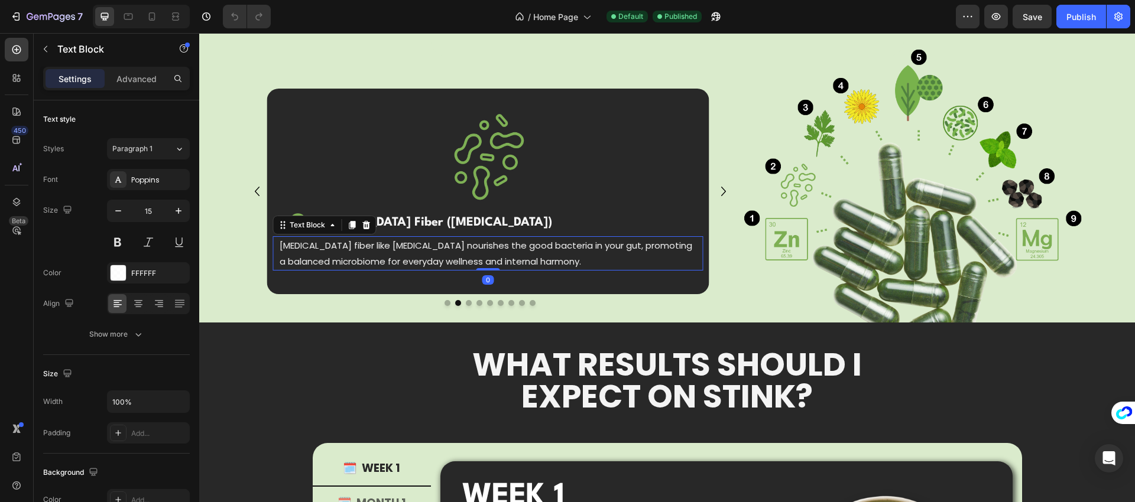
click at [492, 249] on p "[MEDICAL_DATA] fiber like [MEDICAL_DATA] nourishes the good bacteria in your gu…" at bounding box center [488, 254] width 417 height 32
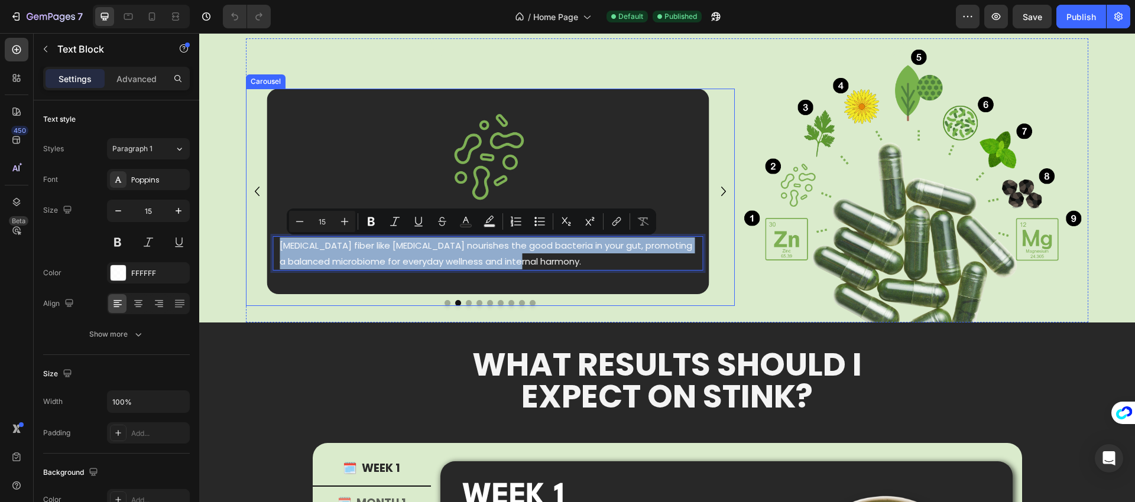
click at [717, 190] on icon "Carousel Next Arrow" at bounding box center [723, 192] width 19 height 24
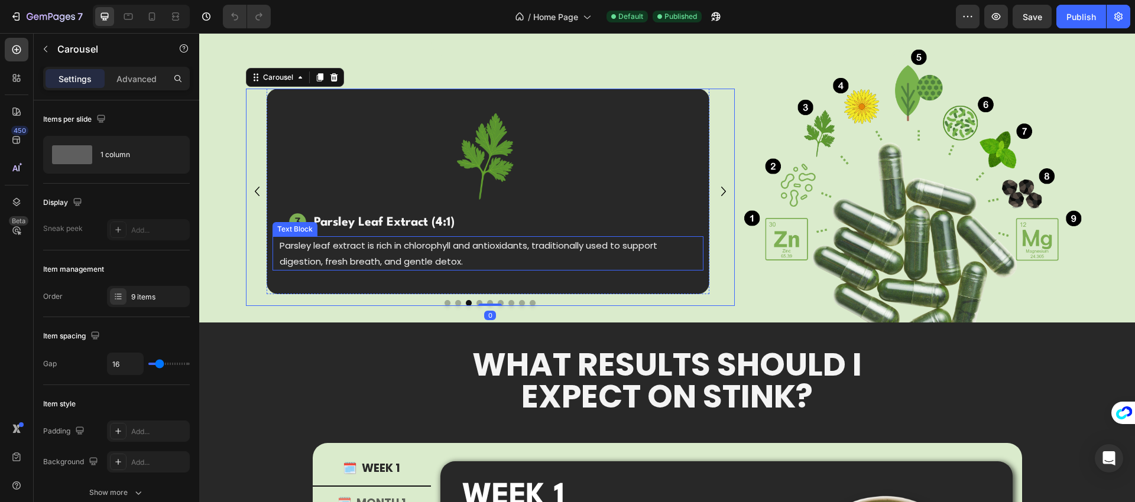
click at [451, 252] on p "Parsley leaf extract is rich in chlorophyll and antioxidants, traditionally use…" at bounding box center [488, 254] width 417 height 32
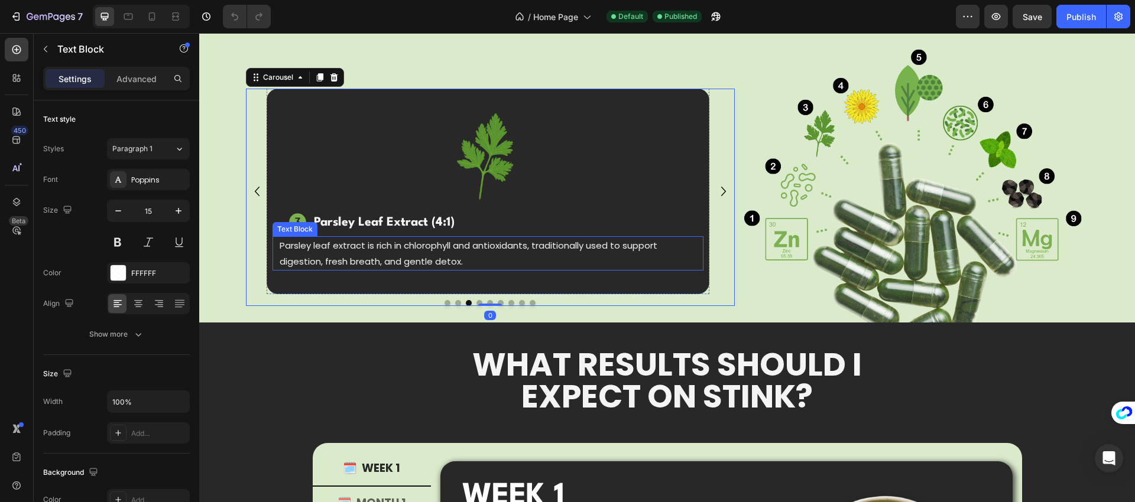
click at [451, 252] on p "Parsley leaf extract is rich in chlorophyll and antioxidants, traditionally use…" at bounding box center [488, 254] width 417 height 32
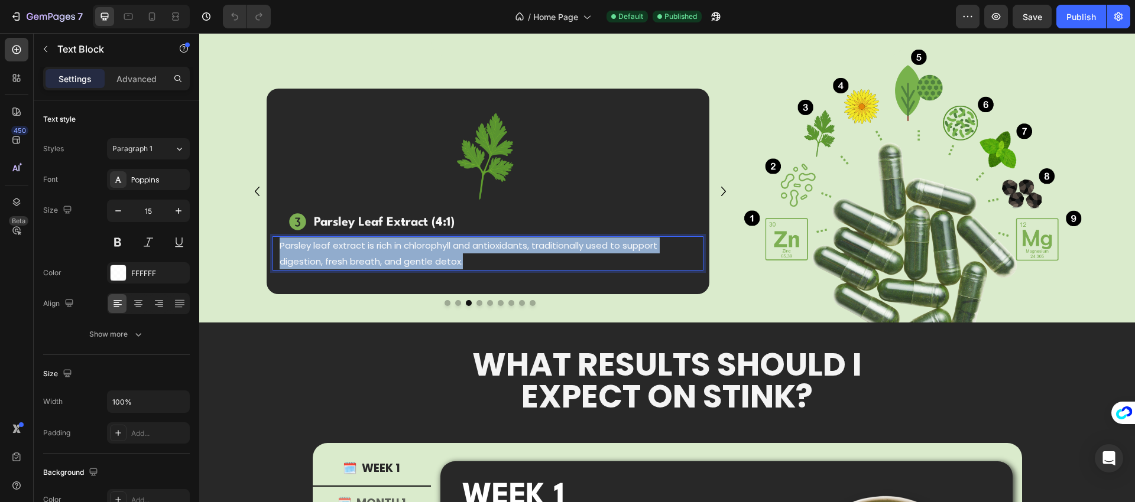
click at [451, 252] on p "Parsley leaf extract is rich in chlorophyll and antioxidants, traditionally use…" at bounding box center [488, 254] width 417 height 32
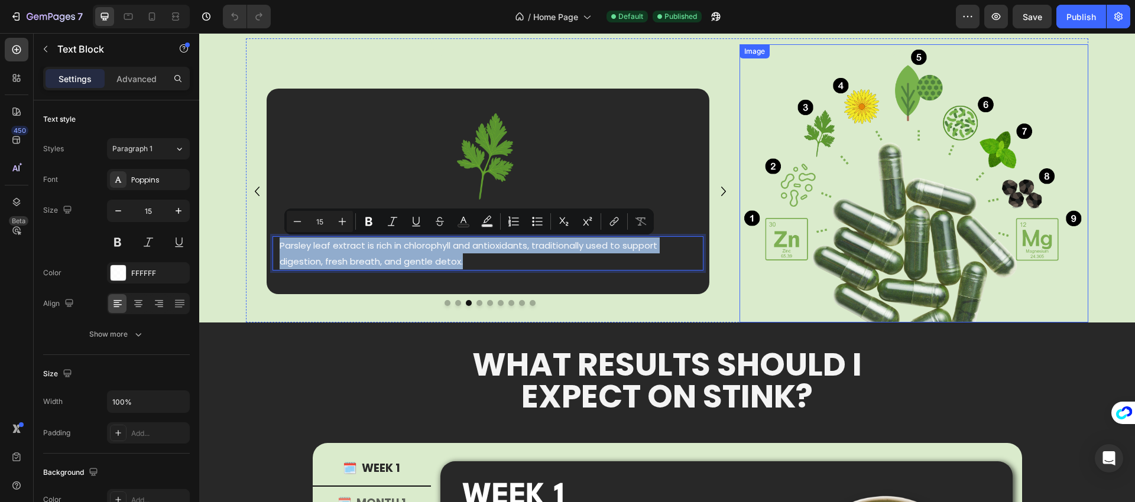
click at [720, 191] on icon "Carousel Next Arrow" at bounding box center [723, 192] width 19 height 24
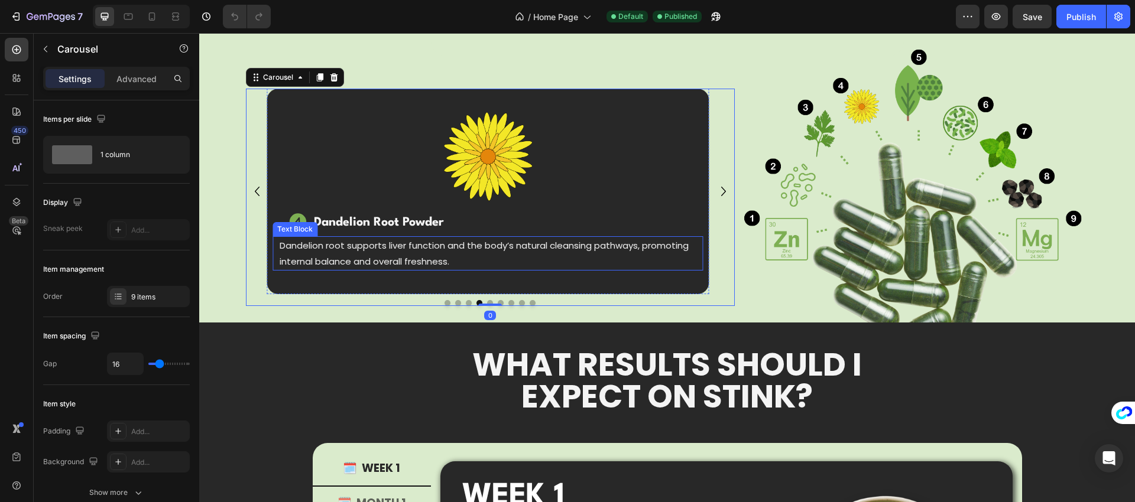
click at [460, 255] on p "Dandelion root supports liver function and the body’s natural cleansing pathway…" at bounding box center [488, 254] width 417 height 32
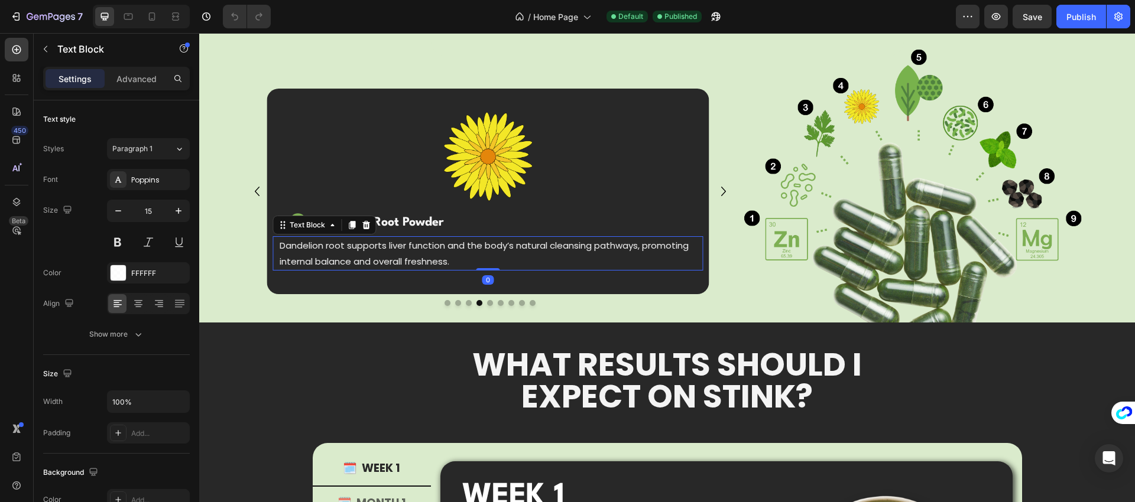
click at [460, 254] on p "Dandelion root supports liver function and the body’s natural cleansing pathway…" at bounding box center [488, 254] width 417 height 32
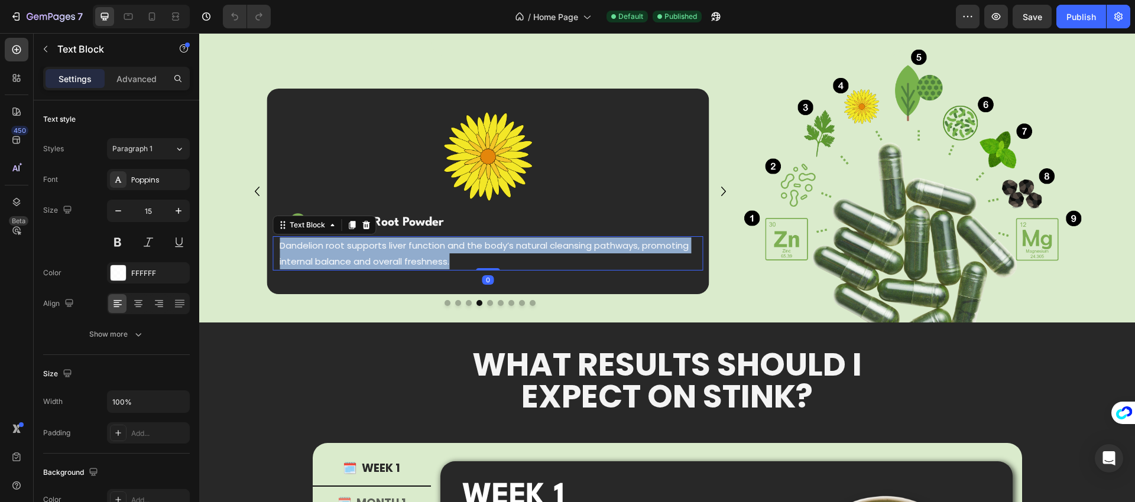
click at [460, 254] on p "Dandelion root supports liver function and the body’s natural cleansing pathway…" at bounding box center [488, 254] width 417 height 32
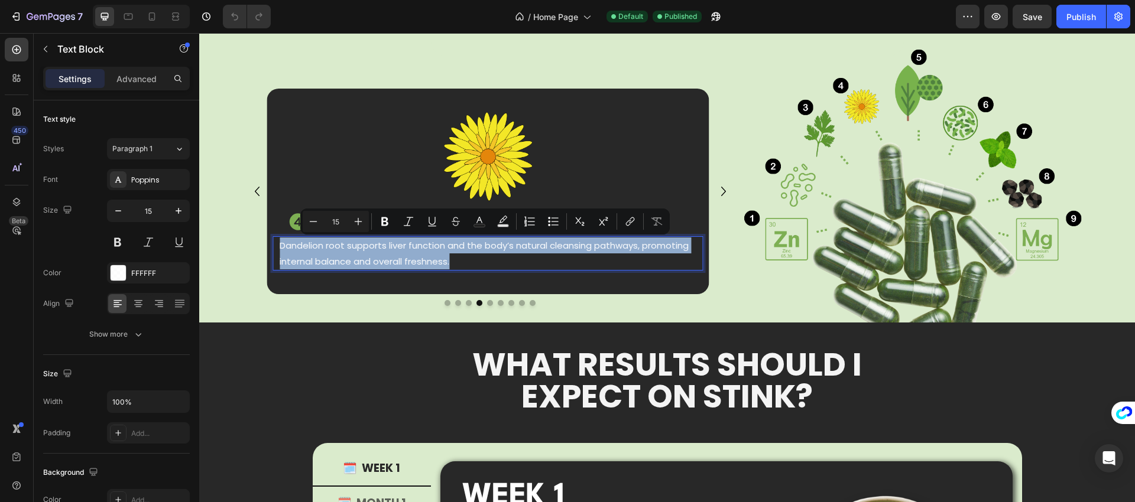
copy p "Dandelion root supports liver function and the body’s natural cleansing pathway…"
click at [721, 187] on icon "Carousel Next Arrow" at bounding box center [723, 192] width 19 height 24
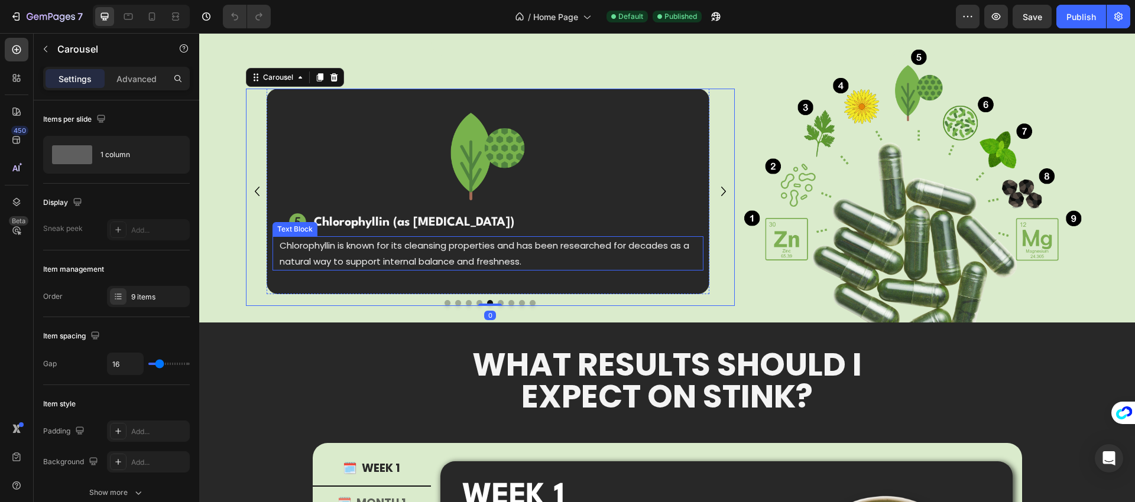
click at [506, 261] on p "Chlorophyllin is known for its cleansing properties and has been researched for…" at bounding box center [488, 254] width 417 height 32
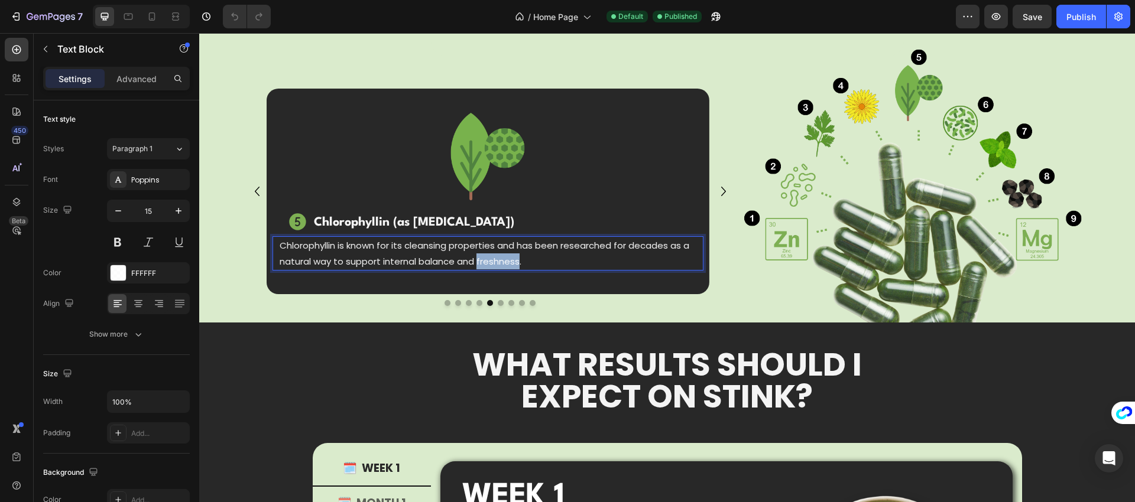
click at [506, 261] on p "Chlorophyllin is known for its cleansing properties and has been researched for…" at bounding box center [488, 254] width 417 height 32
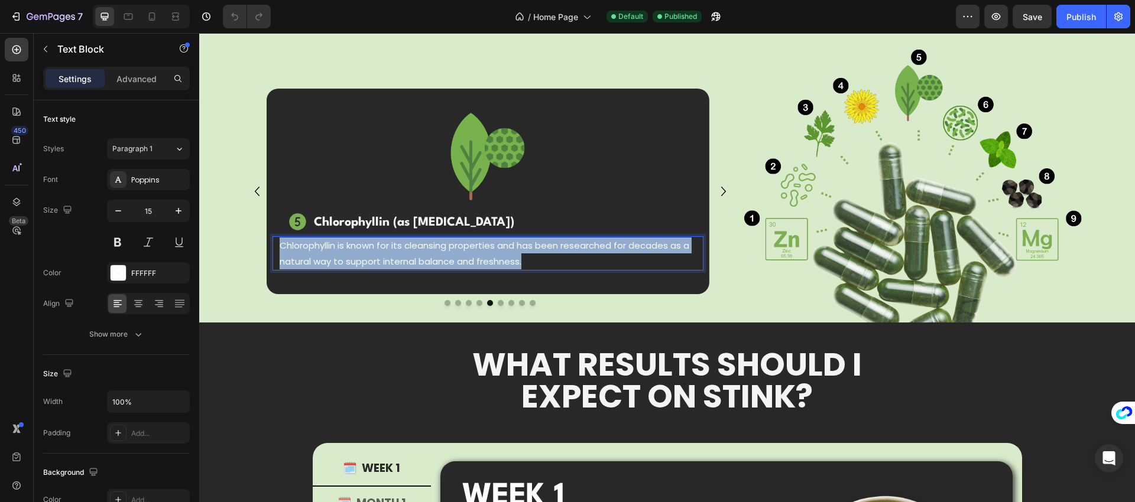
click at [506, 261] on p "Chlorophyllin is known for its cleansing properties and has been researched for…" at bounding box center [488, 254] width 417 height 32
copy p "Chlorophyllin is known for its cleansing properties and has been researched for…"
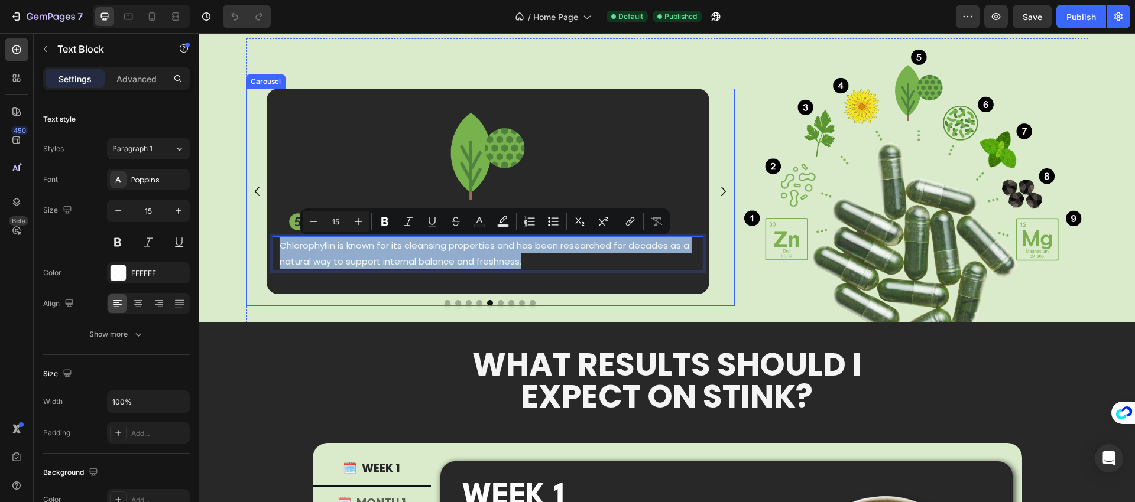
click at [716, 191] on icon "Carousel Next Arrow" at bounding box center [723, 192] width 19 height 24
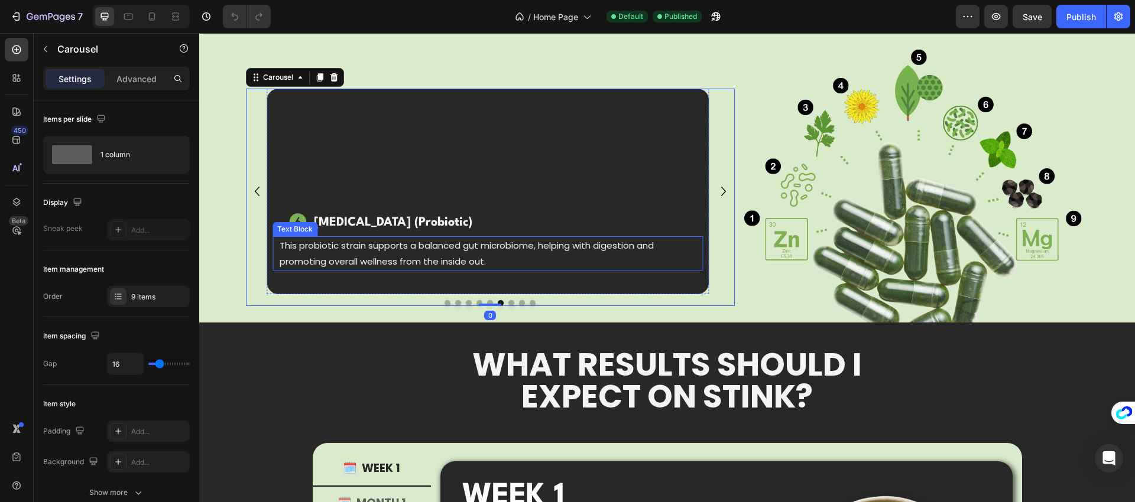
click at [521, 255] on p "This probiotic strain supports a balanced gut microbiome, helping with digestio…" at bounding box center [488, 254] width 417 height 32
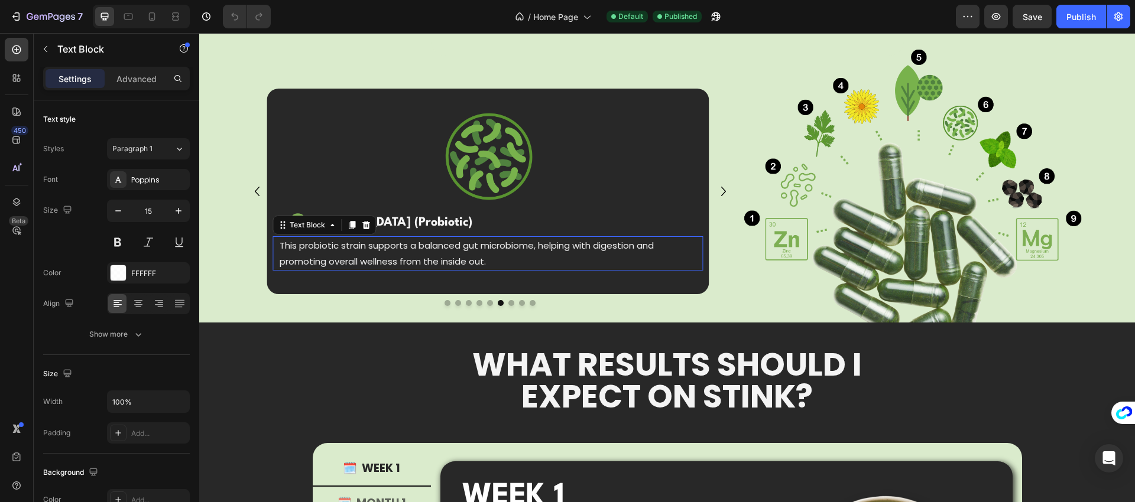
click at [521, 255] on p "This probiotic strain supports a balanced gut microbiome, helping with digestio…" at bounding box center [488, 254] width 417 height 32
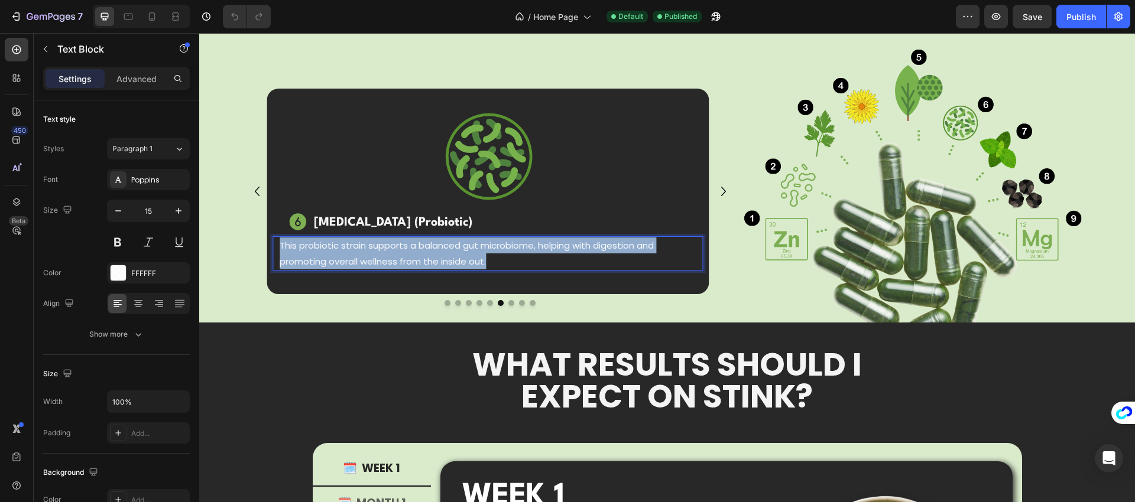
click at [521, 255] on p "This probiotic strain supports a balanced gut microbiome, helping with digestio…" at bounding box center [488, 254] width 417 height 32
copy p "This probiotic strain supports a balanced gut microbiome, helping with digestio…"
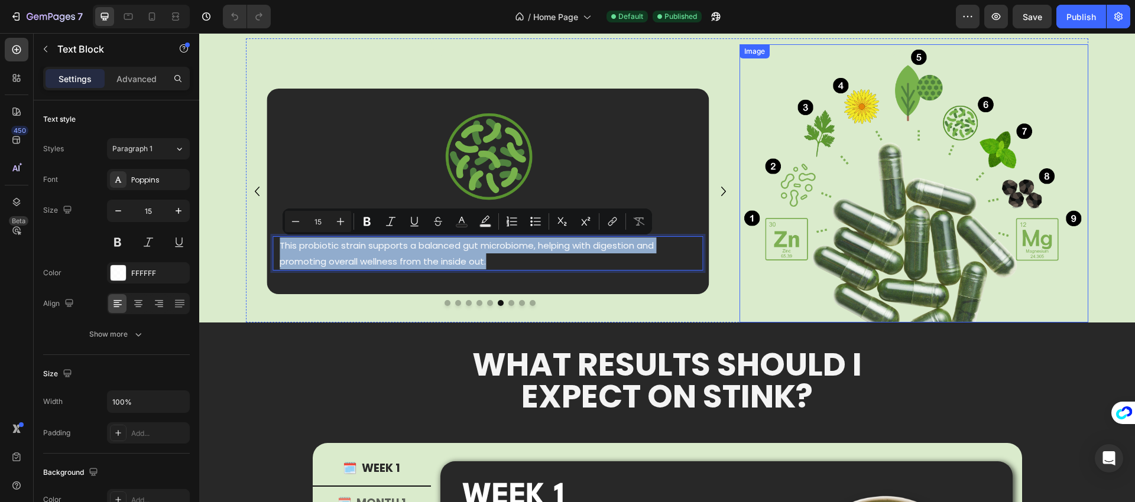
click at [718, 190] on icon "Carousel Next Arrow" at bounding box center [723, 192] width 19 height 24
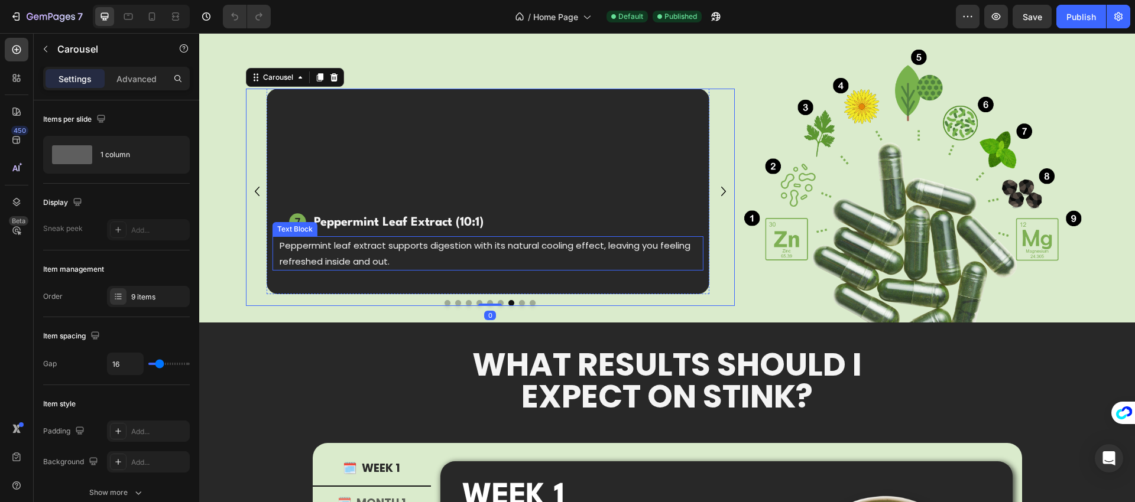
click at [488, 254] on p "Peppermint leaf extract supports digestion with its natural cooling effect, lea…" at bounding box center [488, 254] width 417 height 32
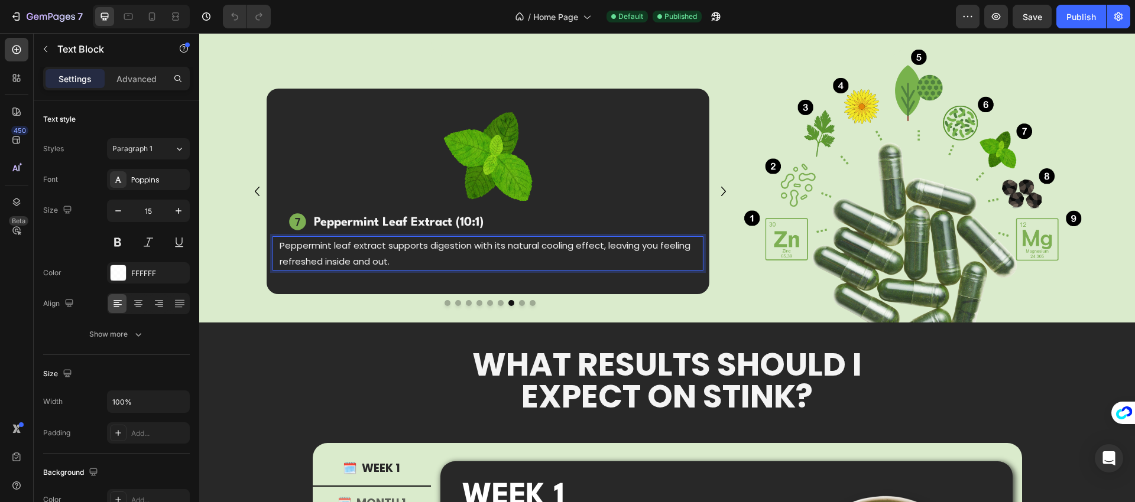
click at [489, 252] on p "Peppermint leaf extract supports digestion with its natural cooling effect, lea…" at bounding box center [488, 254] width 417 height 32
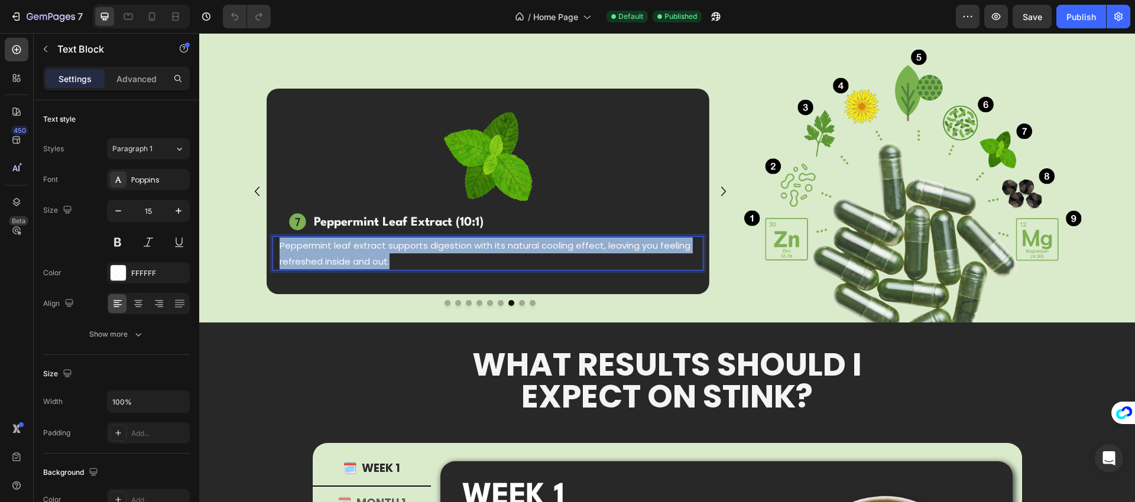
click at [489, 252] on p "Peppermint leaf extract supports digestion with its natural cooling effect, lea…" at bounding box center [488, 254] width 417 height 32
copy p "Peppermint leaf extract supports digestion with its natural cooling effect, lea…"
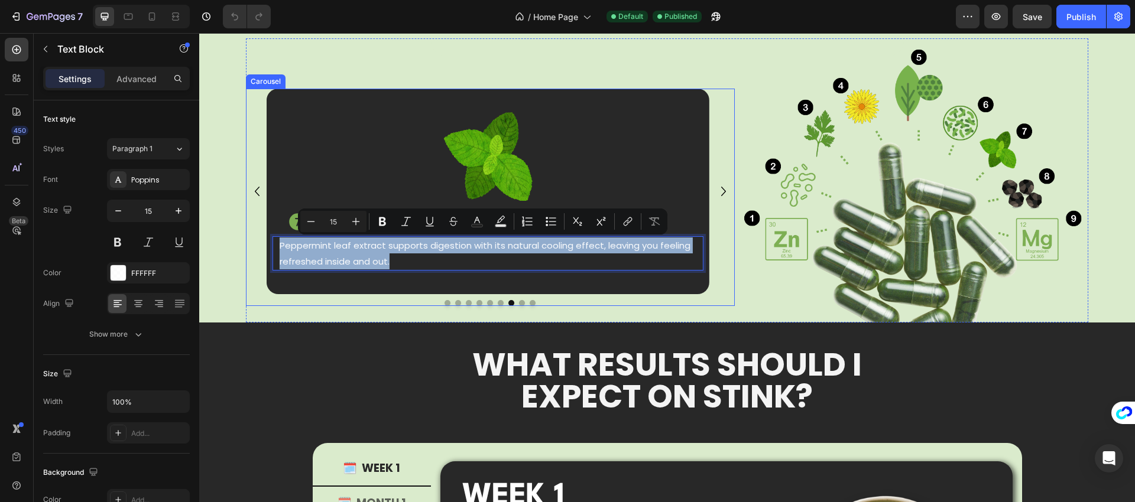
click at [715, 195] on icon "Carousel Next Arrow" at bounding box center [723, 192] width 19 height 24
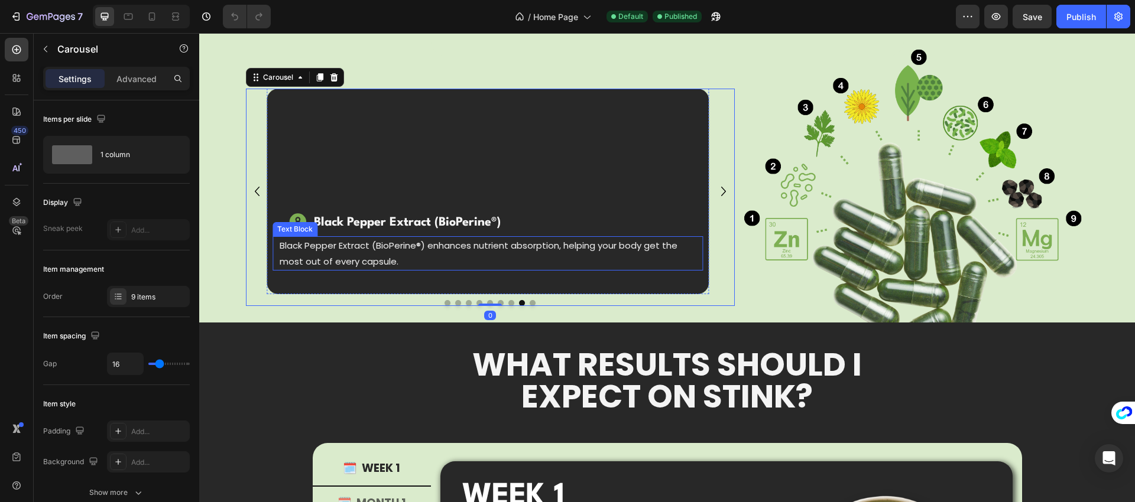
click at [508, 255] on p "Black Pepper Extract (BioPerine®) enhances nutrient absorption, helping your bo…" at bounding box center [488, 254] width 417 height 32
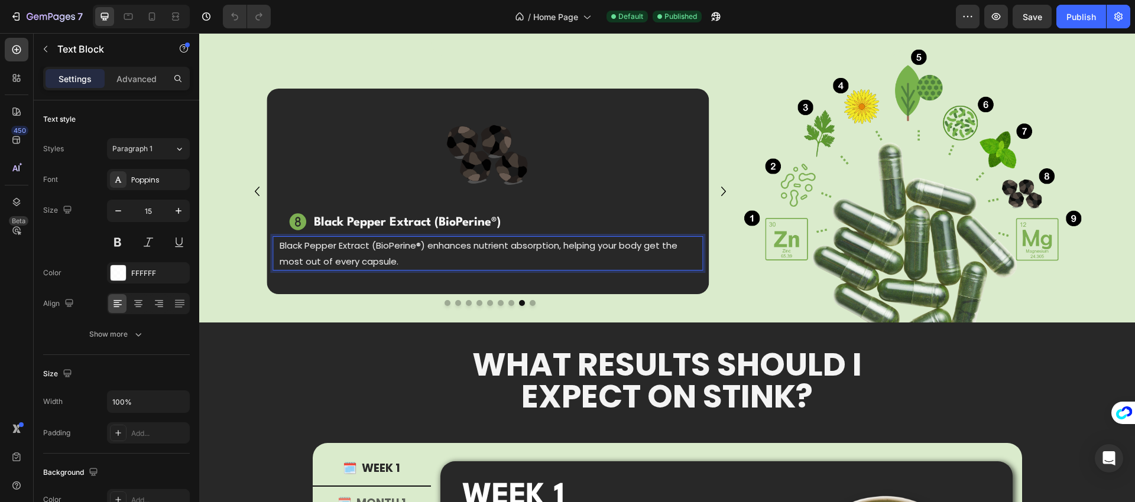
click at [508, 255] on p "Black Pepper Extract (BioPerine®) enhances nutrient absorption, helping your bo…" at bounding box center [488, 254] width 417 height 32
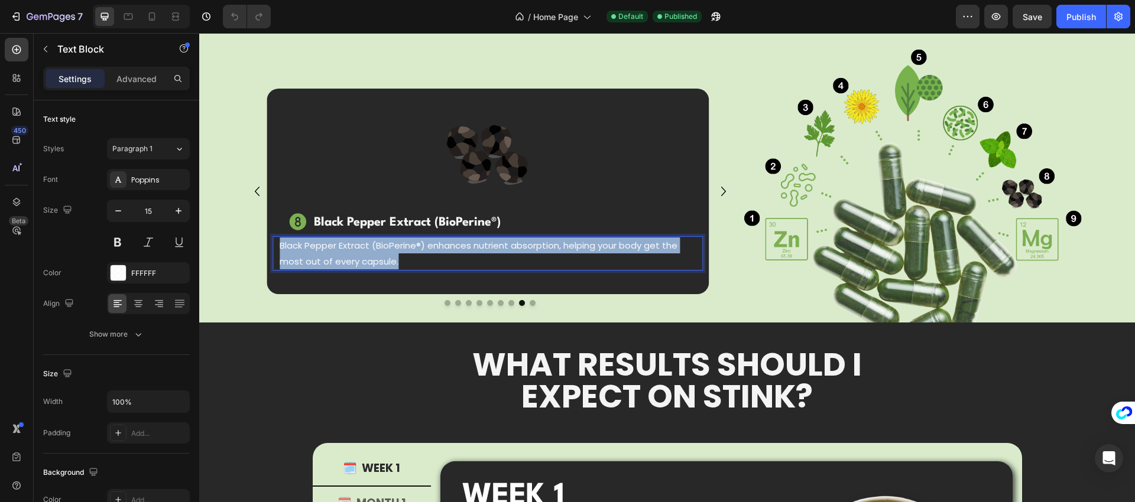
click at [508, 255] on p "Black Pepper Extract (BioPerine®) enhances nutrient absorption, helping your bo…" at bounding box center [488, 254] width 417 height 32
copy p "Black Pepper Extract (BioPerine®) enhances nutrient absorption, helping your bo…"
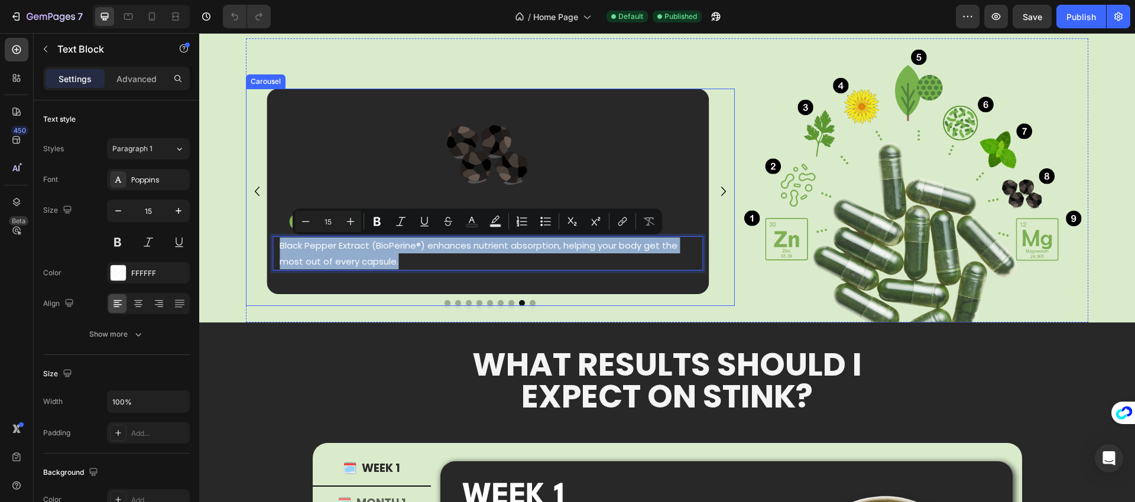
click at [719, 186] on icon "Carousel Next Arrow" at bounding box center [723, 192] width 19 height 24
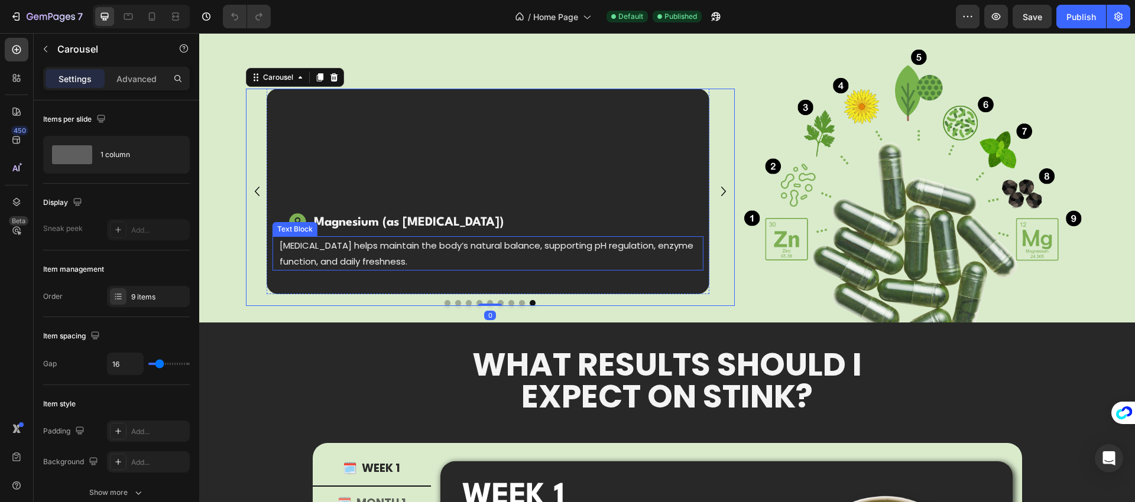
click at [537, 253] on p "[MEDICAL_DATA] helps maintain the body’s natural balance, supporting pH regulat…" at bounding box center [488, 254] width 417 height 32
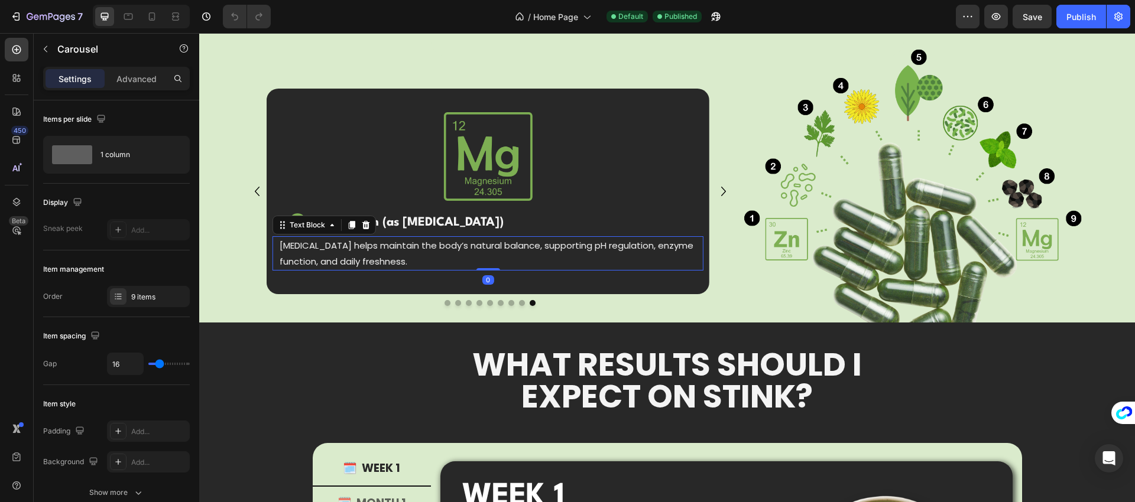
click at [537, 253] on p "[MEDICAL_DATA] helps maintain the body’s natural balance, supporting pH regulat…" at bounding box center [488, 254] width 417 height 32
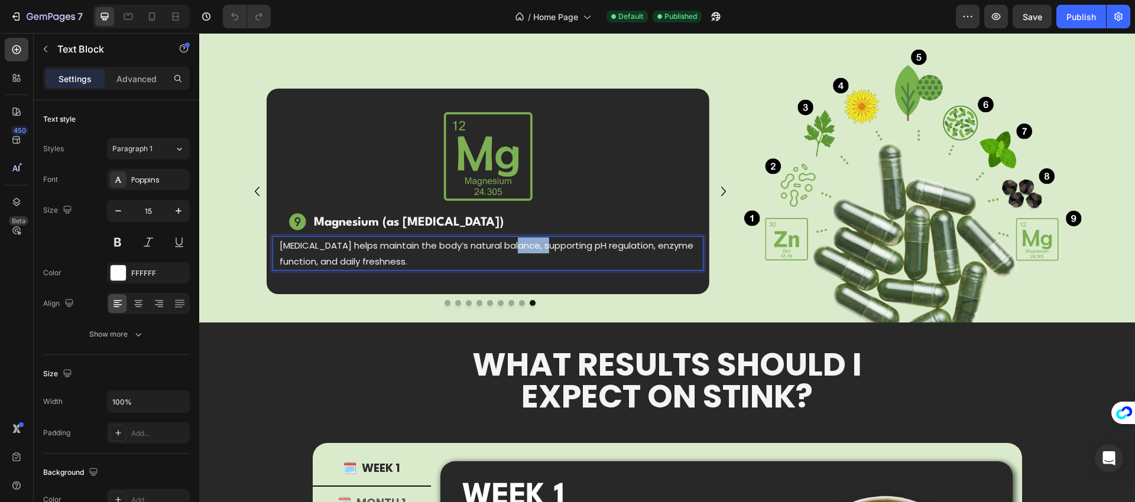
click at [537, 253] on p "[MEDICAL_DATA] helps maintain the body’s natural balance, supporting pH regulat…" at bounding box center [488, 254] width 417 height 32
copy p "[MEDICAL_DATA] helps maintain the body’s natural balance, supporting pH regulat…"
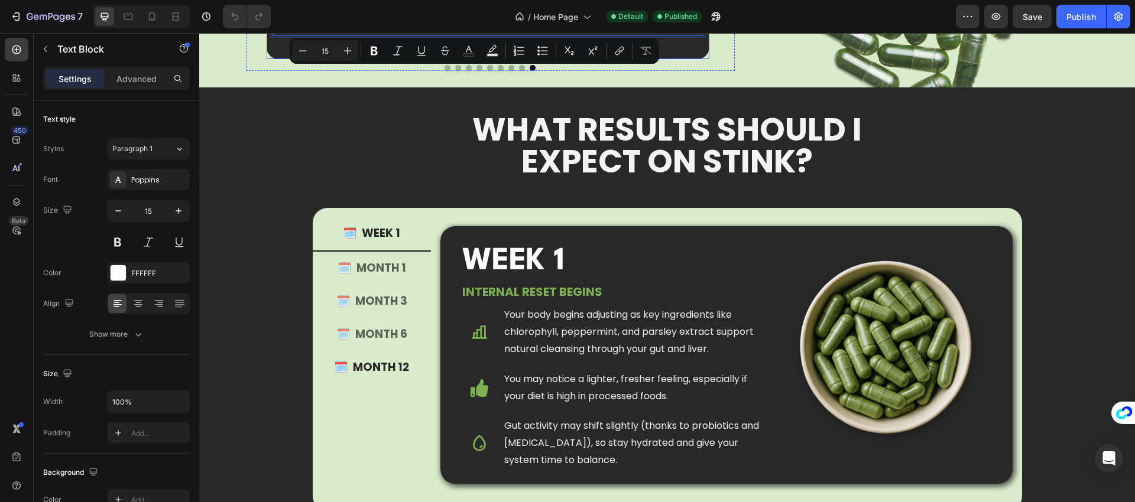
type input "16"
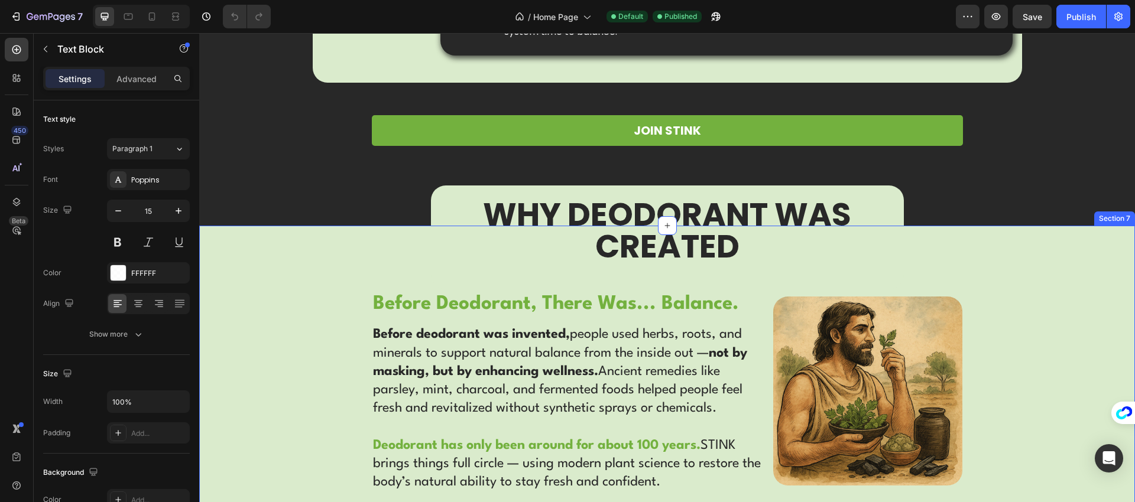
scroll to position [1564, 0]
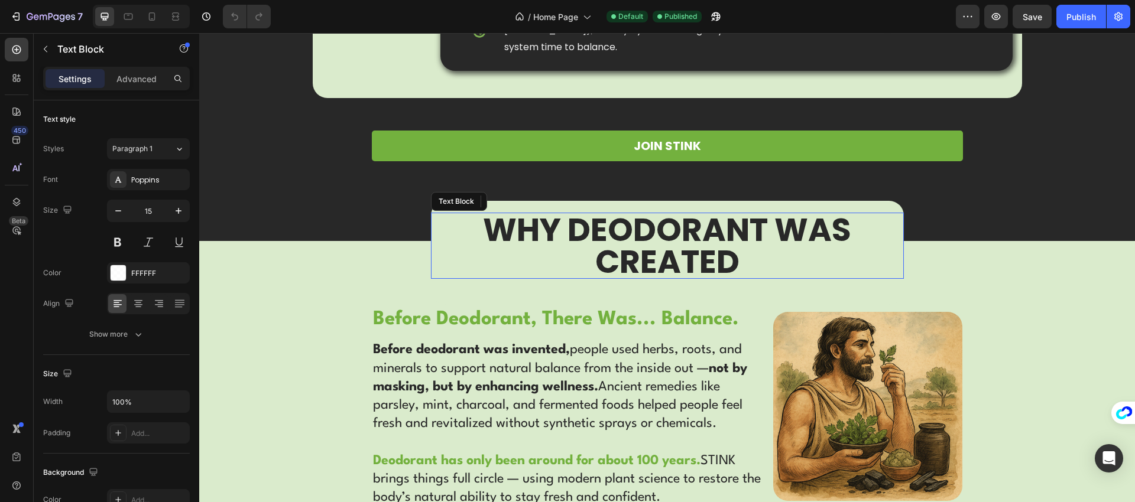
click at [602, 228] on p "WHY DEODORANT WAS CREATED" at bounding box center [667, 246] width 471 height 64
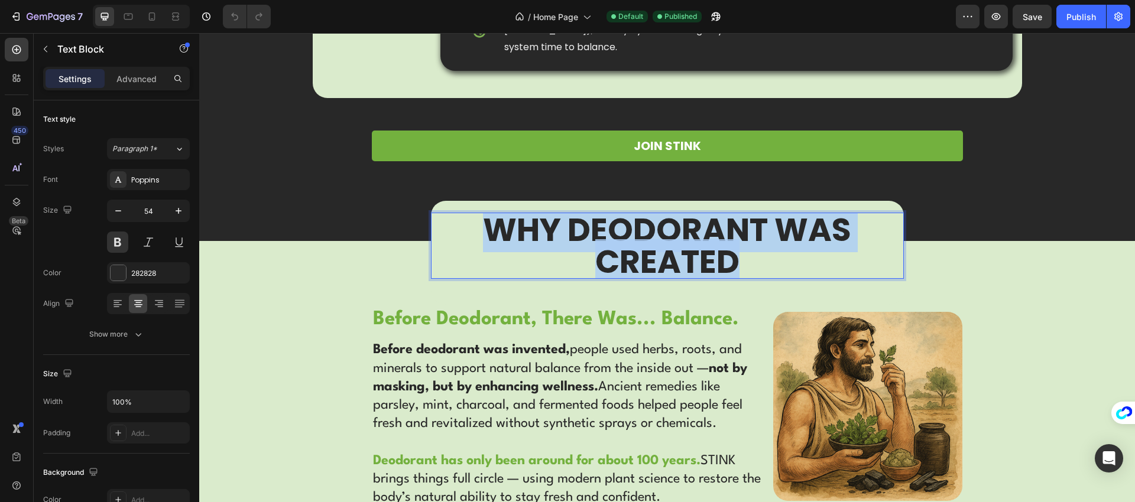
click at [602, 228] on p "WHY DEODORANT WAS CREATED" at bounding box center [667, 246] width 471 height 64
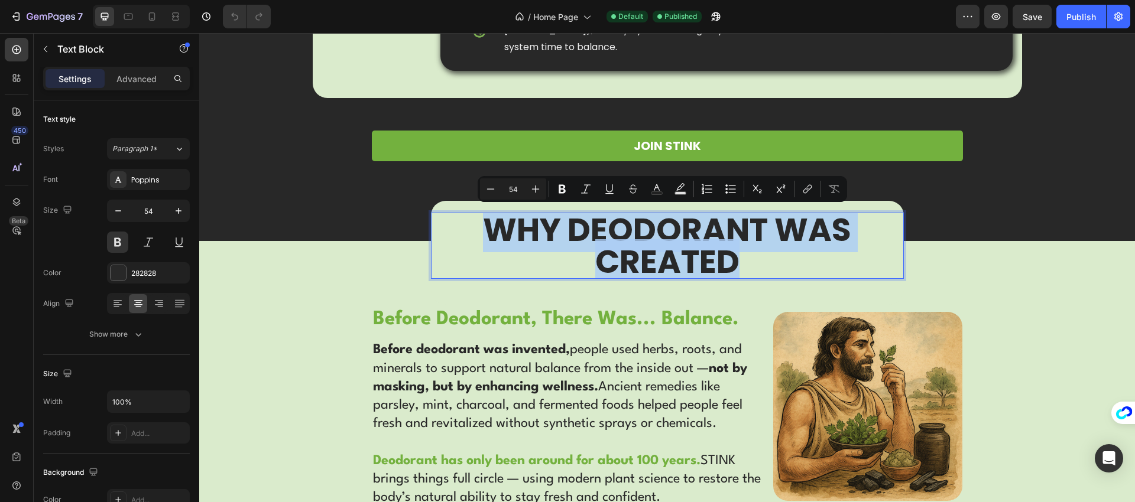
copy p "WHY DEODORANT WAS CREATED"
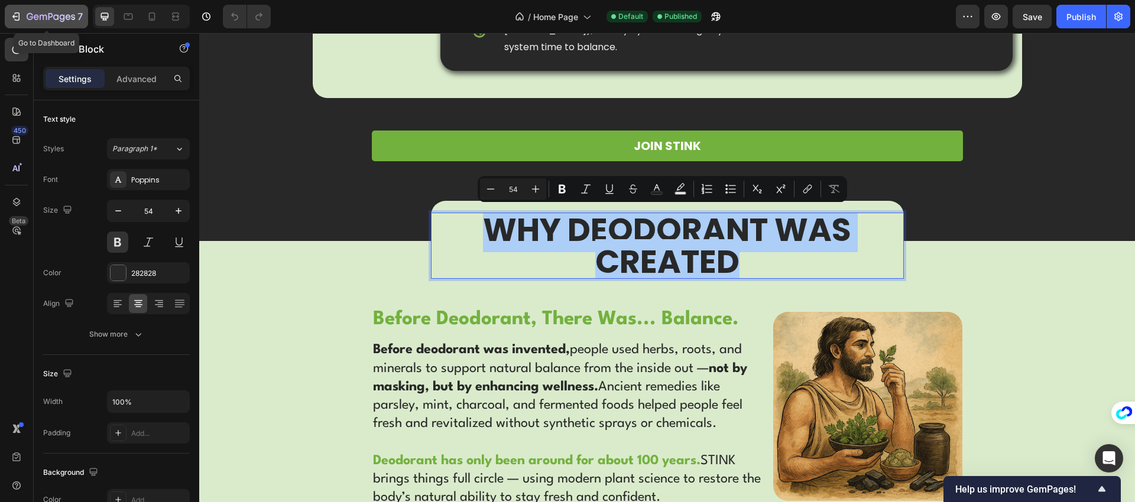
click at [17, 20] on icon "button" at bounding box center [17, 16] width 5 height 8
